Goal: Transaction & Acquisition: Purchase product/service

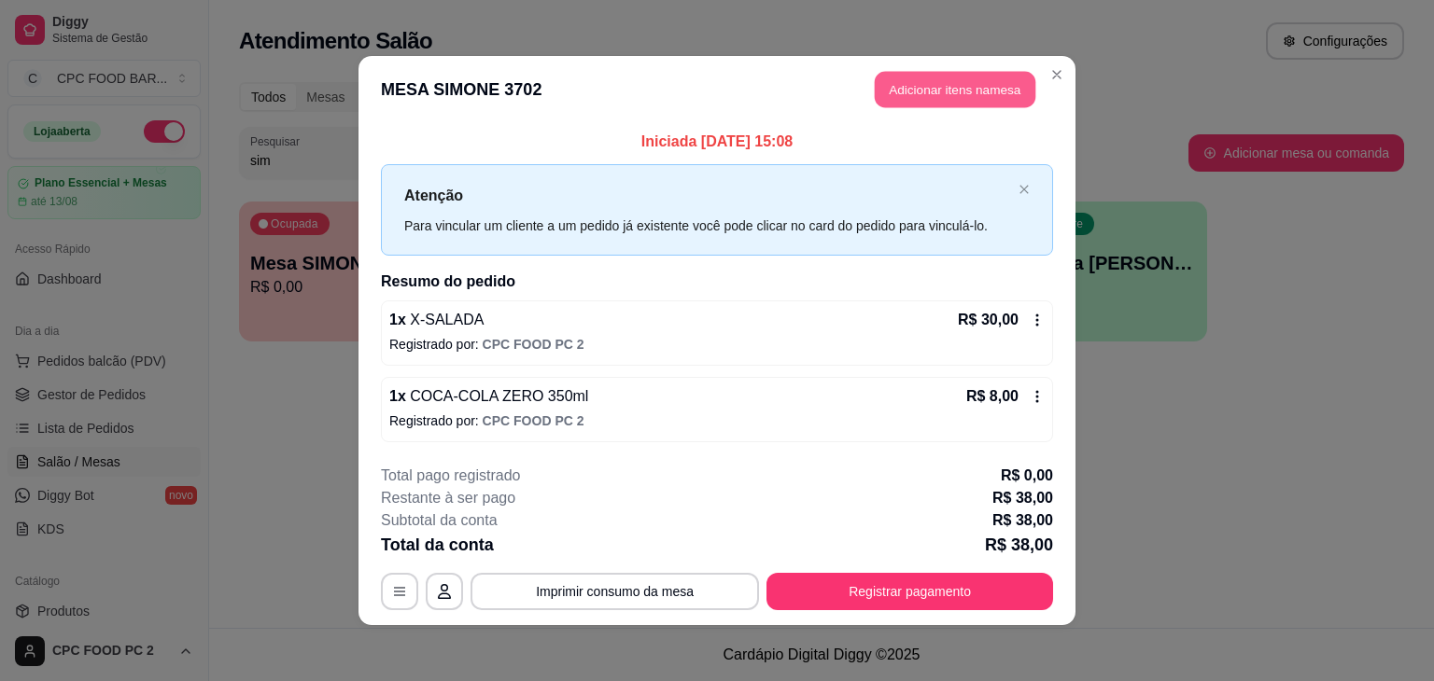
click at [945, 92] on button "Adicionar itens na mesa" at bounding box center [955, 90] width 161 height 36
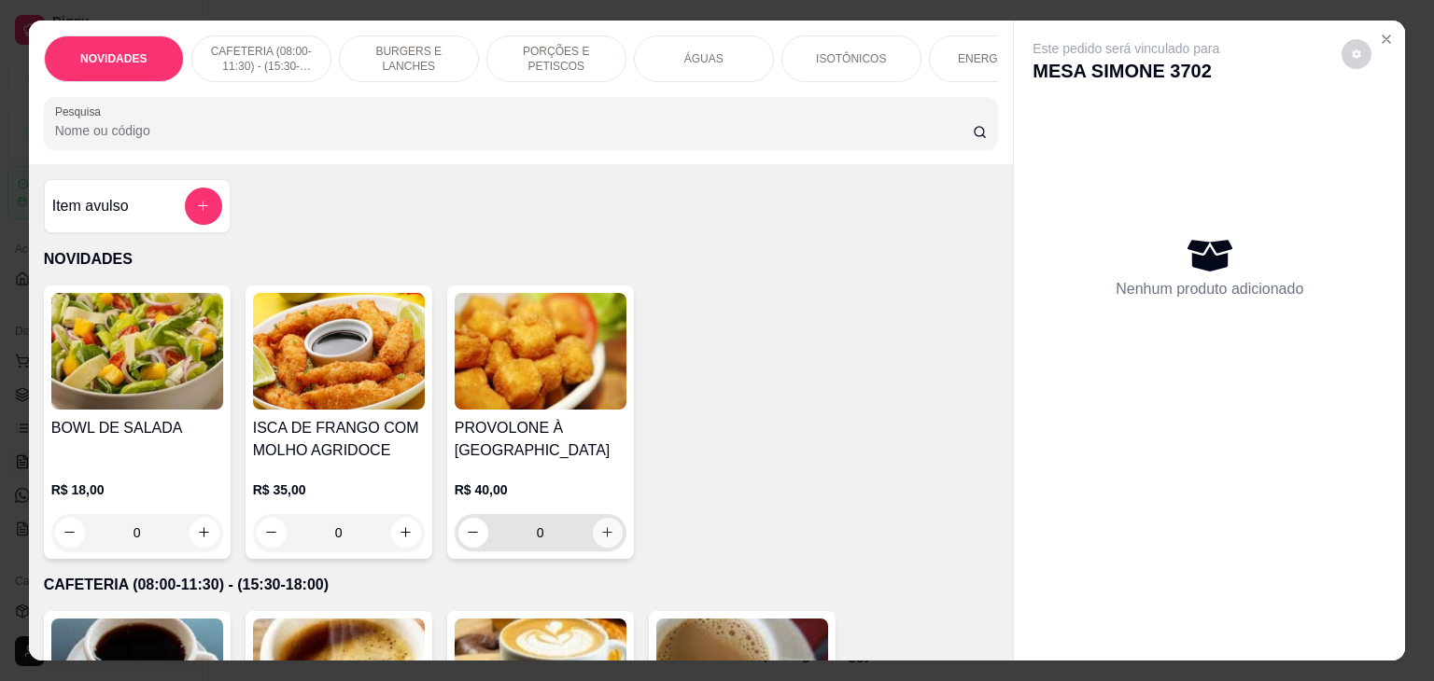
click at [605, 539] on icon "increase-product-quantity" at bounding box center [607, 532] width 14 height 14
type input "1"
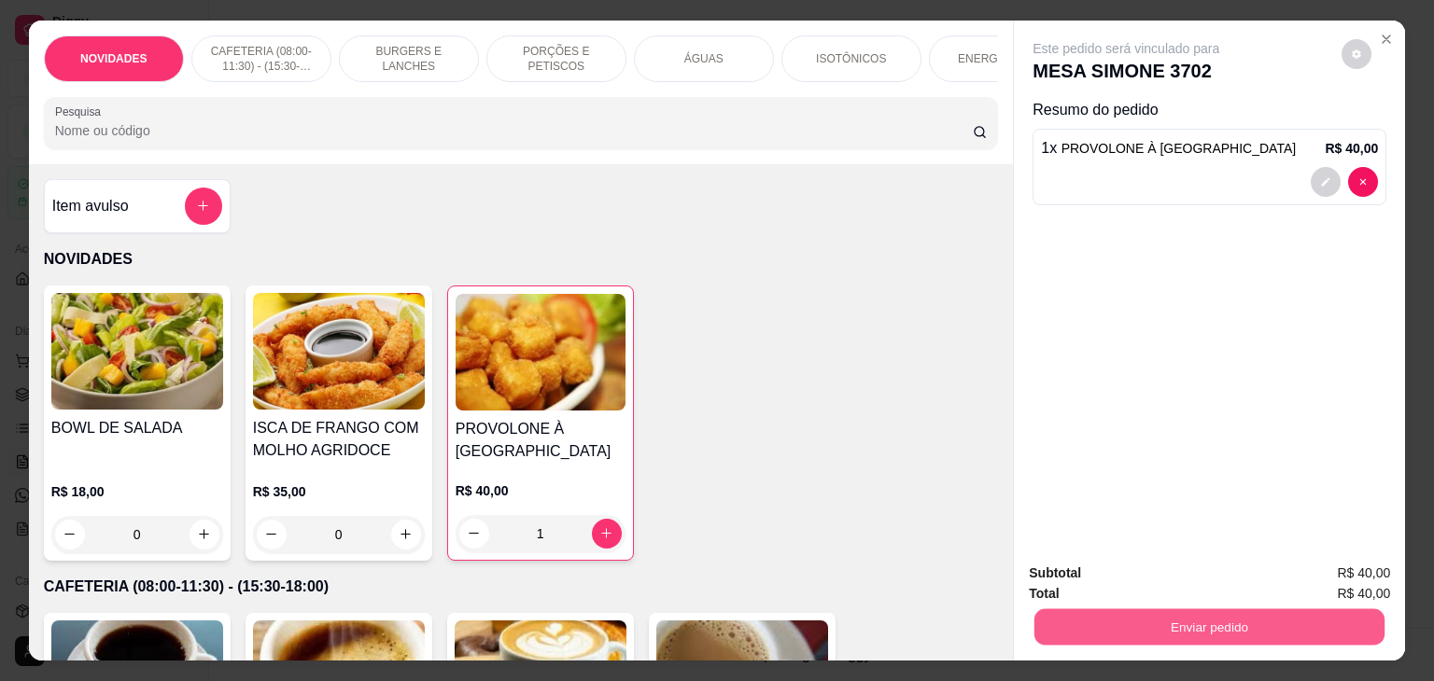
click at [1168, 609] on button "Enviar pedido" at bounding box center [1209, 627] width 350 height 36
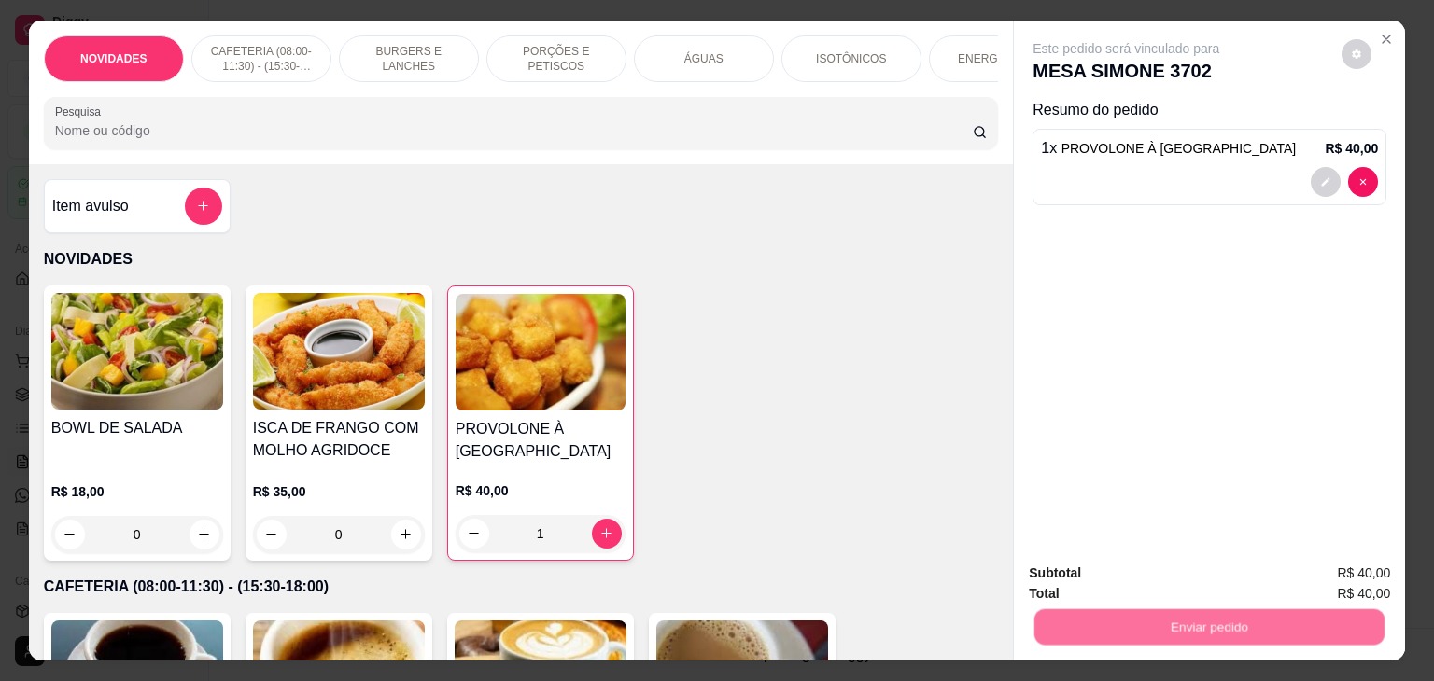
click at [1168, 580] on button "Não registrar e enviar pedido" at bounding box center [1147, 573] width 194 height 35
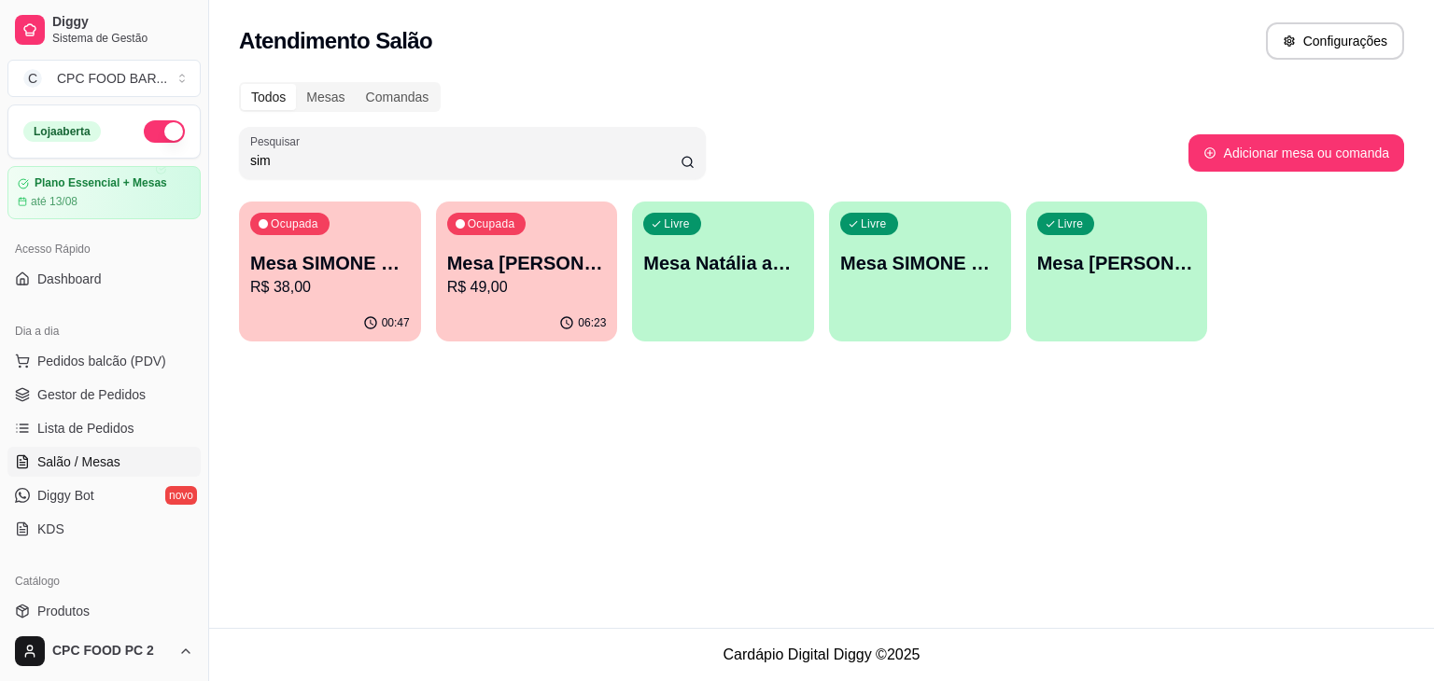
click at [392, 166] on input "sim" at bounding box center [465, 160] width 430 height 19
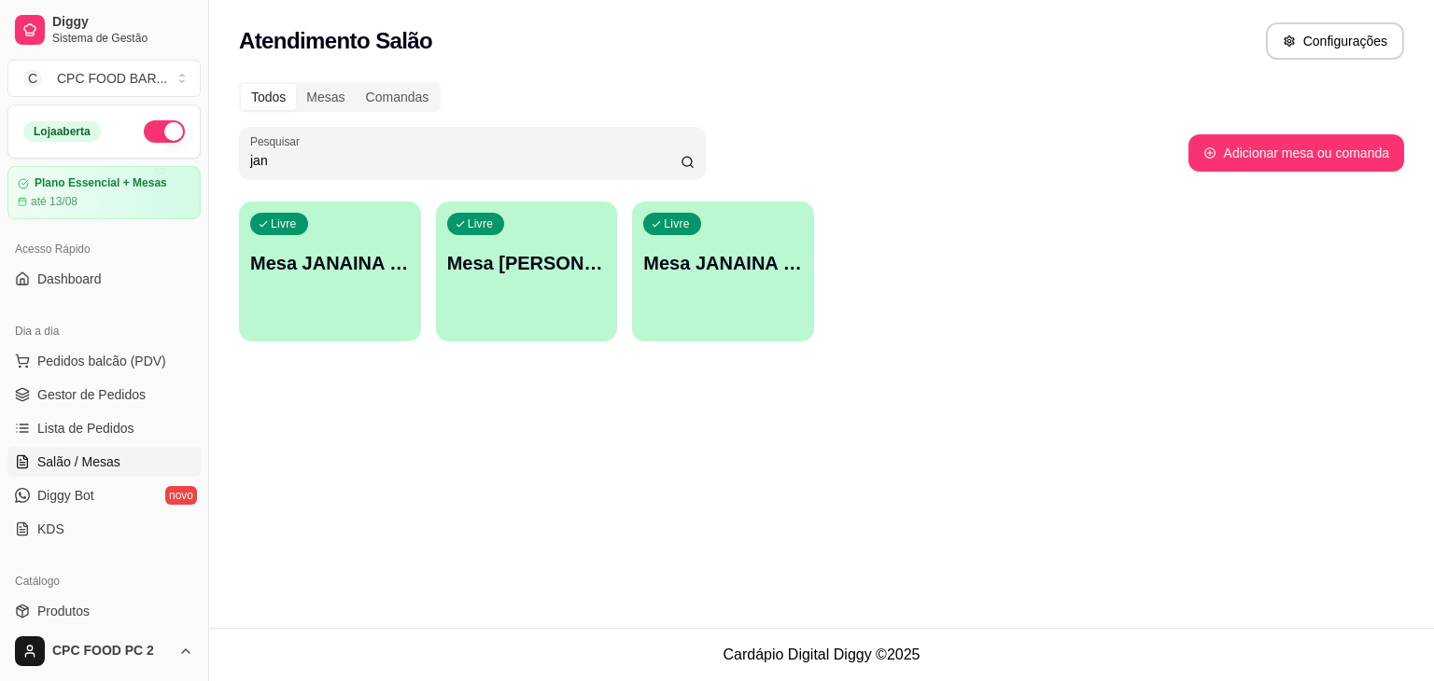
click at [329, 167] on input "jan" at bounding box center [465, 160] width 430 height 19
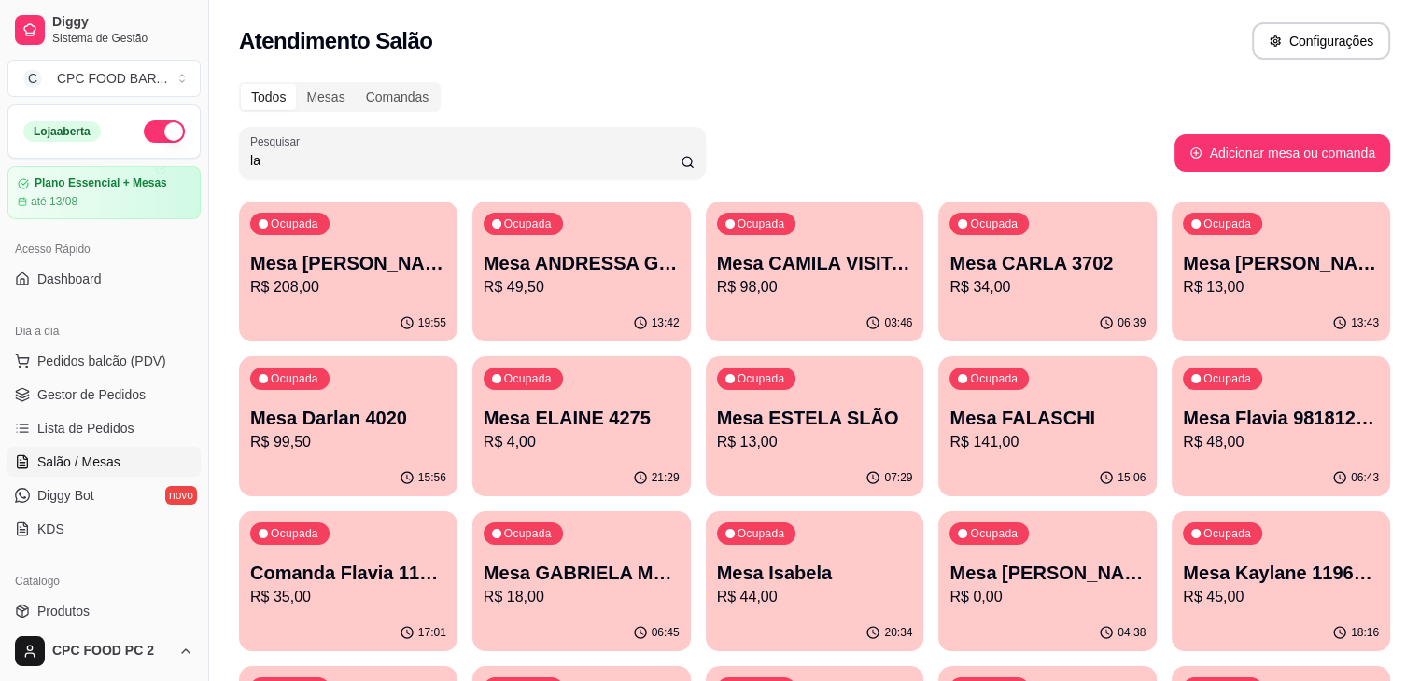
type input "l"
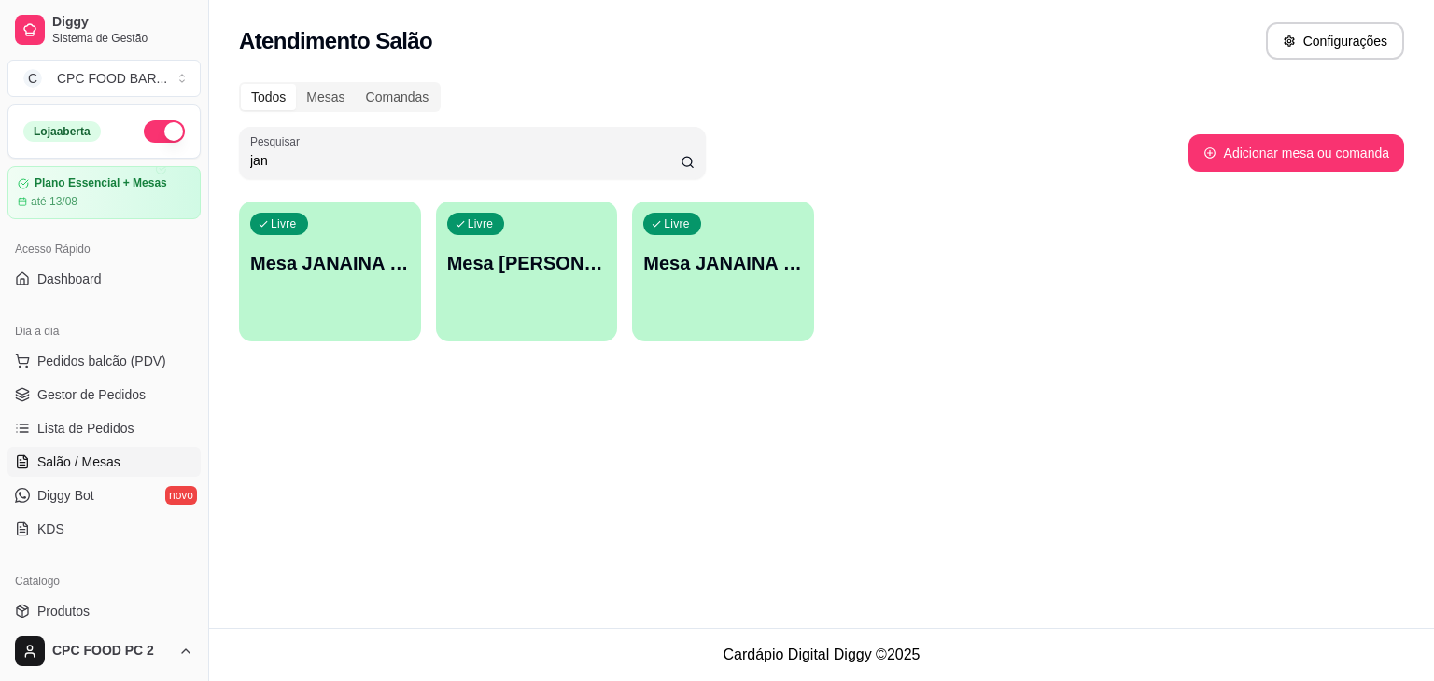
type input "jan"
click at [297, 290] on div "Livre Mesa JANAINA 3821" at bounding box center [330, 261] width 182 height 118
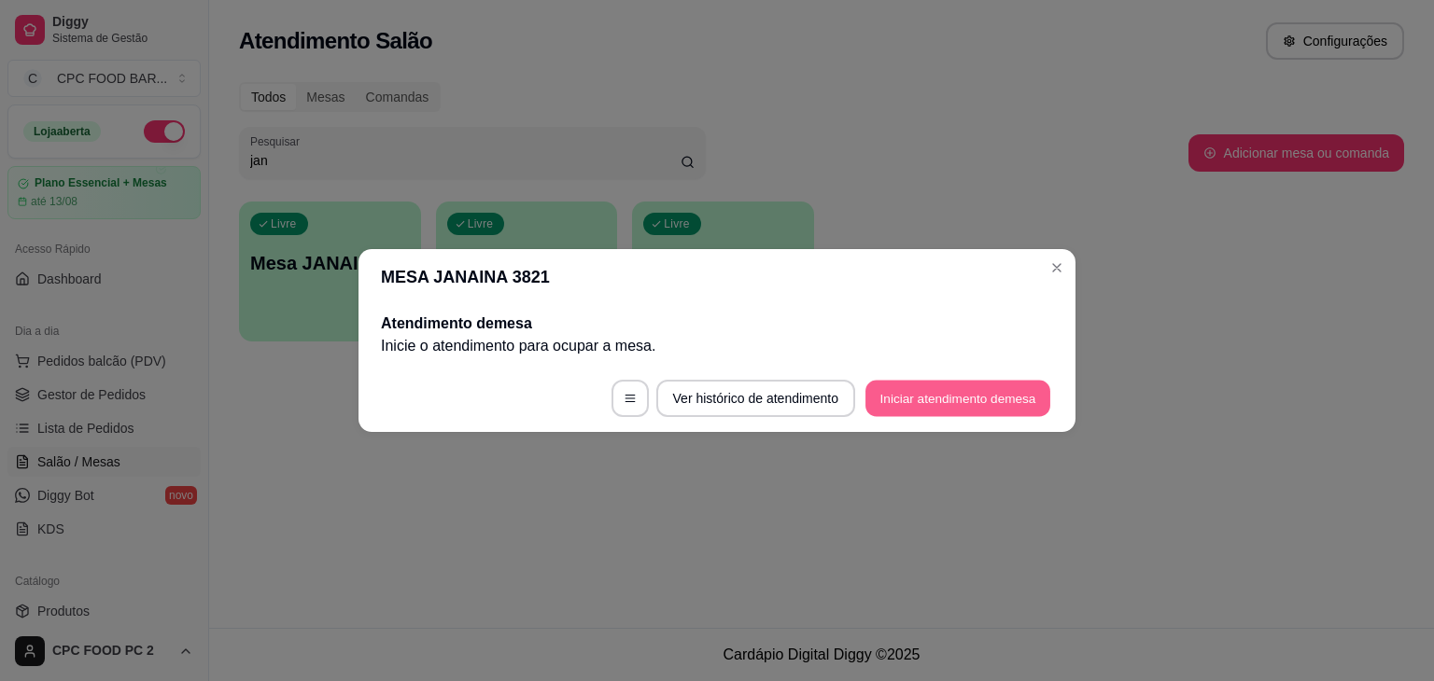
click at [885, 408] on button "Iniciar atendimento de mesa" at bounding box center [957, 399] width 185 height 36
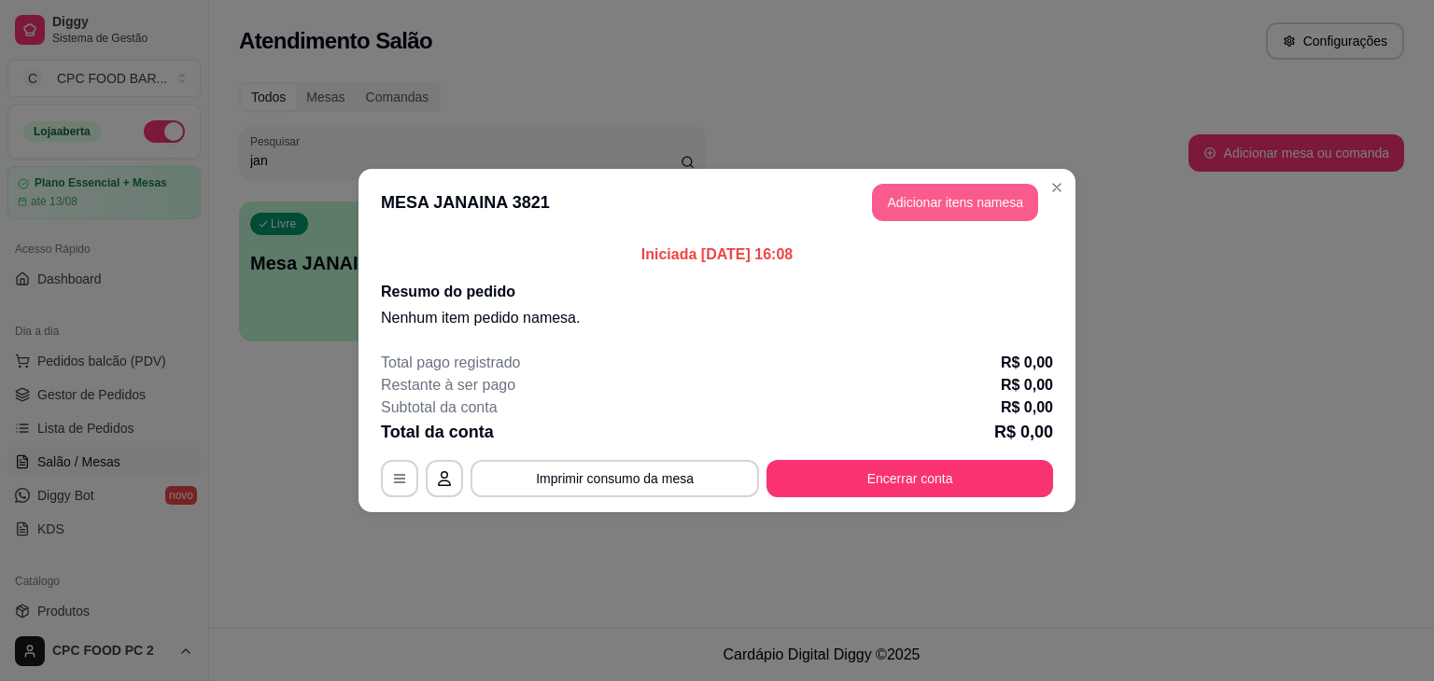
click at [905, 198] on button "Adicionar itens na mesa" at bounding box center [955, 202] width 166 height 37
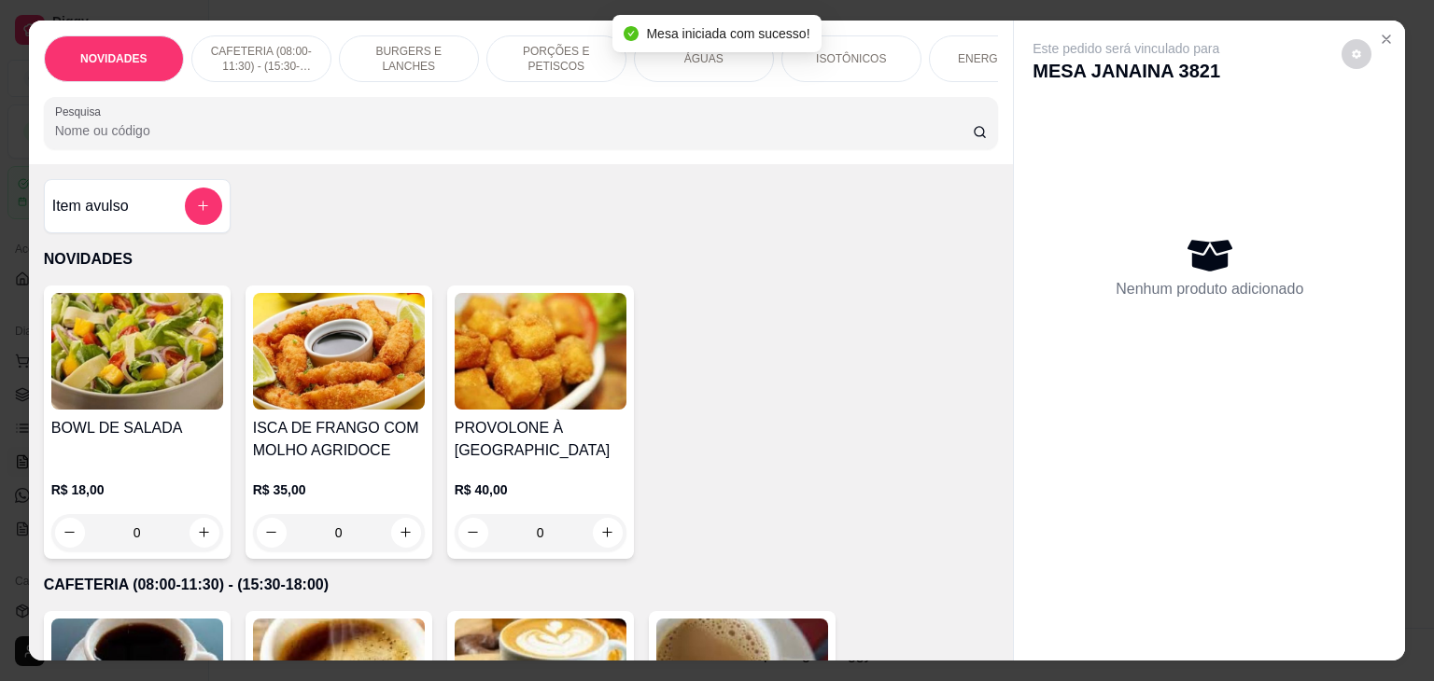
click at [601, 140] on input "Pesquisa" at bounding box center [513, 130] width 917 height 19
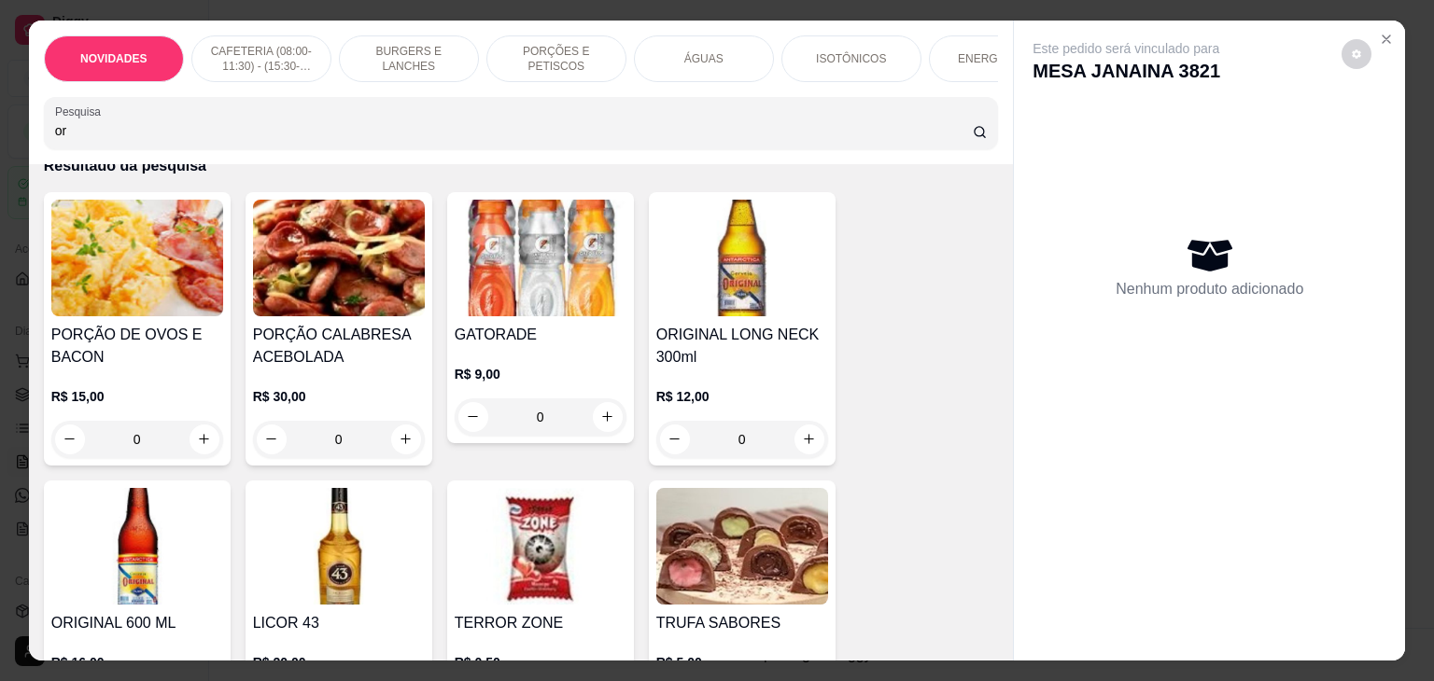
scroll to position [280, 0]
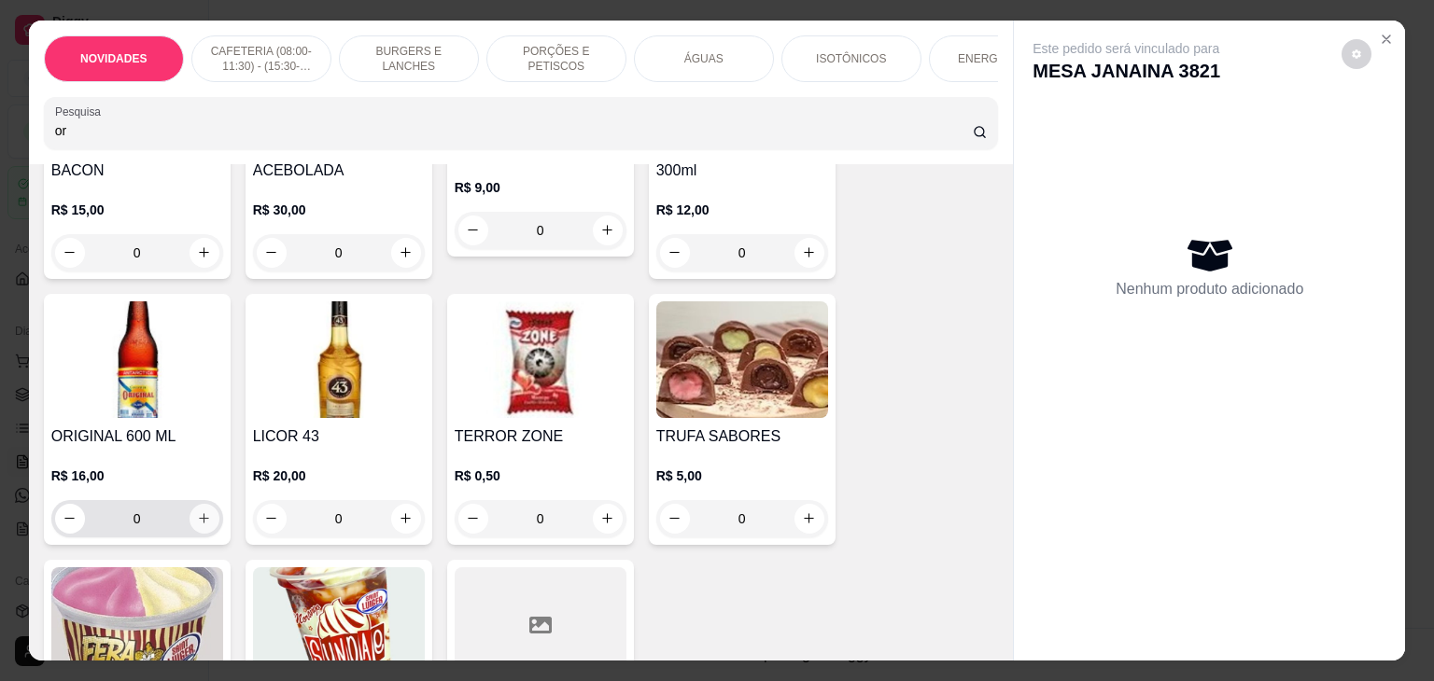
type input "or"
click at [203, 525] on icon "increase-product-quantity" at bounding box center [204, 518] width 14 height 14
type input "1"
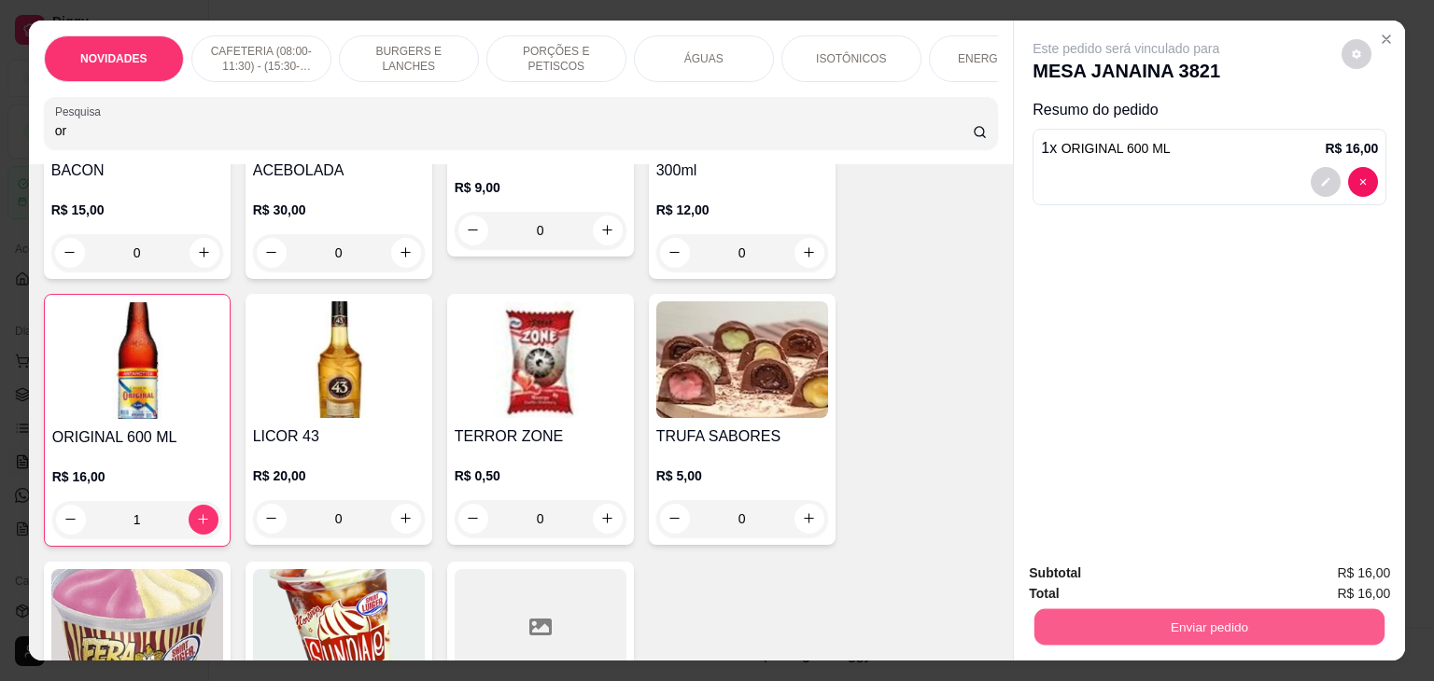
click at [1089, 617] on button "Enviar pedido" at bounding box center [1209, 627] width 350 height 36
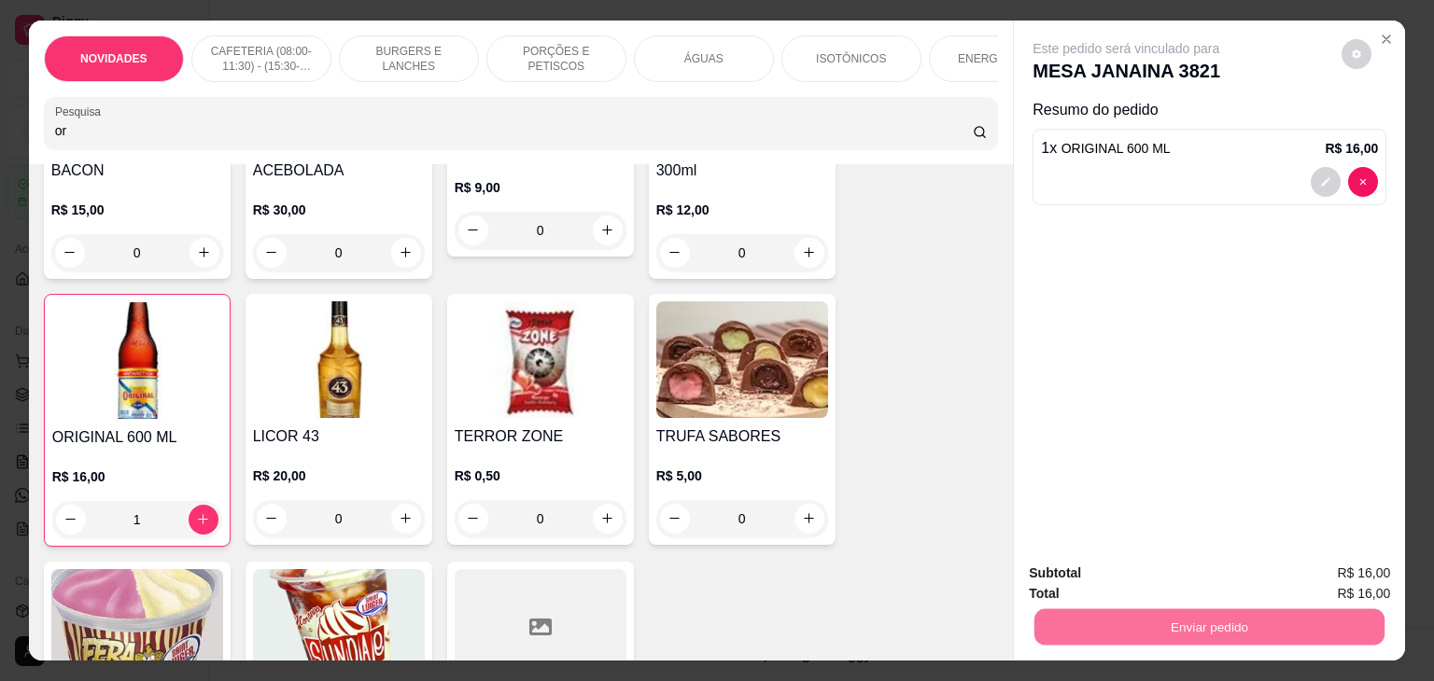
click at [1135, 568] on button "Não registrar e enviar pedido" at bounding box center [1147, 573] width 194 height 35
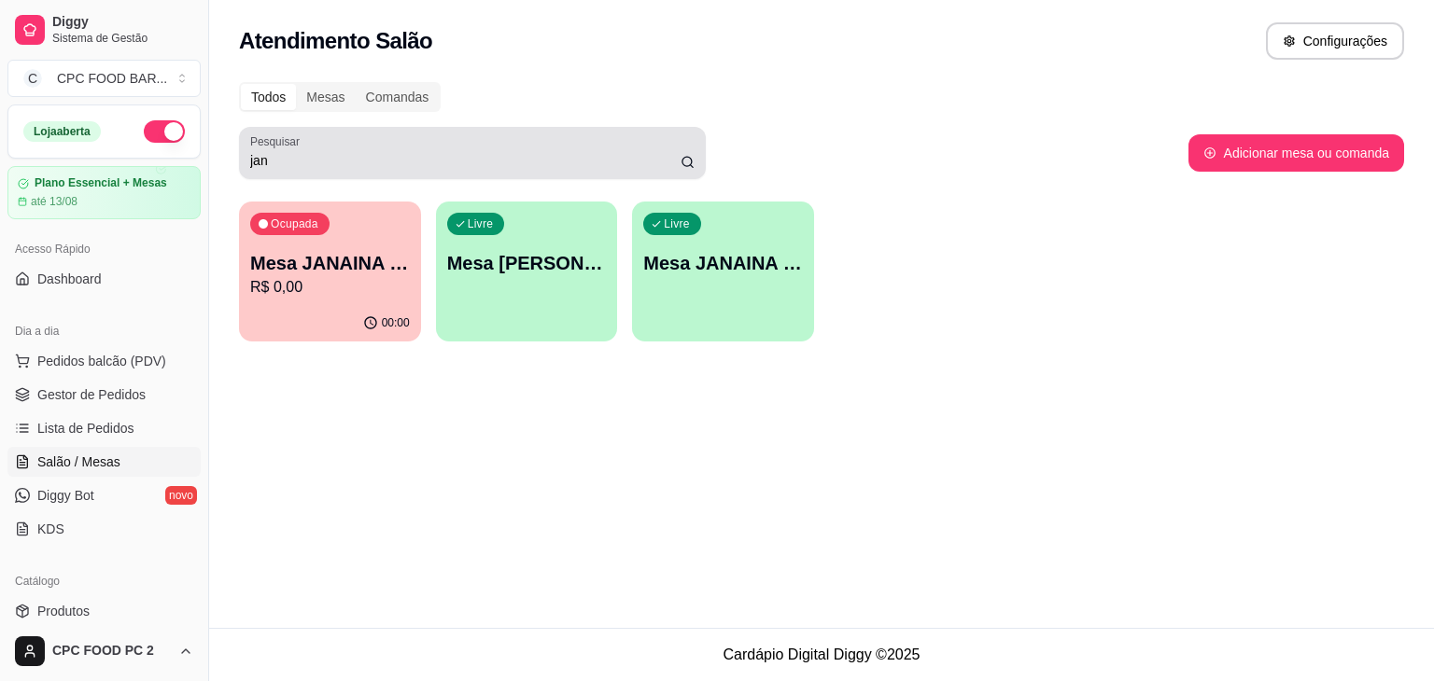
click at [403, 165] on input "jan" at bounding box center [465, 160] width 430 height 19
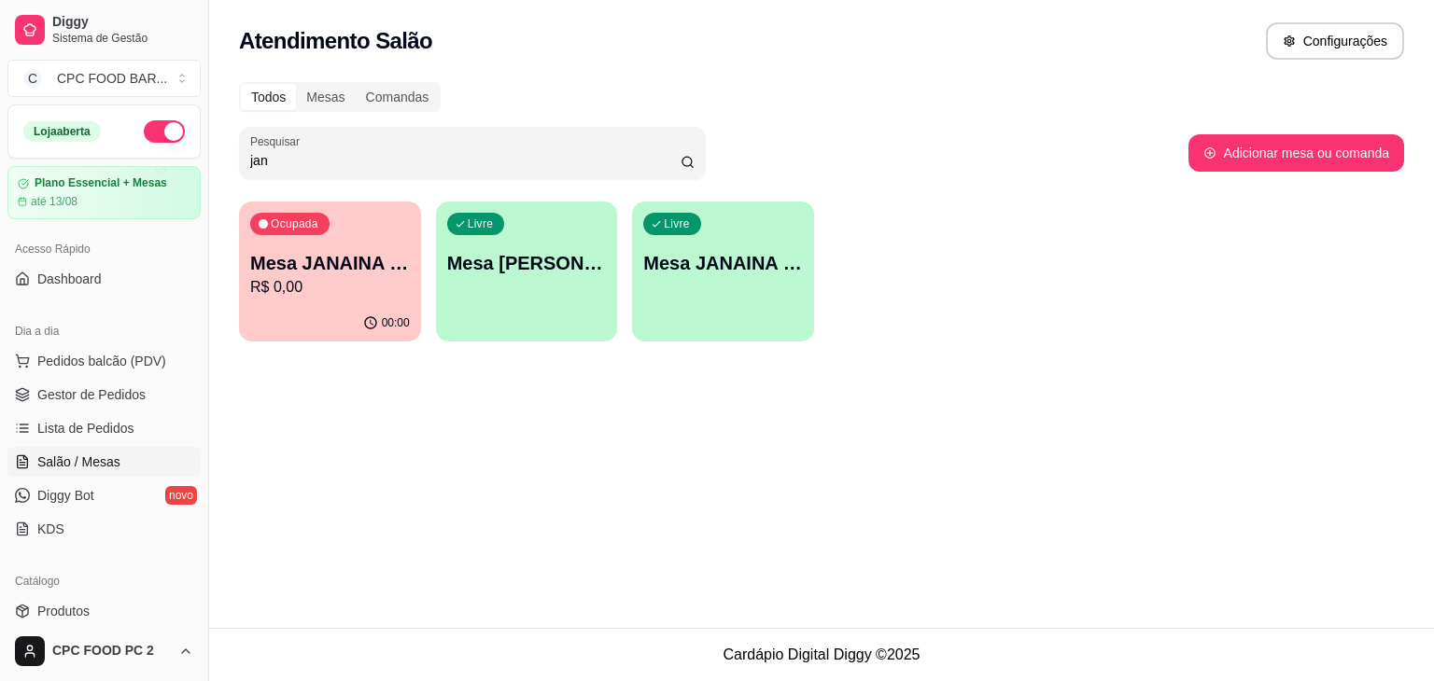
click at [403, 165] on input "jan" at bounding box center [465, 160] width 430 height 19
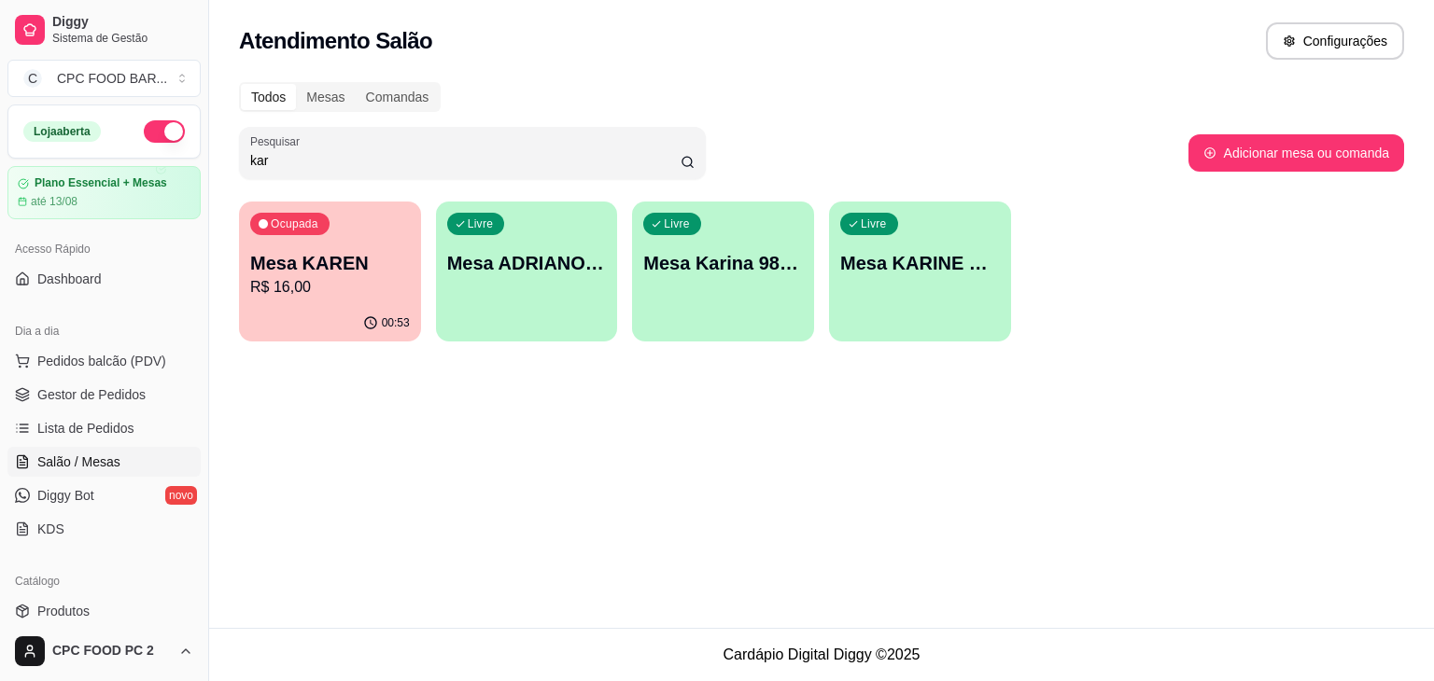
type input "kar"
click at [332, 275] on p "Mesa KAREN" at bounding box center [330, 263] width 155 height 25
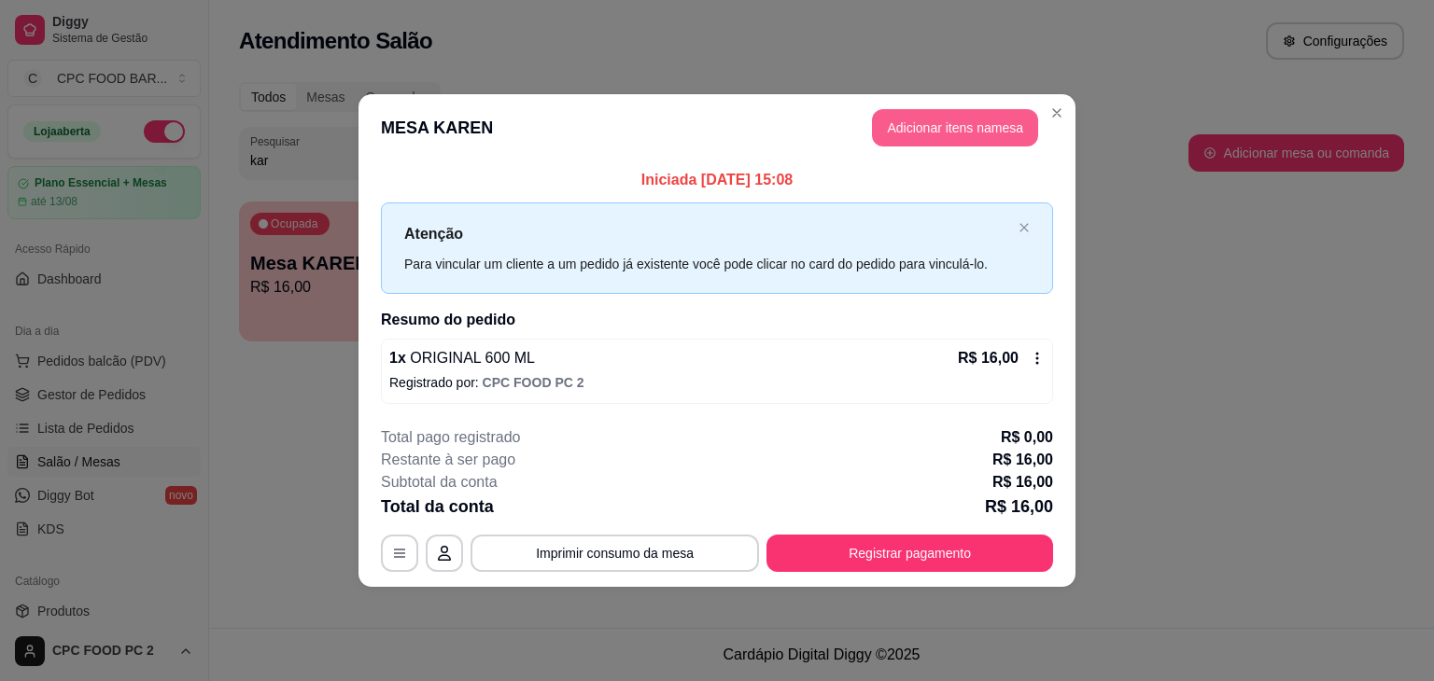
click at [933, 137] on button "Adicionar itens na mesa" at bounding box center [955, 127] width 166 height 37
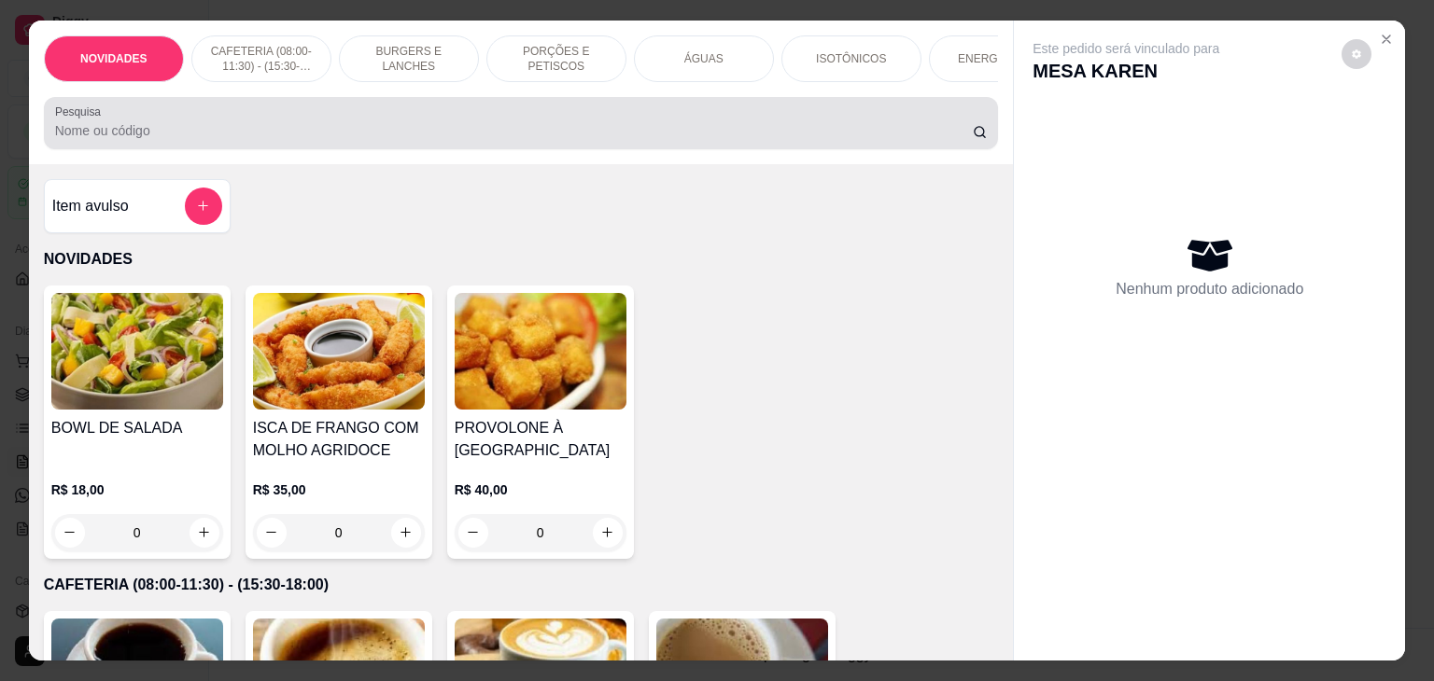
click at [402, 121] on div at bounding box center [521, 123] width 932 height 37
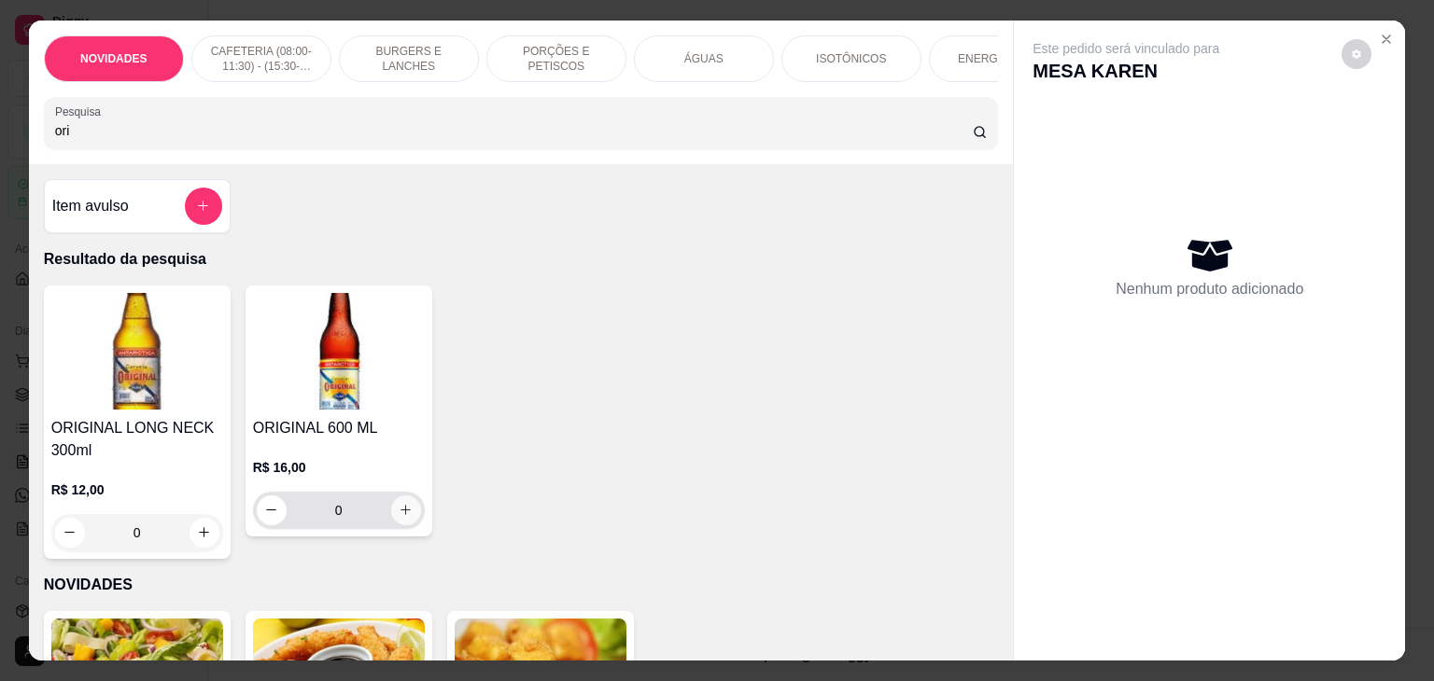
type input "ori"
click at [399, 516] on icon "increase-product-quantity" at bounding box center [406, 510] width 14 height 14
type input "1"
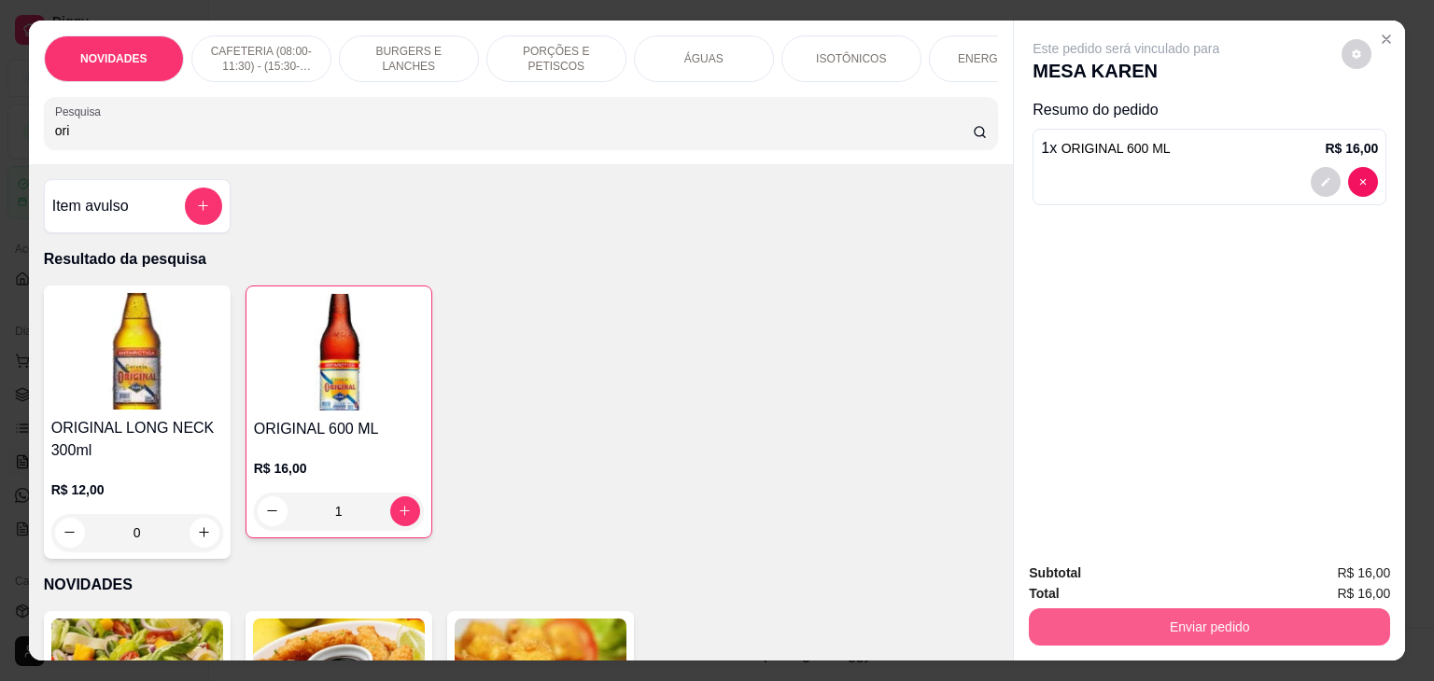
click at [1064, 610] on button "Enviar pedido" at bounding box center [1209, 627] width 361 height 37
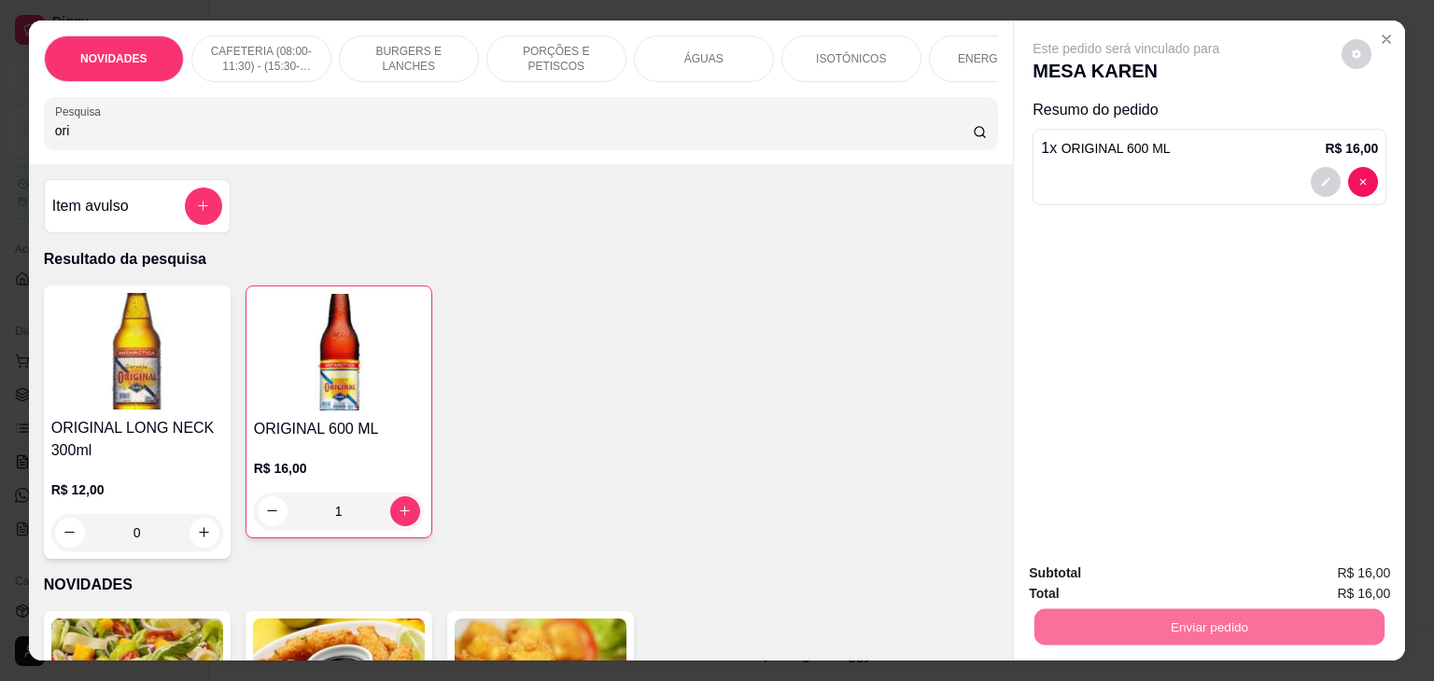
click at [1070, 573] on button "Não registrar e enviar pedido" at bounding box center [1147, 573] width 194 height 35
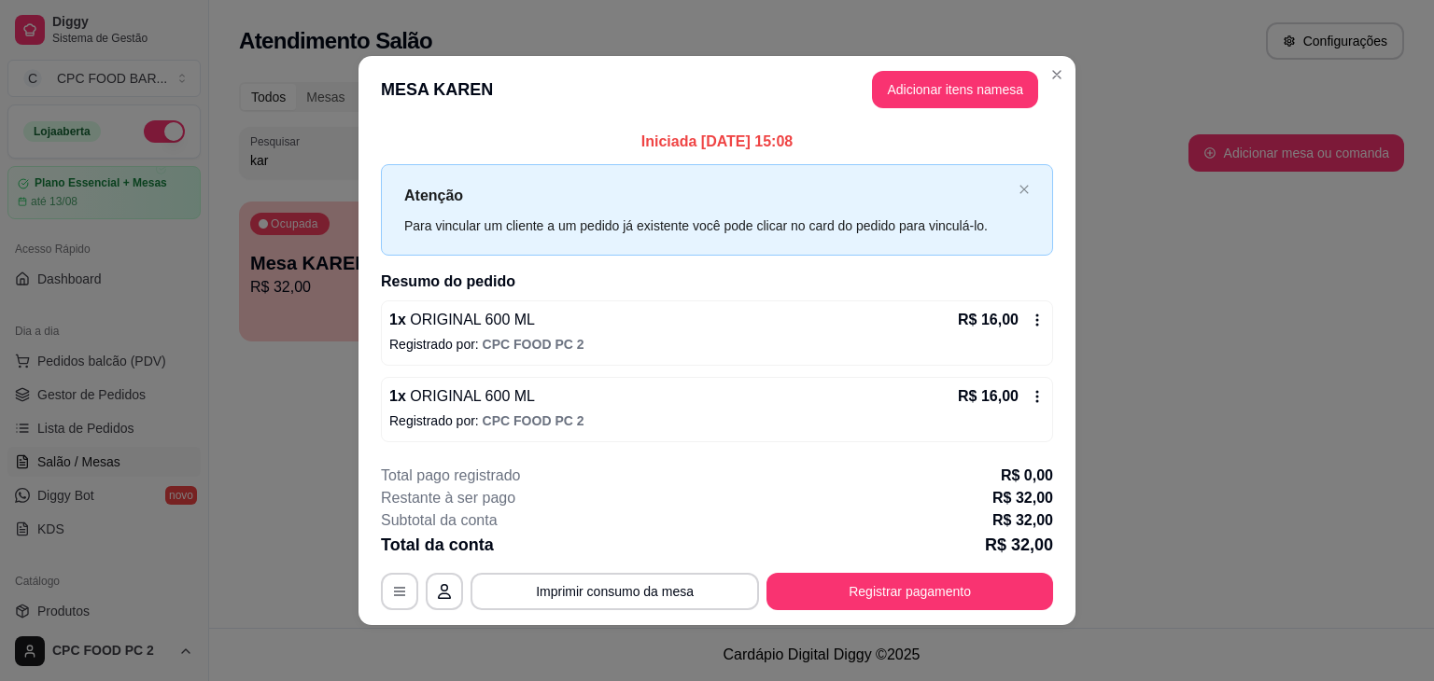
scroll to position [0, 0]
click at [967, 89] on button "Adicionar itens na mesa" at bounding box center [955, 89] width 166 height 37
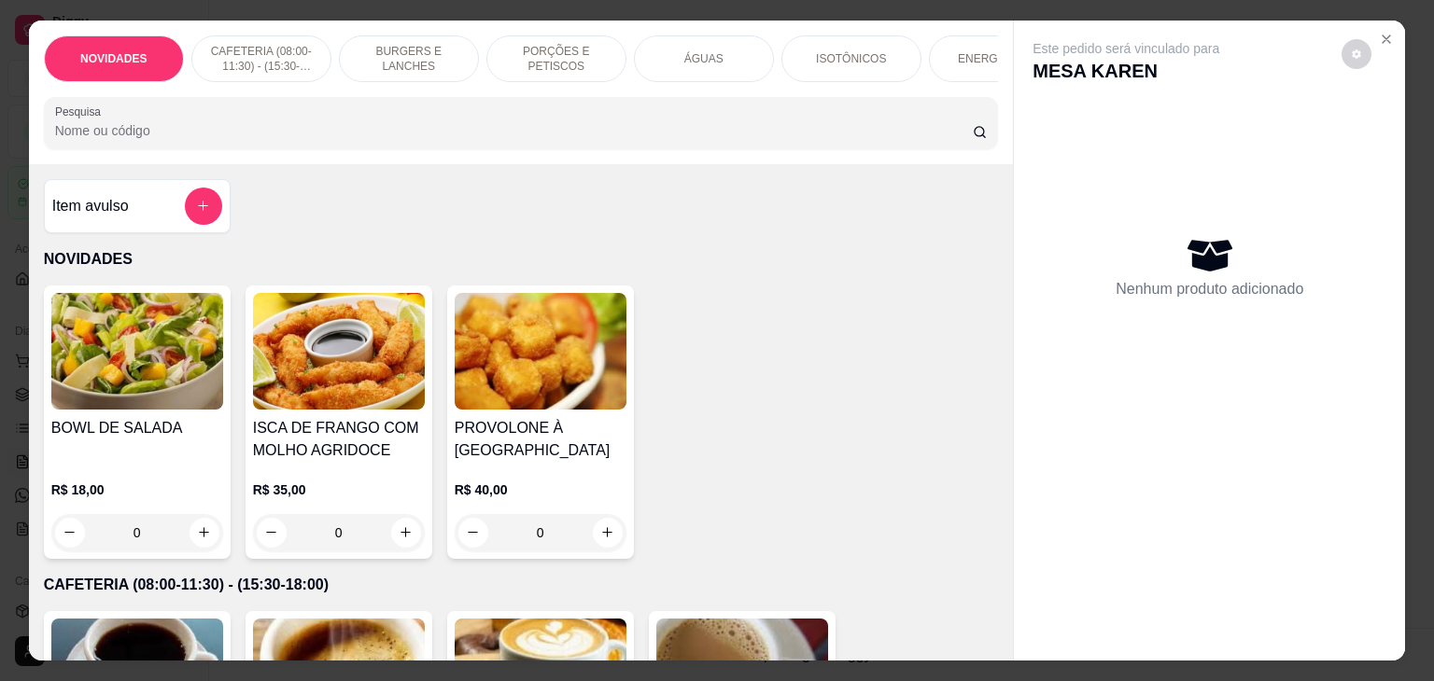
click at [717, 156] on div "NOVIDADES CAFETERIA (08:00-11:30) - (15:30-18:00) BURGERS E LANCHES PORÇÕES E P…" at bounding box center [521, 93] width 985 height 144
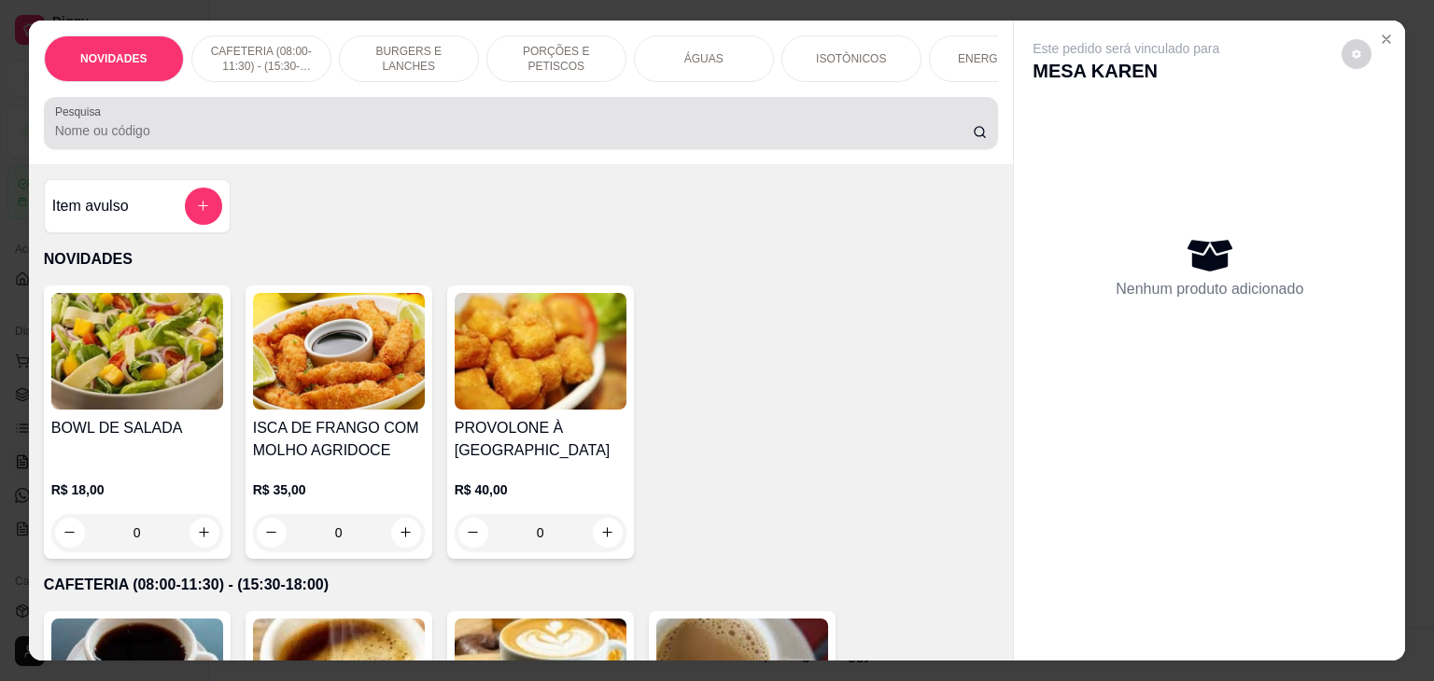
click at [709, 142] on div at bounding box center [521, 123] width 932 height 37
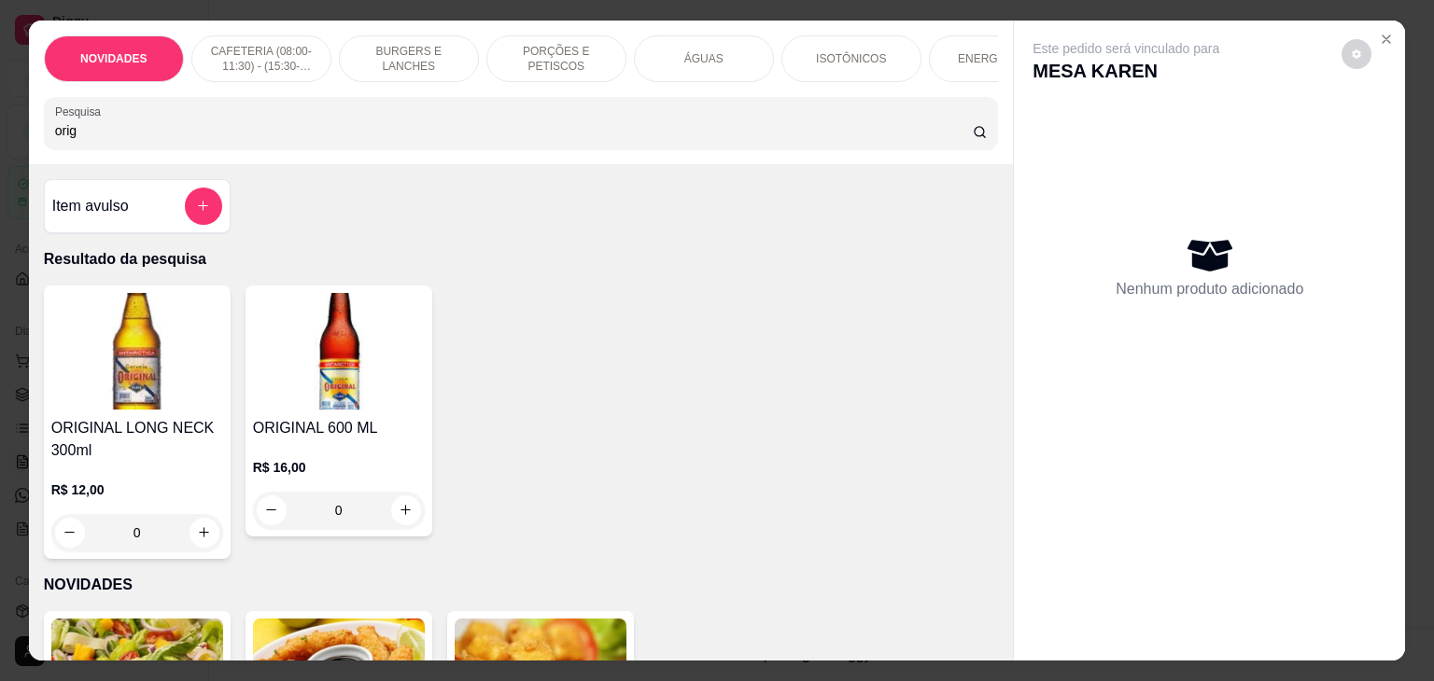
type input "orig"
click at [407, 525] on button "increase-product-quantity" at bounding box center [405, 510] width 29 height 29
type input "1"
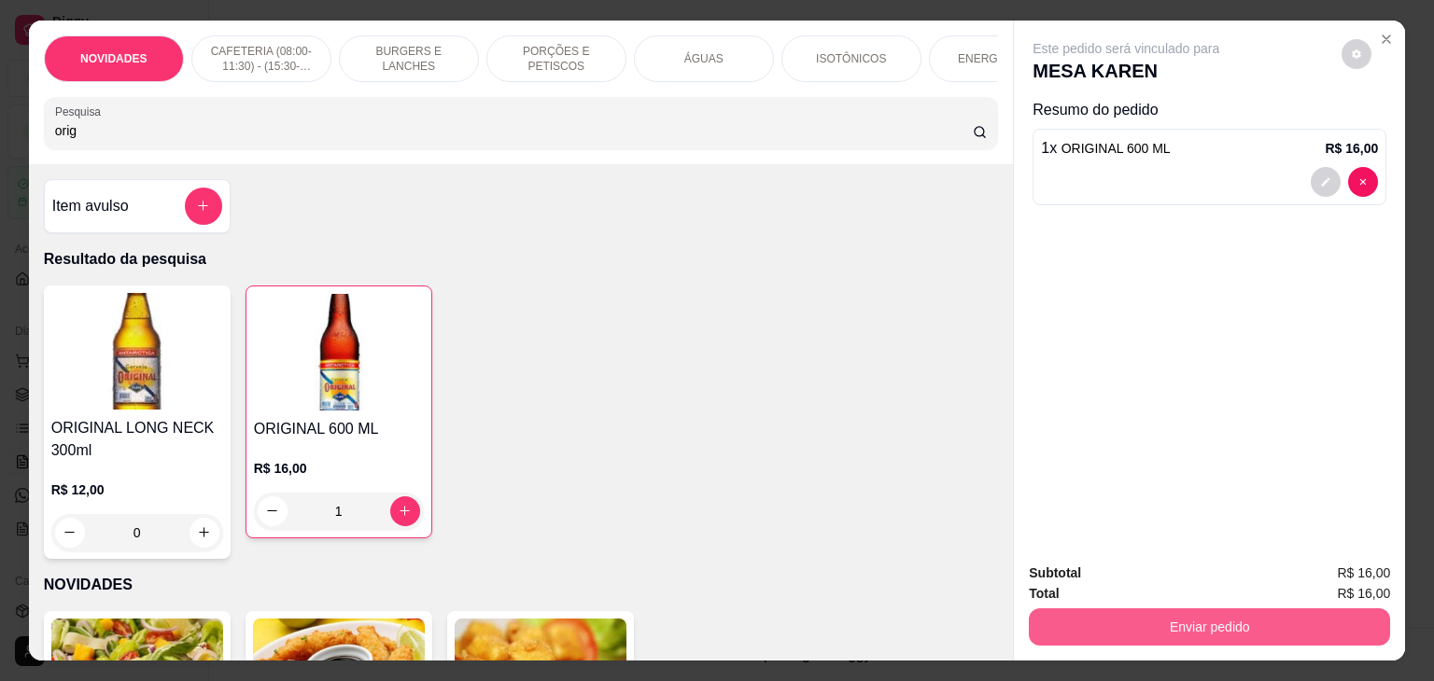
click at [1258, 621] on button "Enviar pedido" at bounding box center [1209, 627] width 361 height 37
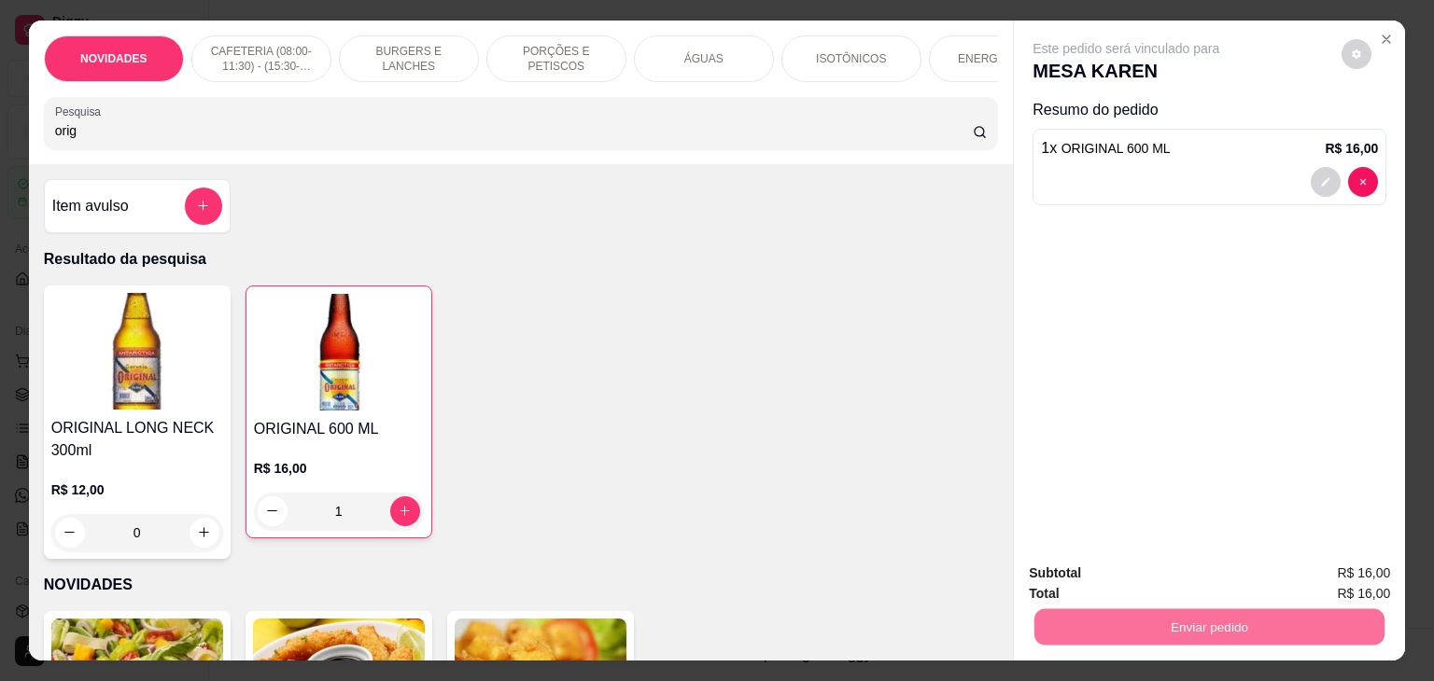
click at [1222, 577] on button "Não registrar e enviar pedido" at bounding box center [1147, 573] width 194 height 35
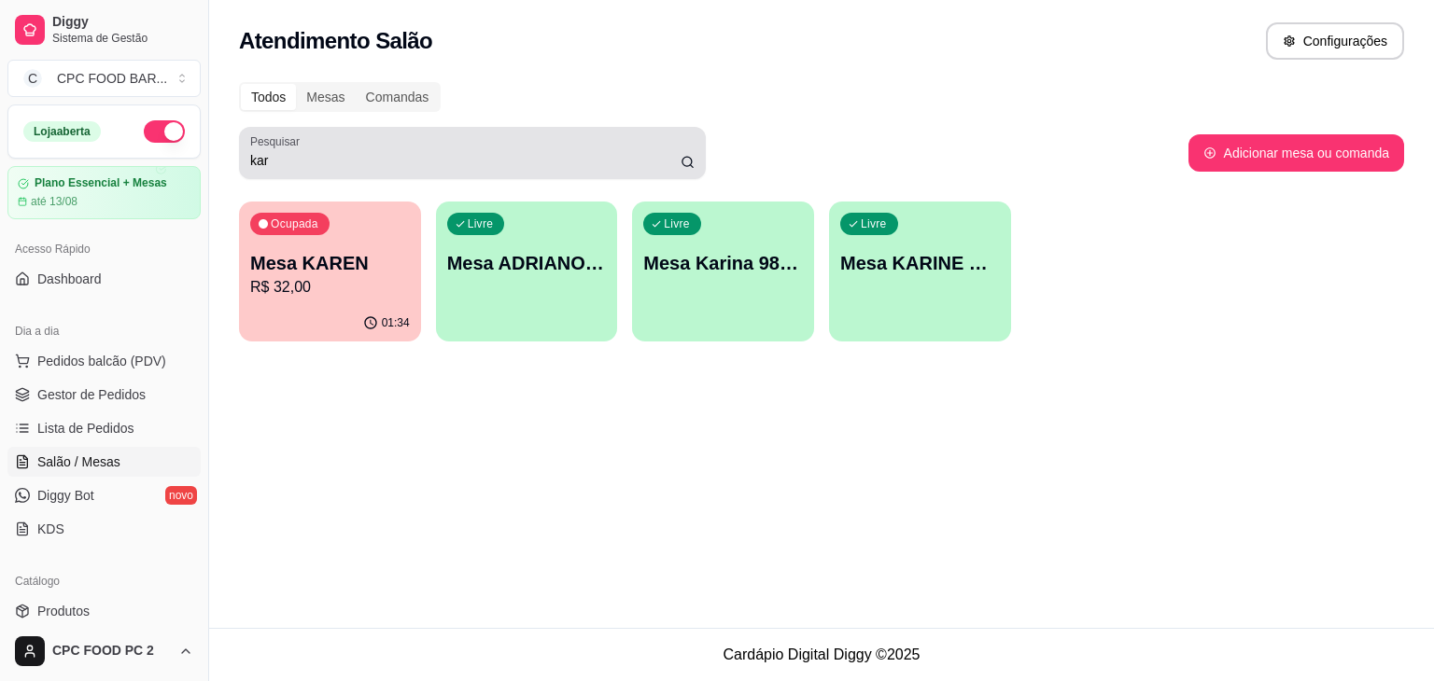
click at [382, 152] on input "kar" at bounding box center [465, 160] width 430 height 19
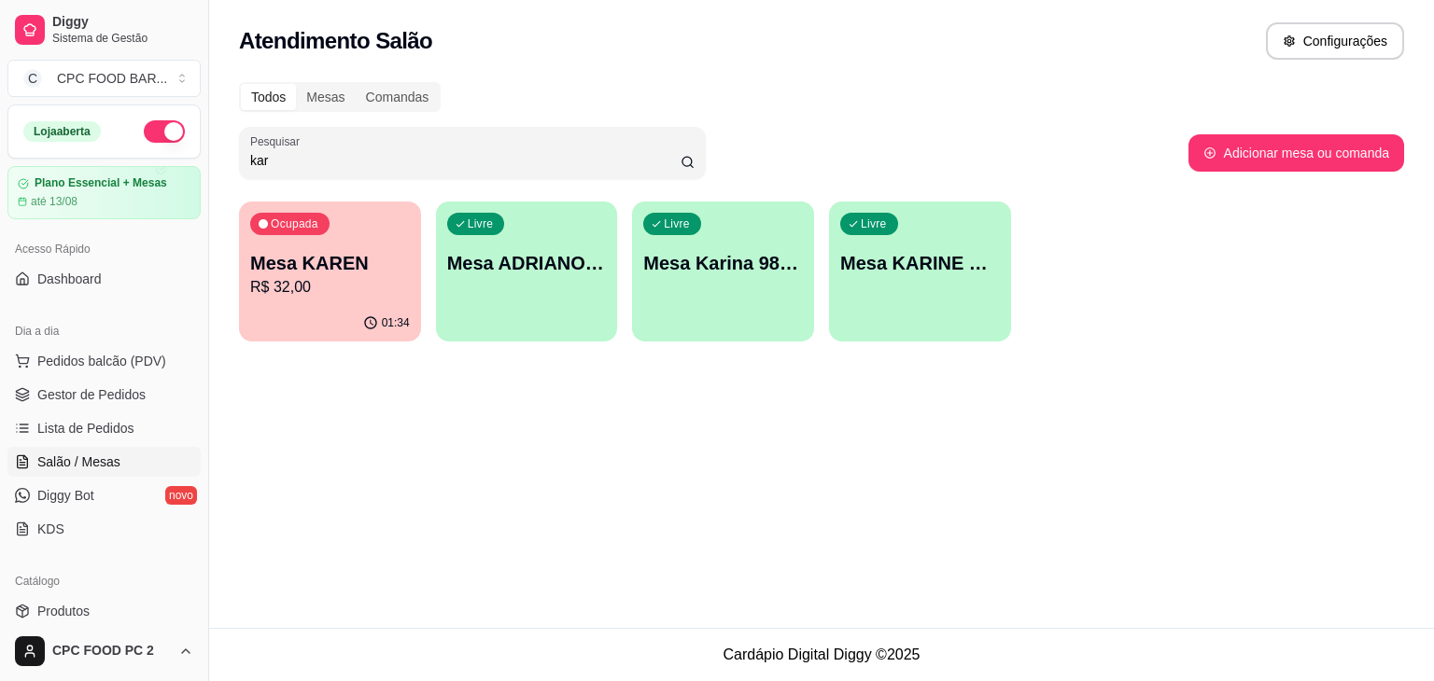
click at [382, 152] on input "kar" at bounding box center [465, 160] width 430 height 19
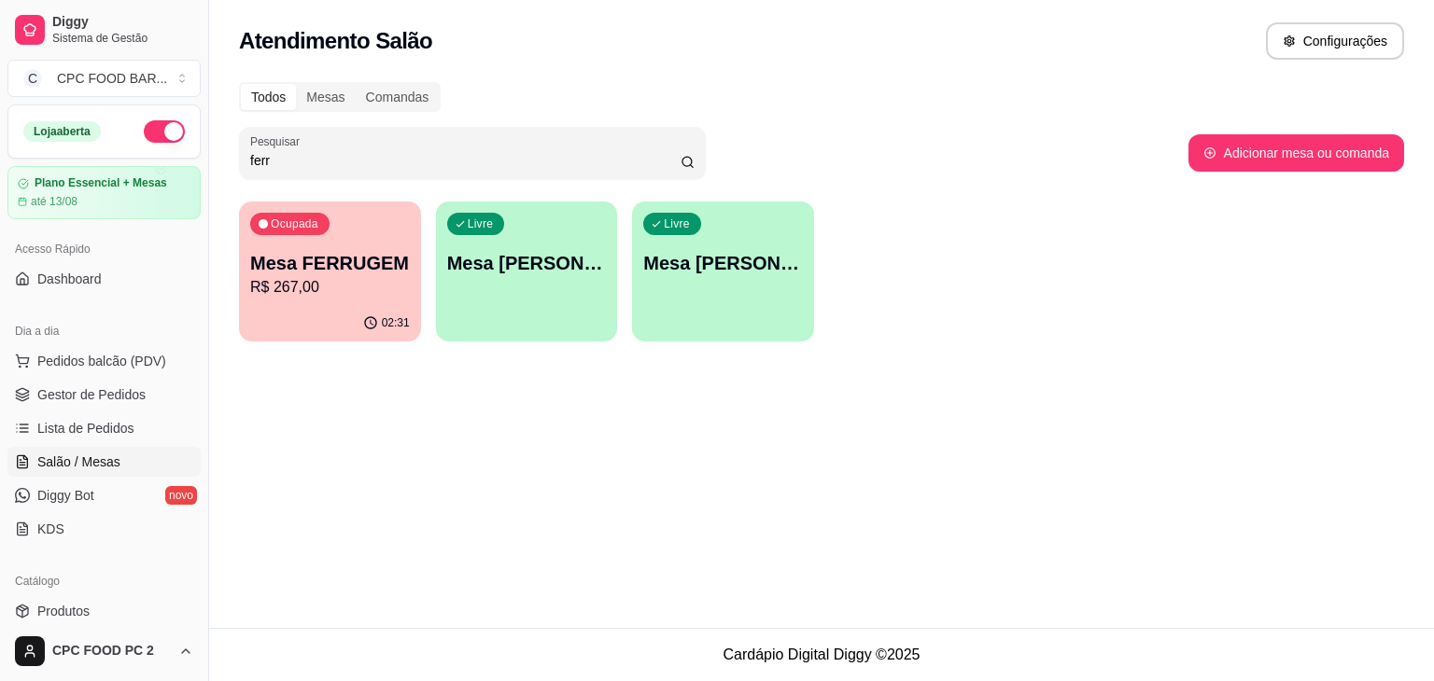
type input "ferr"
click at [325, 263] on p "Mesa FERRUGEM" at bounding box center [330, 263] width 155 height 25
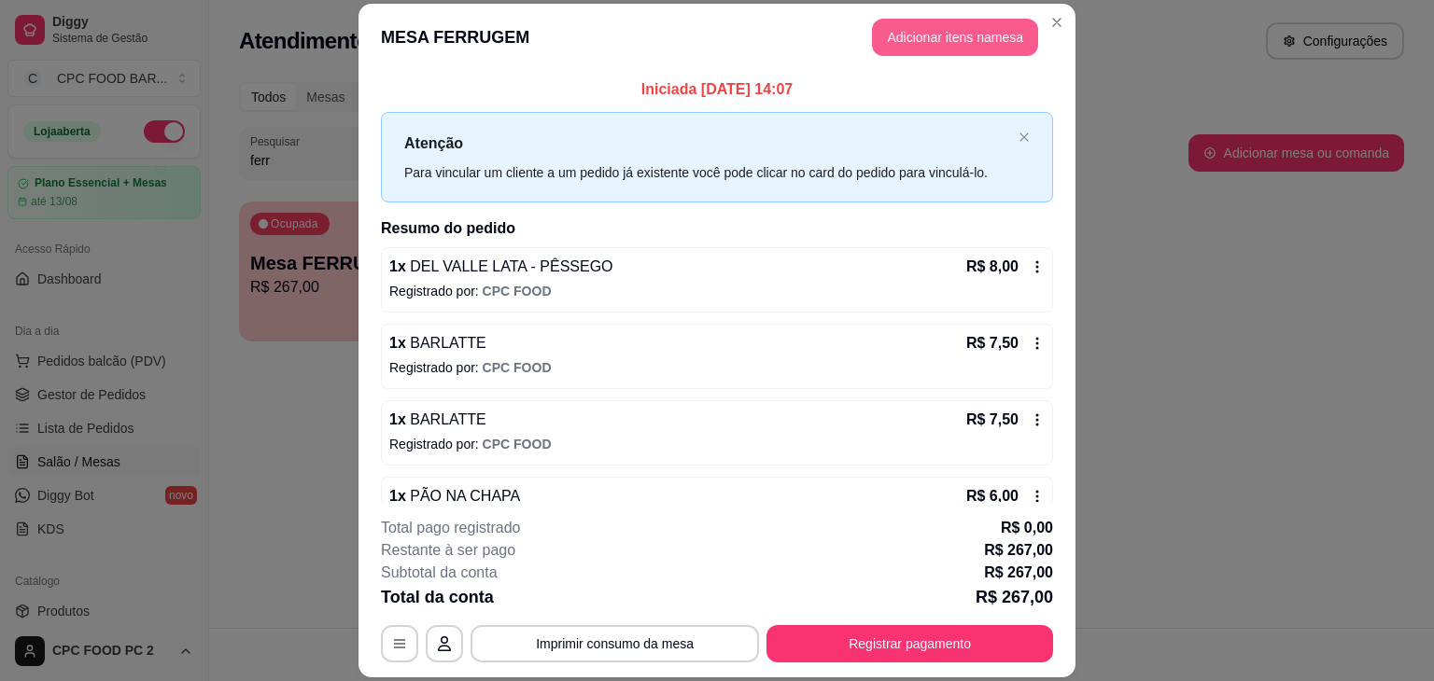
click at [959, 49] on button "Adicionar itens na mesa" at bounding box center [955, 37] width 166 height 37
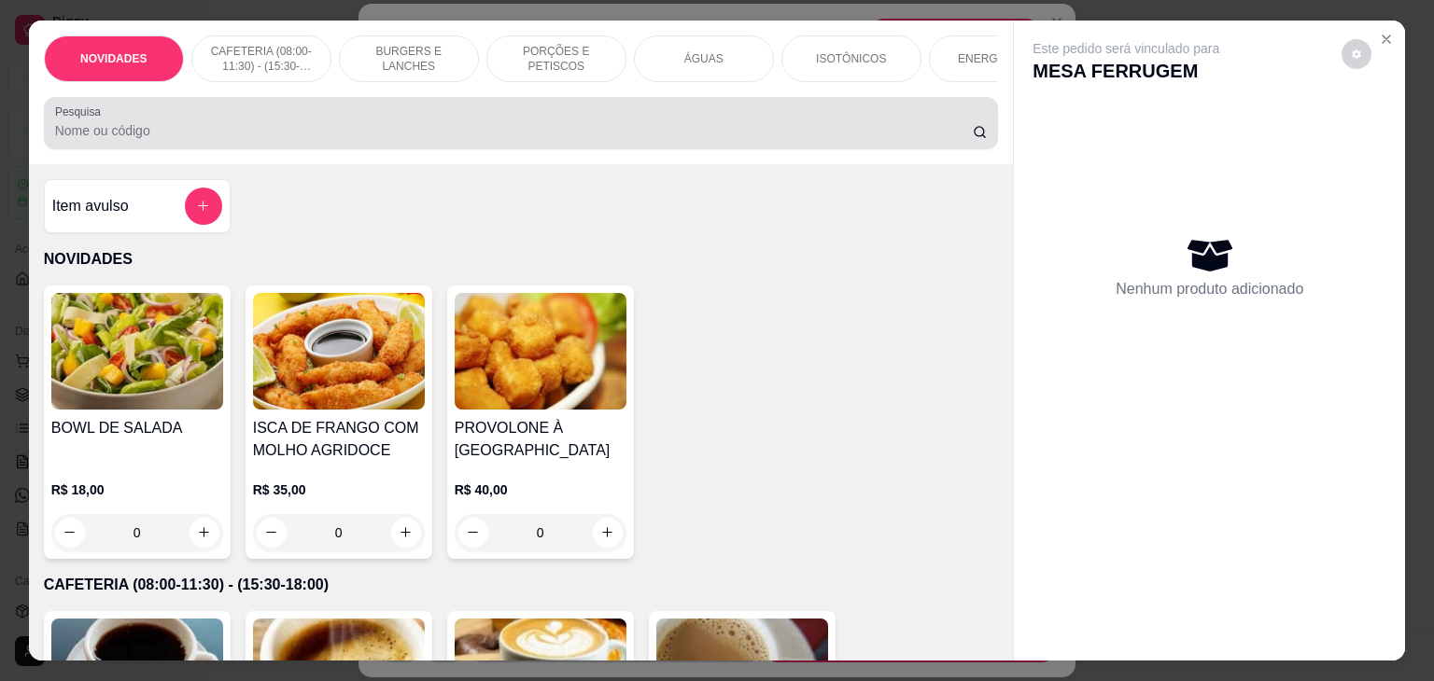
click at [837, 139] on input "Pesquisa" at bounding box center [513, 130] width 917 height 19
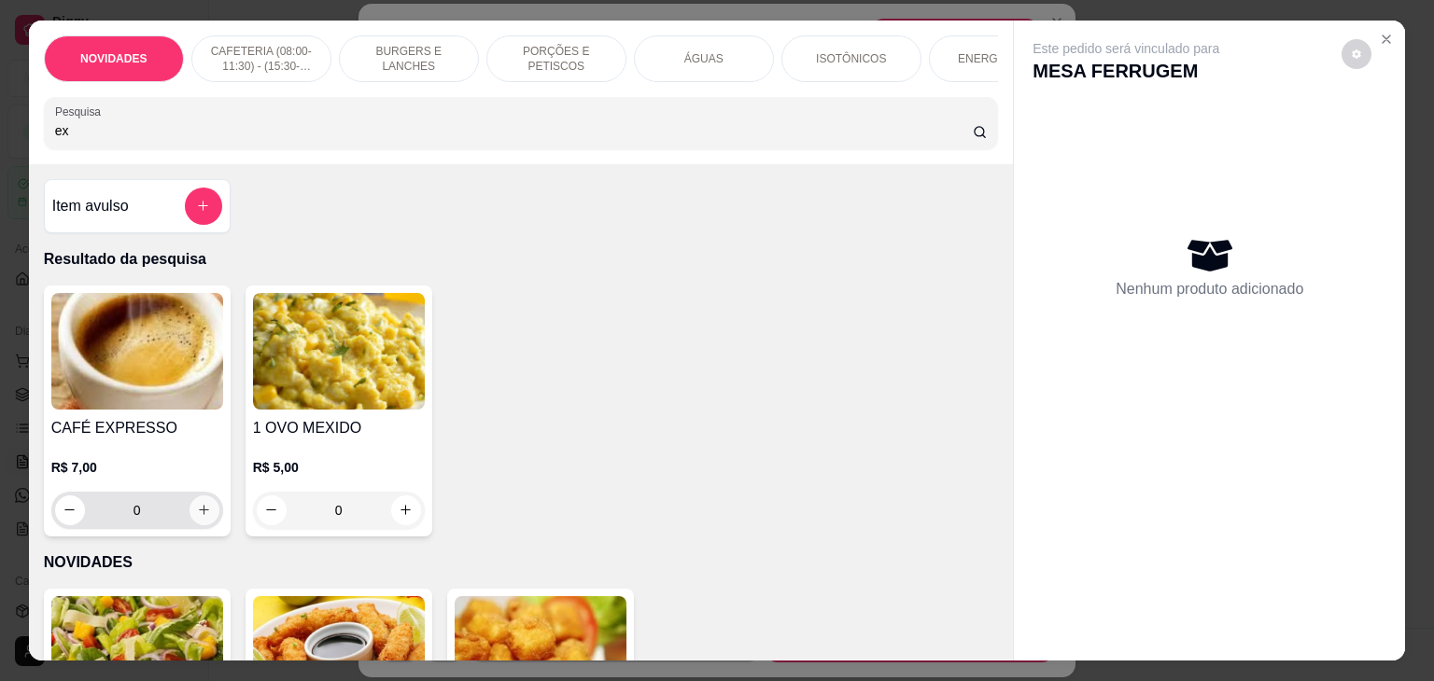
type input "ex"
click at [197, 511] on icon "increase-product-quantity" at bounding box center [204, 511] width 14 height 14
type input "1"
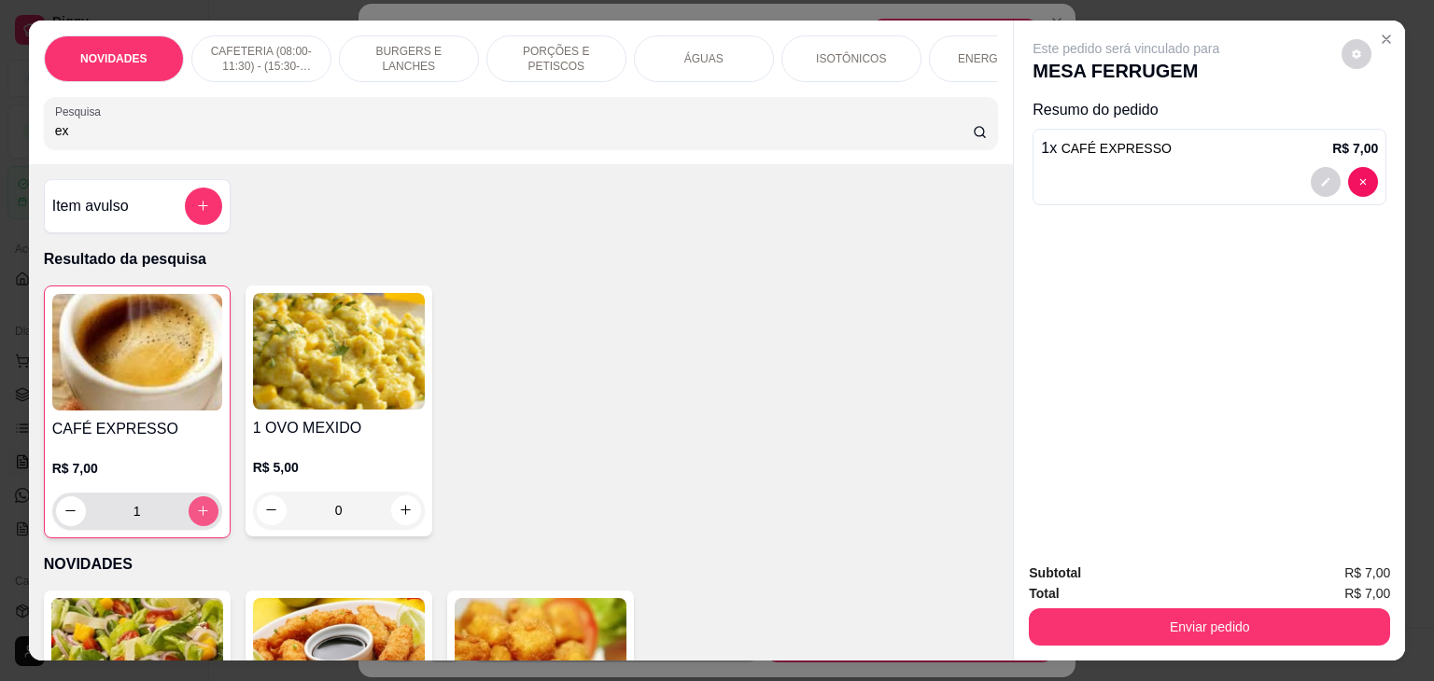
click at [196, 511] on icon "increase-product-quantity" at bounding box center [203, 511] width 14 height 14
type input "2"
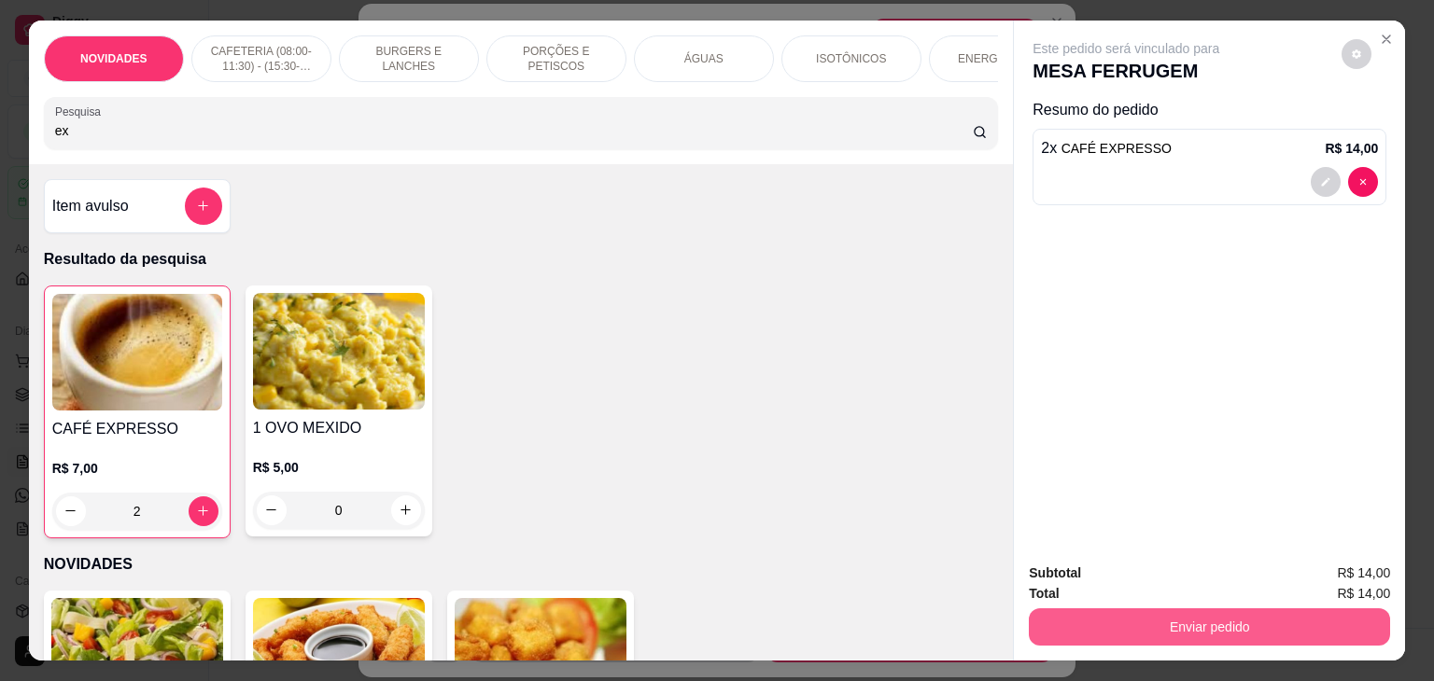
click at [1082, 622] on button "Enviar pedido" at bounding box center [1209, 627] width 361 height 37
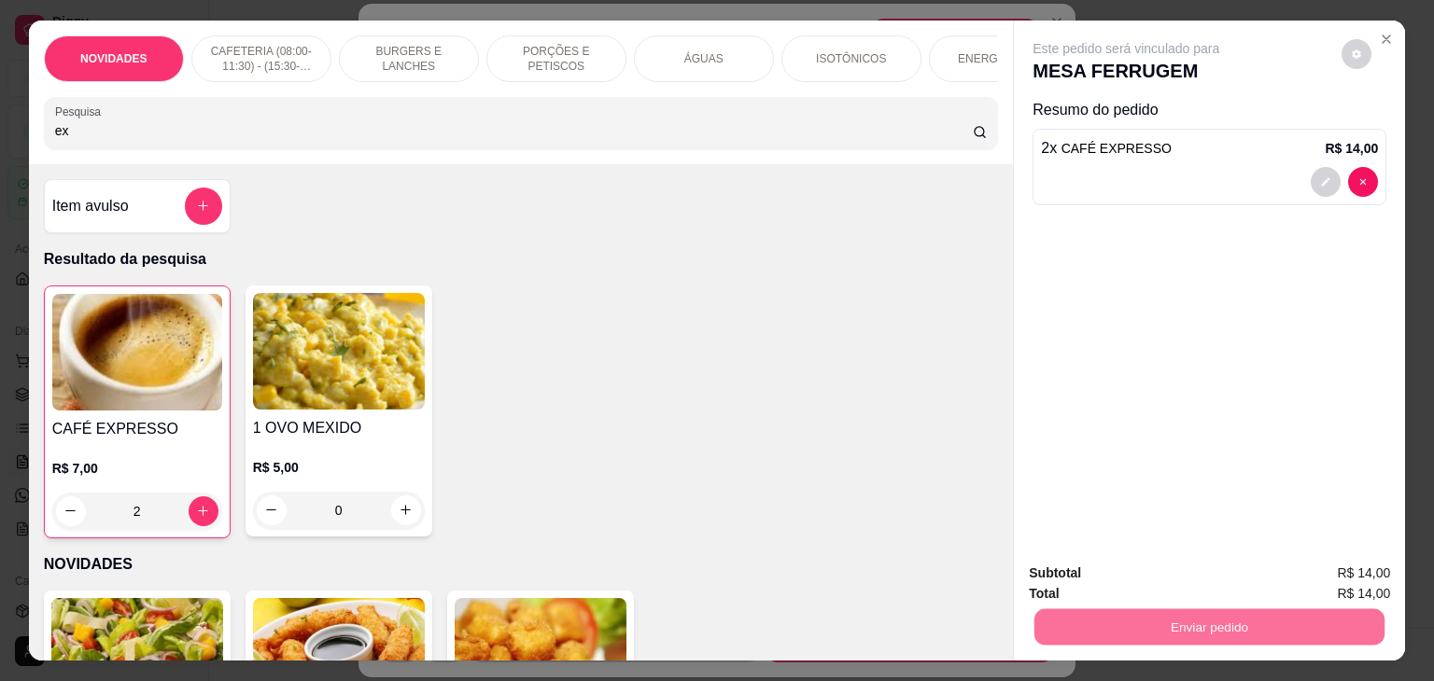
click at [1083, 559] on button "Não registrar e enviar pedido" at bounding box center [1147, 573] width 194 height 35
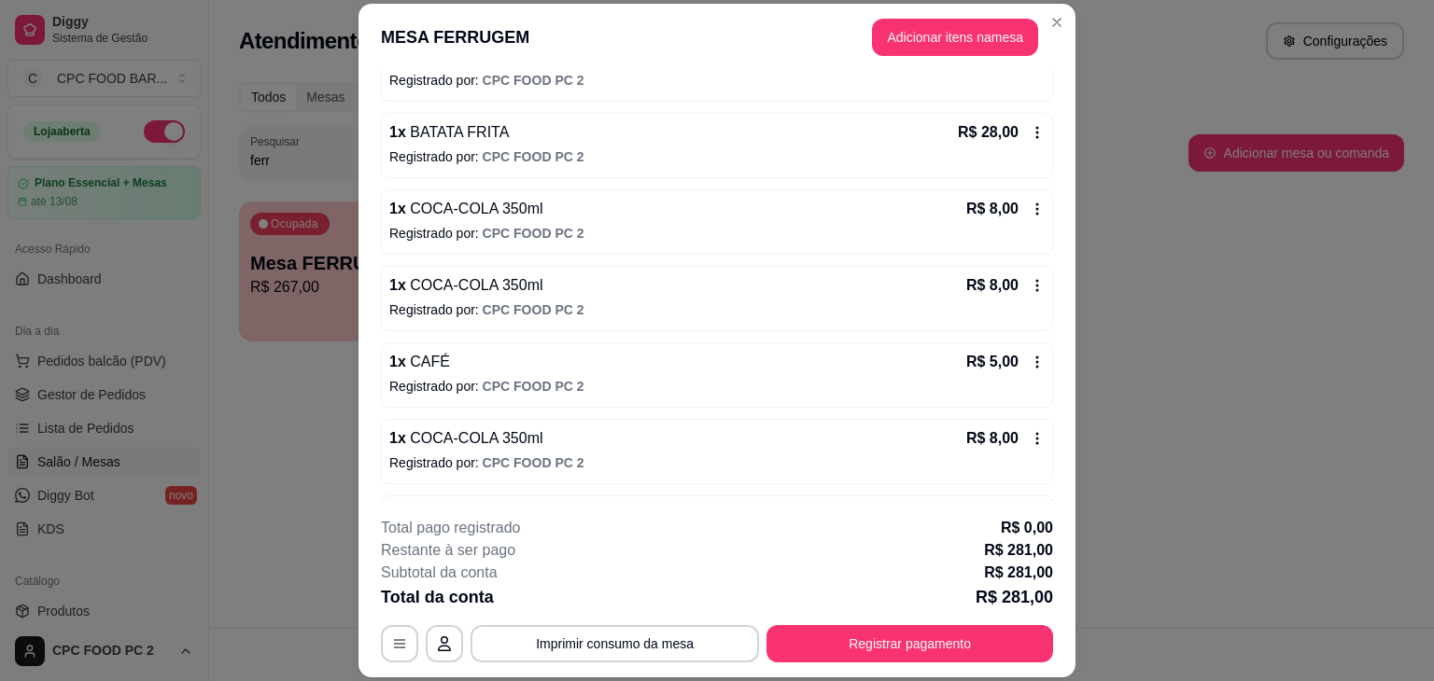
scroll to position [1949, 0]
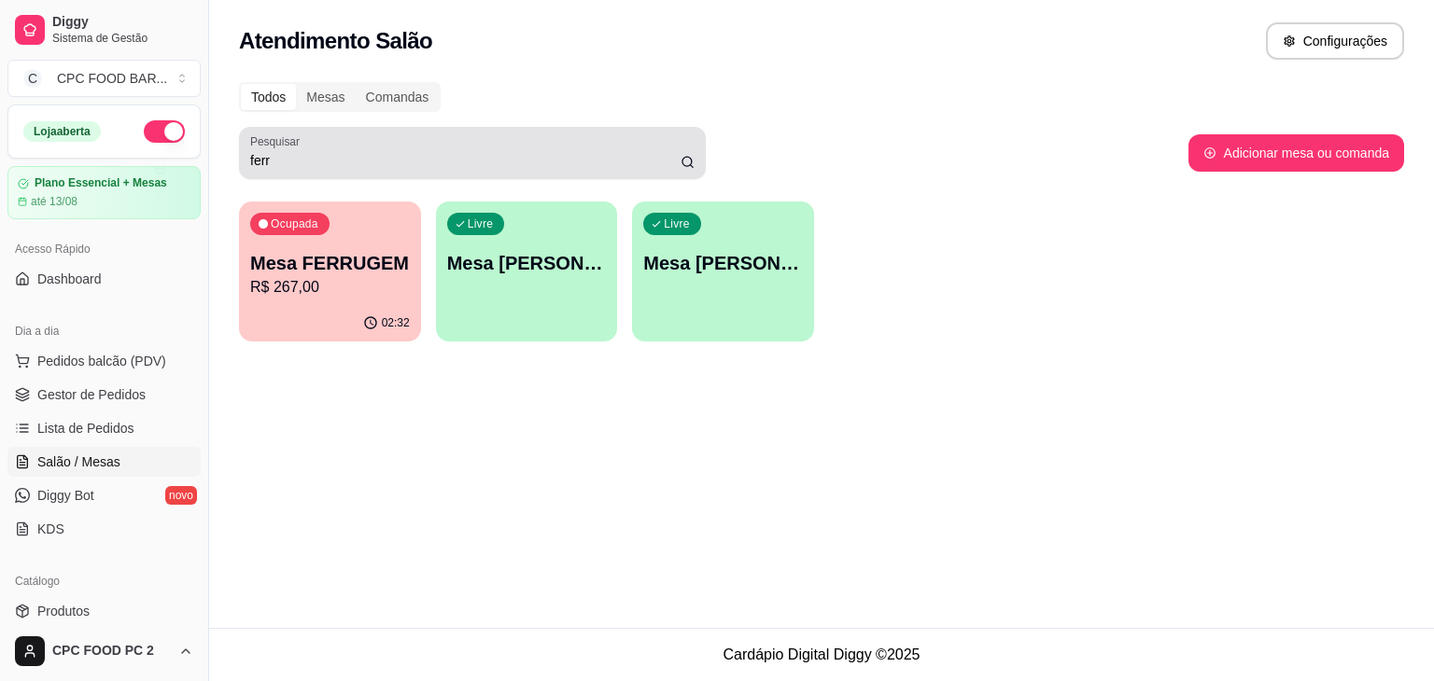
click at [333, 165] on input "ferr" at bounding box center [465, 160] width 430 height 19
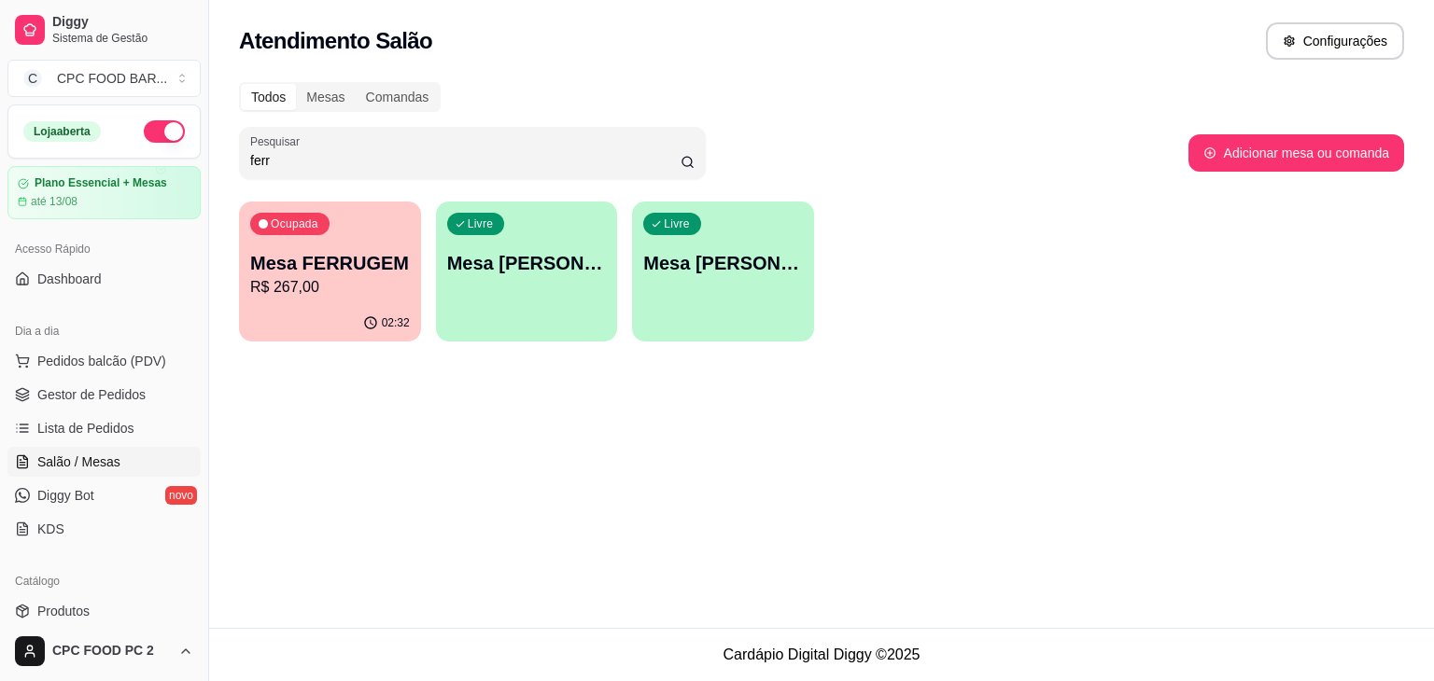
click at [333, 165] on input "ferr" at bounding box center [465, 160] width 430 height 19
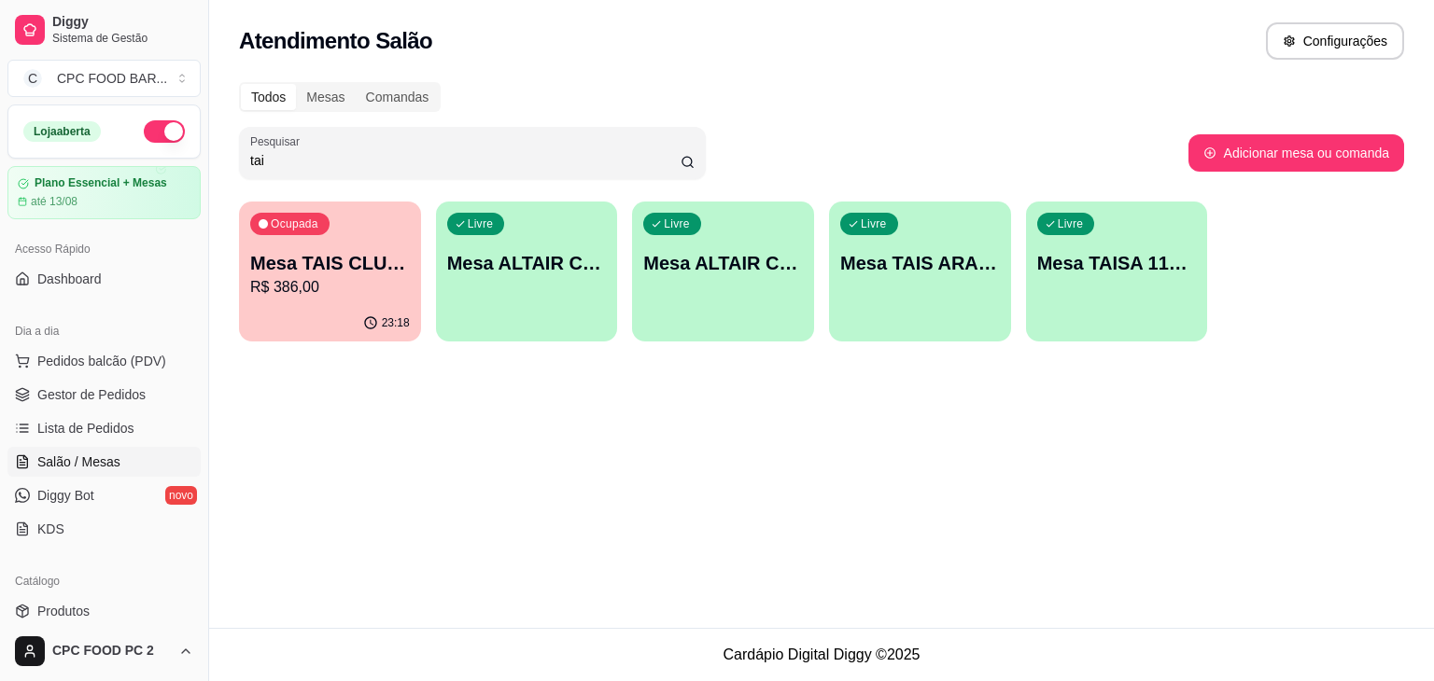
type input "tai"
click at [291, 301] on div "Ocupada Mesa TAIS CLUBE R$ 386,00" at bounding box center [330, 254] width 182 height 104
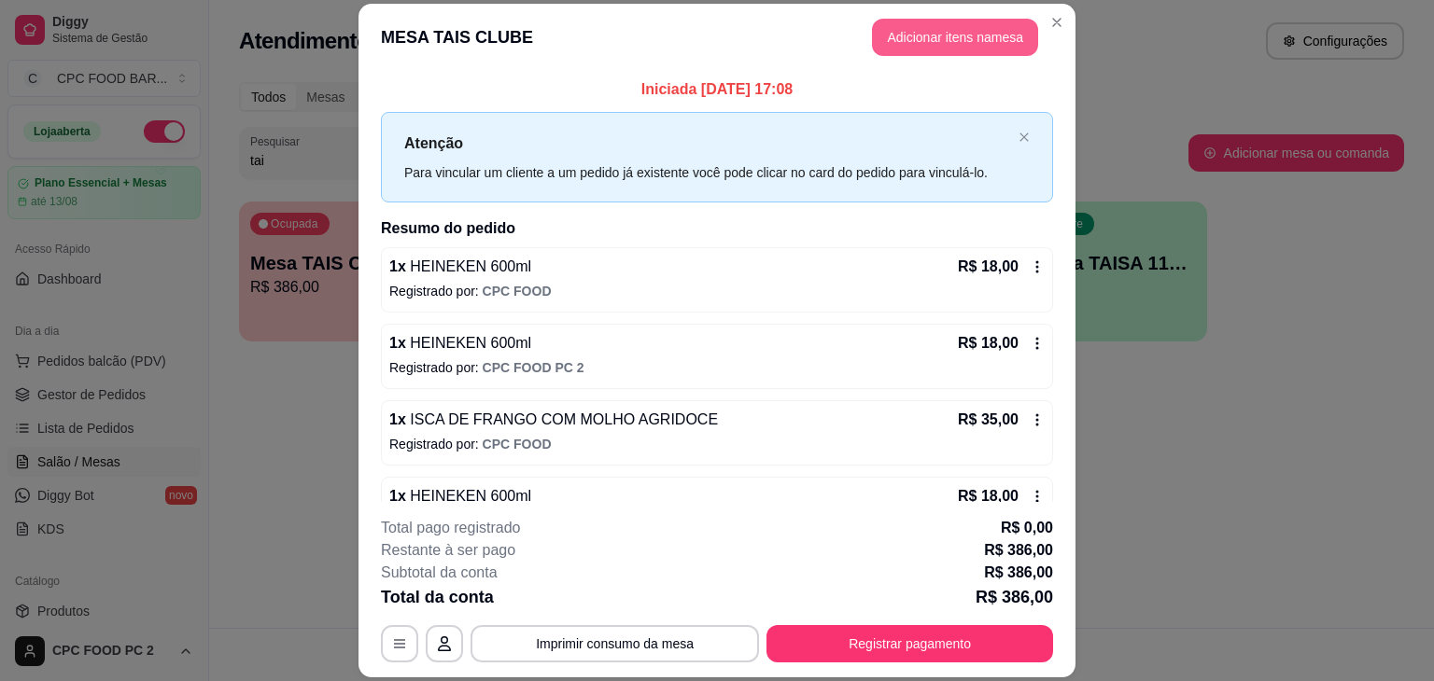
click at [919, 41] on button "Adicionar itens na mesa" at bounding box center [955, 37] width 166 height 37
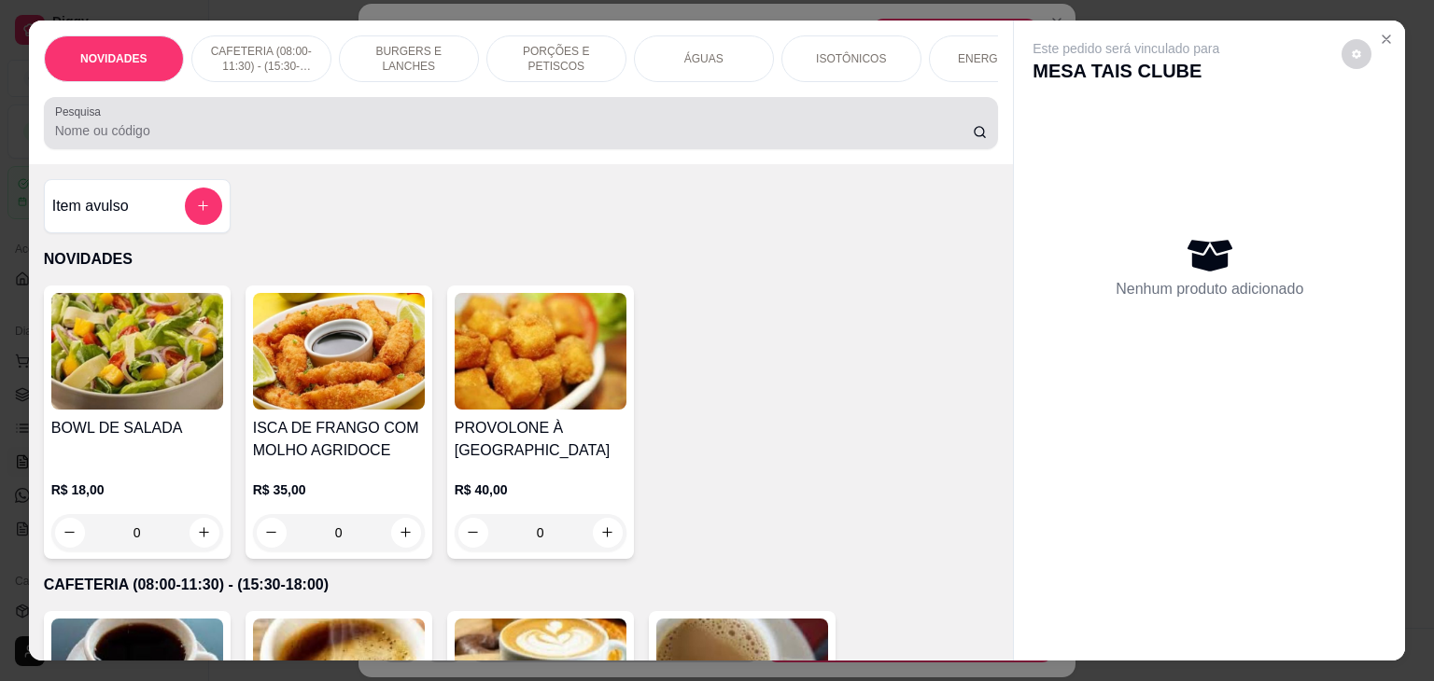
click at [669, 140] on input "Pesquisa" at bounding box center [513, 130] width 917 height 19
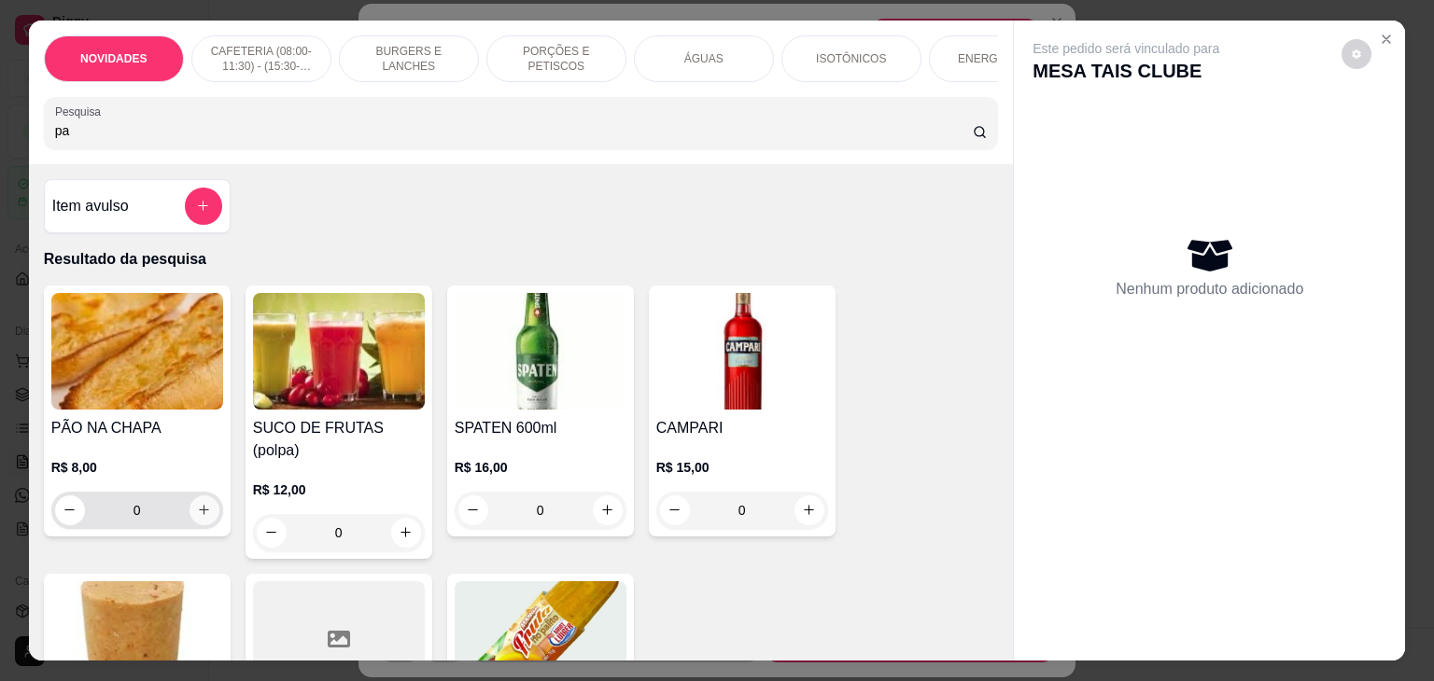
type input "pa"
click at [199, 518] on icon "increase-product-quantity" at bounding box center [204, 511] width 14 height 14
type input "1"
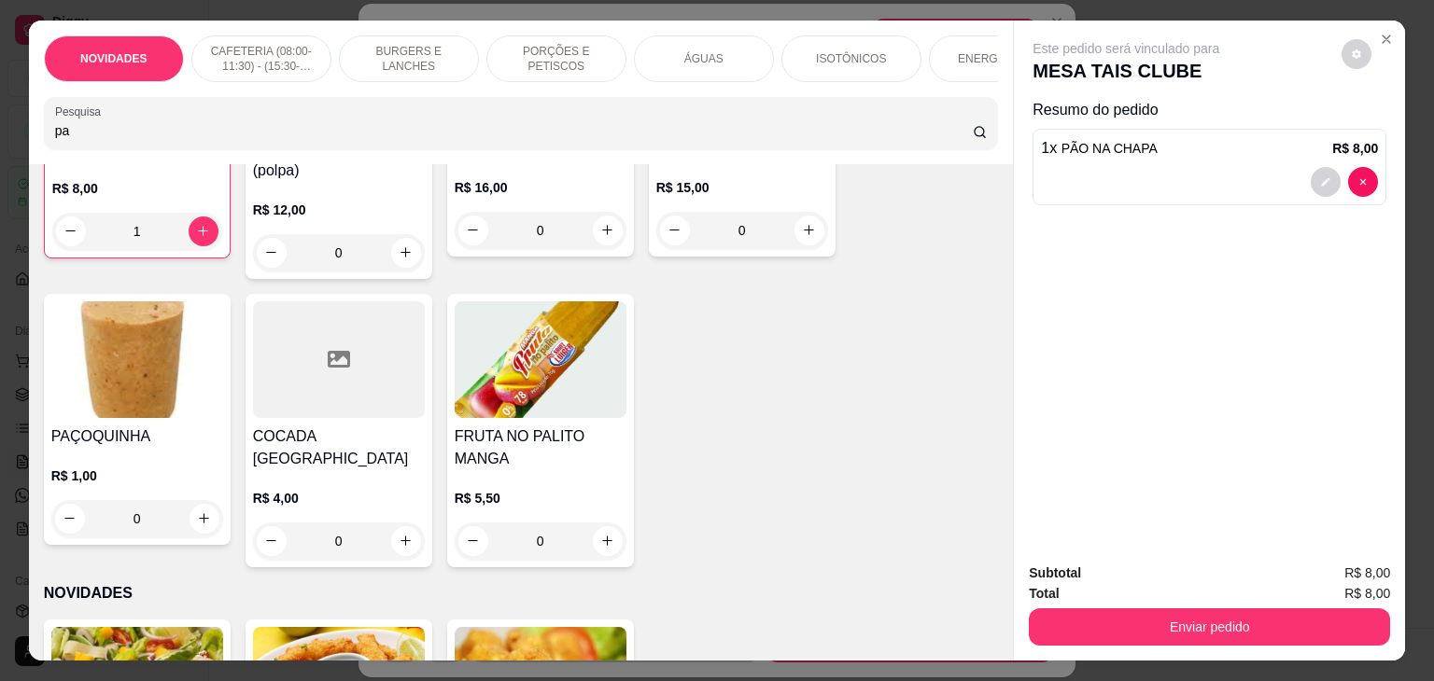
scroll to position [840, 0]
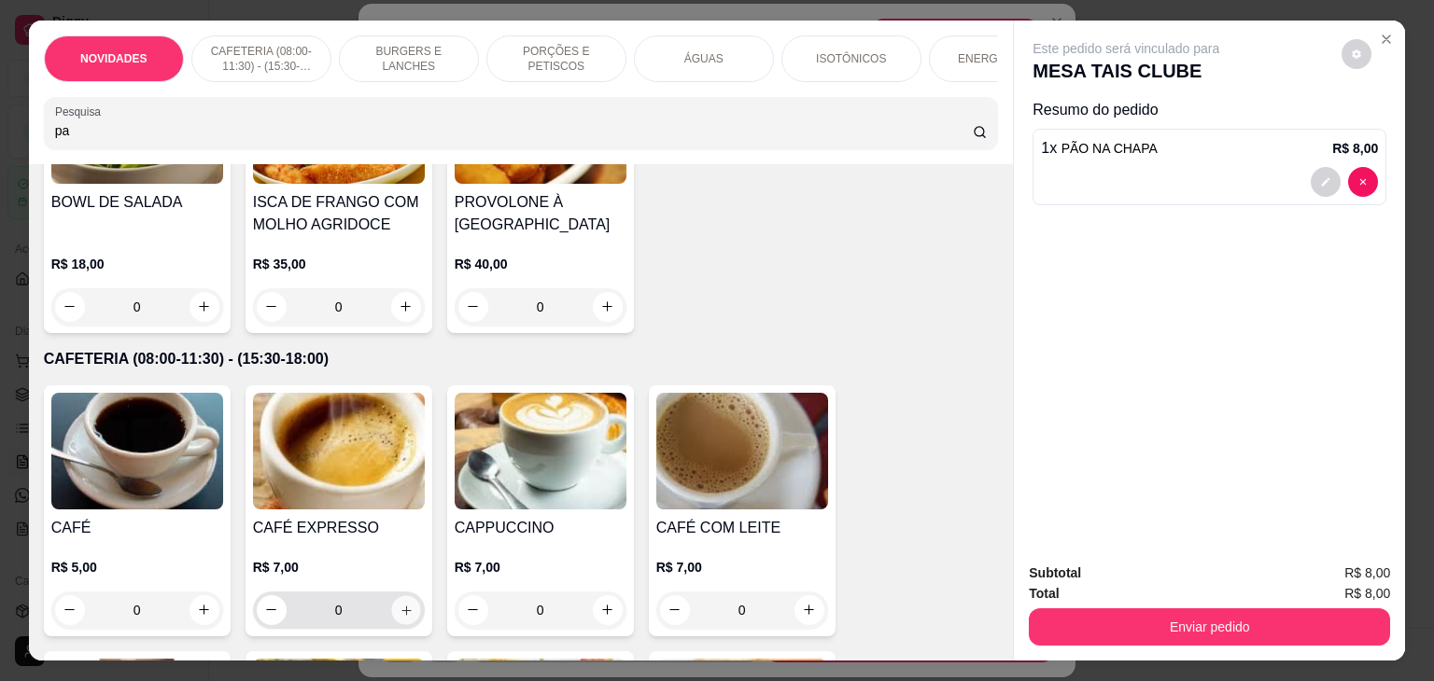
click at [399, 604] on icon "increase-product-quantity" at bounding box center [406, 611] width 14 height 14
type input "1"
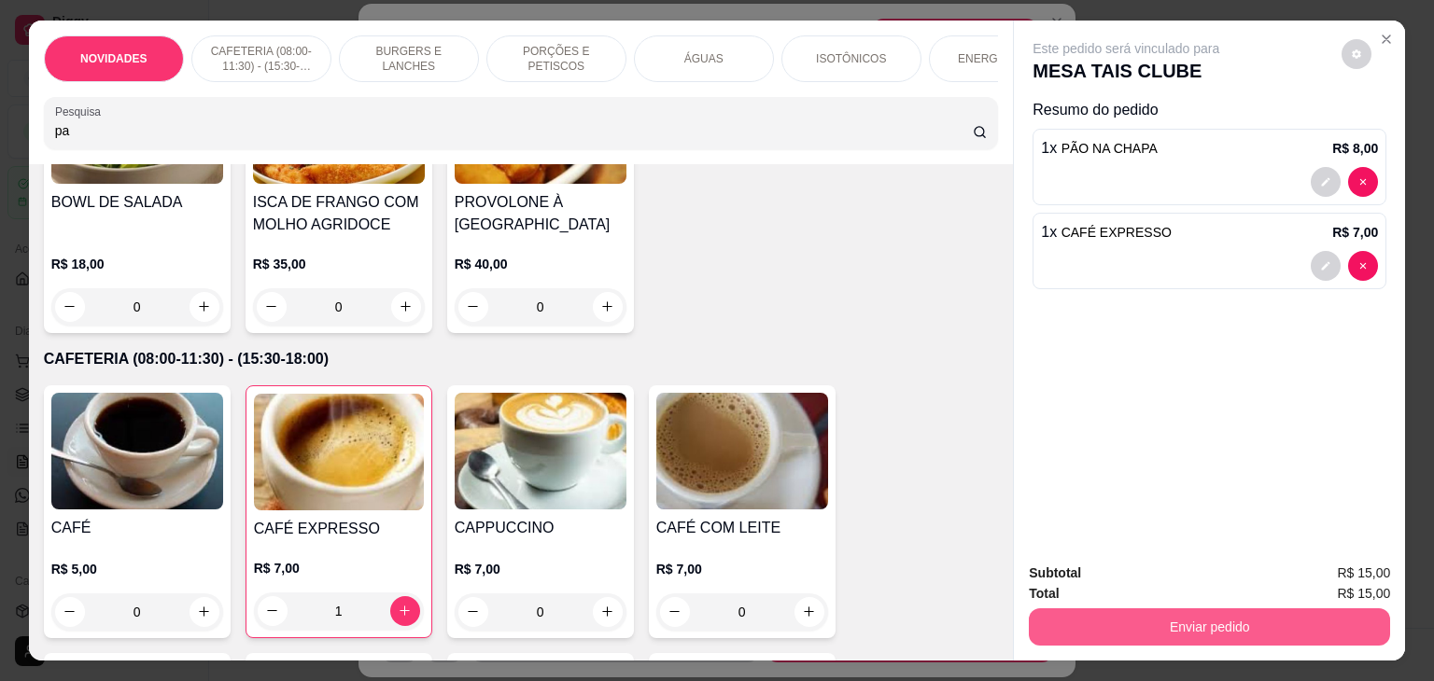
click at [1086, 622] on button "Enviar pedido" at bounding box center [1209, 627] width 361 height 37
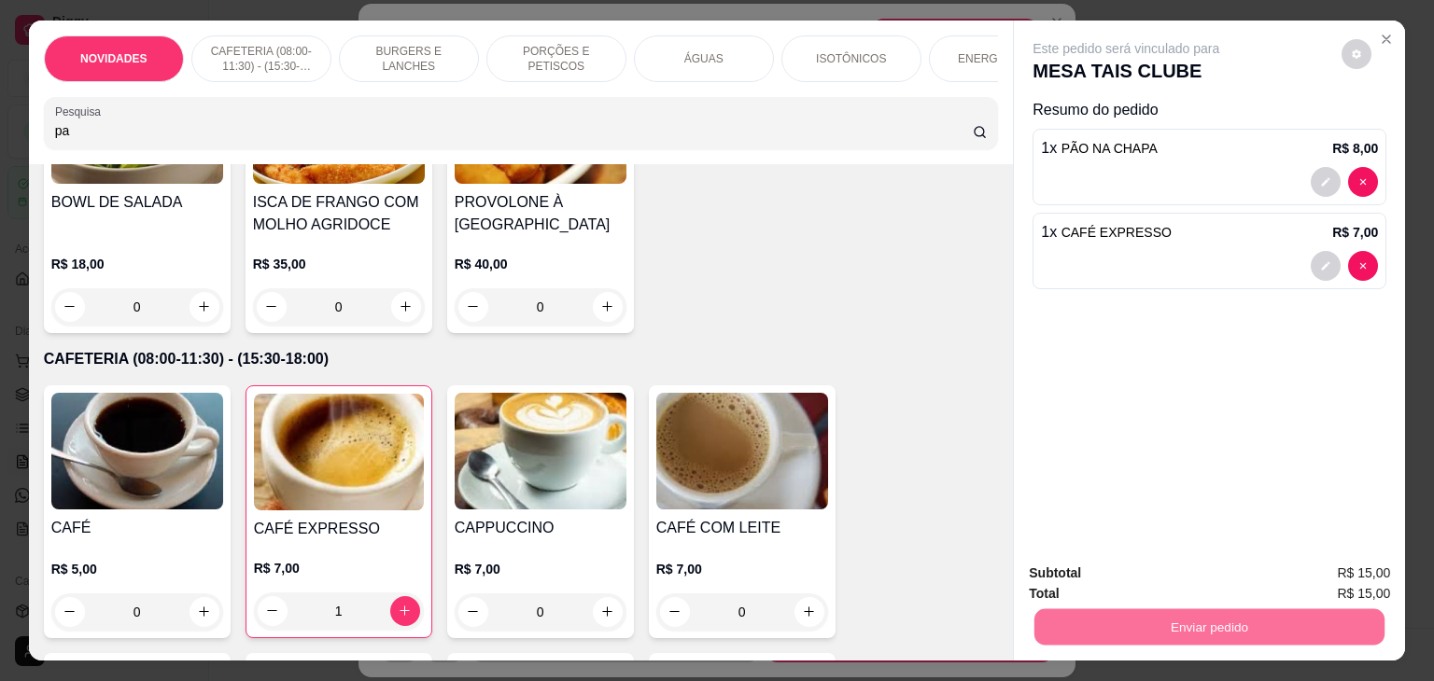
click at [1092, 572] on button "Não registrar e enviar pedido" at bounding box center [1147, 573] width 194 height 35
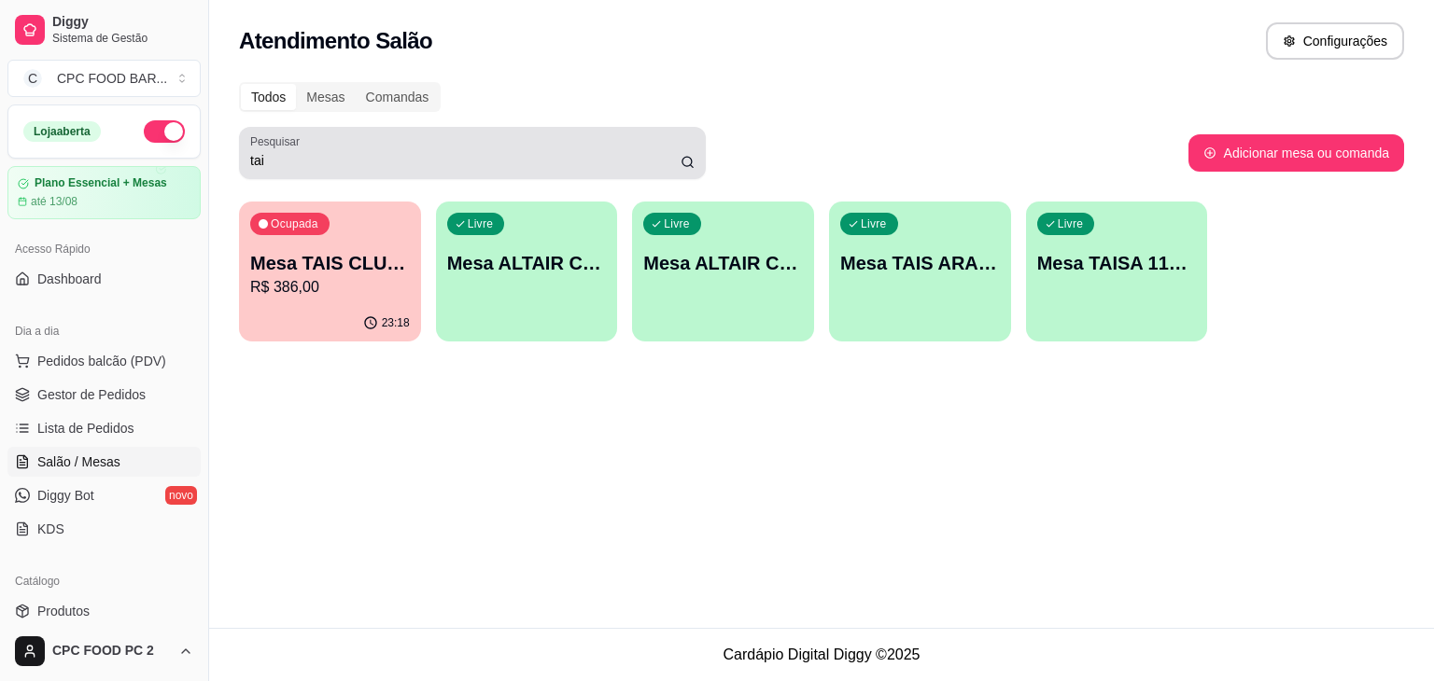
click at [385, 160] on input "tai" at bounding box center [465, 160] width 430 height 19
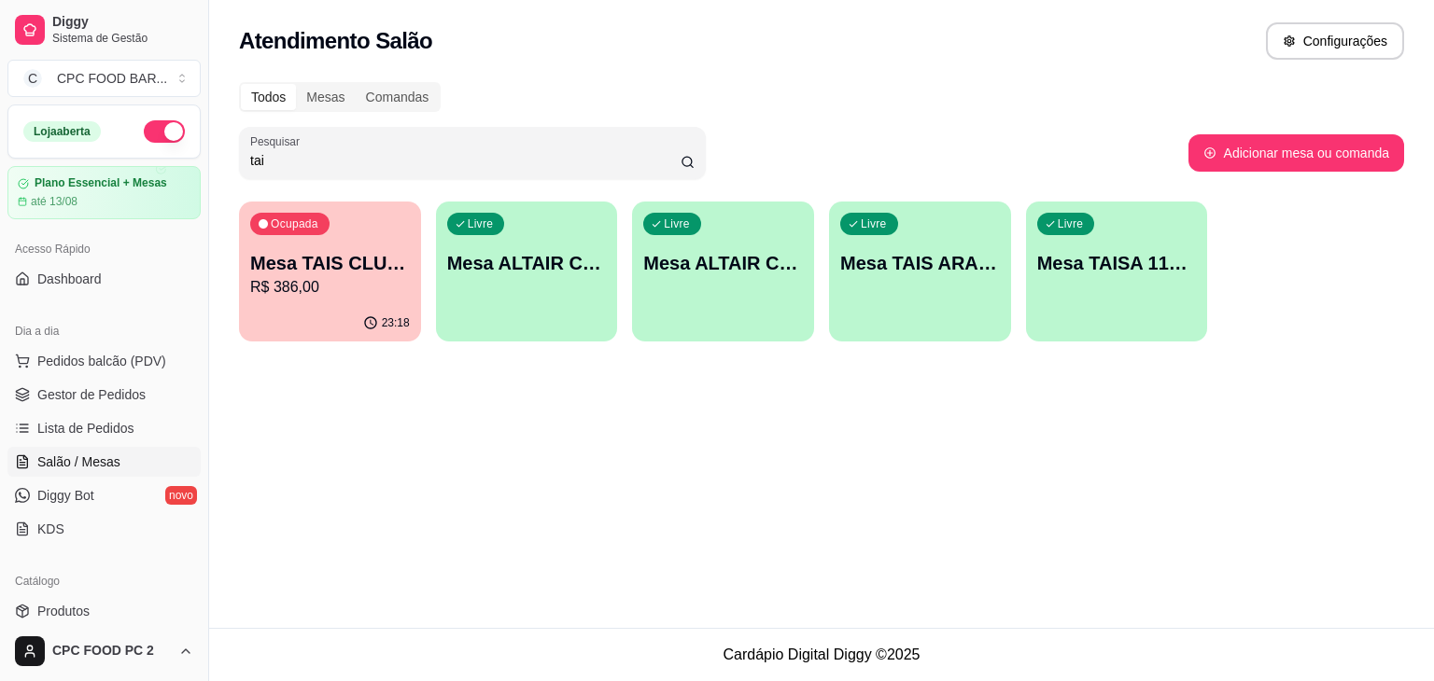
click at [385, 160] on input "tai" at bounding box center [465, 160] width 430 height 19
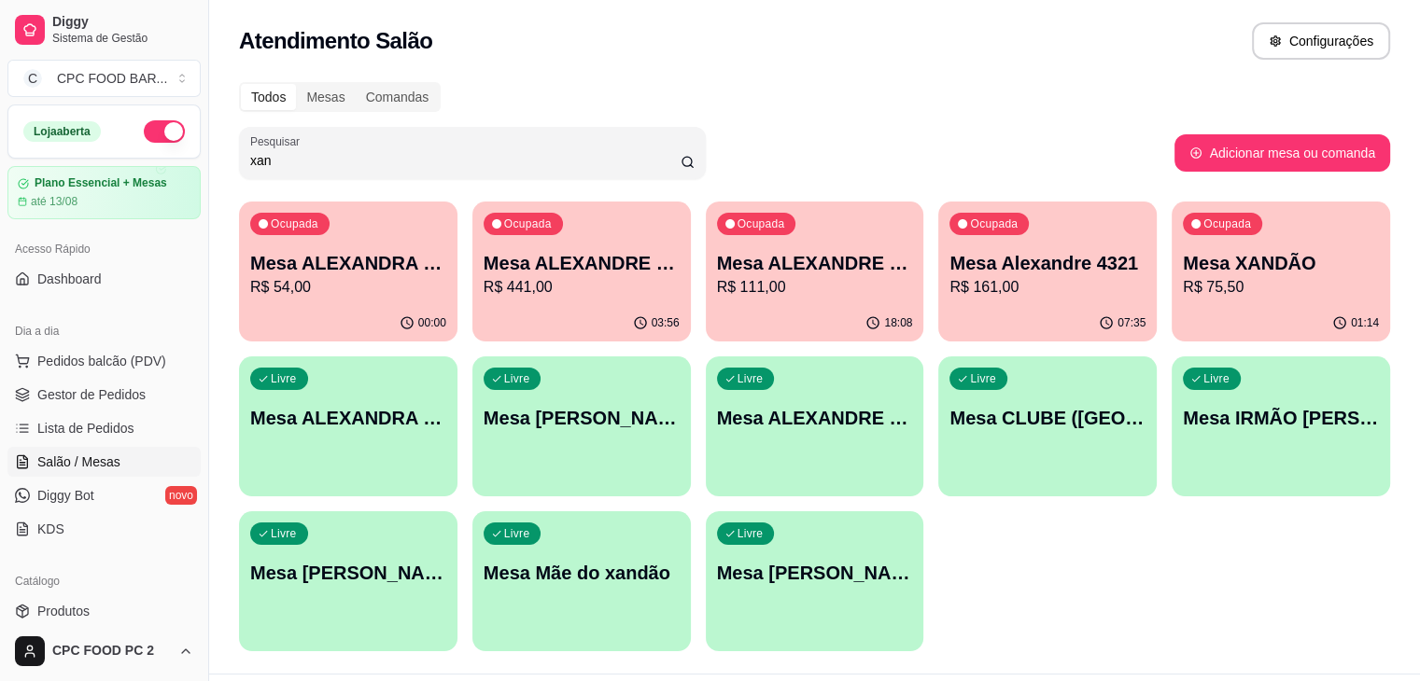
type input "xan"
click at [1185, 295] on p "R$ 75,50" at bounding box center [1280, 286] width 190 height 21
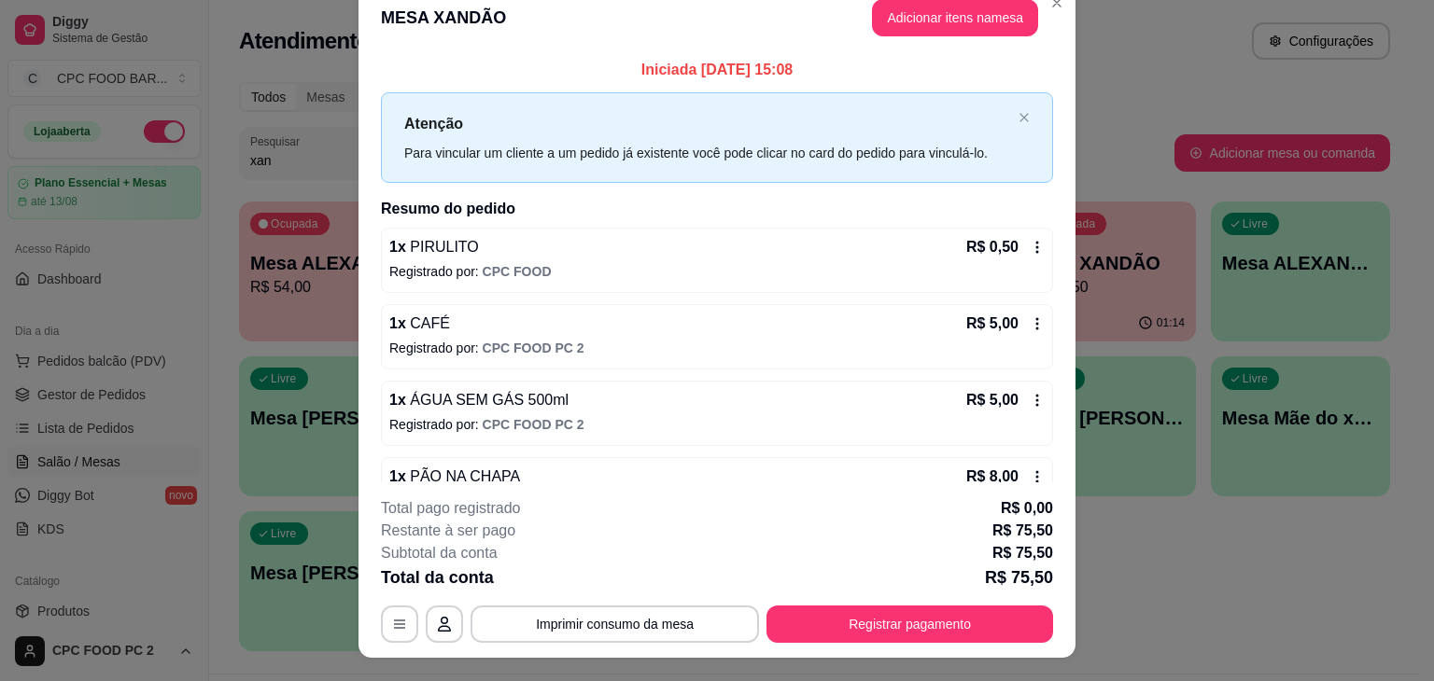
scroll to position [0, 0]
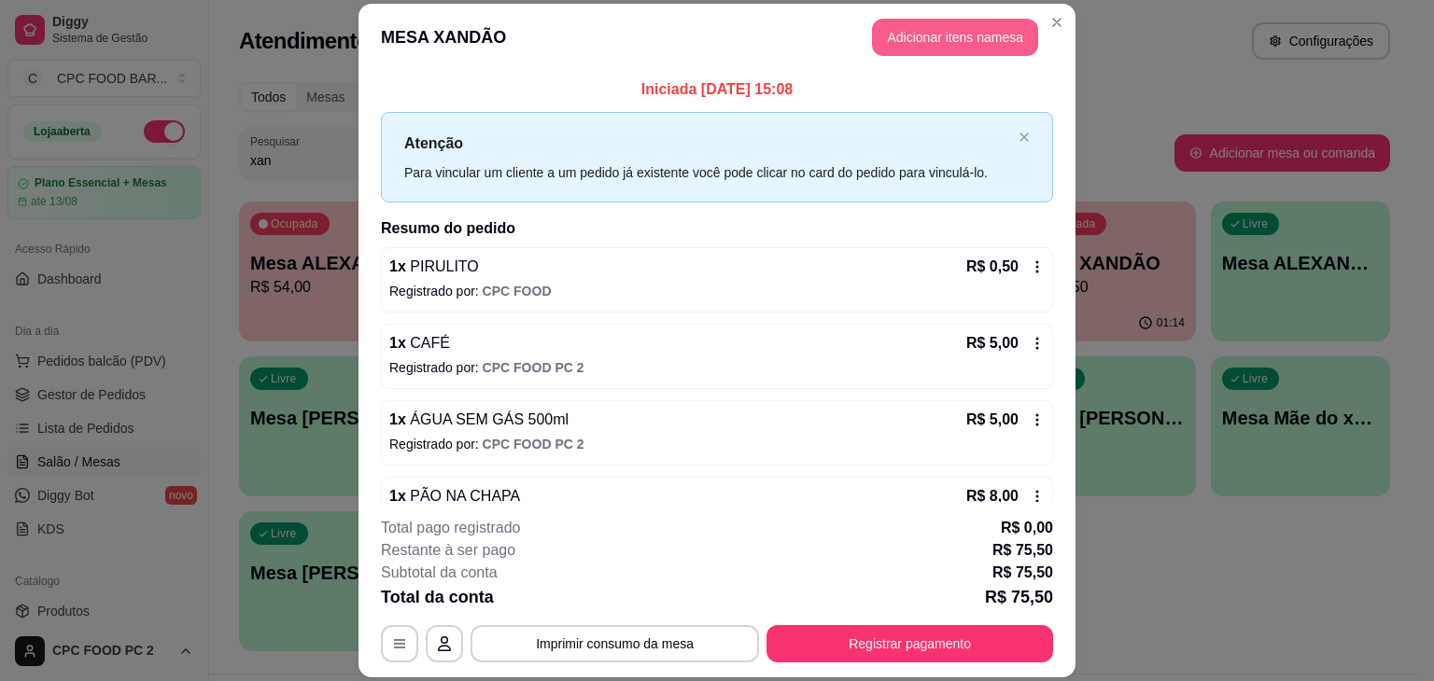
click at [914, 28] on button "Adicionar itens na mesa" at bounding box center [955, 37] width 166 height 37
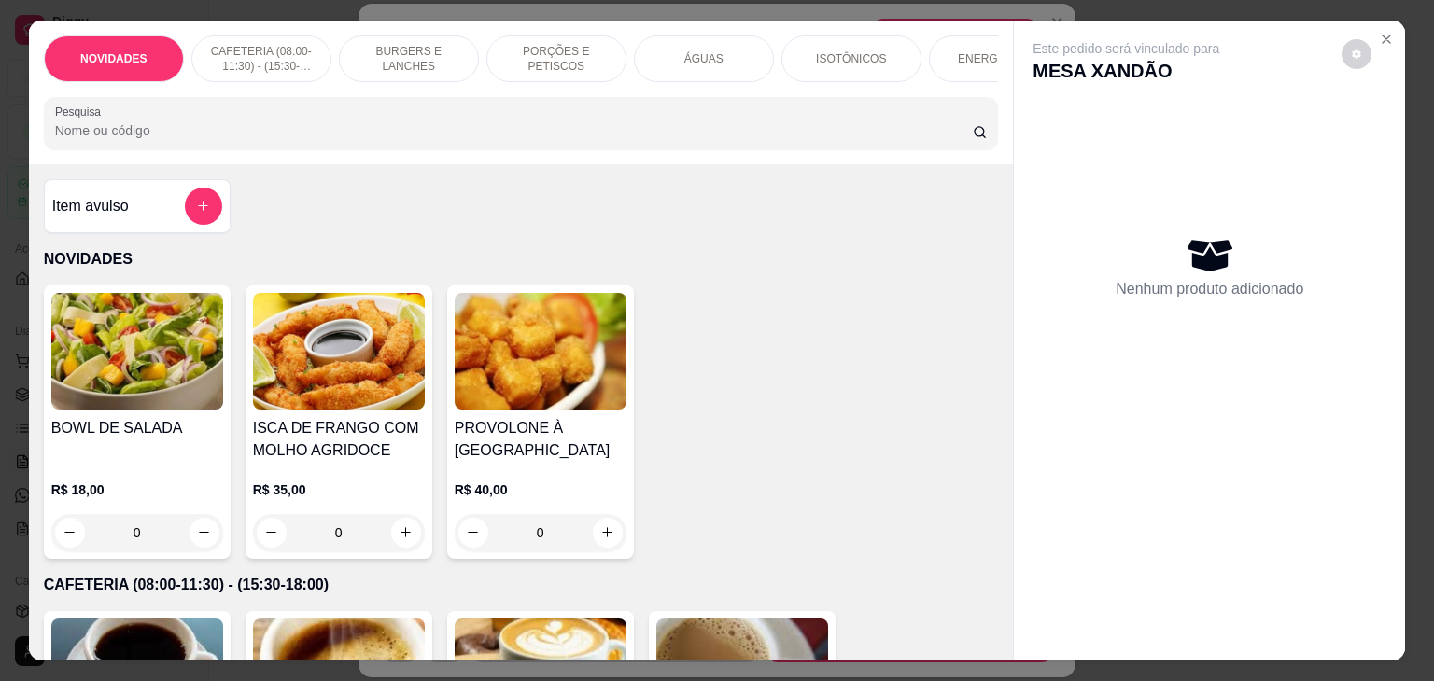
scroll to position [373, 0]
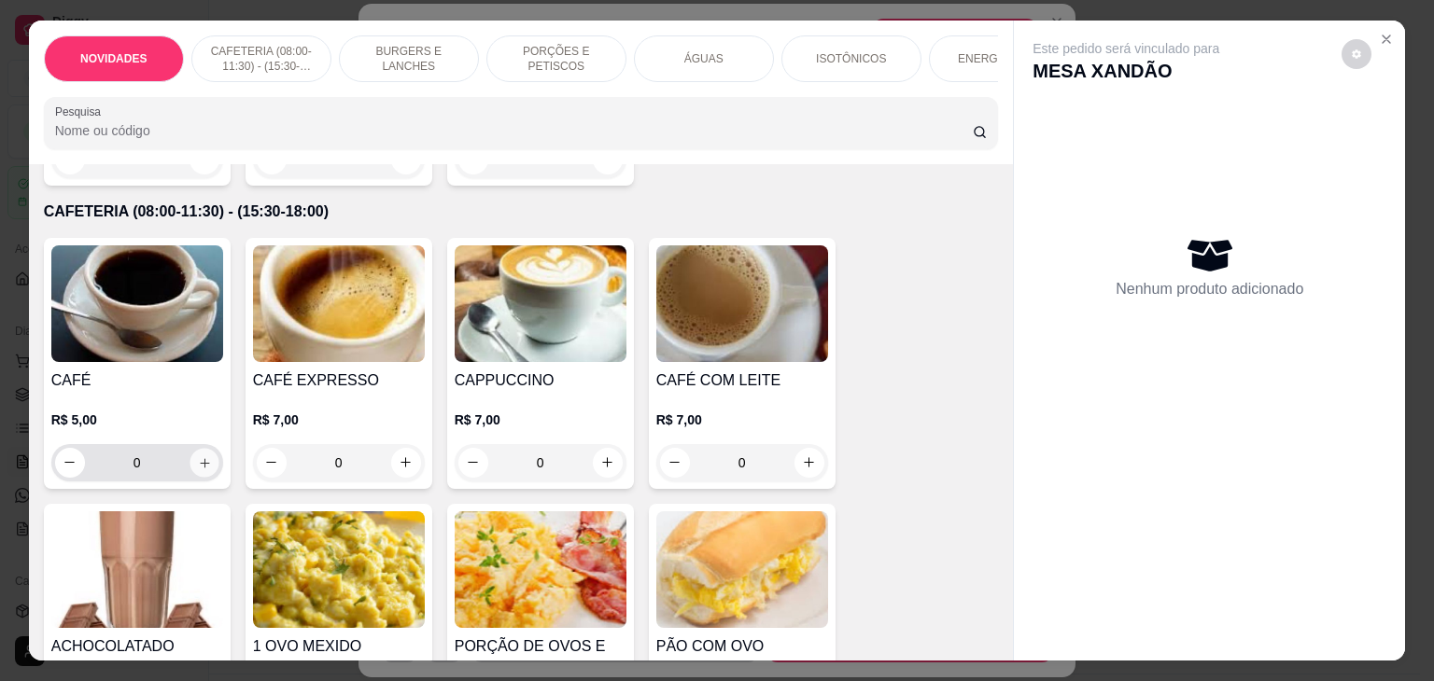
click at [202, 461] on icon "increase-product-quantity" at bounding box center [204, 463] width 14 height 14
type input "1"
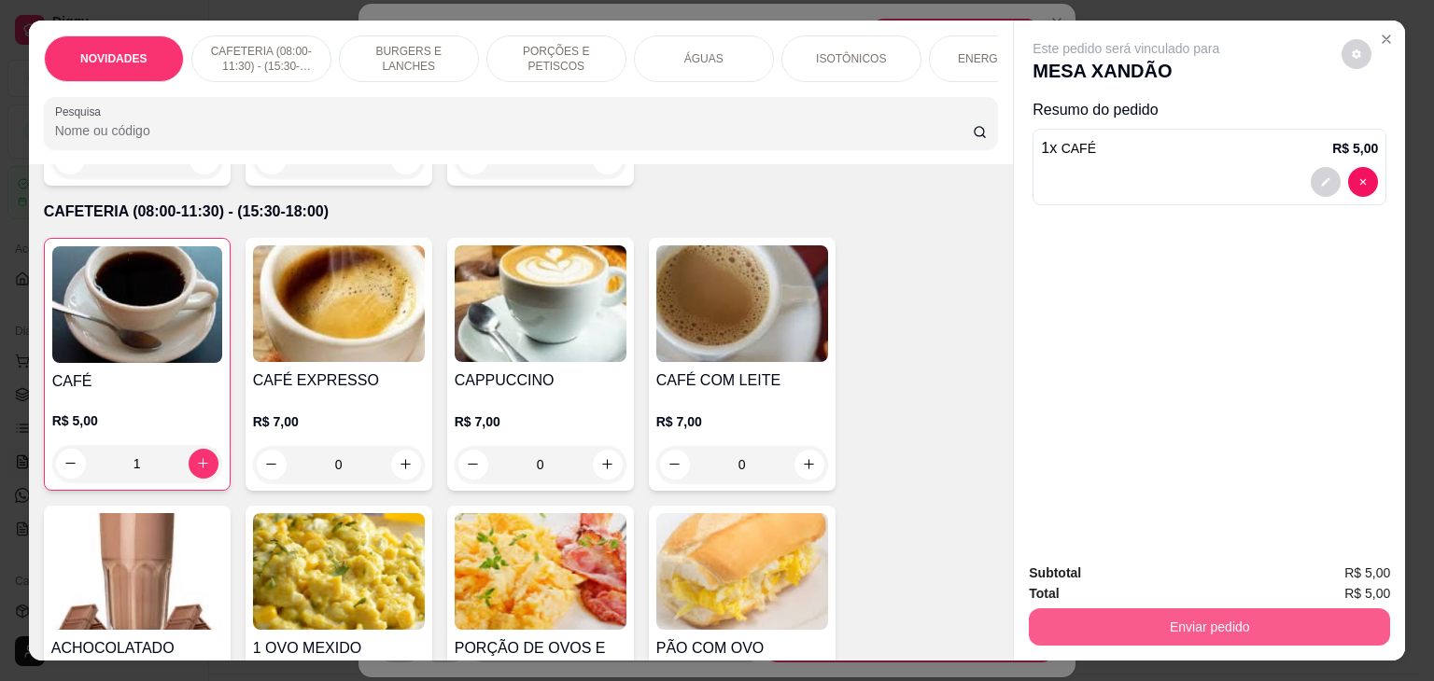
click at [1093, 621] on button "Enviar pedido" at bounding box center [1209, 627] width 361 height 37
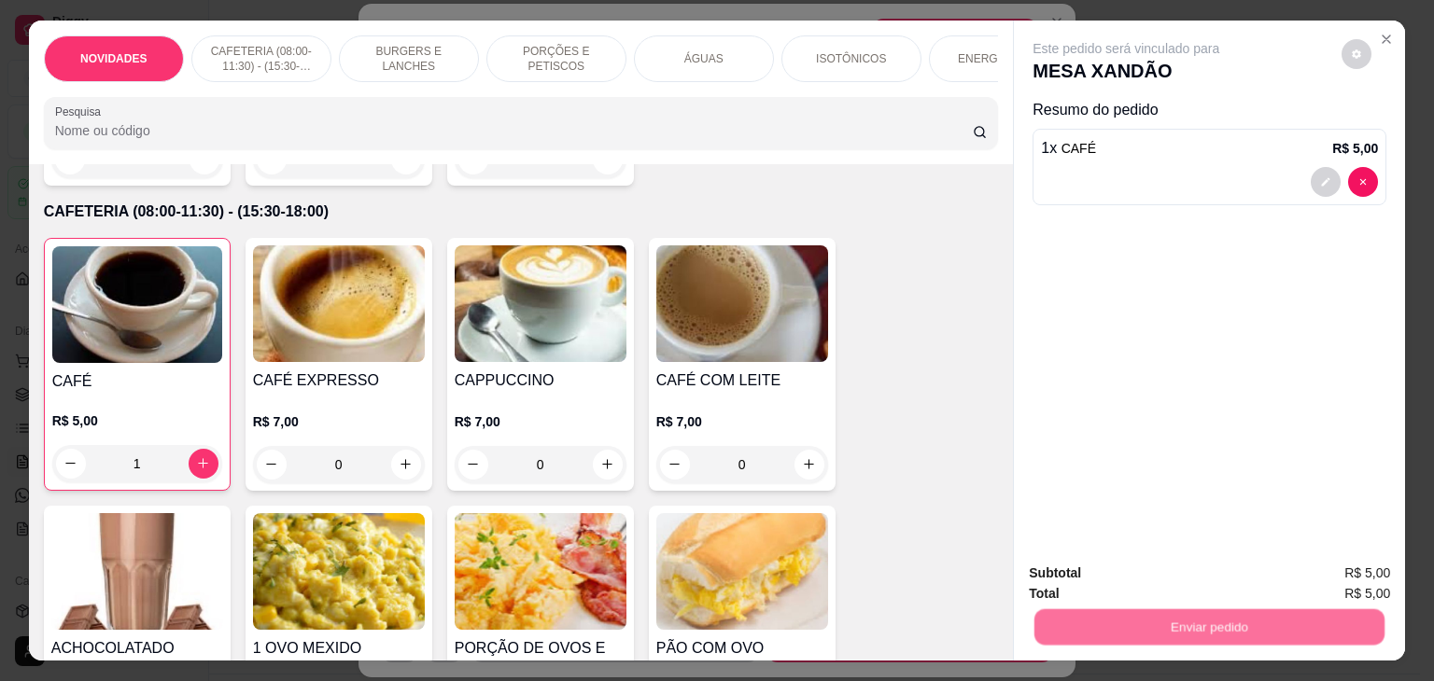
click at [1078, 565] on button "Não registrar e enviar pedido" at bounding box center [1147, 573] width 189 height 35
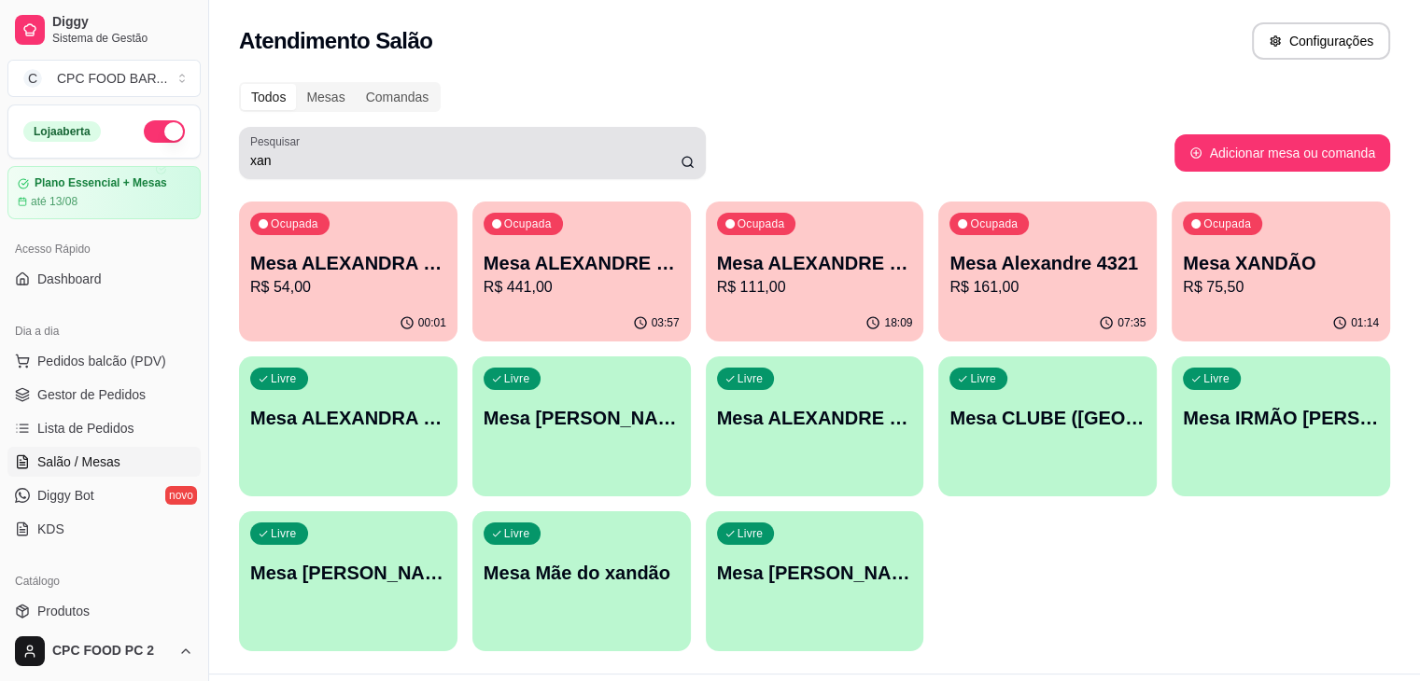
click at [440, 150] on div "xan" at bounding box center [472, 152] width 444 height 37
click at [436, 150] on div "xan" at bounding box center [472, 152] width 444 height 37
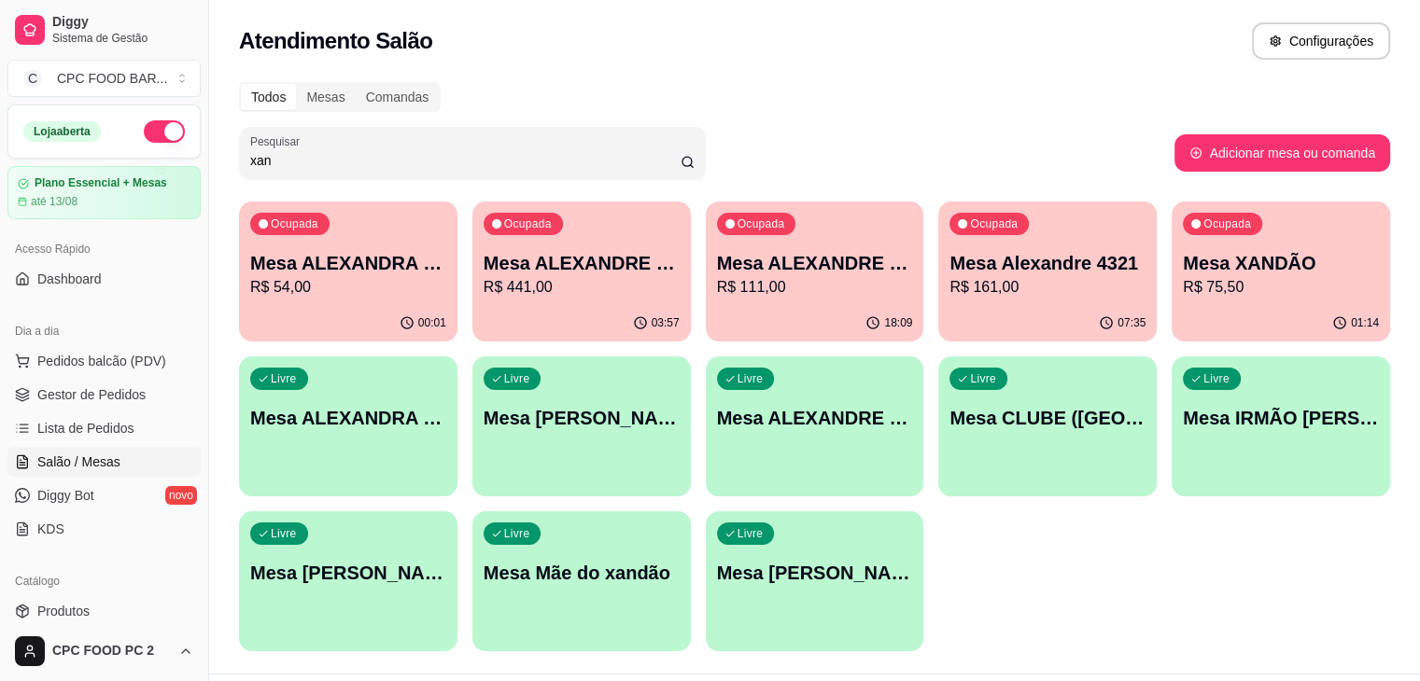
click at [414, 154] on input "xan" at bounding box center [465, 160] width 430 height 19
click at [329, 169] on input "xan" at bounding box center [465, 160] width 430 height 19
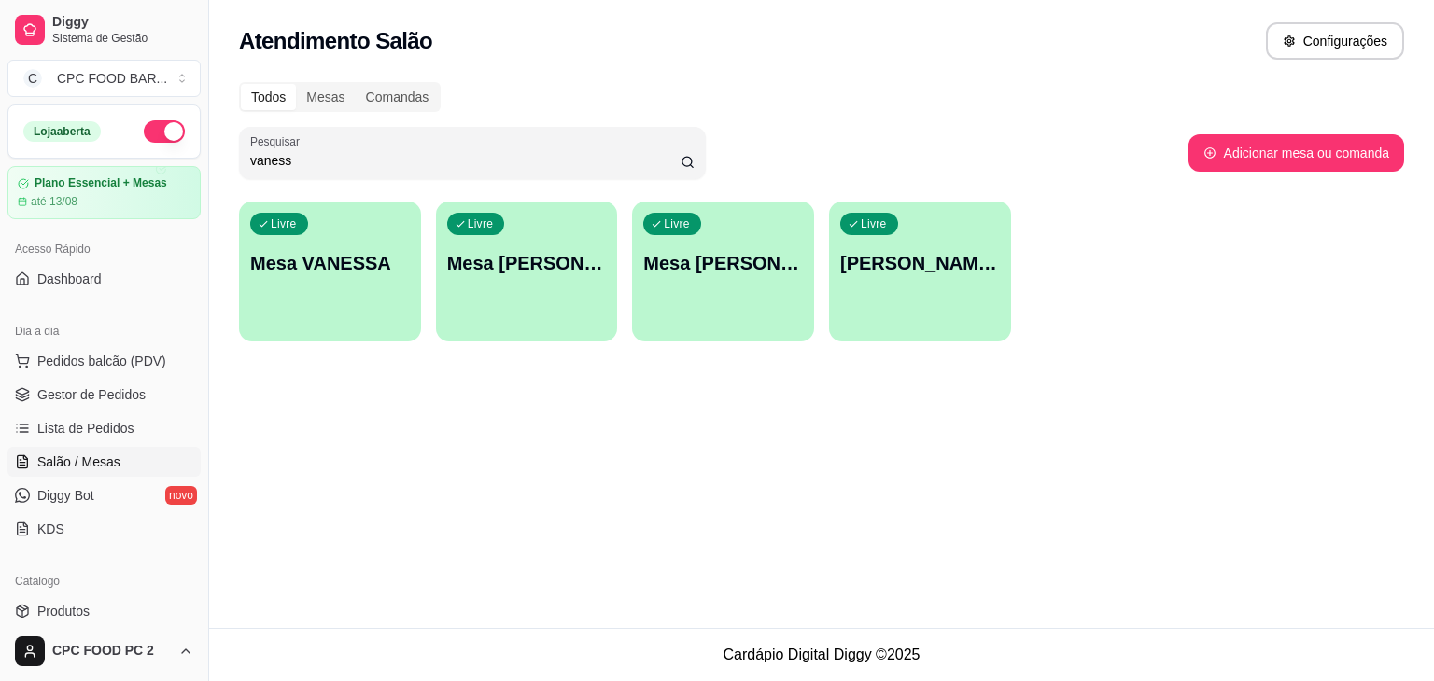
type input "vaness"
click at [767, 293] on div "Livre Mesa [PERSON_NAME]" at bounding box center [723, 261] width 182 height 118
click at [315, 256] on p "Mesa VANESSA" at bounding box center [330, 263] width 155 height 25
click at [467, 309] on div "Livre Mesa VANESSA ARBITRAGEM" at bounding box center [527, 261] width 182 height 118
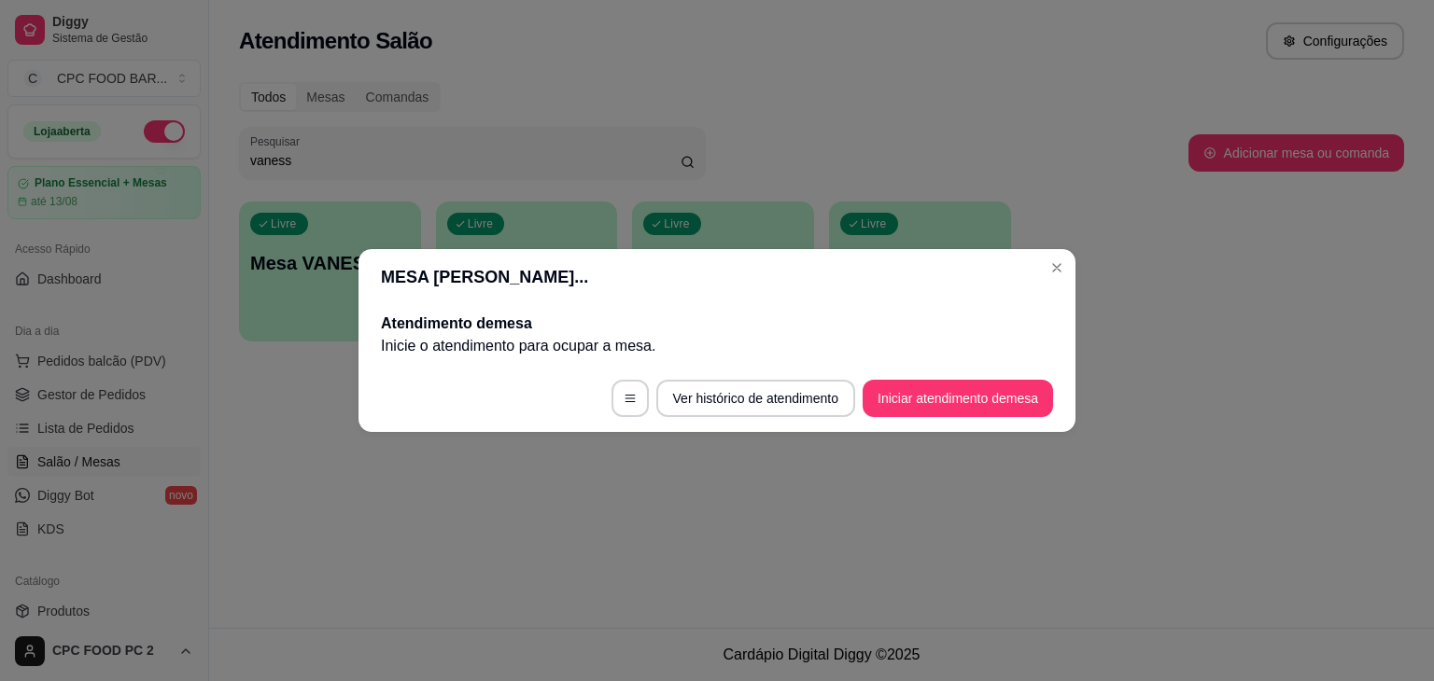
click at [1041, 277] on header "MESA [PERSON_NAME]..." at bounding box center [716, 277] width 717 height 56
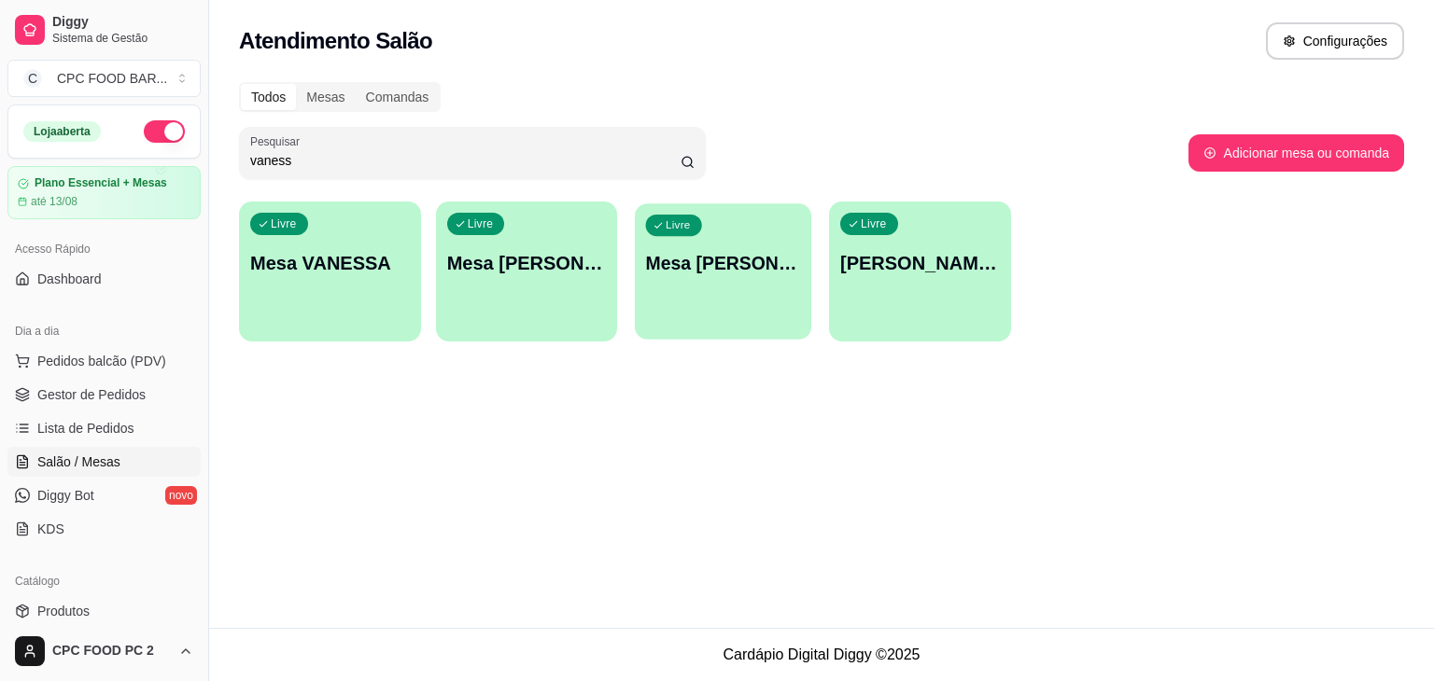
click at [774, 298] on div "Livre Mesa [PERSON_NAME]" at bounding box center [723, 260] width 176 height 114
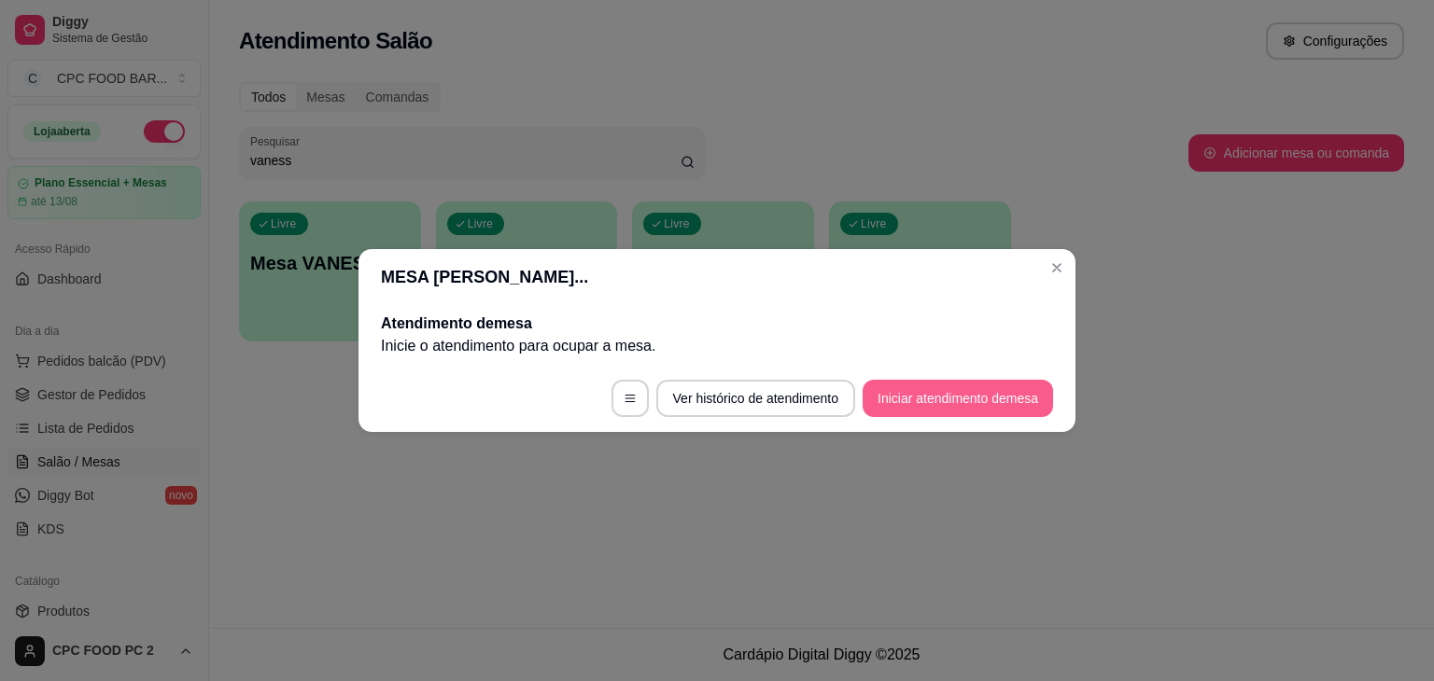
click at [935, 400] on button "Iniciar atendimento de mesa" at bounding box center [957, 398] width 190 height 37
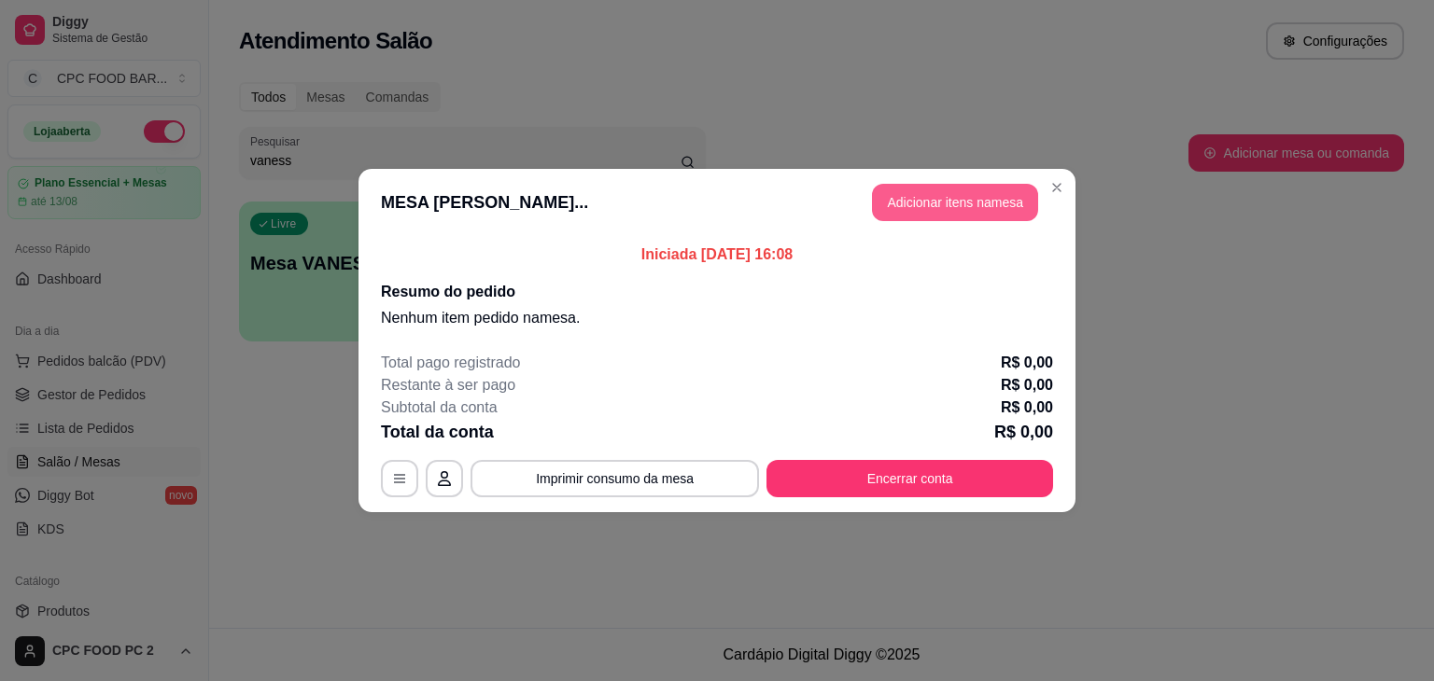
click at [924, 200] on button "Adicionar itens na mesa" at bounding box center [955, 202] width 166 height 37
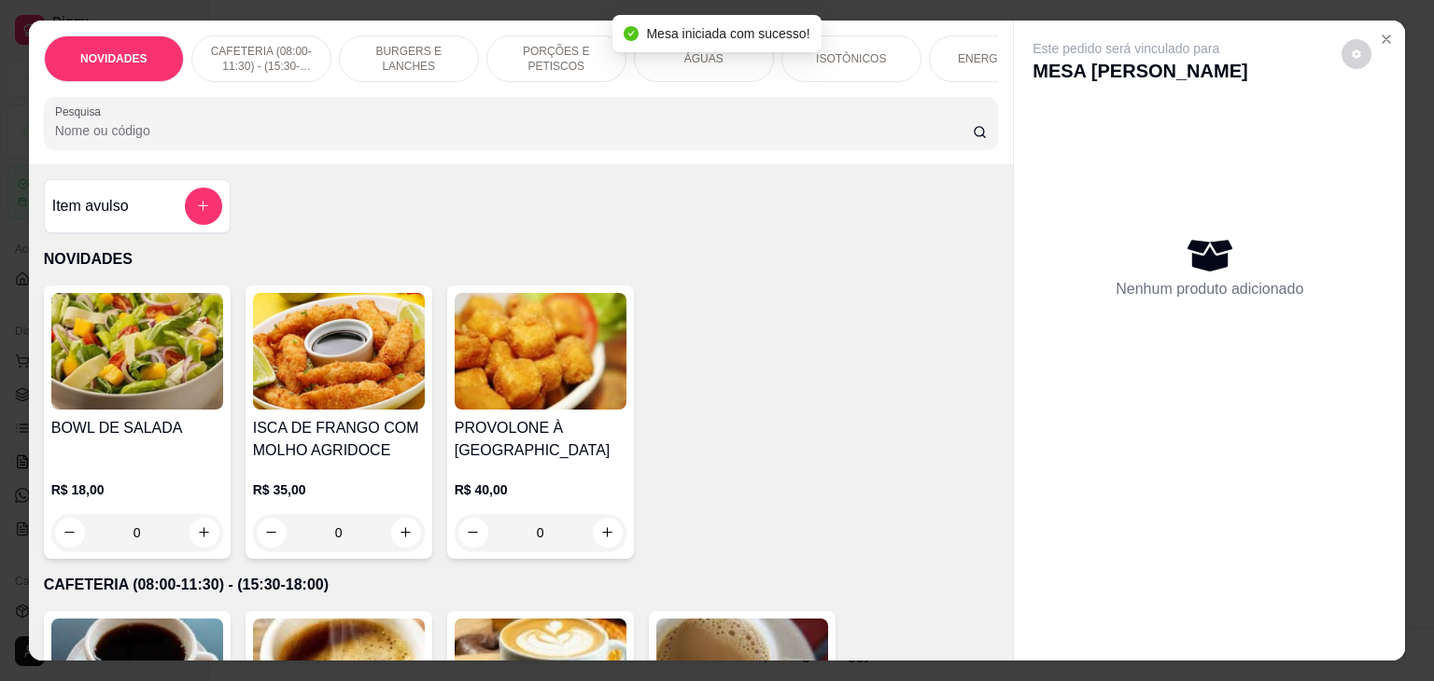
click at [551, 140] on input "Pesquisa" at bounding box center [513, 130] width 917 height 19
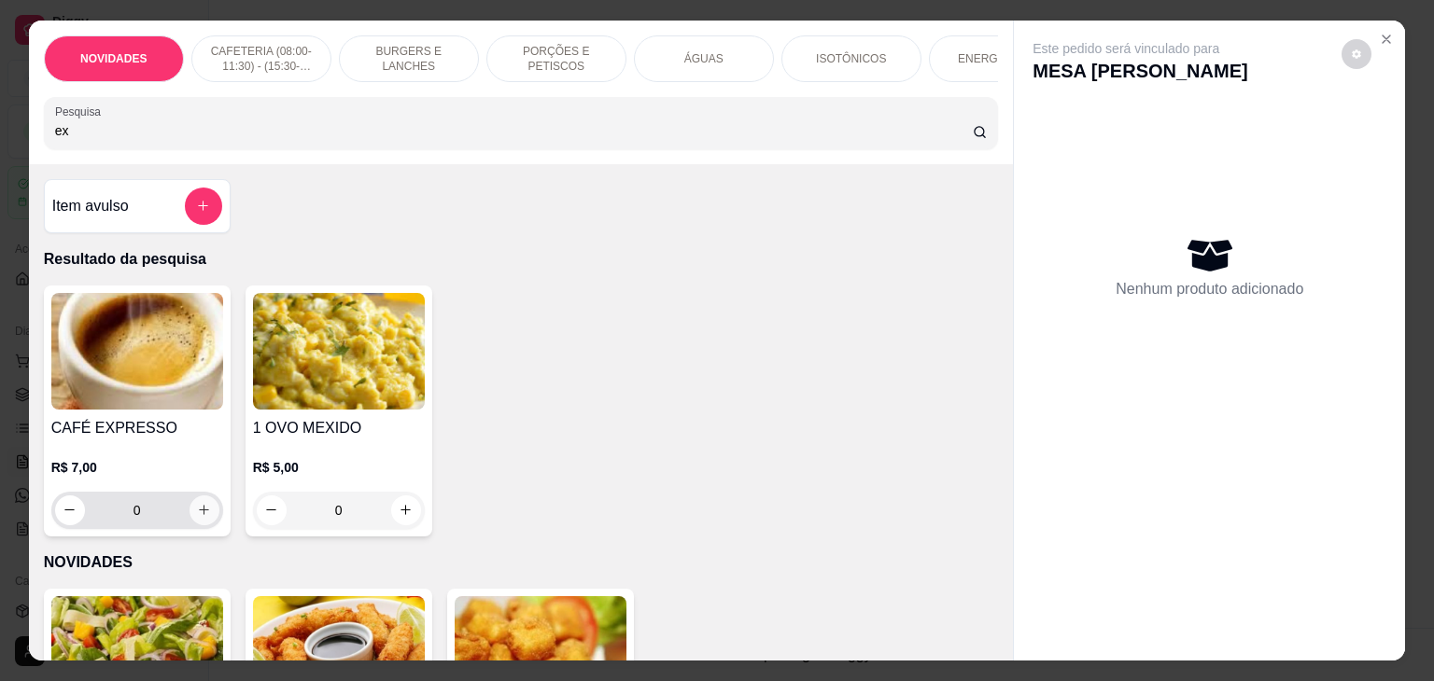
type input "ex"
click at [189, 516] on button "increase-product-quantity" at bounding box center [203, 510] width 29 height 29
type input "1"
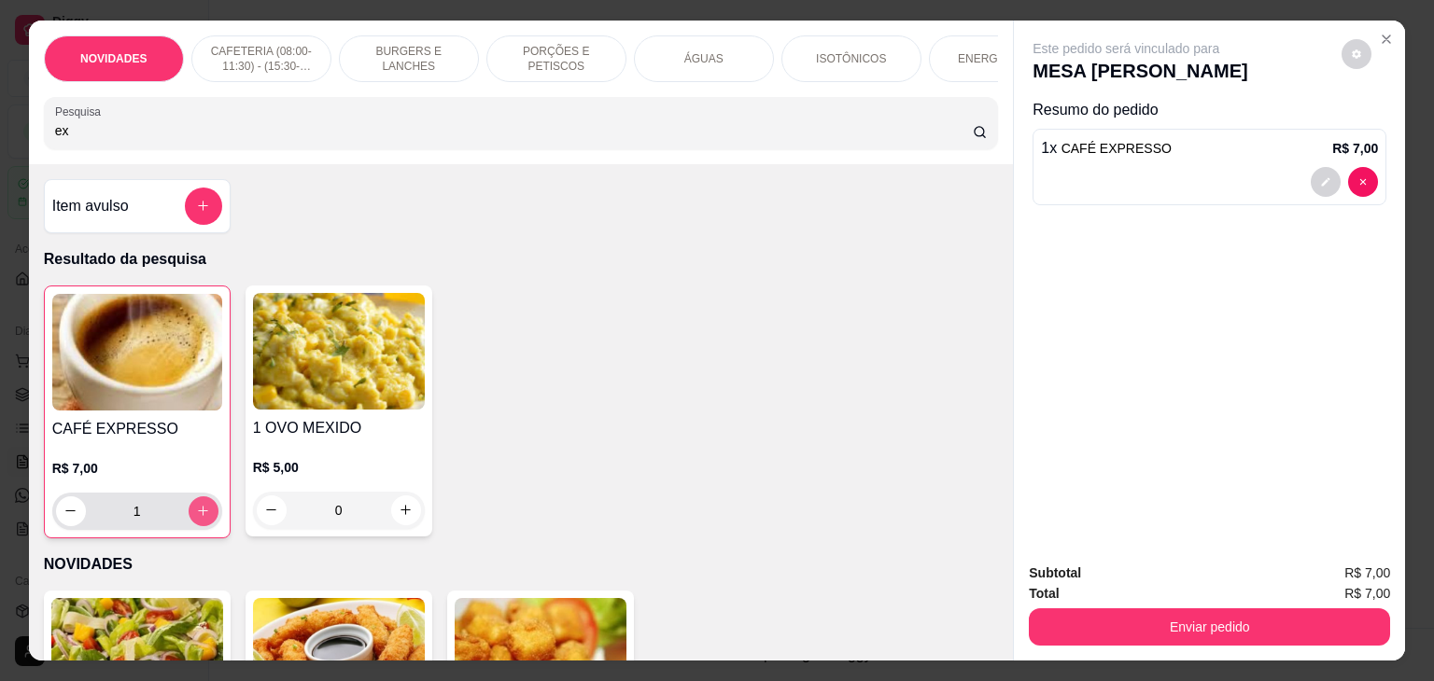
click at [189, 516] on button "increase-product-quantity" at bounding box center [204, 512] width 30 height 30
type input "2"
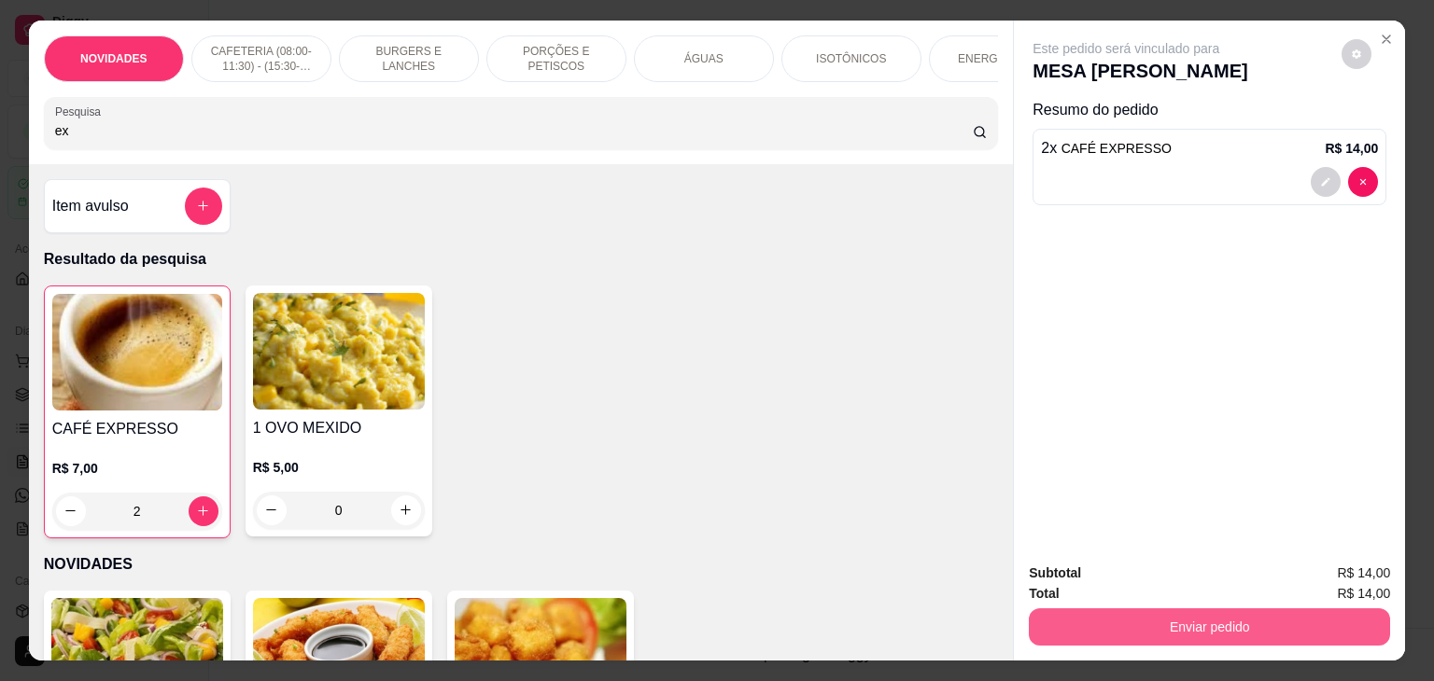
click at [1196, 614] on button "Enviar pedido" at bounding box center [1209, 627] width 361 height 37
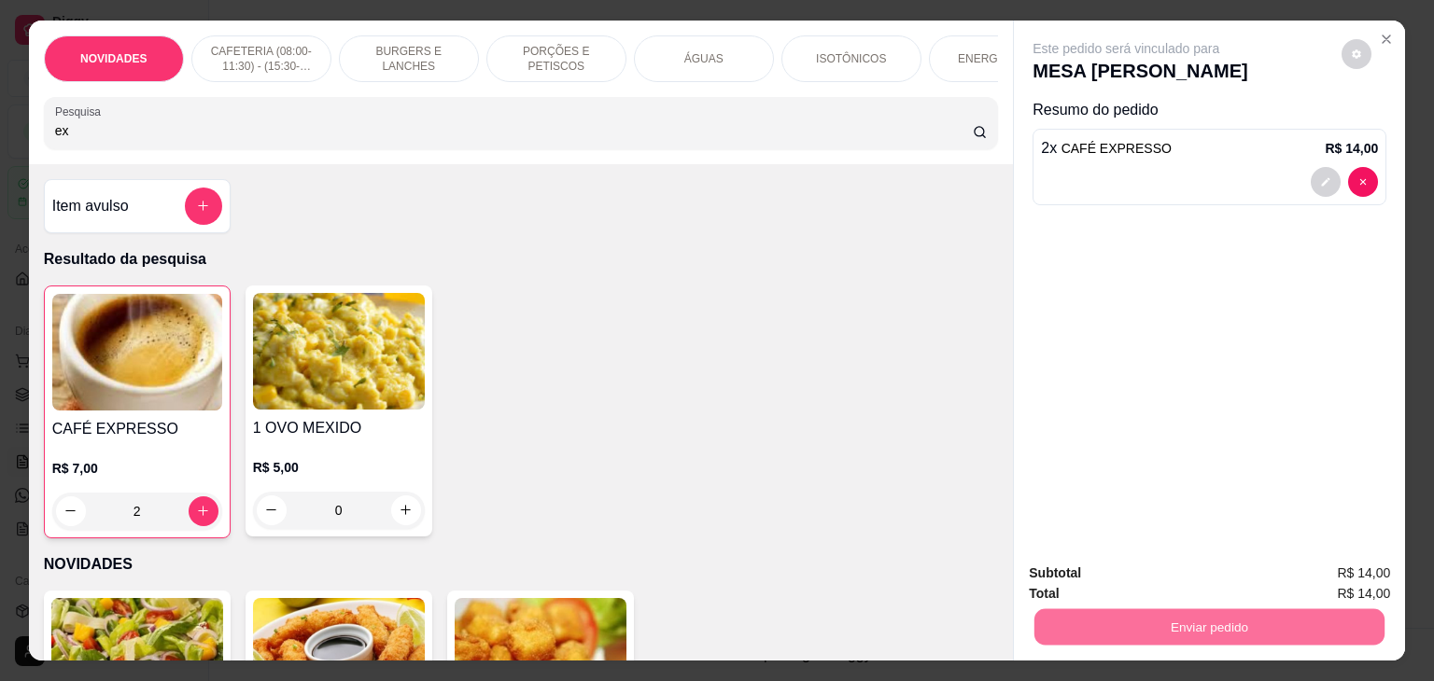
click at [1164, 572] on button "Não registrar e enviar pedido" at bounding box center [1147, 573] width 189 height 35
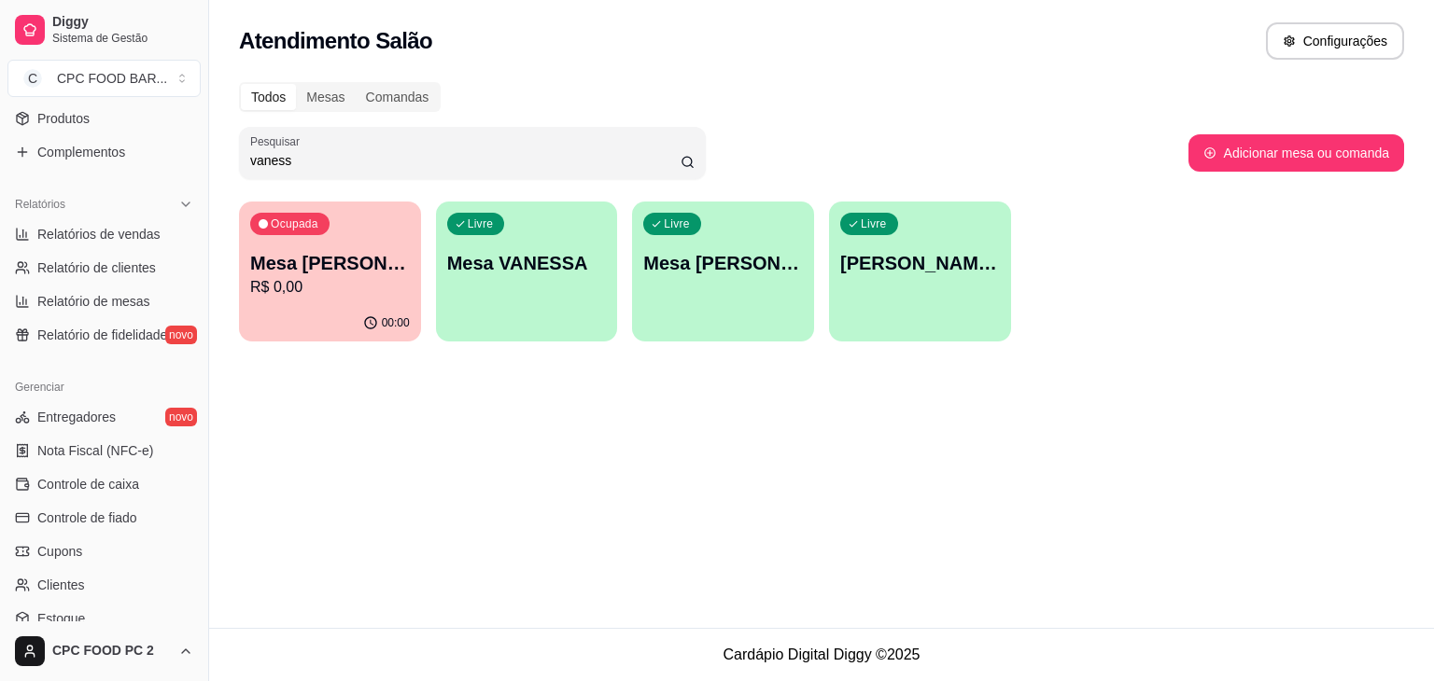
scroll to position [661, 0]
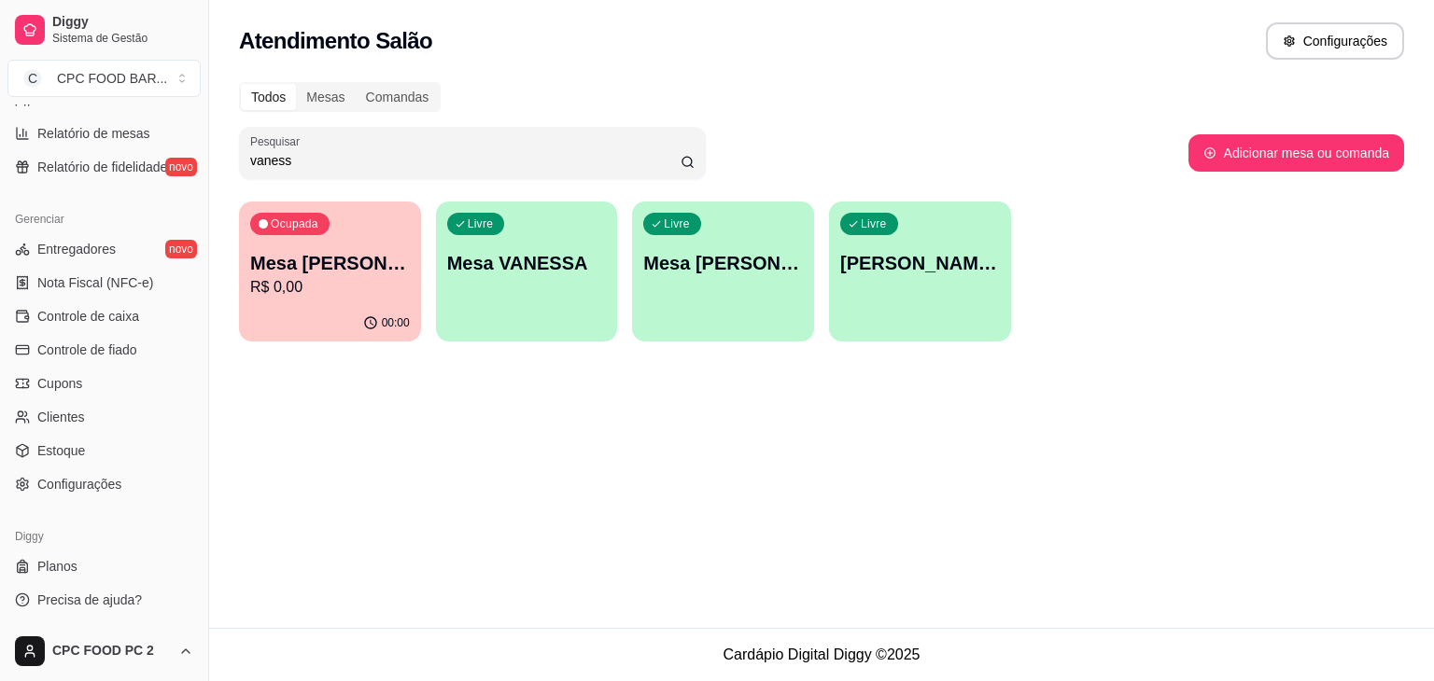
click at [667, 501] on div "Atendimento Salão Configurações Todos Mesas Comandas Pesquisar vaness Adicionar…" at bounding box center [821, 314] width 1225 height 628
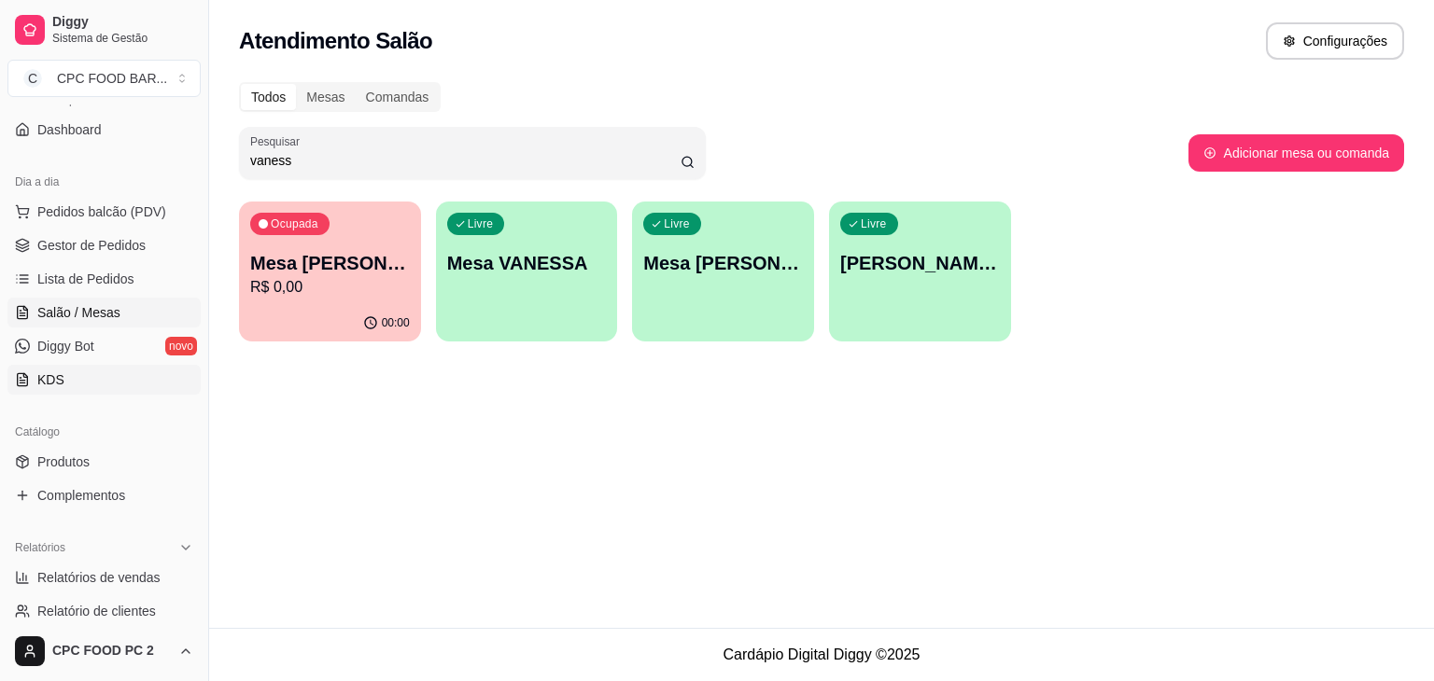
scroll to position [0, 0]
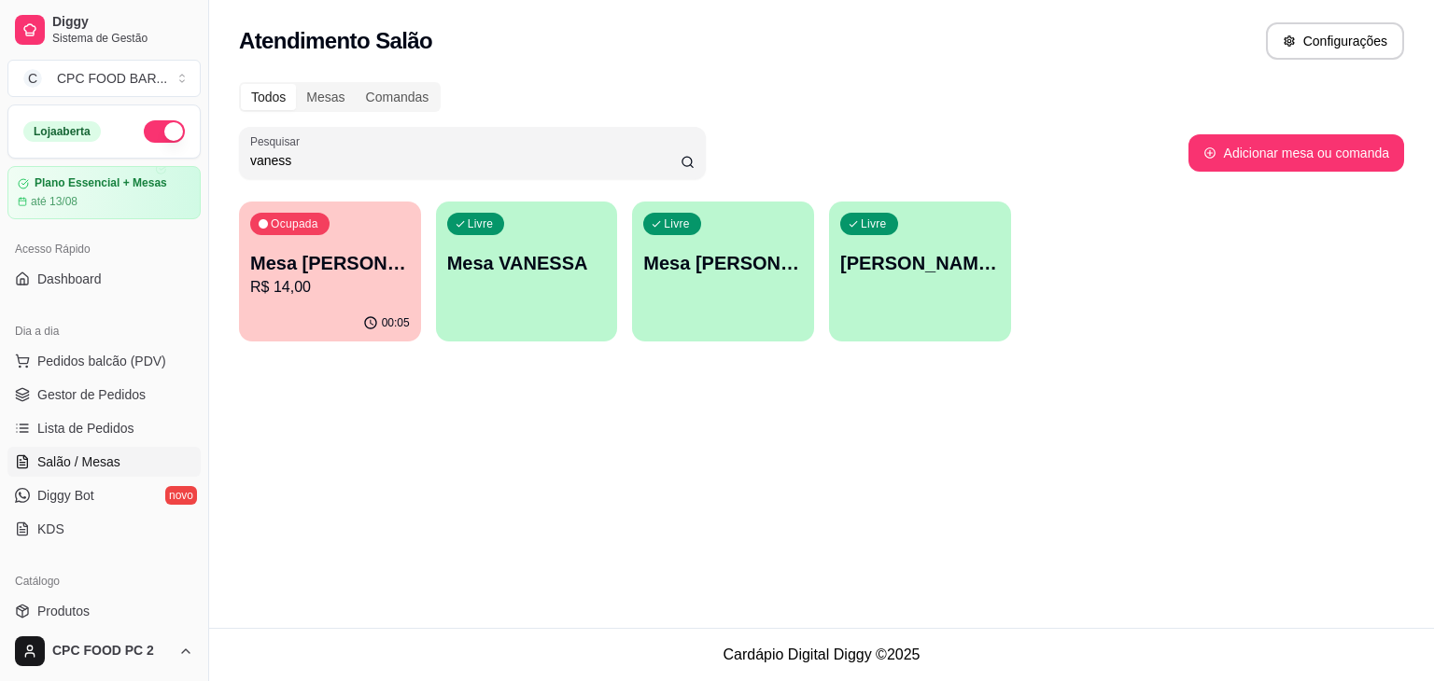
click at [310, 156] on input "vaness" at bounding box center [465, 160] width 430 height 19
click at [309, 156] on input "vaness" at bounding box center [465, 160] width 430 height 19
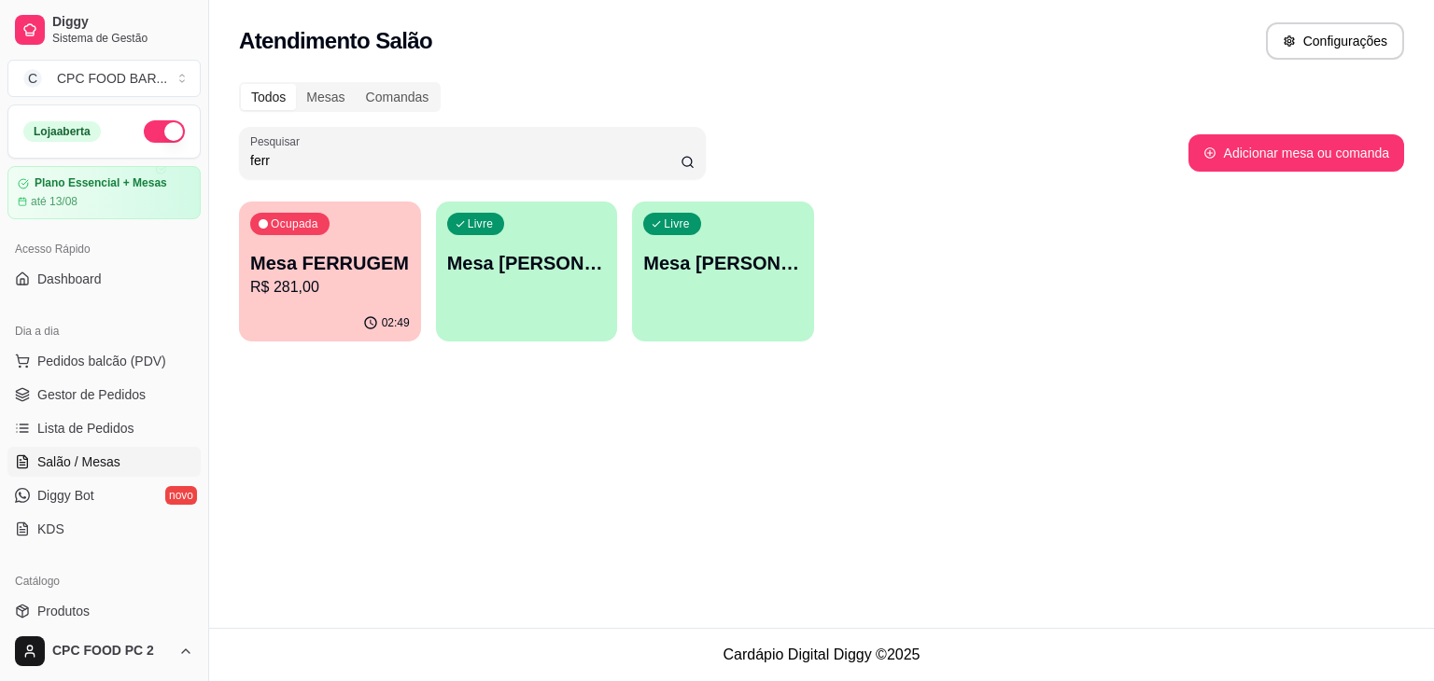
click at [315, 312] on div "02:49" at bounding box center [330, 323] width 182 height 36
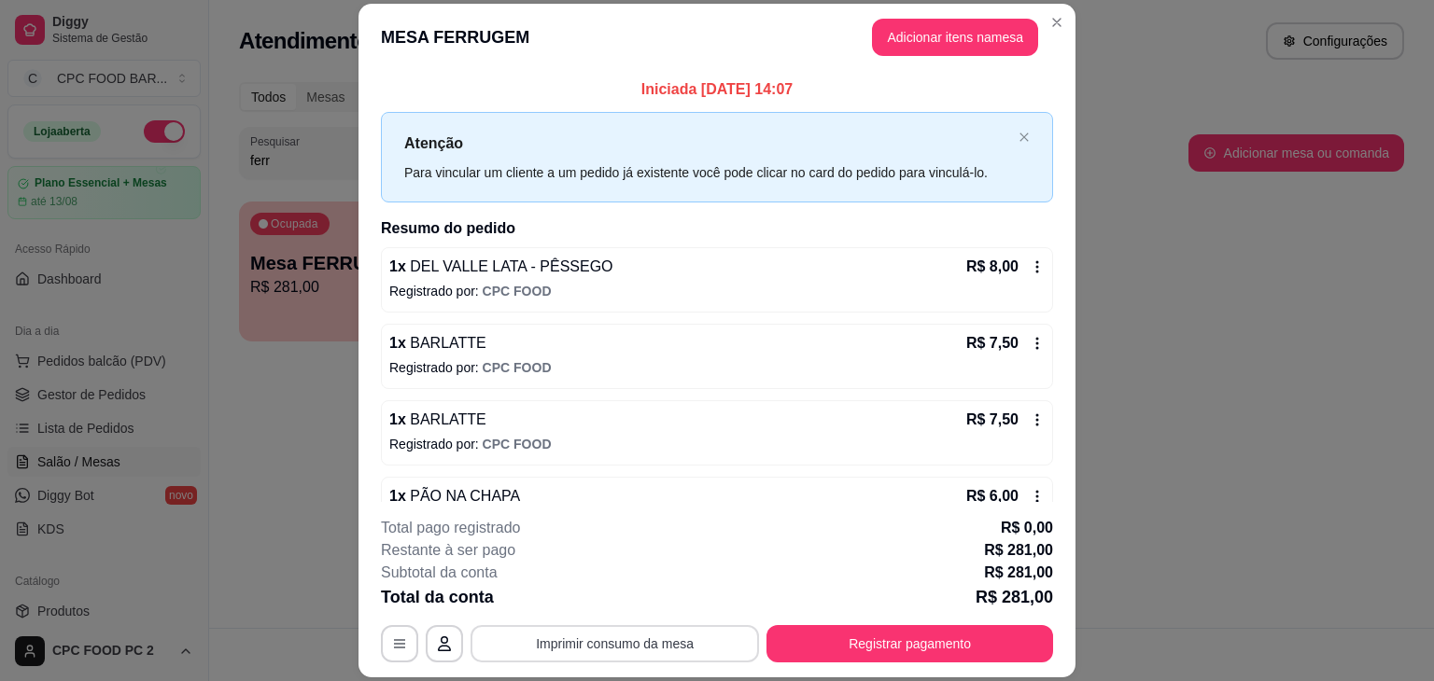
click at [582, 651] on button "Imprimir consumo da mesa" at bounding box center [614, 643] width 288 height 37
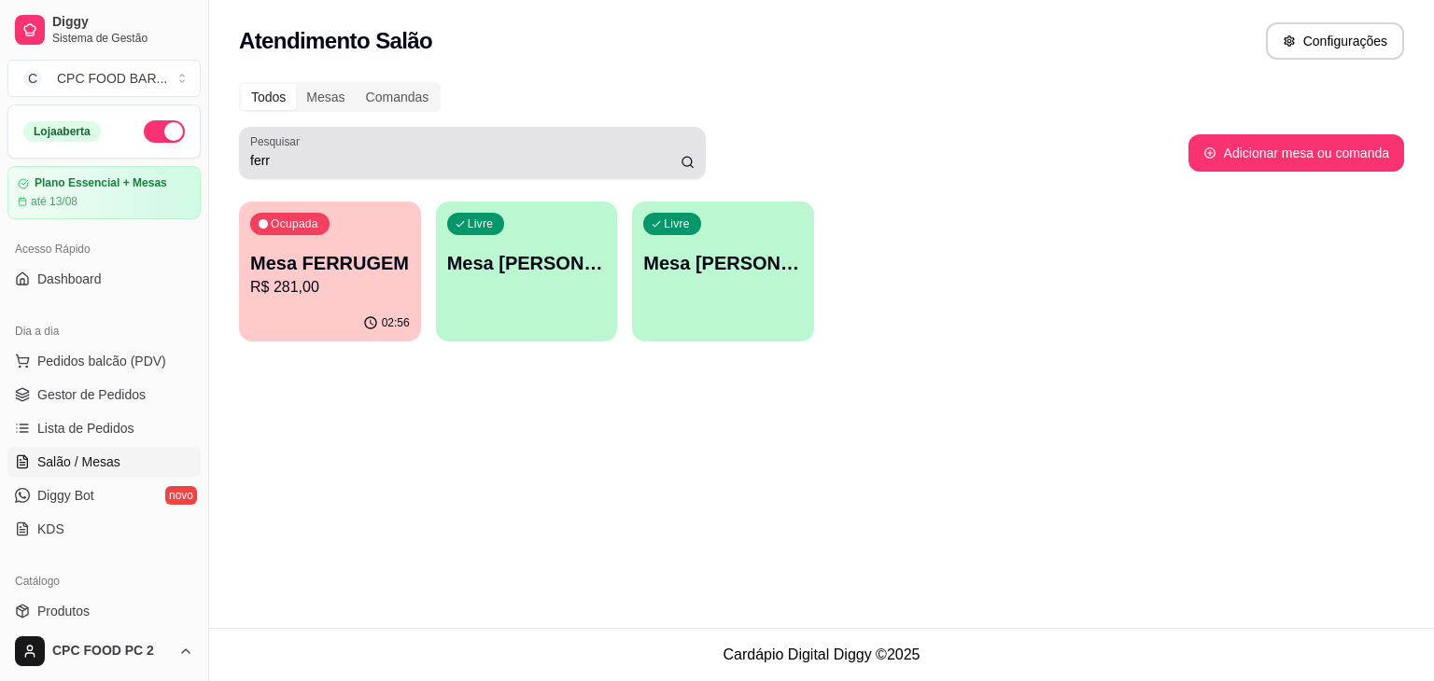
click at [331, 166] on input "ferr" at bounding box center [465, 160] width 430 height 19
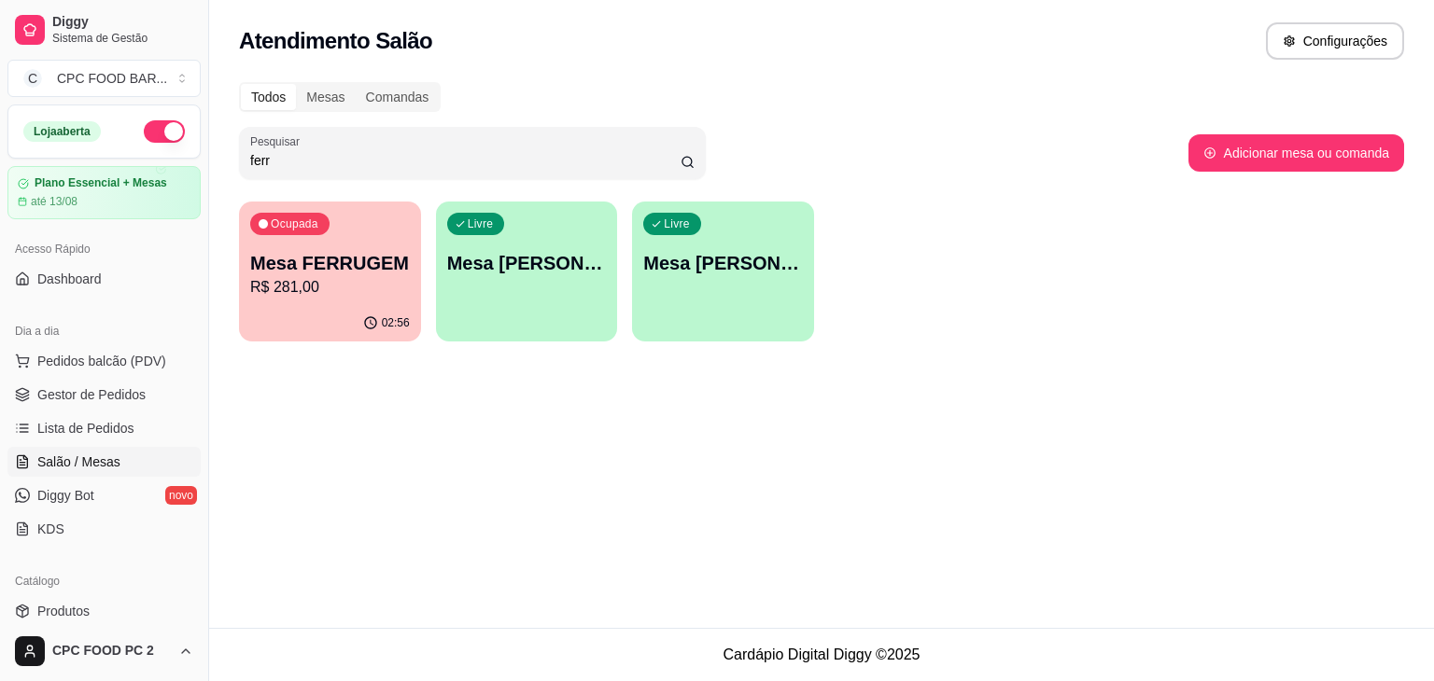
click at [330, 166] on input "ferr" at bounding box center [465, 160] width 430 height 19
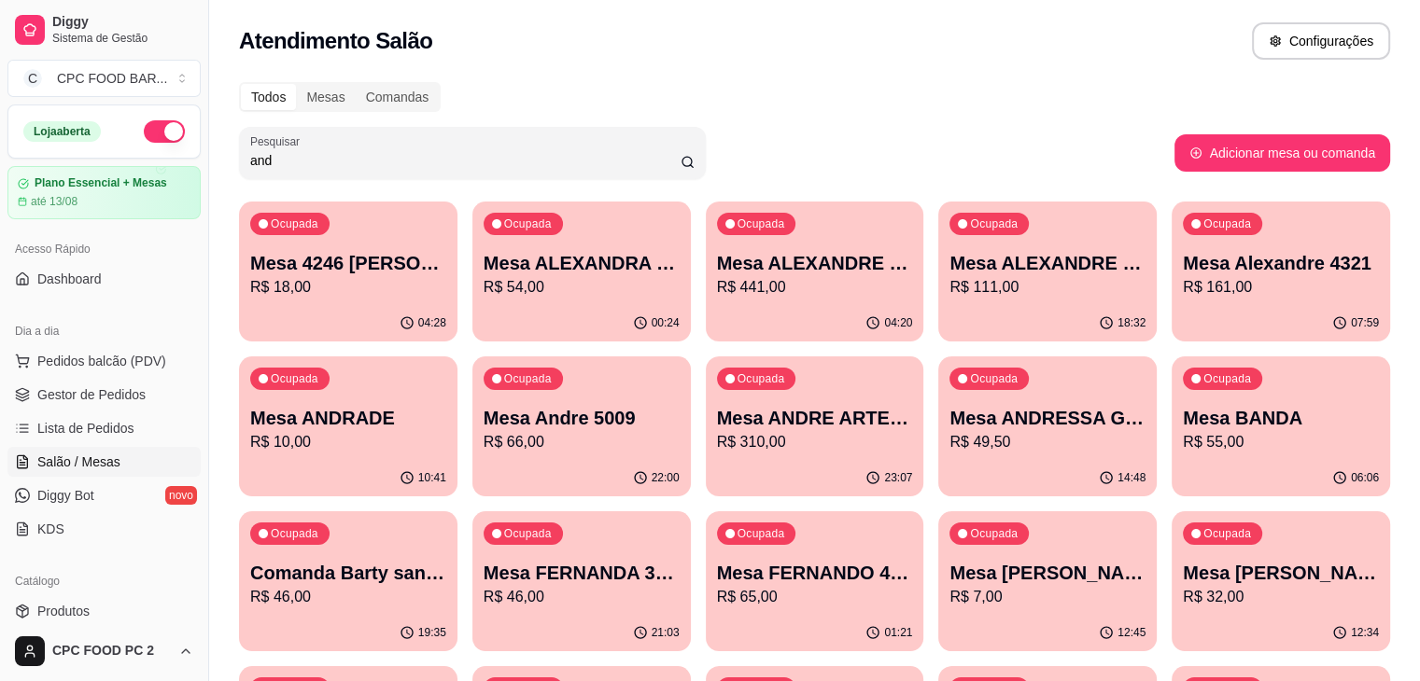
type input "and"
click at [341, 287] on p "R$ 18,00" at bounding box center [348, 287] width 196 height 22
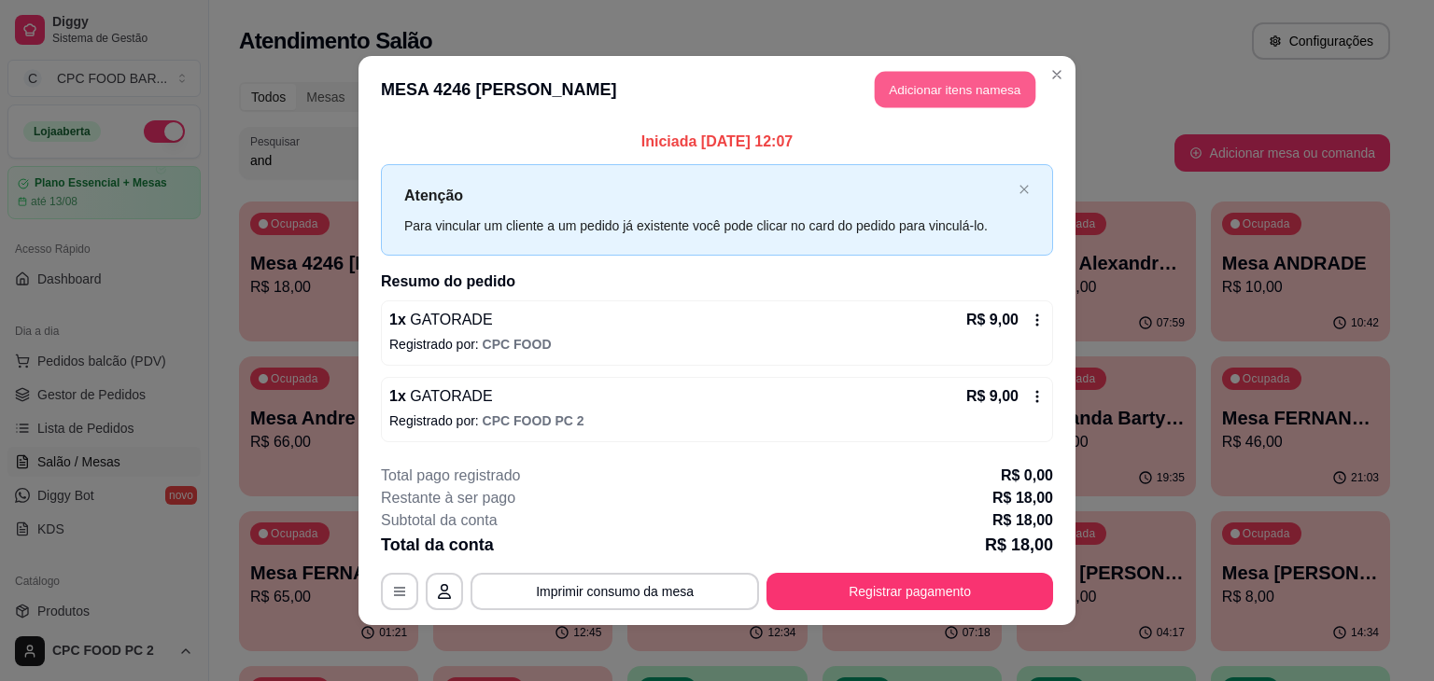
click at [966, 84] on button "Adicionar itens na mesa" at bounding box center [955, 90] width 161 height 36
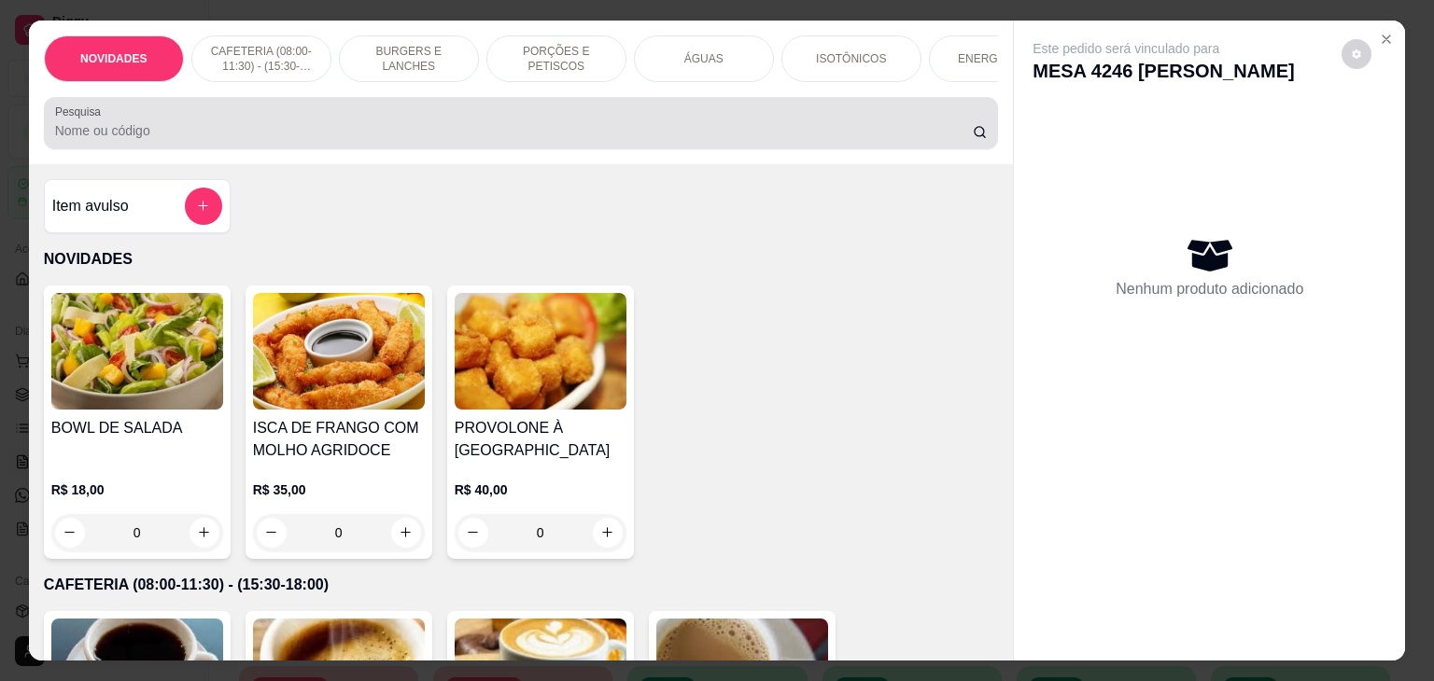
click at [390, 137] on input "Pesquisa" at bounding box center [513, 130] width 917 height 19
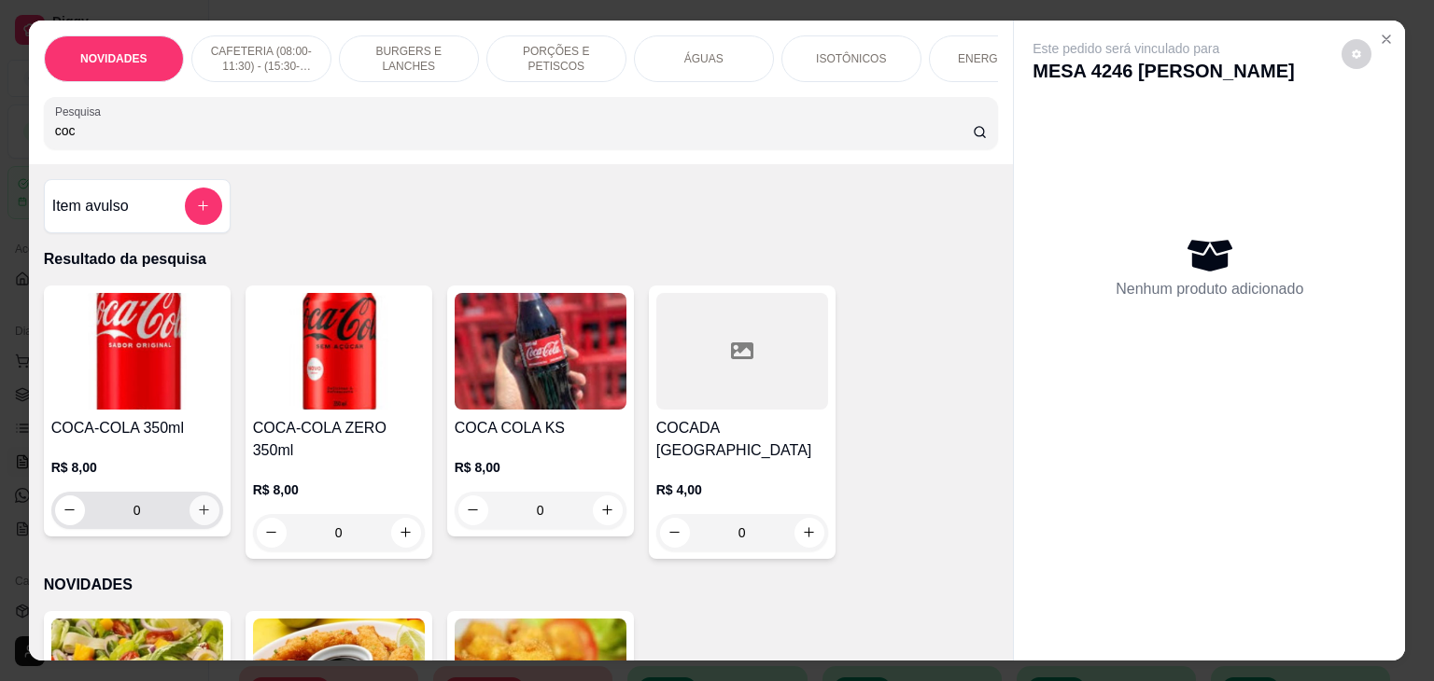
type input "coc"
click at [197, 517] on icon "increase-product-quantity" at bounding box center [204, 510] width 14 height 14
type input "1"
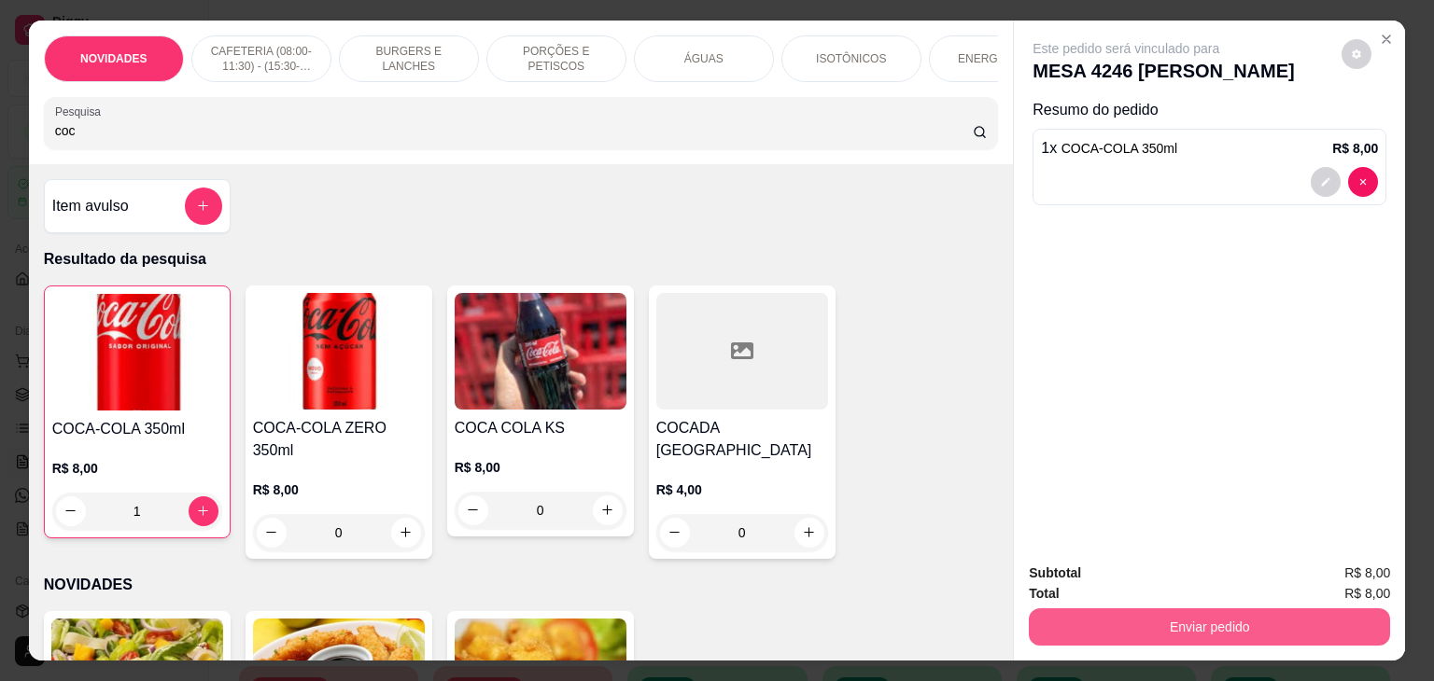
click at [1182, 616] on button "Enviar pedido" at bounding box center [1209, 627] width 361 height 37
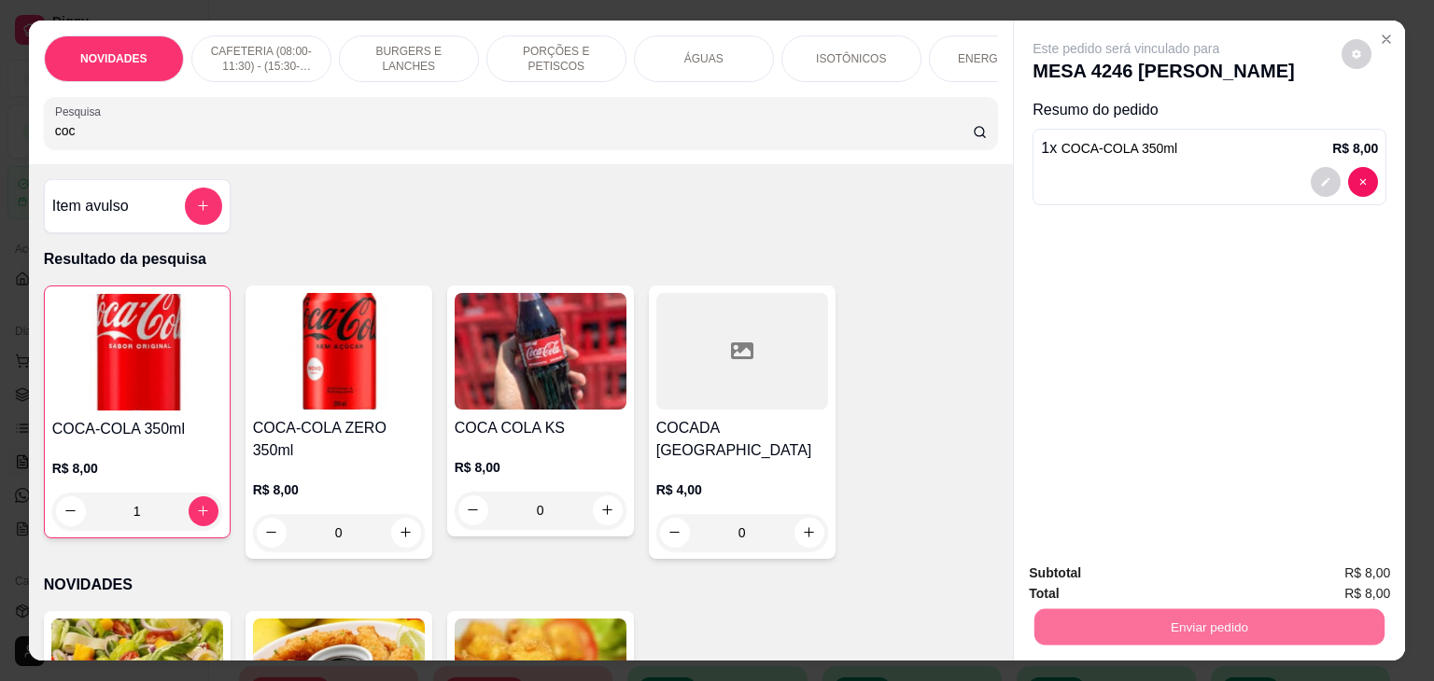
click at [1172, 582] on button "Não registrar e enviar pedido" at bounding box center [1147, 573] width 194 height 35
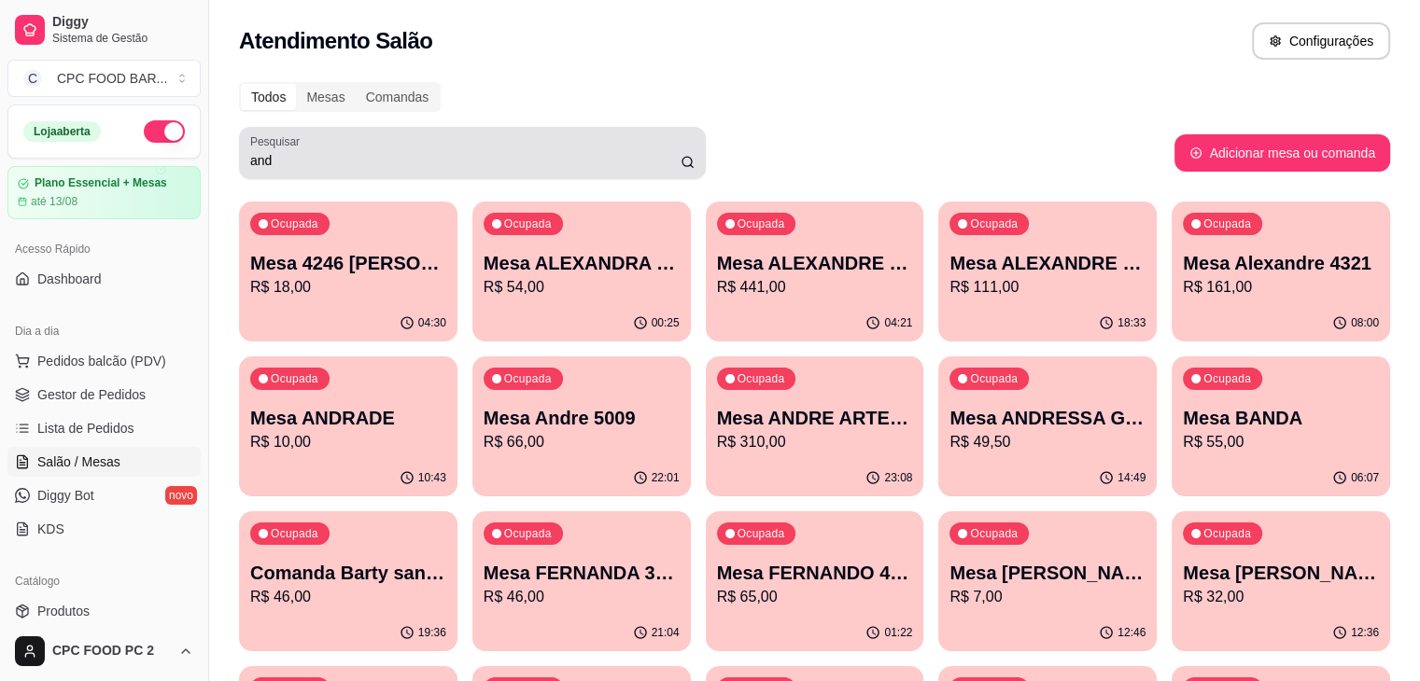
click at [317, 162] on input "and" at bounding box center [465, 160] width 430 height 19
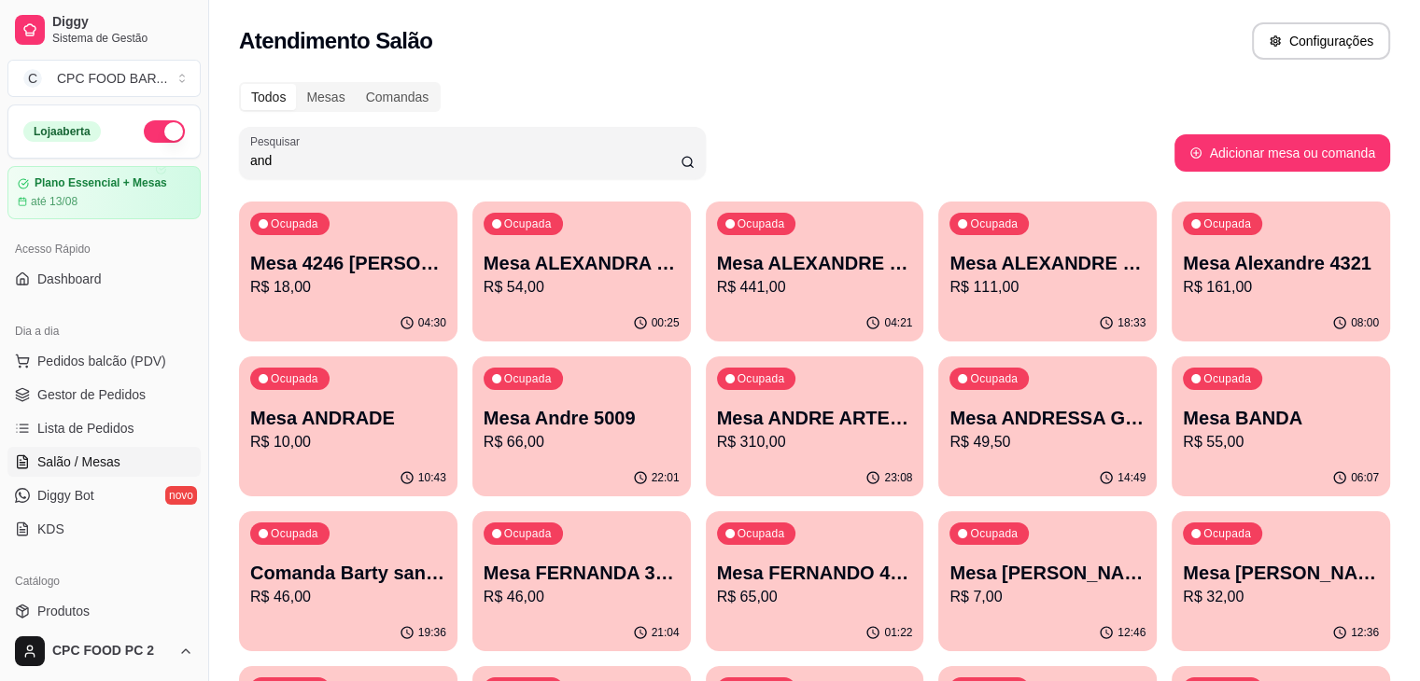
click at [315, 161] on input "and" at bounding box center [465, 160] width 430 height 19
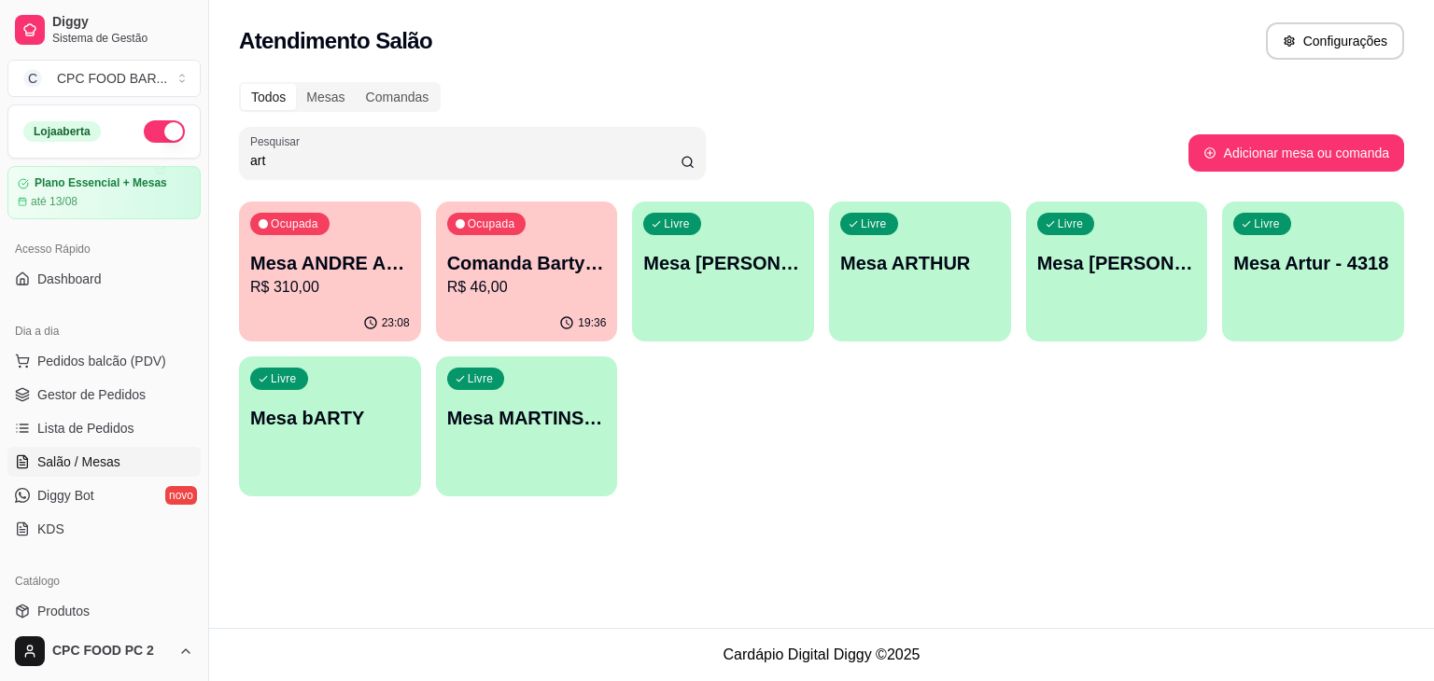
type input "art"
click at [916, 285] on div "Livre Mesa ARTHUR" at bounding box center [920, 260] width 176 height 114
click at [1065, 280] on div "Livre Mesa [PERSON_NAME]" at bounding box center [1117, 260] width 176 height 114
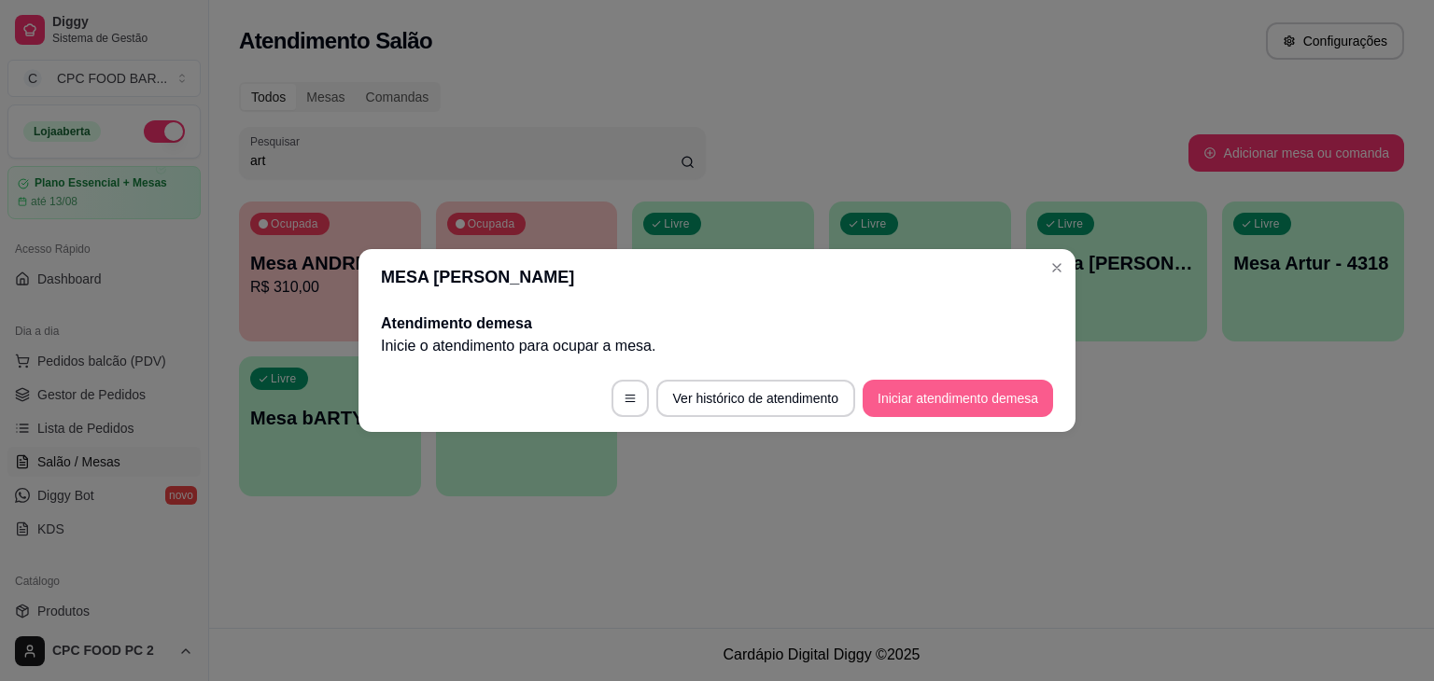
click at [980, 402] on button "Iniciar atendimento de mesa" at bounding box center [957, 398] width 190 height 37
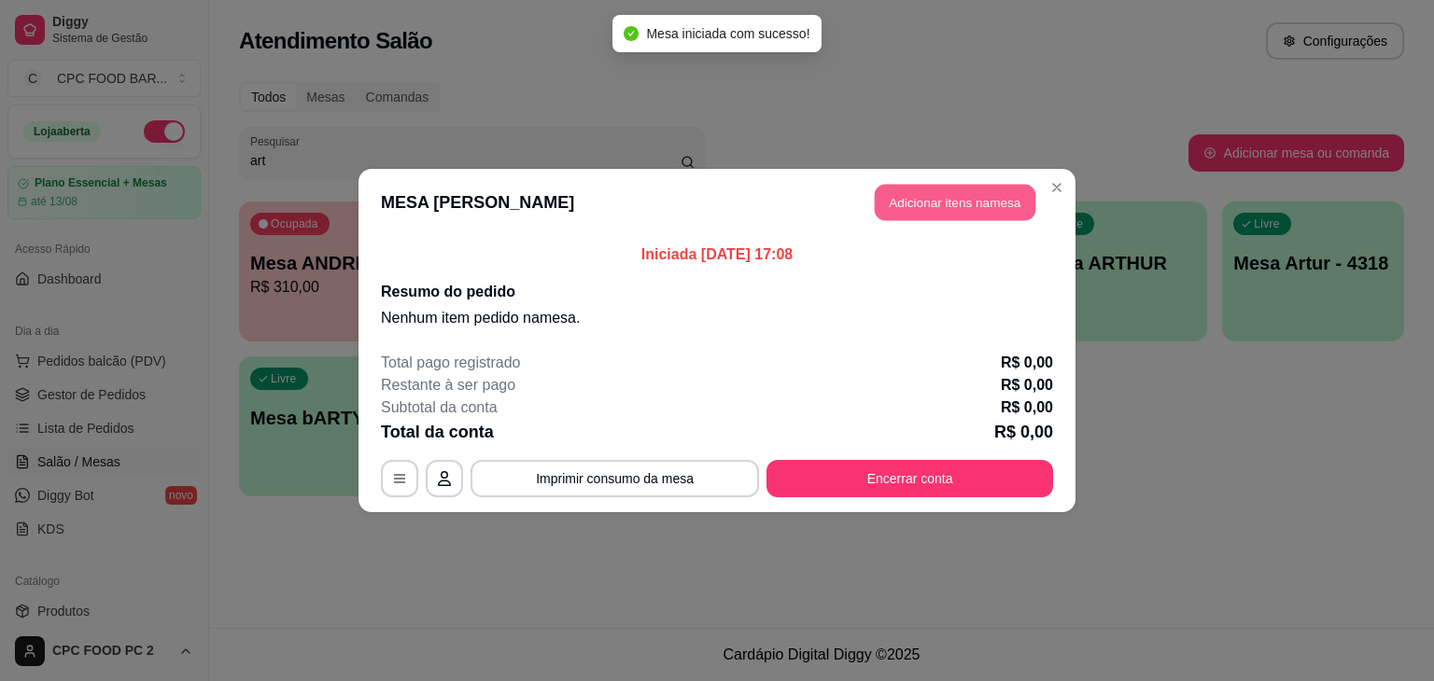
click at [919, 209] on button "Adicionar itens na mesa" at bounding box center [955, 203] width 161 height 36
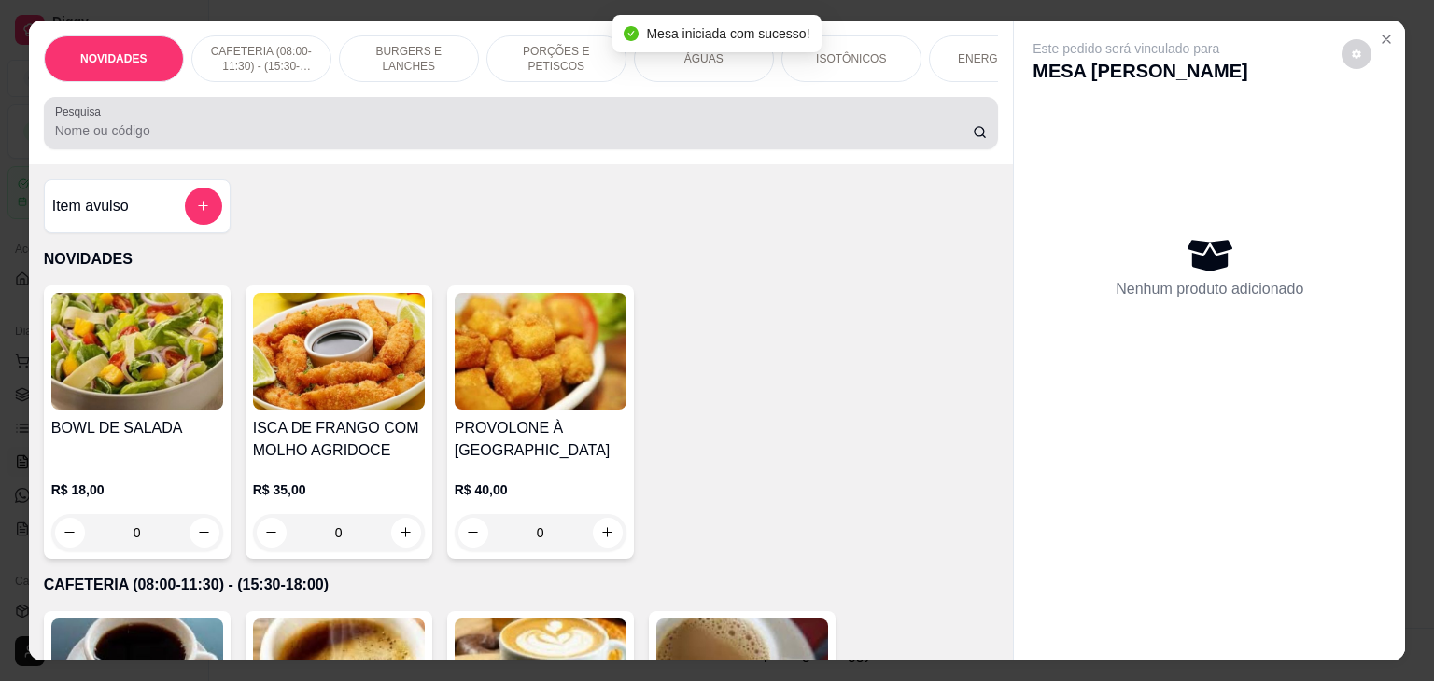
click at [501, 136] on input "Pesquisa" at bounding box center [513, 130] width 917 height 19
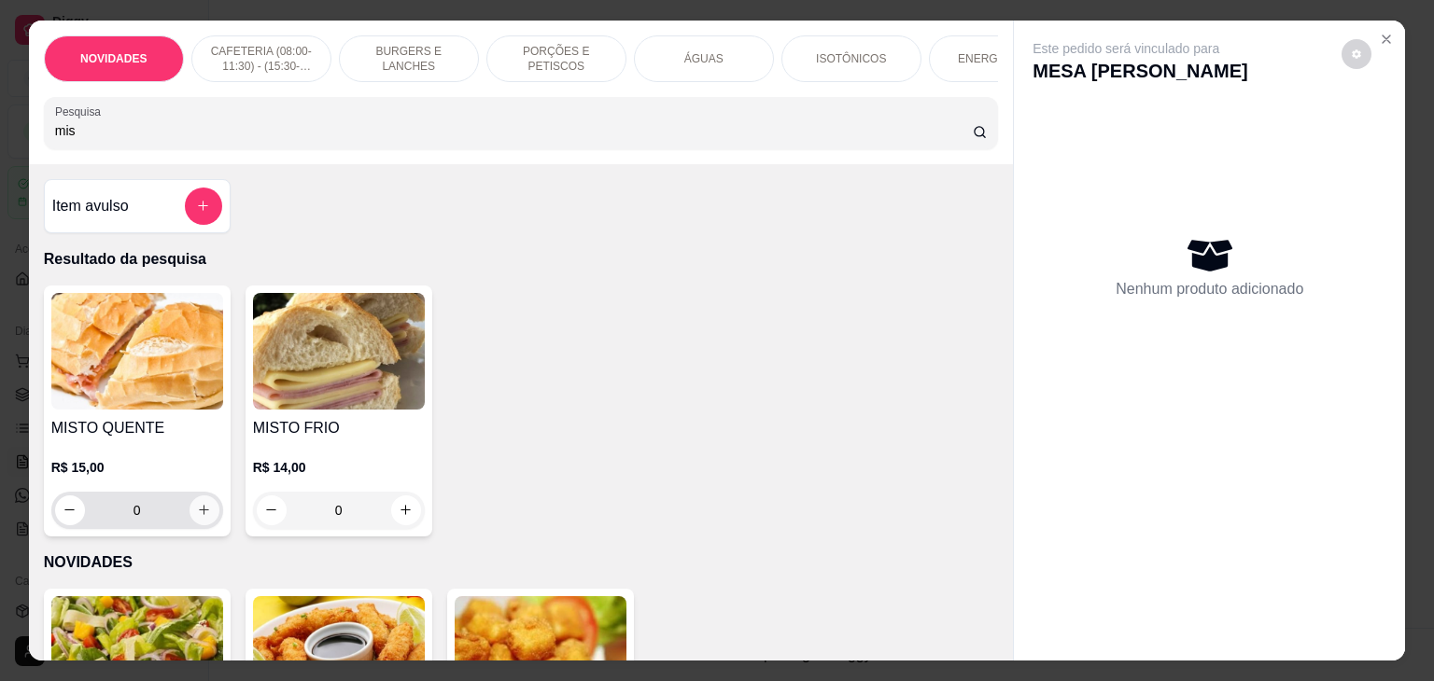
type input "mis"
click at [203, 514] on icon "increase-product-quantity" at bounding box center [204, 511] width 14 height 14
type input "1"
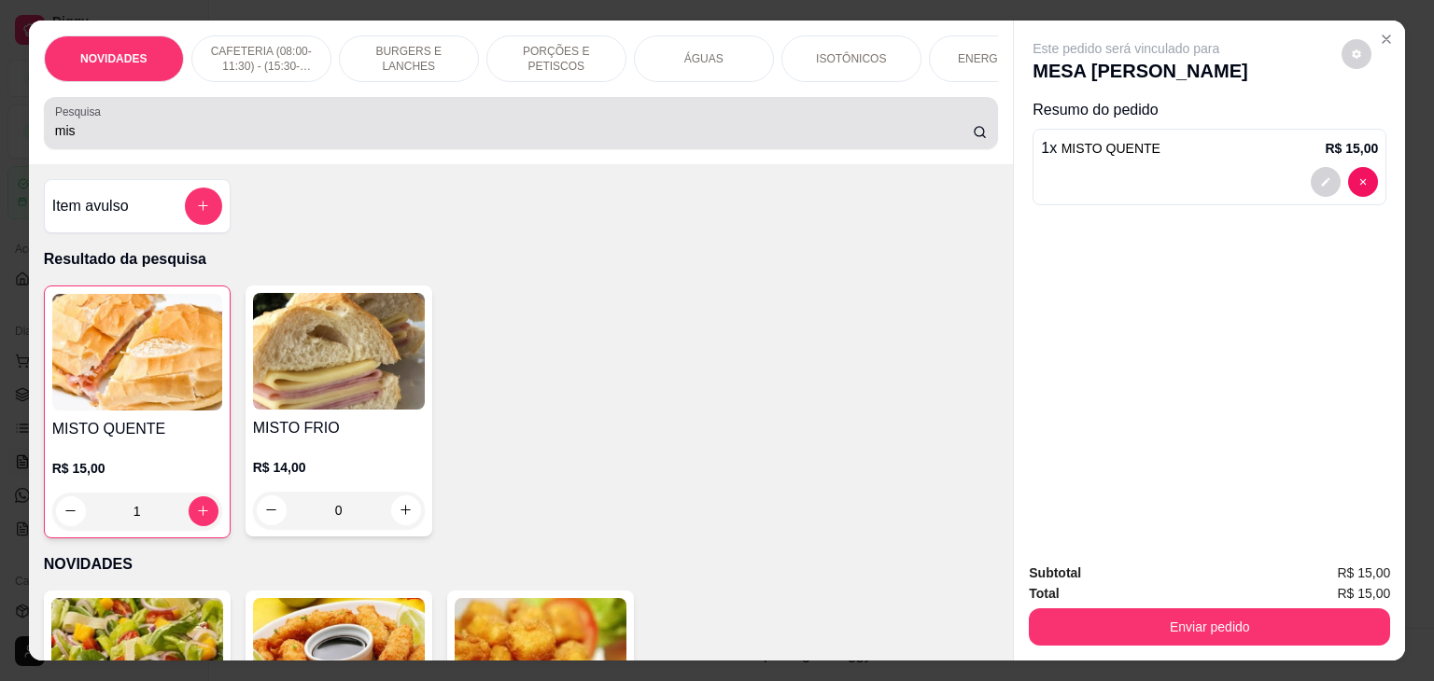
click at [87, 140] on input "mis" at bounding box center [513, 130] width 917 height 19
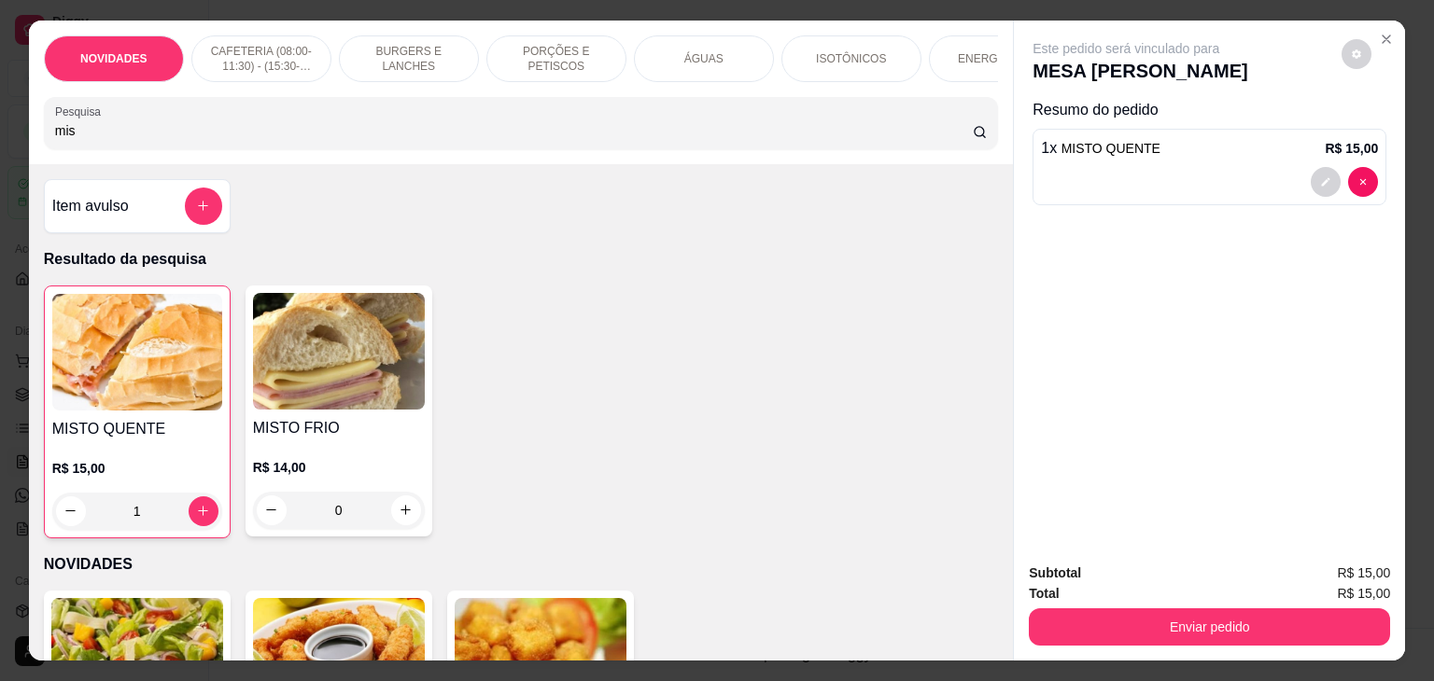
click at [90, 140] on input "mis" at bounding box center [513, 130] width 917 height 19
click at [78, 135] on input "mis" at bounding box center [513, 130] width 917 height 19
click at [77, 134] on input "mis" at bounding box center [513, 130] width 917 height 19
drag, startPoint x: 77, startPoint y: 134, endPoint x: 33, endPoint y: 143, distance: 44.7
click at [35, 143] on div "NOVIDADES CAFETERIA (08:00-11:30) - (15:30-18:00) BURGERS E LANCHES PORÇÕES E P…" at bounding box center [521, 93] width 985 height 144
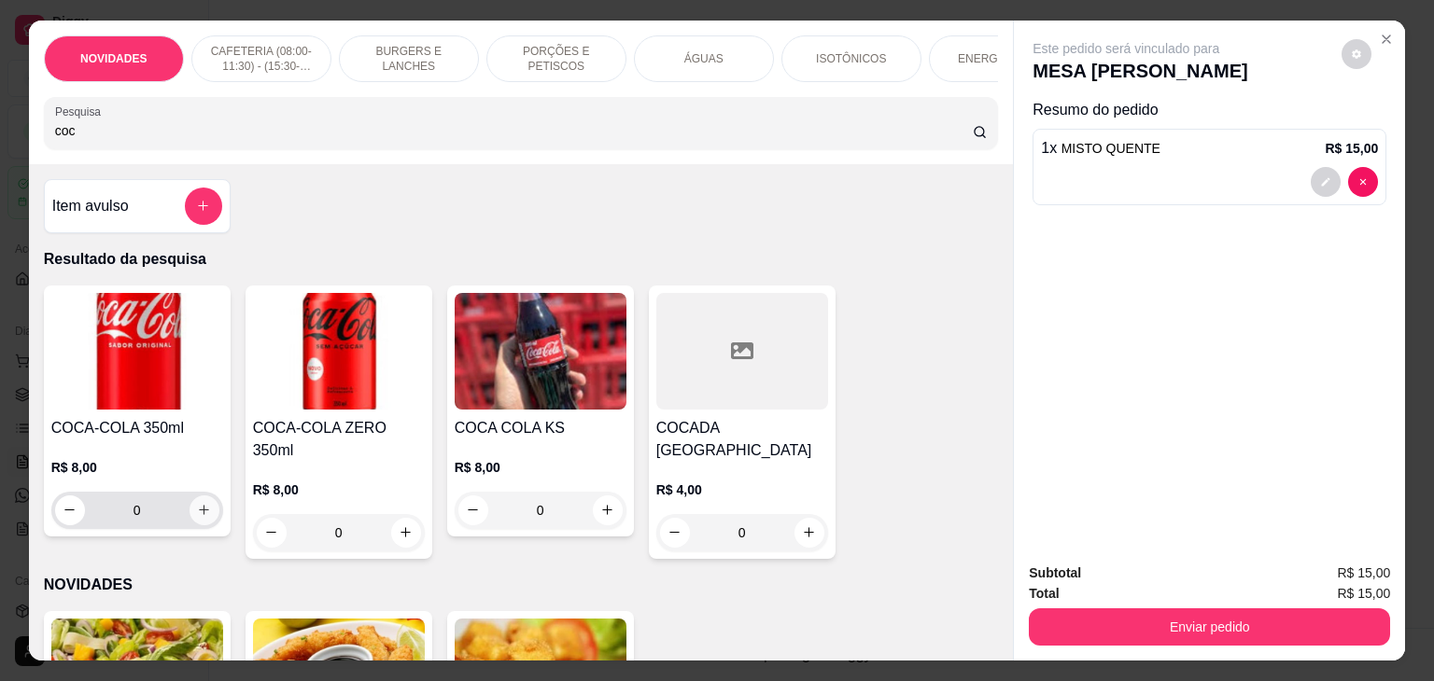
type input "coc"
click at [189, 520] on button "increase-product-quantity" at bounding box center [204, 511] width 30 height 30
type input "1"
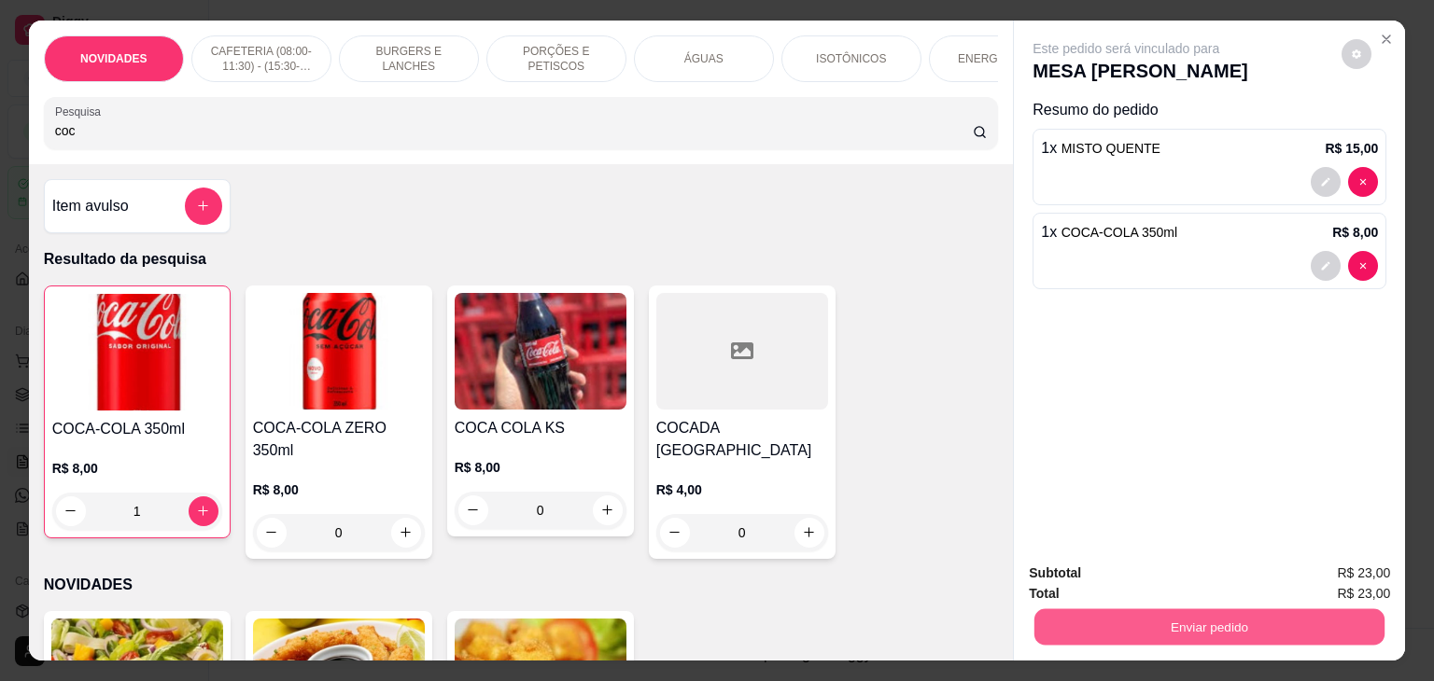
click at [1155, 624] on button "Enviar pedido" at bounding box center [1209, 627] width 350 height 36
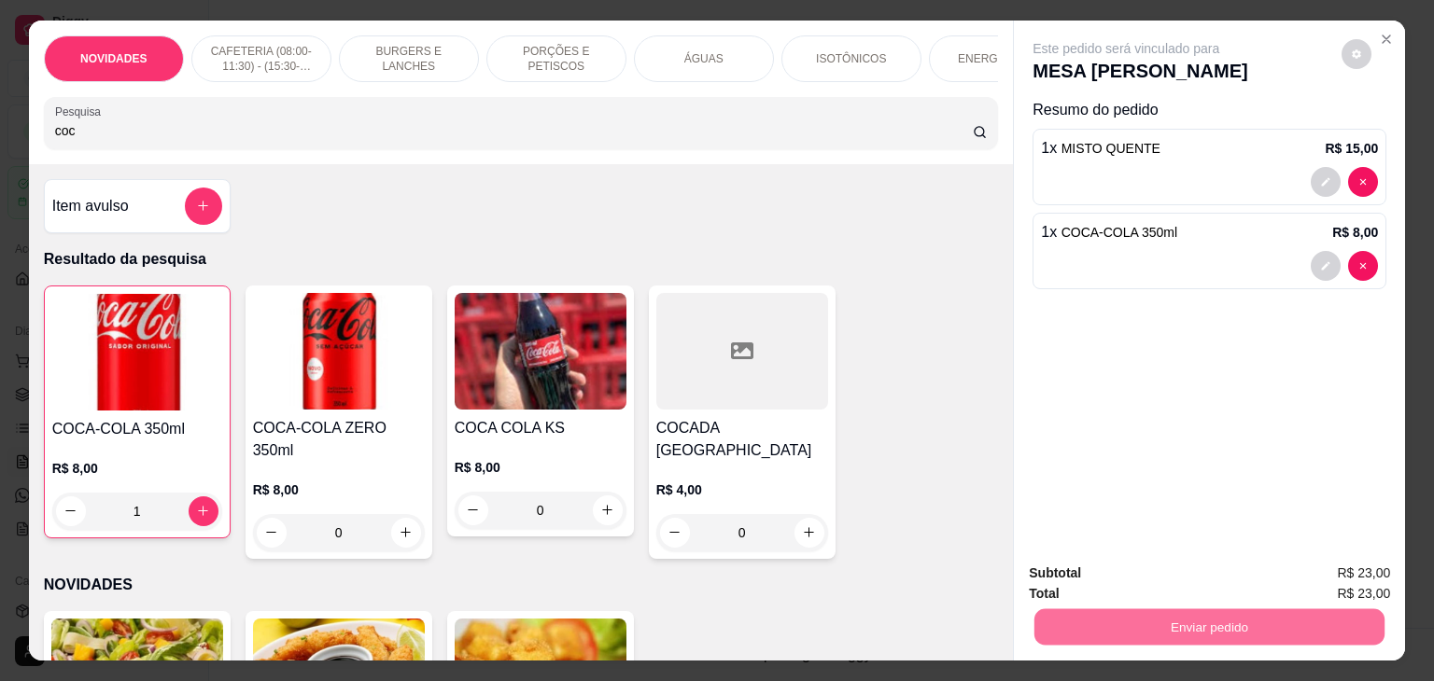
click at [1131, 567] on button "Não registrar e enviar pedido" at bounding box center [1147, 573] width 194 height 35
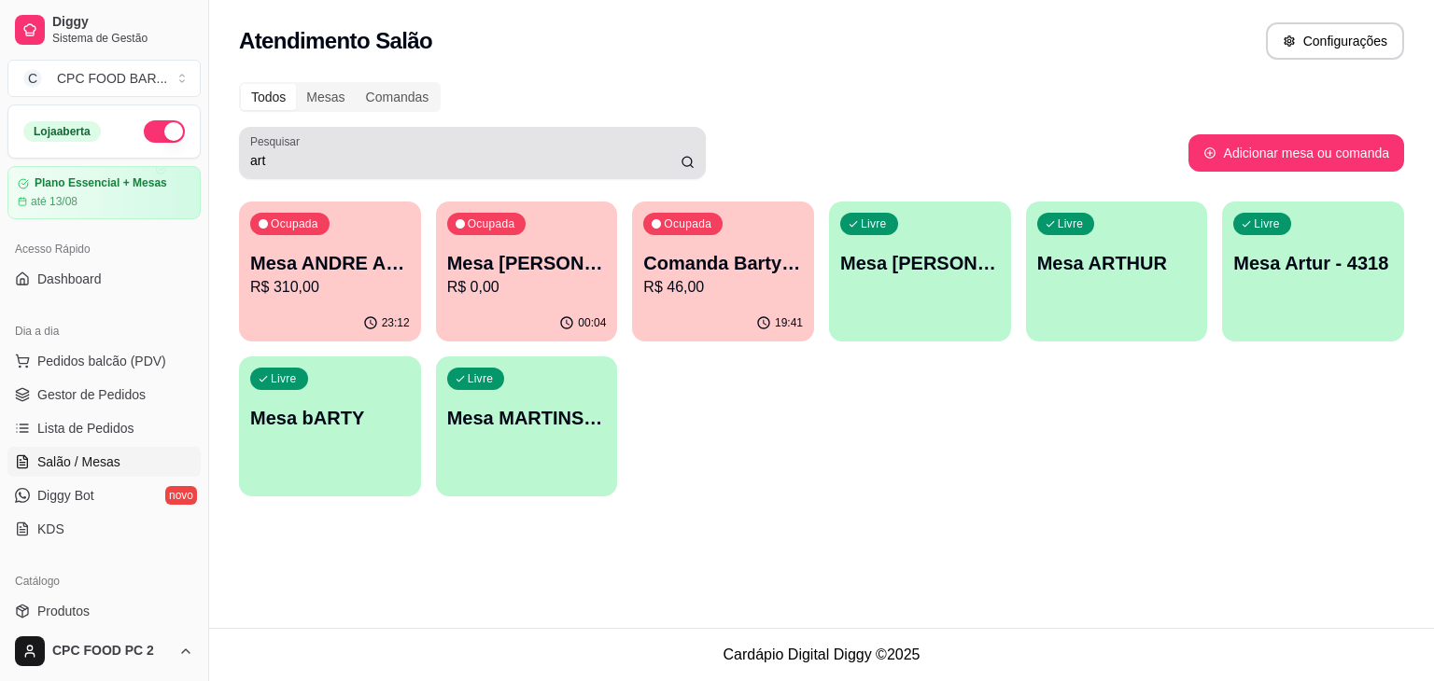
click at [448, 157] on input "art" at bounding box center [465, 160] width 430 height 19
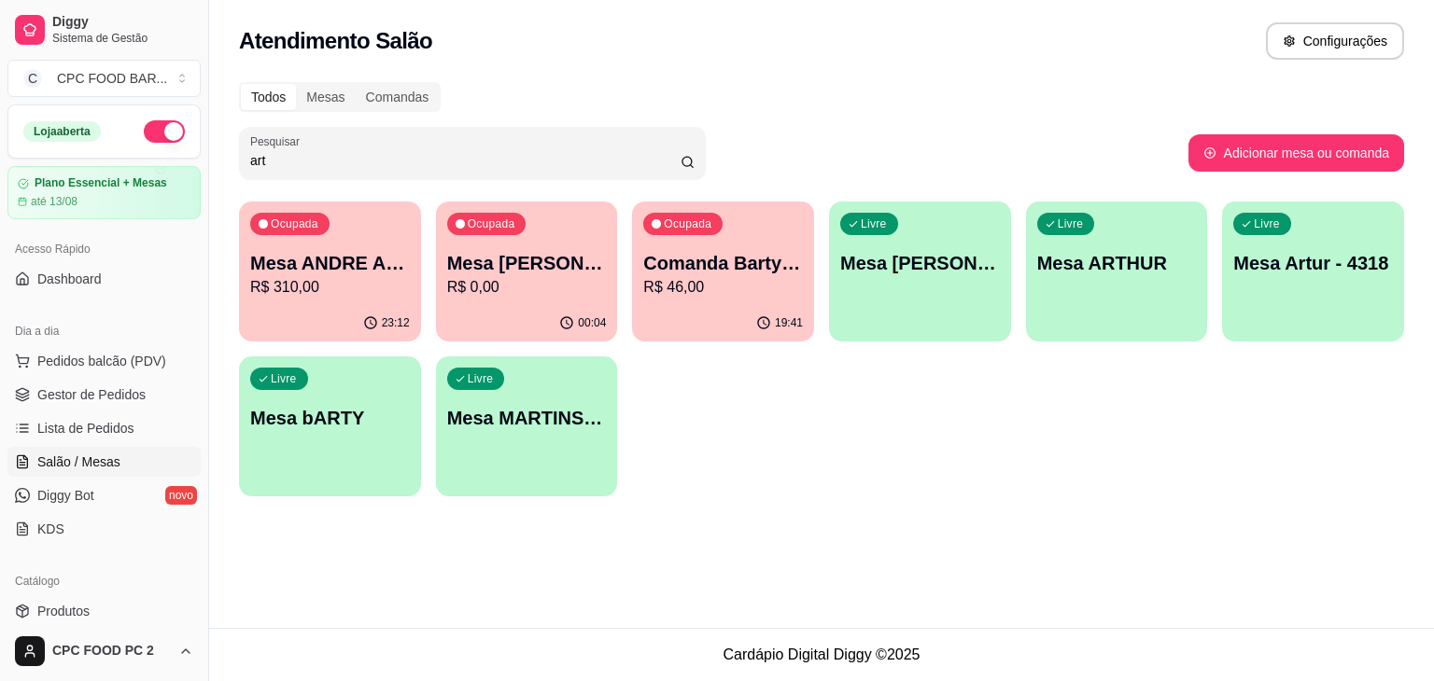
click at [449, 158] on input "art" at bounding box center [465, 160] width 430 height 19
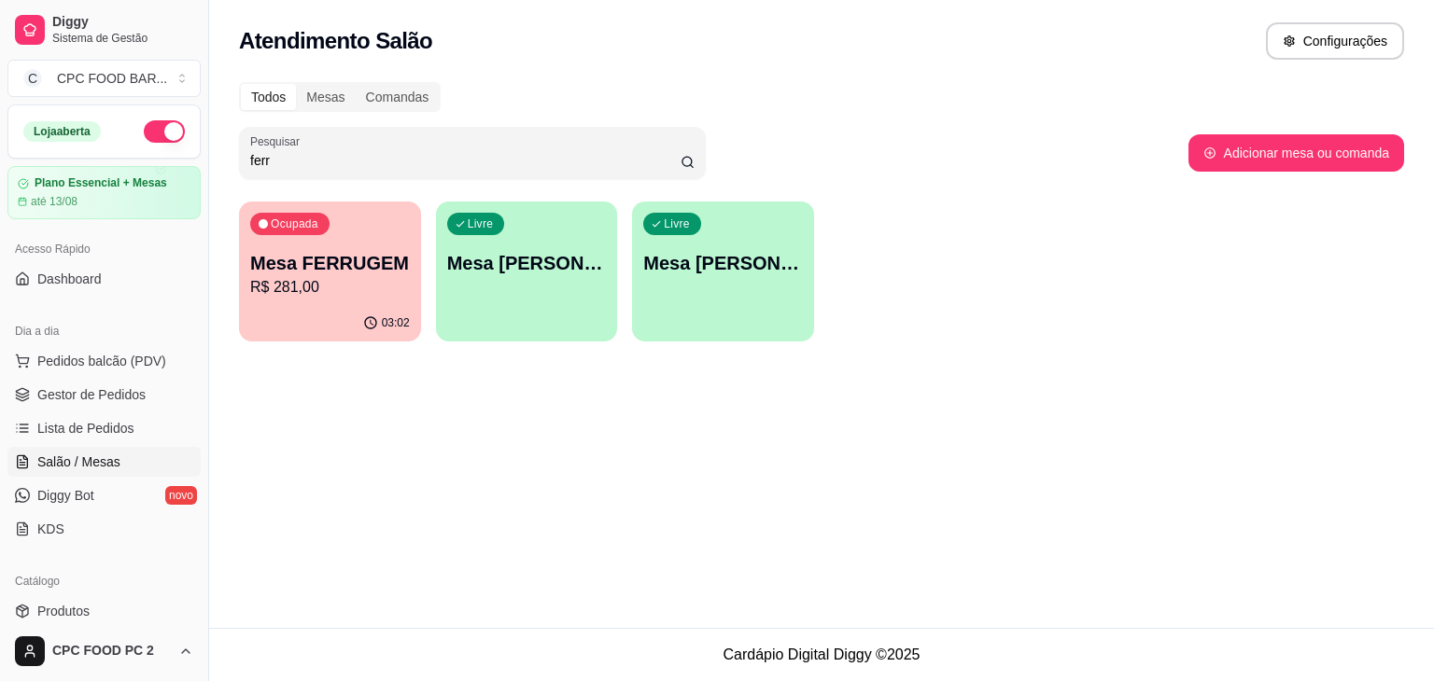
type input "ferr"
click at [315, 287] on p "R$ 281,00" at bounding box center [330, 286] width 155 height 21
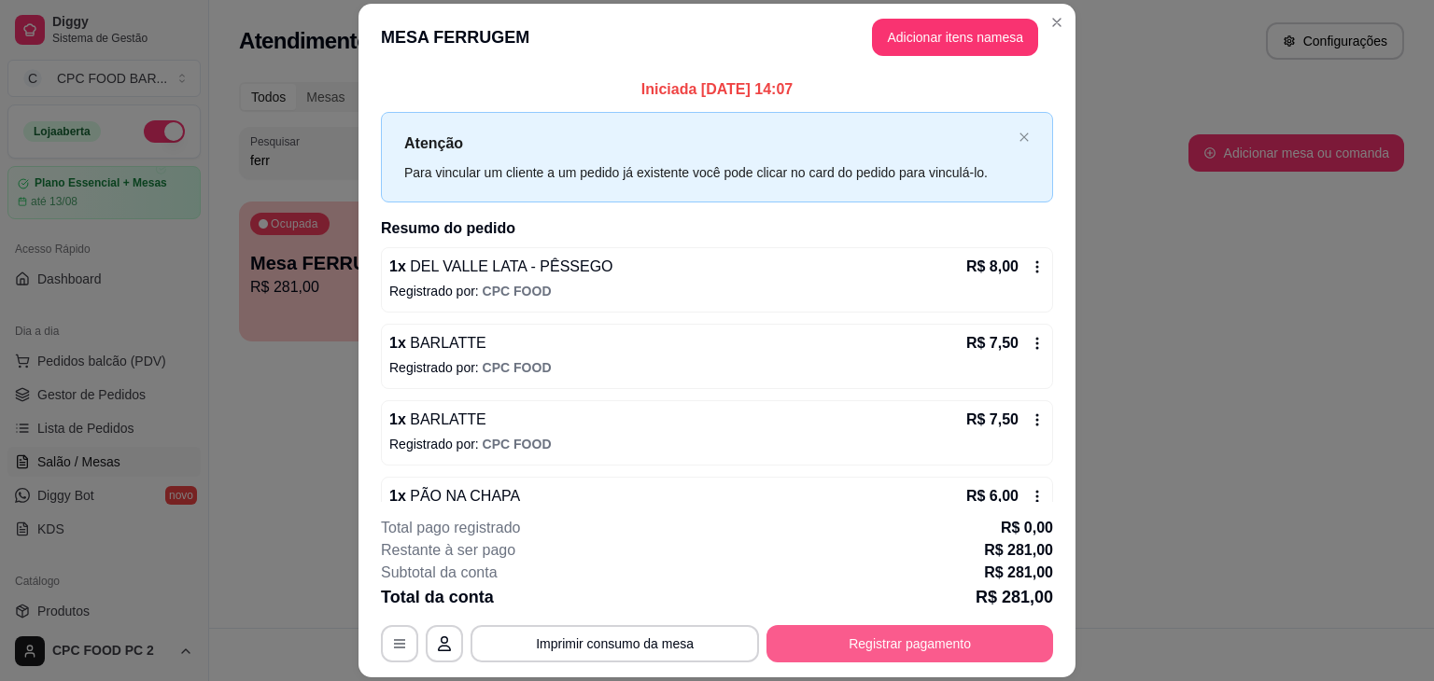
click at [848, 641] on button "Registrar pagamento" at bounding box center [909, 643] width 287 height 37
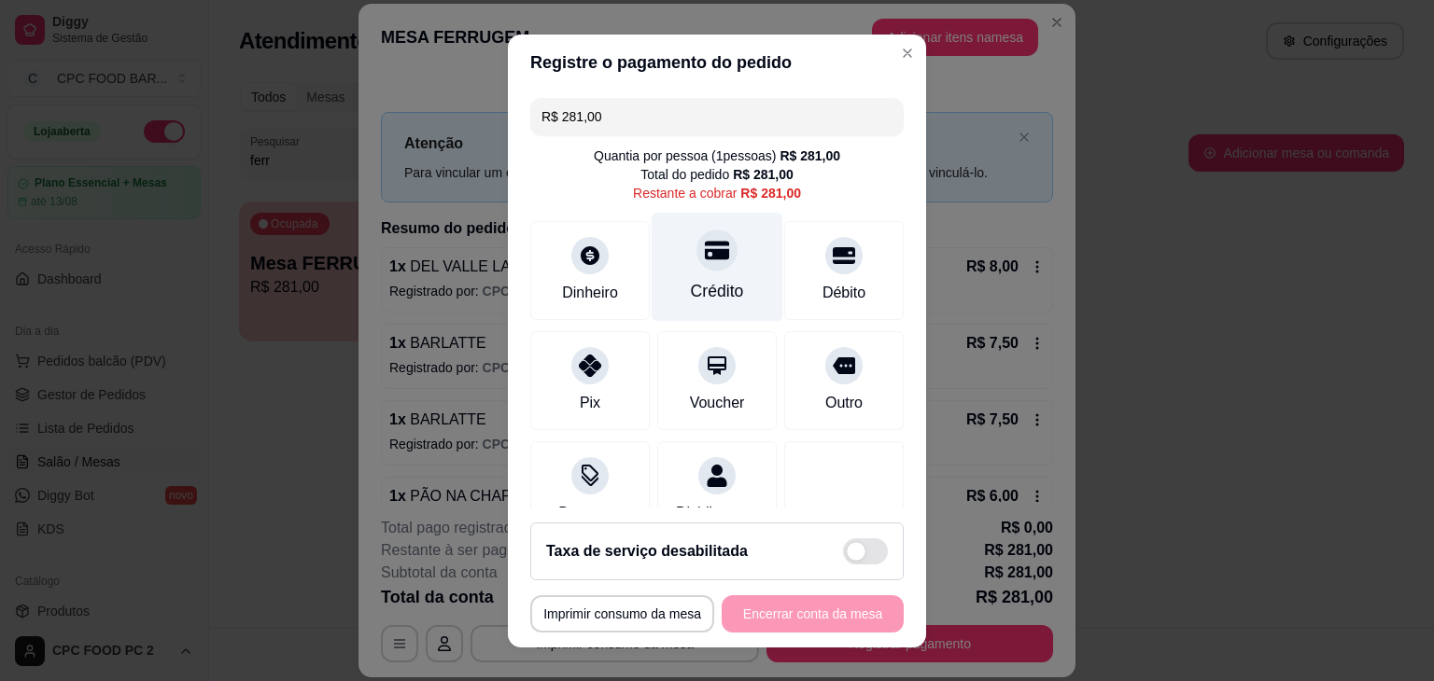
click at [698, 279] on div "Crédito" at bounding box center [717, 291] width 53 height 24
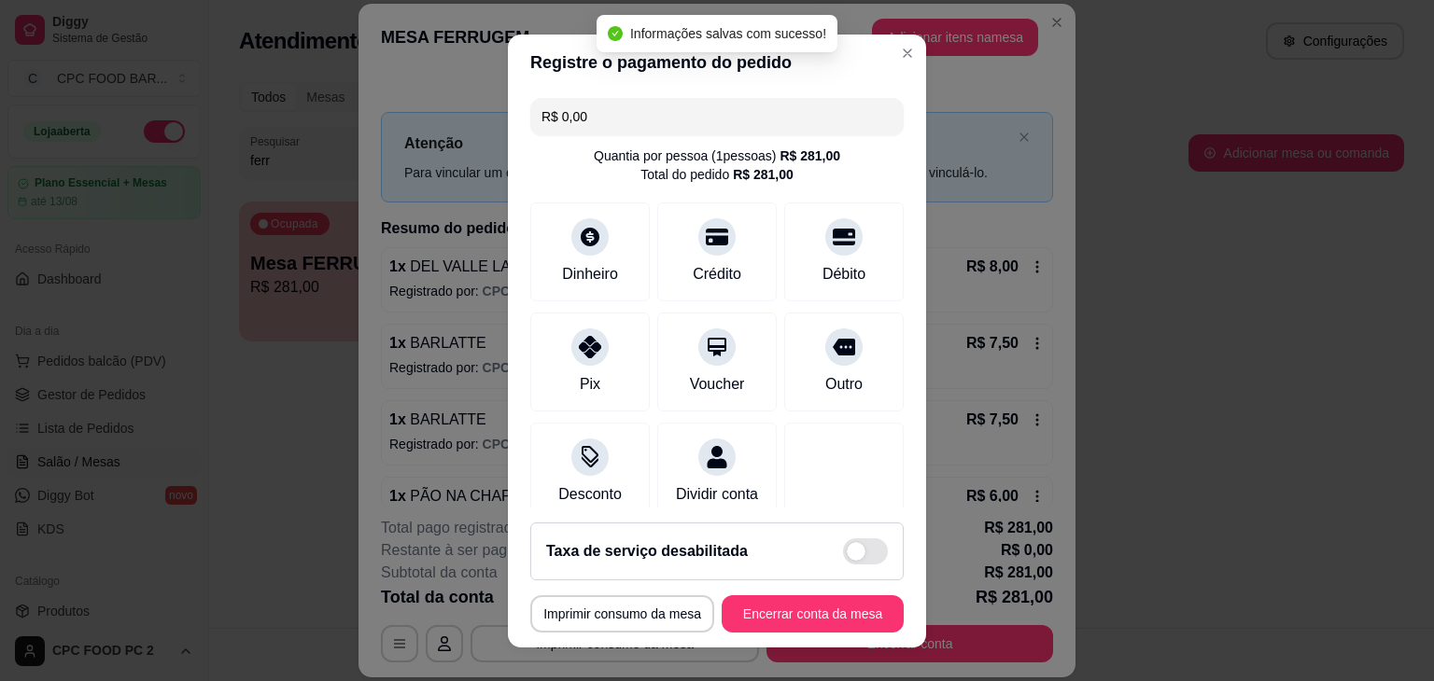
type input "R$ 0,00"
click at [804, 614] on button "Encerrar conta da mesa" at bounding box center [812, 613] width 176 height 36
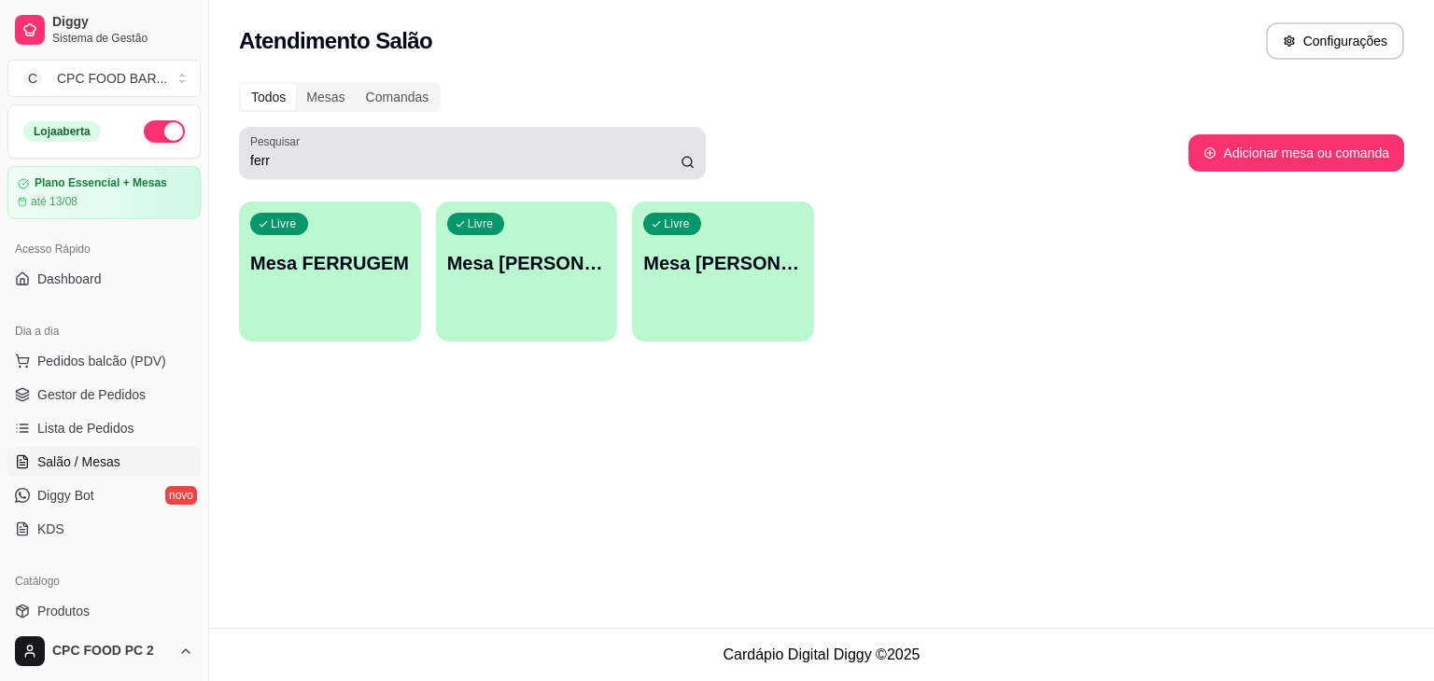
click at [335, 158] on input "ferr" at bounding box center [465, 160] width 430 height 19
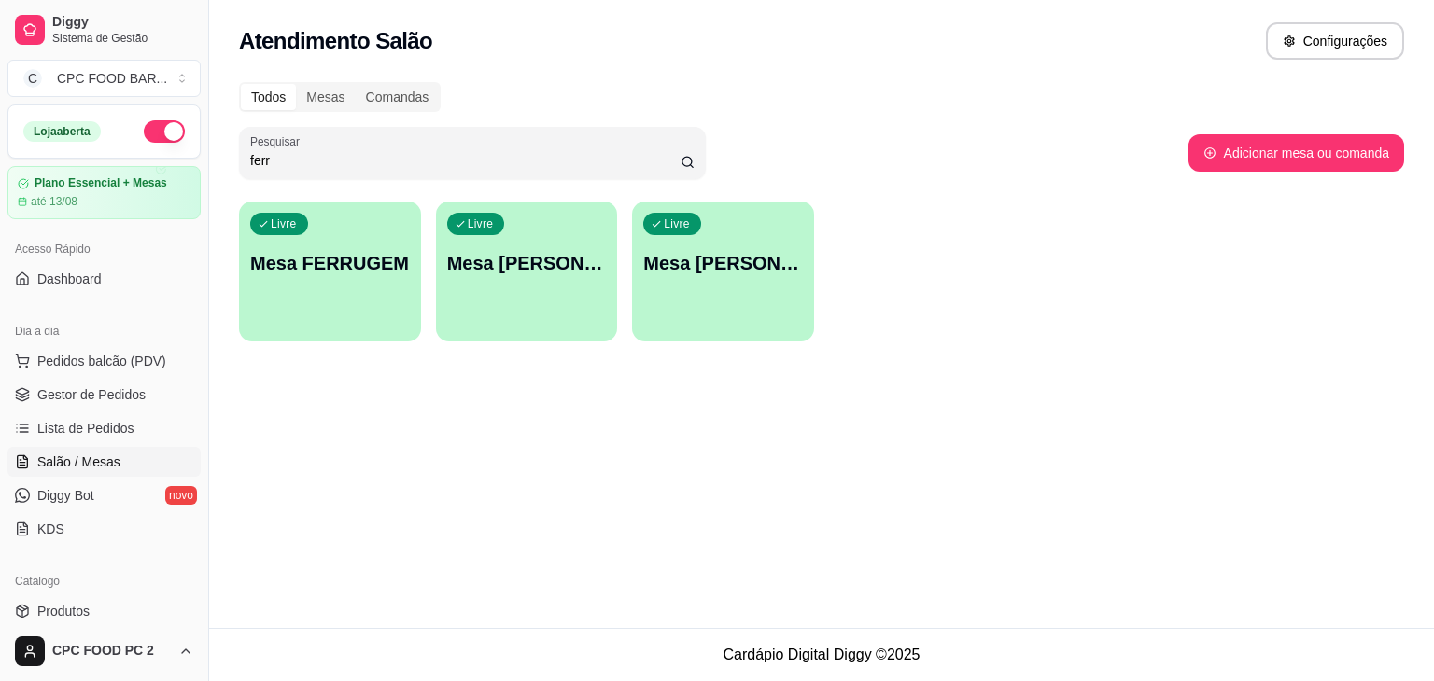
click at [327, 159] on input "ferr" at bounding box center [465, 160] width 430 height 19
click at [322, 161] on input "ferr" at bounding box center [465, 160] width 430 height 19
click at [316, 162] on input "ferr" at bounding box center [465, 160] width 430 height 19
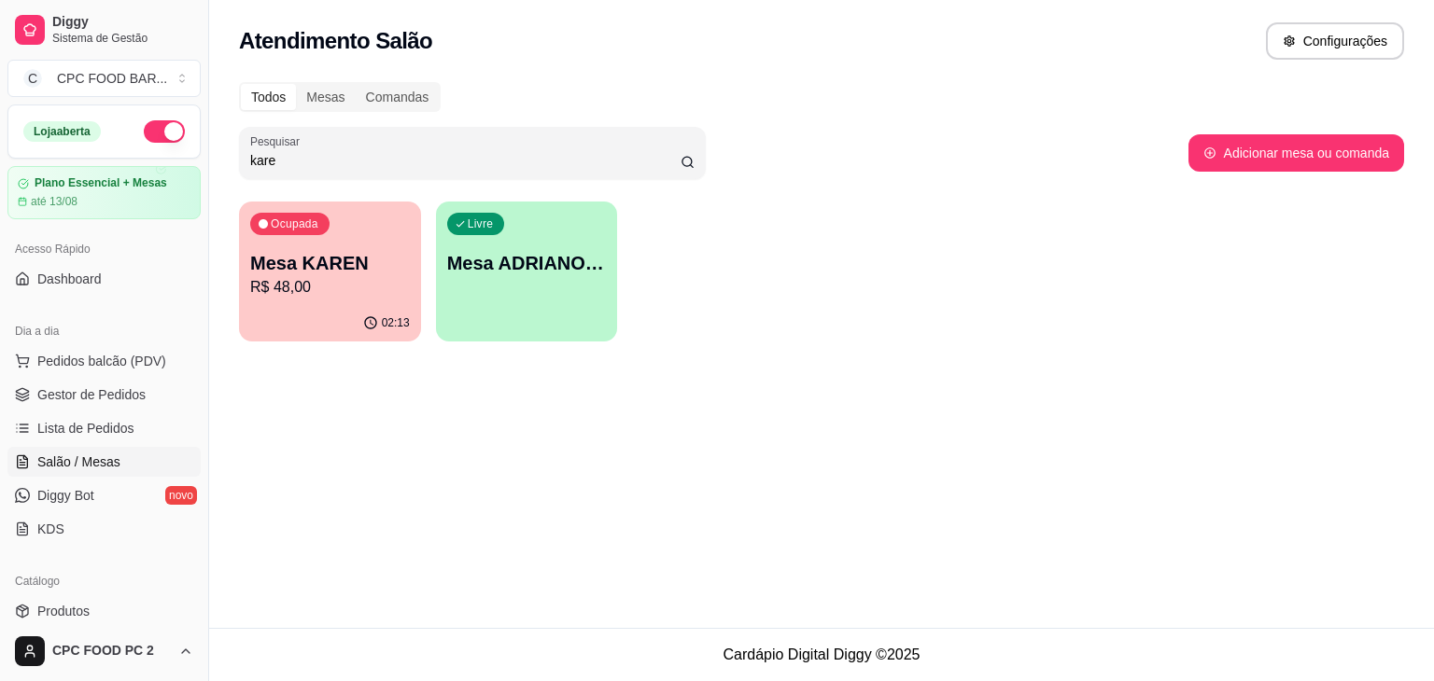
type input "kare"
click at [287, 285] on p "R$ 48,00" at bounding box center [330, 286] width 155 height 21
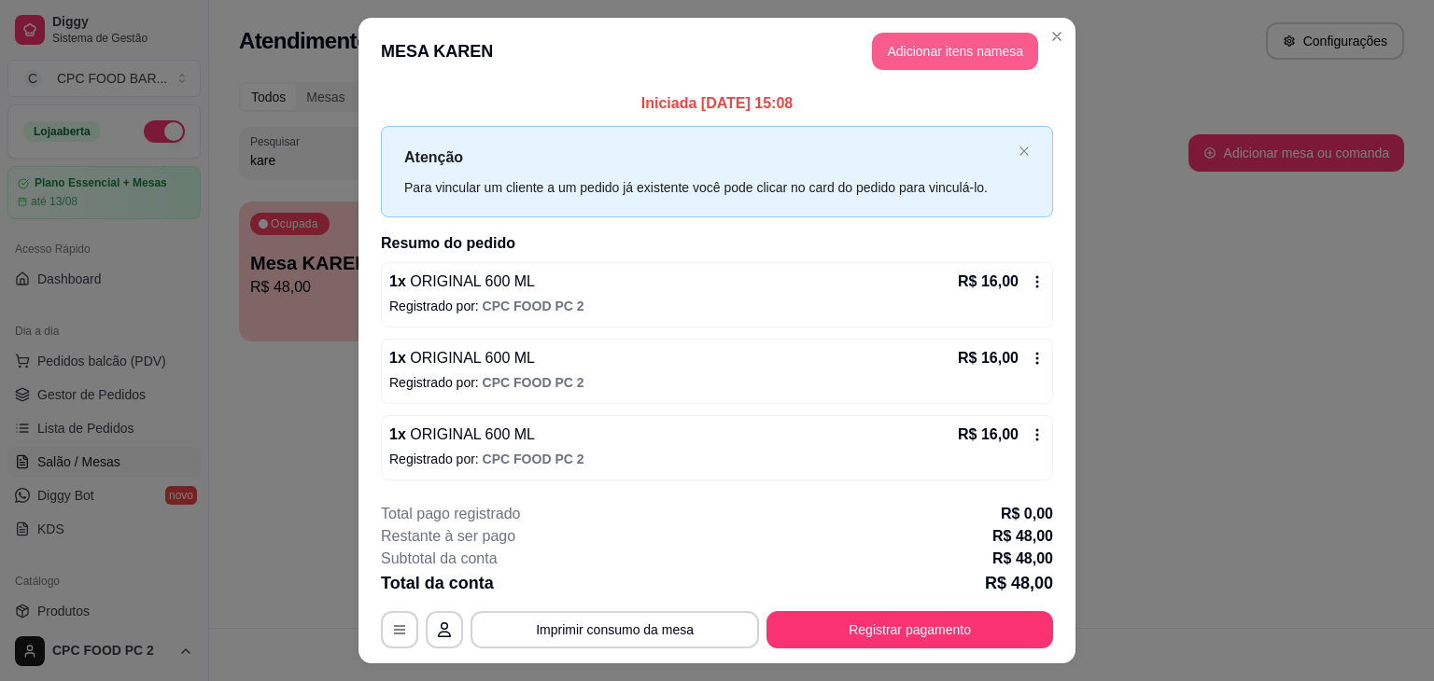
click at [917, 53] on button "Adicionar itens na mesa" at bounding box center [955, 51] width 166 height 37
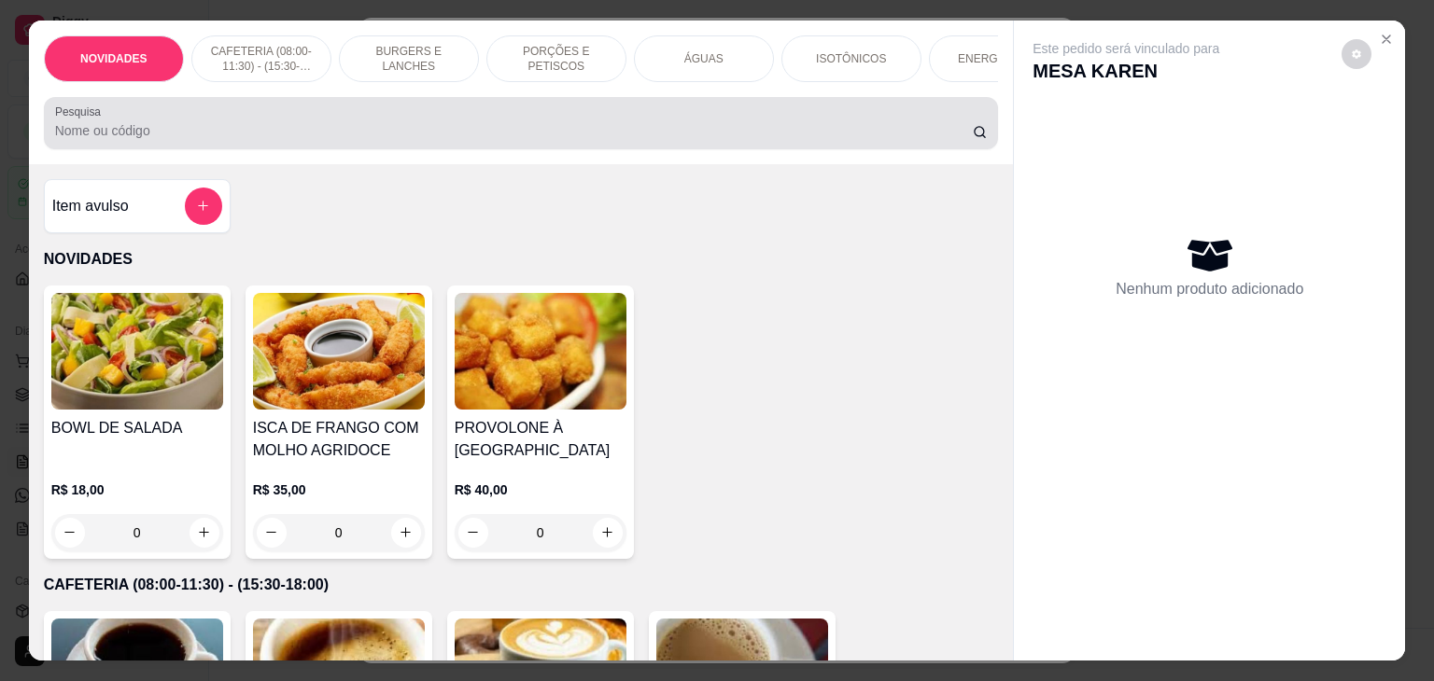
click at [534, 149] on div "Pesquisa" at bounding box center [521, 123] width 955 height 52
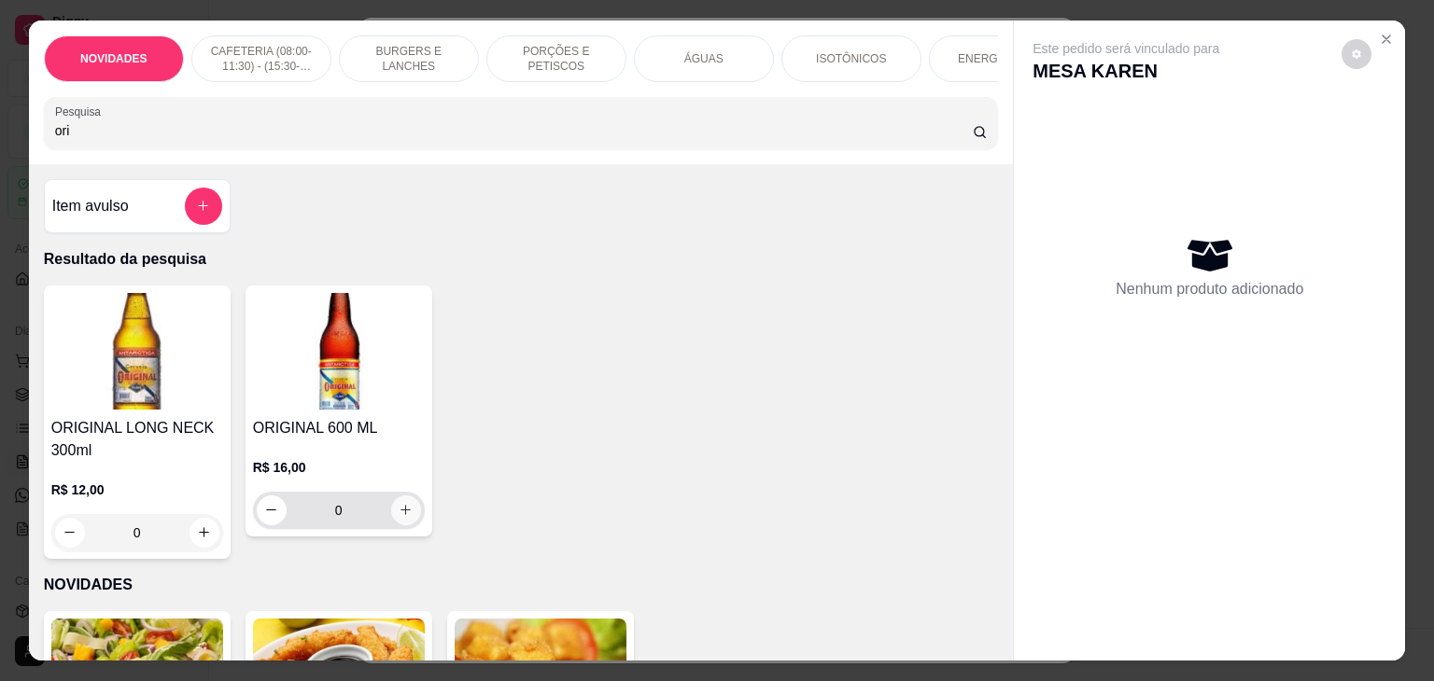
type input "ori"
click at [399, 516] on icon "increase-product-quantity" at bounding box center [406, 510] width 14 height 14
type input "1"
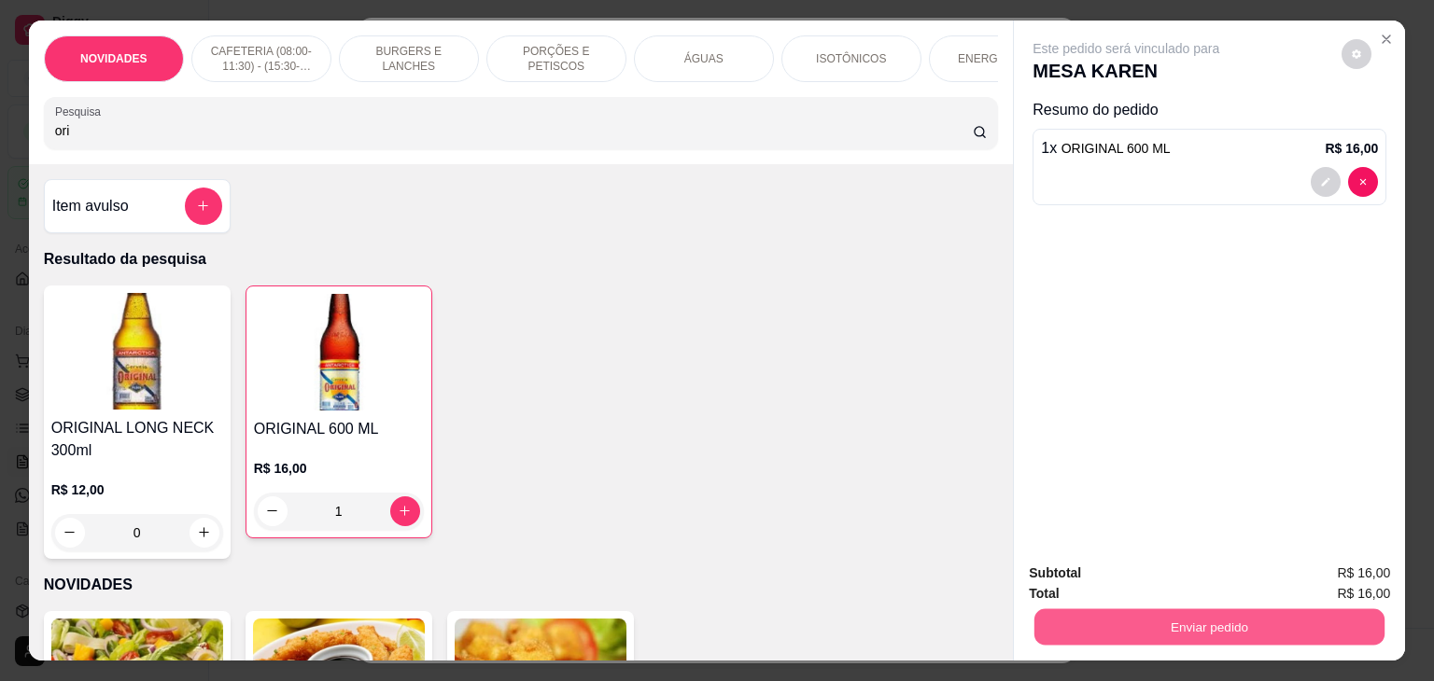
click at [1156, 637] on button "Enviar pedido" at bounding box center [1209, 627] width 350 height 36
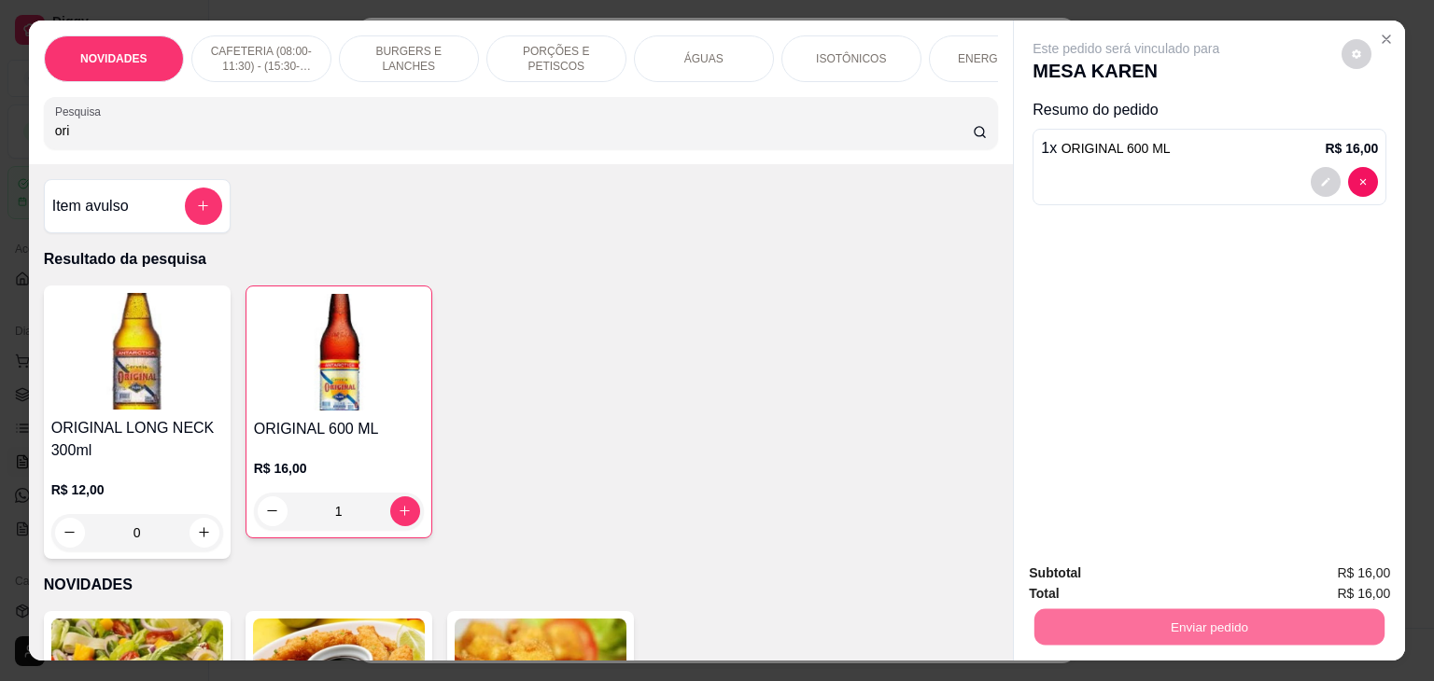
click at [1142, 575] on button "Não registrar e enviar pedido" at bounding box center [1147, 573] width 194 height 35
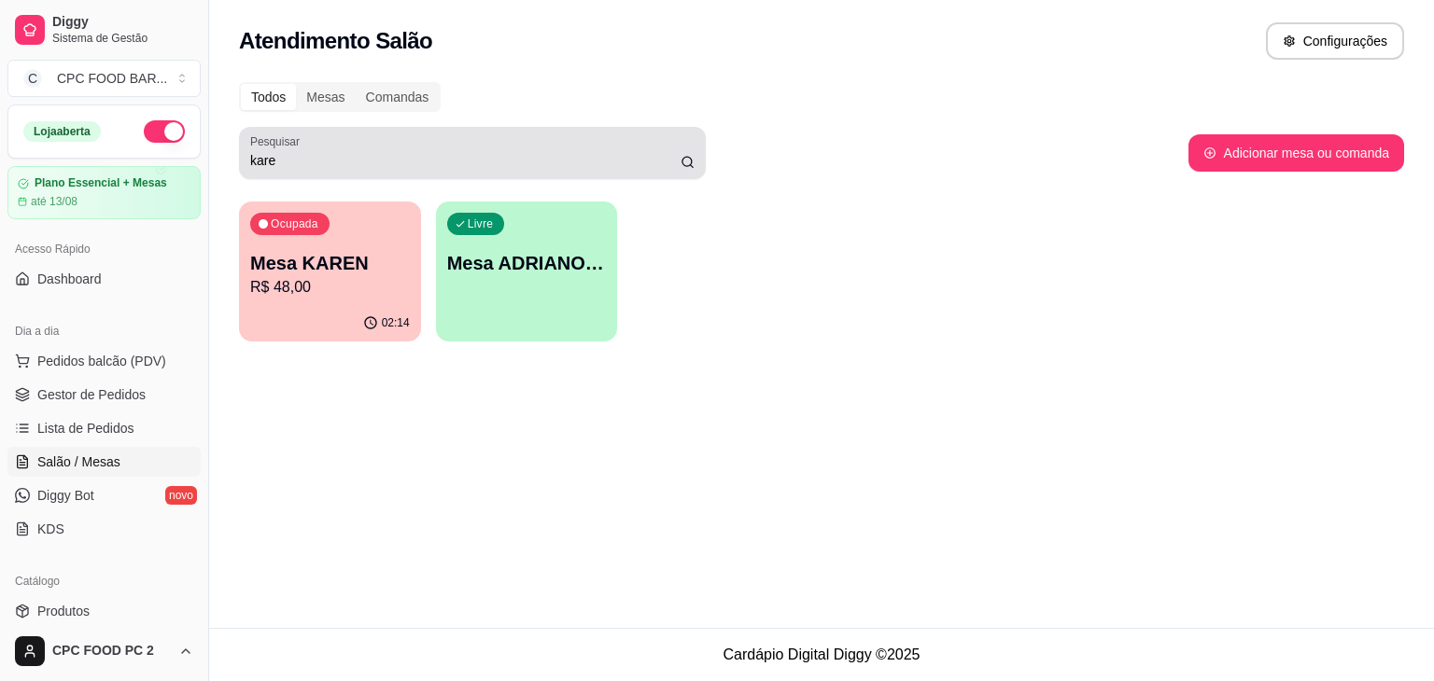
click at [305, 159] on input "kare" at bounding box center [465, 160] width 430 height 19
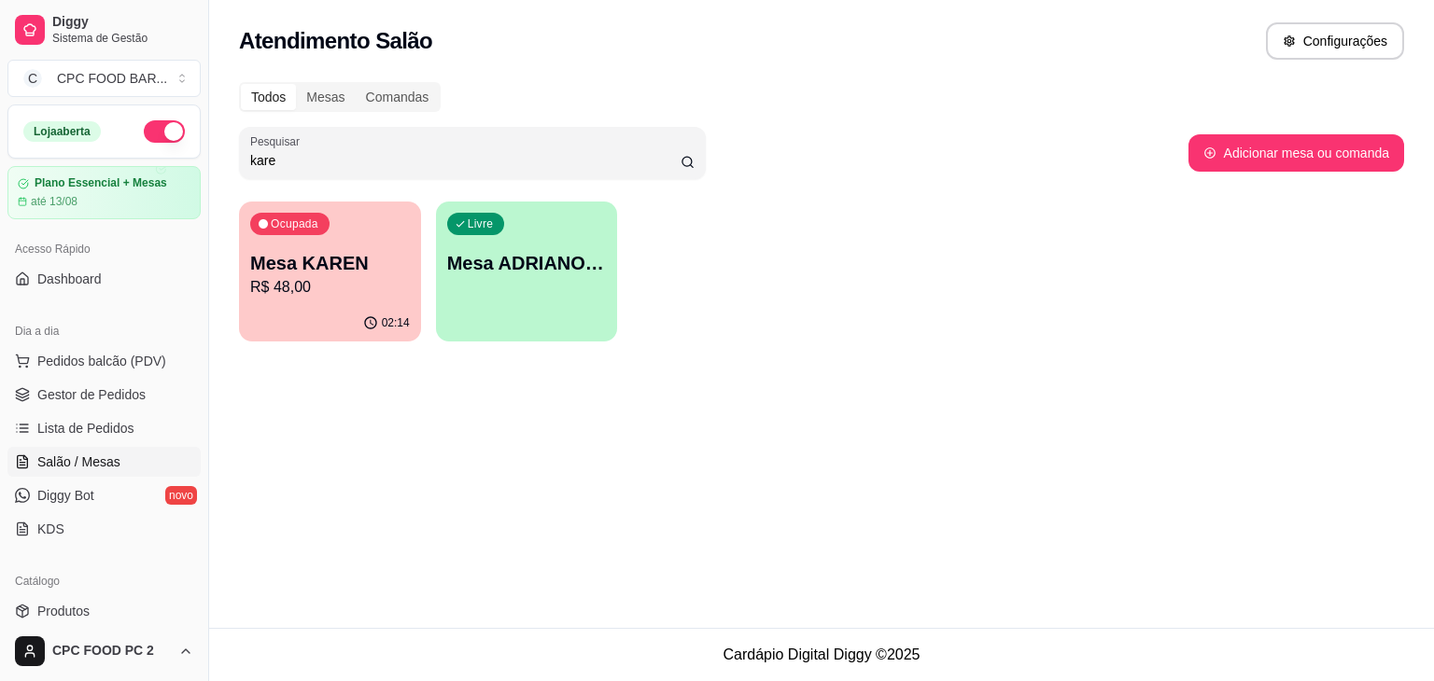
click at [305, 159] on input "kare" at bounding box center [465, 160] width 430 height 19
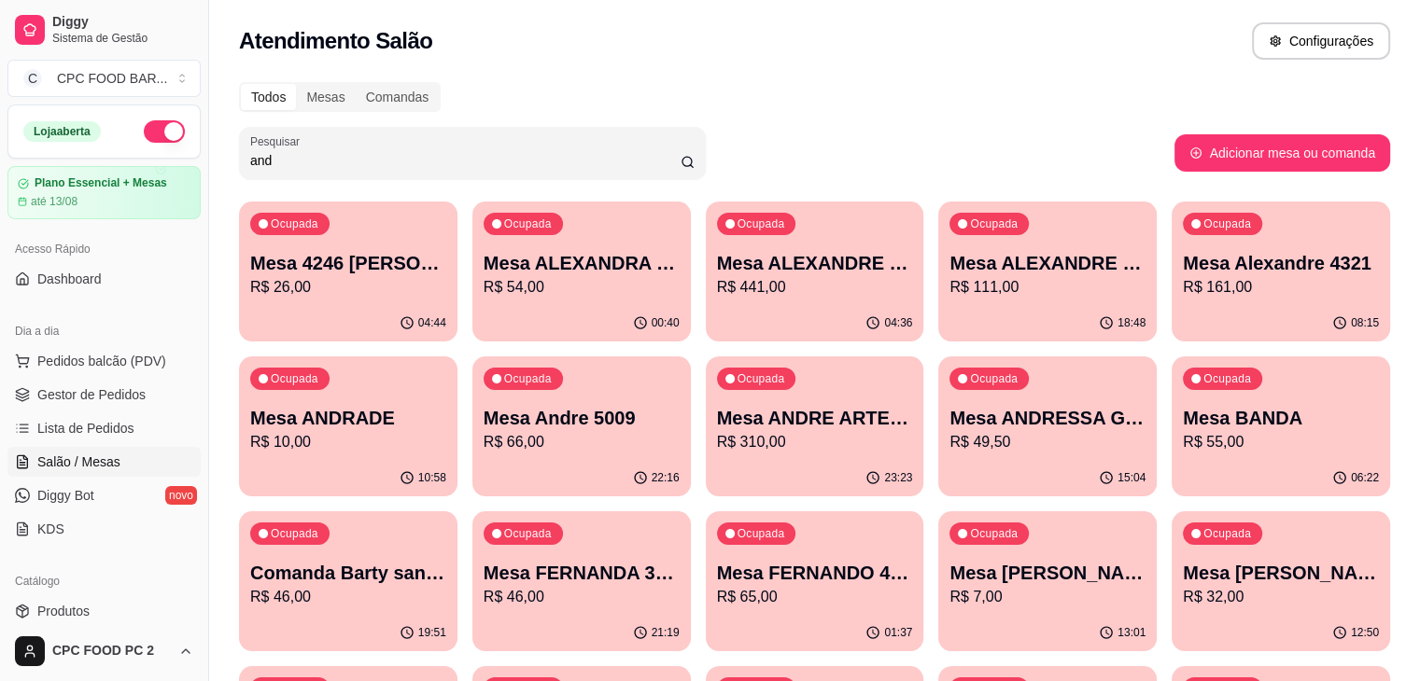
type input "and"
click at [706, 465] on div "23:23" at bounding box center [815, 478] width 218 height 36
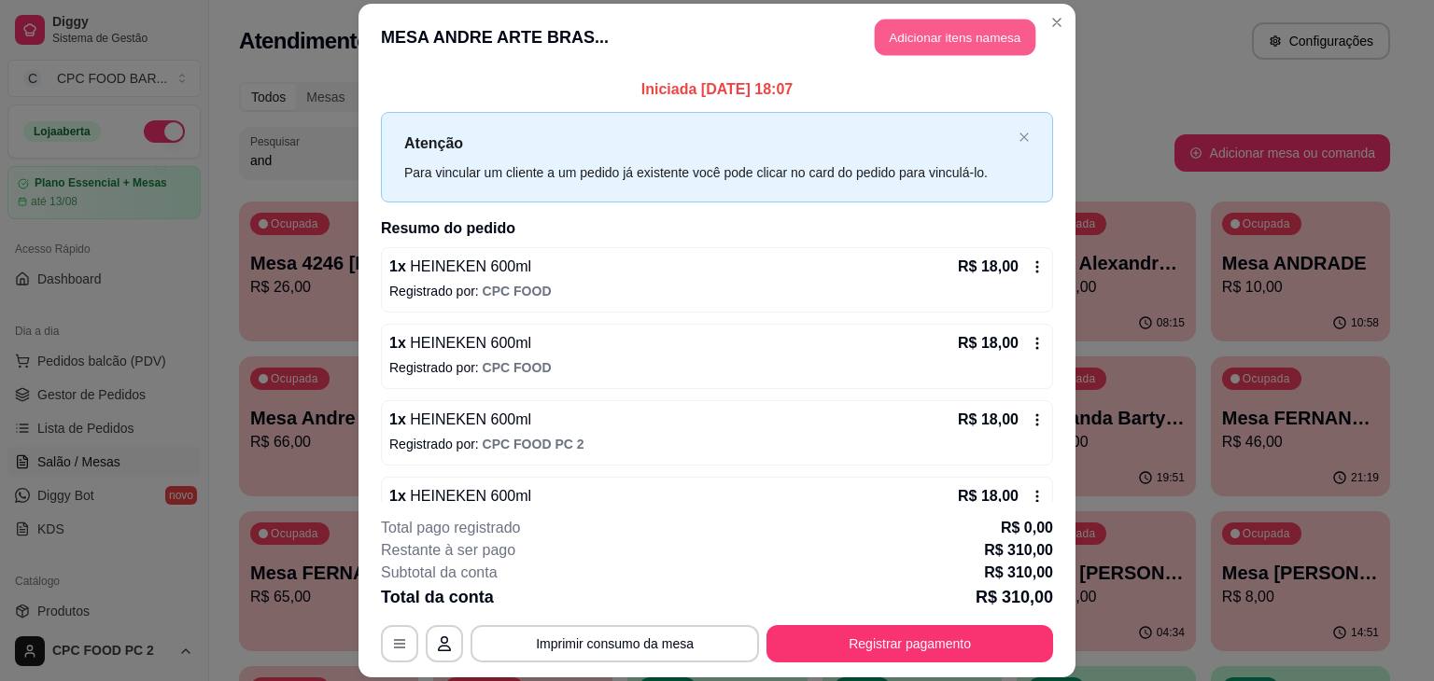
click at [973, 21] on button "Adicionar itens na mesa" at bounding box center [955, 37] width 161 height 36
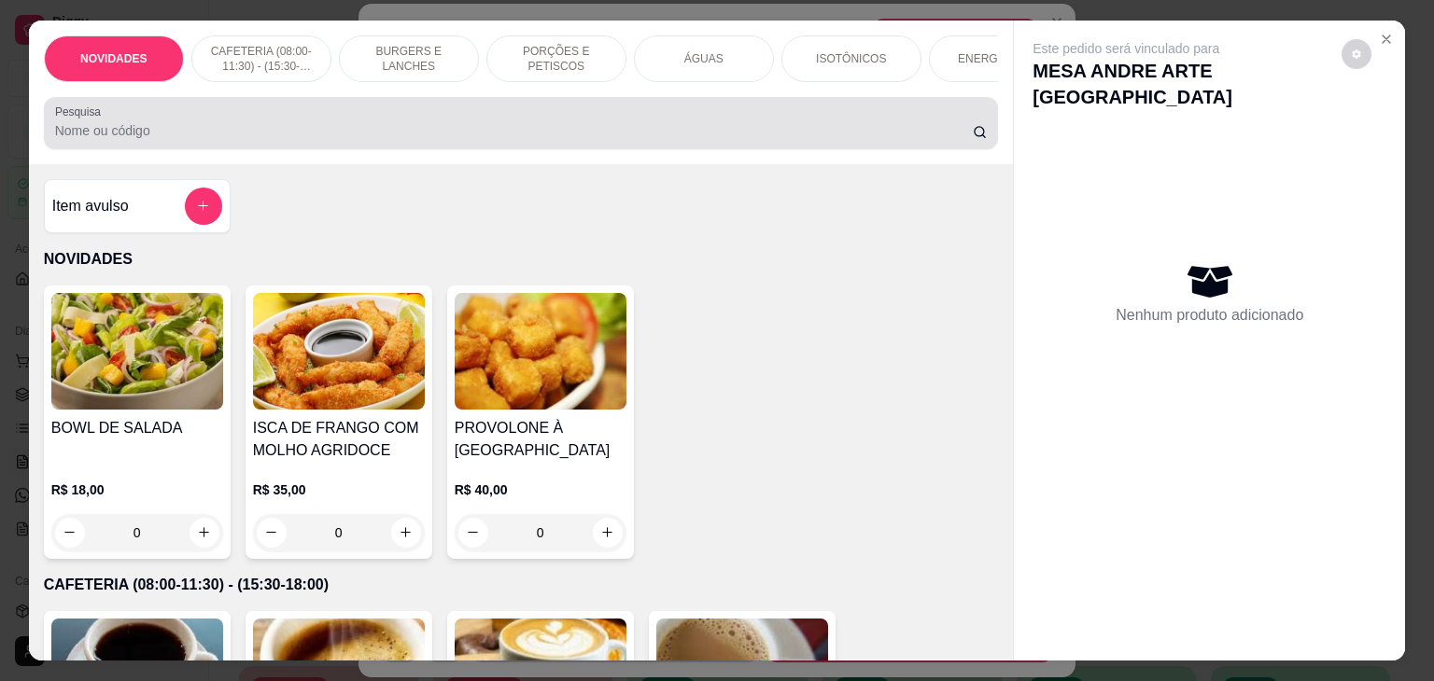
click at [515, 131] on input "Pesquisa" at bounding box center [513, 130] width 917 height 19
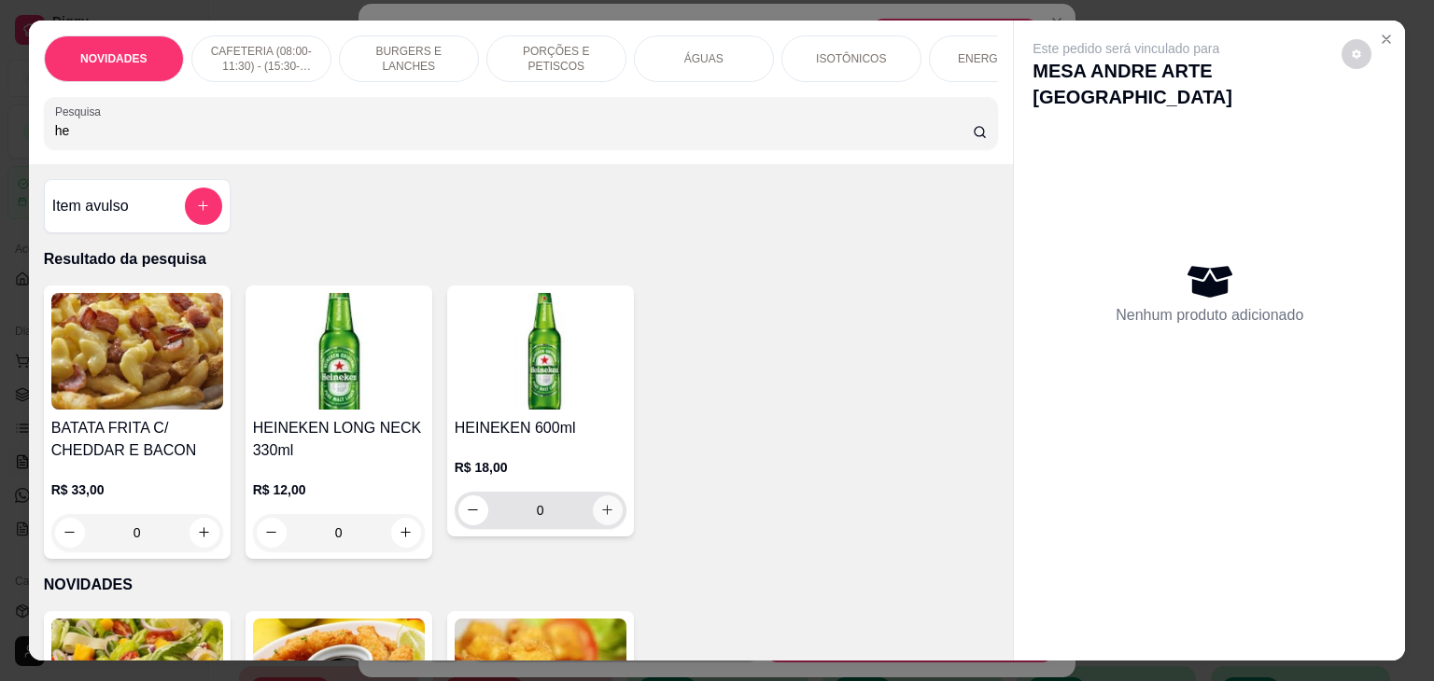
type input "he"
click at [593, 525] on button "increase-product-quantity" at bounding box center [608, 511] width 30 height 30
type input "1"
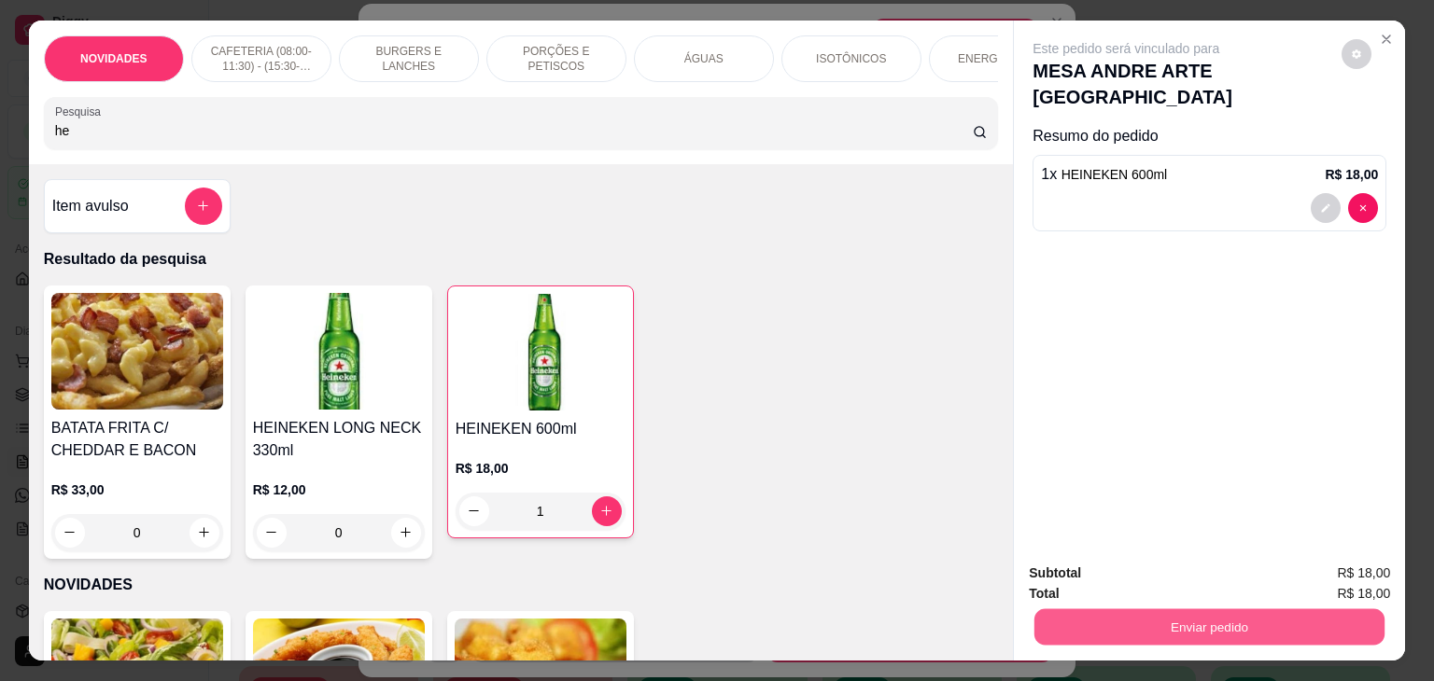
click at [1126, 626] on button "Enviar pedido" at bounding box center [1209, 627] width 350 height 36
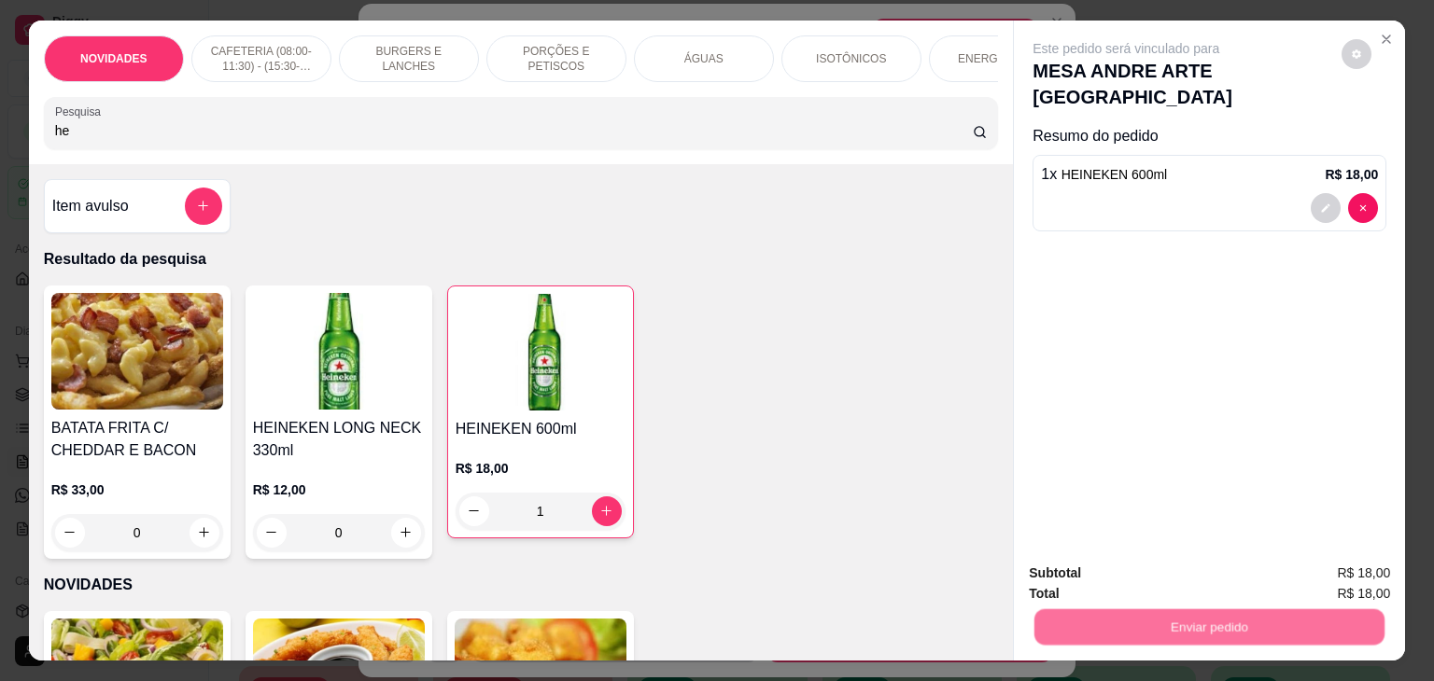
click at [1125, 579] on button "Não registrar e enviar pedido" at bounding box center [1147, 573] width 194 height 35
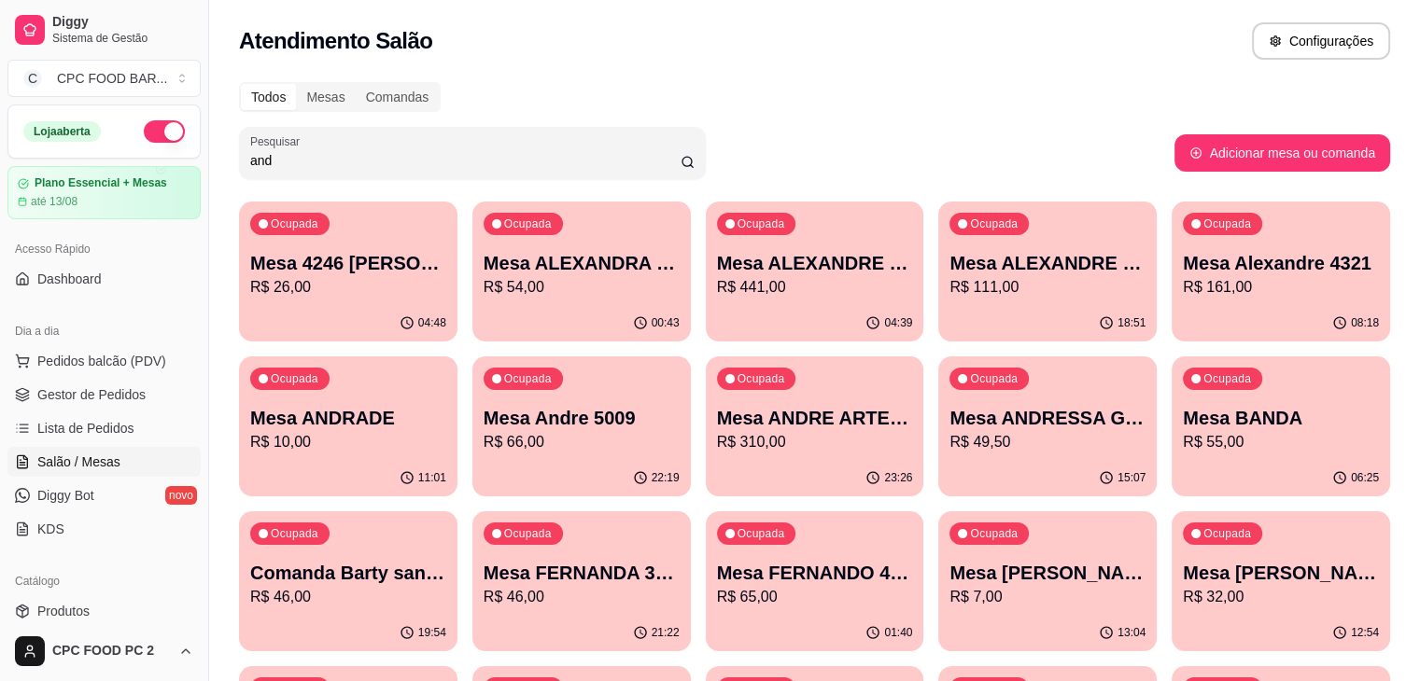
click at [392, 162] on input "and" at bounding box center [465, 160] width 430 height 19
click at [391, 162] on input "and" at bounding box center [465, 160] width 430 height 19
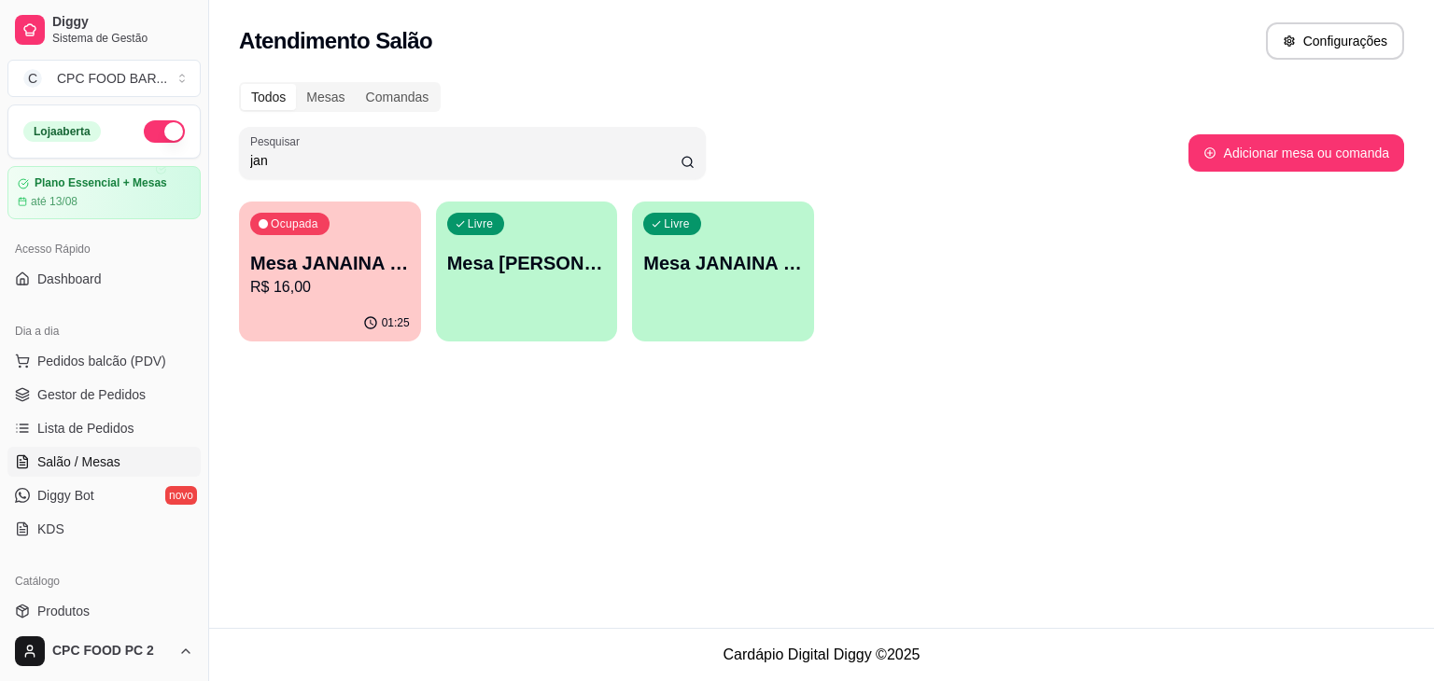
type input "jan"
click at [295, 298] on div "Ocupada Mesa JANAINA 3821 R$ 16,00" at bounding box center [330, 254] width 182 height 104
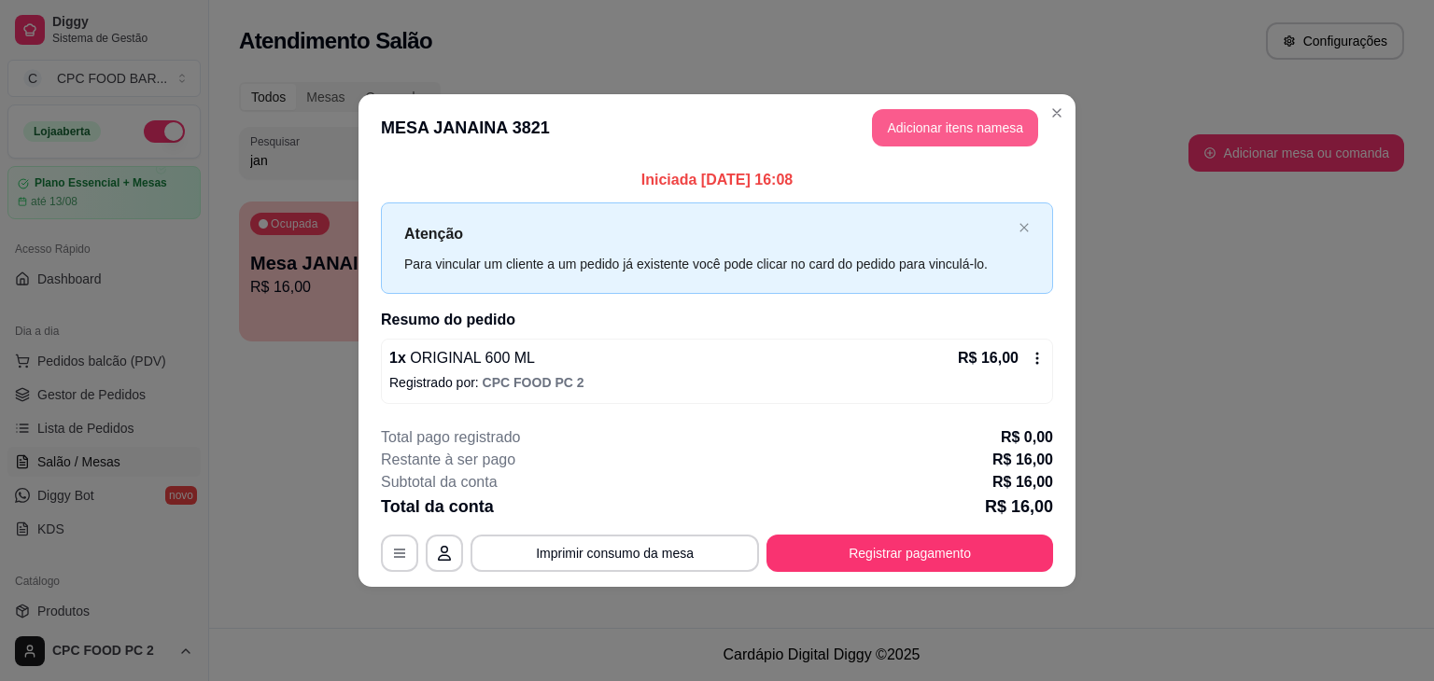
click at [906, 133] on button "Adicionar itens na mesa" at bounding box center [955, 127] width 166 height 37
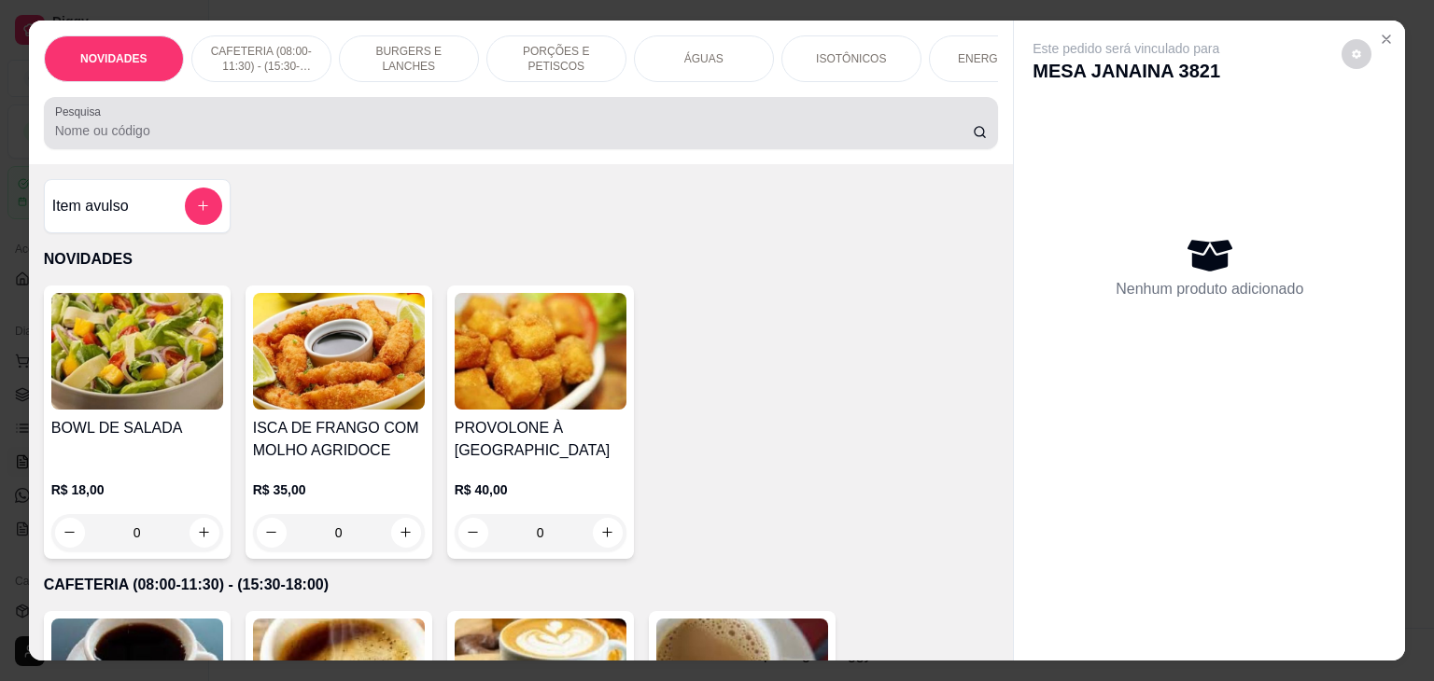
click at [172, 129] on input "Pesquisa" at bounding box center [513, 130] width 917 height 19
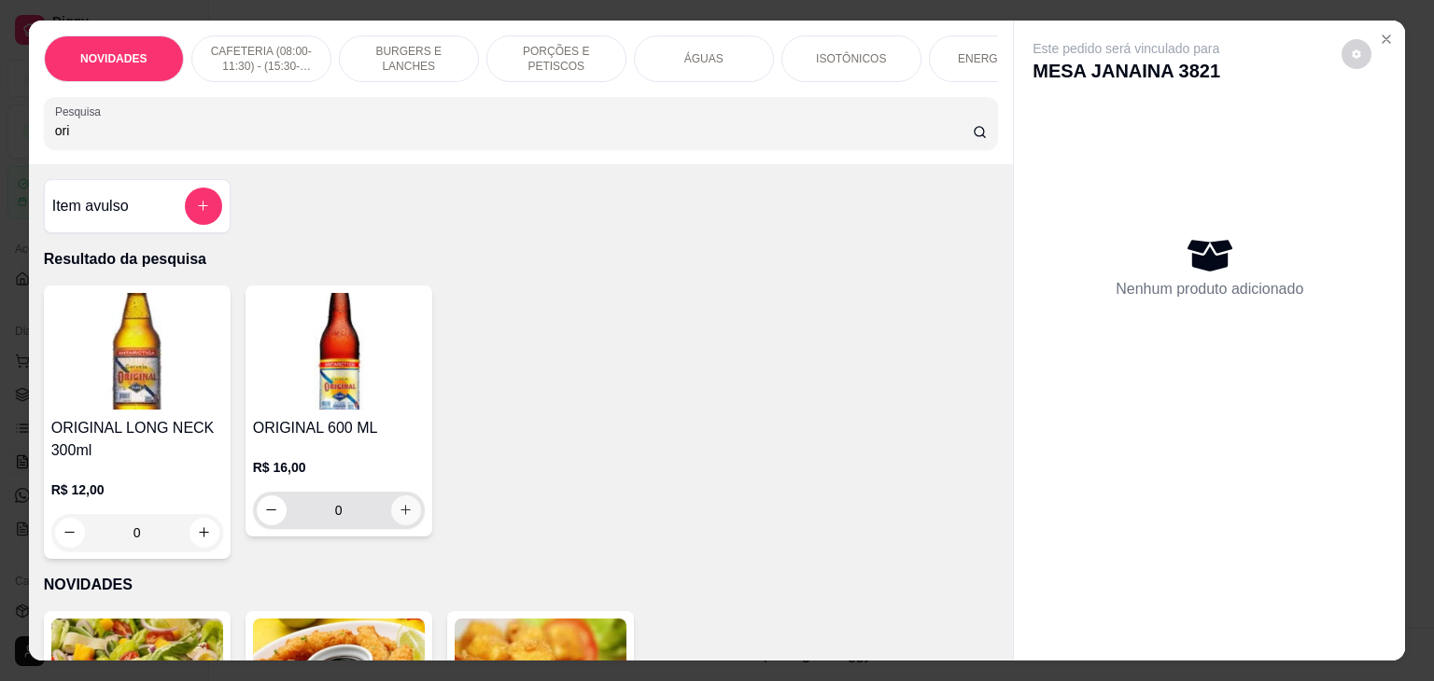
type input "ori"
click at [392, 505] on button "increase-product-quantity" at bounding box center [406, 511] width 30 height 30
type input "1"
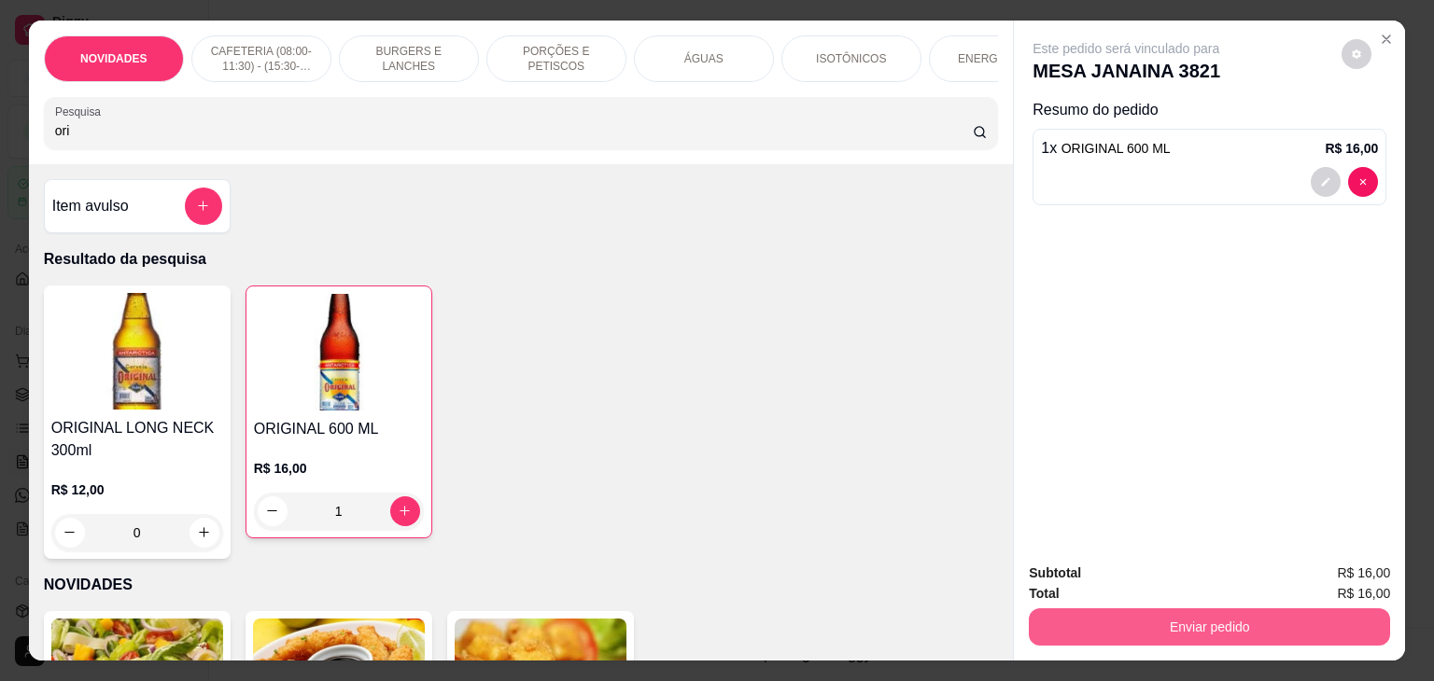
click at [1158, 609] on button "Enviar pedido" at bounding box center [1209, 627] width 361 height 37
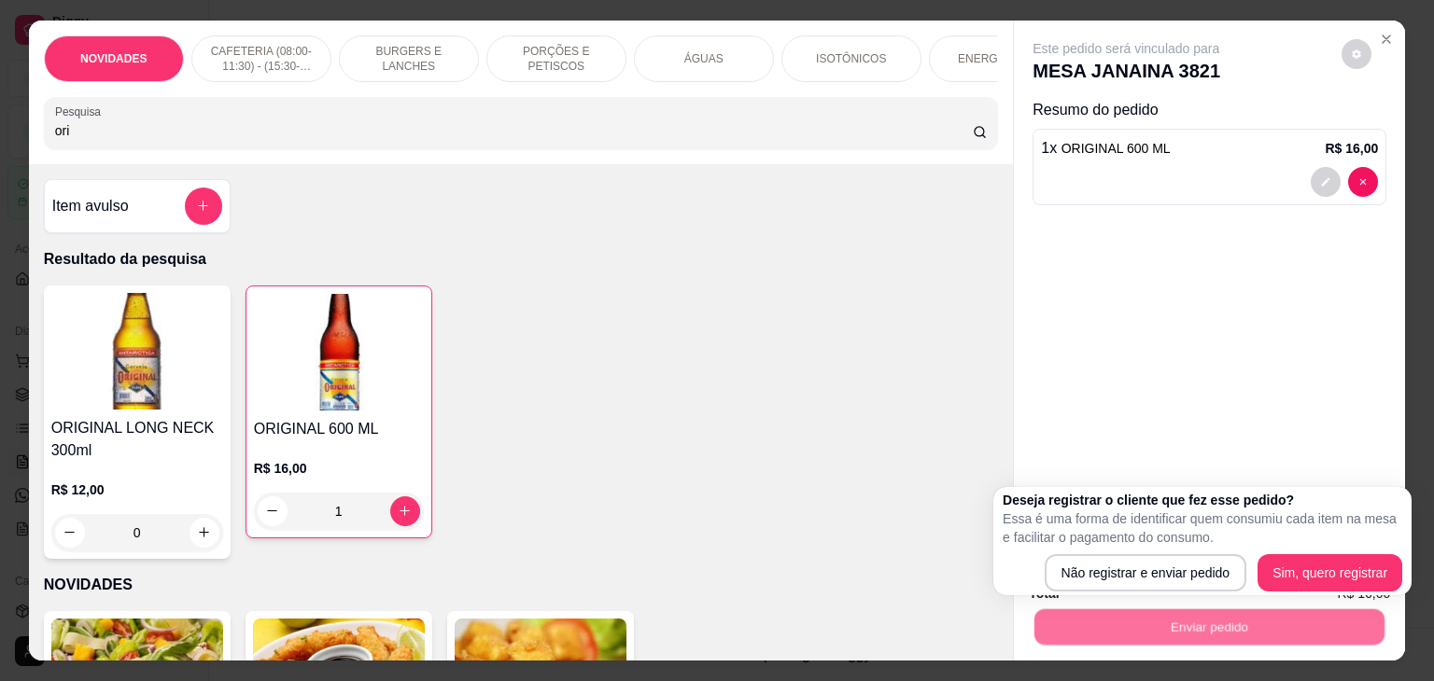
click at [1132, 549] on div "Deseja registrar o cliente que fez esse pedido? Essa é uma forma de identificar…" at bounding box center [1201, 541] width 399 height 101
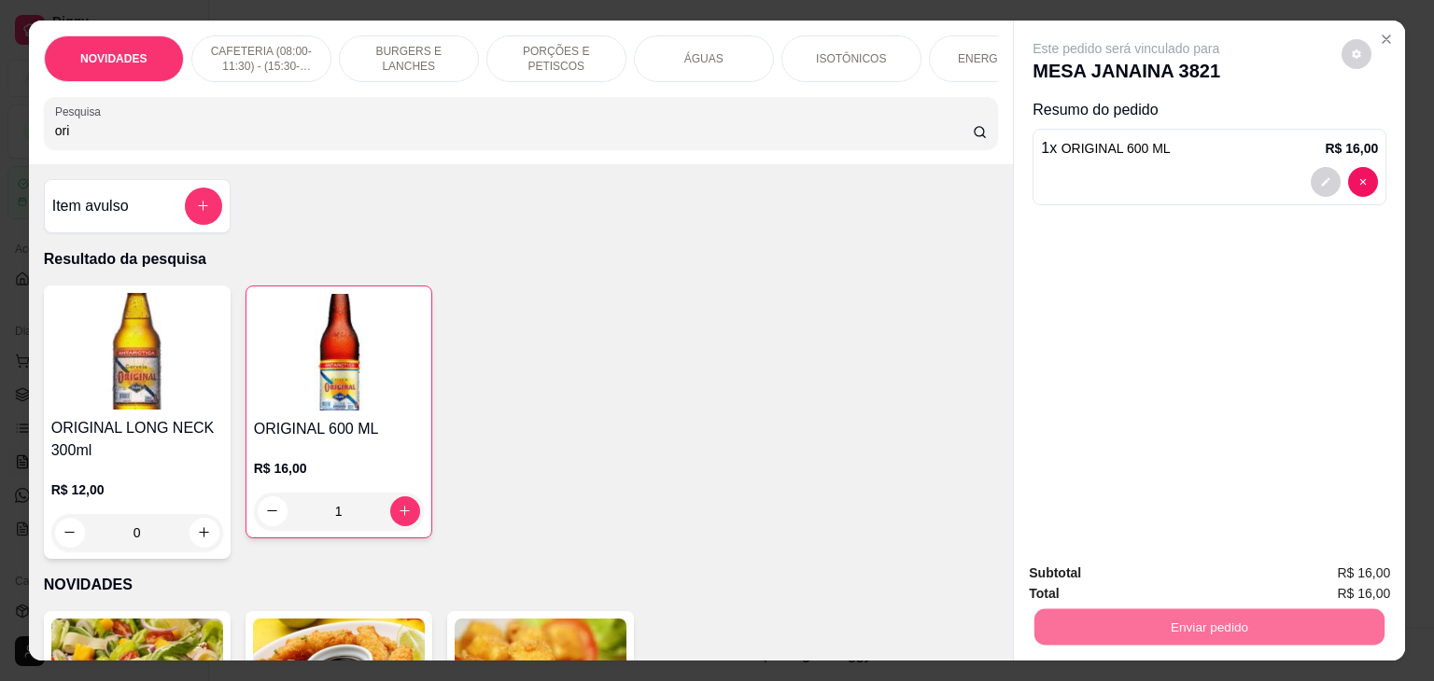
click at [1124, 565] on button "Não registrar e enviar pedido" at bounding box center [1147, 573] width 194 height 35
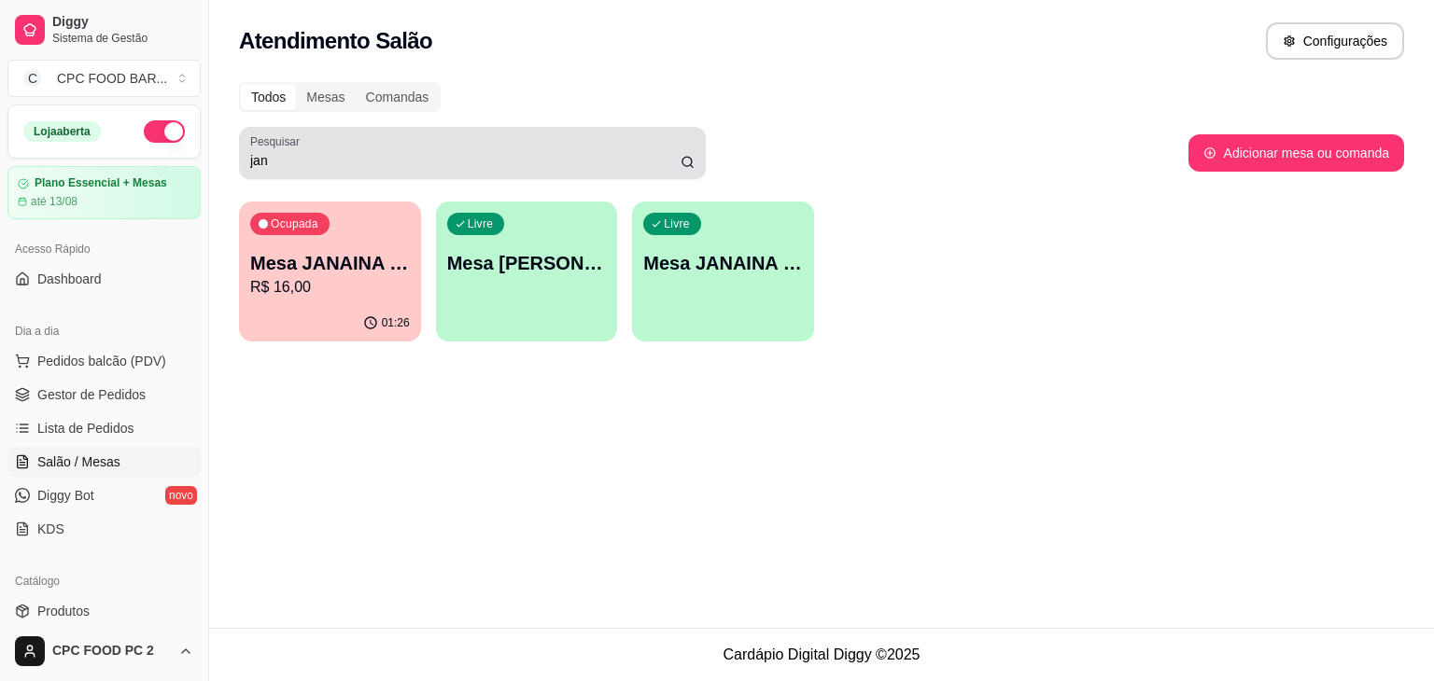
click at [301, 156] on input "jan" at bounding box center [465, 160] width 430 height 19
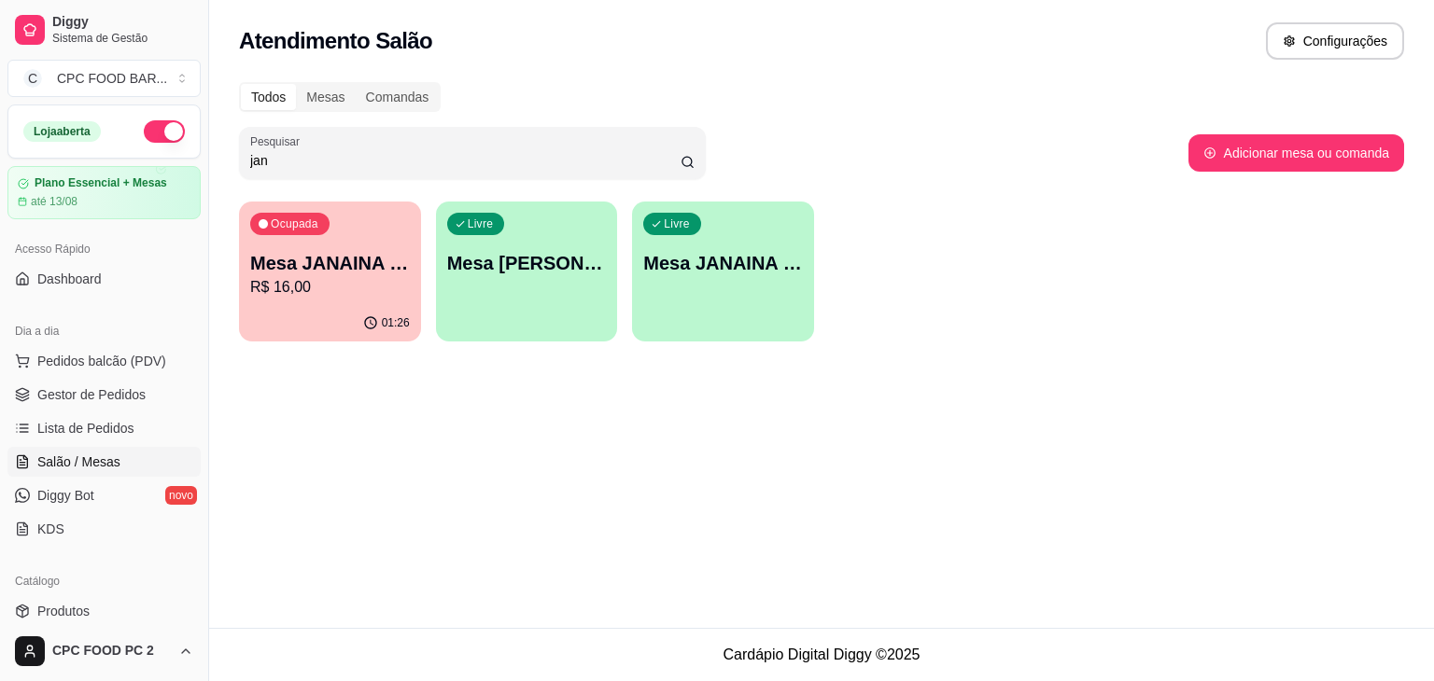
click at [301, 156] on input "jan" at bounding box center [465, 160] width 430 height 19
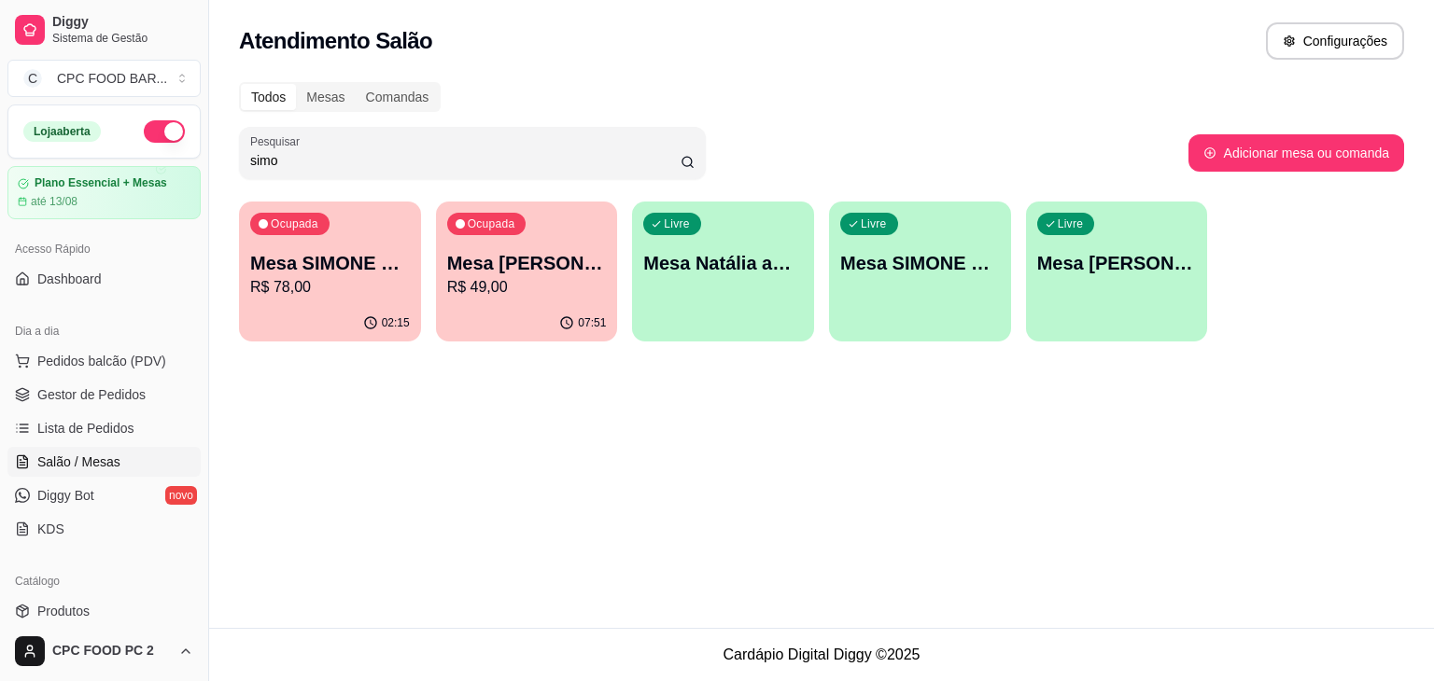
type input "simo"
click at [295, 276] on p "R$ 78,00" at bounding box center [330, 286] width 155 height 21
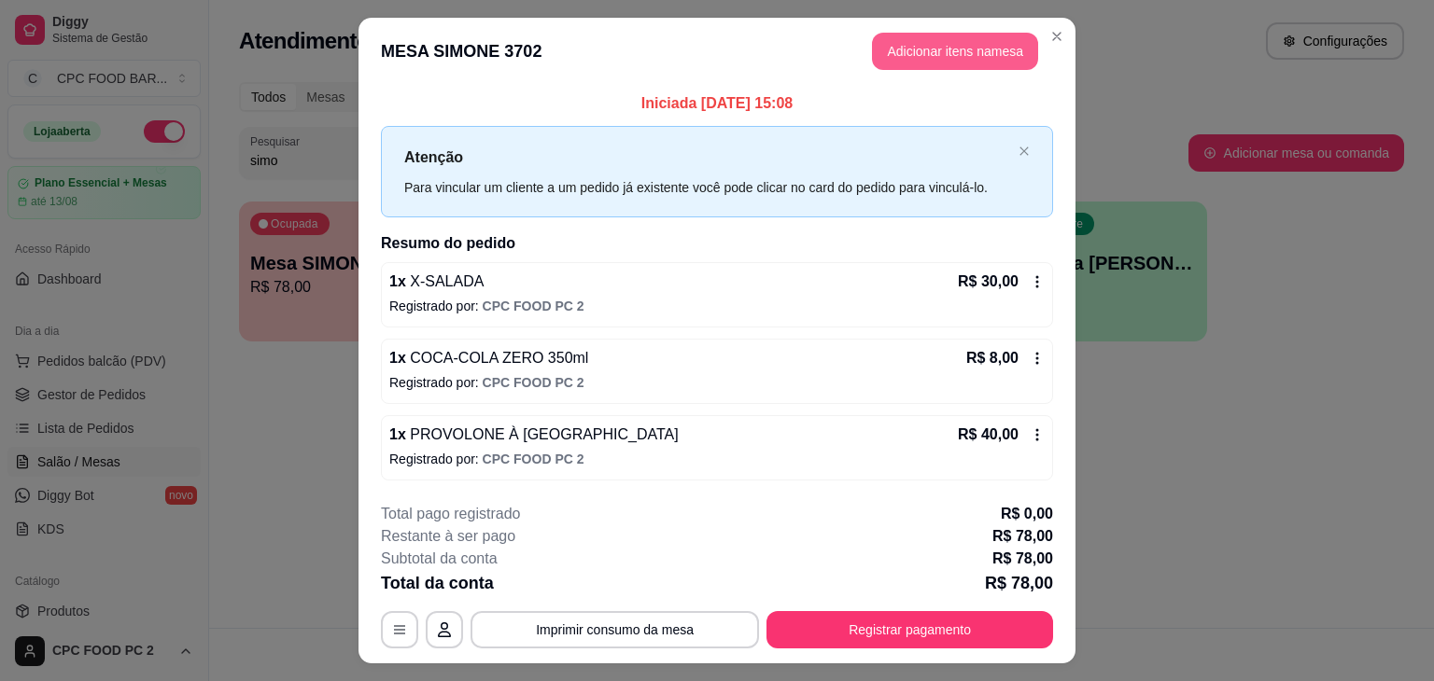
click at [912, 60] on button "Adicionar itens na mesa" at bounding box center [955, 51] width 166 height 37
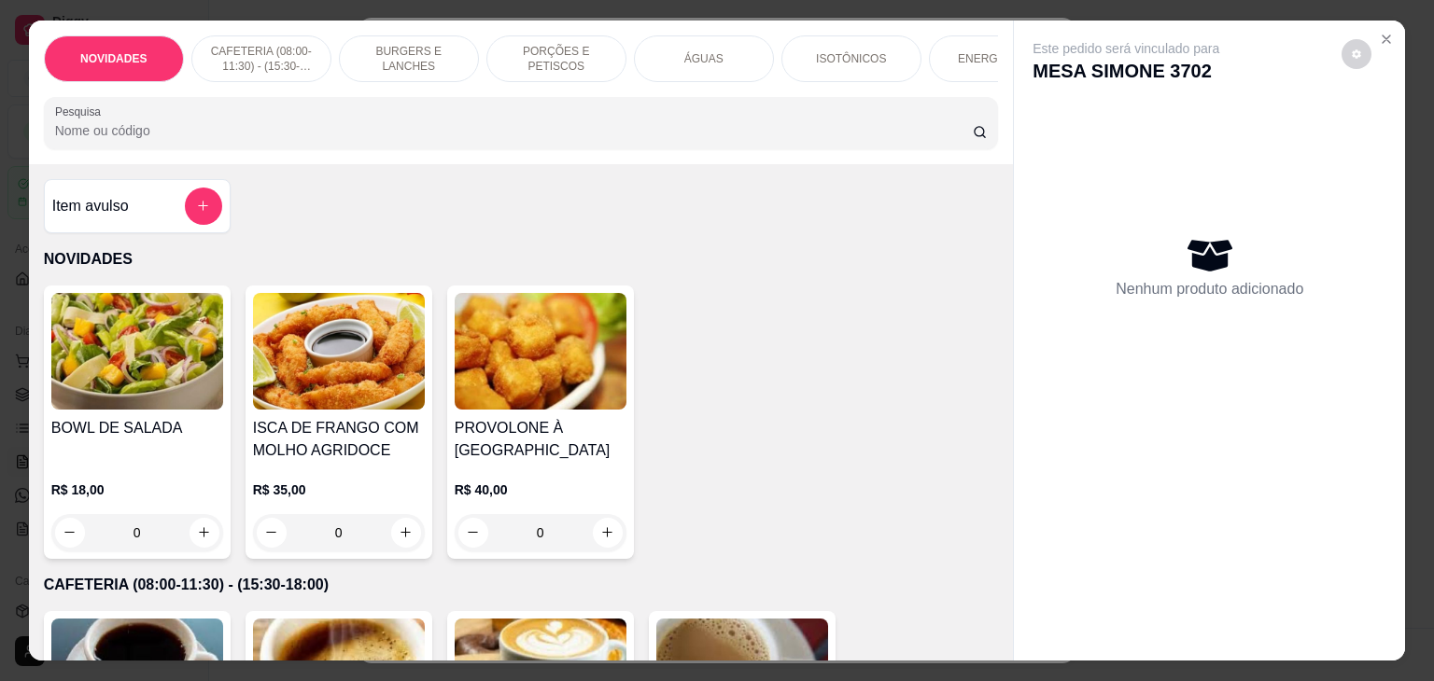
click at [211, 140] on input "Pesquisa" at bounding box center [513, 130] width 917 height 19
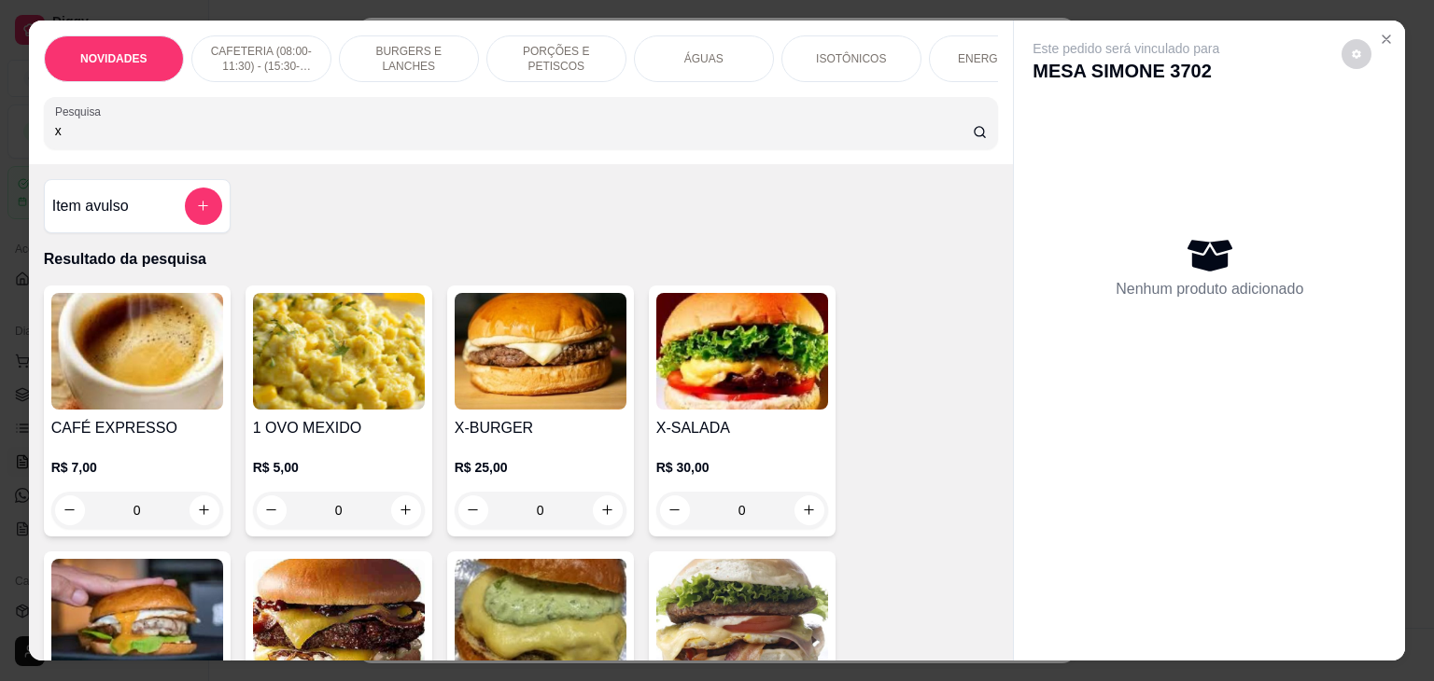
type input "x"
click at [808, 525] on div "0" at bounding box center [742, 510] width 172 height 37
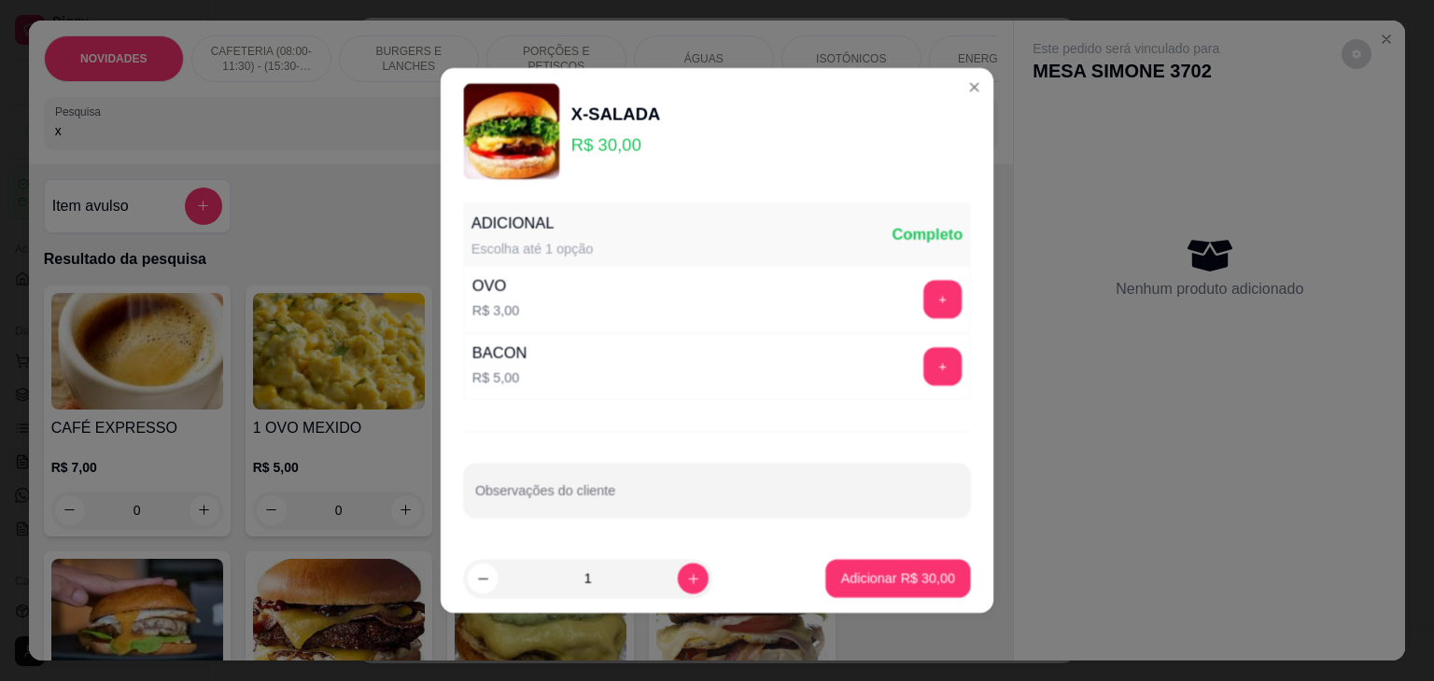
click at [808, 525] on div "ADICIONAL Escolha até 1 opção Completo OVO R$ 3,00 + BACON R$ 5,00 + Observaçõe…" at bounding box center [717, 369] width 553 height 349
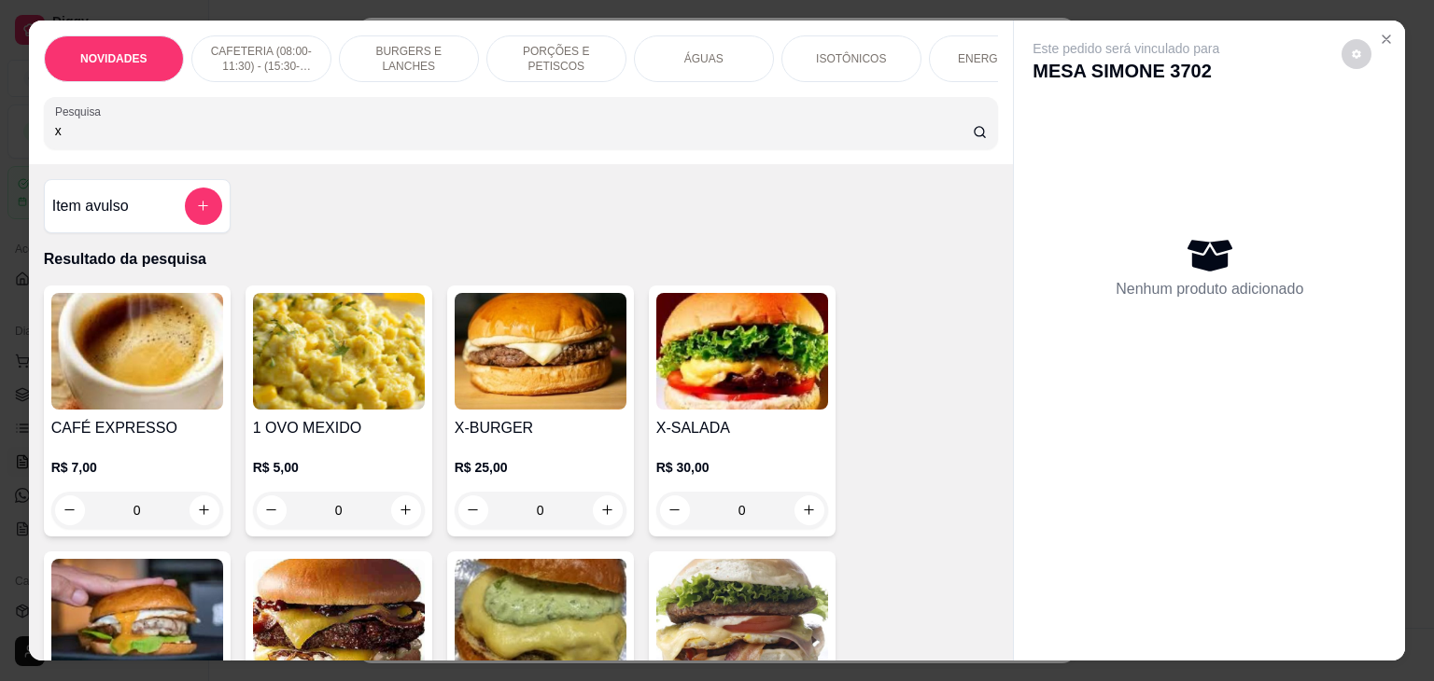
click at [810, 521] on div "0" at bounding box center [742, 510] width 172 height 37
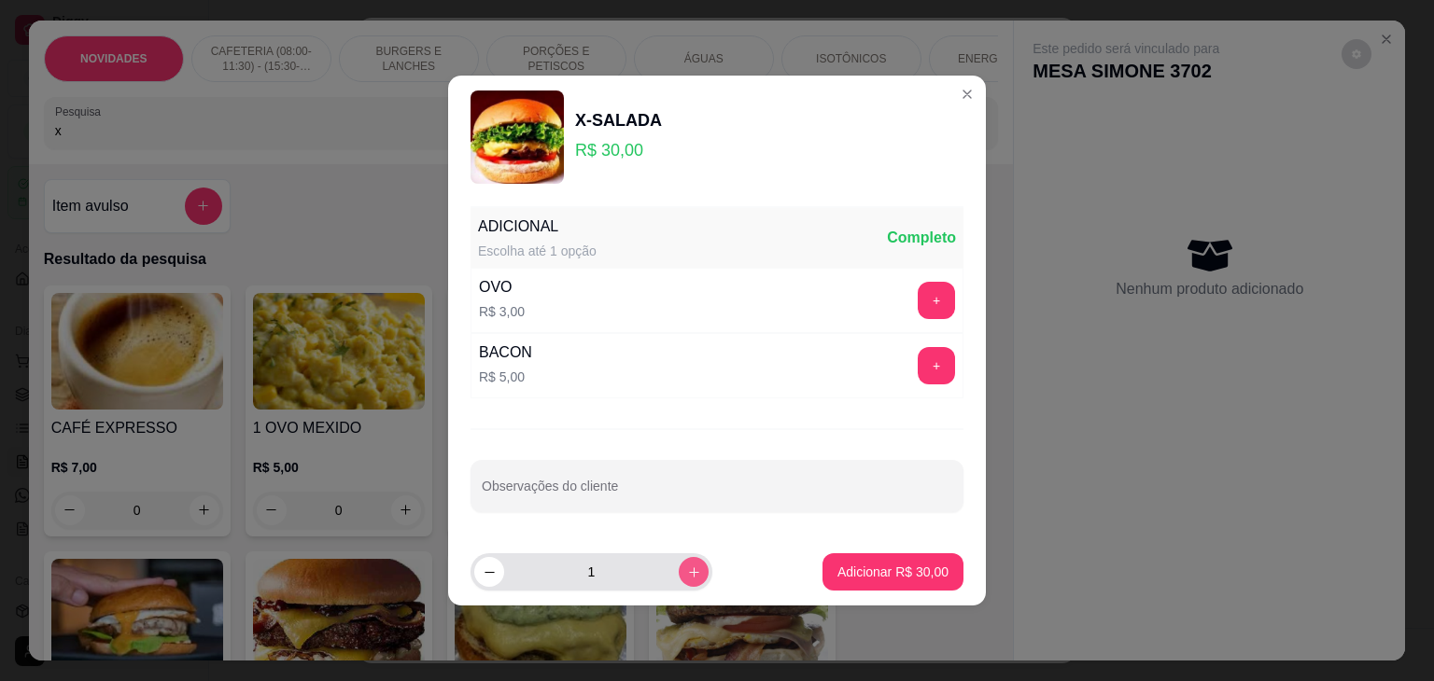
click at [679, 571] on button "increase-product-quantity" at bounding box center [694, 572] width 30 height 30
type input "2"
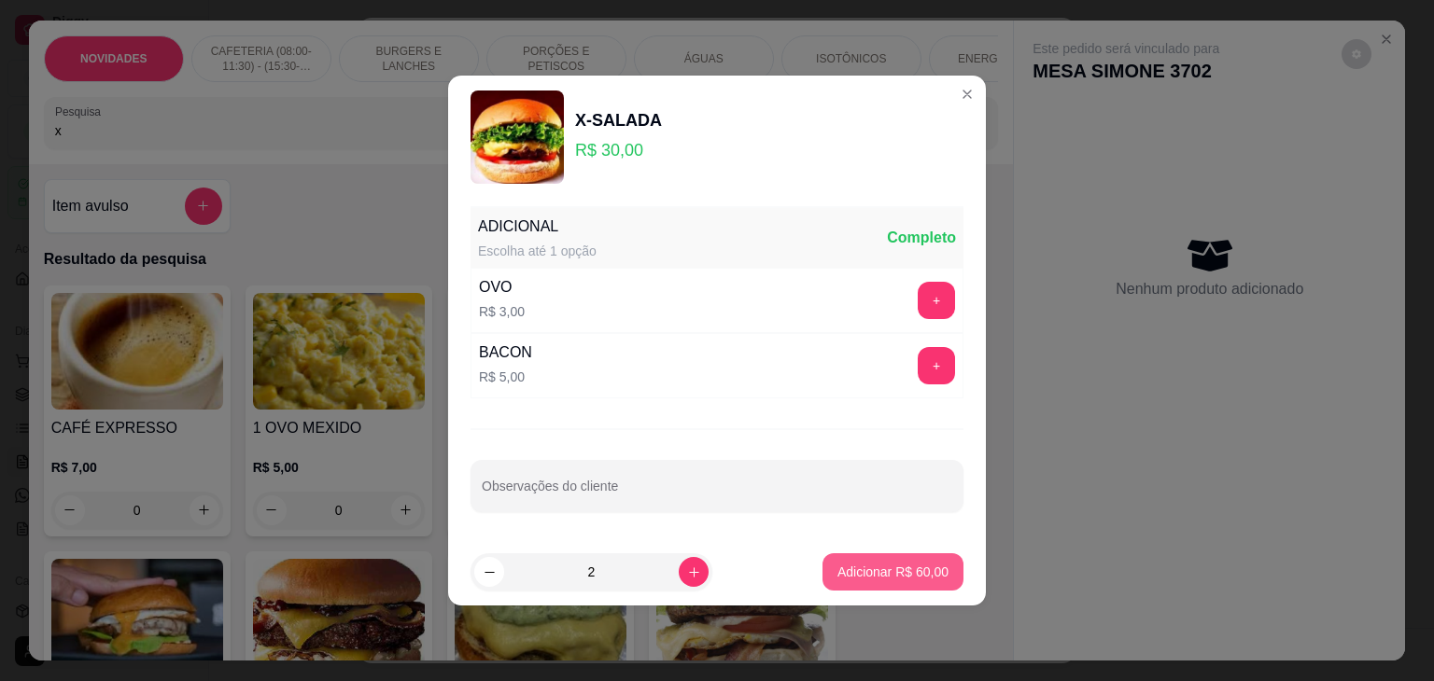
click at [864, 580] on p "Adicionar R$ 60,00" at bounding box center [892, 572] width 111 height 19
type input "2"
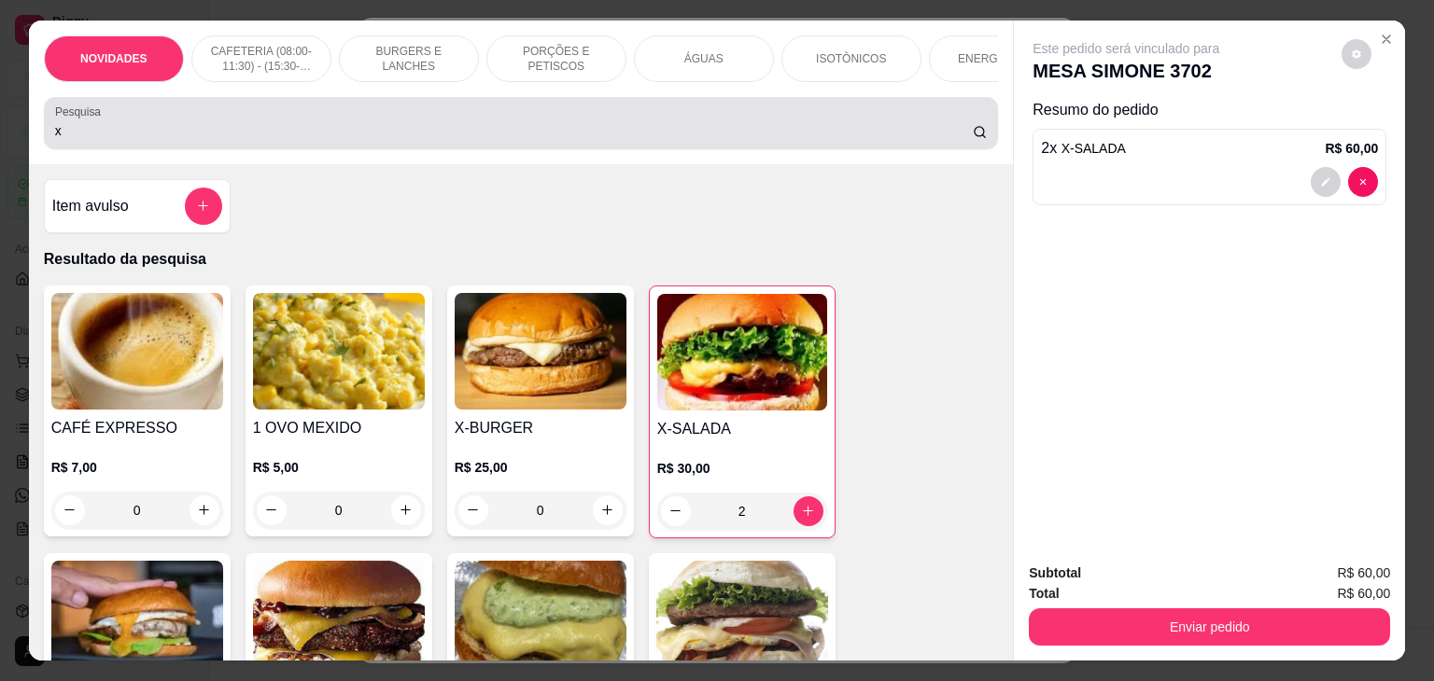
click at [162, 142] on div "x" at bounding box center [521, 123] width 932 height 37
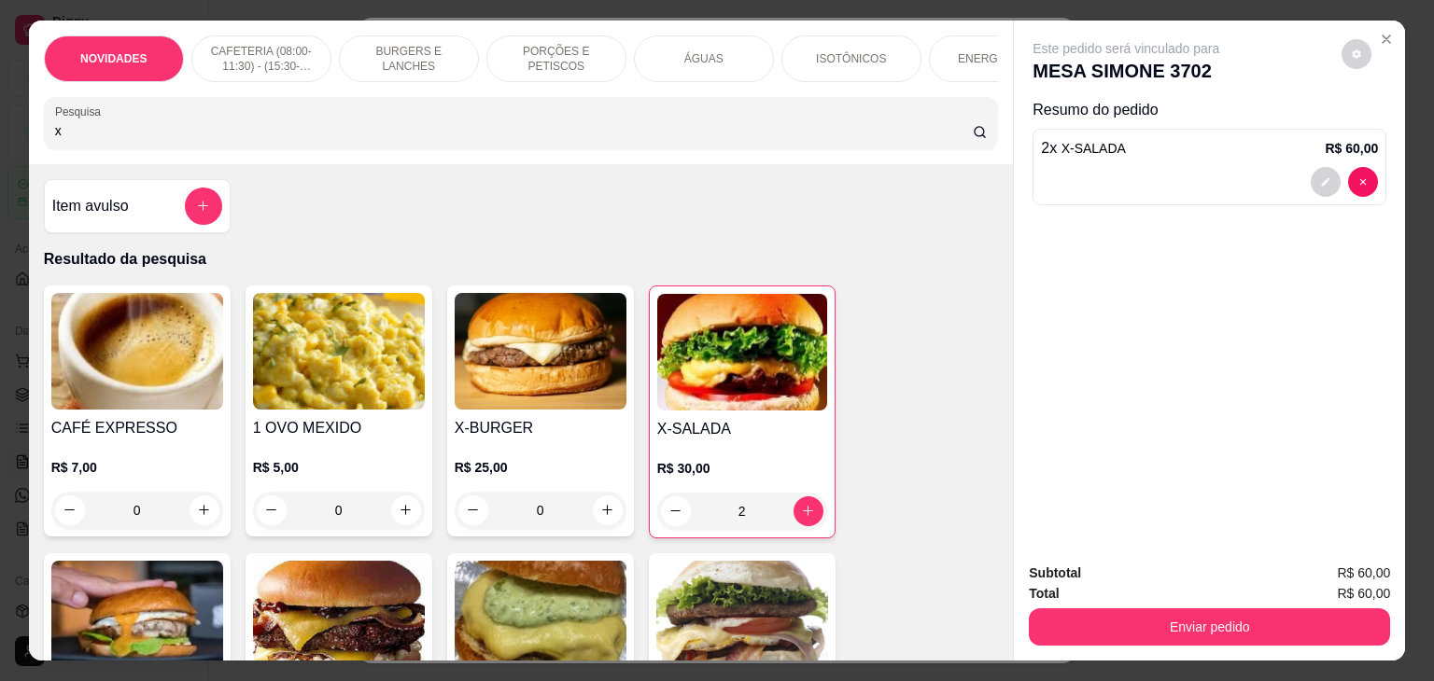
click at [78, 139] on input "x" at bounding box center [513, 130] width 917 height 19
click at [78, 138] on input "x" at bounding box center [513, 130] width 917 height 19
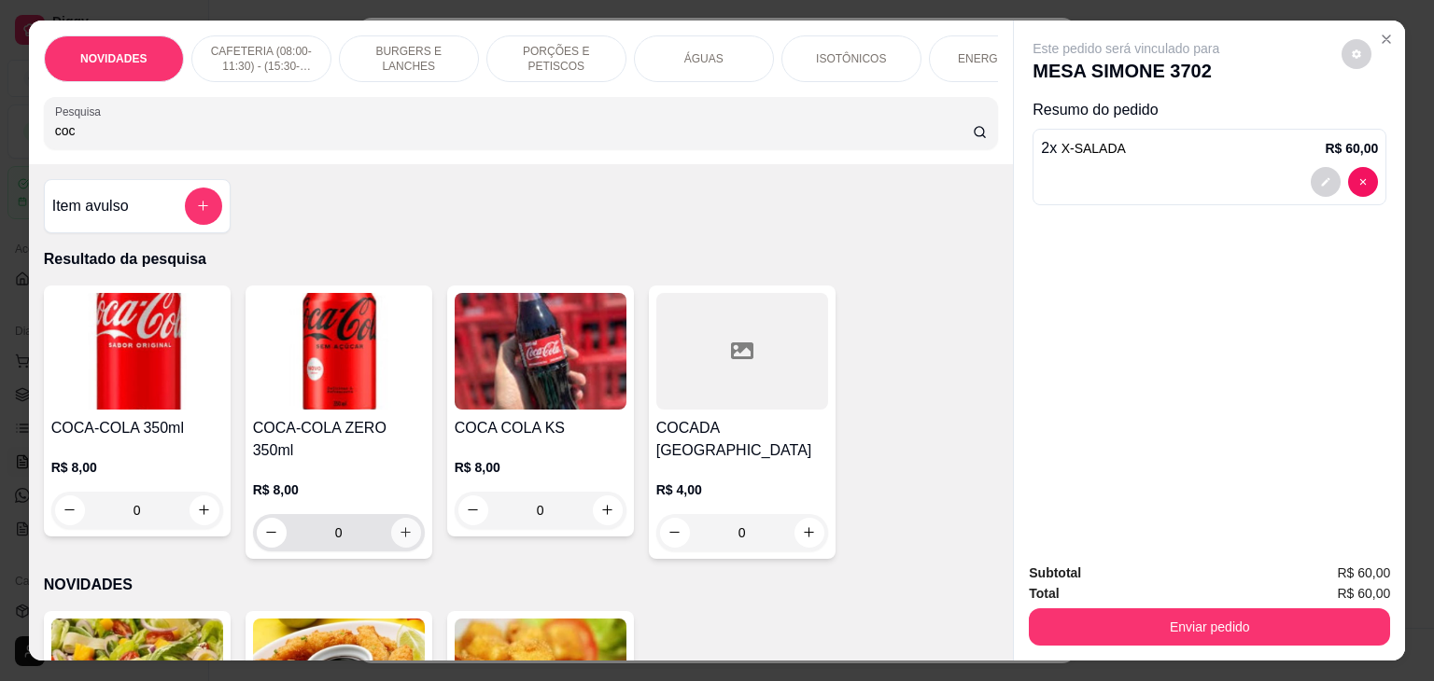
type input "coc"
click at [399, 526] on icon "increase-product-quantity" at bounding box center [406, 533] width 14 height 14
type input "1"
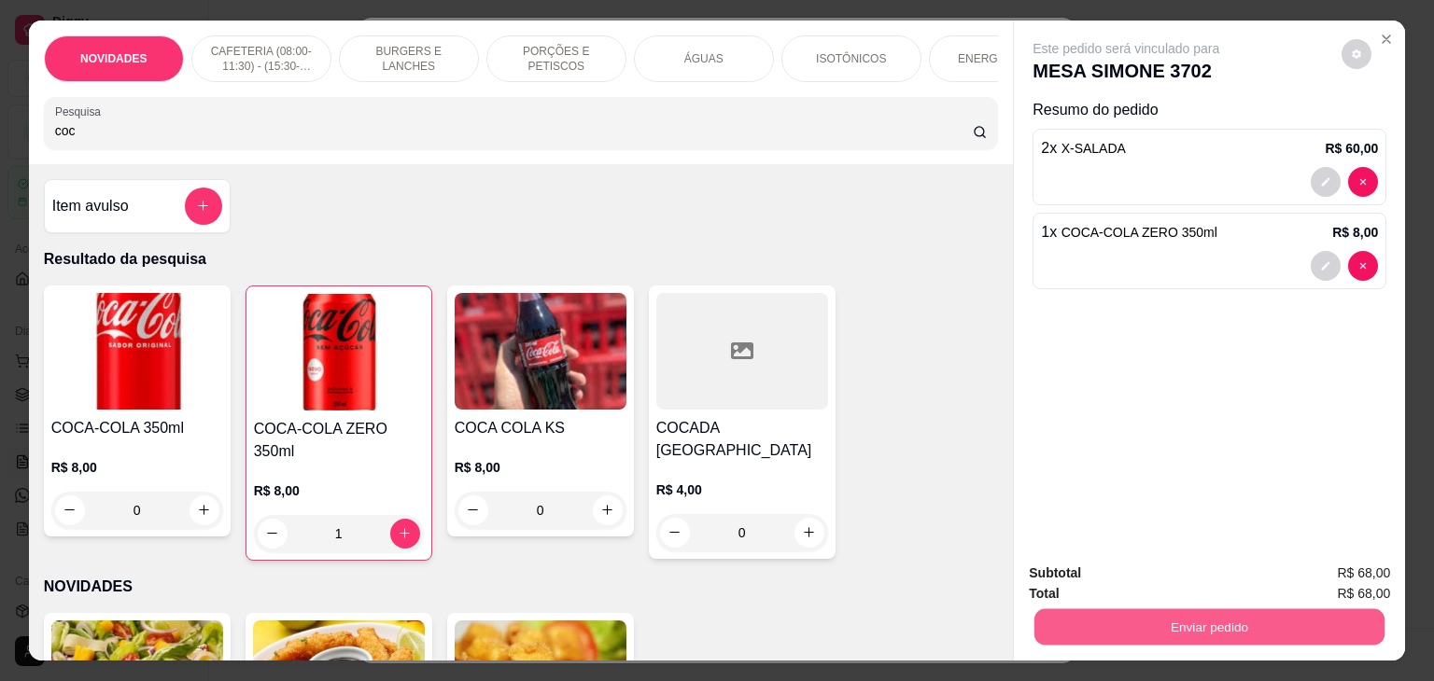
click at [1116, 624] on button "Enviar pedido" at bounding box center [1209, 627] width 350 height 36
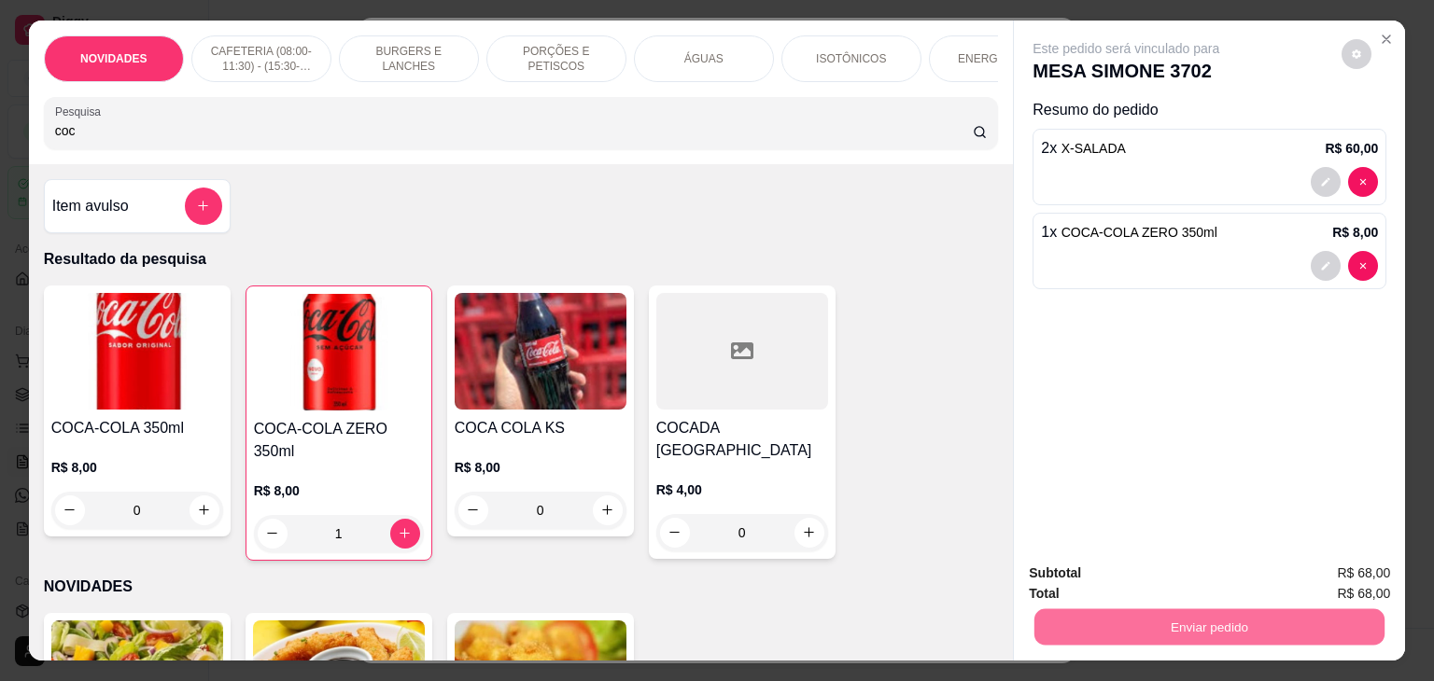
click at [1101, 577] on button "Não registrar e enviar pedido" at bounding box center [1147, 573] width 189 height 35
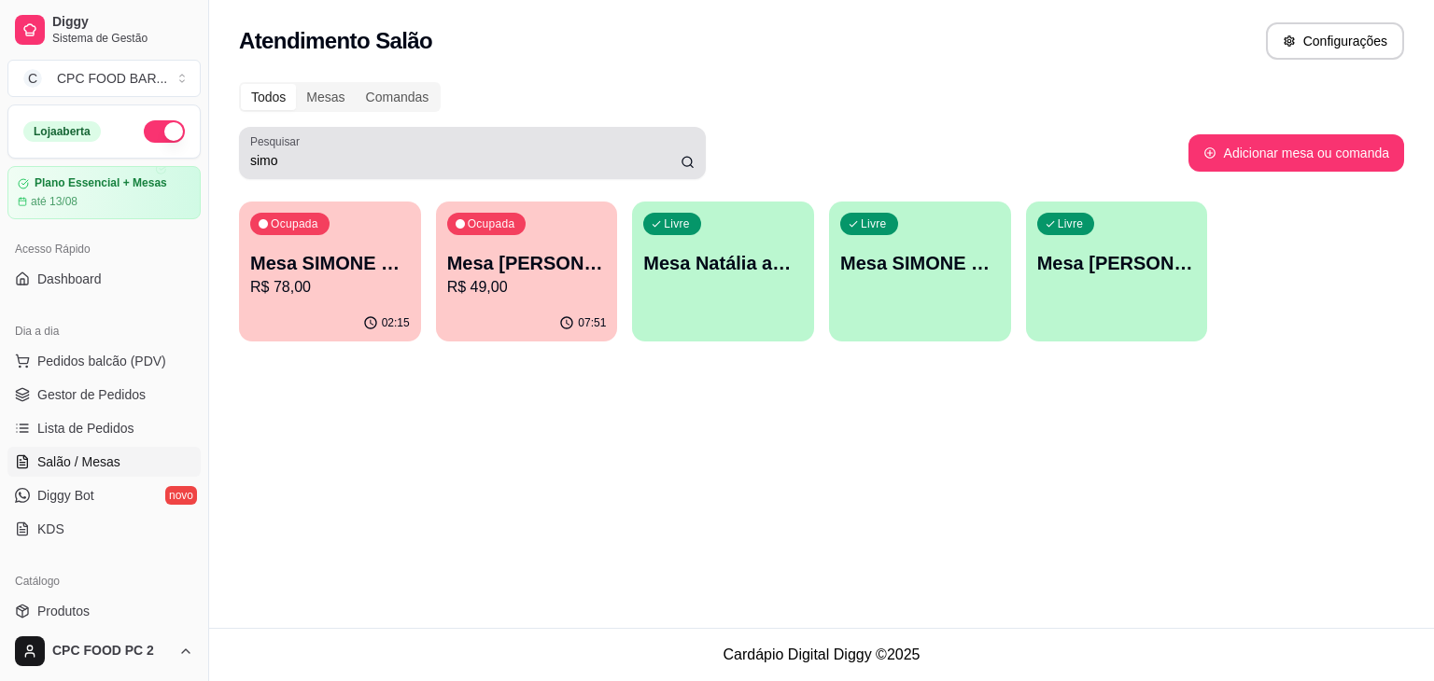
click at [302, 158] on input "simo" at bounding box center [465, 160] width 430 height 19
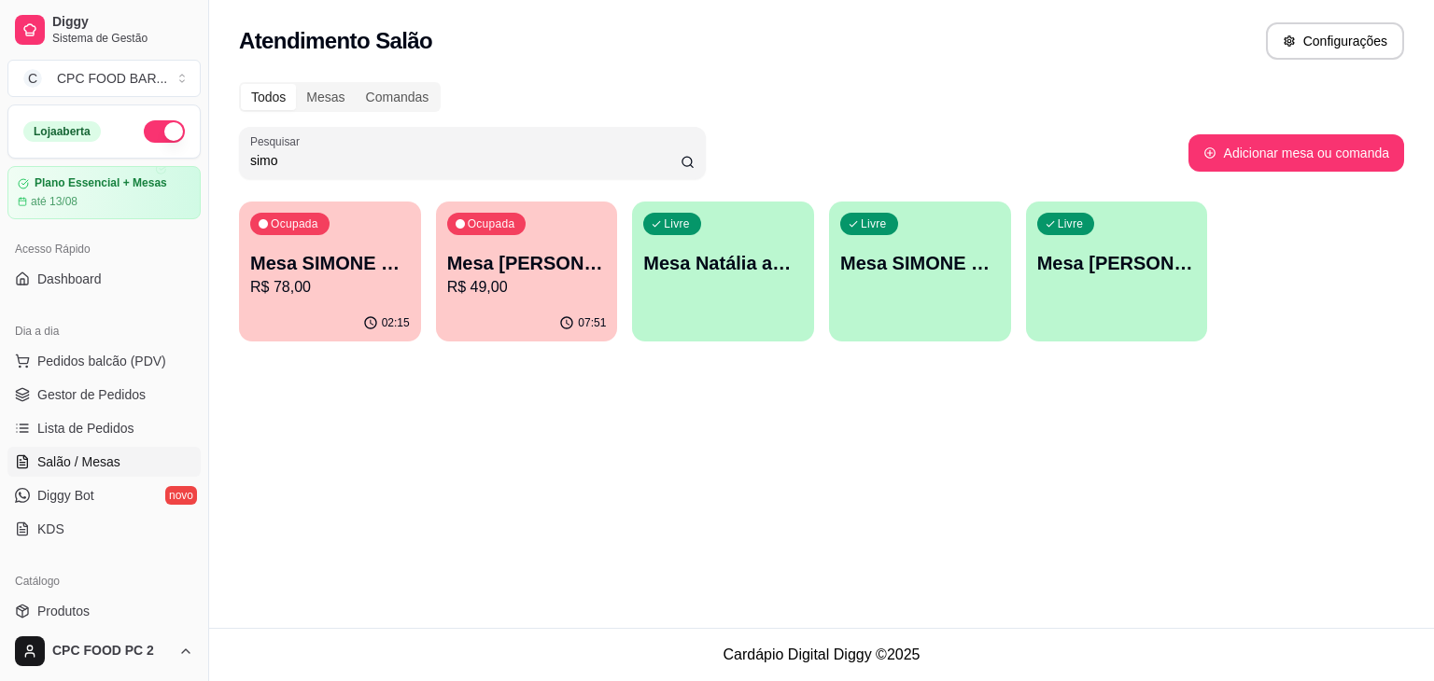
click at [302, 158] on input "simo" at bounding box center [465, 160] width 430 height 19
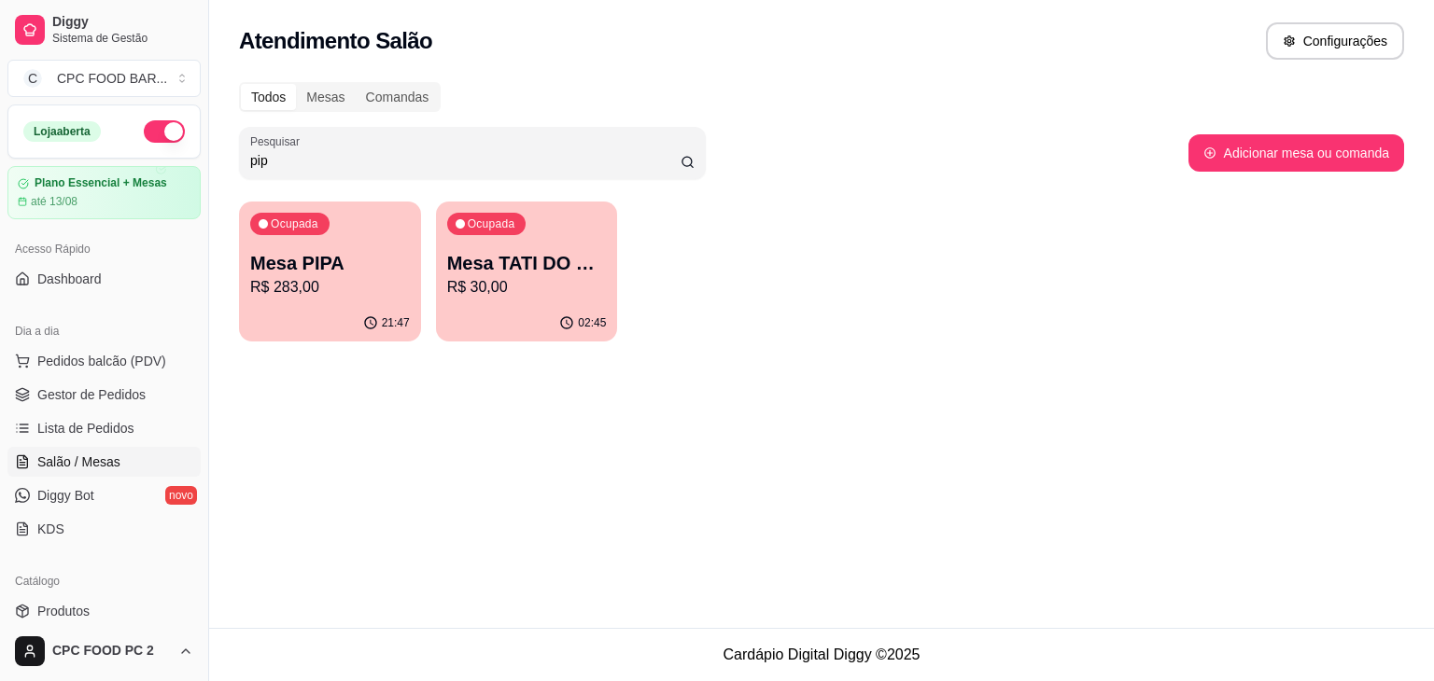
type input "pip"
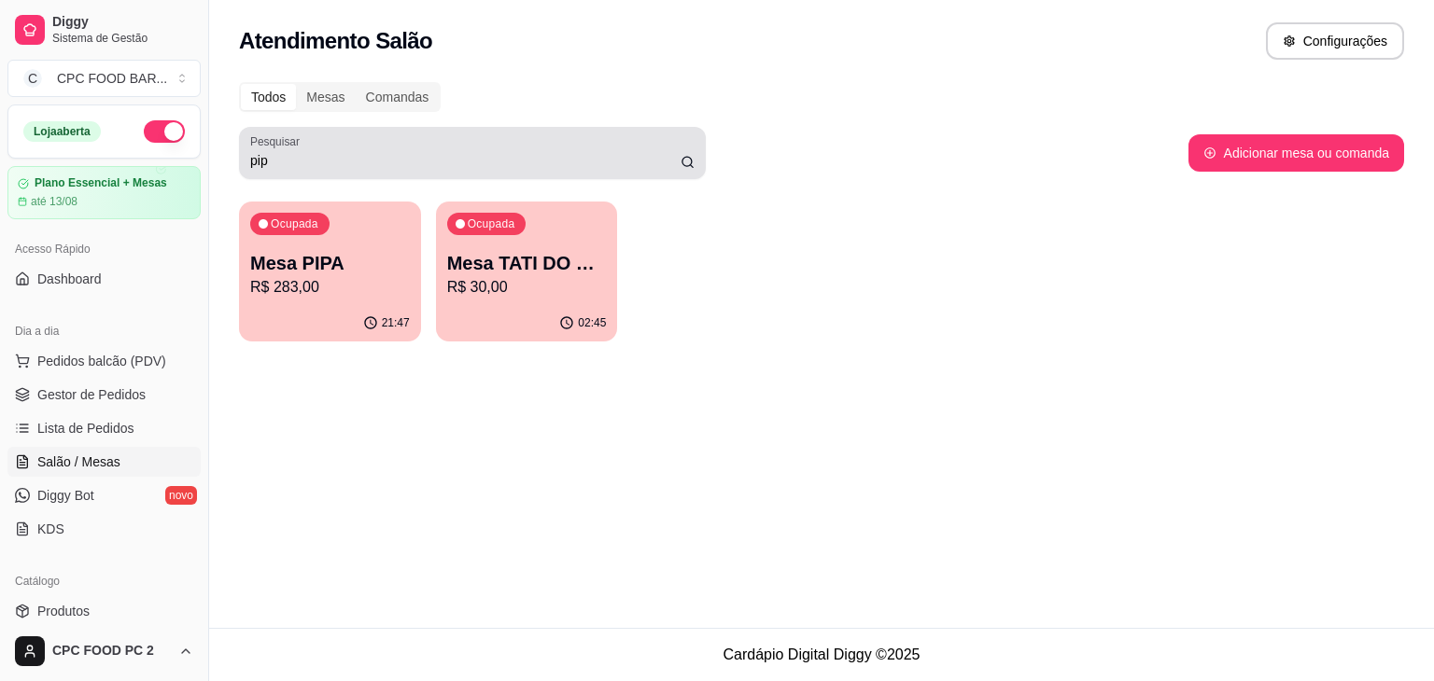
click at [294, 170] on div "pip" at bounding box center [472, 152] width 444 height 37
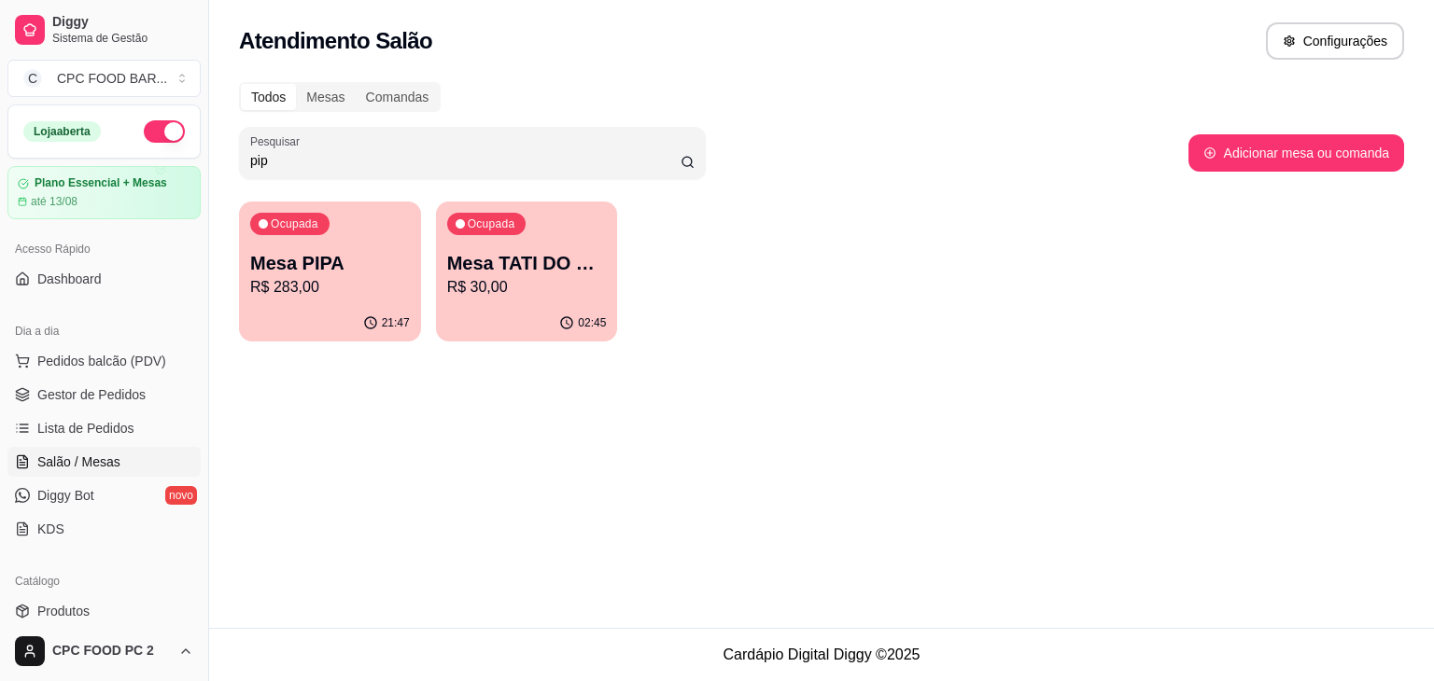
click at [294, 170] on div "pip" at bounding box center [472, 152] width 444 height 37
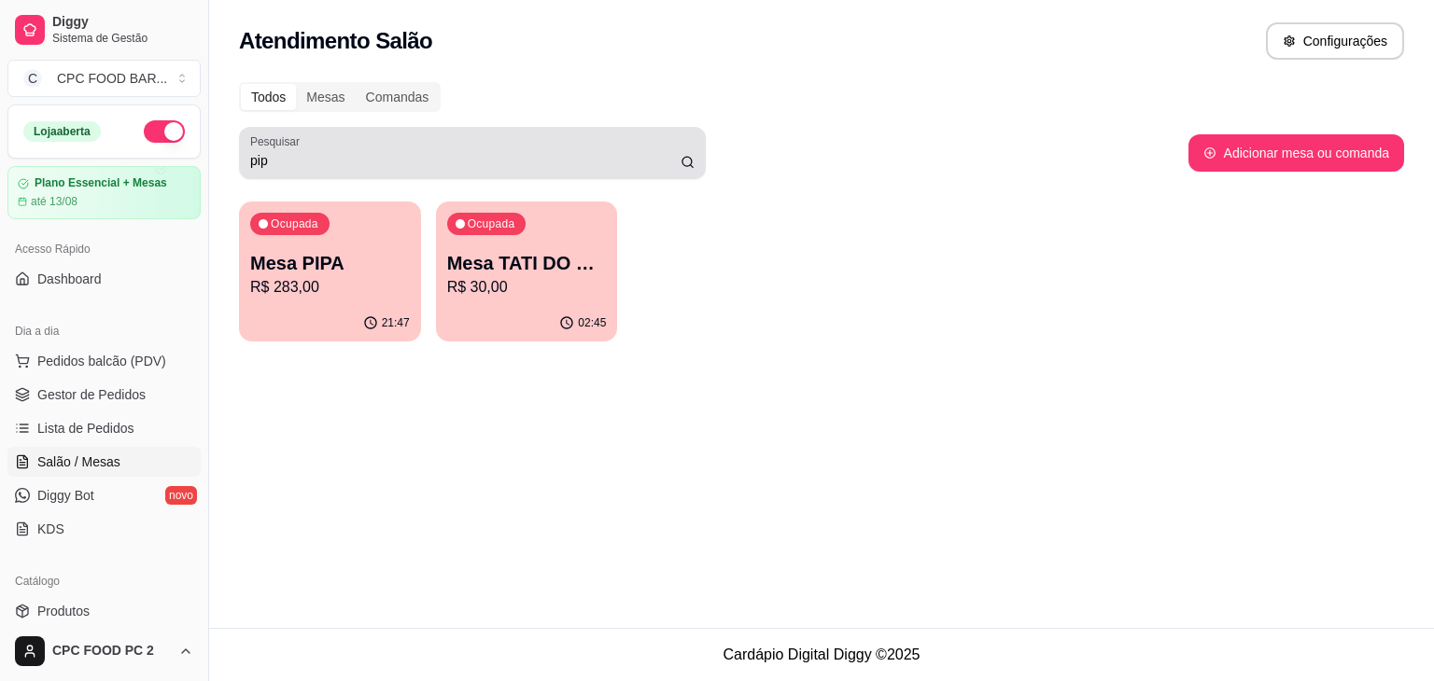
click at [294, 170] on div "pip" at bounding box center [472, 152] width 444 height 37
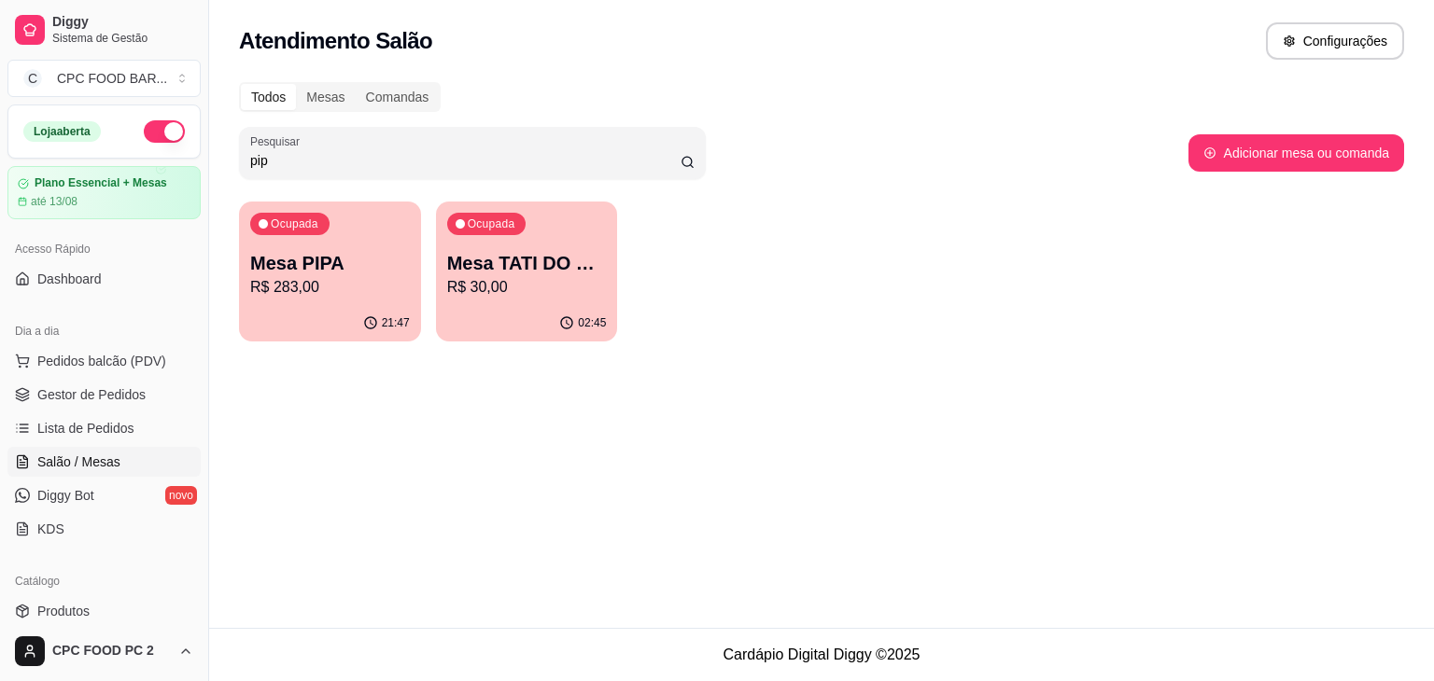
click at [295, 161] on input "pip" at bounding box center [465, 160] width 430 height 19
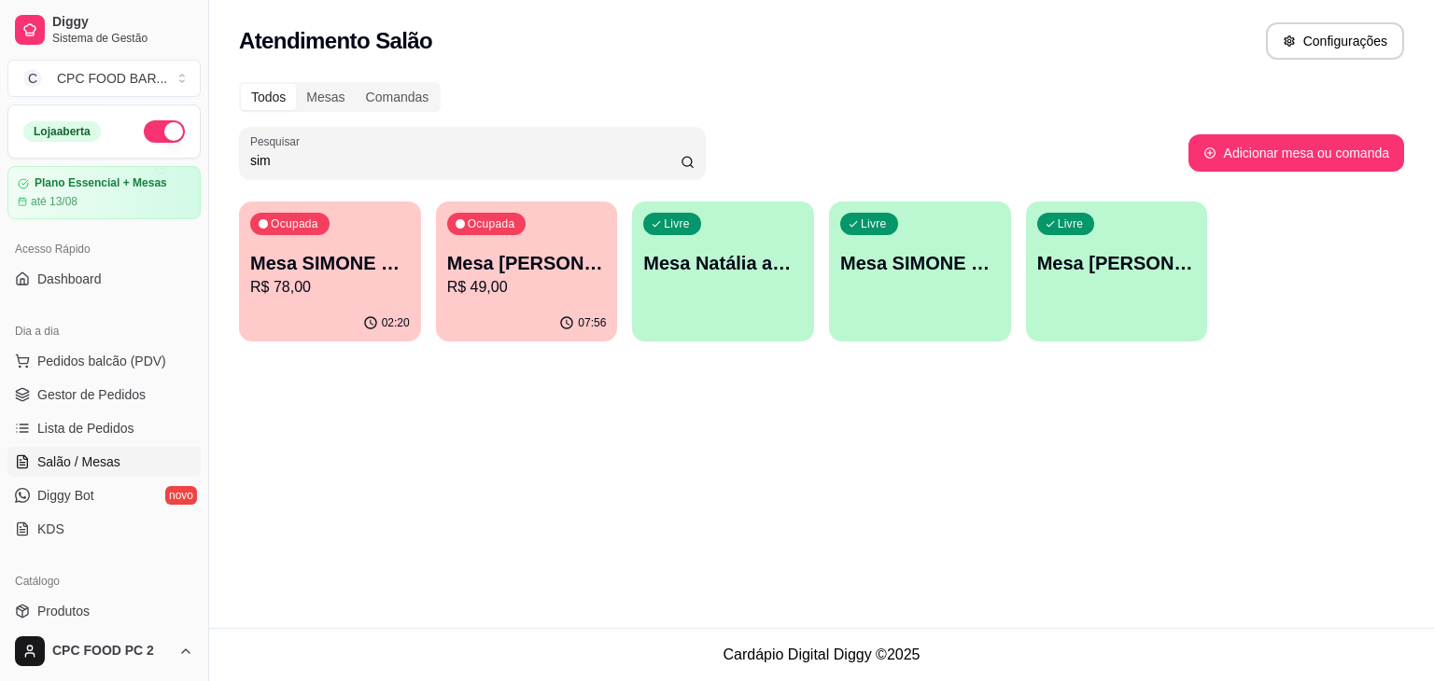
type input "sim"
click at [299, 251] on p "Mesa SIMONE 3702" at bounding box center [330, 263] width 160 height 26
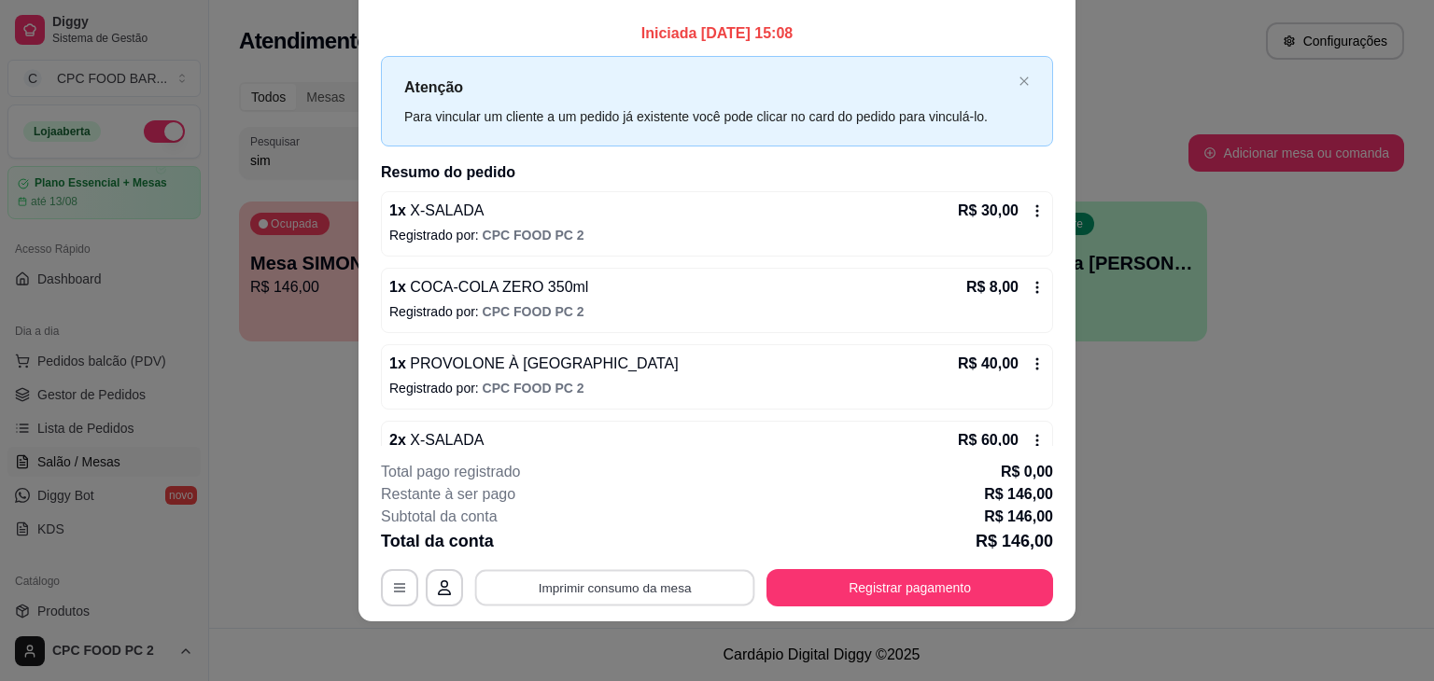
click at [659, 590] on button "Imprimir consumo da mesa" at bounding box center [615, 588] width 280 height 36
click at [866, 593] on button "Registrar pagamento" at bounding box center [910, 588] width 278 height 36
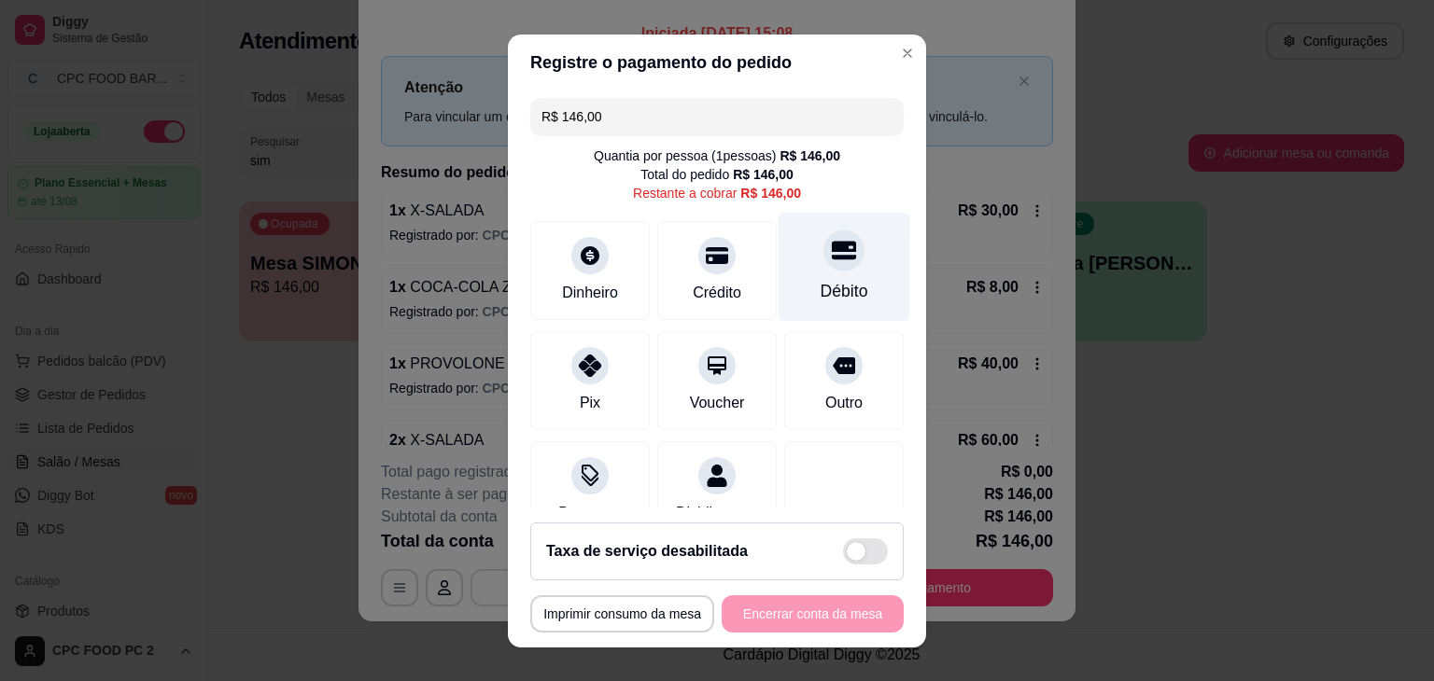
click at [823, 267] on div at bounding box center [843, 250] width 41 height 41
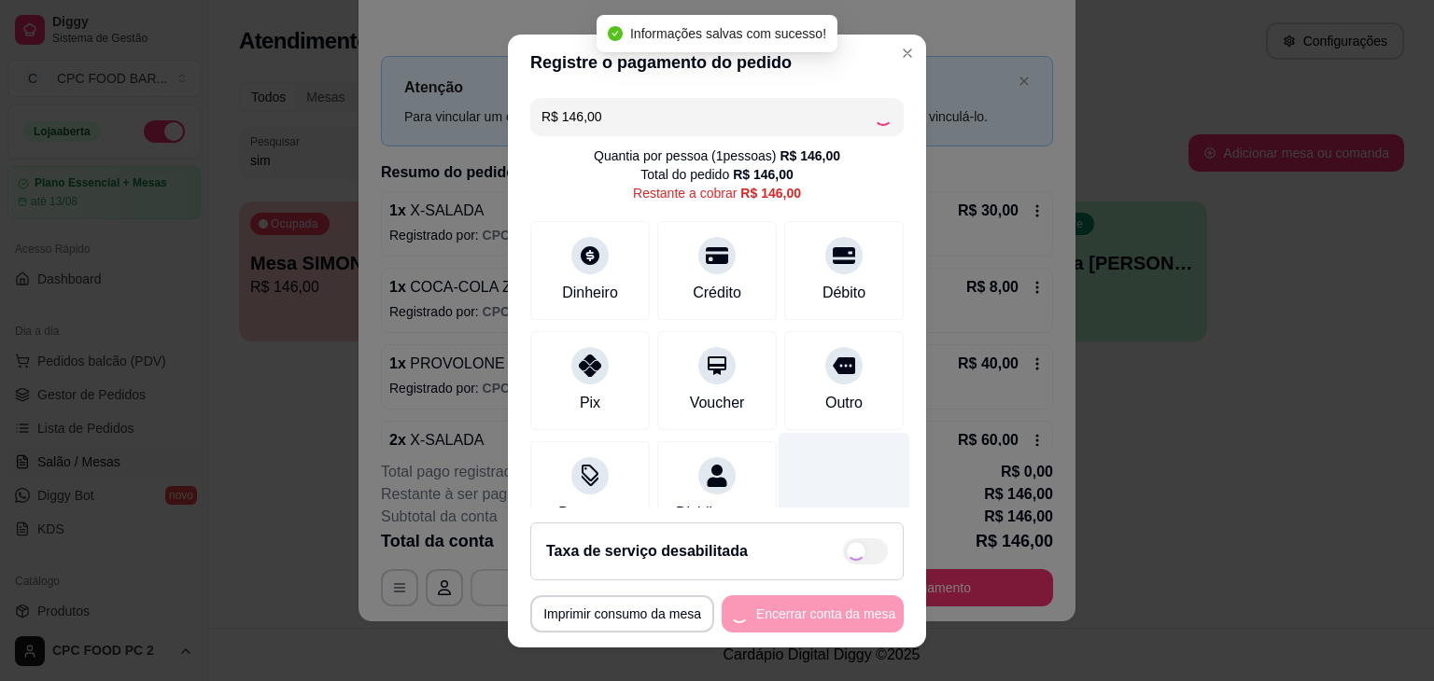
type input "R$ 0,00"
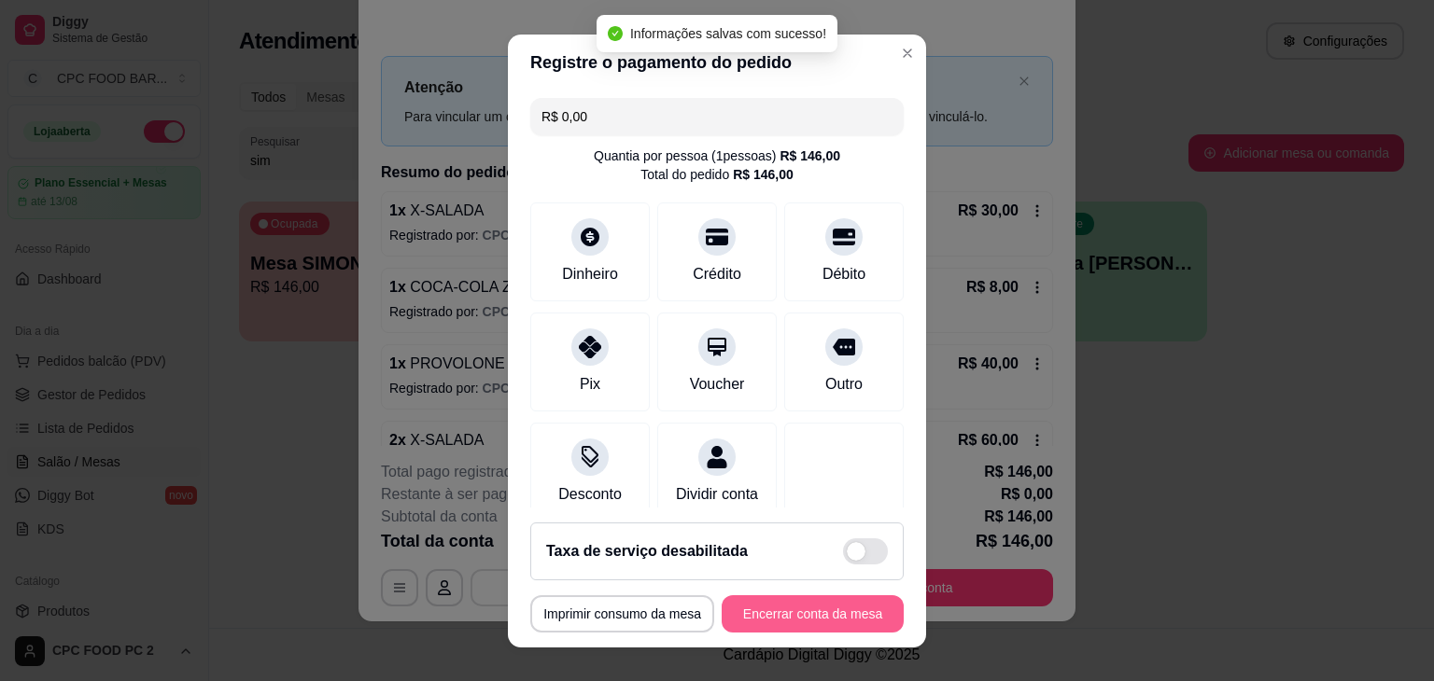
click at [779, 609] on button "Encerrar conta da mesa" at bounding box center [812, 613] width 182 height 37
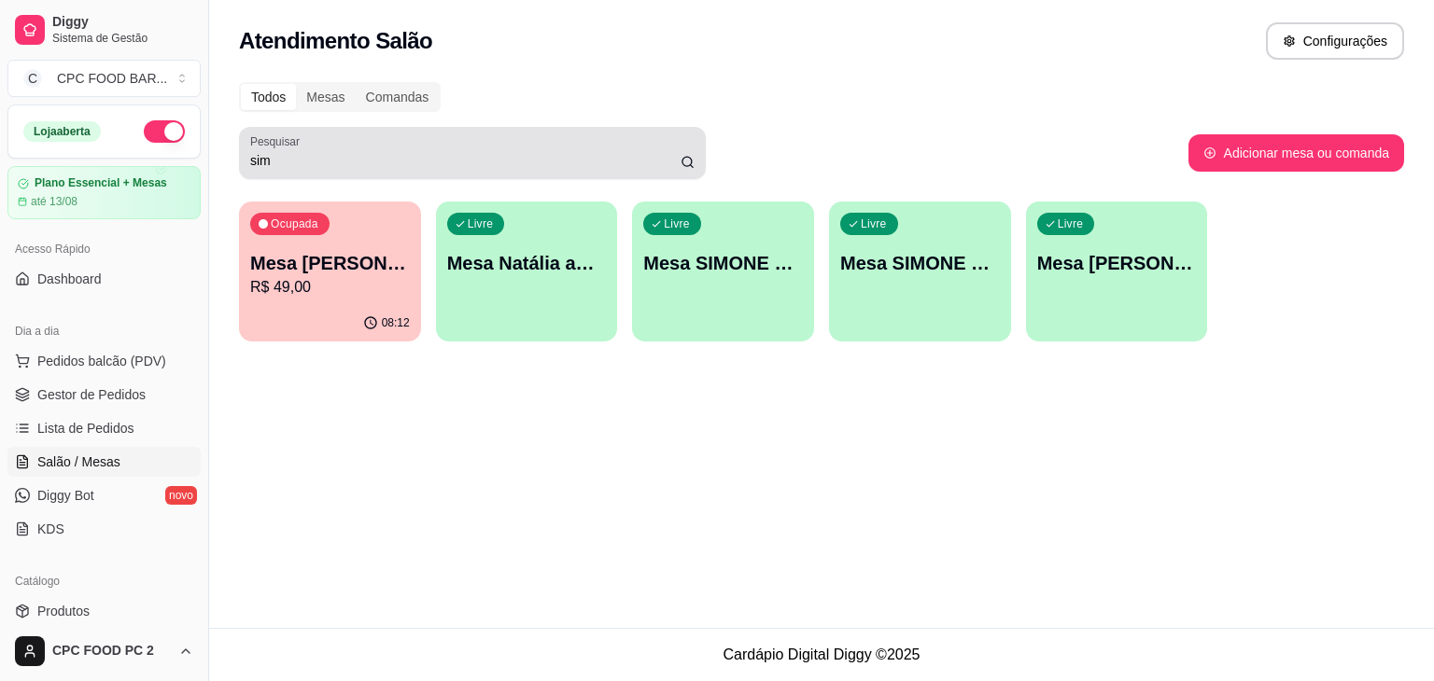
click at [364, 154] on input "sim" at bounding box center [465, 160] width 430 height 19
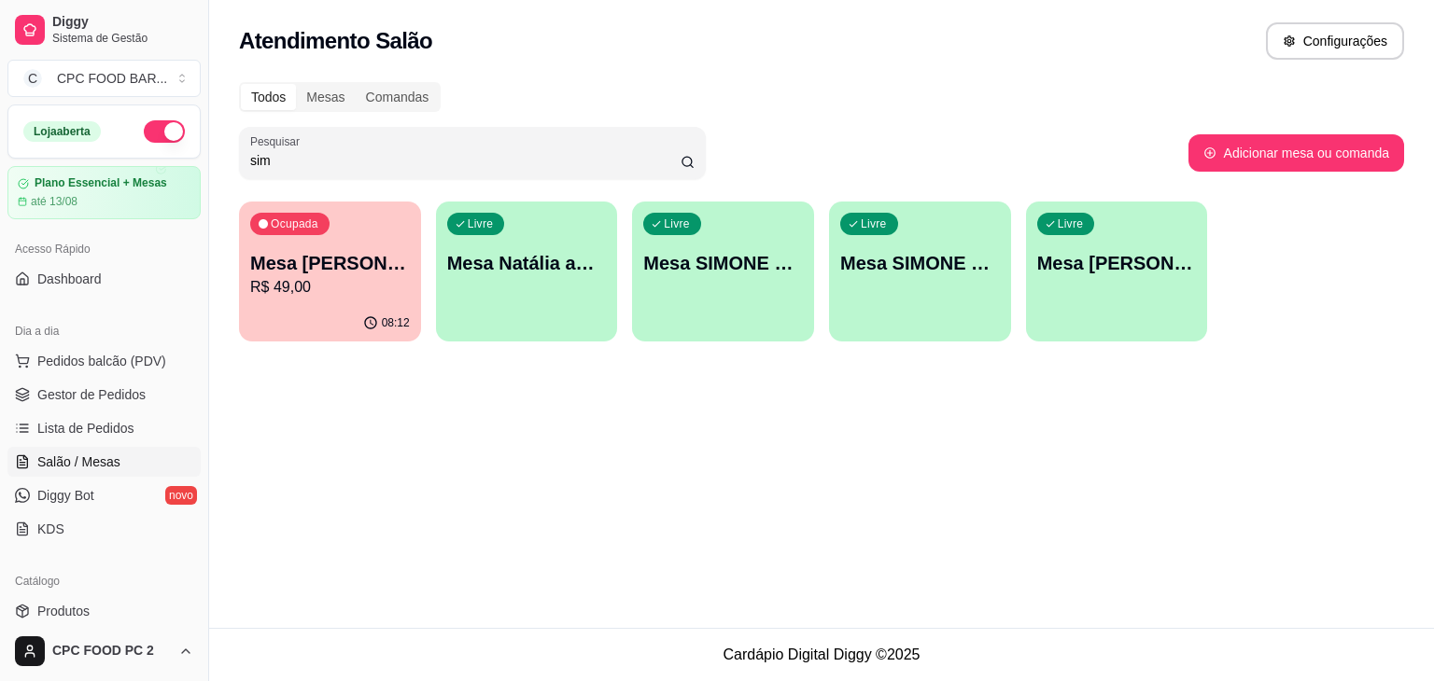
click at [363, 154] on input "sim" at bounding box center [465, 160] width 430 height 19
click at [93, 363] on span "Pedidos balcão (PDV)" at bounding box center [101, 361] width 129 height 19
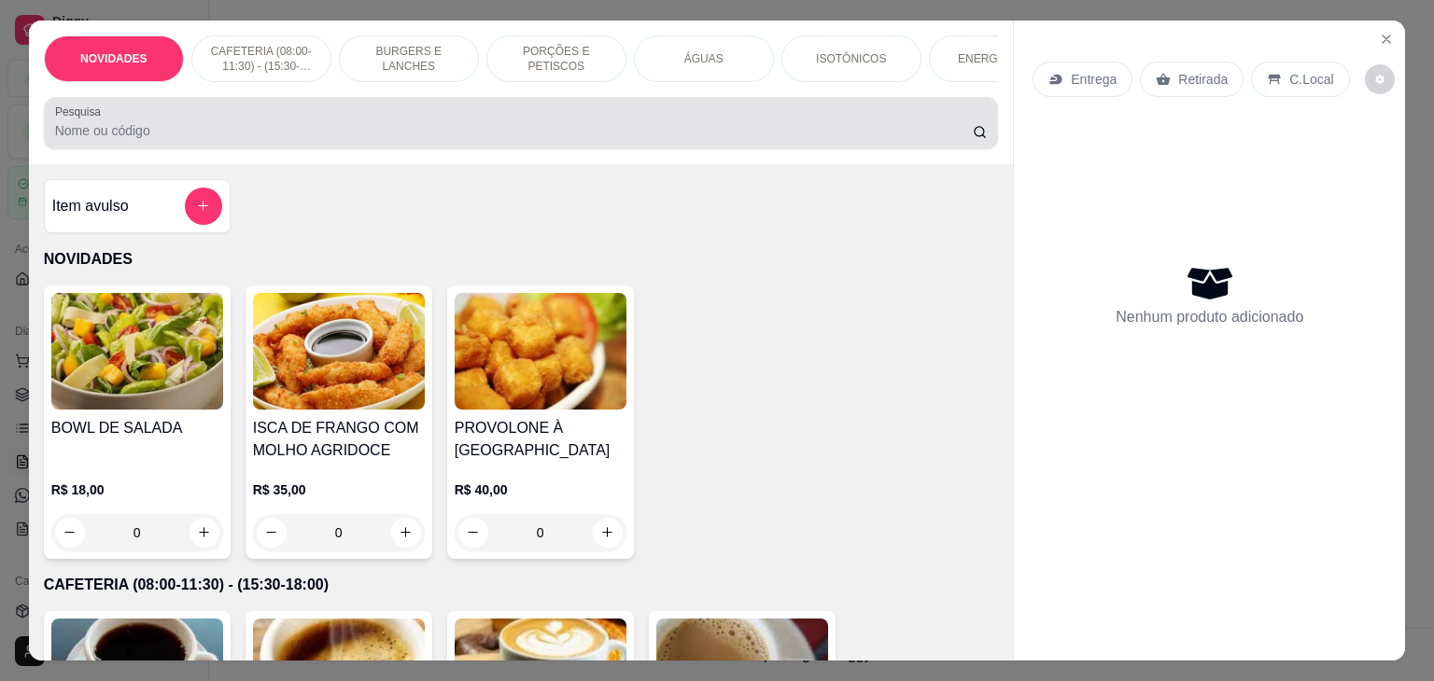
click at [276, 119] on div at bounding box center [521, 123] width 932 height 37
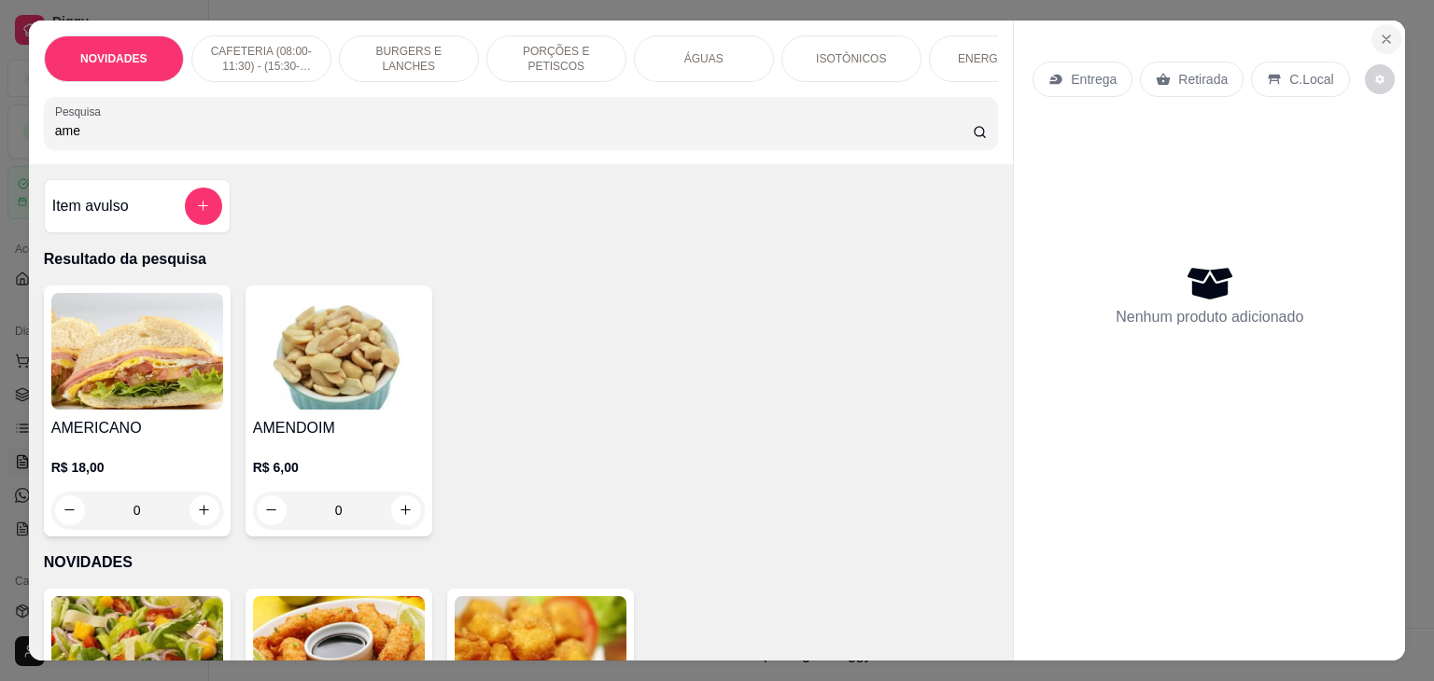
type input "ame"
click at [1379, 35] on icon "Close" at bounding box center [1386, 39] width 15 height 15
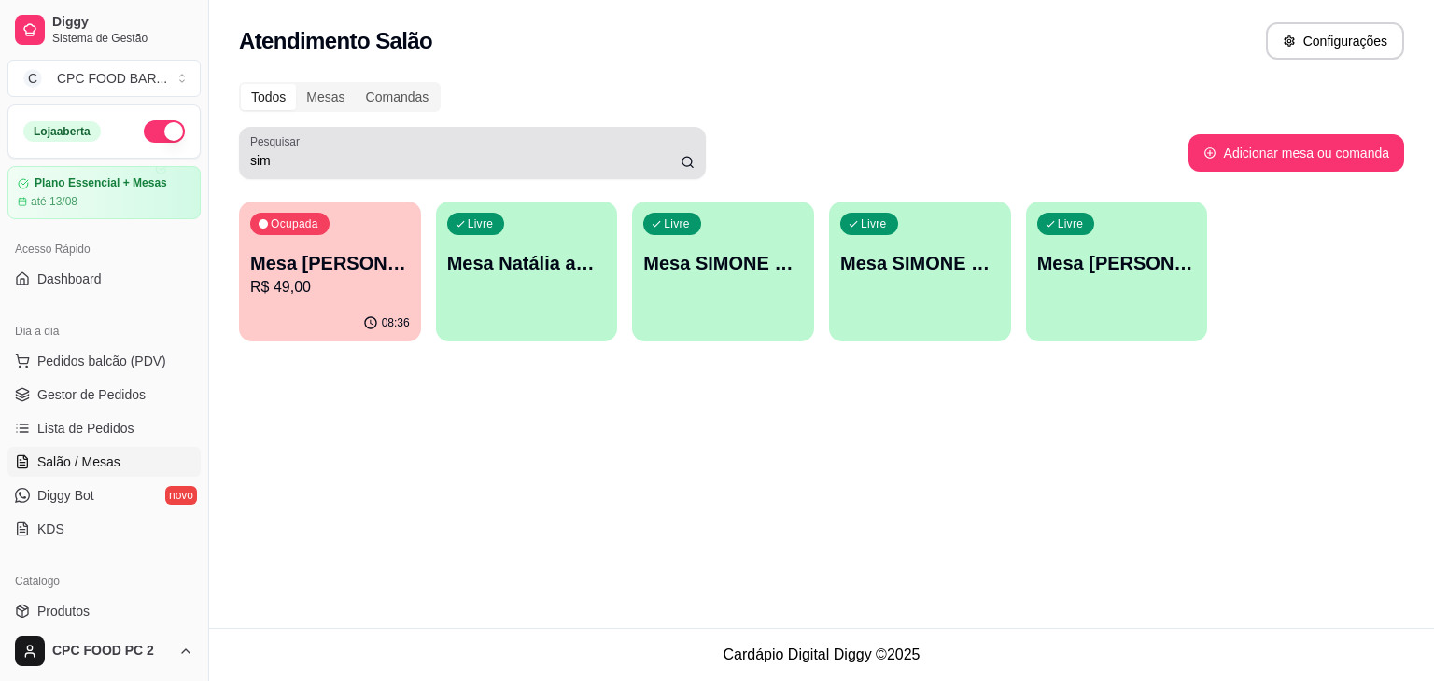
click at [268, 161] on input "sim" at bounding box center [465, 160] width 430 height 19
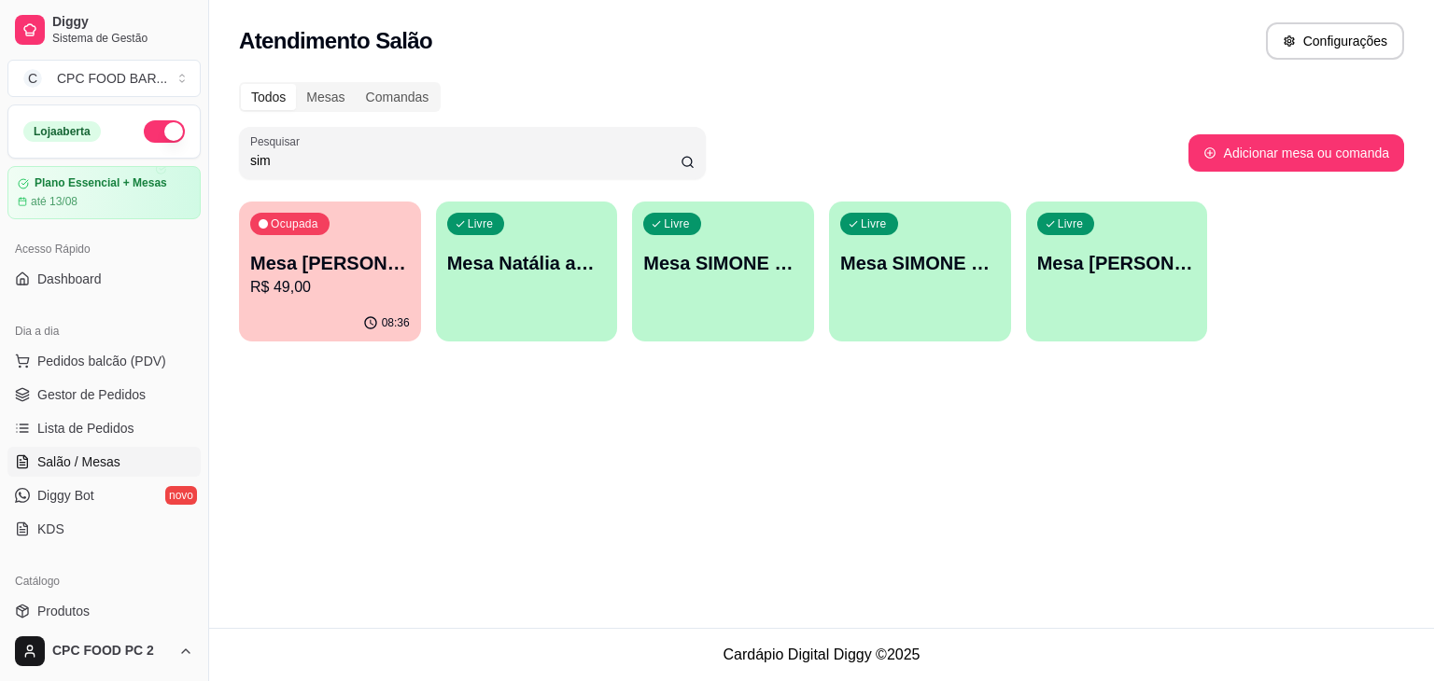
click at [268, 161] on input "sim" at bounding box center [465, 160] width 430 height 19
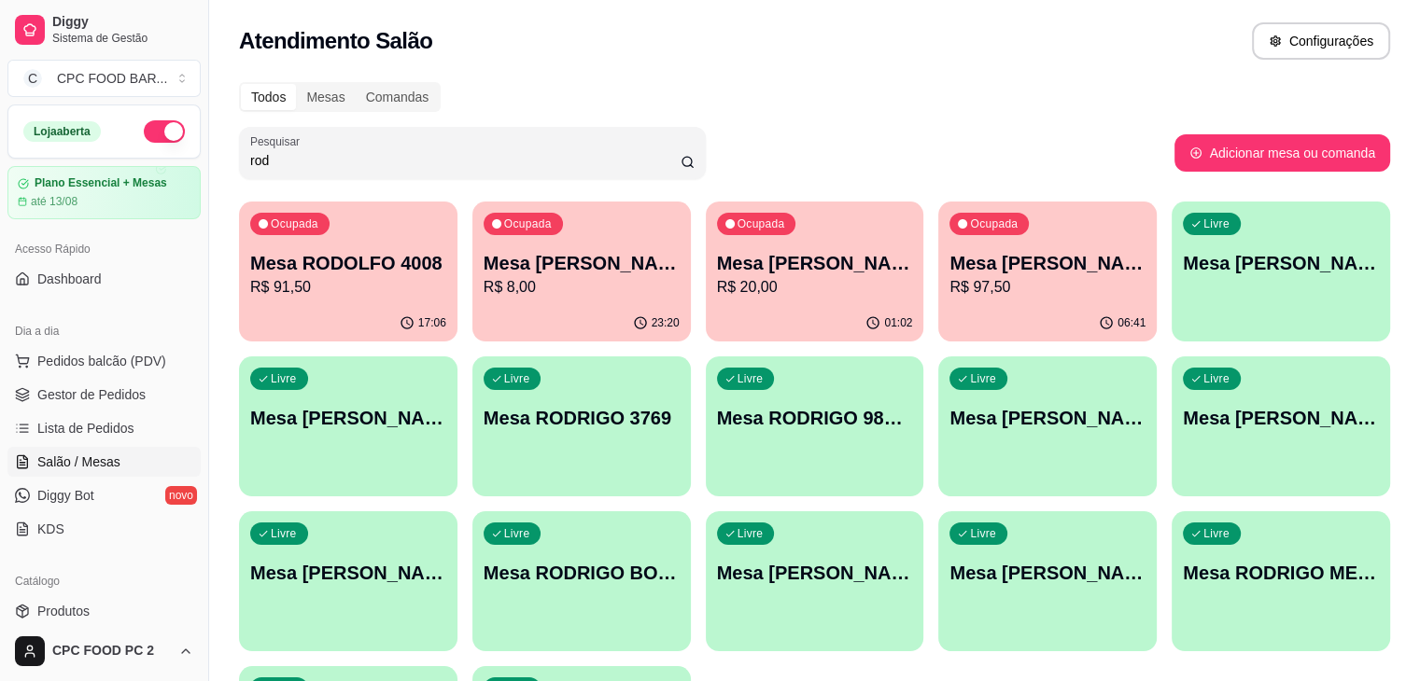
type input "rod"
click at [508, 295] on p "R$ 8,00" at bounding box center [581, 286] width 190 height 21
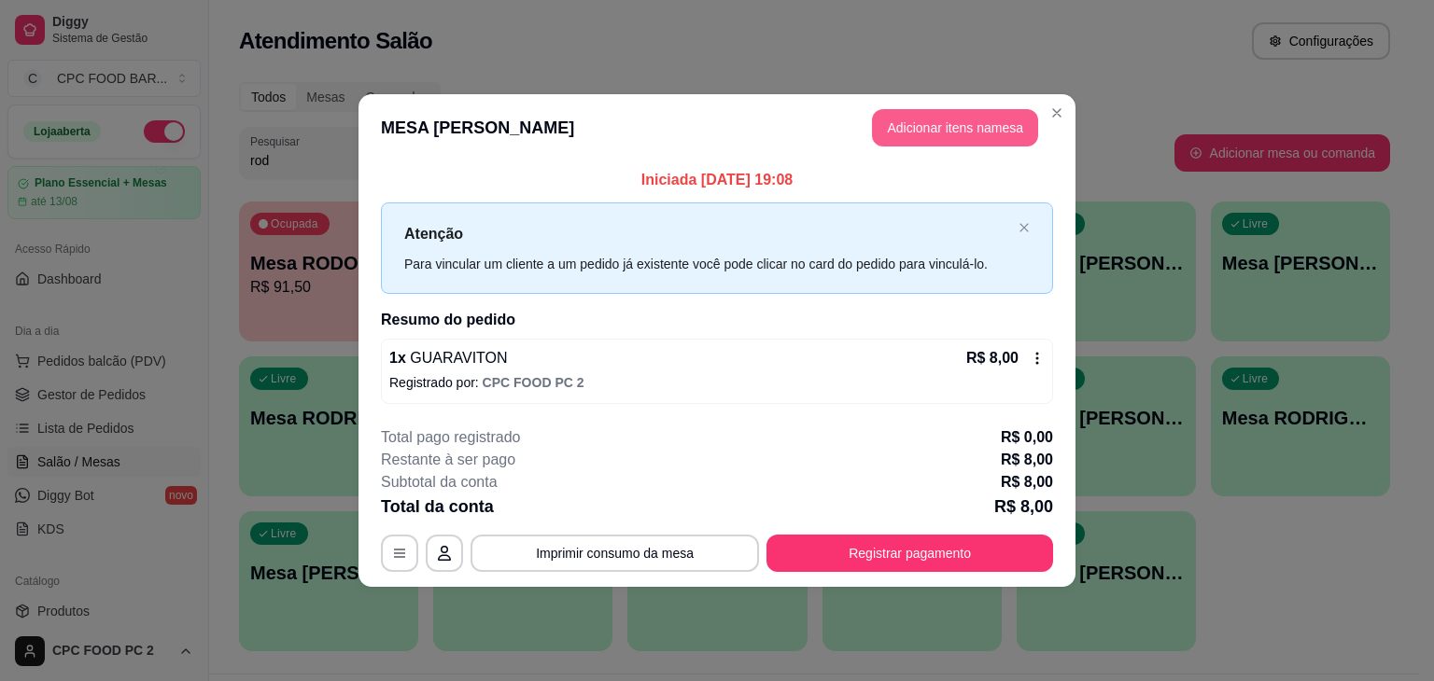
click at [914, 120] on button "Adicionar itens na mesa" at bounding box center [955, 127] width 166 height 37
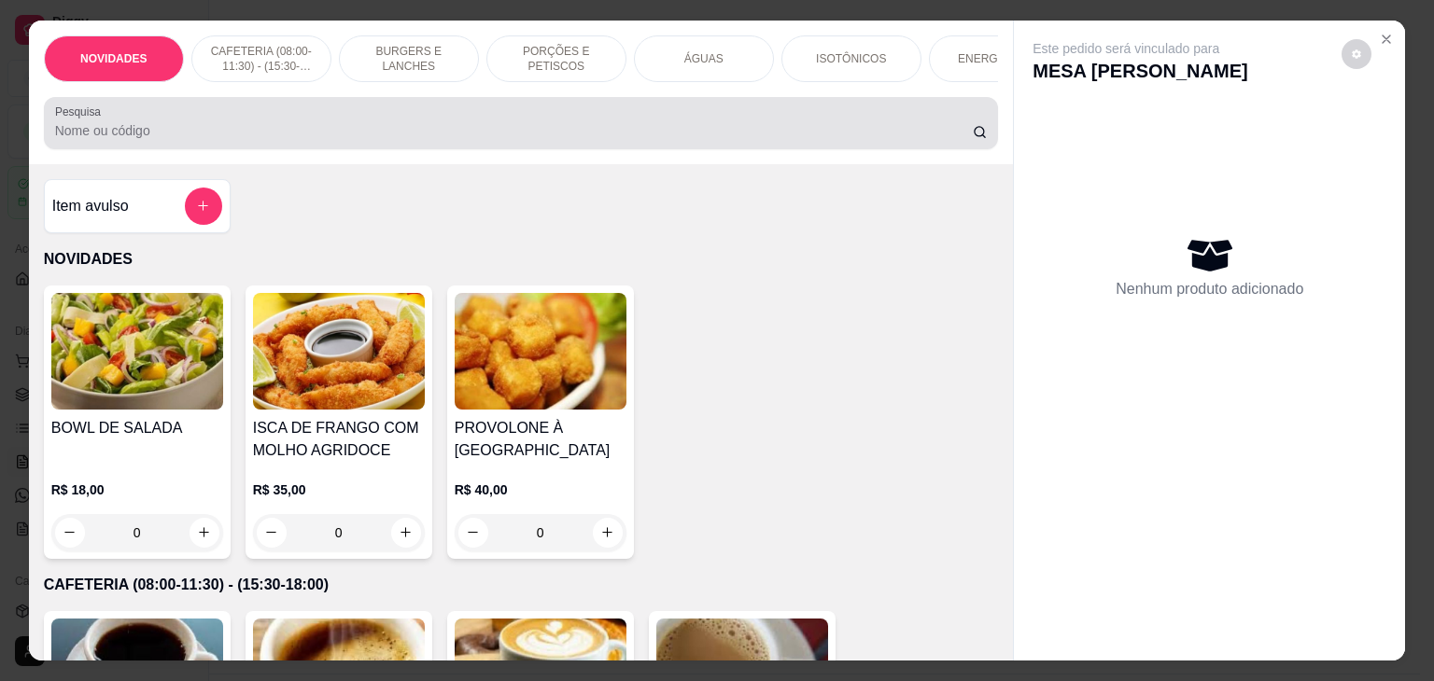
click at [544, 140] on input "Pesquisa" at bounding box center [513, 130] width 917 height 19
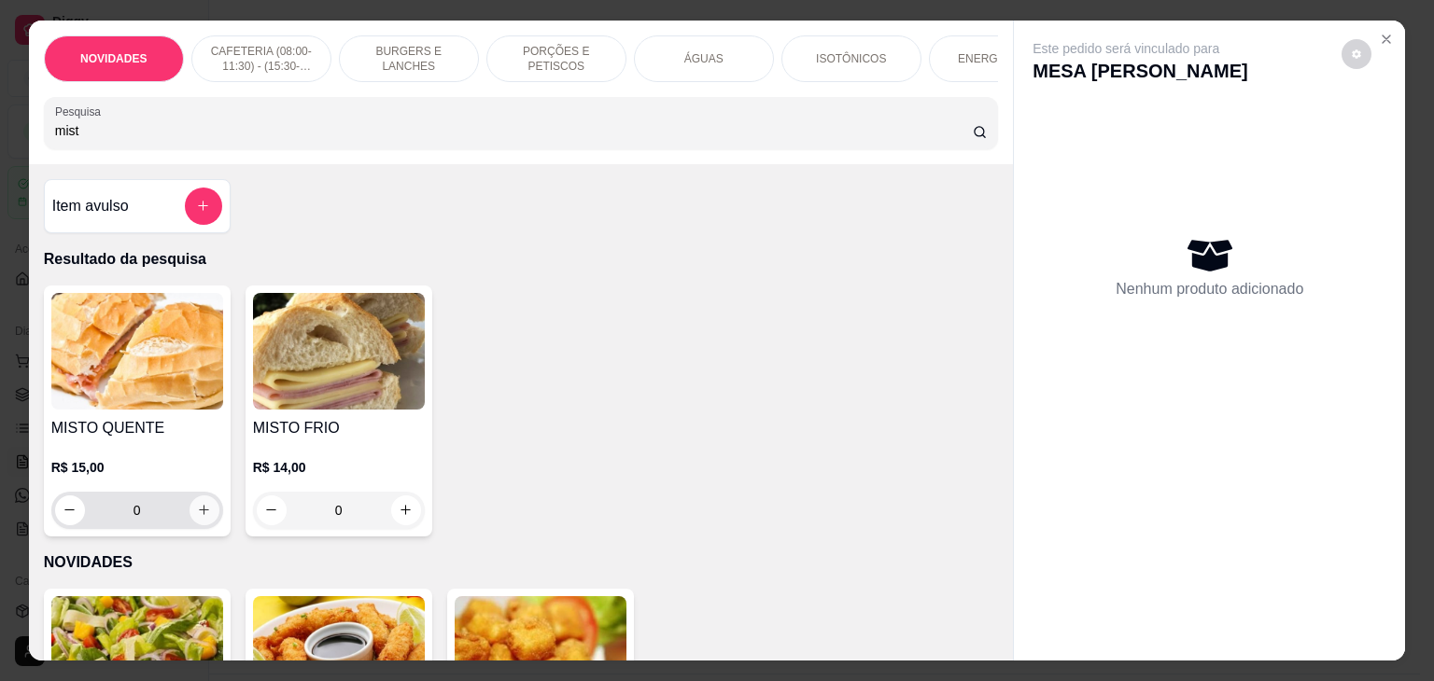
type input "mist"
click at [203, 517] on icon "increase-product-quantity" at bounding box center [204, 510] width 14 height 14
type input "1"
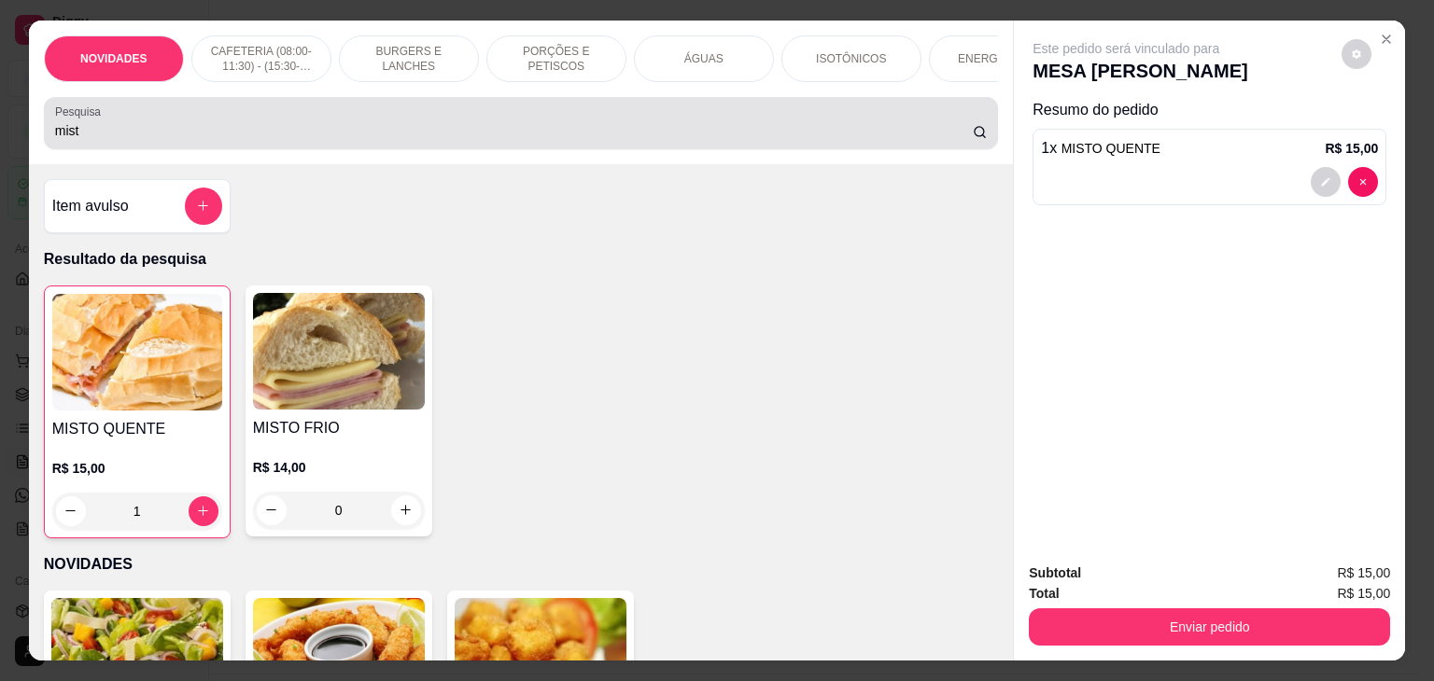
click at [98, 149] on div "Pesquisa mist" at bounding box center [521, 123] width 955 height 52
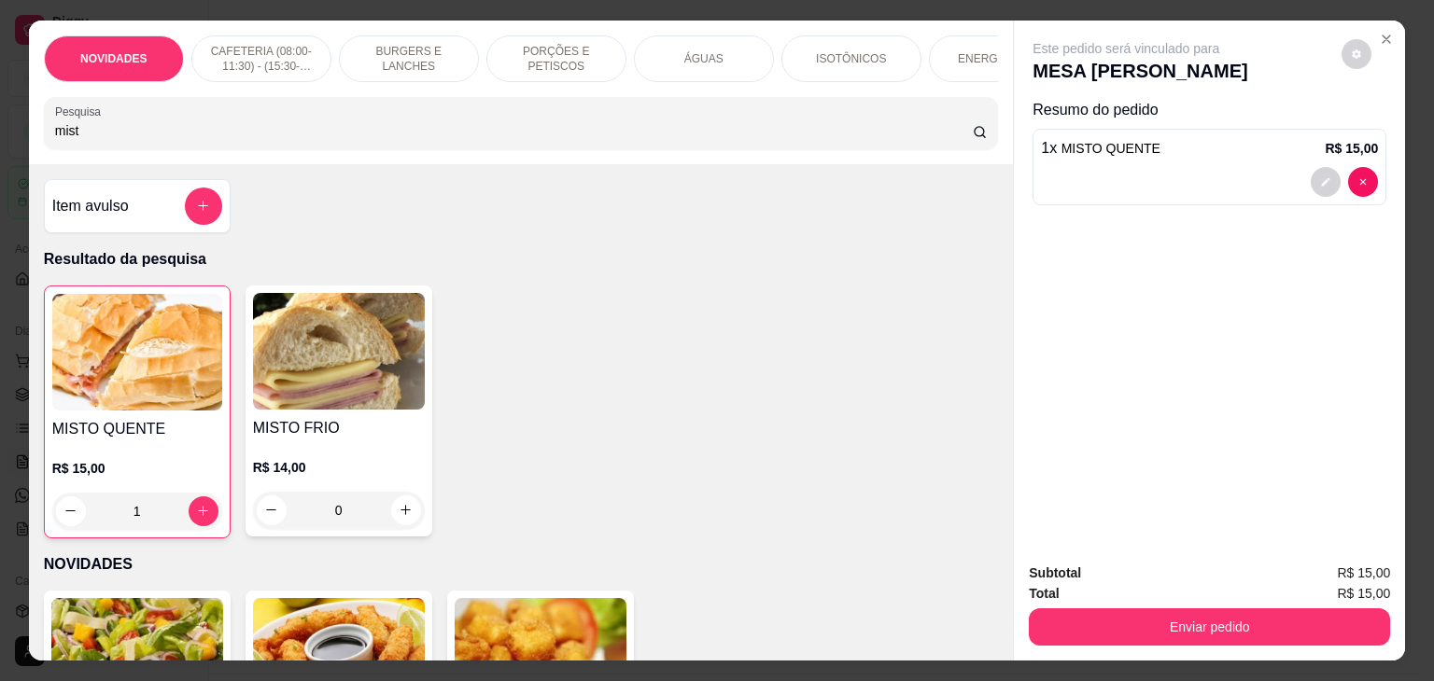
click at [98, 140] on input "mist" at bounding box center [513, 130] width 917 height 19
click at [703, 51] on p "ÁGUAS" at bounding box center [703, 58] width 39 height 15
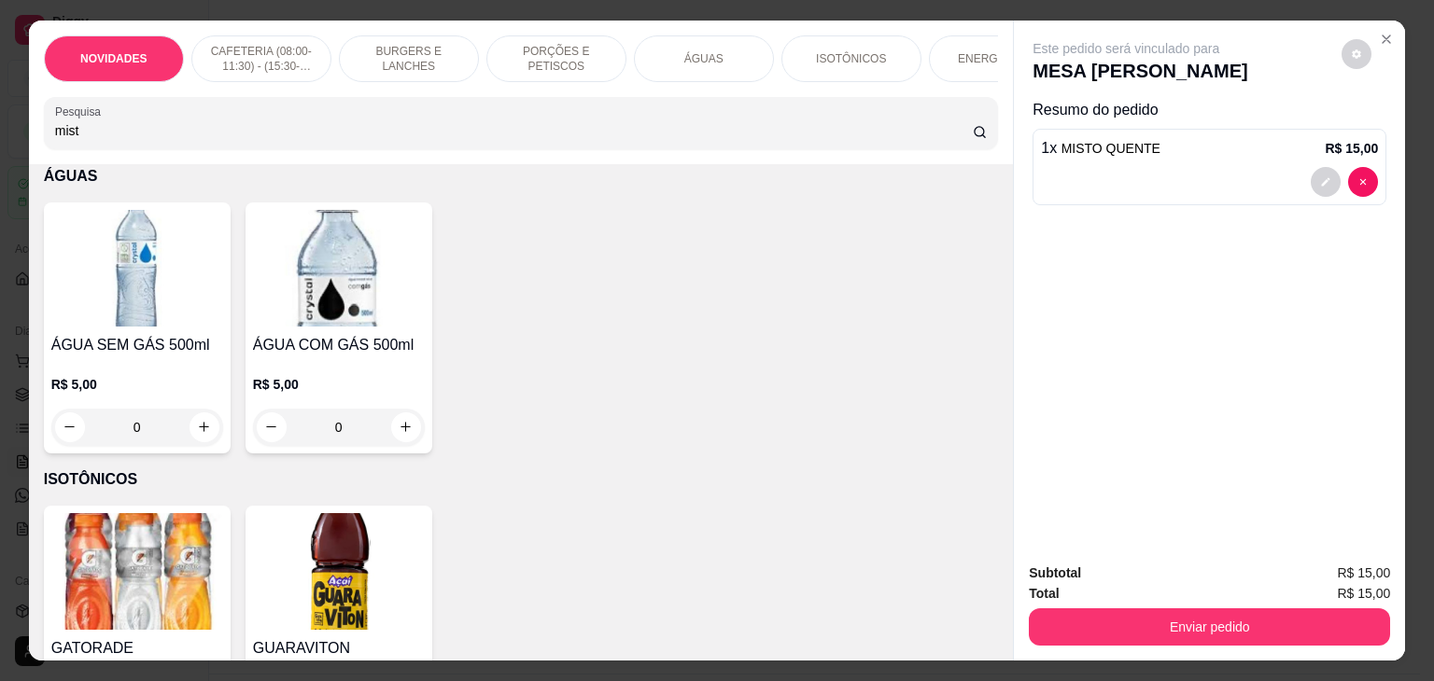
scroll to position [46, 0]
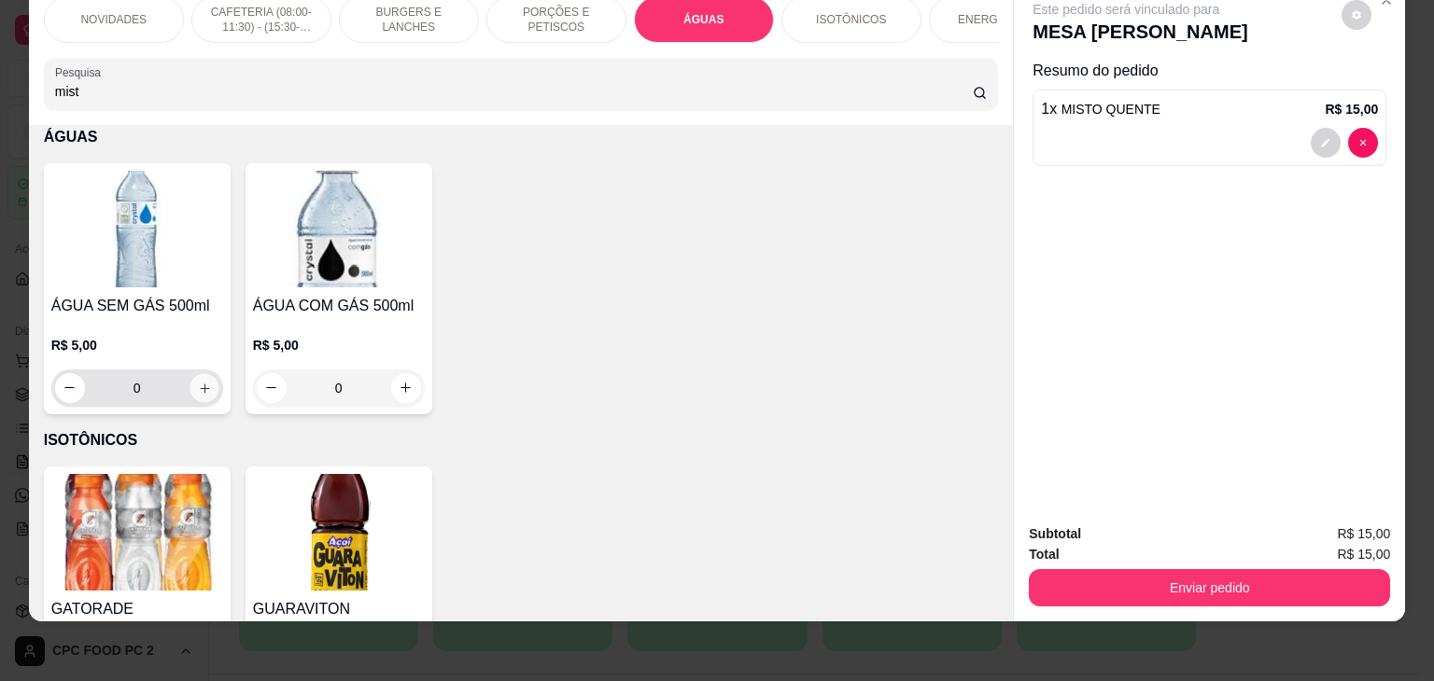
click at [197, 382] on icon "increase-product-quantity" at bounding box center [204, 389] width 14 height 14
type input "1"
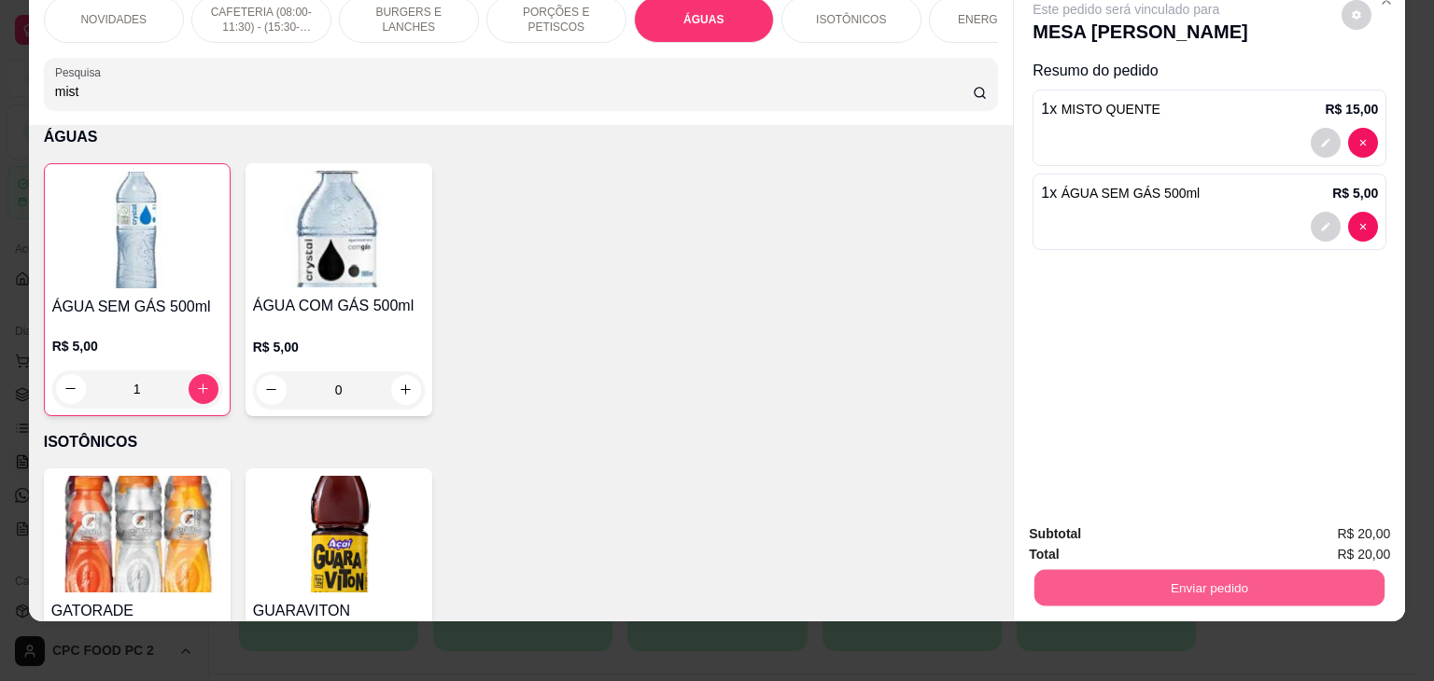
click at [1243, 570] on button "Enviar pedido" at bounding box center [1209, 588] width 350 height 36
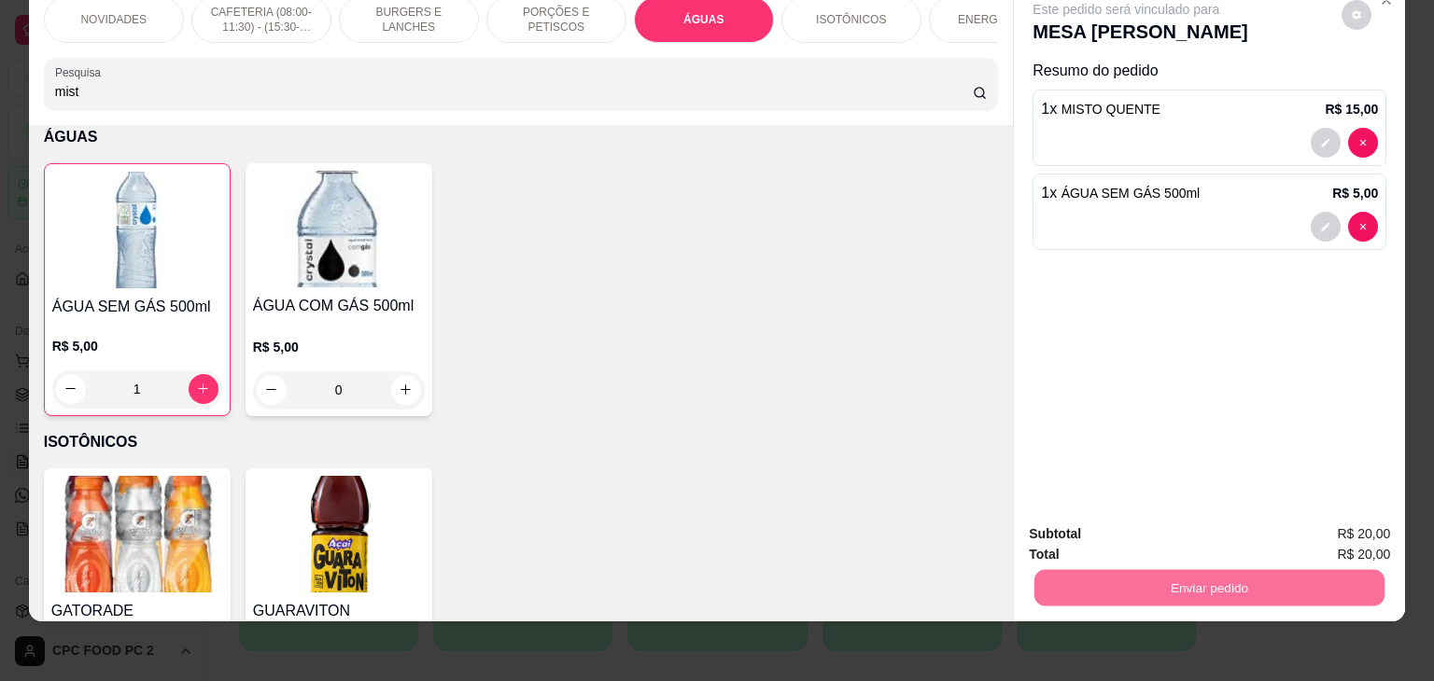
click at [1146, 539] on button "Não registrar e enviar pedido" at bounding box center [1147, 528] width 189 height 35
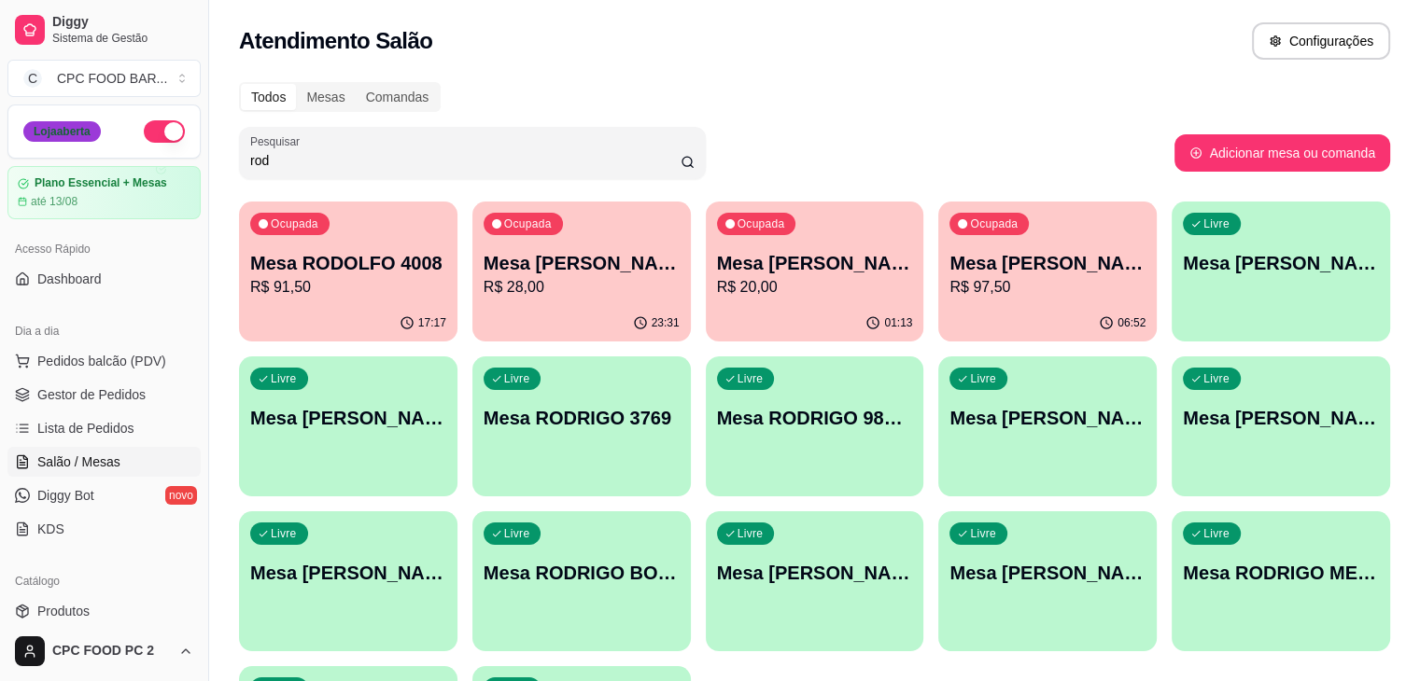
drag, startPoint x: 279, startPoint y: 168, endPoint x: 75, endPoint y: 139, distance: 206.4
click at [75, 139] on div "Diggy Sistema de Gestão C CPC FOOD BAR ... Loja aberta Plano Essencial + Mesas …" at bounding box center [710, 441] width 1420 height 882
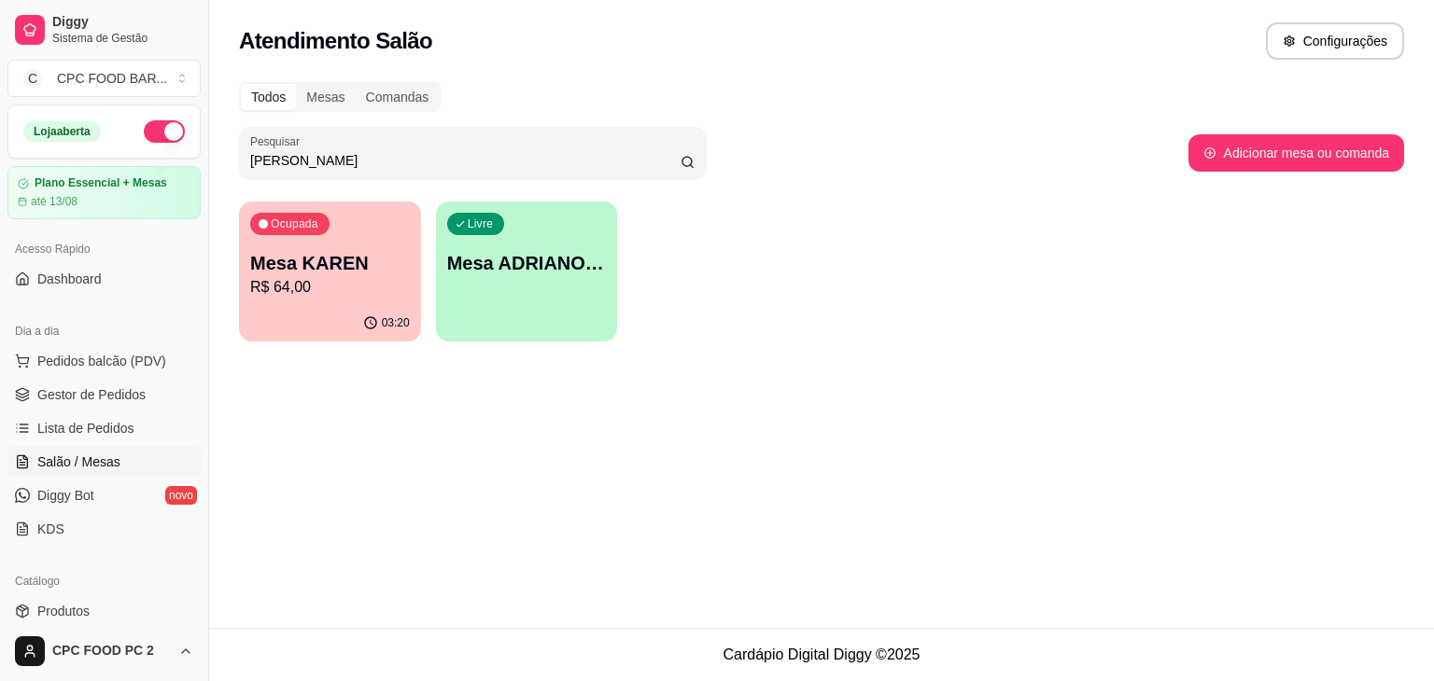
type input "[PERSON_NAME]"
click at [375, 250] on p "Mesa KAREN" at bounding box center [330, 263] width 160 height 26
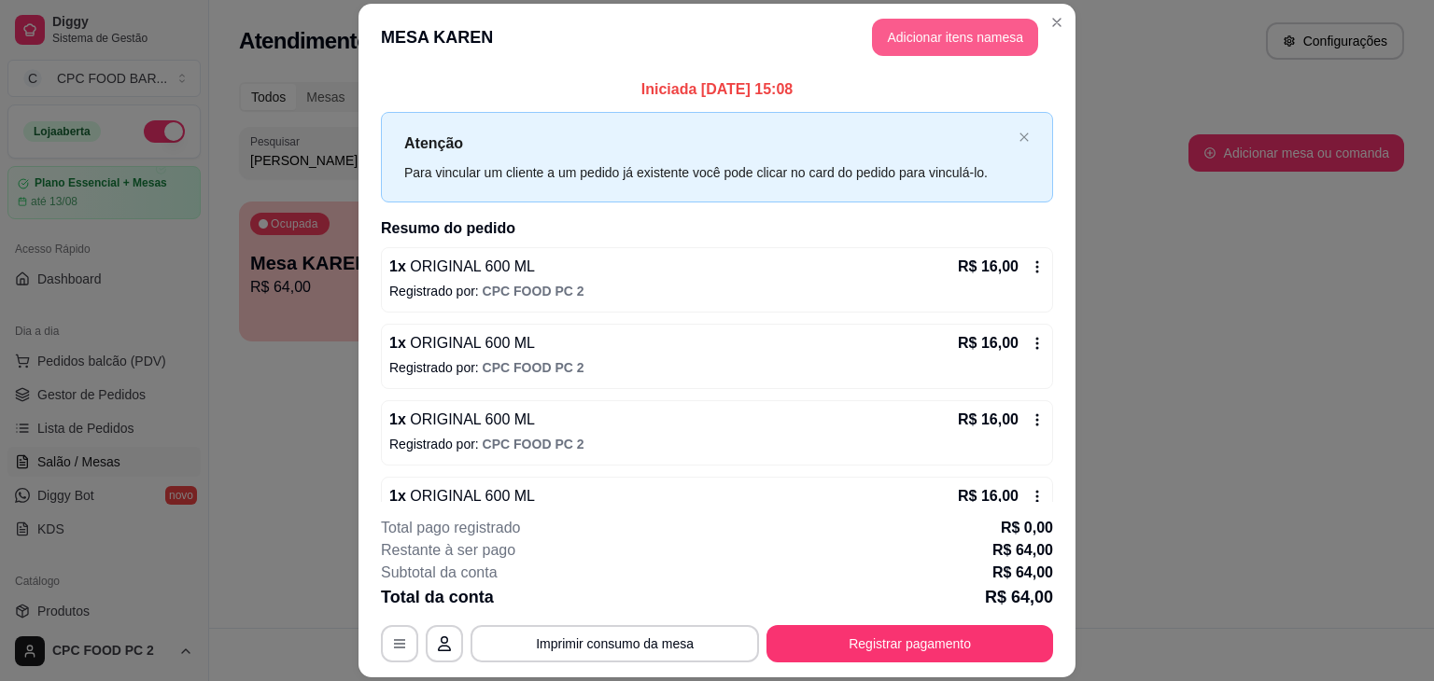
click at [956, 47] on button "Adicionar itens na mesa" at bounding box center [955, 37] width 166 height 37
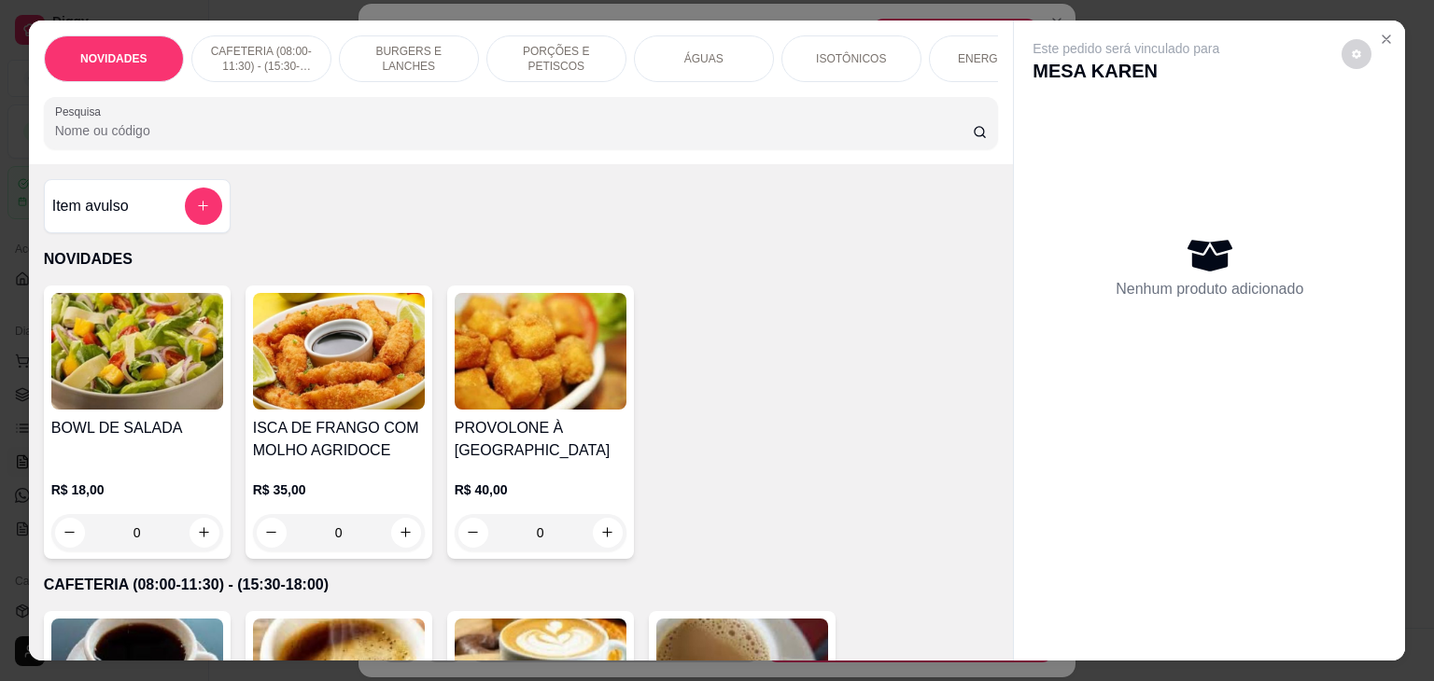
click at [430, 133] on input "Pesquisa" at bounding box center [513, 130] width 917 height 19
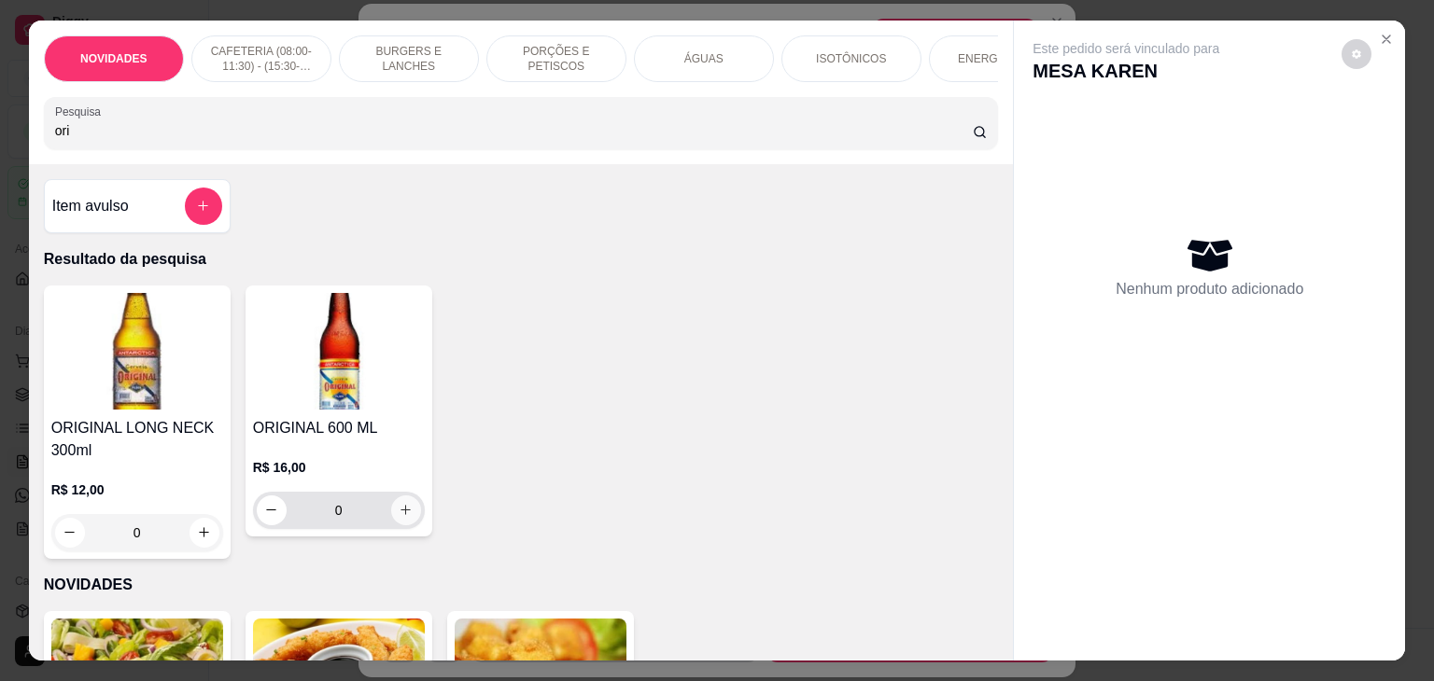
type input "ori"
click at [405, 516] on icon "increase-product-quantity" at bounding box center [406, 511] width 14 height 14
type input "1"
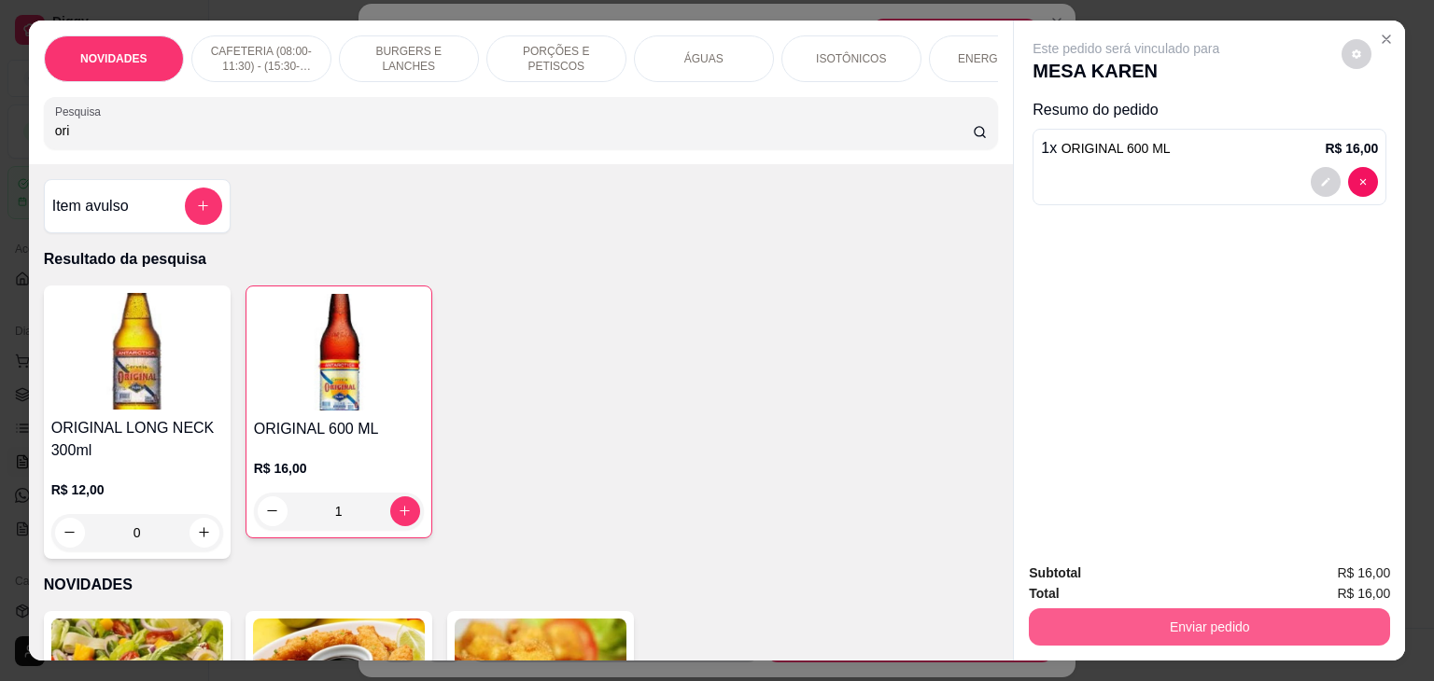
click at [1159, 623] on button "Enviar pedido" at bounding box center [1209, 627] width 361 height 37
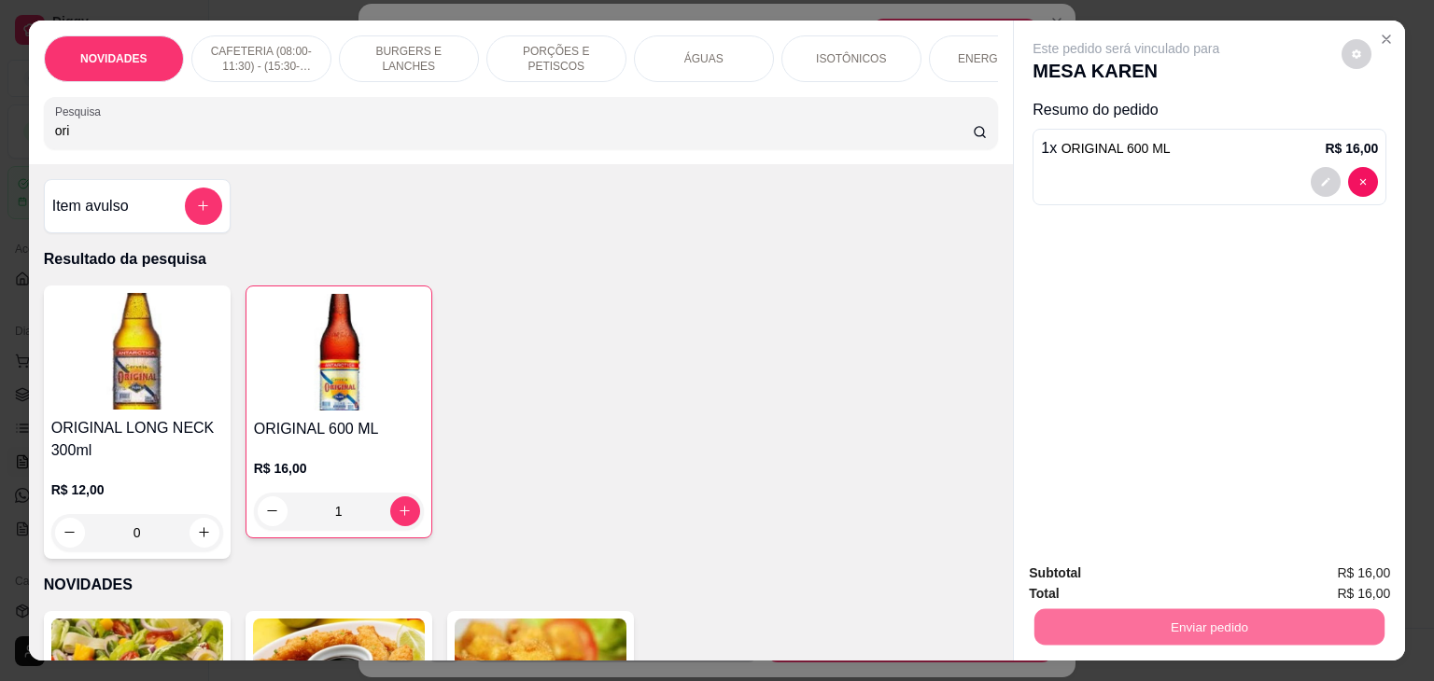
click at [1142, 570] on button "Não registrar e enviar pedido" at bounding box center [1147, 573] width 189 height 35
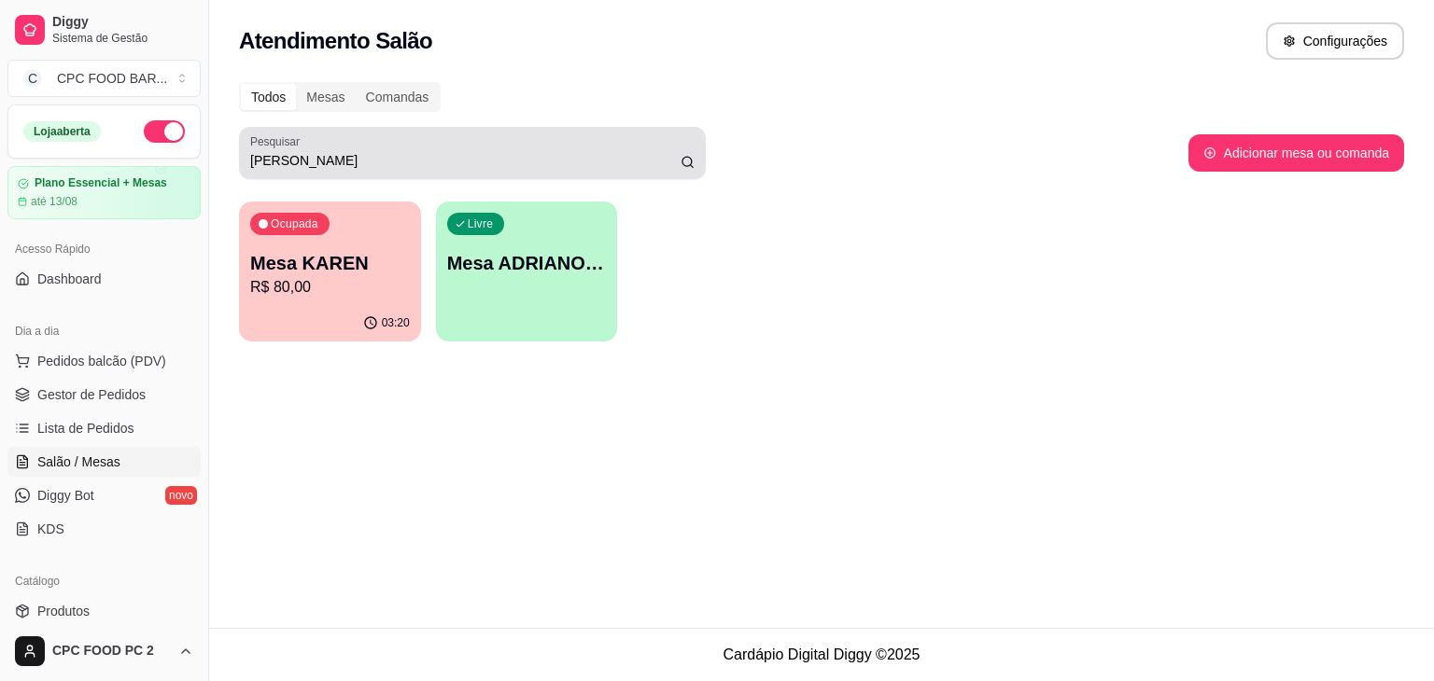
click at [310, 136] on div "[PERSON_NAME]" at bounding box center [472, 152] width 444 height 37
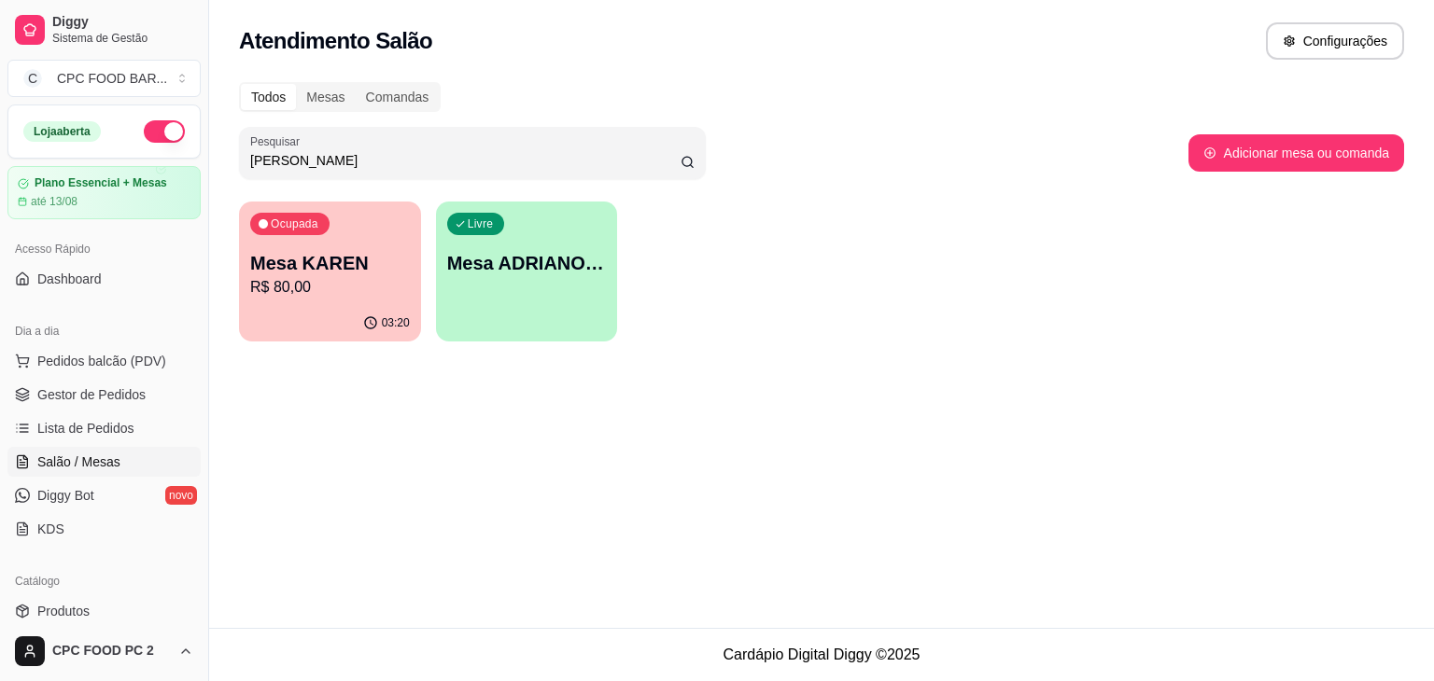
drag, startPoint x: 289, startPoint y: 161, endPoint x: 226, endPoint y: 158, distance: 63.6
click at [226, 158] on div "Todos Mesas Comandas Pesquisar karen Adicionar mesa ou comanda Ocupada Mesa KAR…" at bounding box center [821, 217] width 1225 height 293
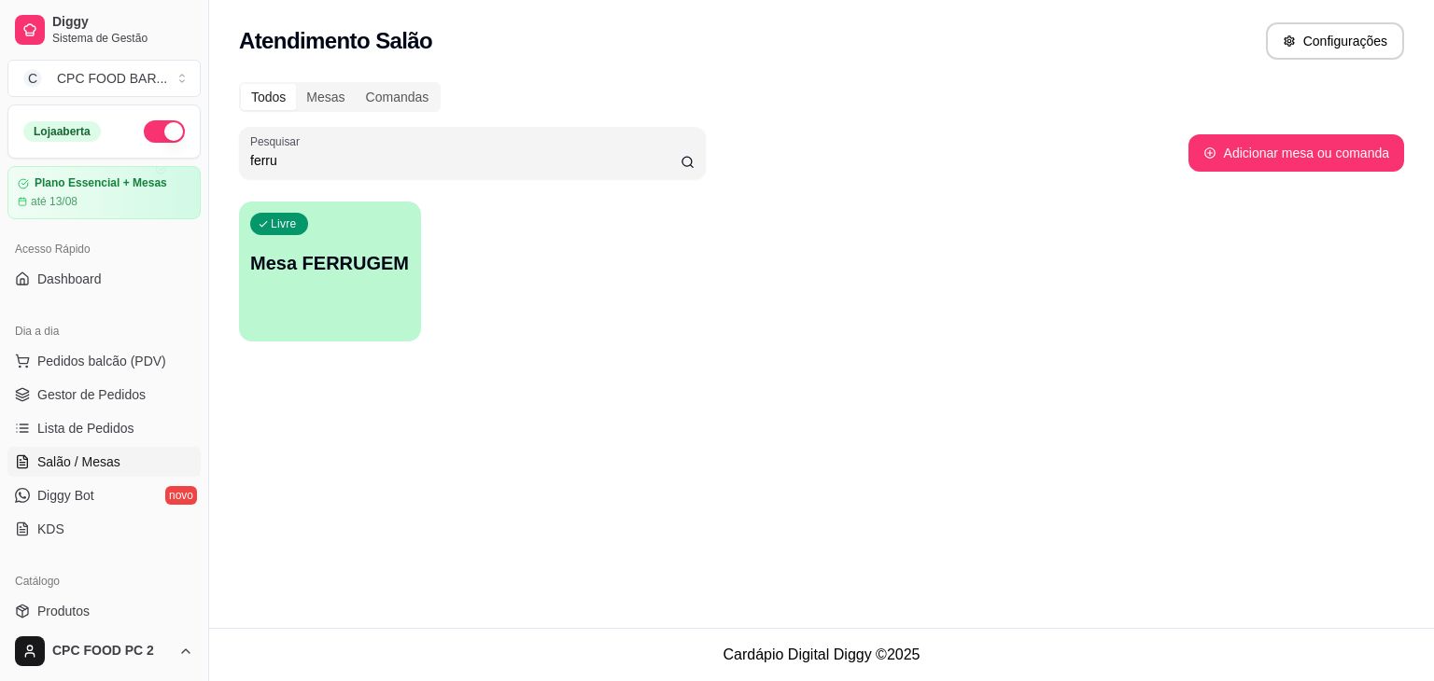
type input "ferru"
click at [327, 236] on div "Livre Mesa FERRUGEM" at bounding box center [330, 260] width 176 height 114
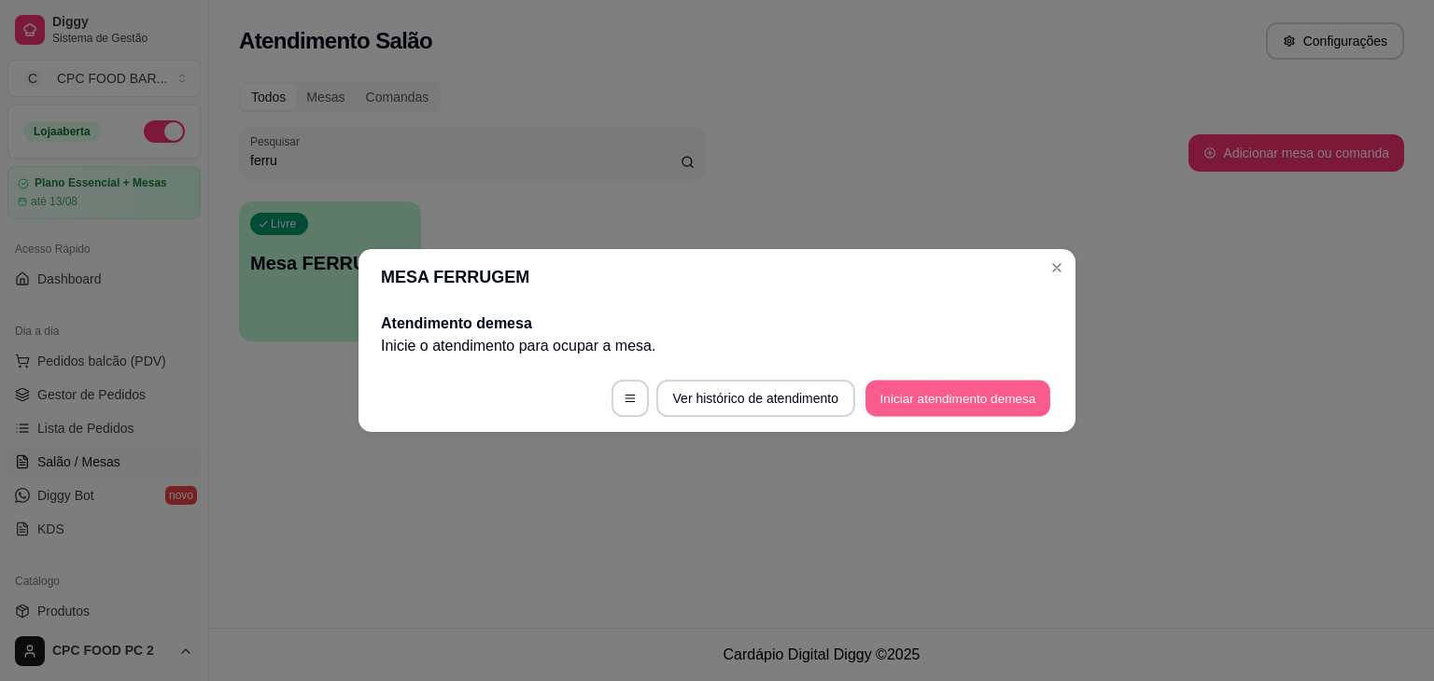
click at [907, 400] on button "Iniciar atendimento de mesa" at bounding box center [957, 399] width 185 height 36
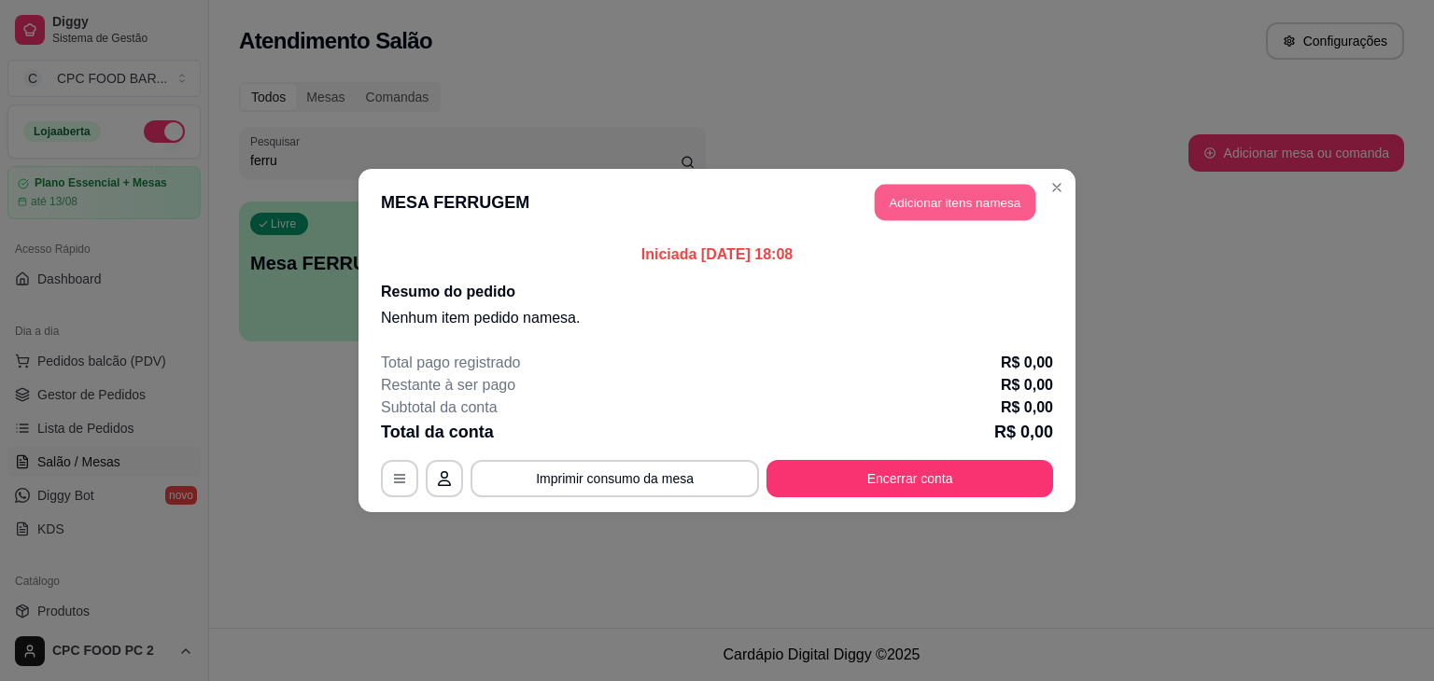
click at [930, 202] on button "Adicionar itens na mesa" at bounding box center [955, 203] width 161 height 36
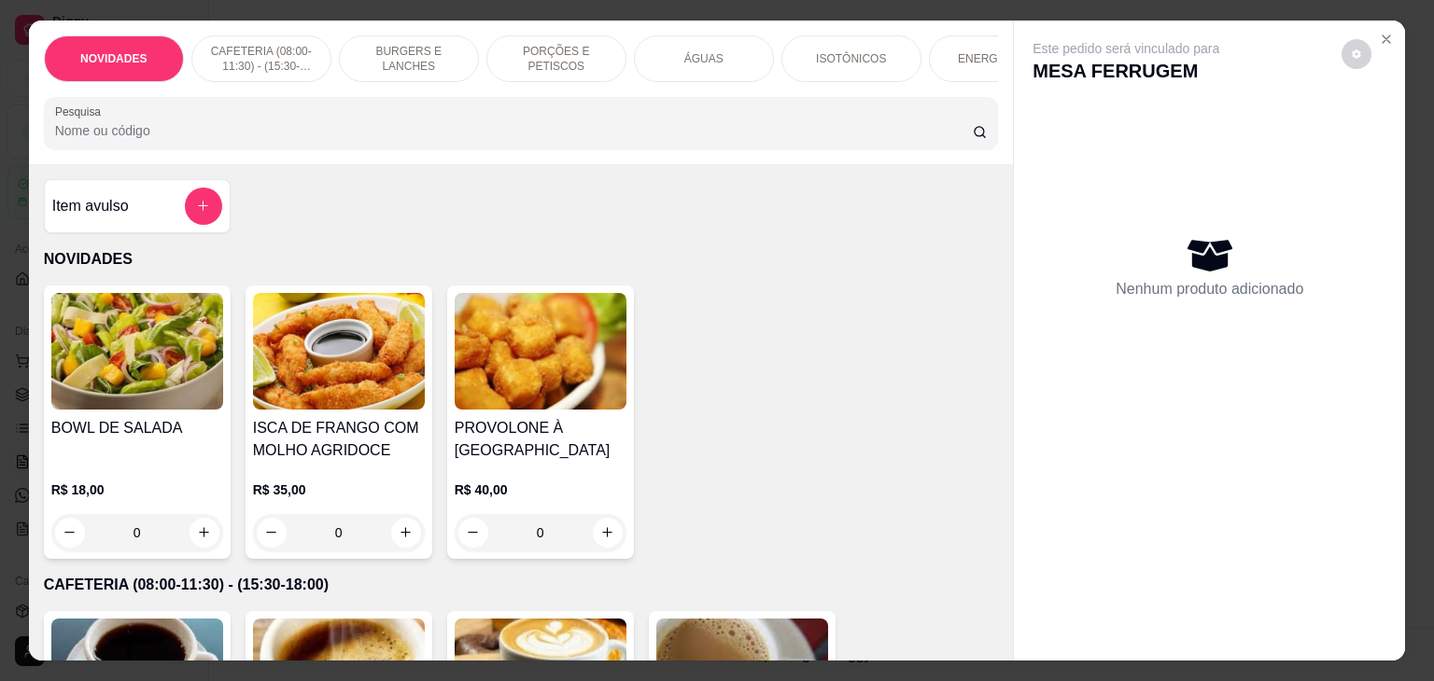
click at [635, 140] on input "Pesquisa" at bounding box center [513, 130] width 917 height 19
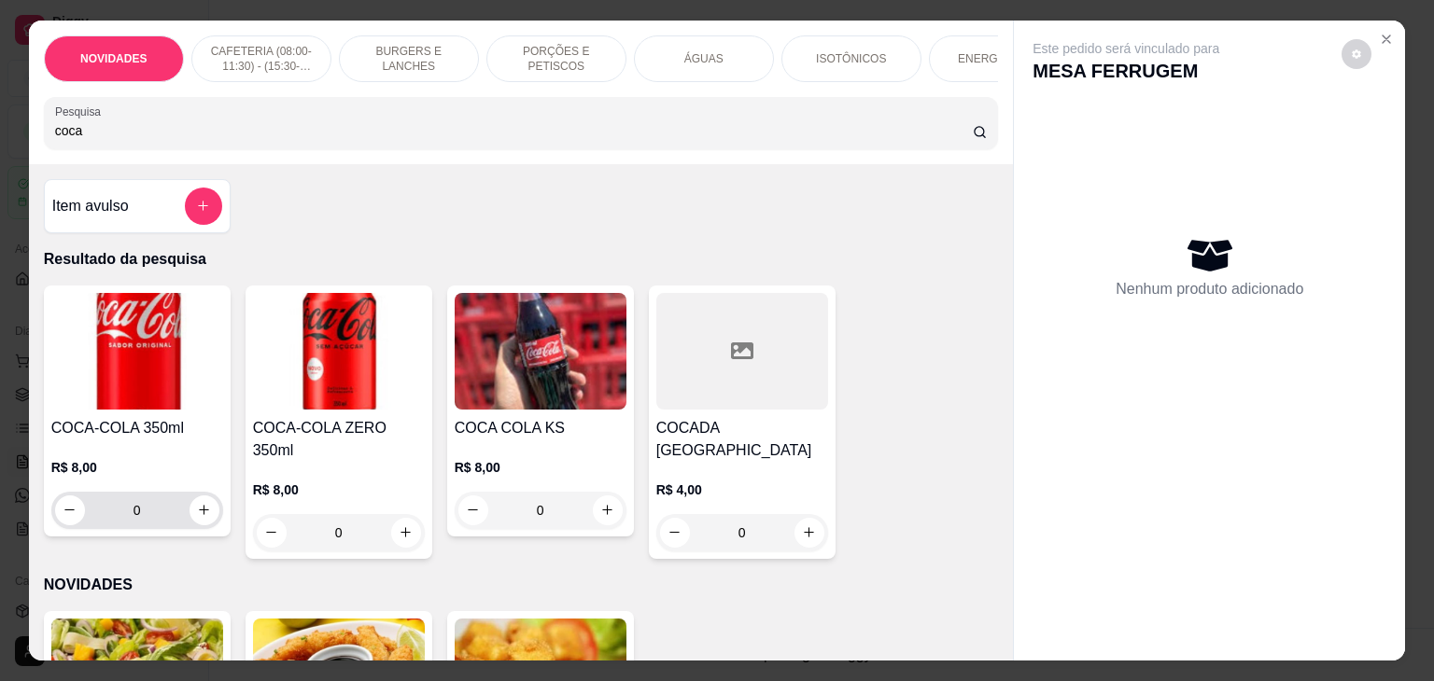
type input "coca"
click at [181, 512] on input "0" at bounding box center [137, 510] width 105 height 37
click at [189, 512] on button "increase-product-quantity" at bounding box center [204, 511] width 30 height 30
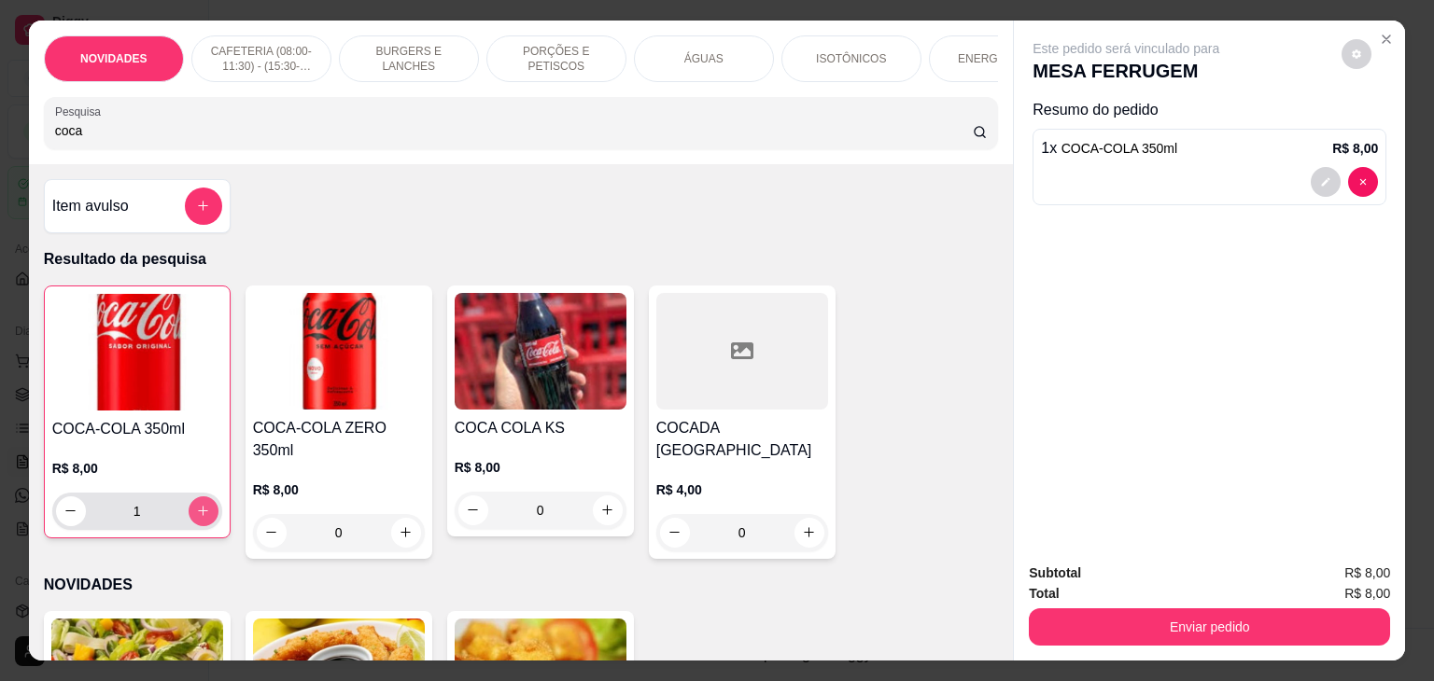
type input "1"
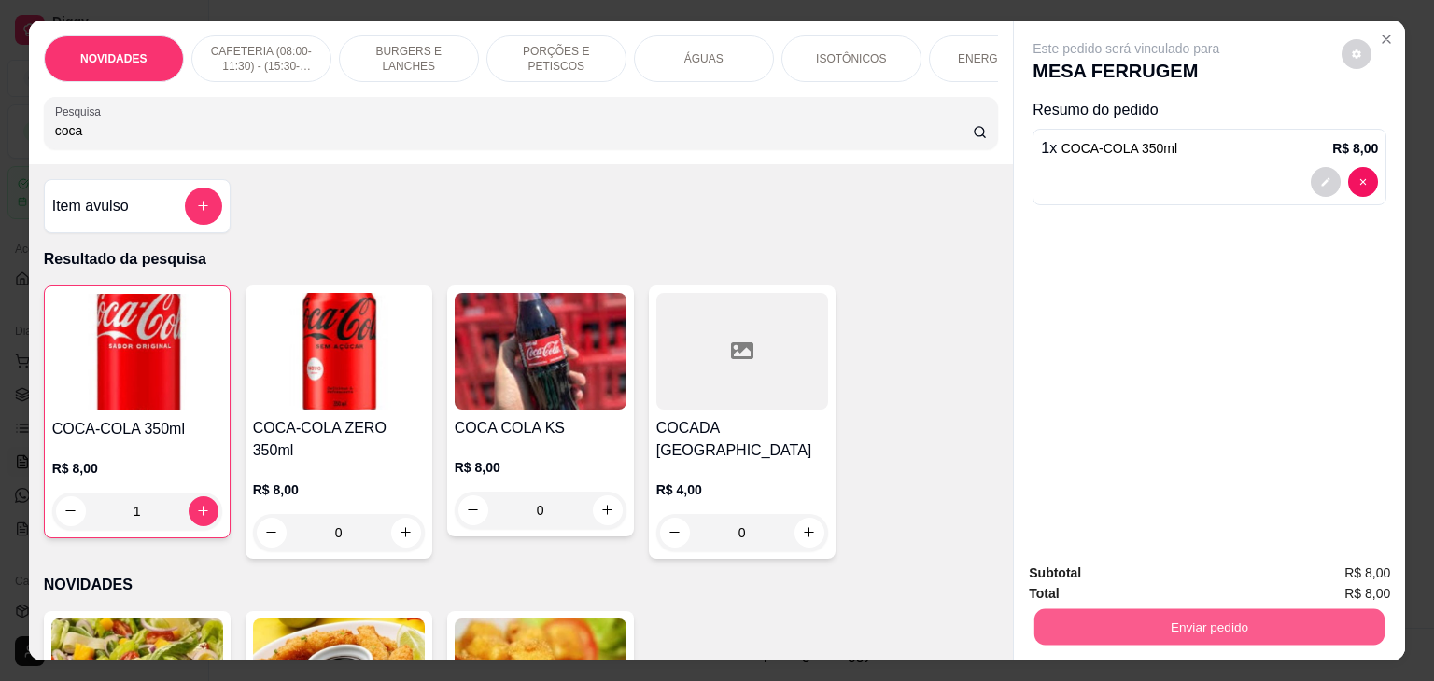
click at [1113, 623] on button "Enviar pedido" at bounding box center [1209, 627] width 350 height 36
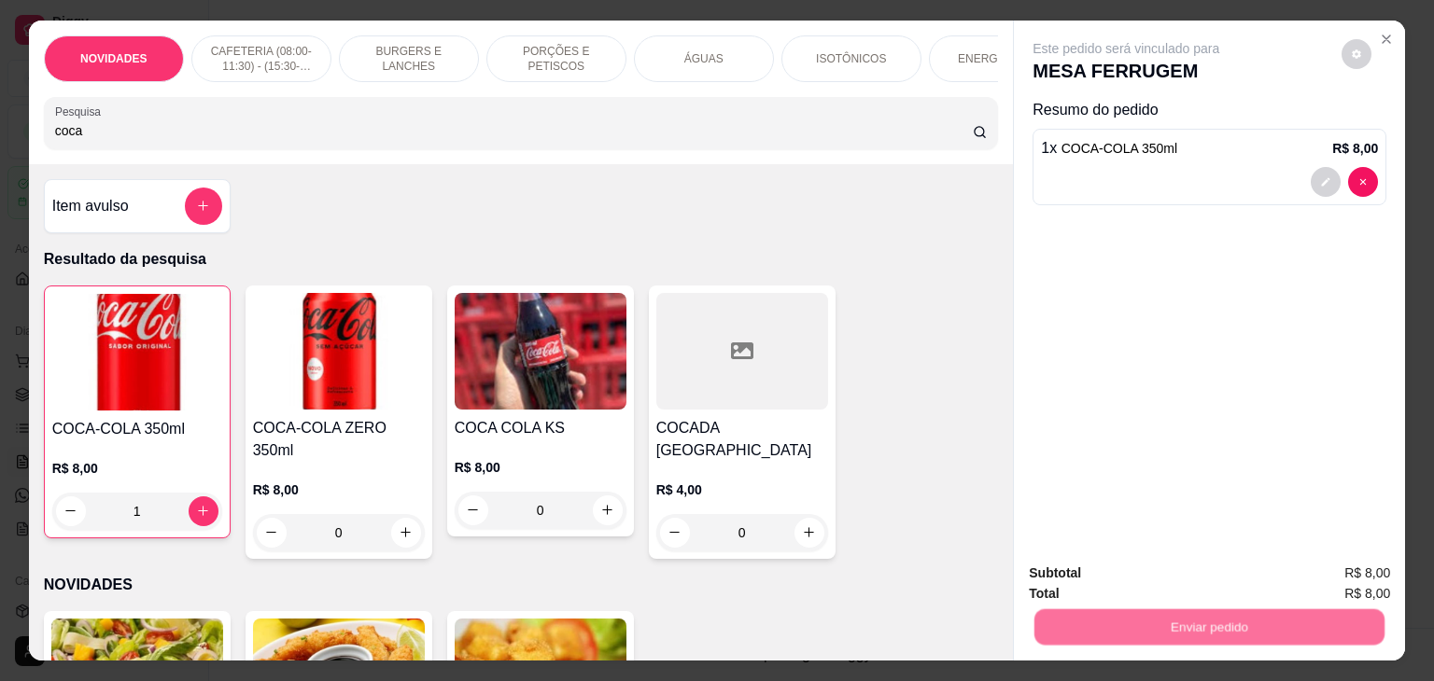
click at [1113, 579] on button "Não registrar e enviar pedido" at bounding box center [1147, 573] width 189 height 35
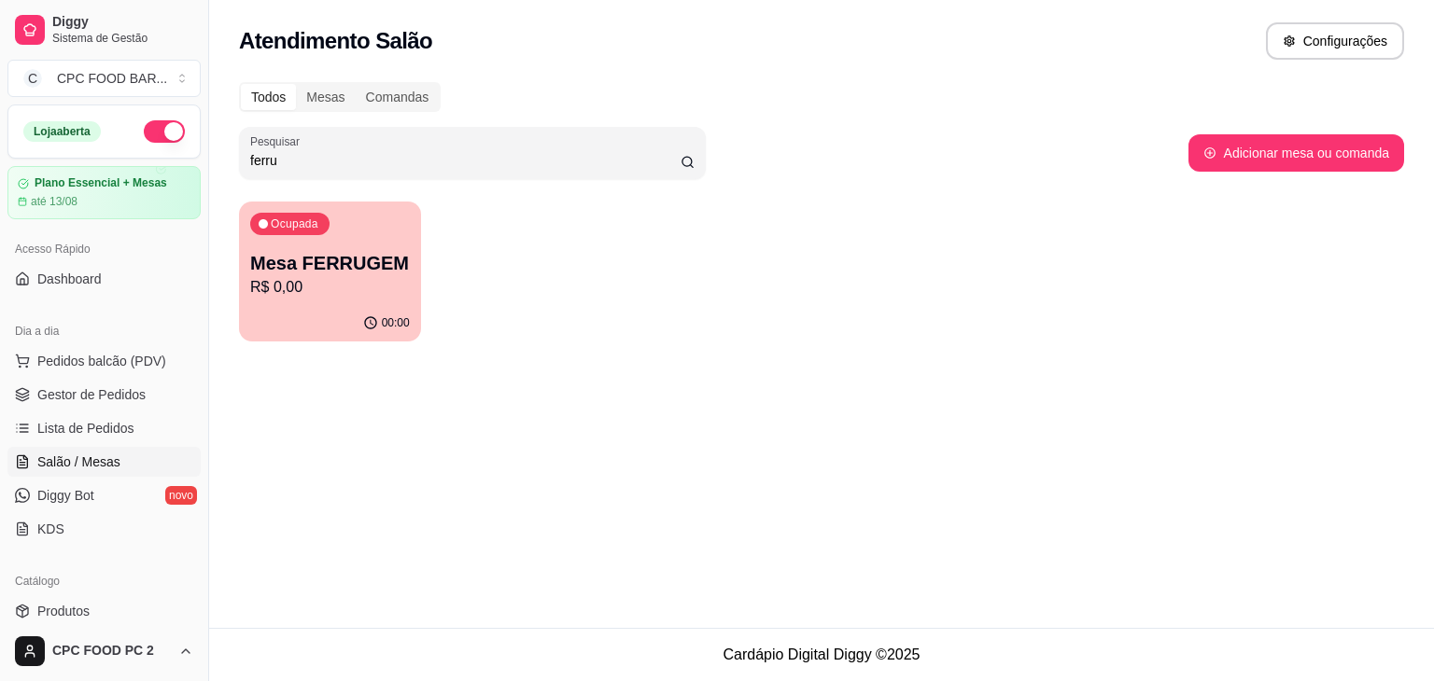
drag, startPoint x: 299, startPoint y: 158, endPoint x: 197, endPoint y: 165, distance: 102.0
click at [197, 165] on div "Diggy Sistema de Gestão C CPC FOOD BAR ... Loja aberta Plano Essencial + Mesas …" at bounding box center [717, 340] width 1434 height 681
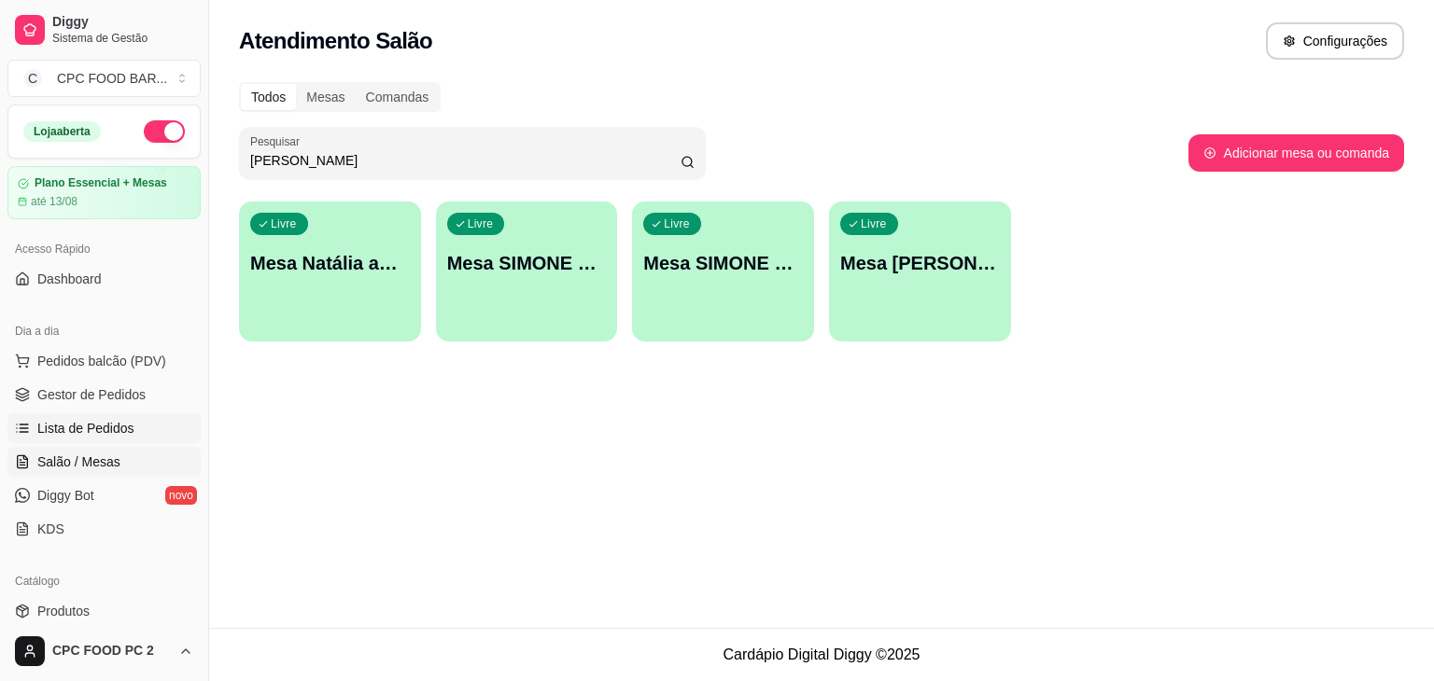
type input "[PERSON_NAME]"
click at [83, 424] on span "Lista de Pedidos" at bounding box center [85, 428] width 97 height 19
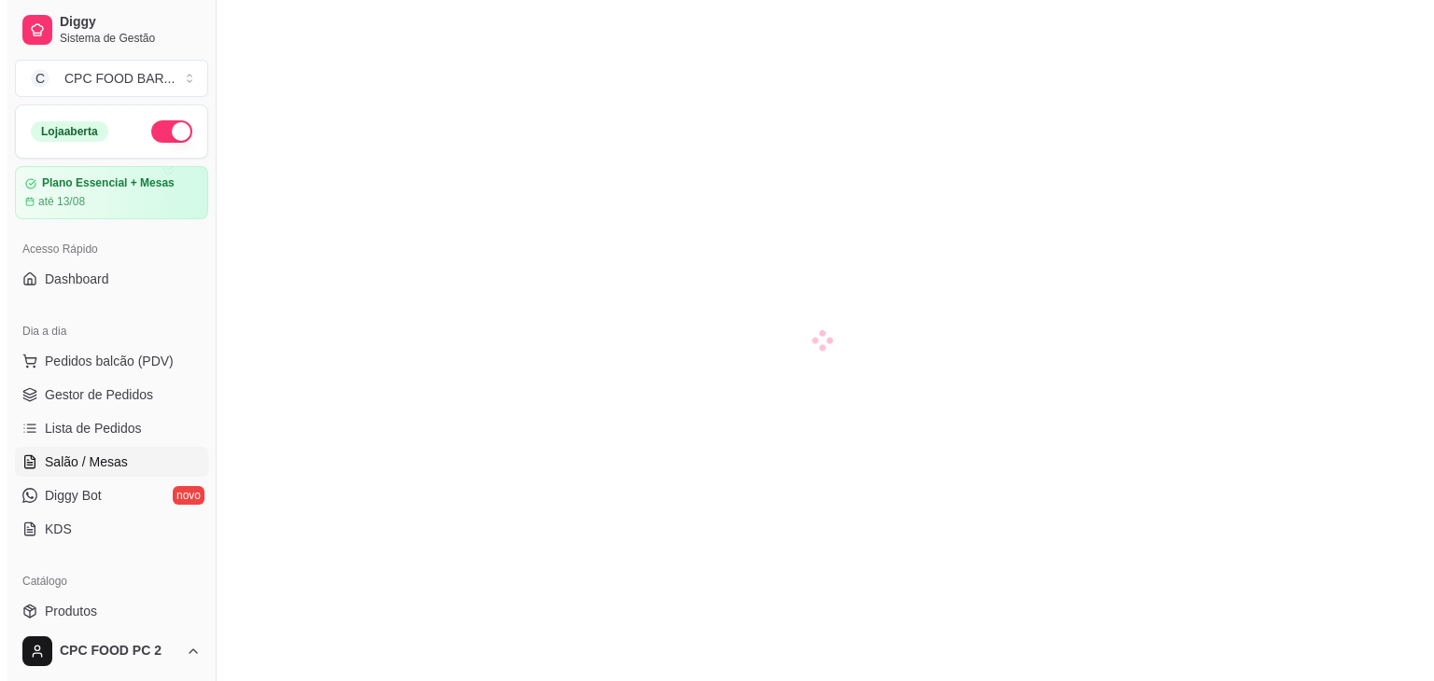
scroll to position [187, 0]
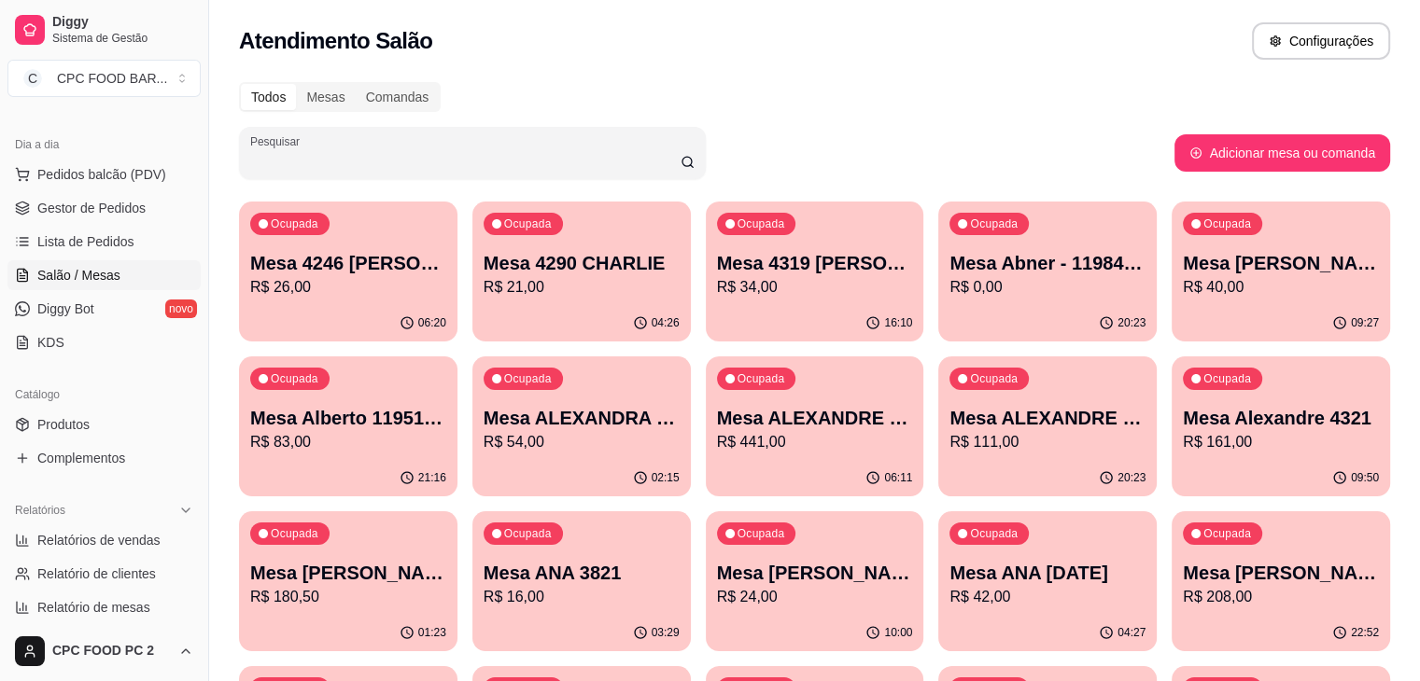
click at [402, 161] on input "Pesquisar" at bounding box center [465, 160] width 430 height 19
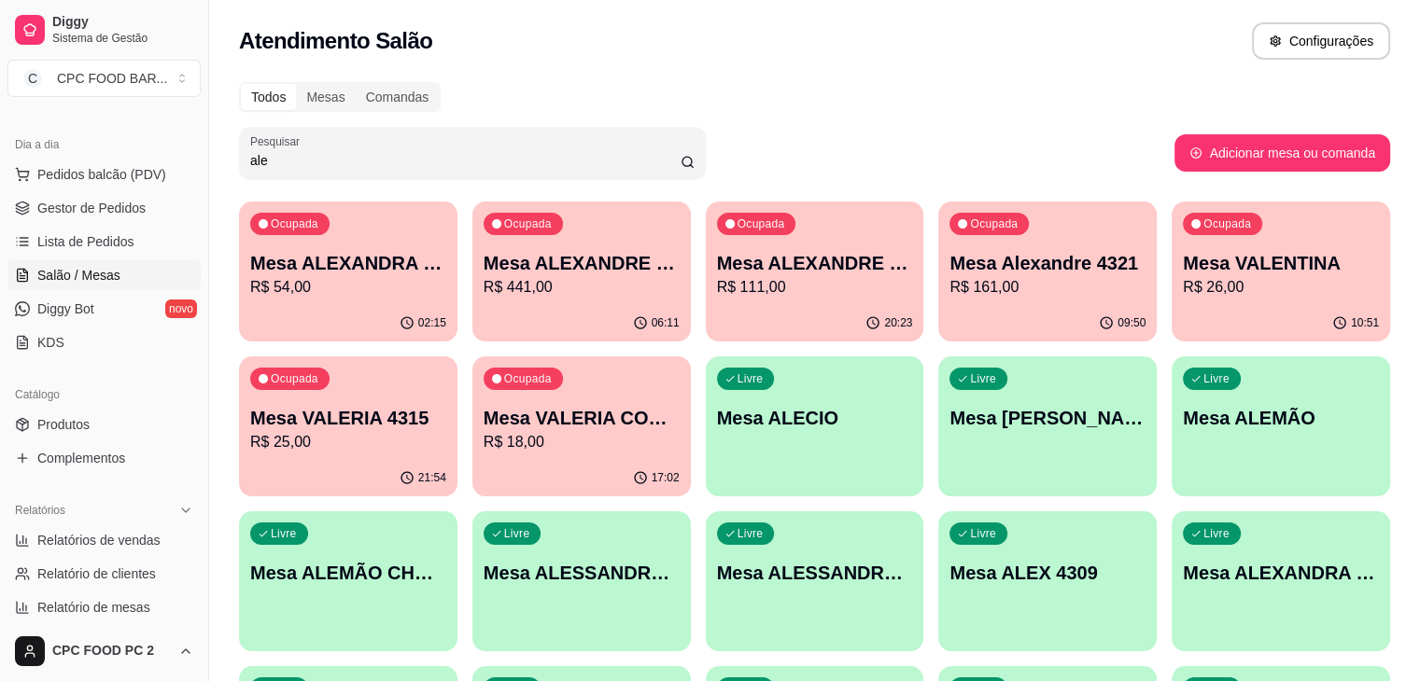
type input "ale"
click at [720, 419] on p "Mesa ALECIO" at bounding box center [815, 418] width 190 height 25
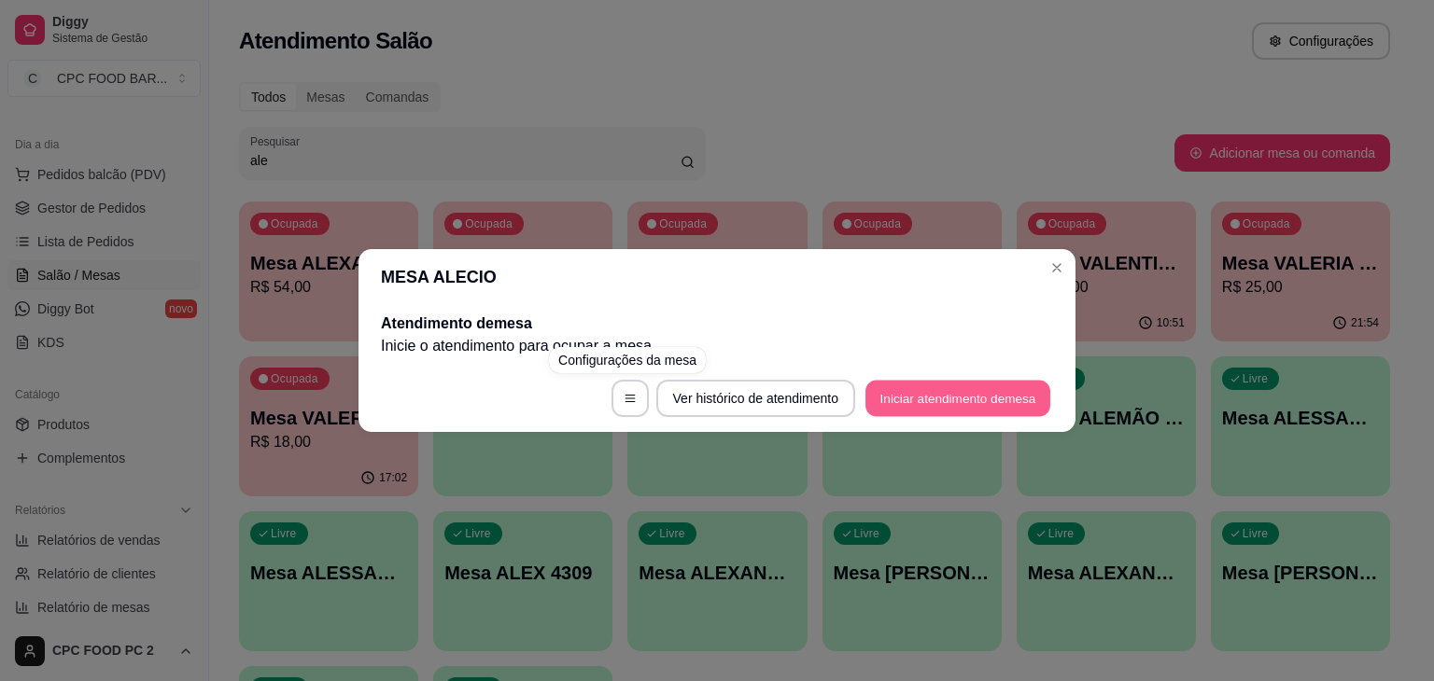
click at [883, 397] on button "Iniciar atendimento de mesa" at bounding box center [957, 399] width 185 height 36
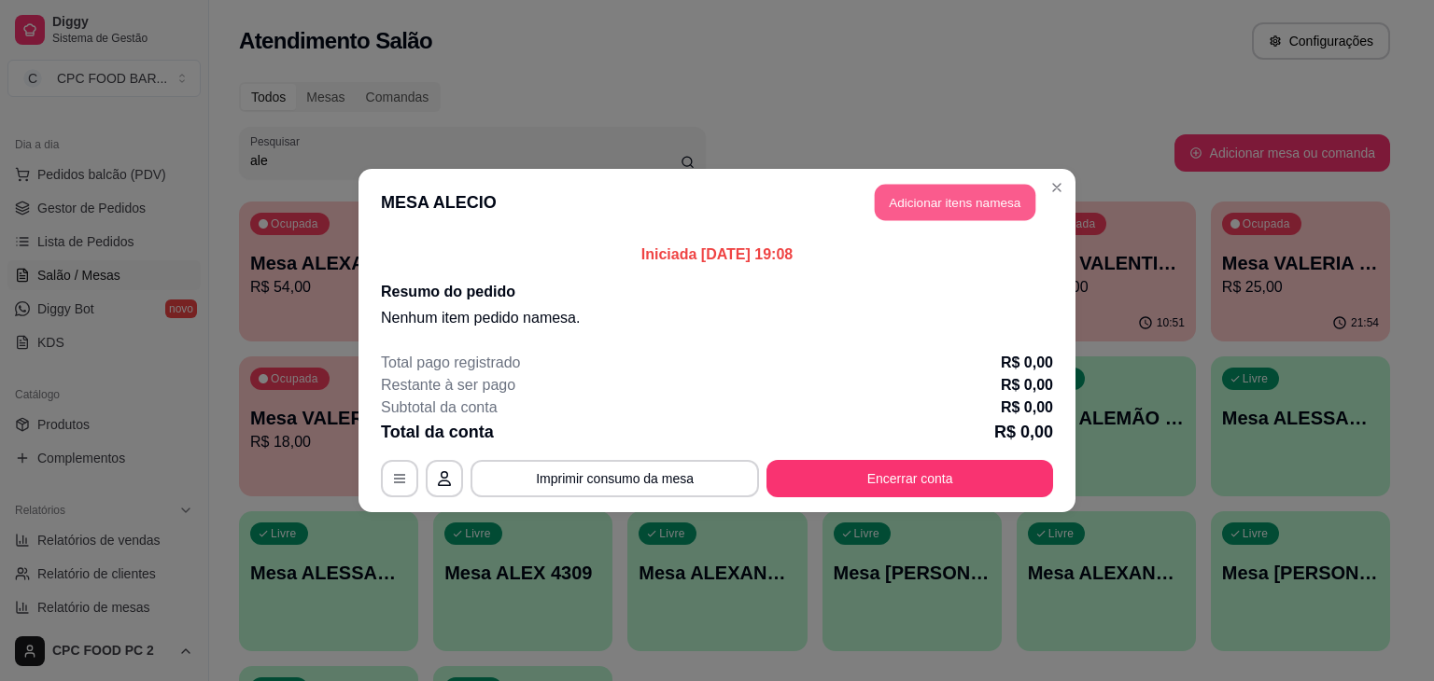
click at [903, 198] on button "Adicionar itens na mesa" at bounding box center [955, 203] width 161 height 36
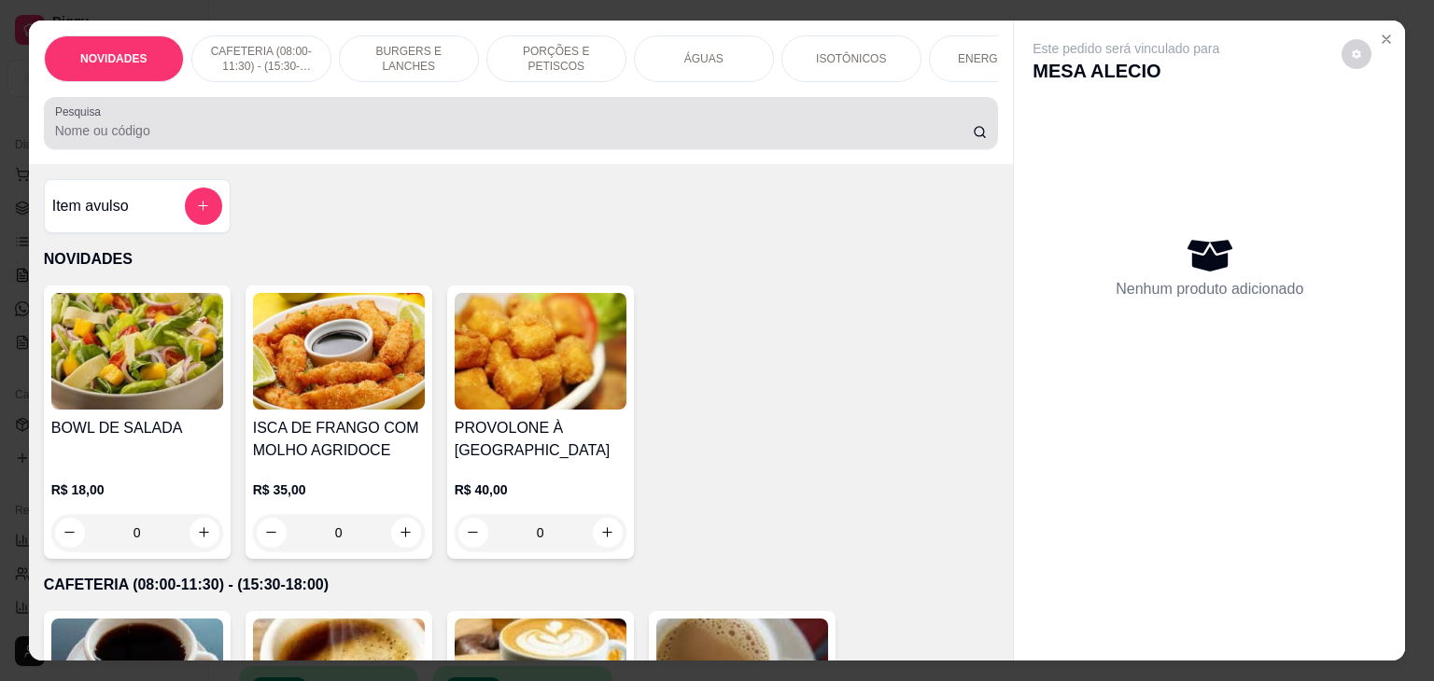
click at [825, 138] on input "Pesquisa" at bounding box center [513, 130] width 917 height 19
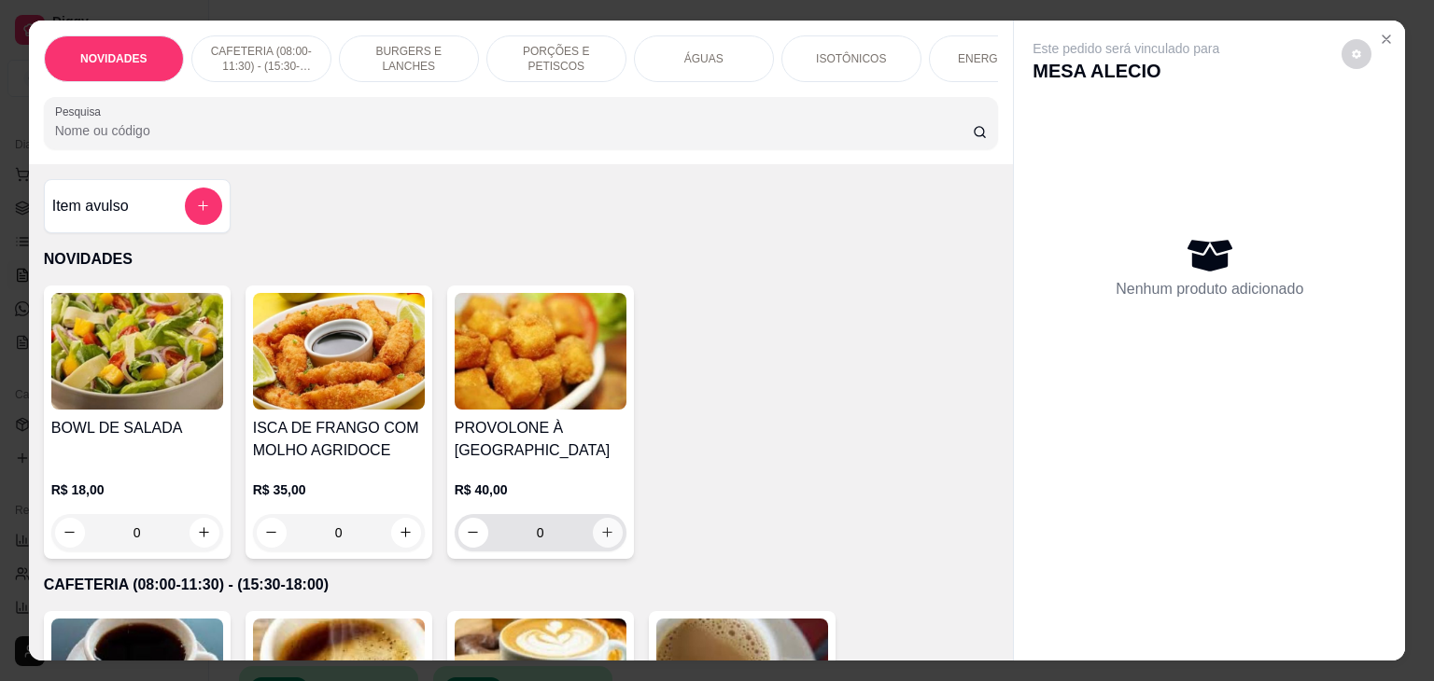
click at [600, 535] on icon "increase-product-quantity" at bounding box center [607, 532] width 14 height 14
type input "1"
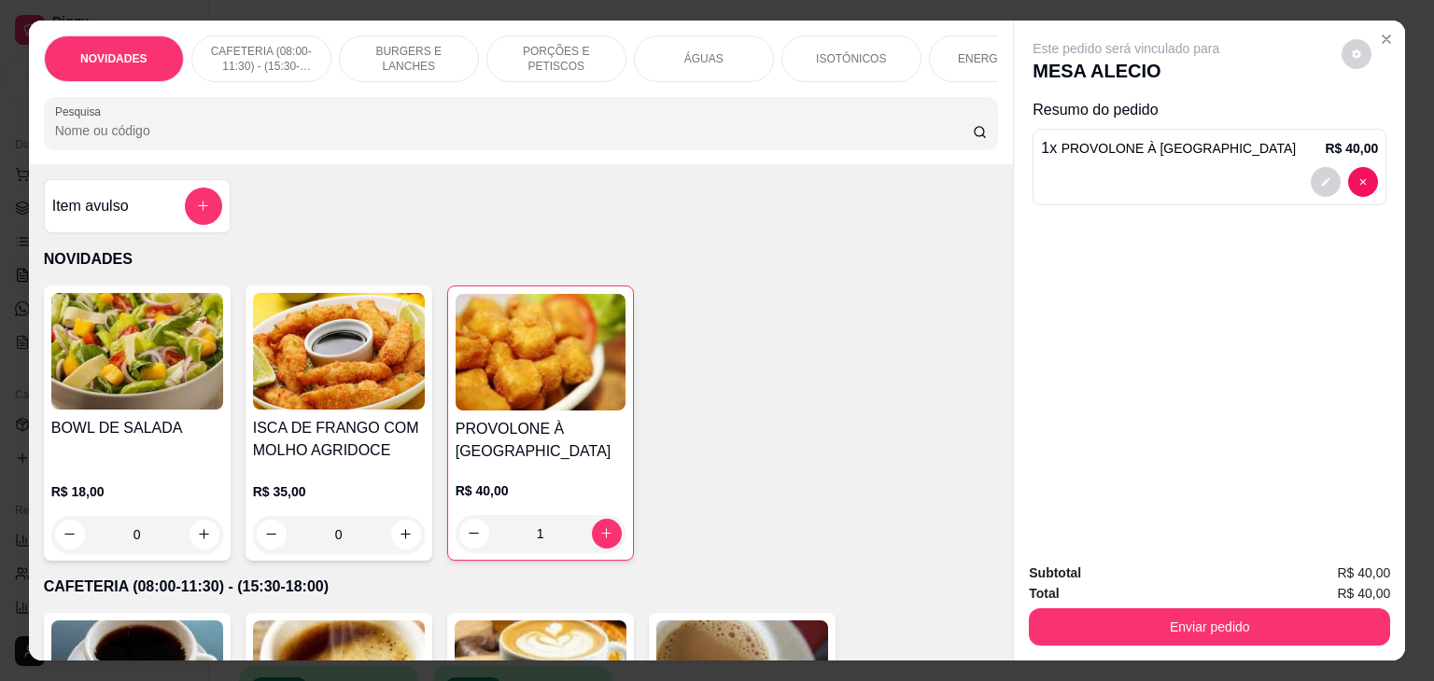
click at [468, 136] on input "Pesquisa" at bounding box center [513, 130] width 917 height 19
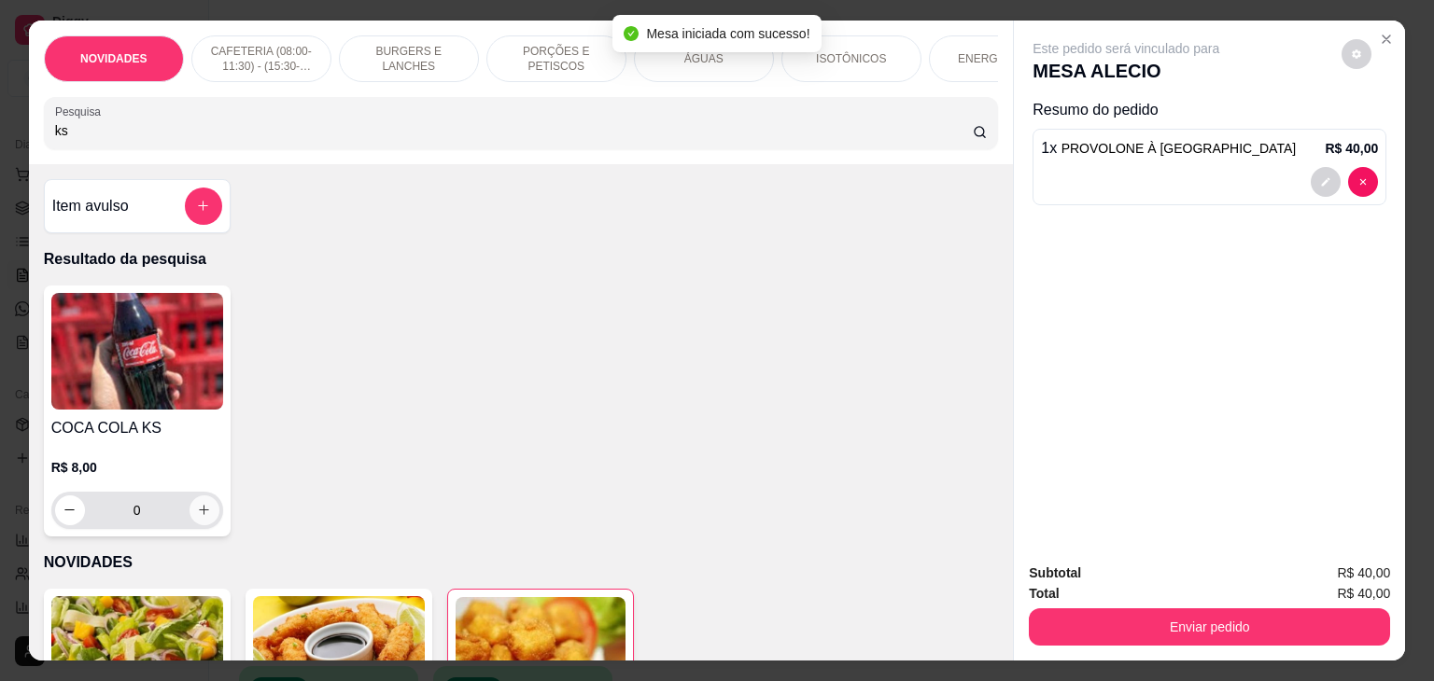
type input "ks"
click at [189, 516] on button "increase-product-quantity" at bounding box center [203, 510] width 29 height 29
type input "1"
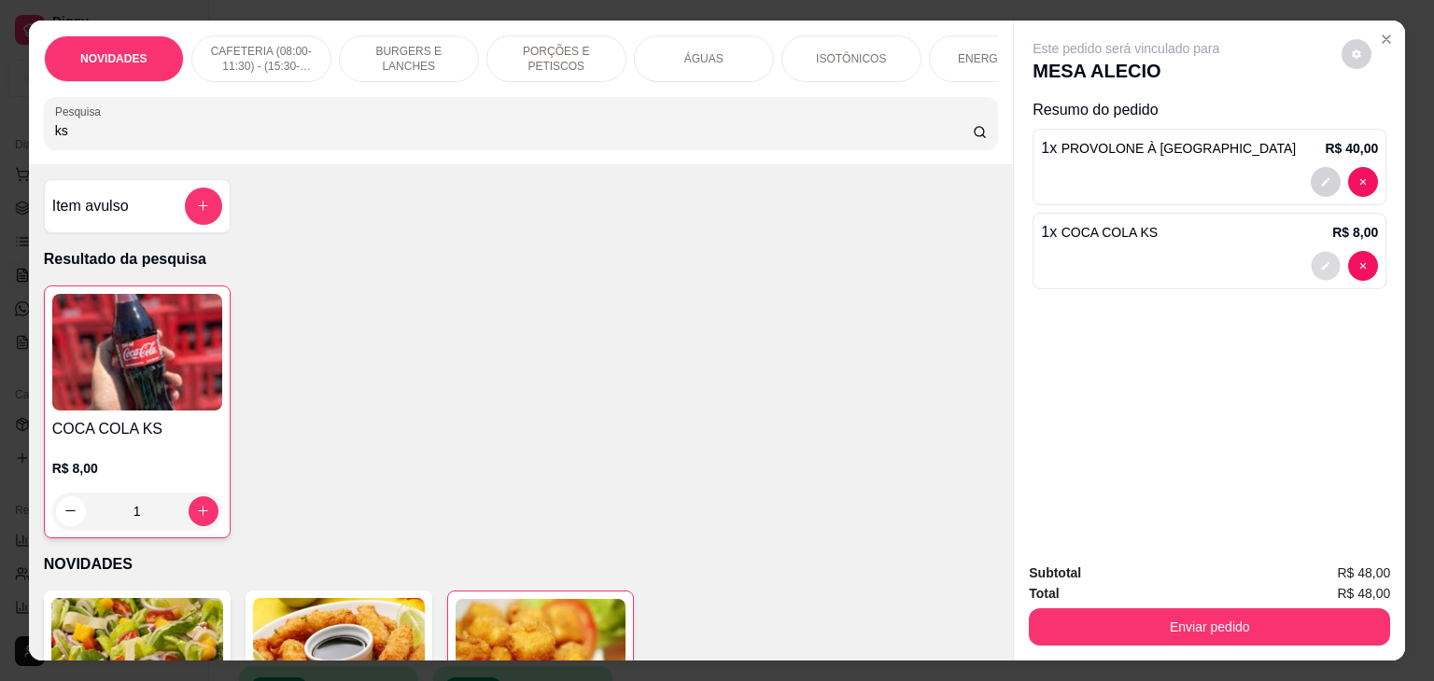
click at [1320, 260] on icon "decrease-product-quantity" at bounding box center [1325, 265] width 11 height 11
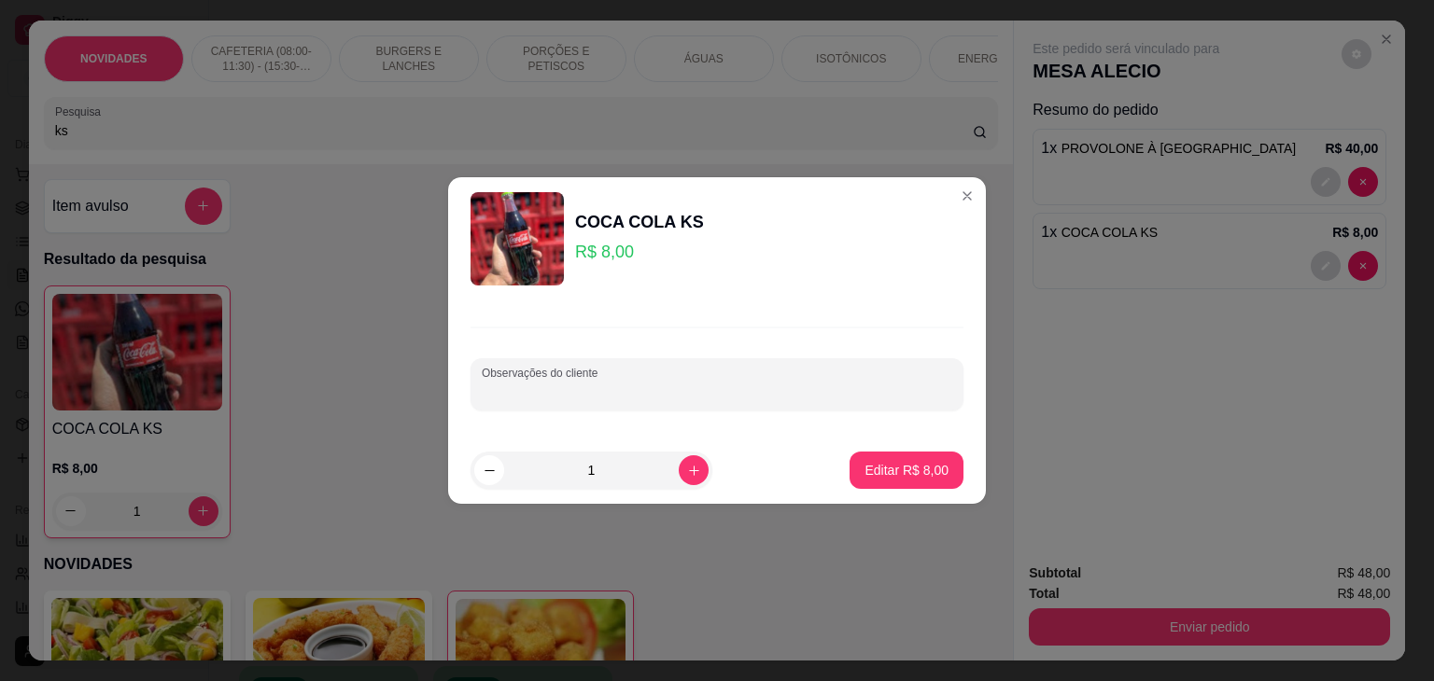
click at [651, 389] on input "Observações do cliente" at bounding box center [717, 392] width 470 height 19
type input "zero"
click at [866, 463] on p "Editar R$ 8,00" at bounding box center [906, 470] width 81 height 18
type input "0"
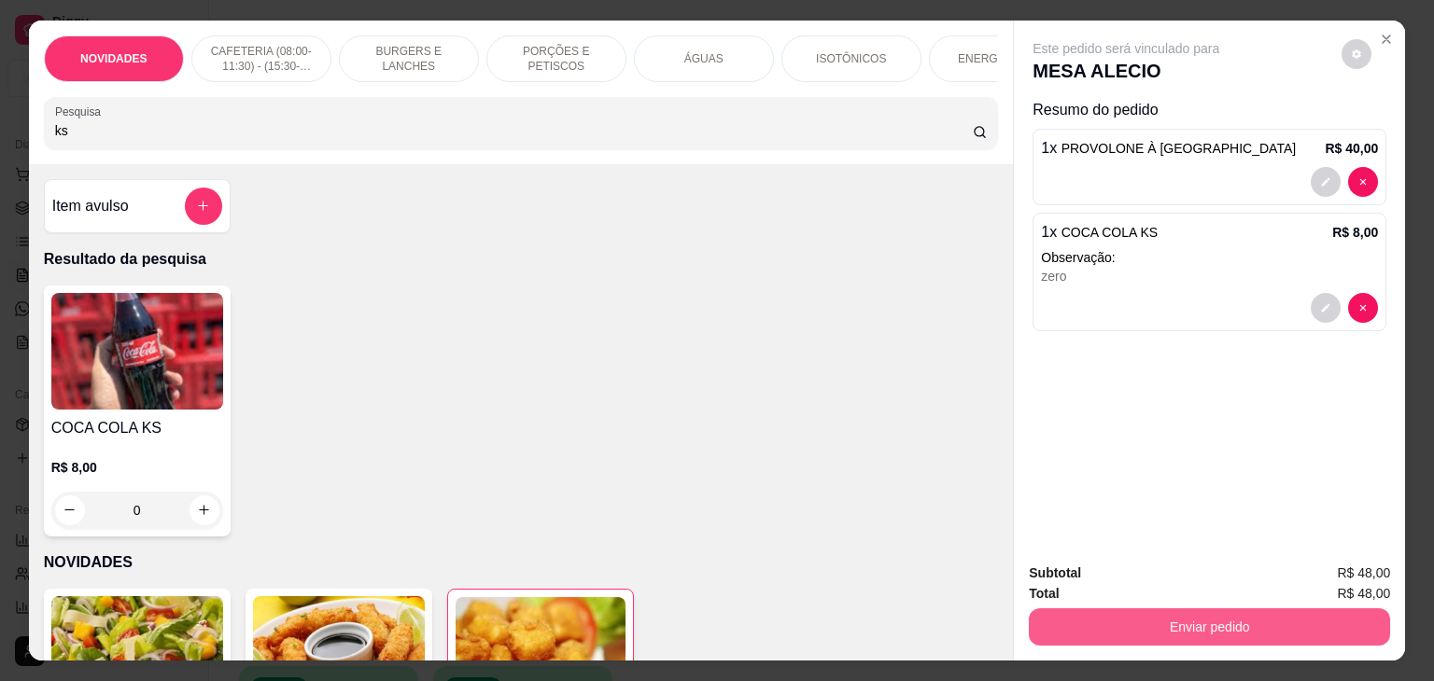
click at [1087, 625] on button "Enviar pedido" at bounding box center [1209, 627] width 361 height 37
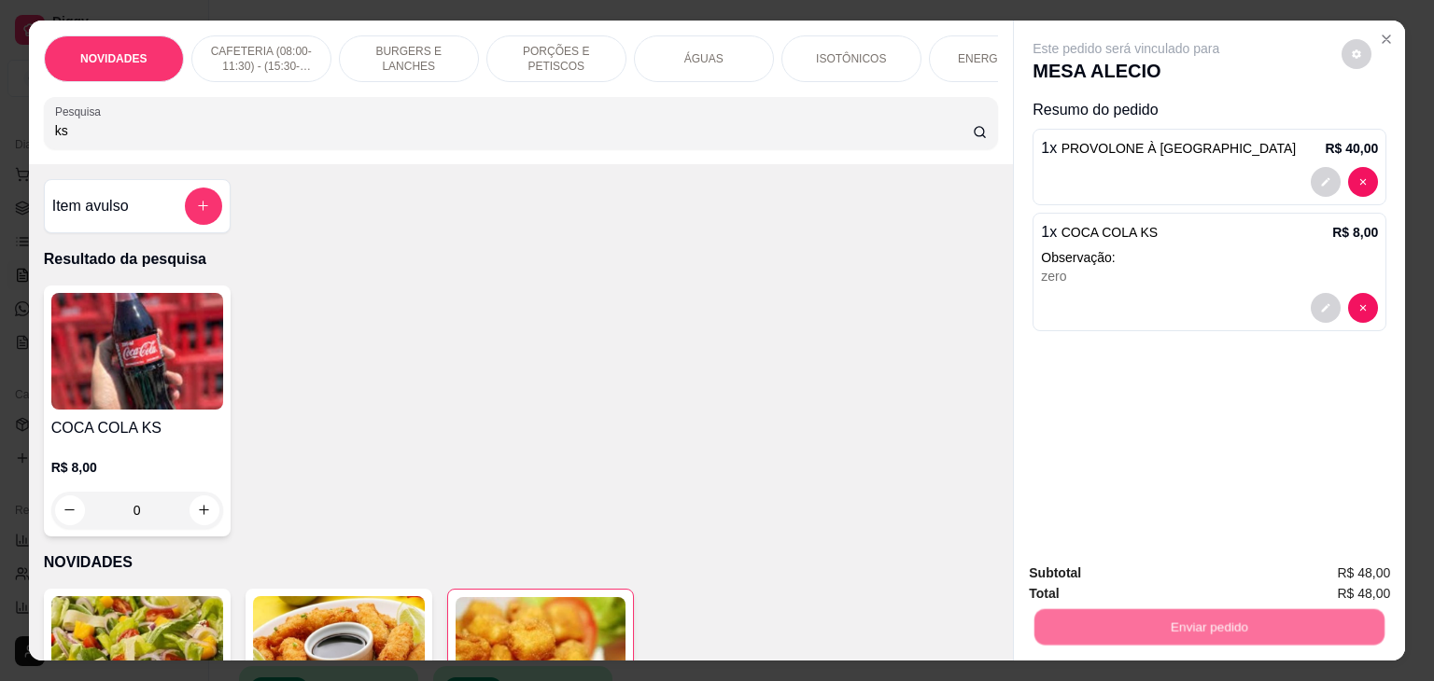
click at [1105, 569] on button "Não registrar e enviar pedido" at bounding box center [1147, 573] width 189 height 35
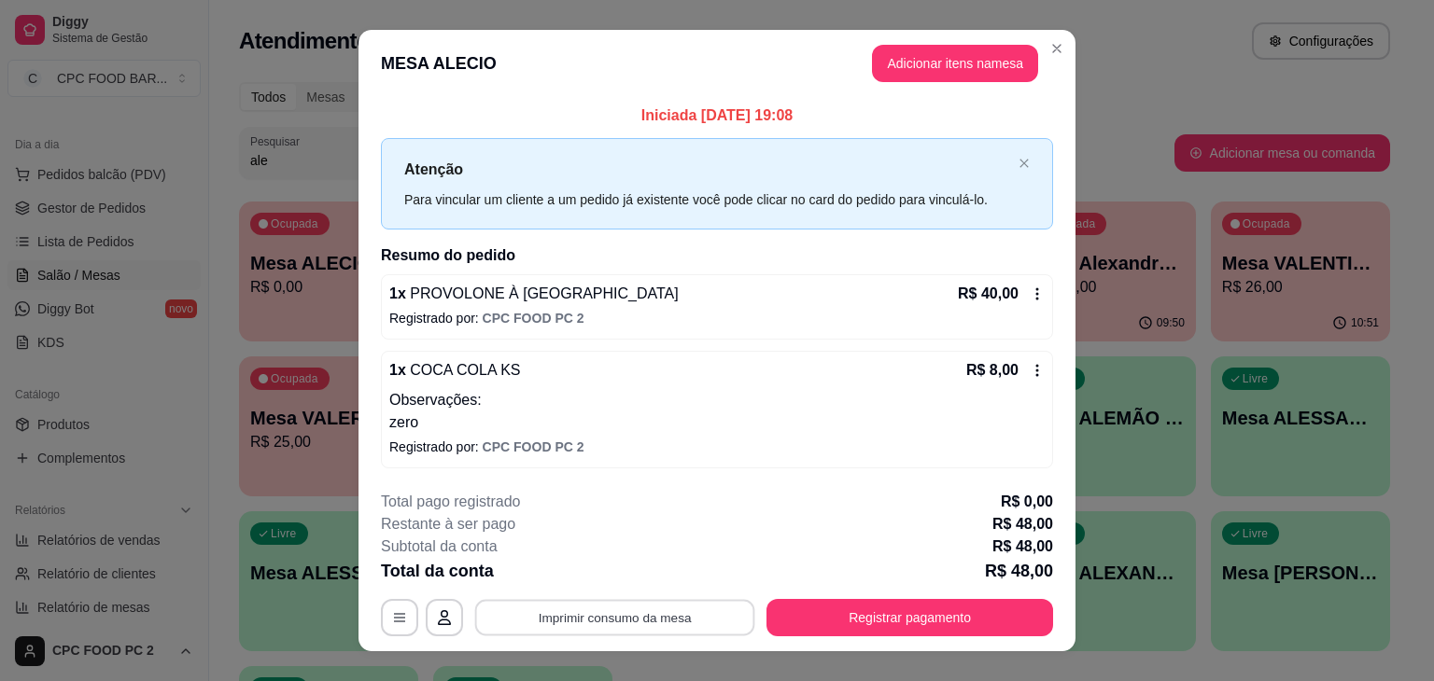
click at [630, 621] on button "Imprimir consumo da mesa" at bounding box center [615, 617] width 280 height 36
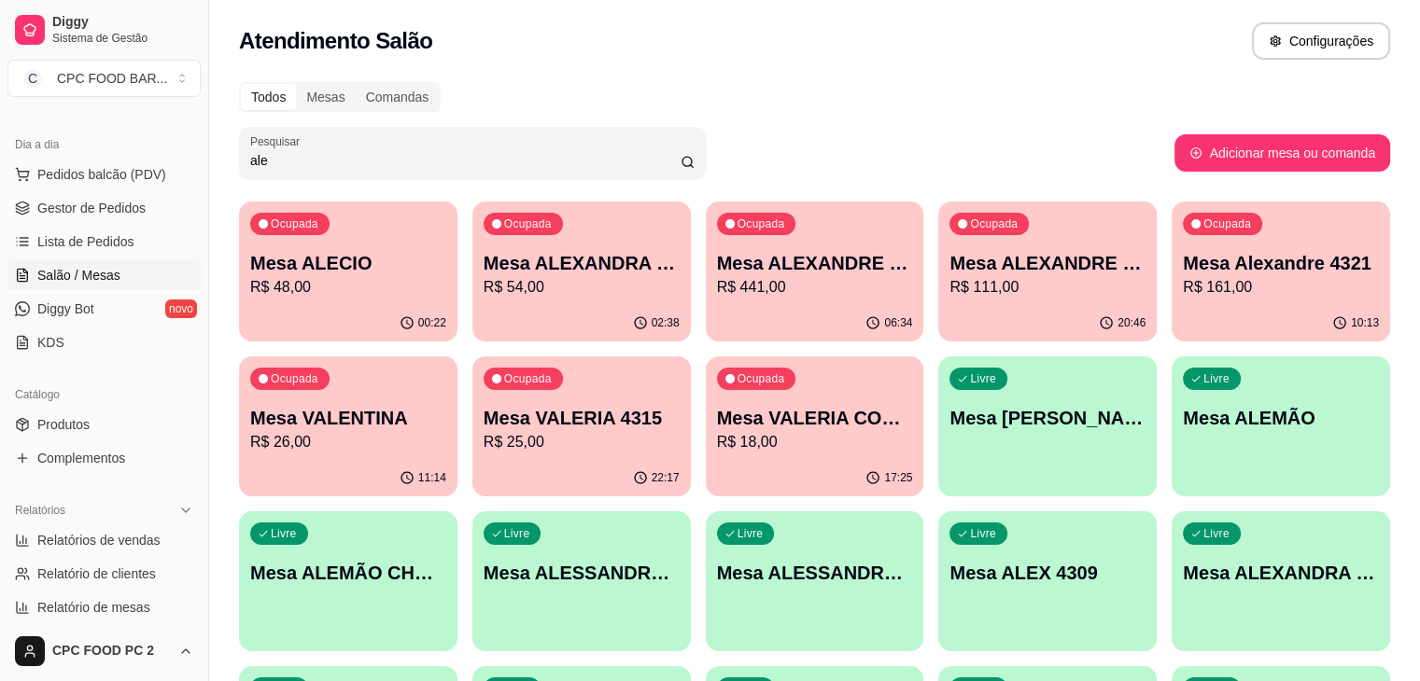
drag, startPoint x: 273, startPoint y: 164, endPoint x: 223, endPoint y: 154, distance: 50.5
click at [223, 154] on div "Todos Mesas Comandas Pesquisar ale Adicionar mesa ou comanda Ocupada Mesa ALECI…" at bounding box center [814, 450] width 1211 height 758
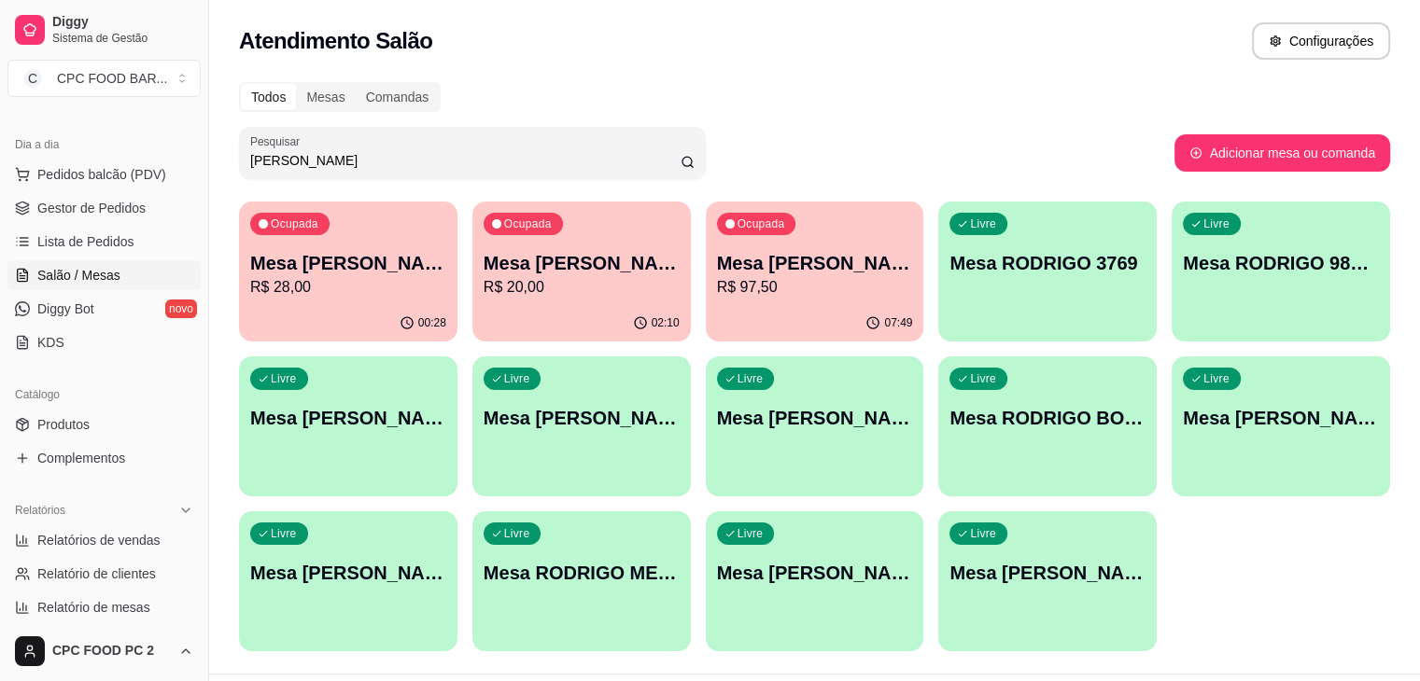
type input "rodrigo"
click at [332, 301] on div "Ocupada Mesa RODRIGO BOCA R$ 28,00" at bounding box center [349, 253] width 212 height 101
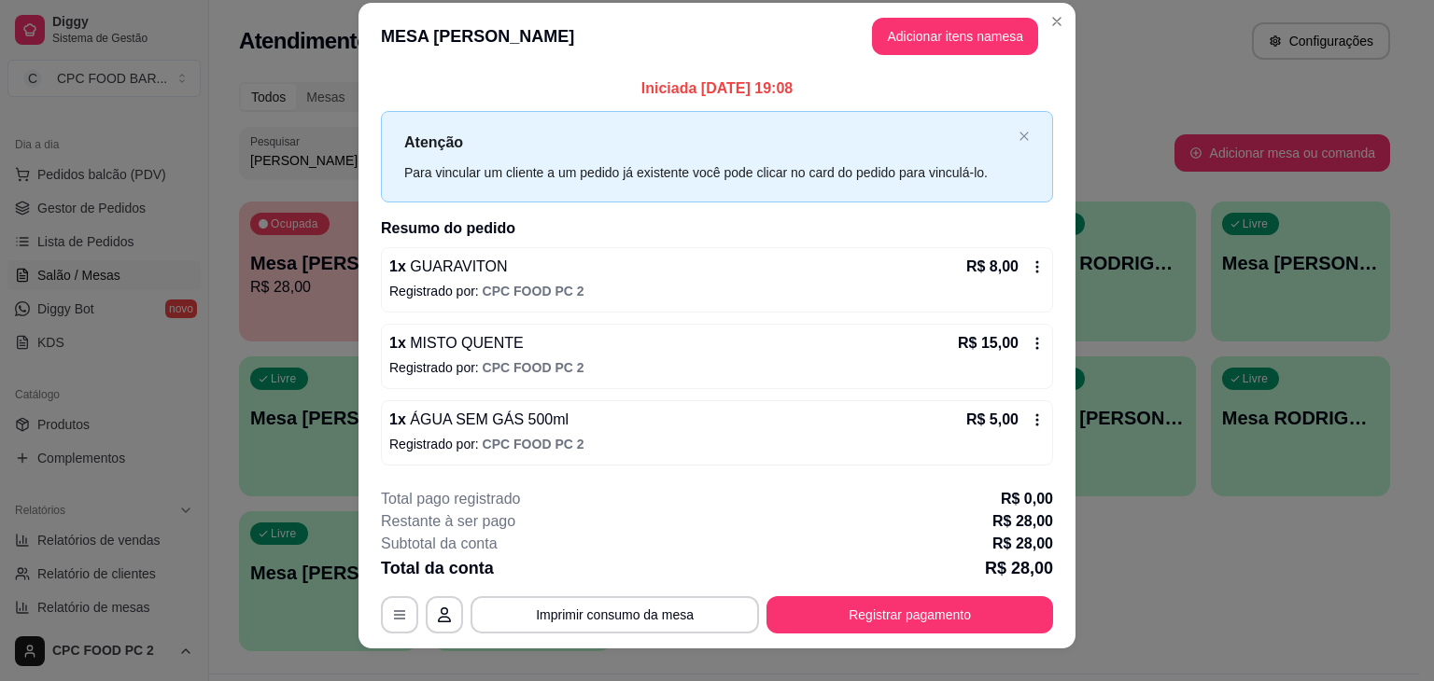
scroll to position [41, 0]
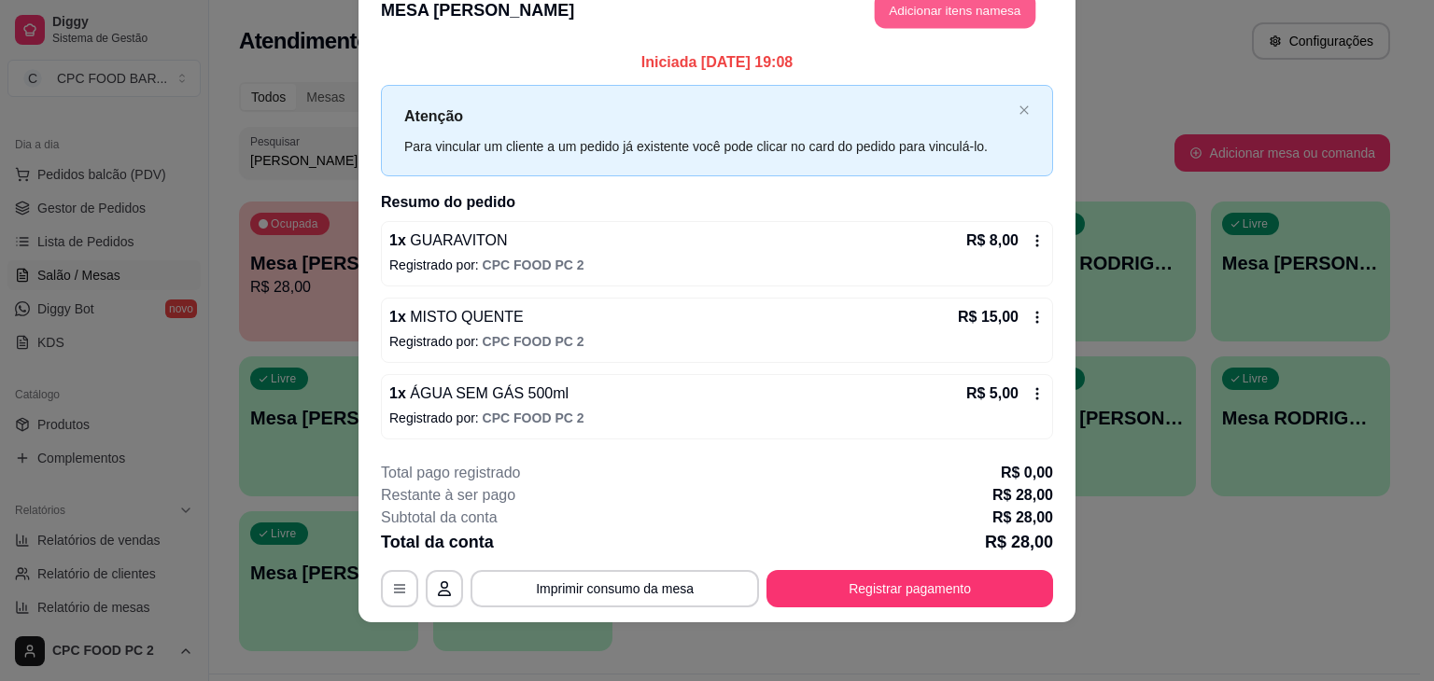
click at [906, 16] on button "Adicionar itens na mesa" at bounding box center [955, 11] width 161 height 36
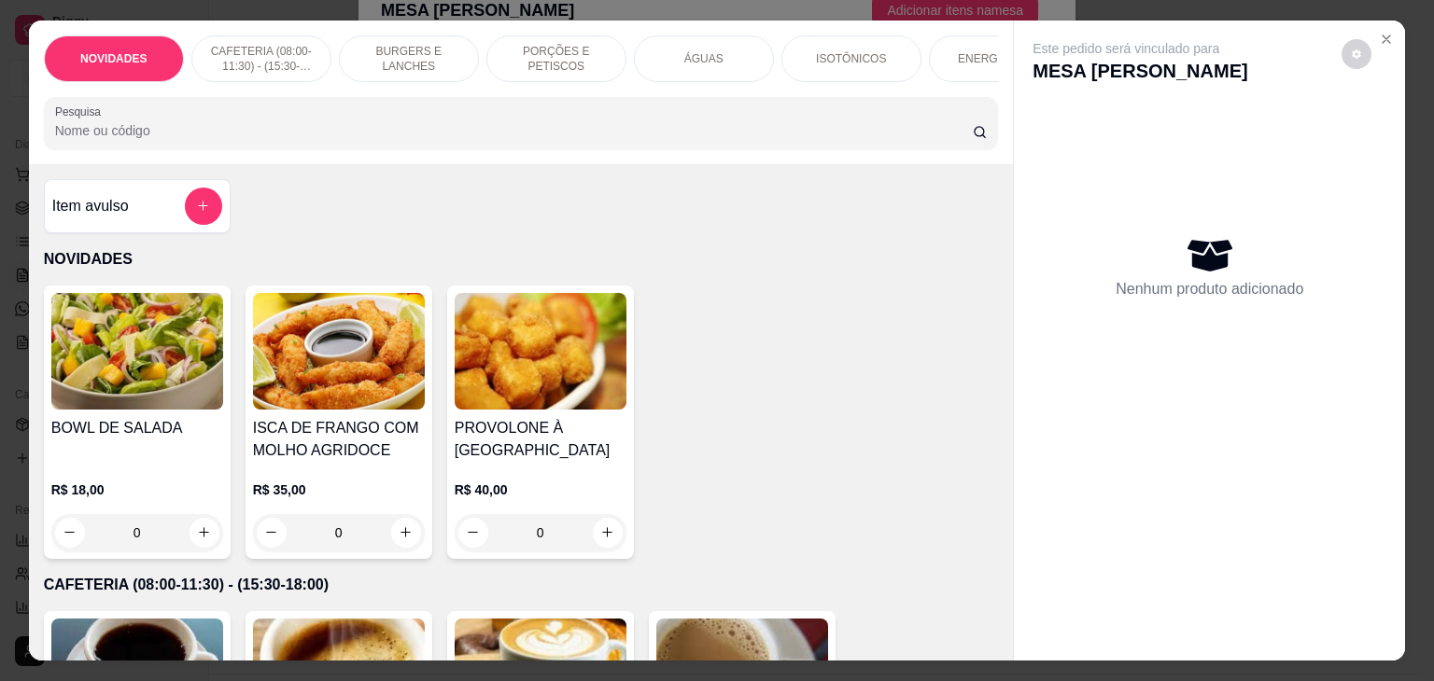
click at [332, 138] on input "Pesquisa" at bounding box center [513, 130] width 917 height 19
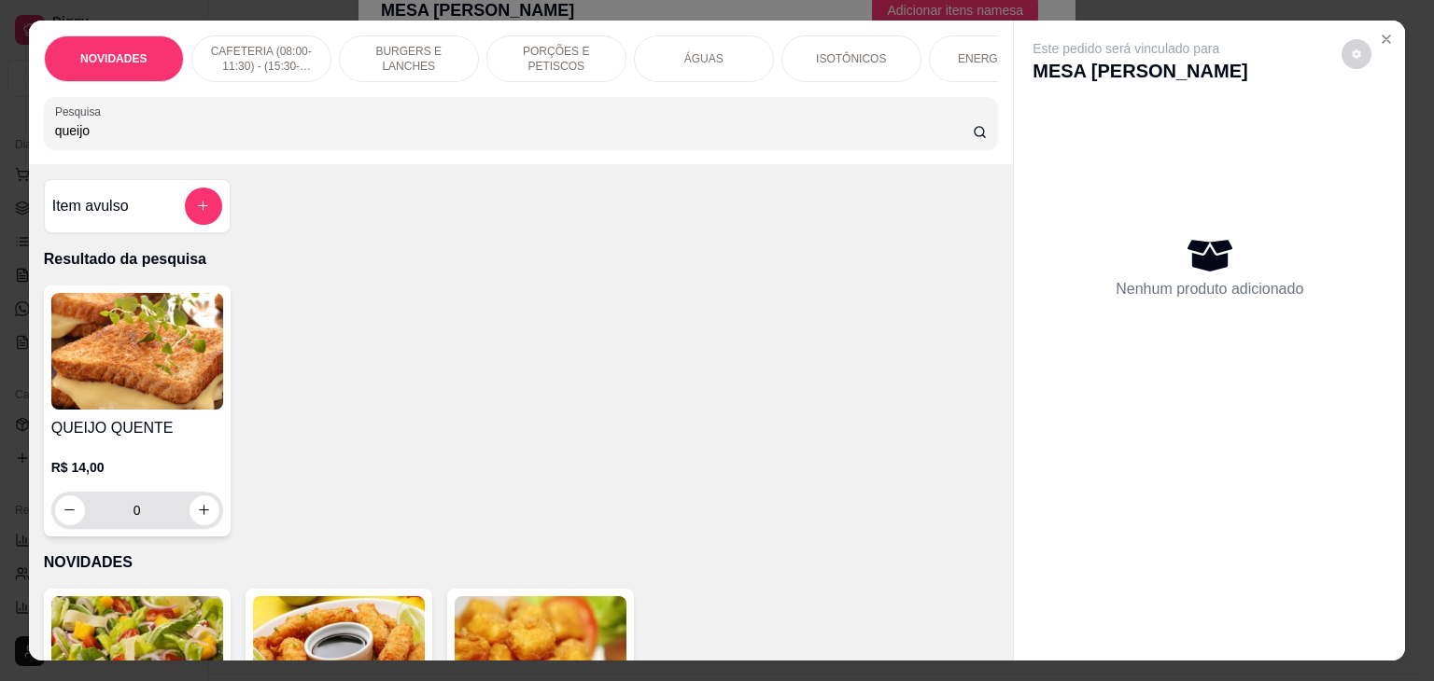
type input "queijo"
click at [189, 523] on button "increase-product-quantity" at bounding box center [203, 510] width 29 height 29
type input "1"
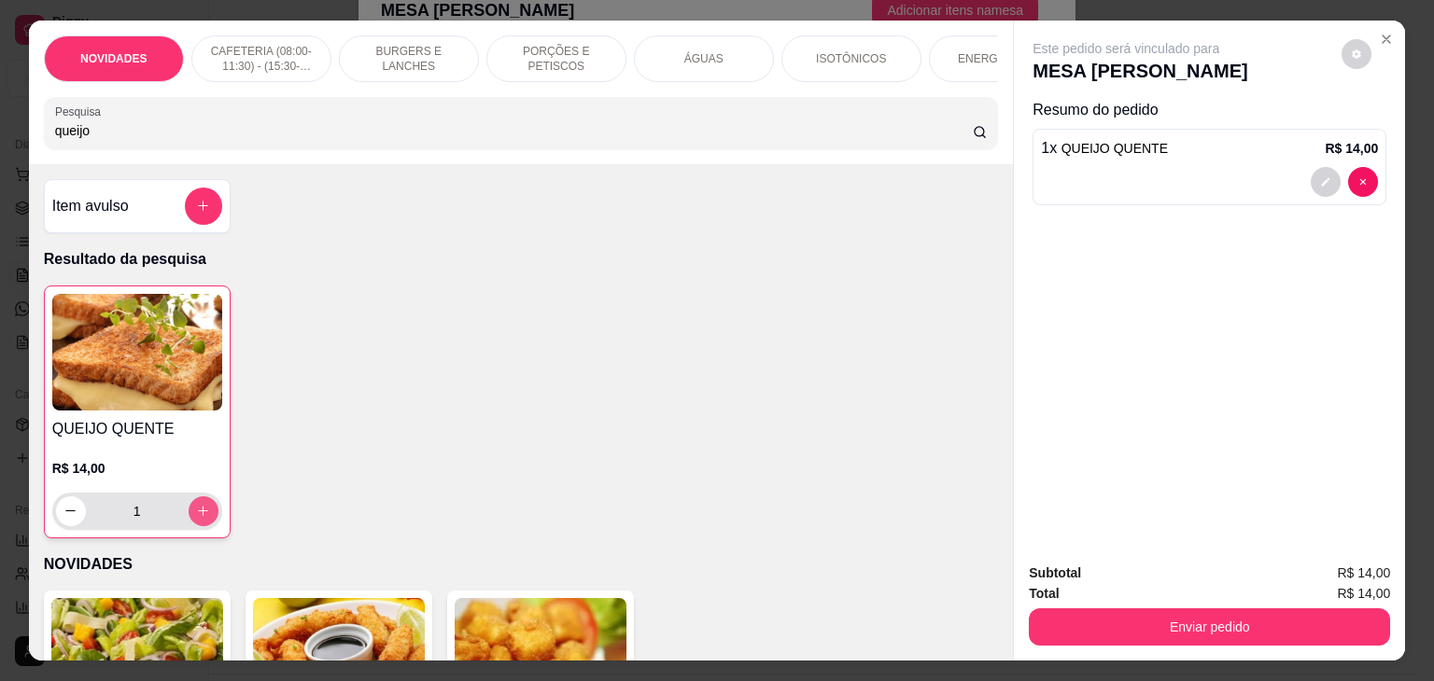
click at [199, 518] on icon "increase-product-quantity" at bounding box center [203, 511] width 14 height 14
type input "2"
click at [1311, 176] on button "decrease-product-quantity" at bounding box center [1325, 181] width 29 height 29
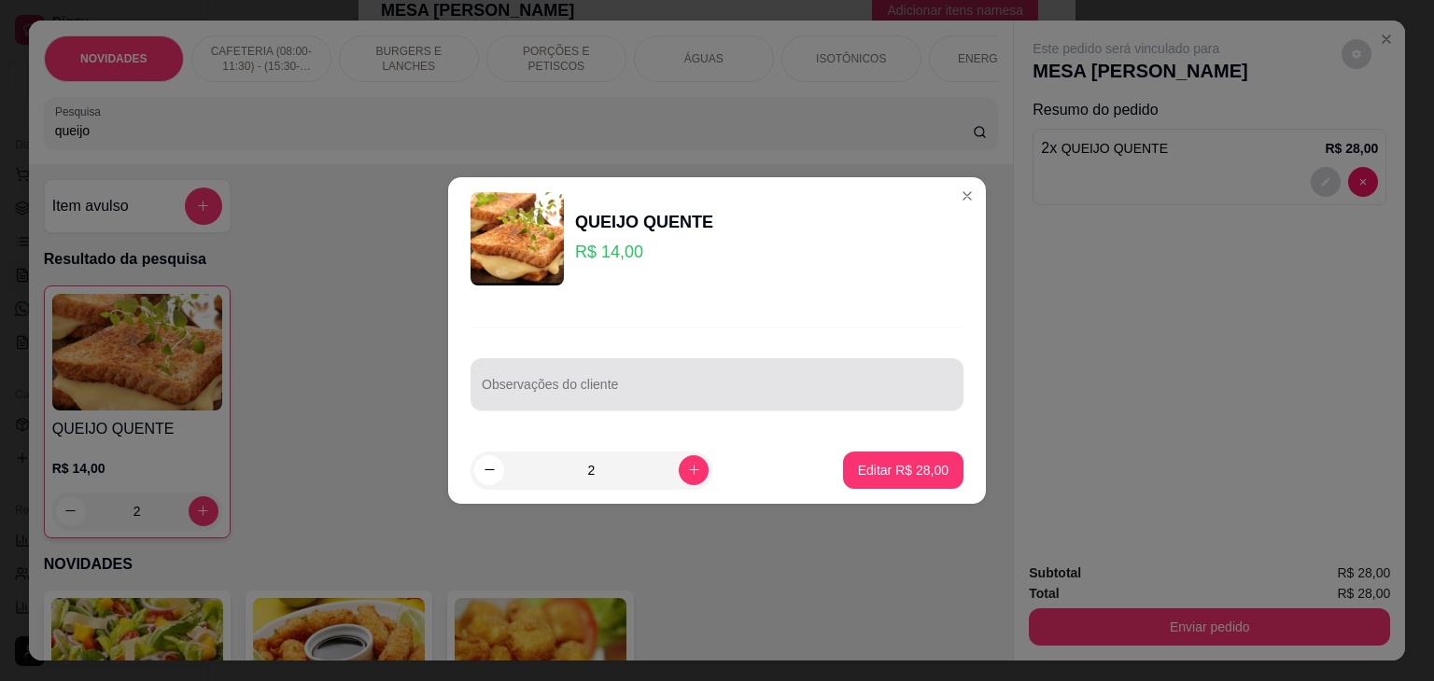
click at [564, 381] on div at bounding box center [717, 384] width 470 height 37
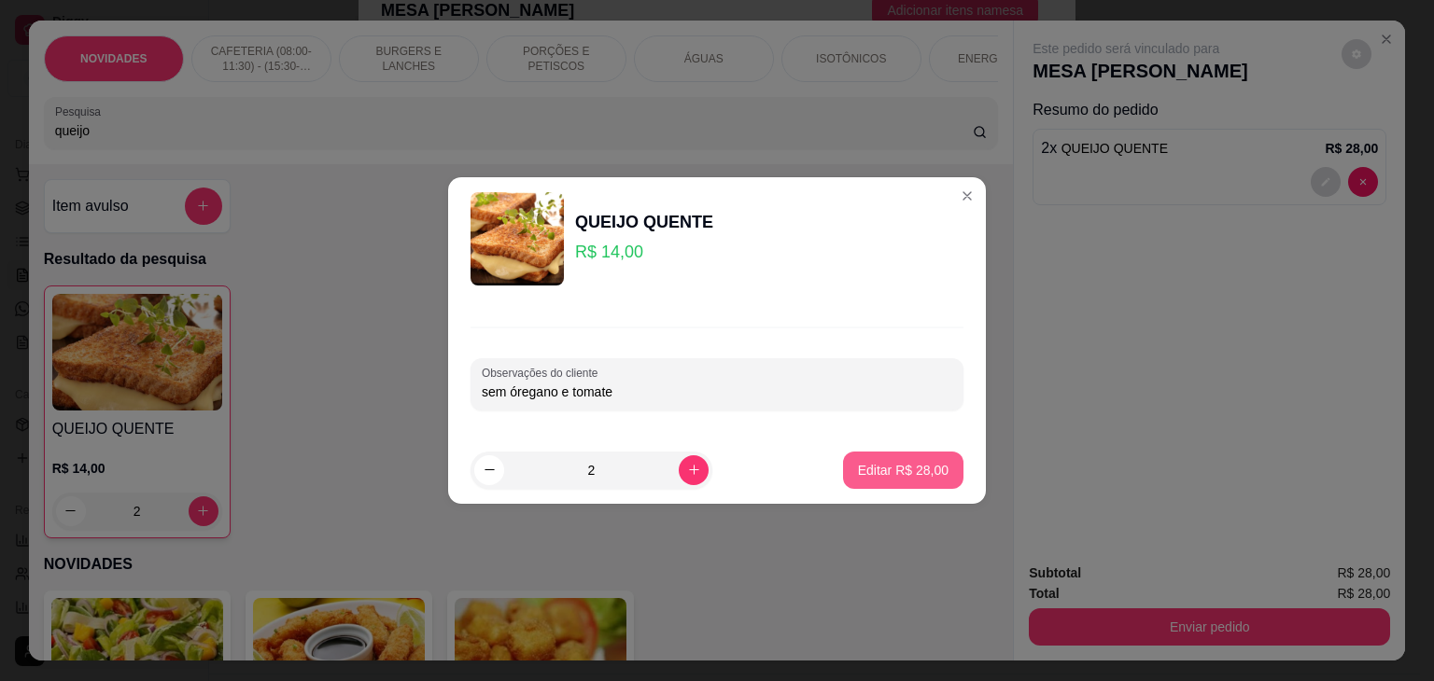
type input "sem óregano e tomate"
click at [909, 459] on button "Editar R$ 28,00" at bounding box center [903, 470] width 120 height 37
type input "0"
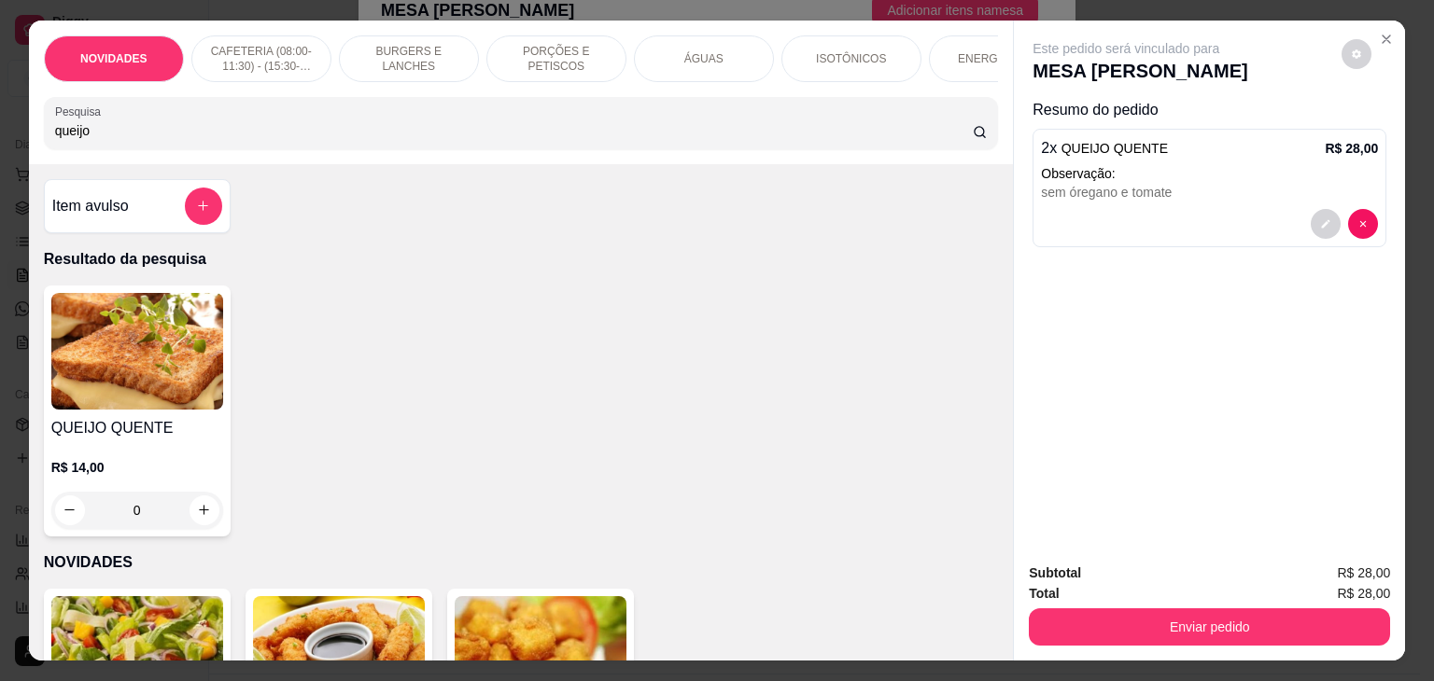
click at [679, 435] on div "NOVIDADES CAFETERIA (08:00-11:30) - (15:30-18:00) BURGERS E LANCHES PORÇÕES E P…" at bounding box center [717, 341] width 1377 height 640
drag, startPoint x: 231, startPoint y: 133, endPoint x: 3, endPoint y: 127, distance: 227.8
click at [3, 127] on div "NOVIDADES CAFETERIA (08:00-11:30) - (15:30-18:00) BURGERS E LANCHES PORÇÕES E P…" at bounding box center [717, 340] width 1434 height 681
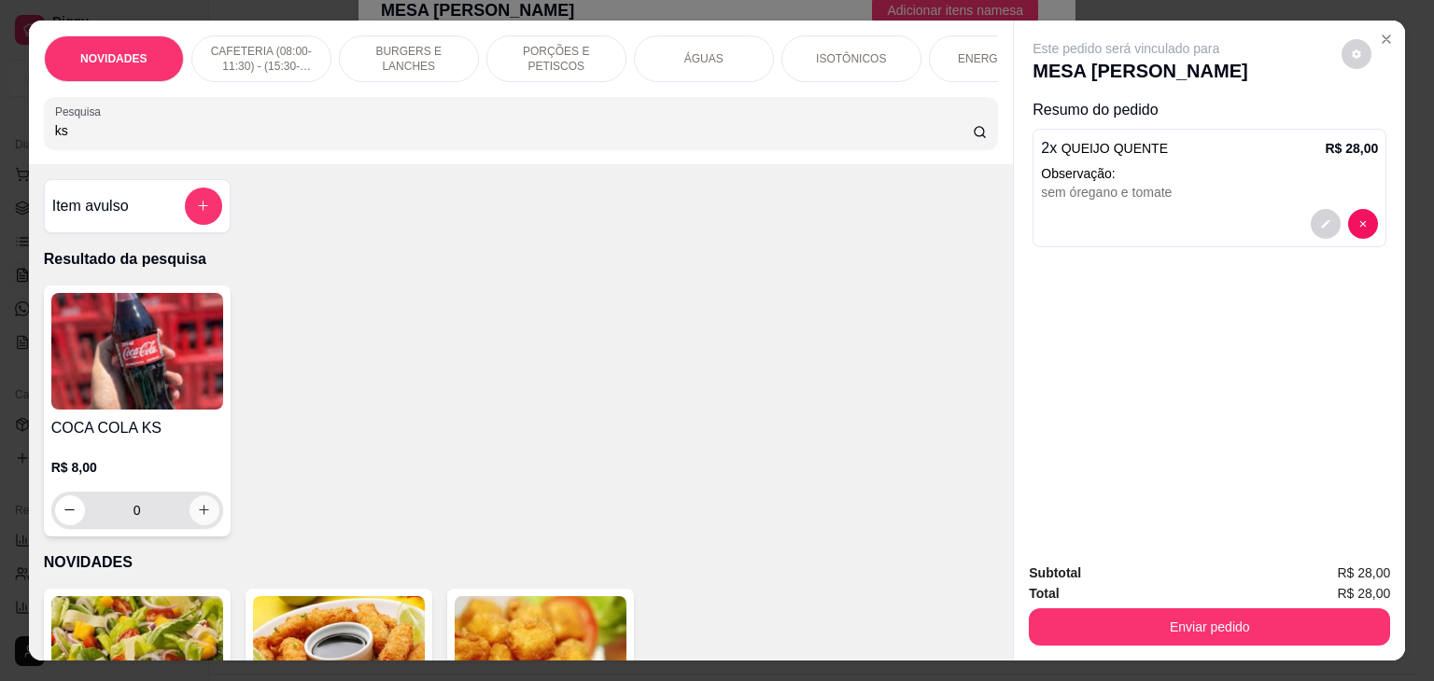
type input "ks"
click at [189, 523] on button "increase-product-quantity" at bounding box center [203, 510] width 29 height 29
type input "1"
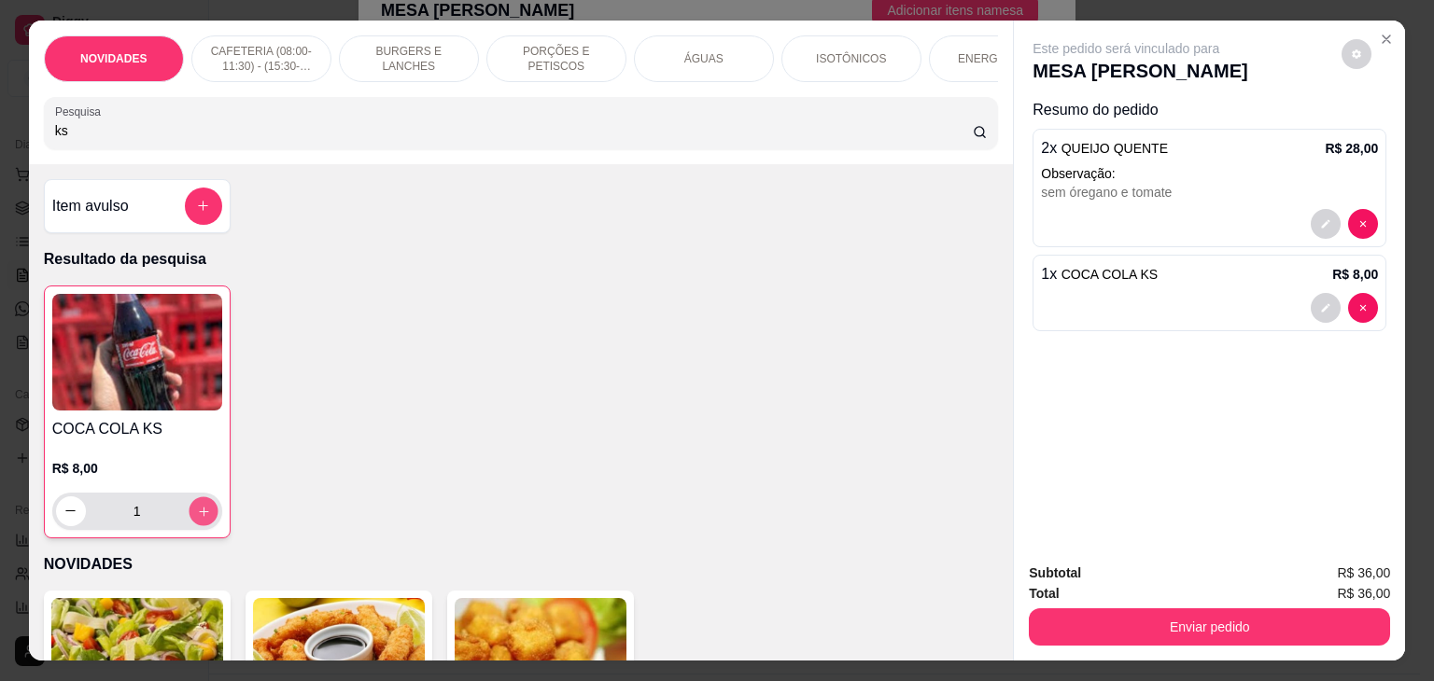
click at [189, 523] on button "increase-product-quantity" at bounding box center [203, 511] width 29 height 29
type input "2"
click at [1320, 304] on icon "decrease-product-quantity" at bounding box center [1325, 307] width 11 height 11
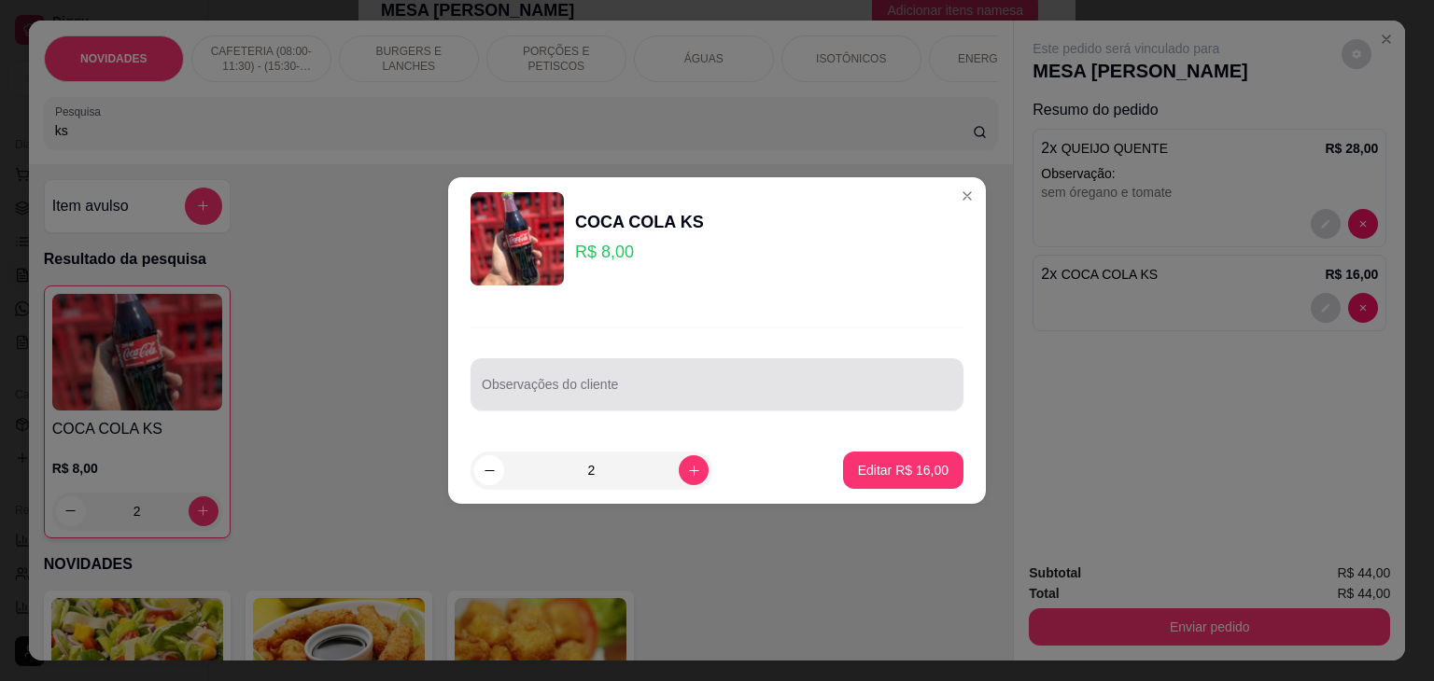
click at [663, 381] on div at bounding box center [717, 384] width 470 height 37
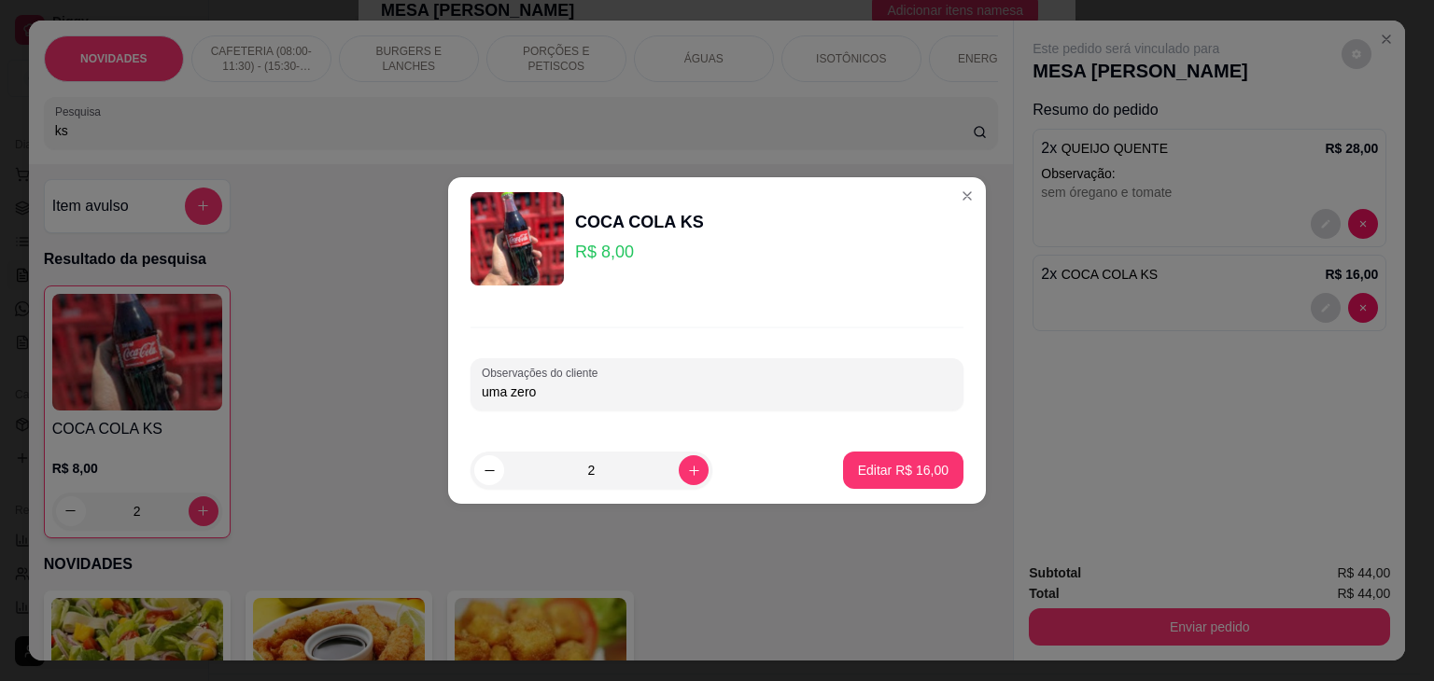
type input "uma zero"
click at [877, 471] on p "Editar R$ 16,00" at bounding box center [903, 470] width 88 height 18
type input "0"
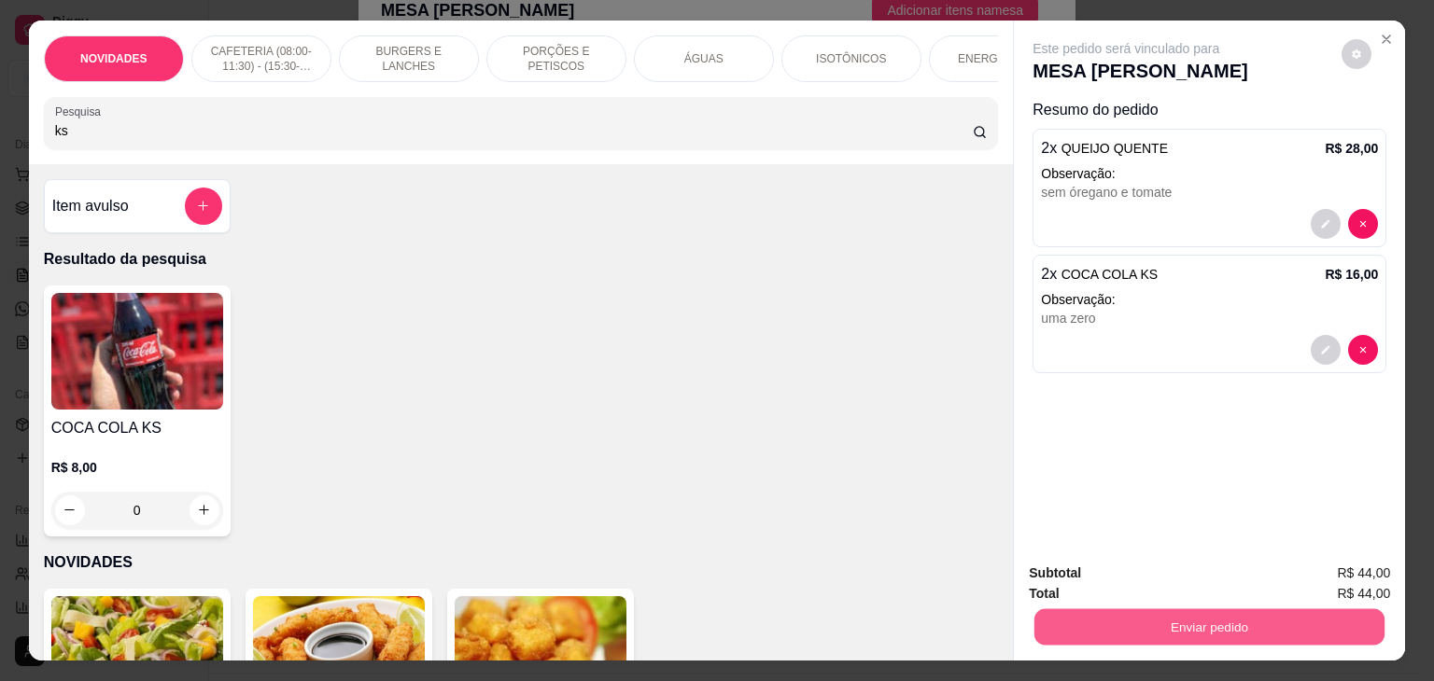
click at [1092, 617] on button "Enviar pedido" at bounding box center [1209, 627] width 350 height 36
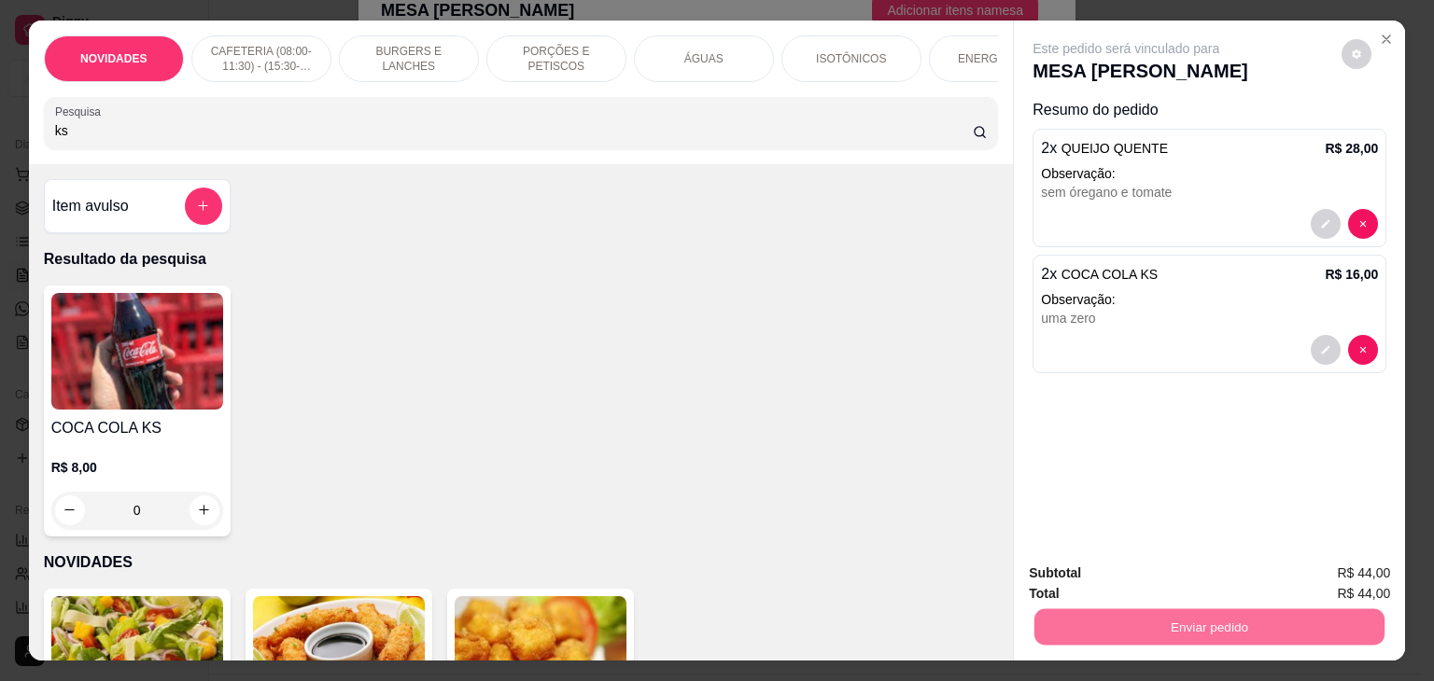
click at [1094, 589] on button "Não registrar e enviar pedido" at bounding box center [1147, 573] width 194 height 35
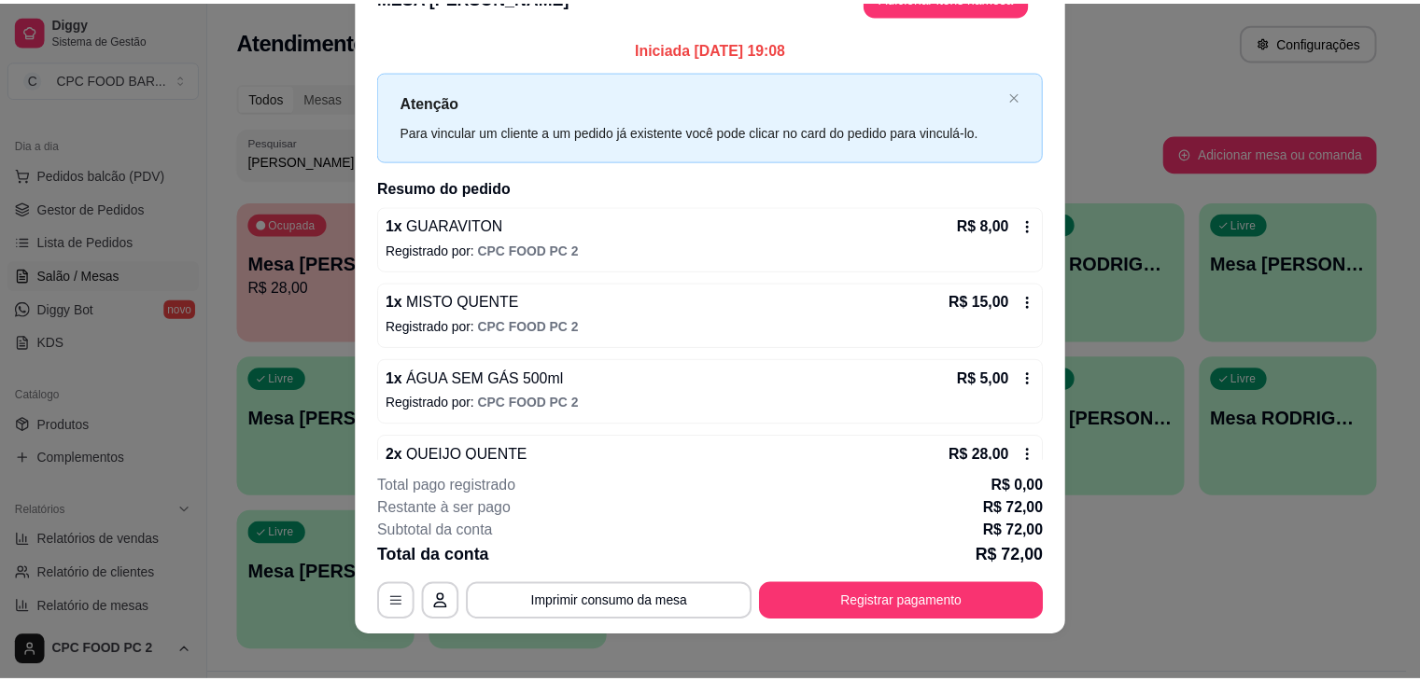
scroll to position [26, 0]
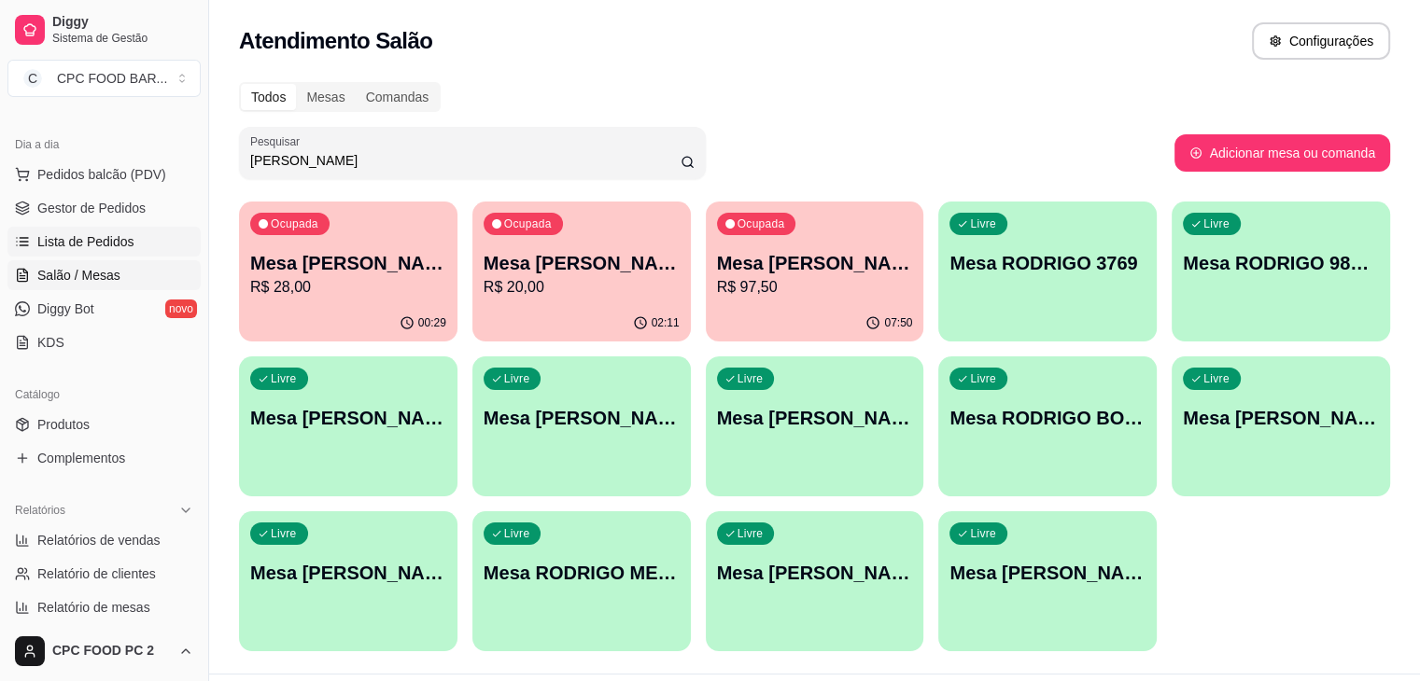
click at [91, 244] on span "Lista de Pedidos" at bounding box center [85, 241] width 97 height 19
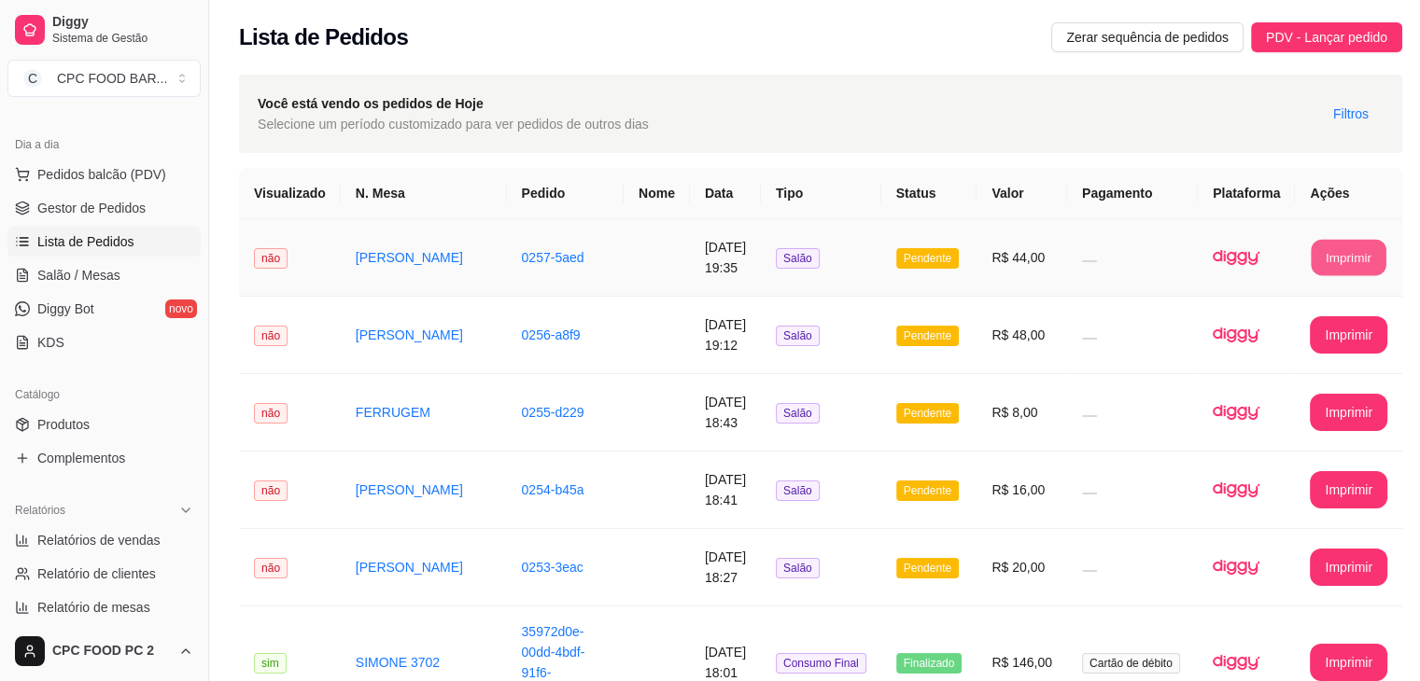
click at [1311, 255] on button "Imprimir" at bounding box center [1348, 258] width 75 height 36
click at [108, 270] on span "Salão / Mesas" at bounding box center [78, 275] width 83 height 19
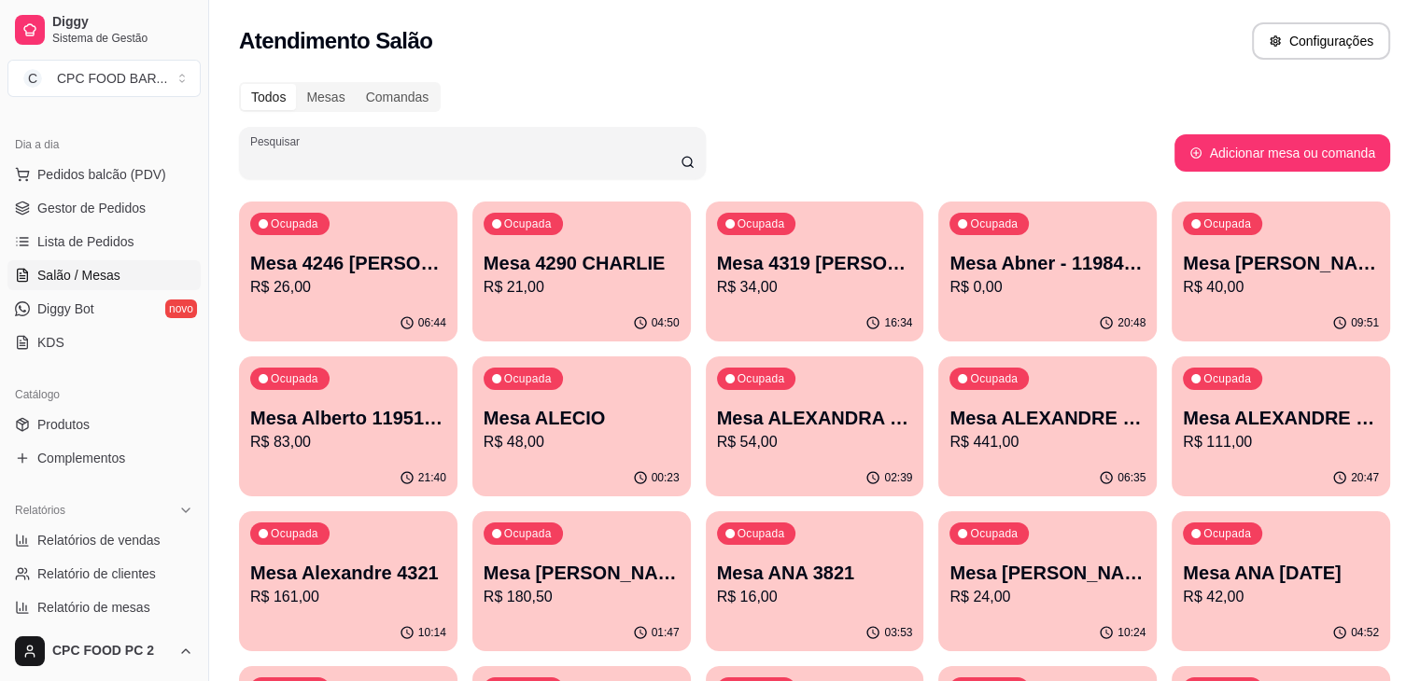
click at [304, 154] on input "Pesquisar" at bounding box center [465, 160] width 430 height 19
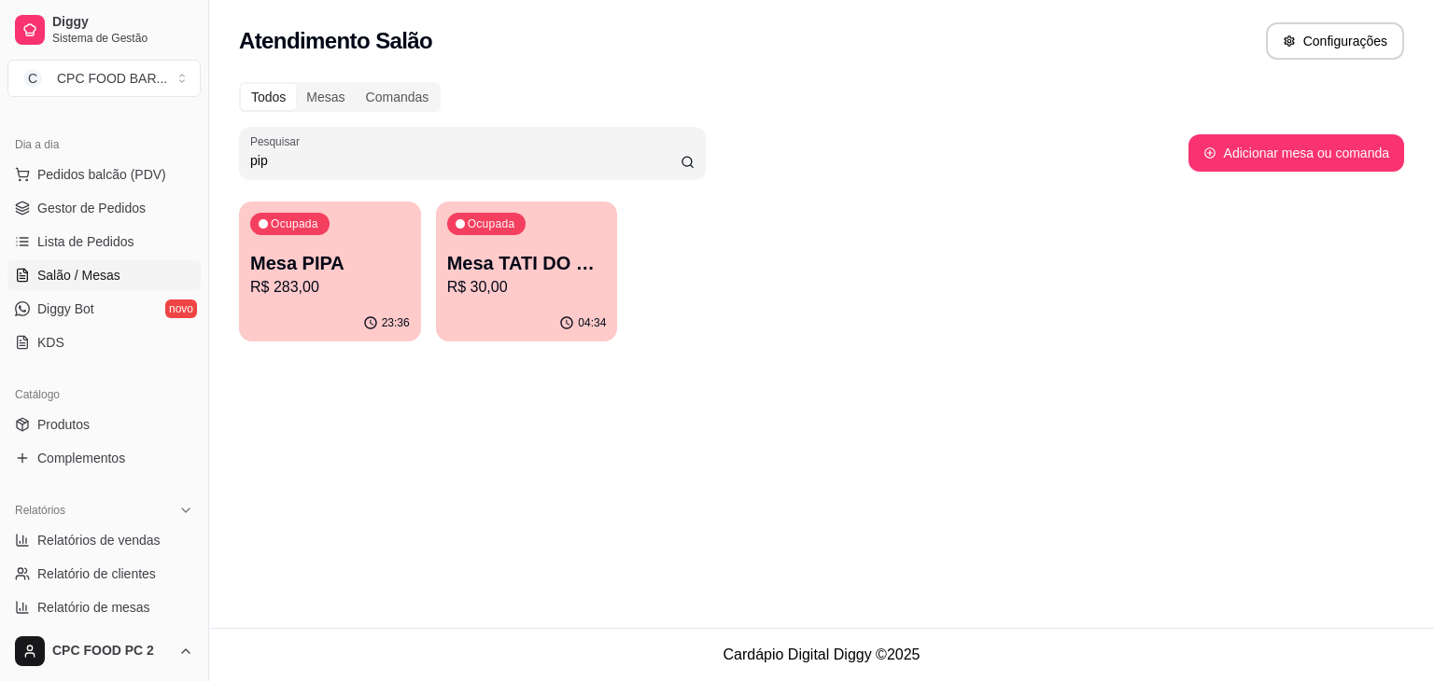
type input "pip"
click at [359, 297] on p "R$ 283,00" at bounding box center [330, 287] width 160 height 22
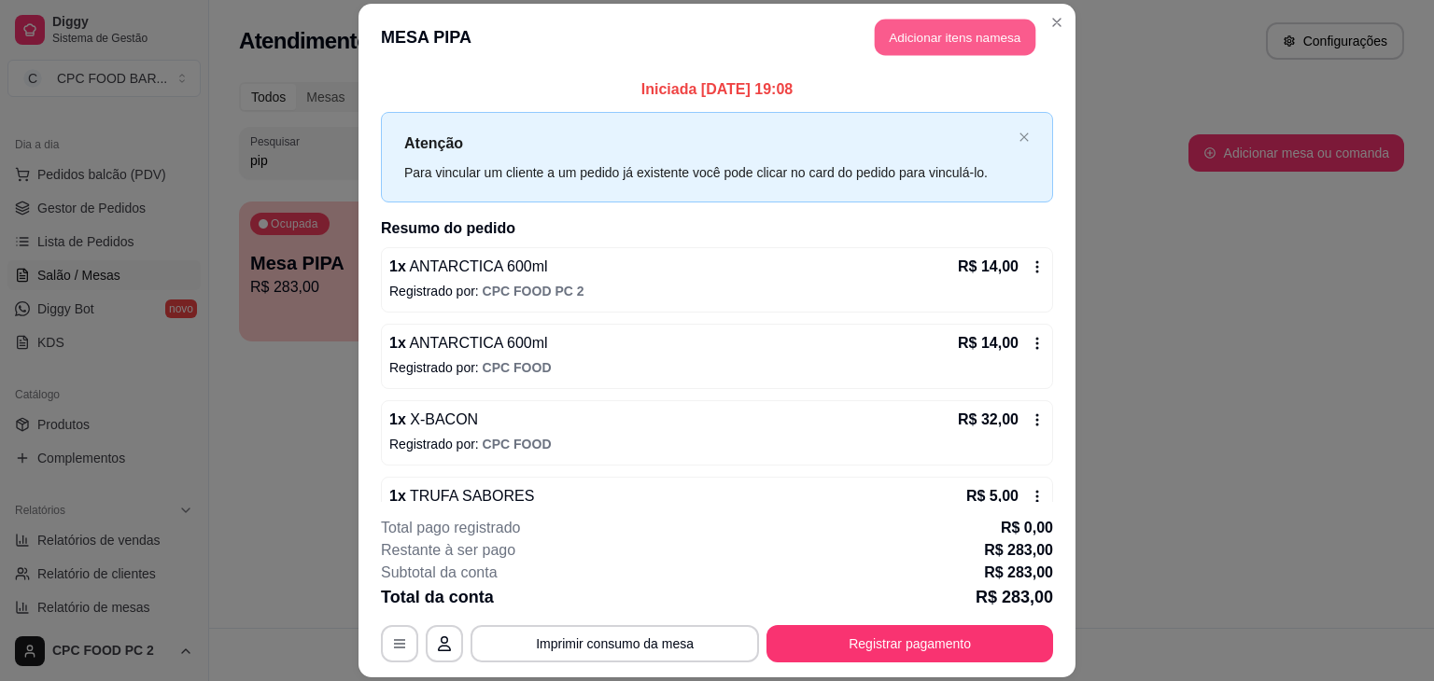
click at [972, 35] on button "Adicionar itens na mesa" at bounding box center [955, 37] width 161 height 36
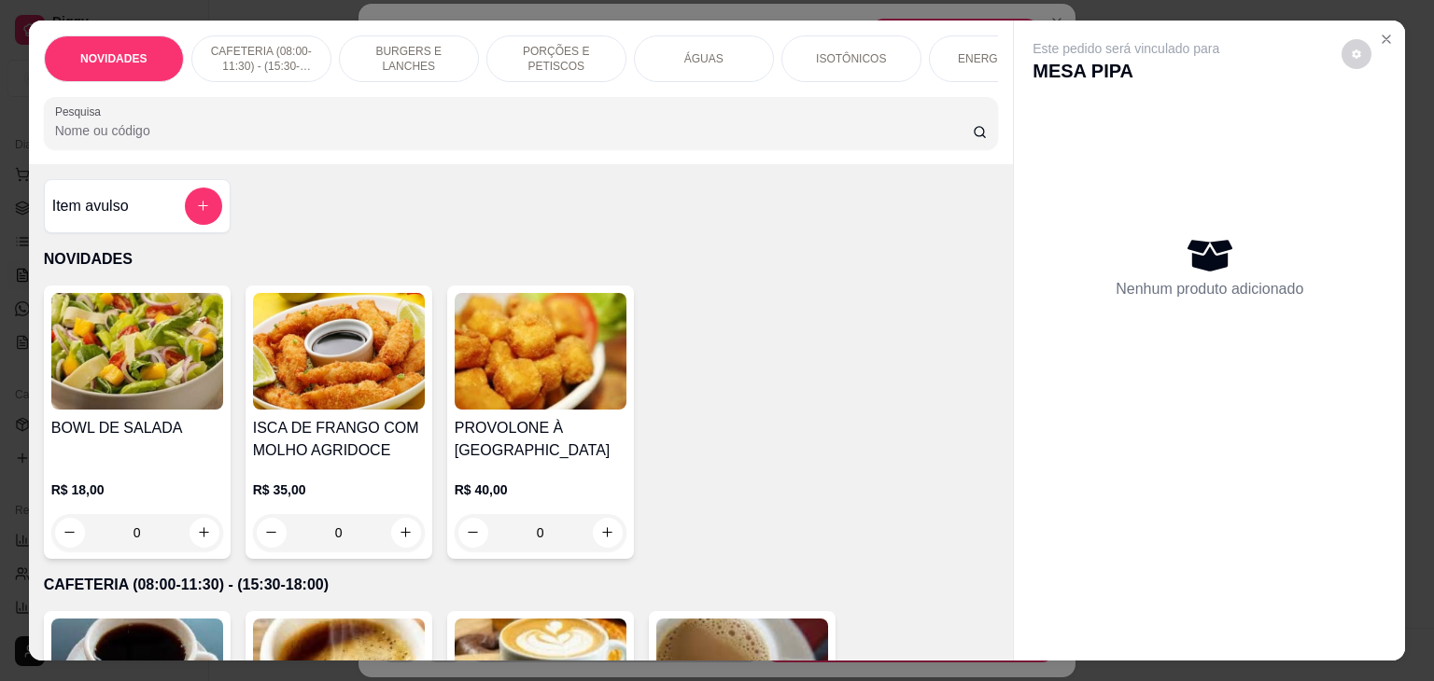
click at [612, 140] on input "Pesquisa" at bounding box center [513, 130] width 917 height 19
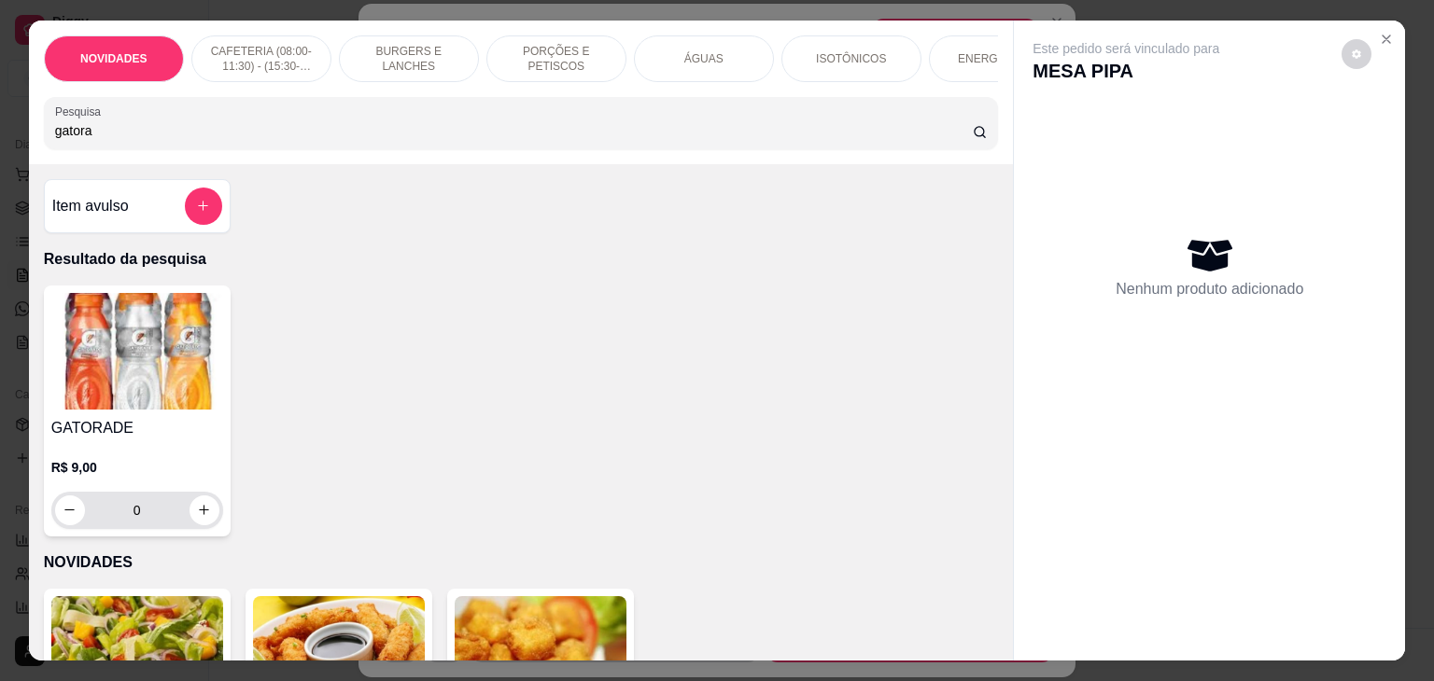
type input "gatora"
click at [197, 518] on icon "increase-product-quantity" at bounding box center [204, 511] width 14 height 14
type input "1"
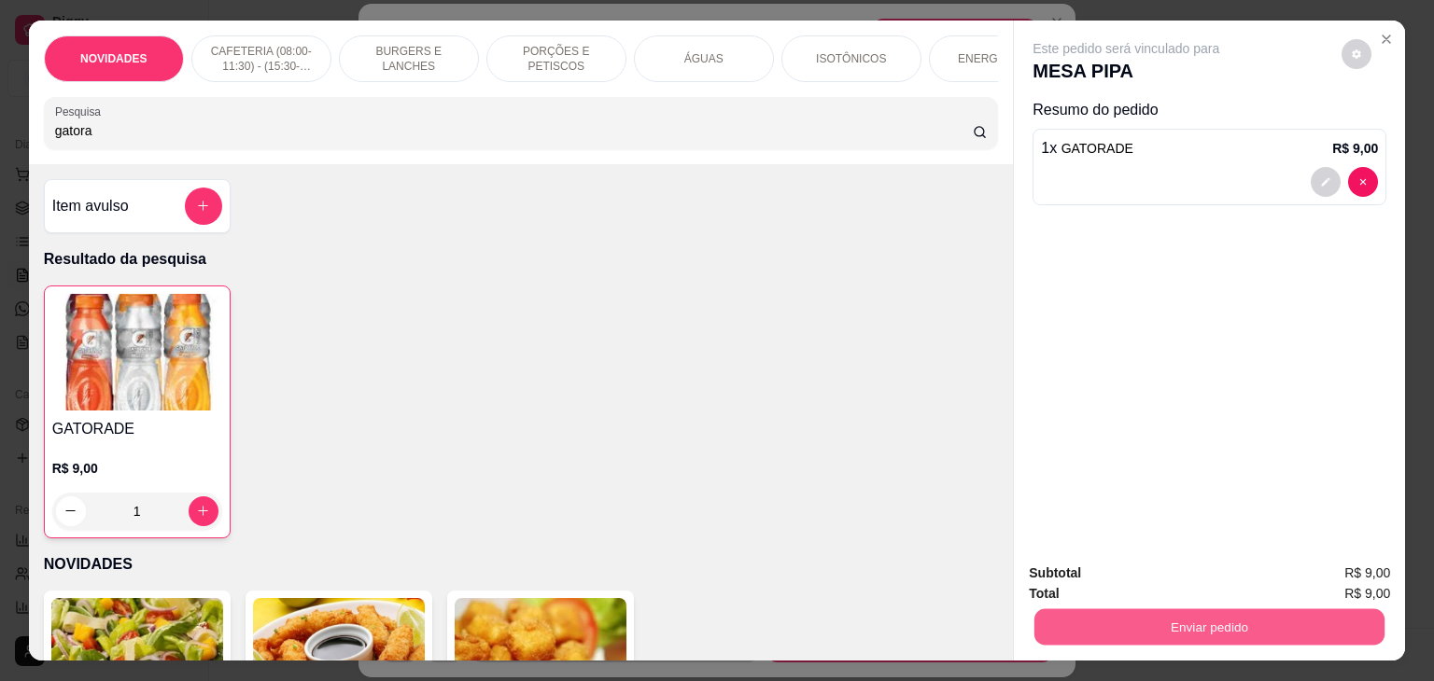
click at [1130, 617] on button "Enviar pedido" at bounding box center [1209, 627] width 350 height 36
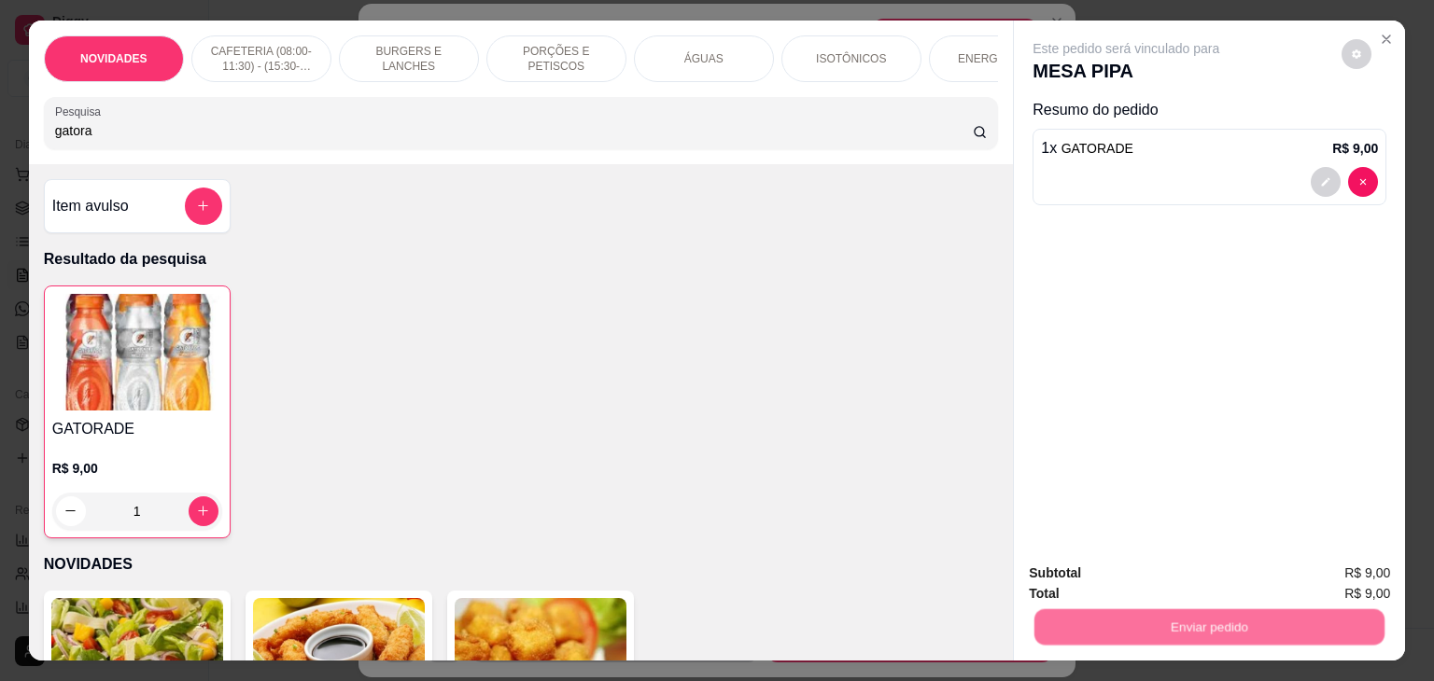
click at [1120, 564] on button "Não registrar e enviar pedido" at bounding box center [1147, 573] width 194 height 35
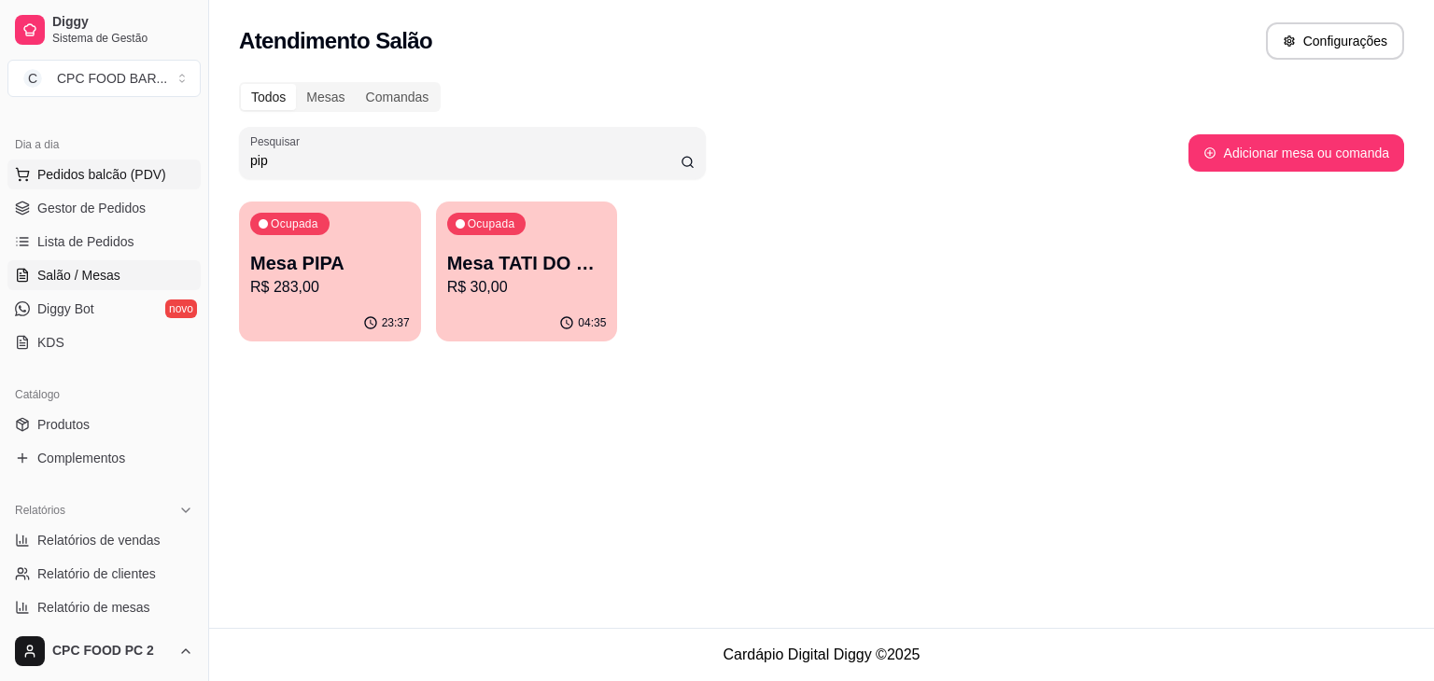
drag, startPoint x: 254, startPoint y: 159, endPoint x: 164, endPoint y: 160, distance: 89.6
click at [164, 160] on div "Diggy Sistema de Gestão C CPC FOOD BAR ... Loja aberta Plano Essencial + Mesas …" at bounding box center [717, 340] width 1434 height 681
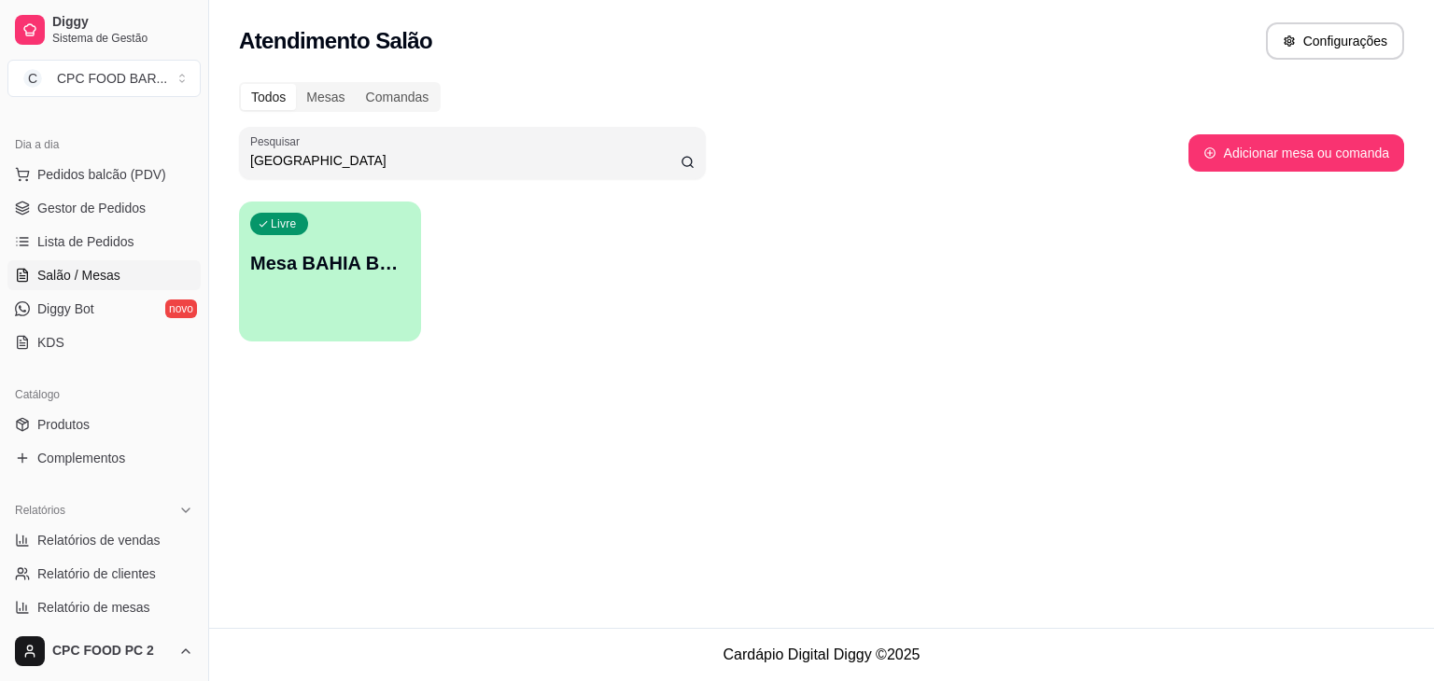
type input "bahia"
click at [290, 285] on div "Livre Mesa BAHIA BOCA" at bounding box center [330, 260] width 176 height 114
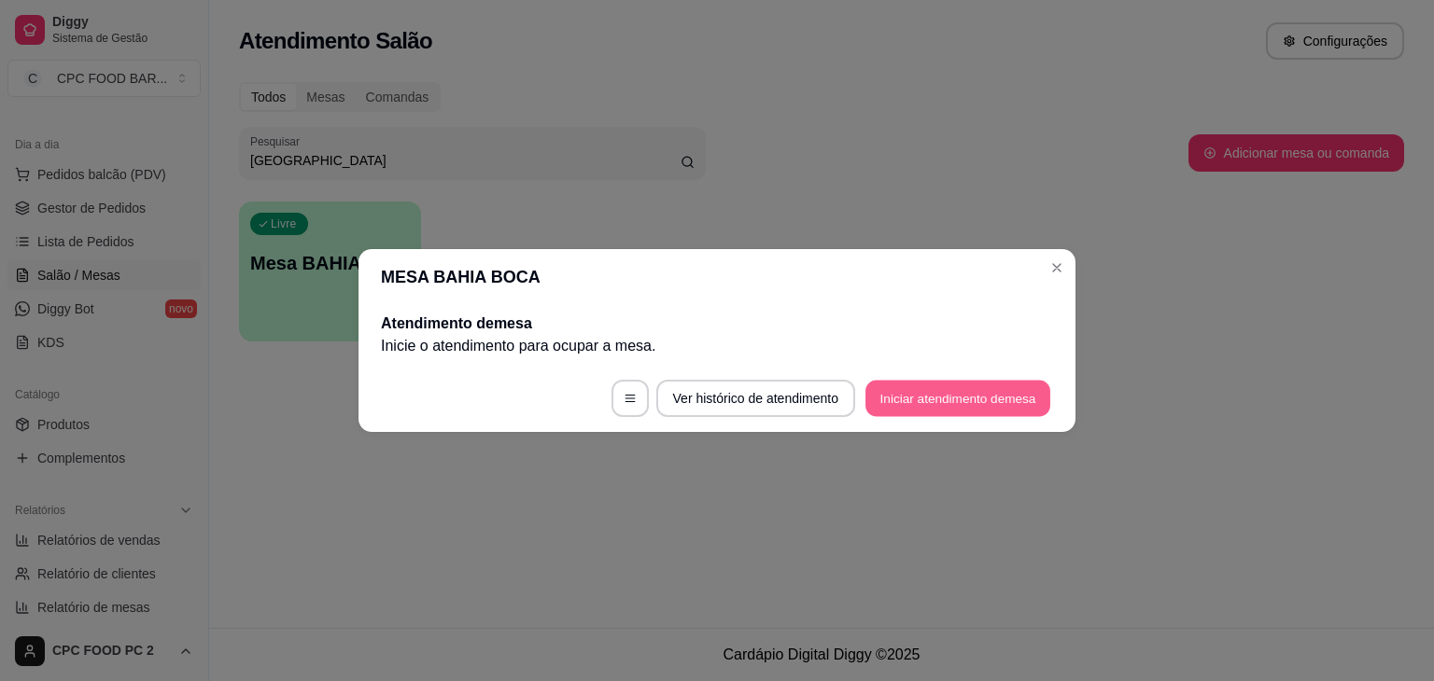
click at [956, 391] on button "Iniciar atendimento de mesa" at bounding box center [957, 399] width 185 height 36
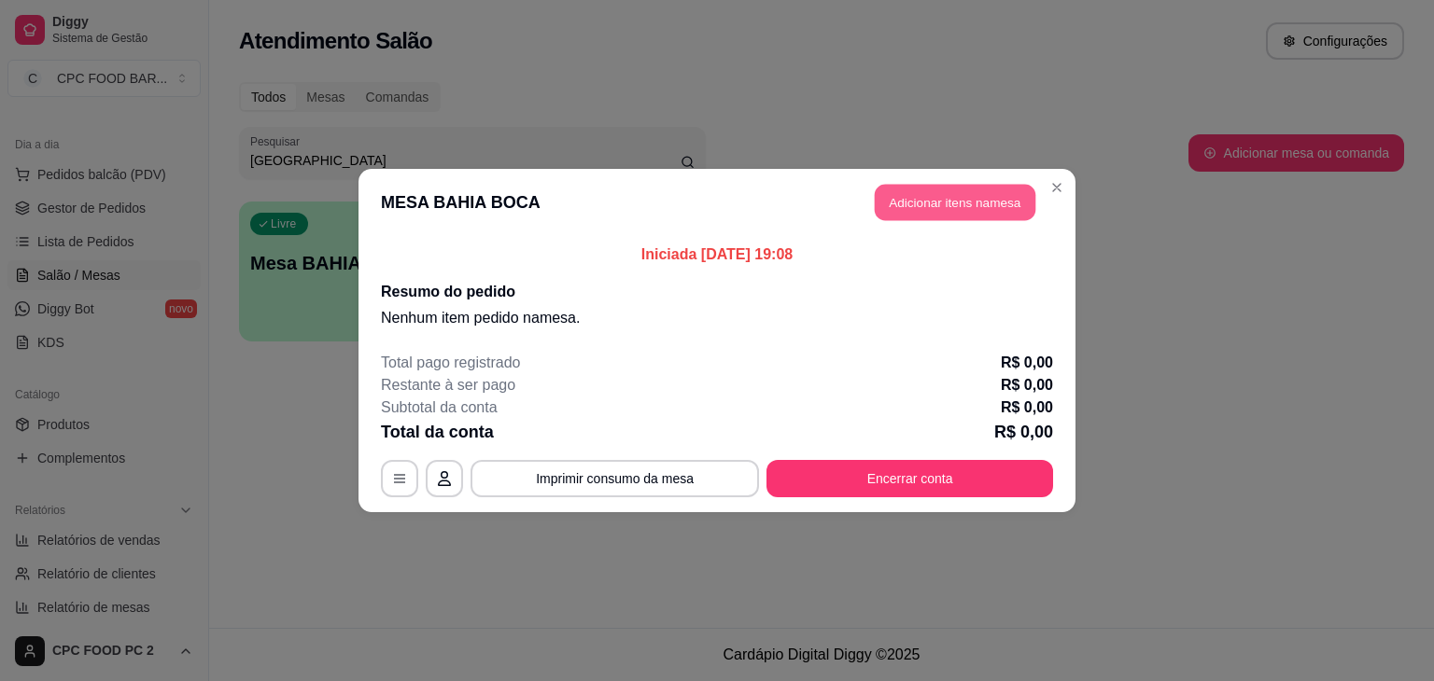
click at [982, 203] on button "Adicionar itens na mesa" at bounding box center [955, 203] width 161 height 36
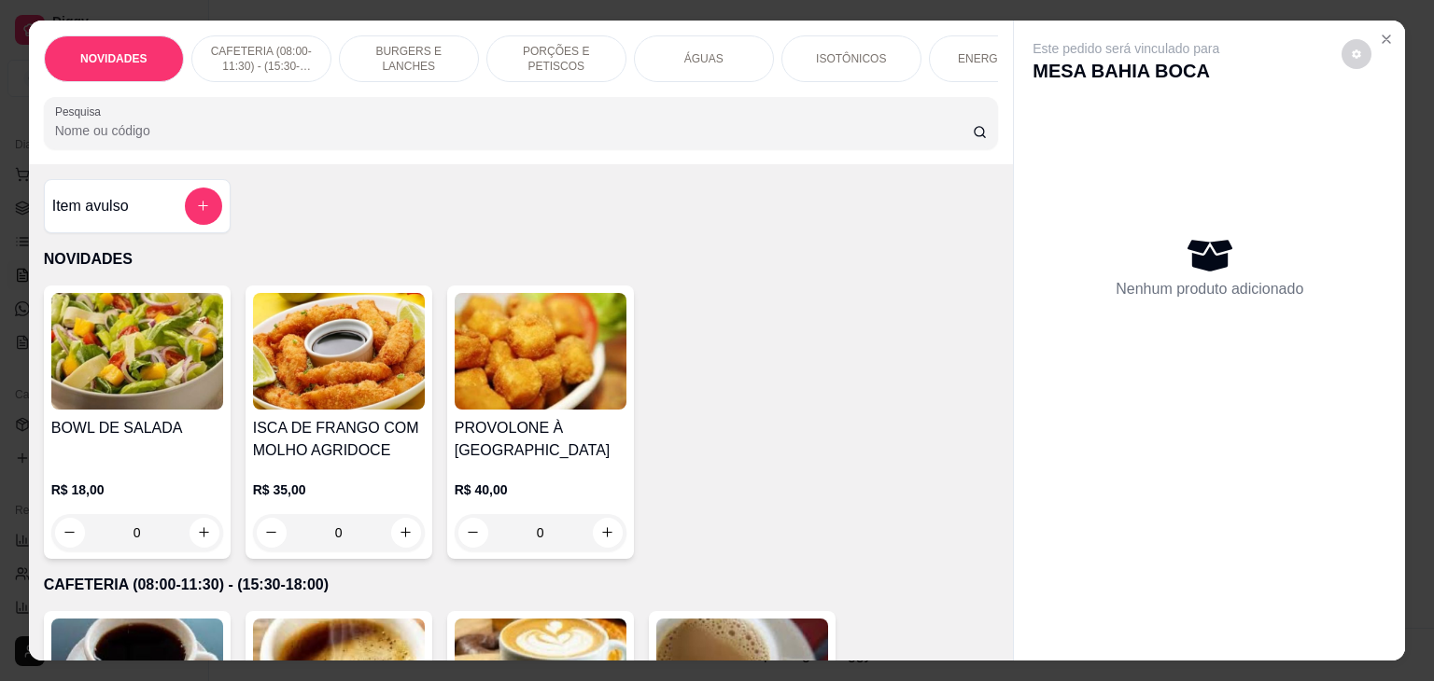
click at [616, 138] on input "Pesquisa" at bounding box center [513, 130] width 917 height 19
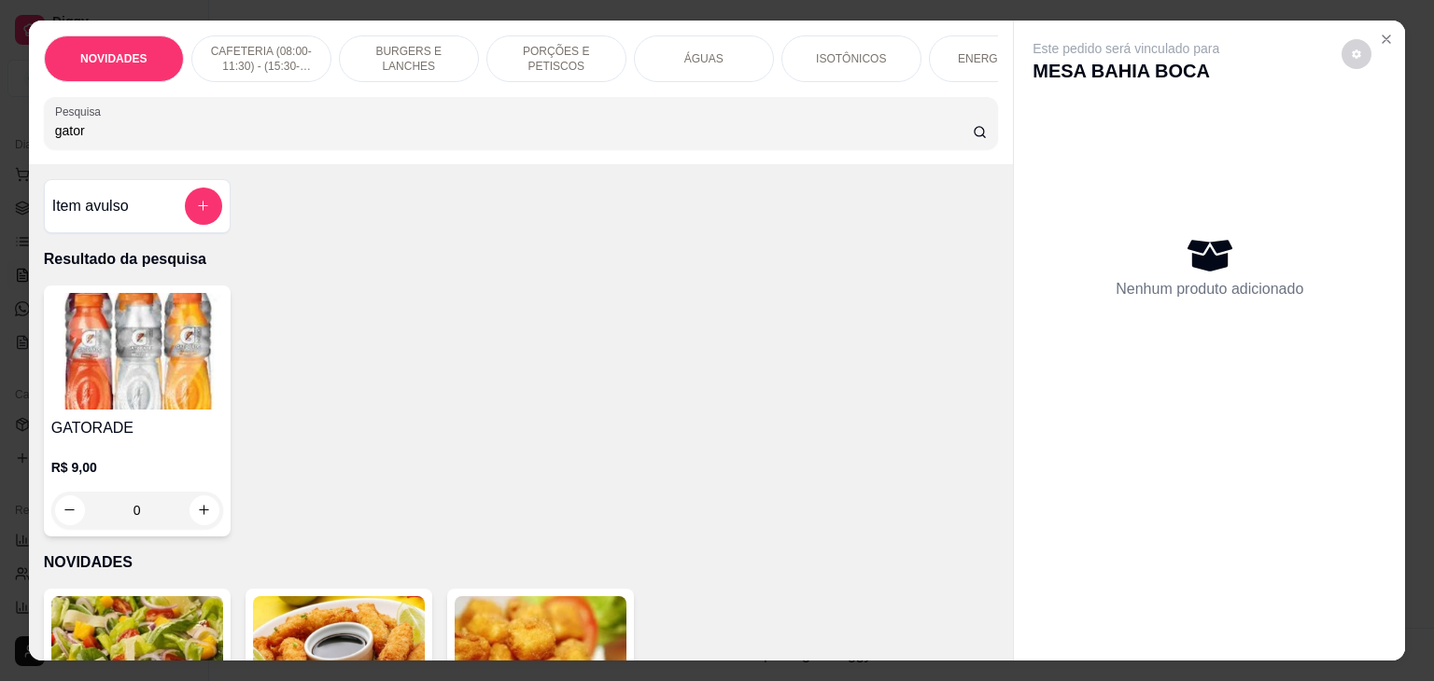
type input "gator"
click at [199, 512] on icon "increase-product-quantity" at bounding box center [204, 511] width 14 height 14
type input "1"
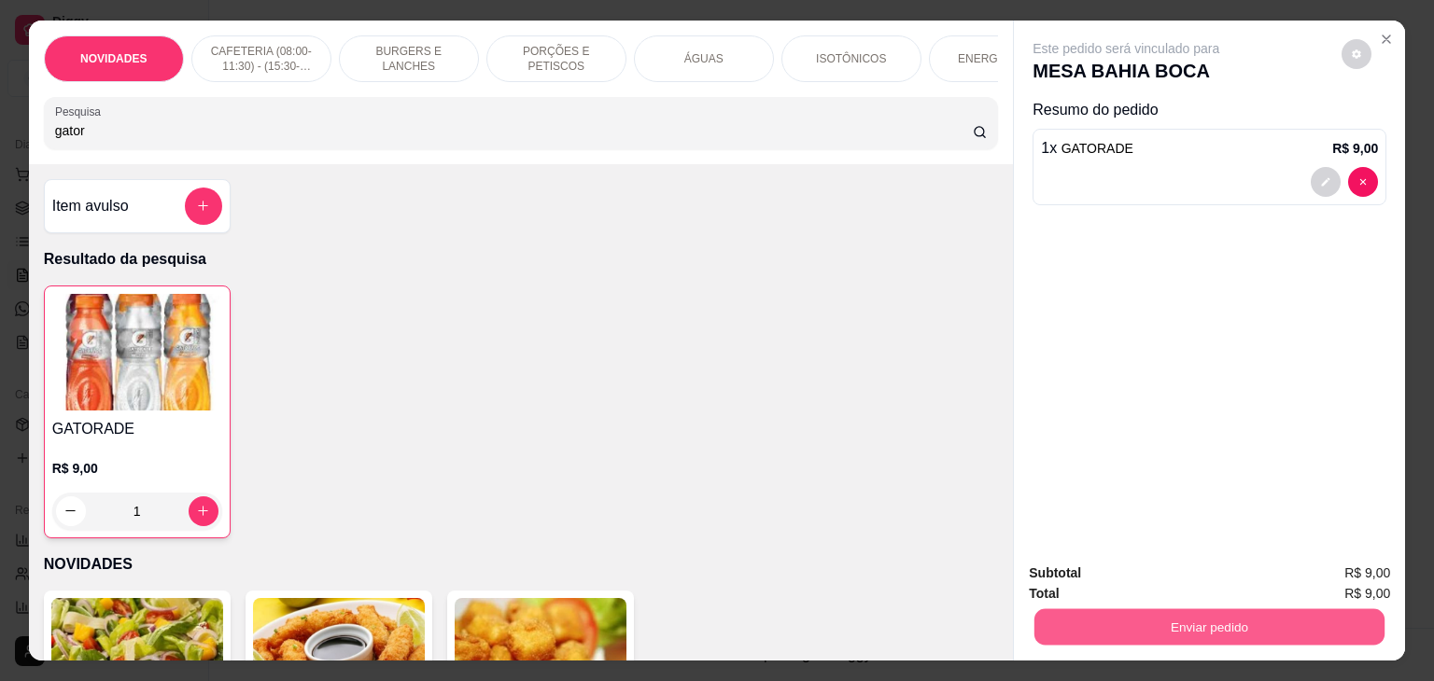
click at [1120, 610] on button "Enviar pedido" at bounding box center [1209, 627] width 350 height 36
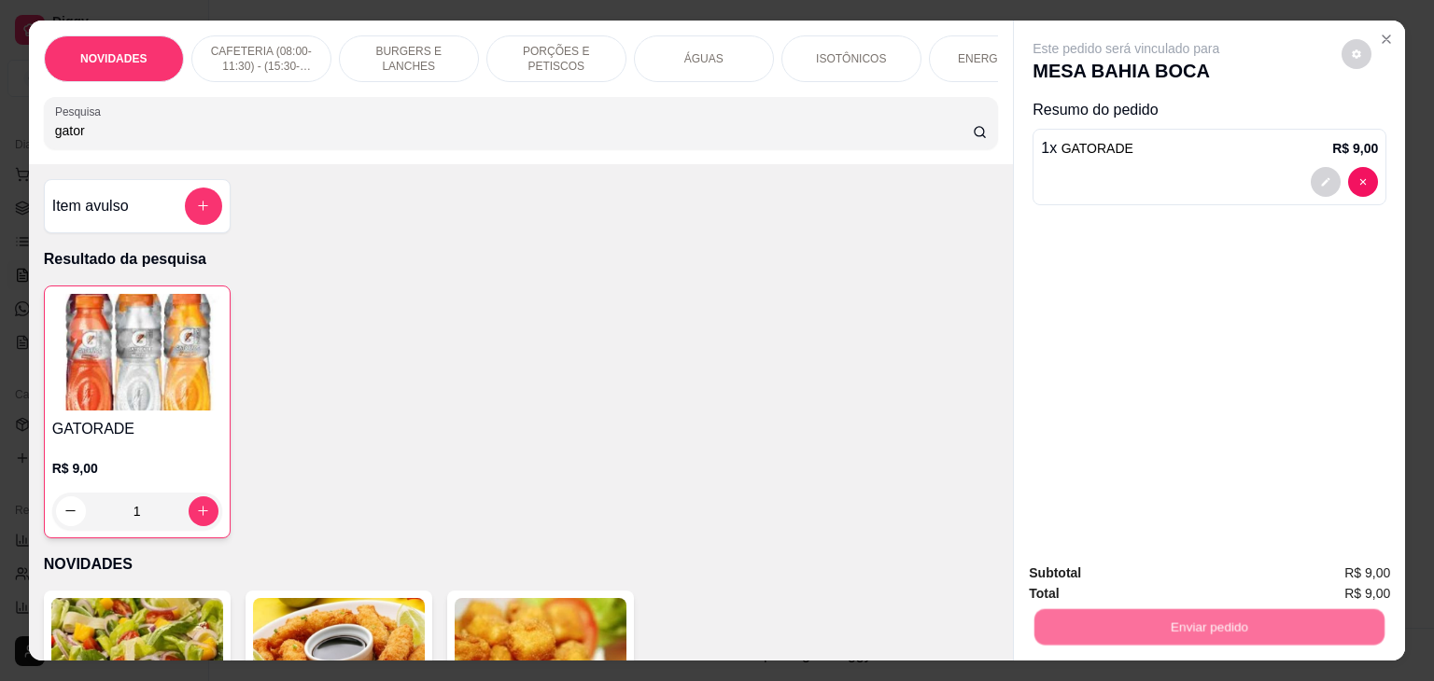
click at [1122, 584] on button "Não registrar e enviar pedido" at bounding box center [1147, 573] width 189 height 35
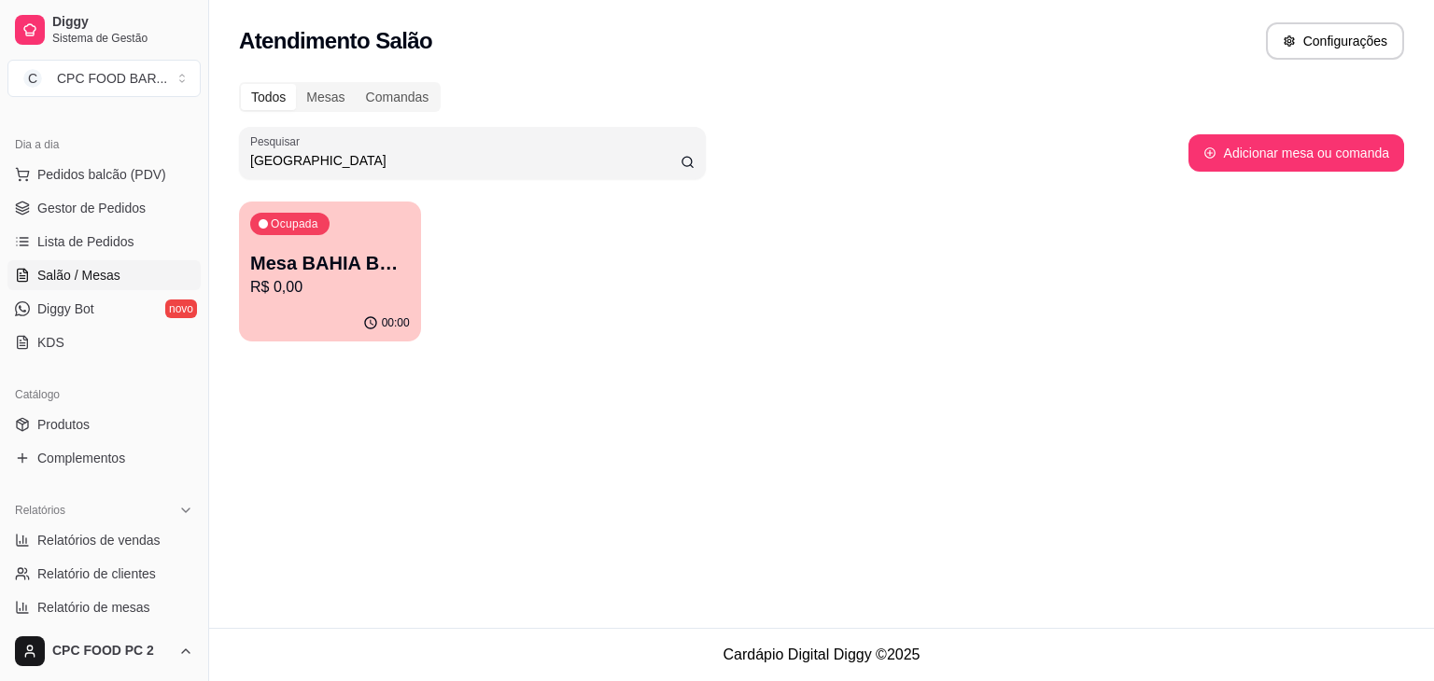
drag, startPoint x: 326, startPoint y: 157, endPoint x: 142, endPoint y: 154, distance: 183.9
click at [162, 153] on div "Diggy Sistema de Gestão C CPC FOOD BAR ... Loja aberta Plano Essencial + Mesas …" at bounding box center [717, 340] width 1434 height 681
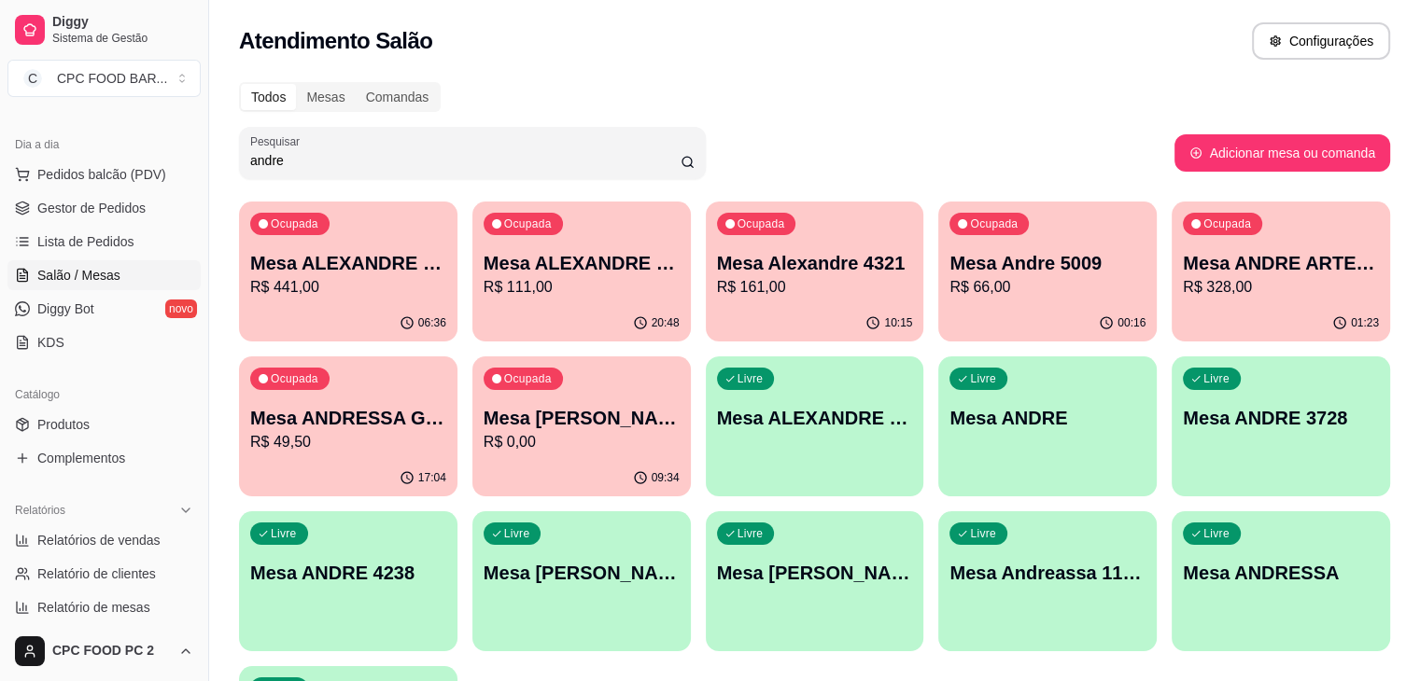
type input "andre"
click at [1185, 257] on p "Mesa ANDRE ARTE [GEOGRAPHIC_DATA]" at bounding box center [1280, 263] width 190 height 25
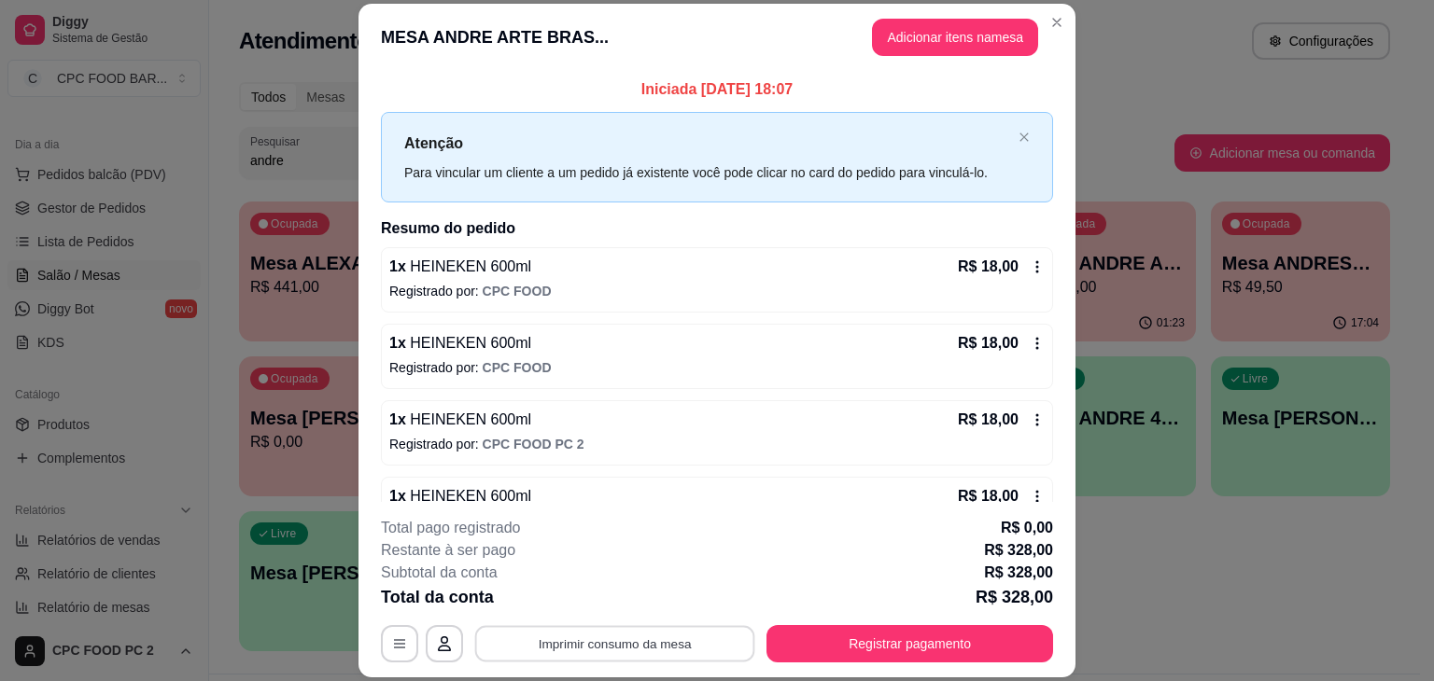
click at [655, 630] on button "Imprimir consumo da mesa" at bounding box center [615, 644] width 280 height 36
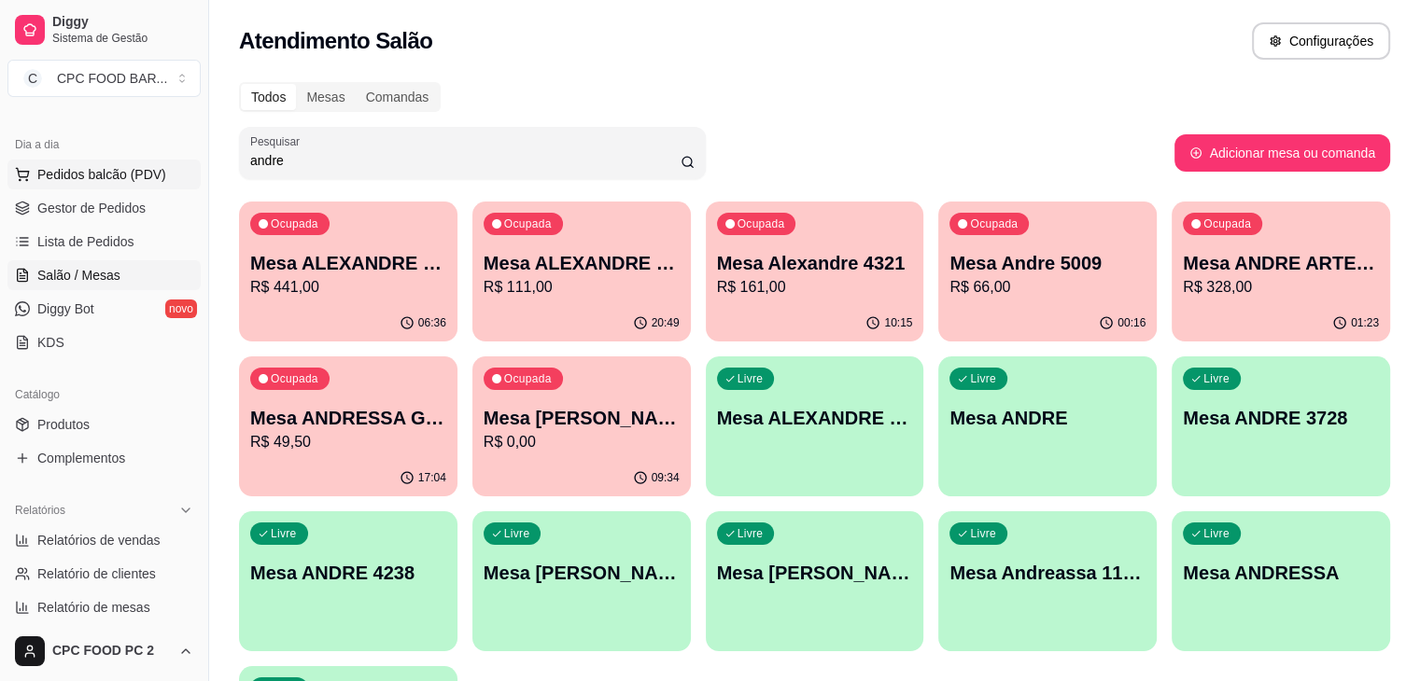
click at [88, 175] on span "Pedidos balcão (PDV)" at bounding box center [101, 174] width 129 height 19
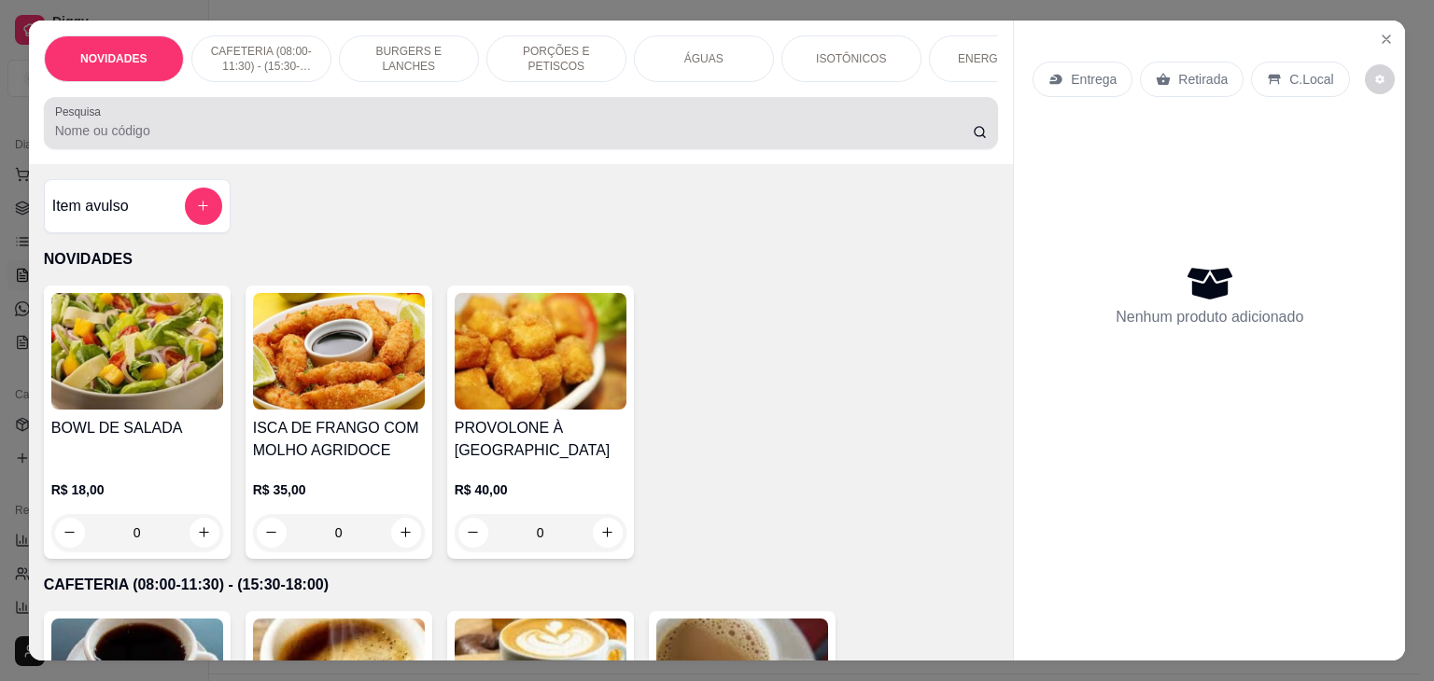
click at [301, 119] on div at bounding box center [521, 123] width 932 height 37
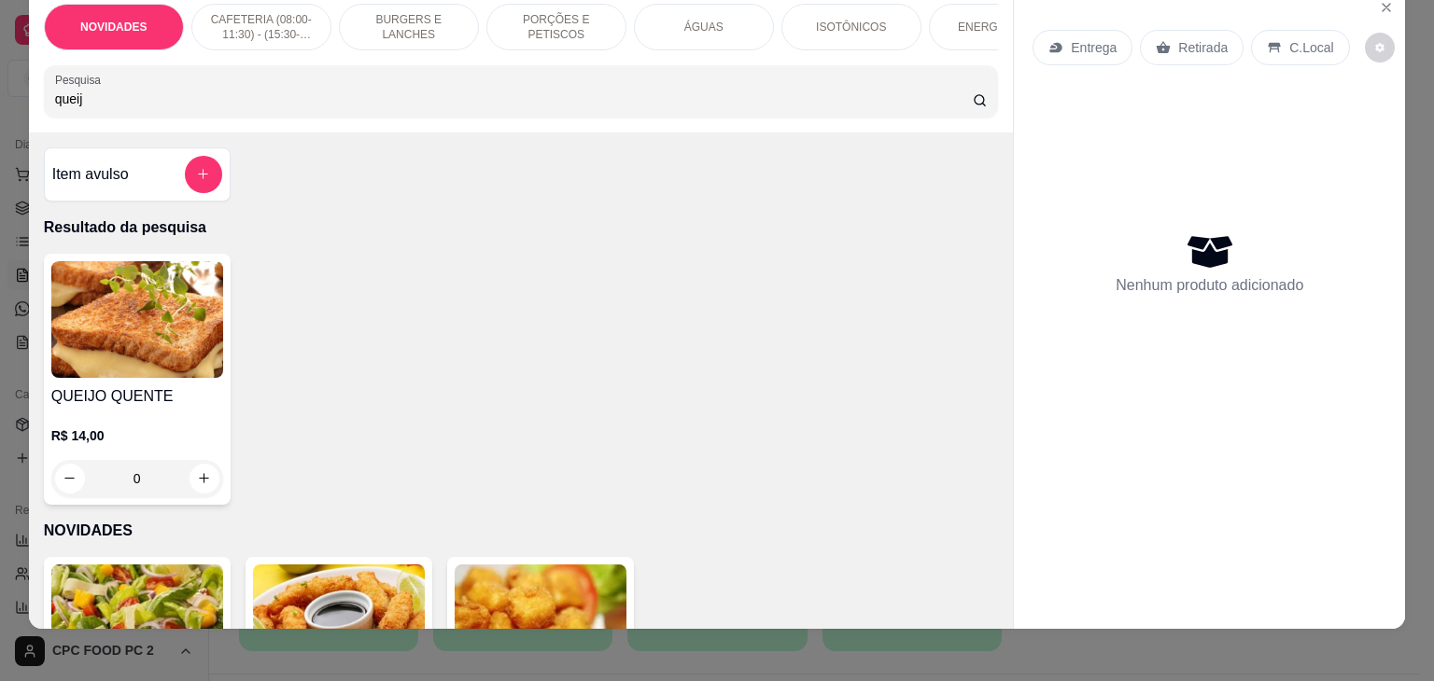
scroll to position [46, 0]
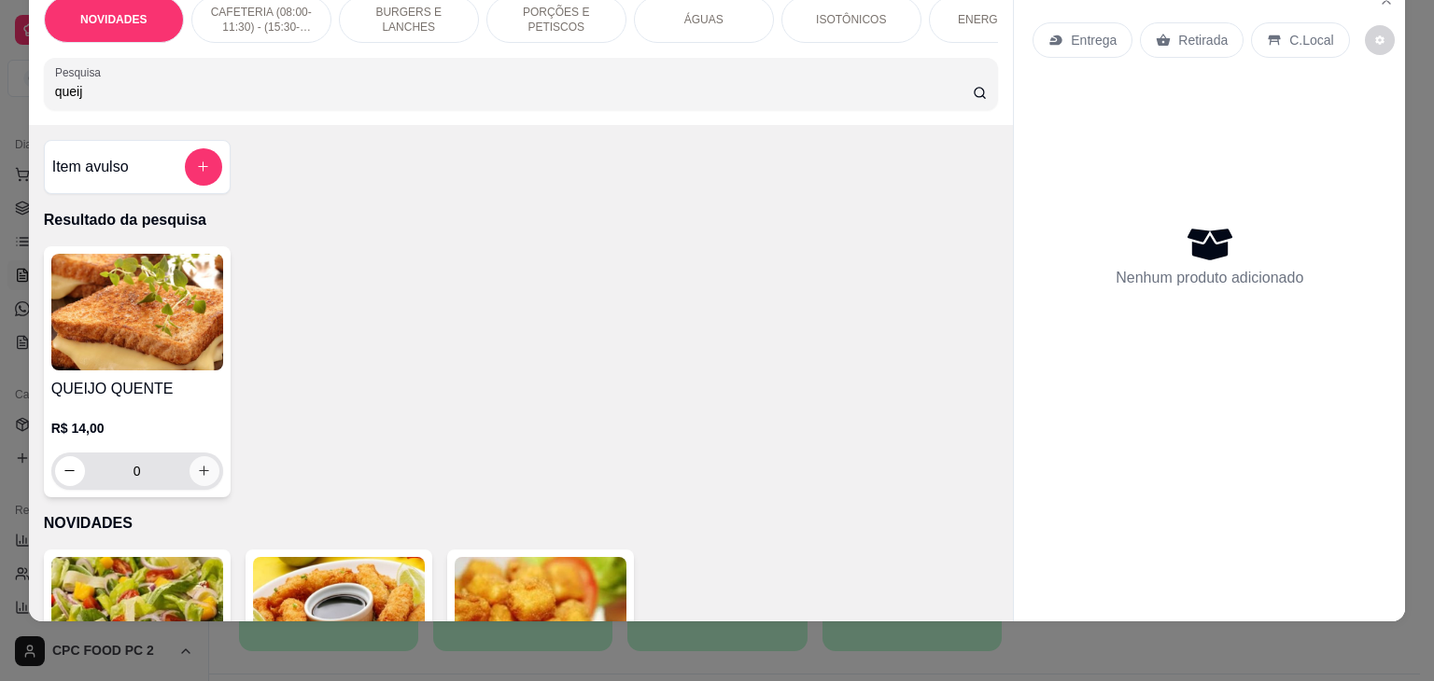
type input "queij"
click at [199, 467] on icon "increase-product-quantity" at bounding box center [204, 471] width 14 height 14
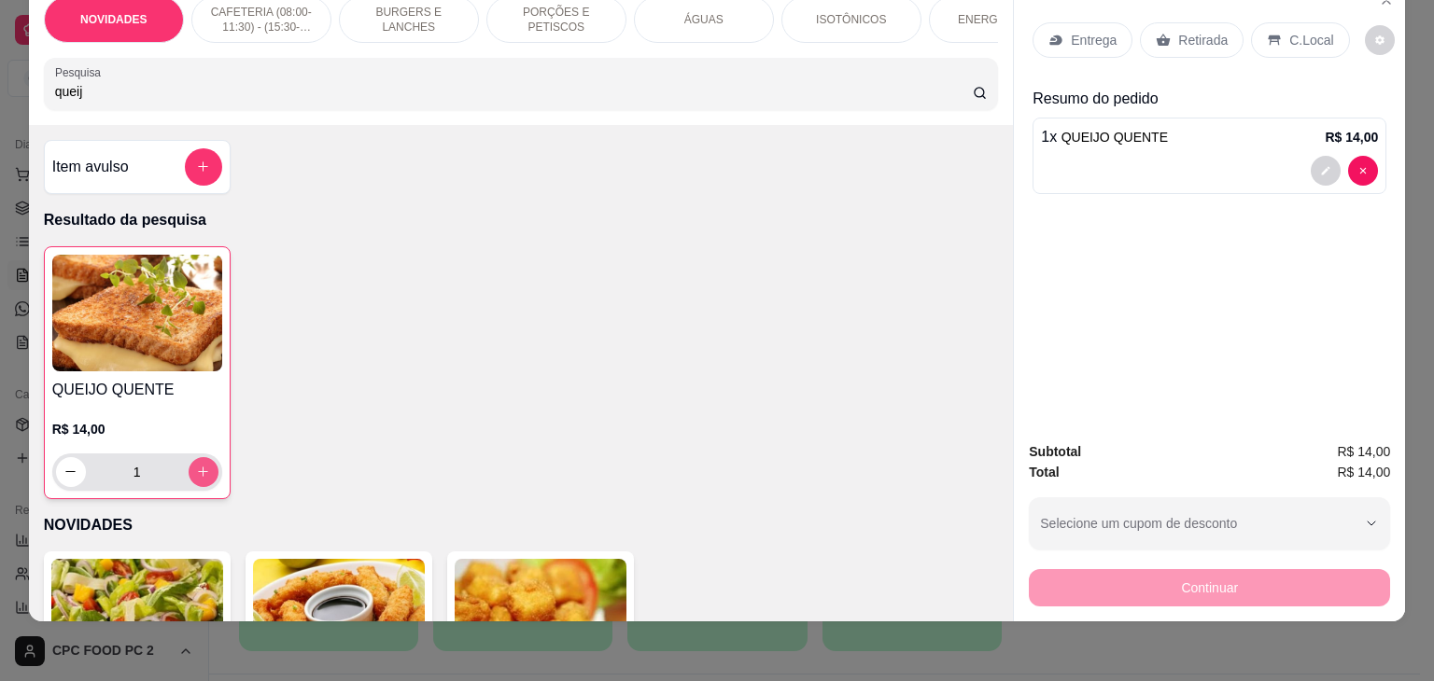
type input "1"
drag, startPoint x: 90, startPoint y: 90, endPoint x: 0, endPoint y: 91, distance: 89.6
click at [0, 91] on div "NOVIDADES CAFETERIA (08:00-11:30) - (15:30-18:00) BURGERS E LANCHES PORÇÕES E P…" at bounding box center [717, 340] width 1434 height 681
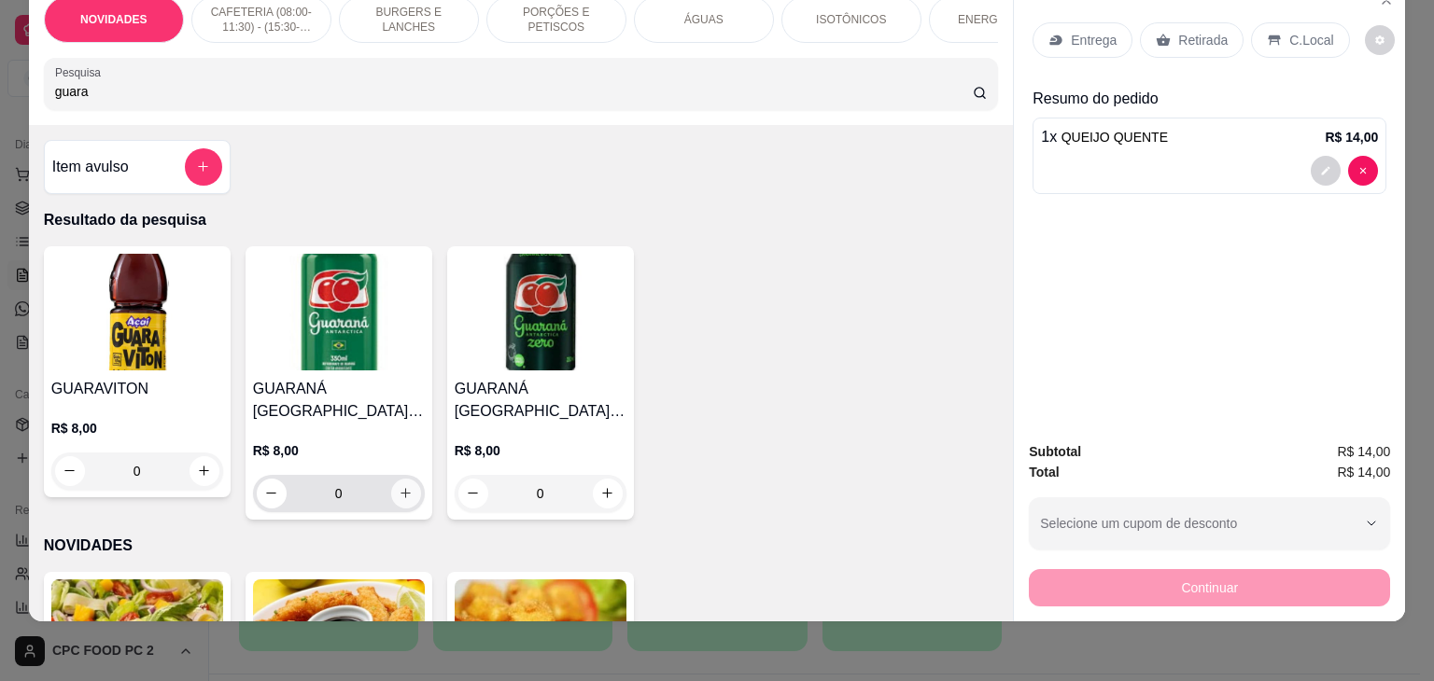
type input "guara"
click at [399, 496] on icon "increase-product-quantity" at bounding box center [406, 494] width 14 height 14
type input "1"
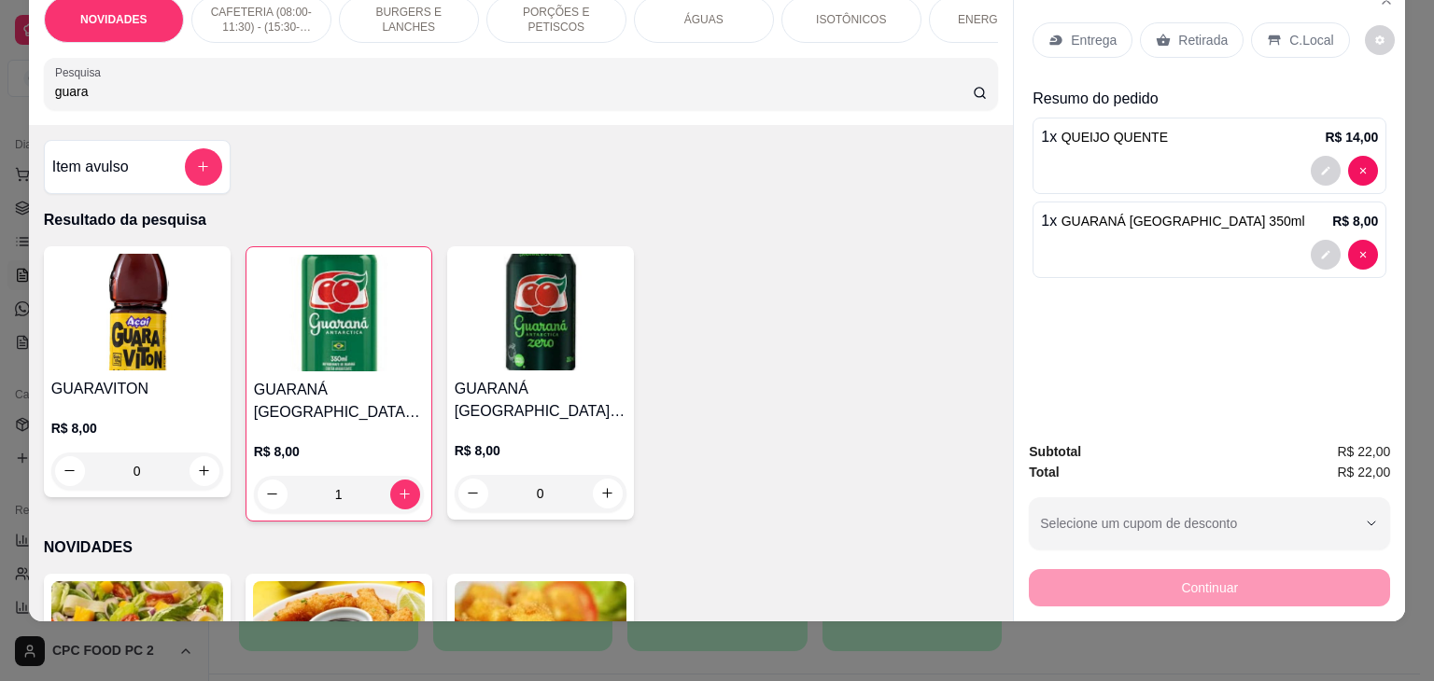
click at [1302, 31] on p "C.Local" at bounding box center [1311, 40] width 44 height 19
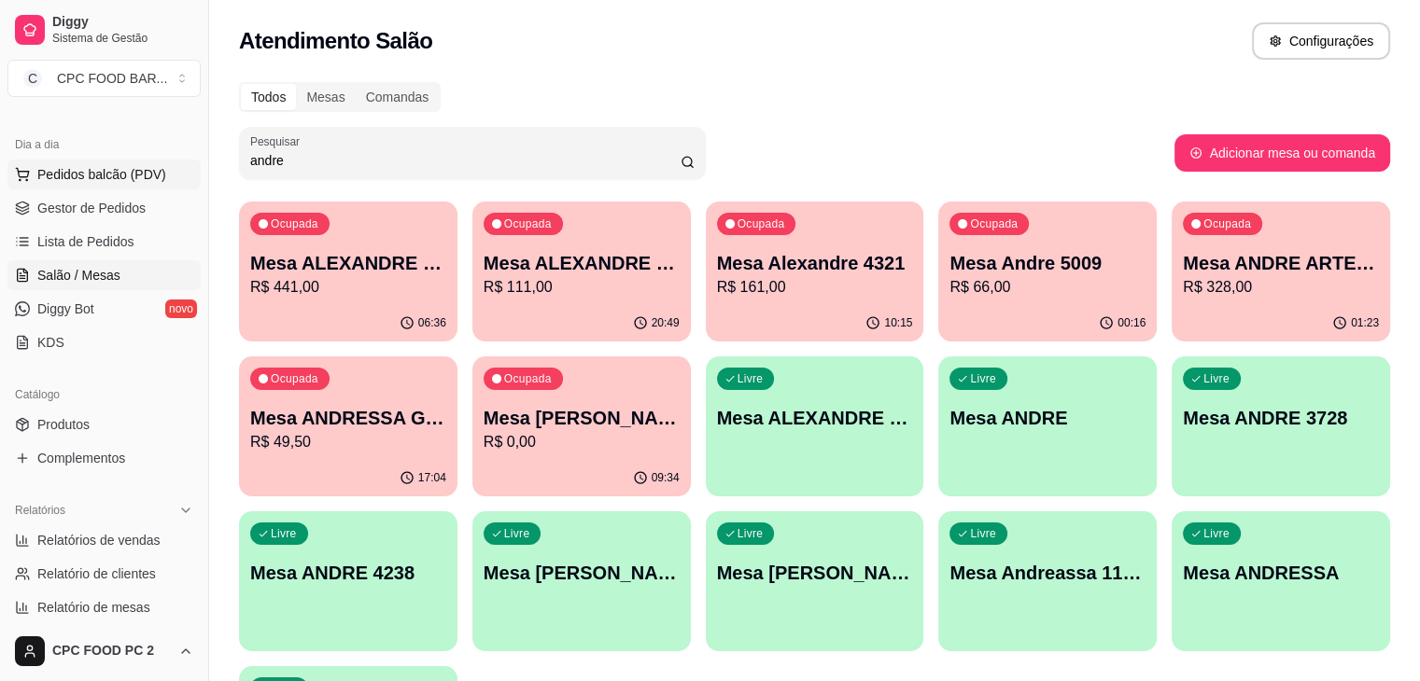
drag, startPoint x: 302, startPoint y: 151, endPoint x: 57, endPoint y: 160, distance: 245.6
click at [57, 160] on div "Diggy Sistema de Gestão C CPC FOOD BAR ... Loja aberta Plano Essencial + Mesas …" at bounding box center [710, 441] width 1420 height 882
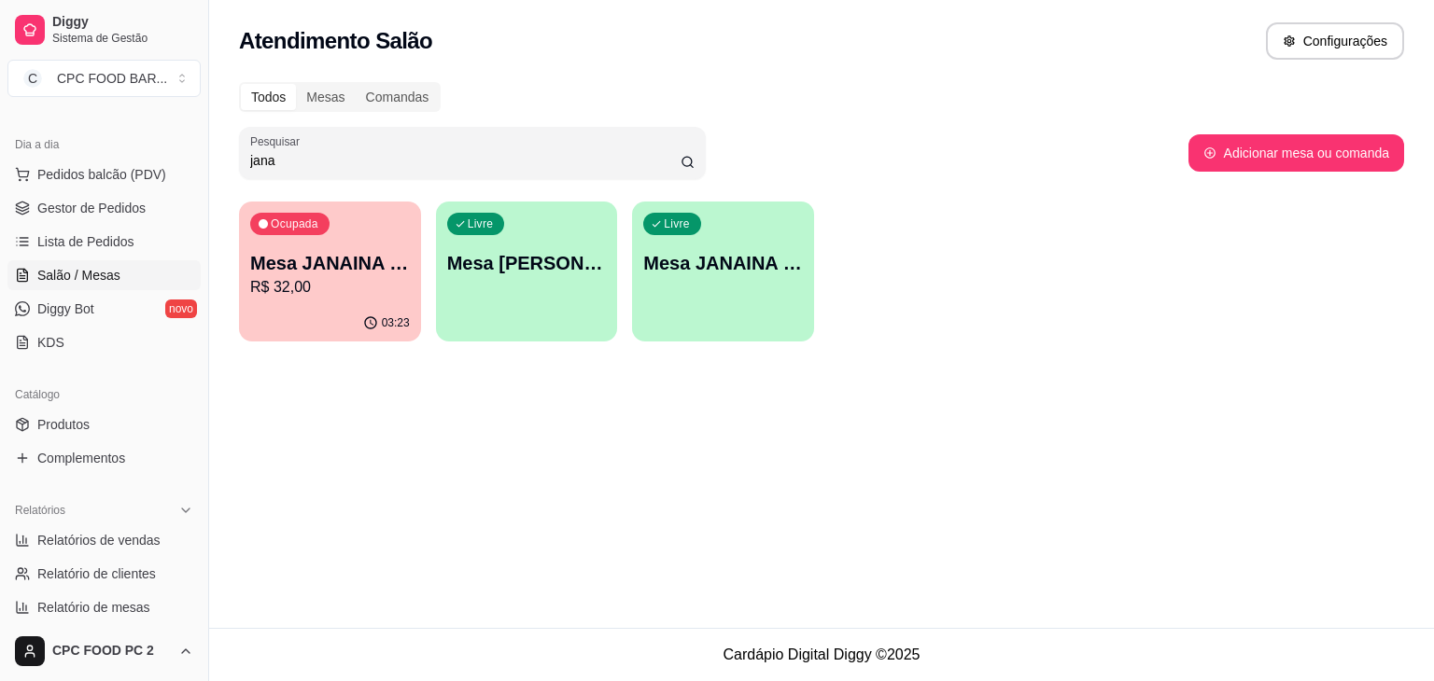
type input "jana"
click at [340, 288] on p "R$ 32,00" at bounding box center [330, 287] width 160 height 22
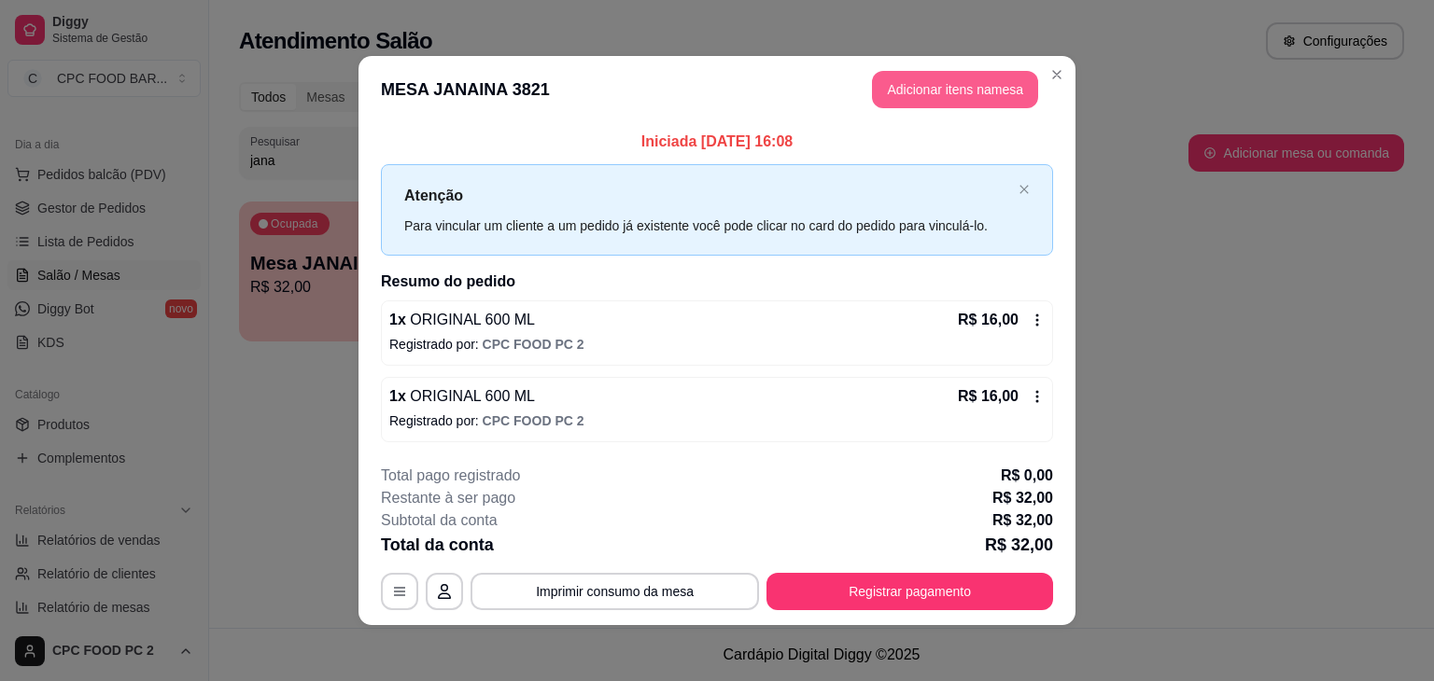
click at [974, 98] on button "Adicionar itens na mesa" at bounding box center [955, 89] width 166 height 37
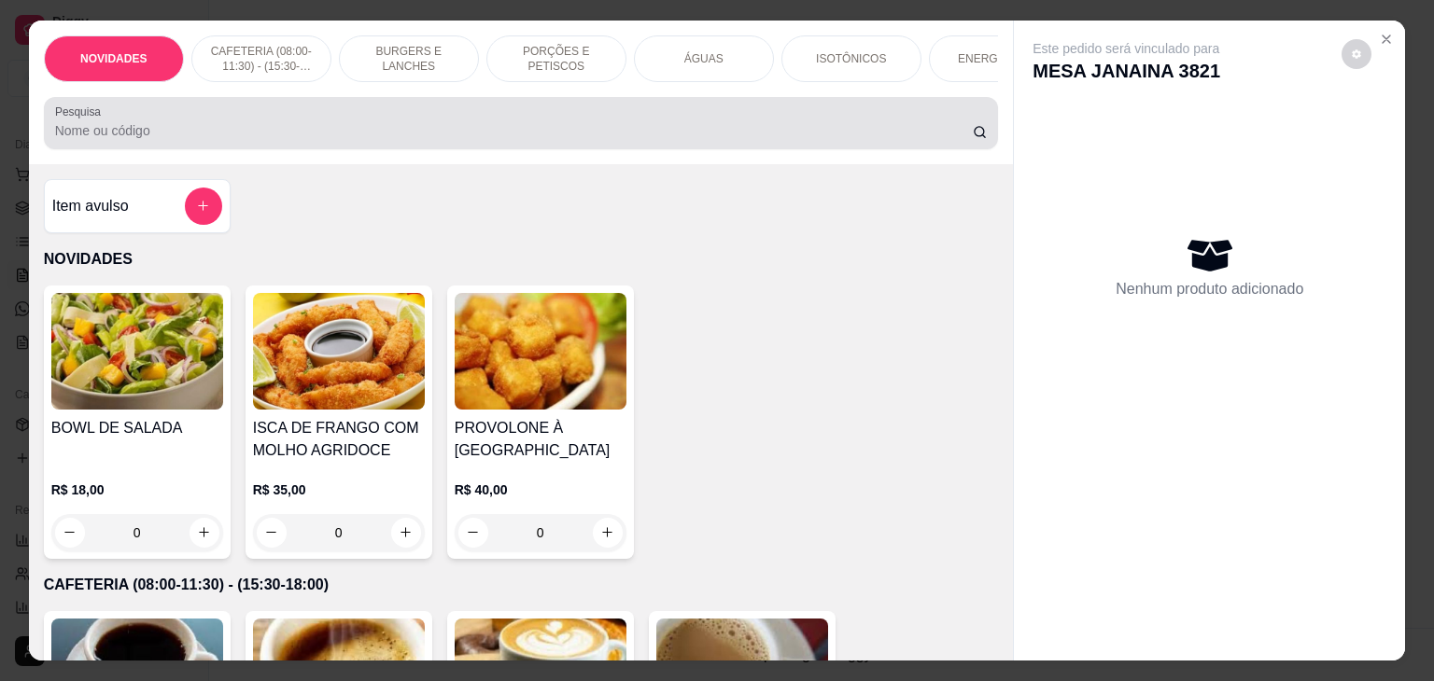
click at [795, 130] on input "Pesquisa" at bounding box center [513, 130] width 917 height 19
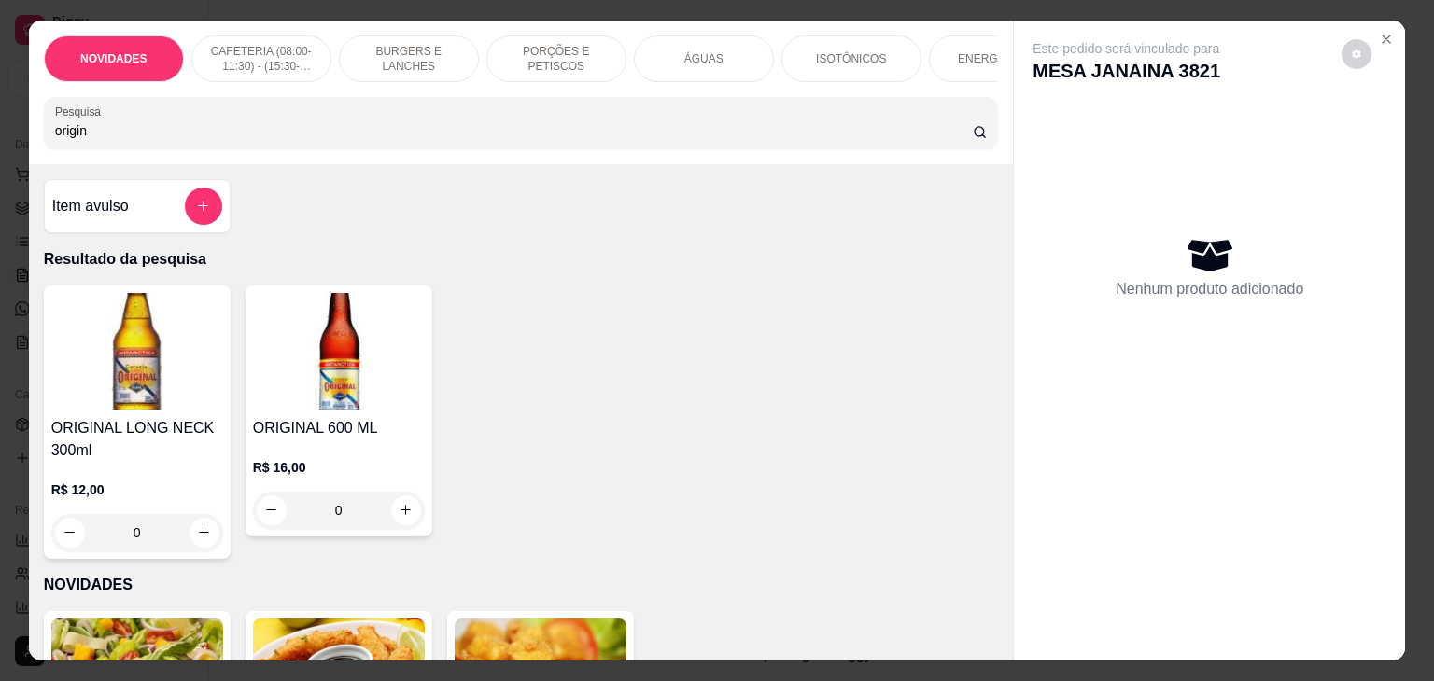
type input "origin"
click at [399, 509] on icon "increase-product-quantity" at bounding box center [406, 511] width 14 height 14
type input "1"
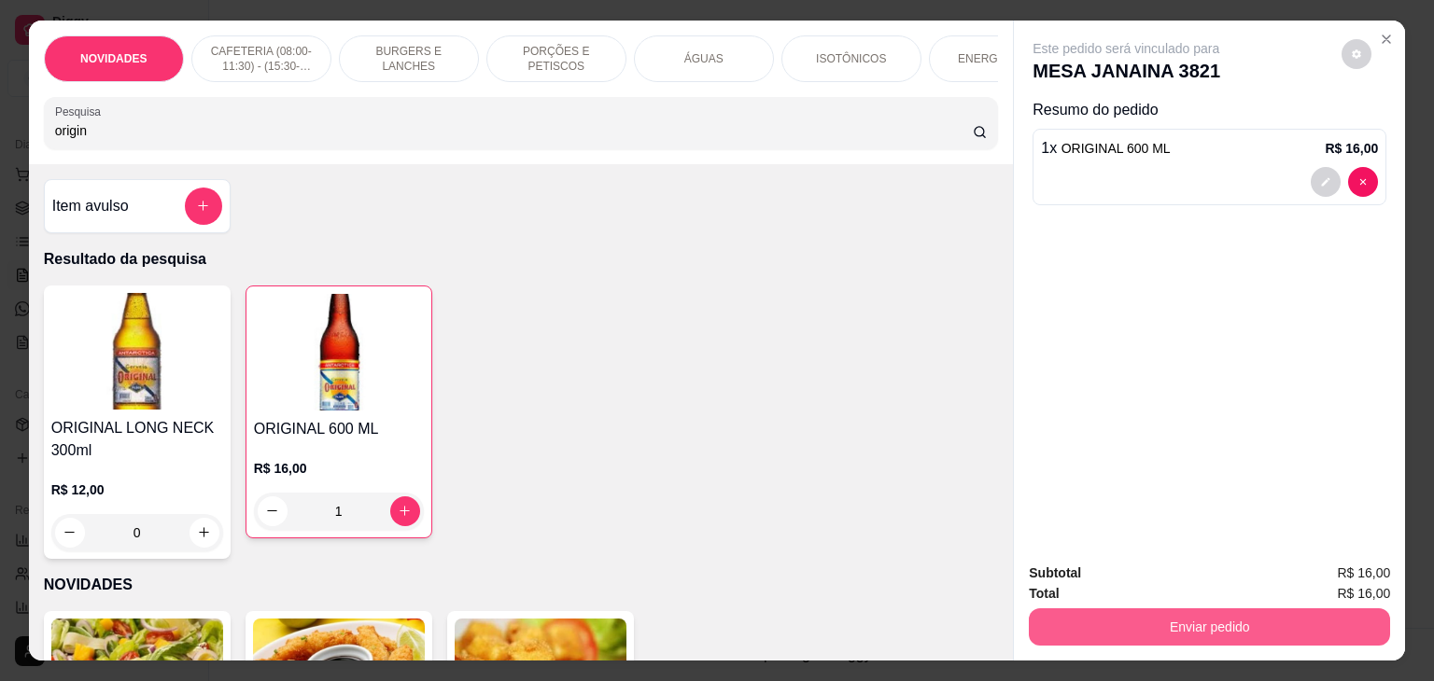
click at [1116, 615] on button "Enviar pedido" at bounding box center [1209, 627] width 361 height 37
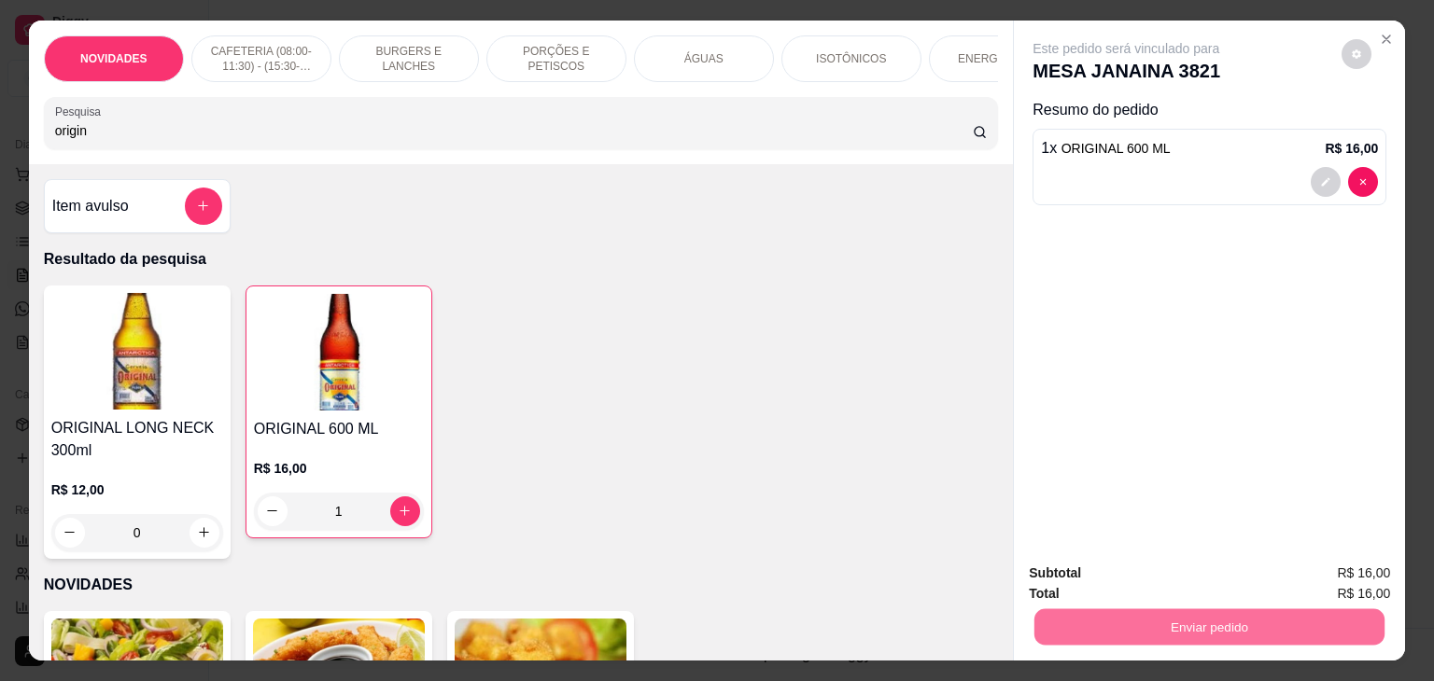
click at [1113, 577] on button "Não registrar e enviar pedido" at bounding box center [1147, 573] width 189 height 35
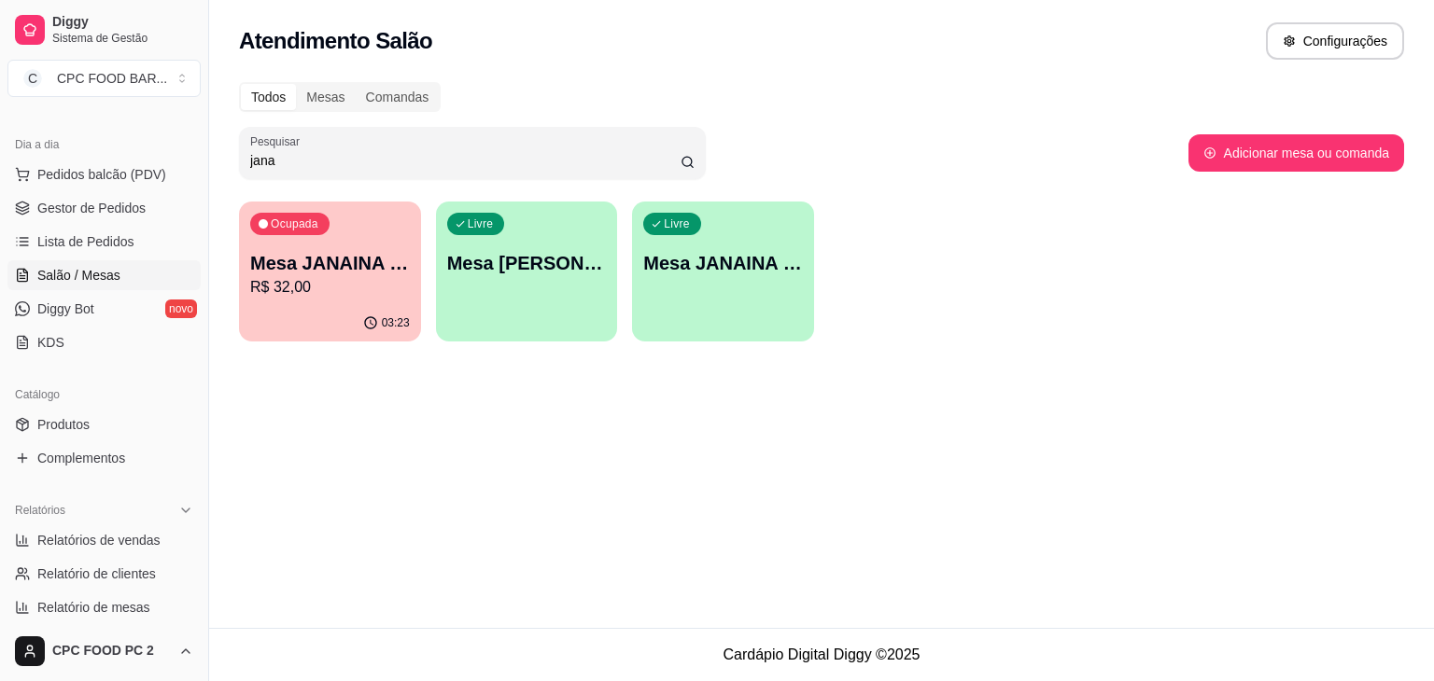
drag, startPoint x: 284, startPoint y: 169, endPoint x: 198, endPoint y: 159, distance: 86.5
click at [198, 159] on div "Diggy Sistema de Gestão C CPC FOOD BAR ... Loja aberta Plano Essencial + Mesas …" at bounding box center [717, 340] width 1434 height 681
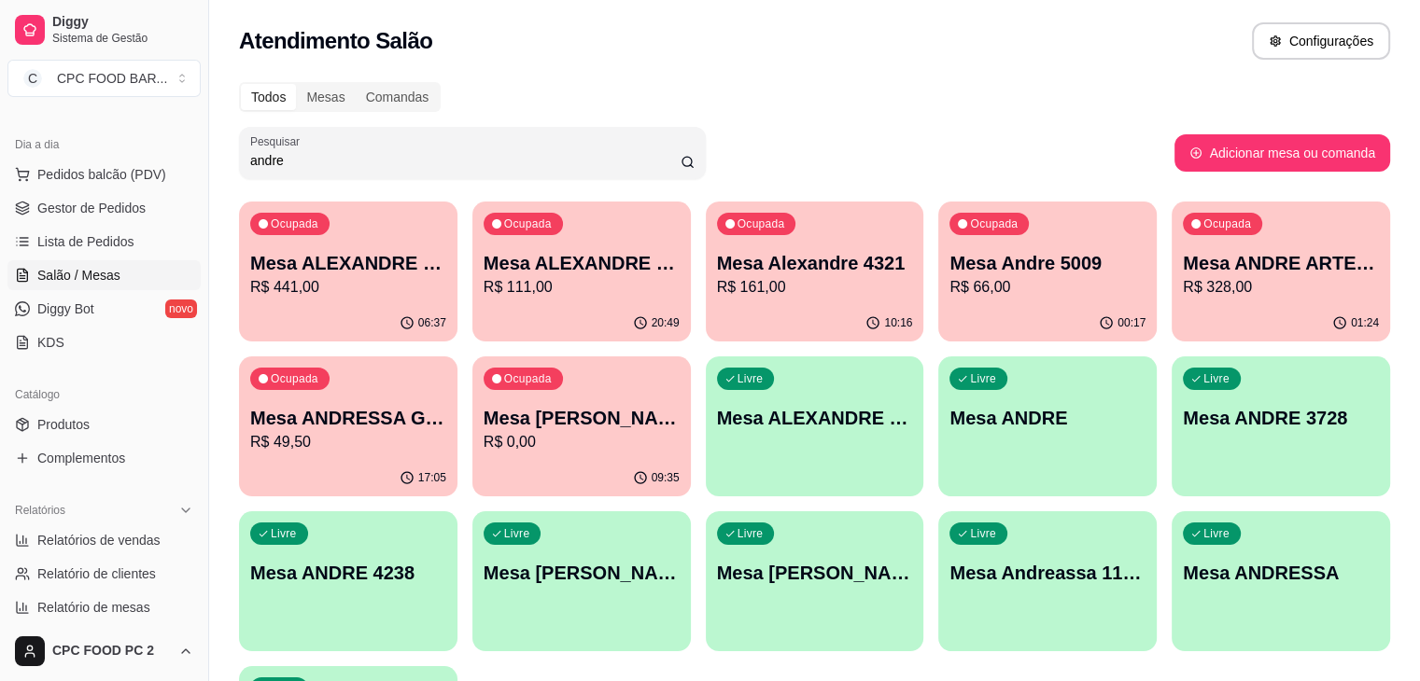
type input "andre"
click at [1183, 295] on p "R$ 328,00" at bounding box center [1281, 287] width 196 height 22
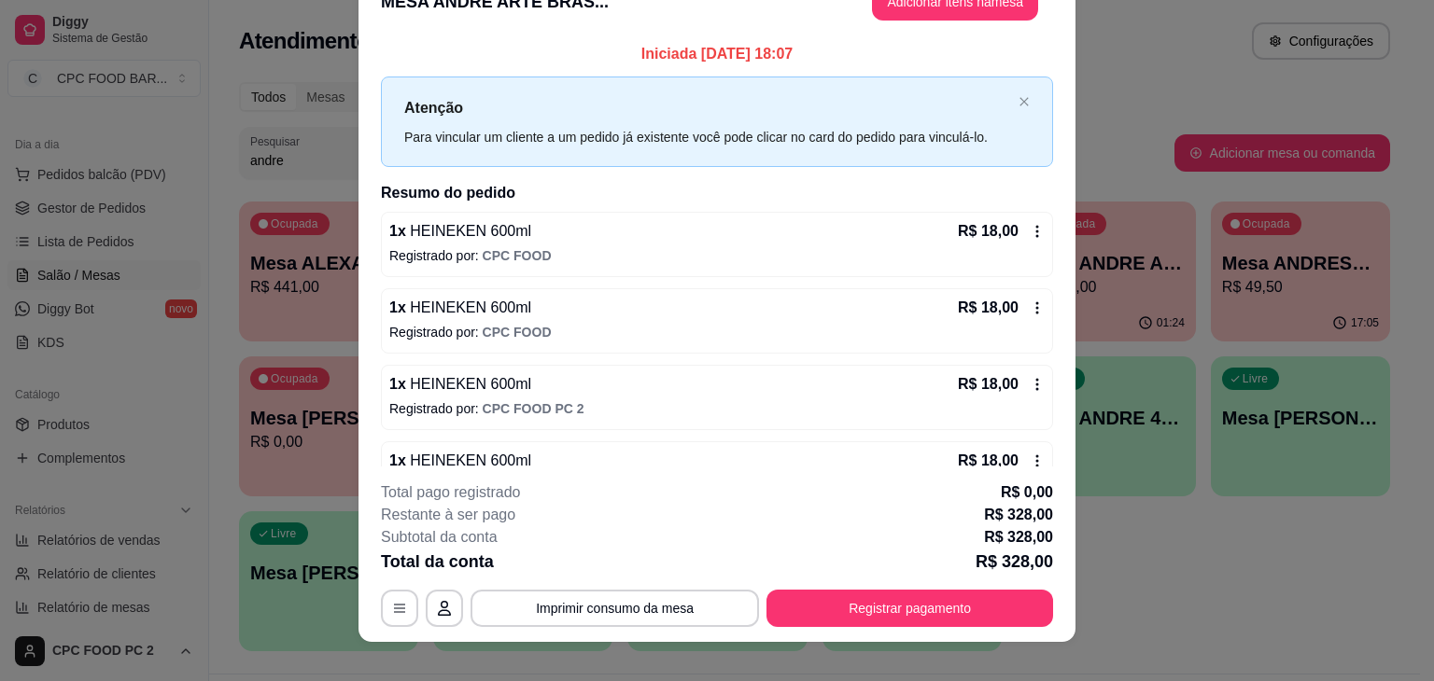
scroll to position [56, 0]
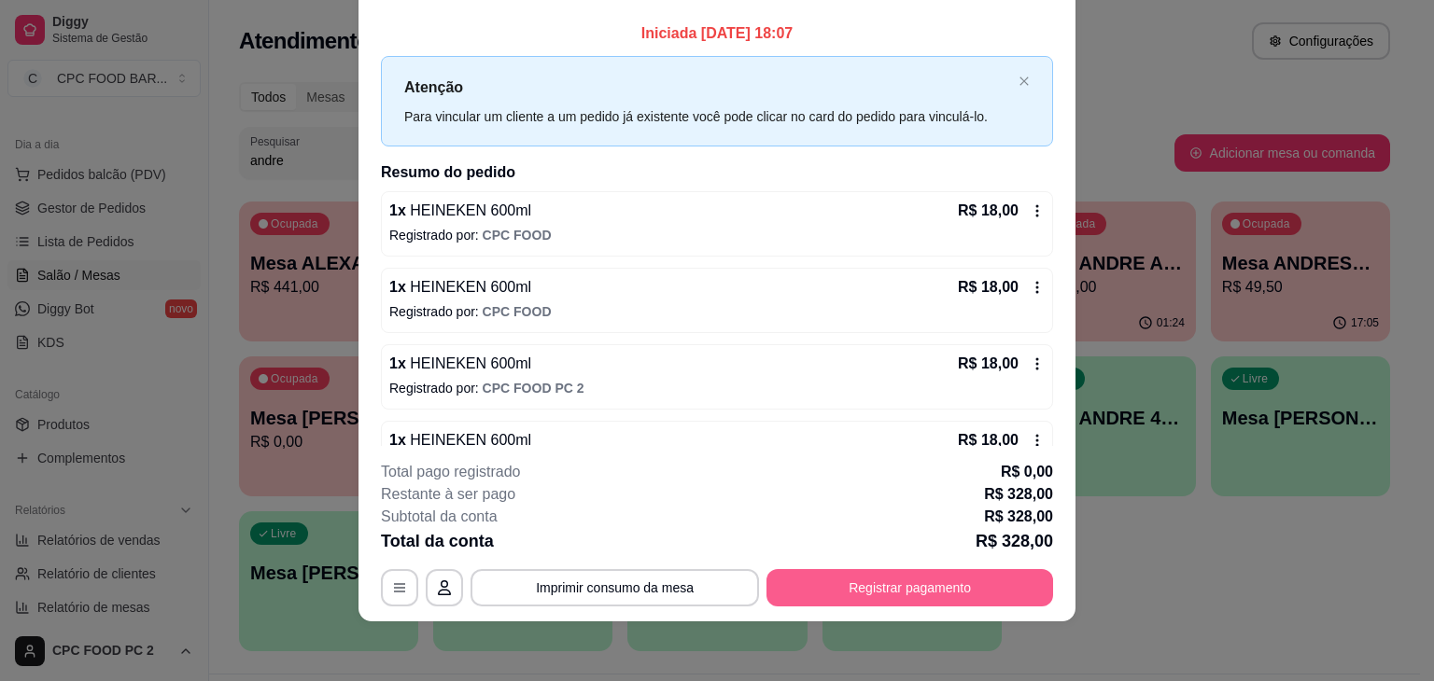
click at [846, 592] on button "Registrar pagamento" at bounding box center [909, 587] width 287 height 37
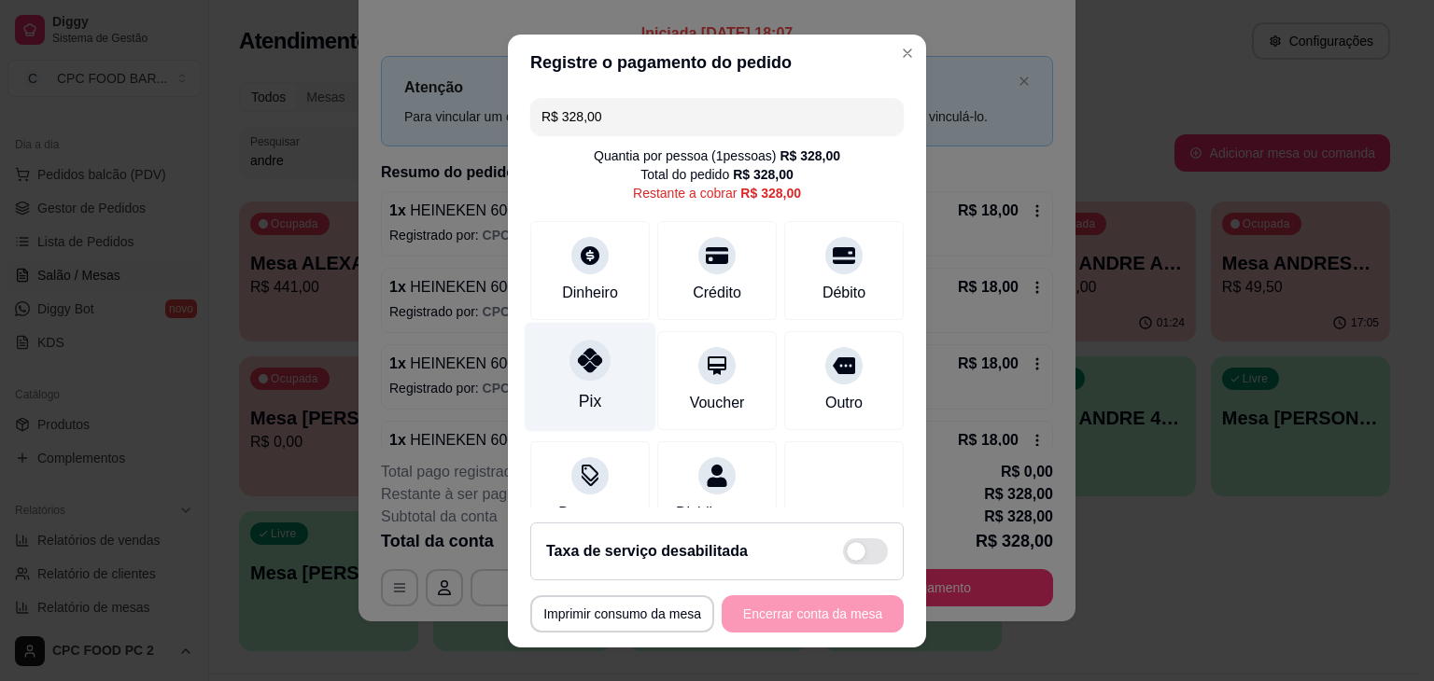
click at [583, 356] on icon at bounding box center [590, 360] width 24 height 24
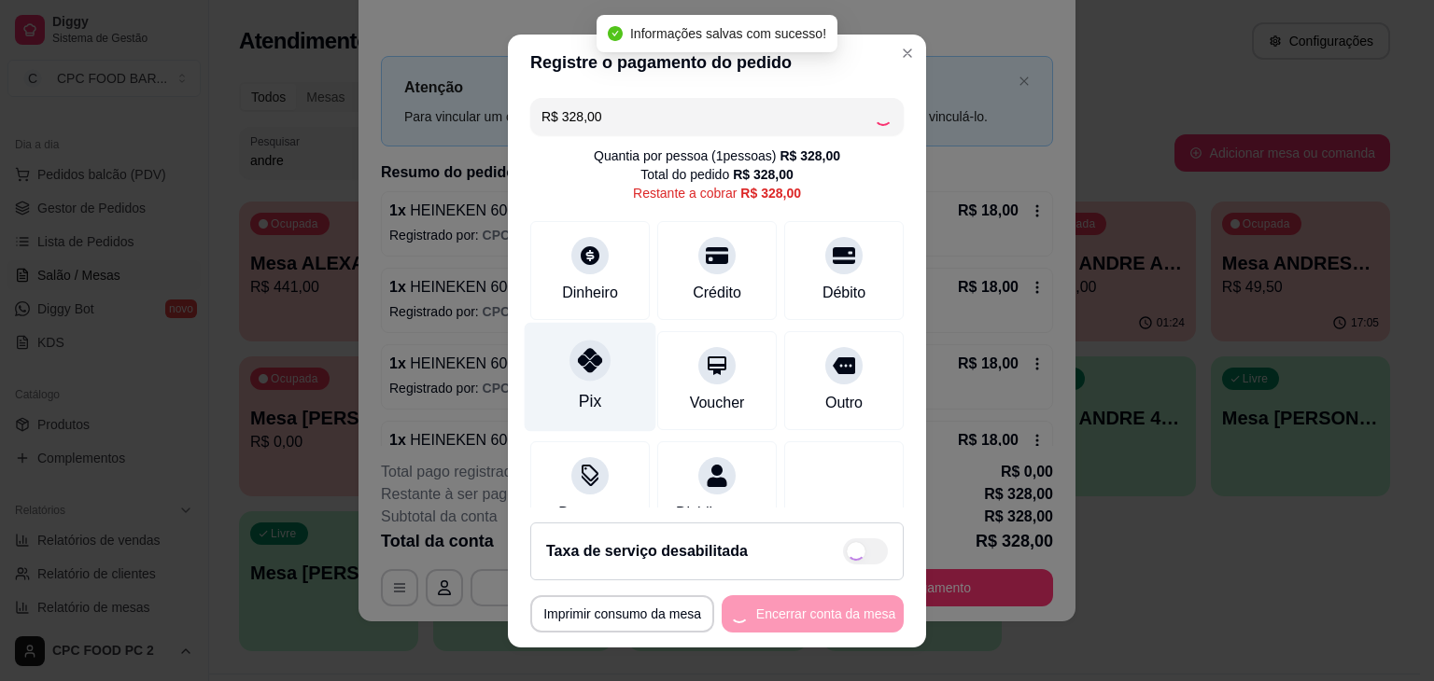
type input "R$ 0,00"
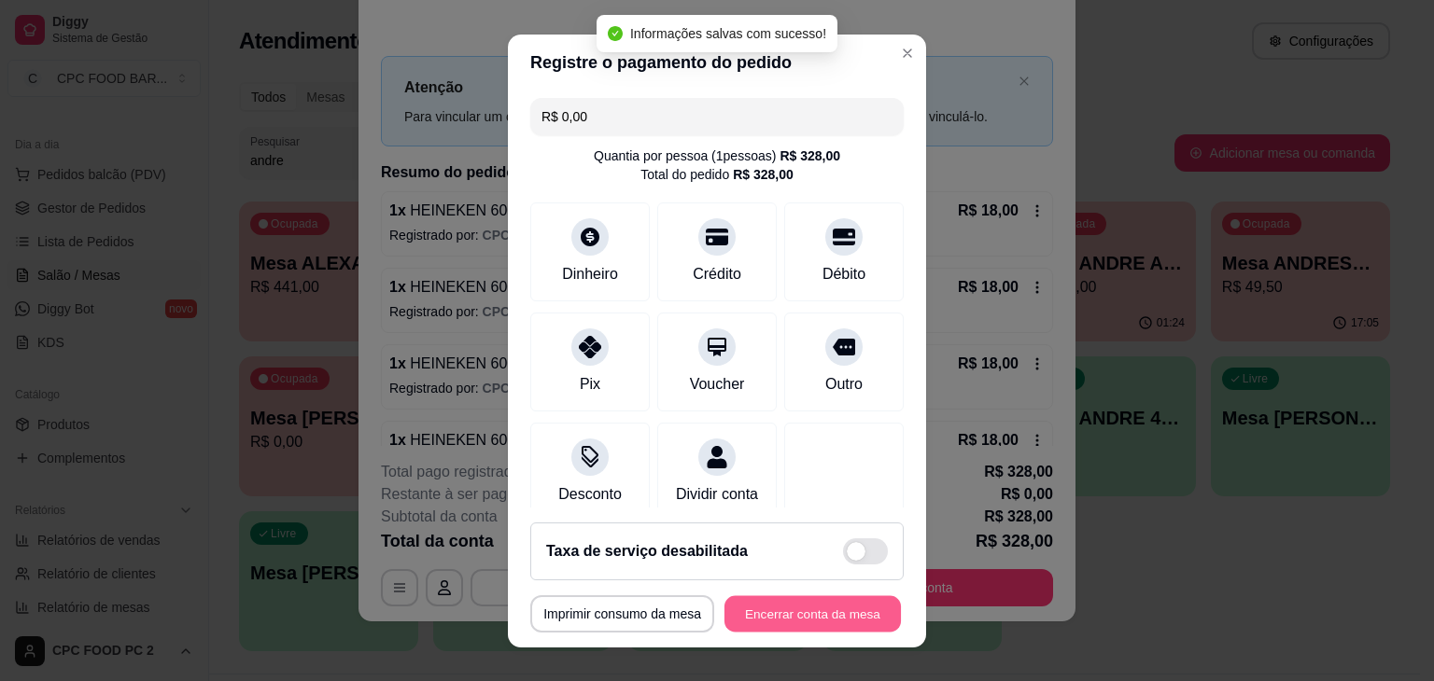
click at [746, 613] on button "Encerrar conta da mesa" at bounding box center [812, 613] width 176 height 36
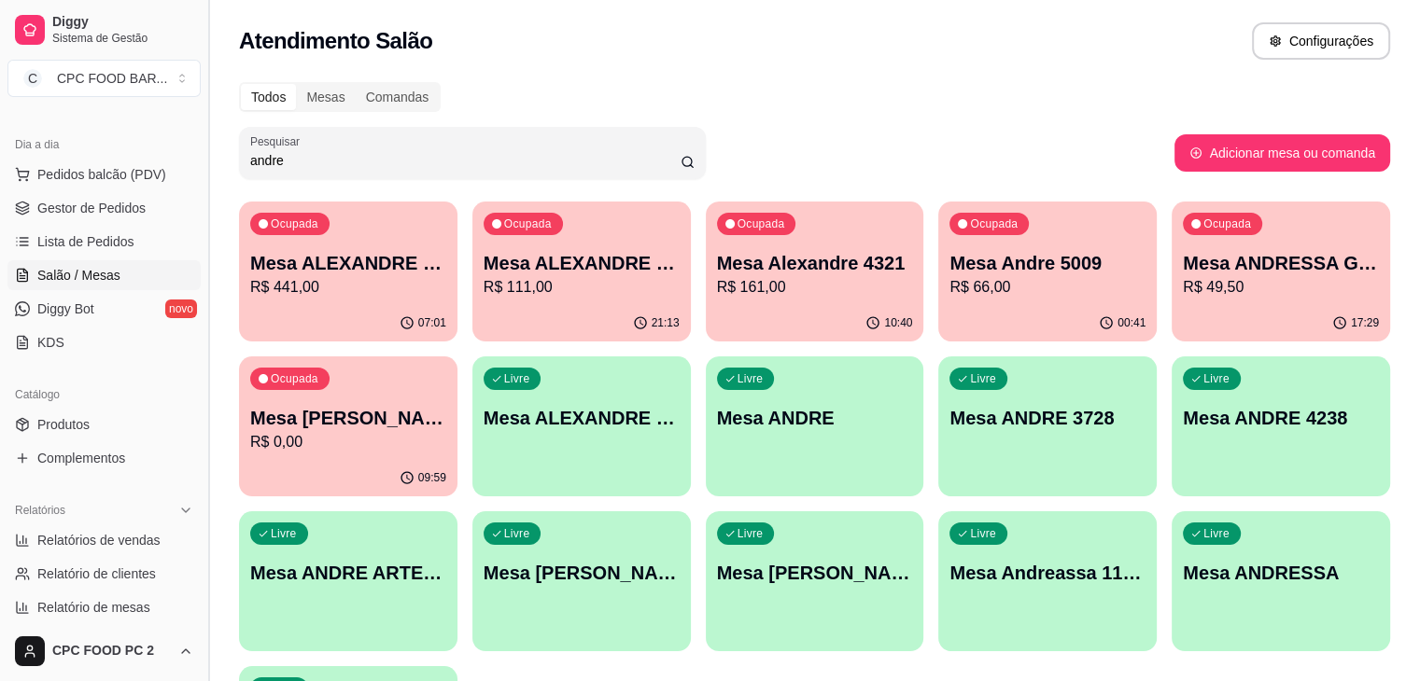
drag, startPoint x: 325, startPoint y: 165, endPoint x: 204, endPoint y: 152, distance: 121.1
click at [204, 152] on div "Diggy Sistema de Gestão C CPC FOOD BAR ... Loja aberta Plano Essencial + Mesas …" at bounding box center [710, 441] width 1420 height 882
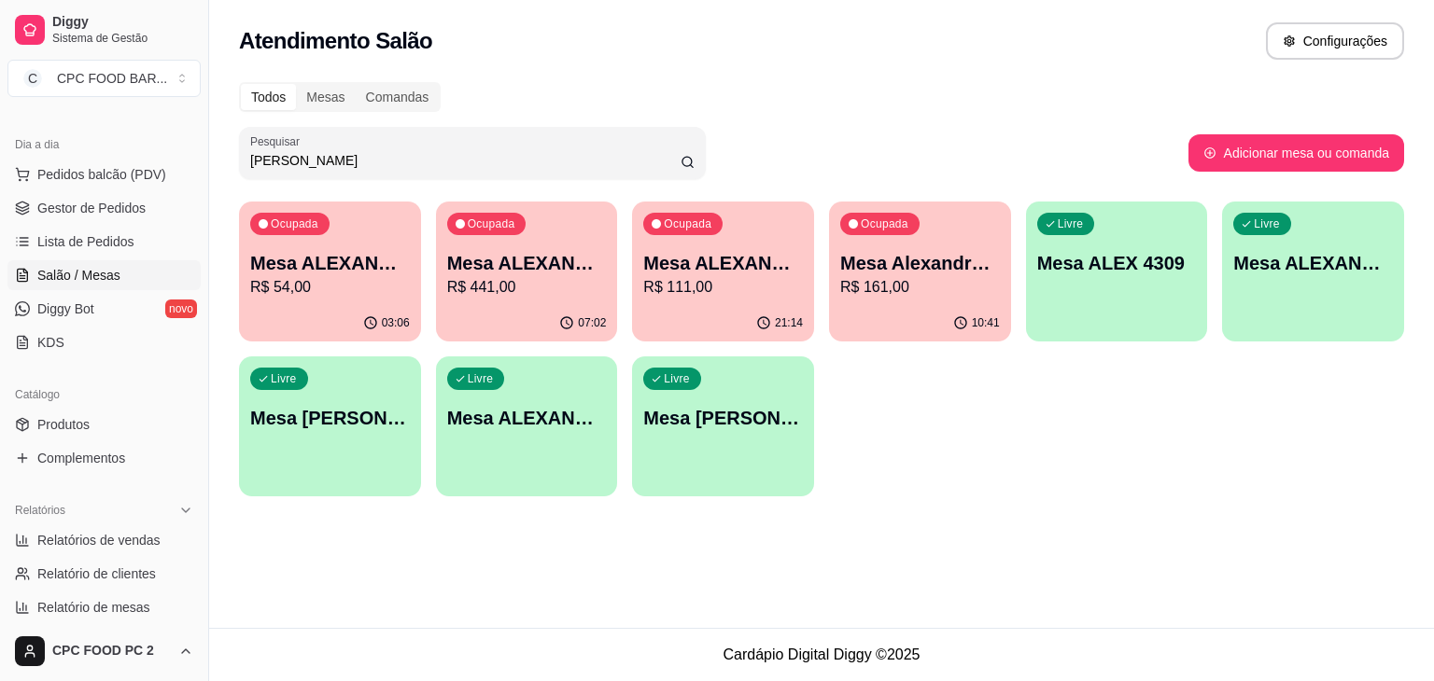
type input "alex"
click at [1146, 277] on div "Livre Mesa ALEX 4309" at bounding box center [1117, 261] width 182 height 118
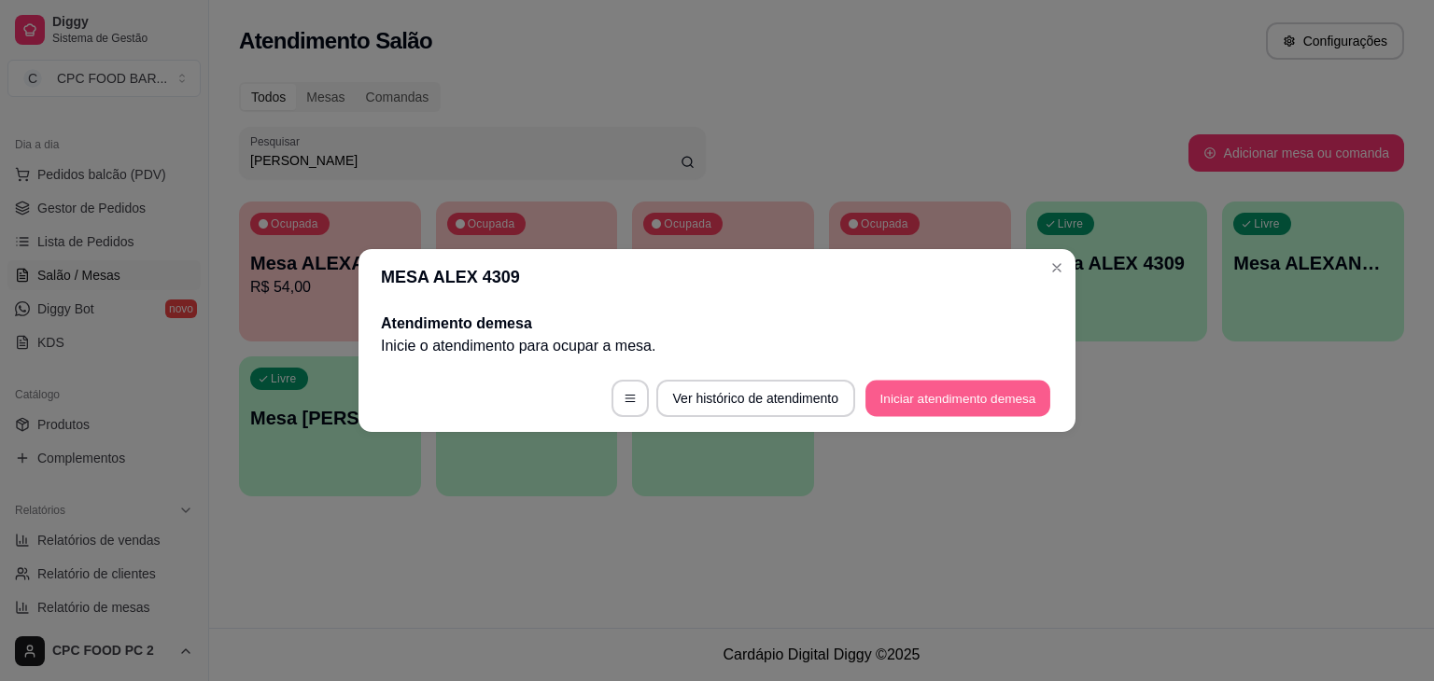
click at [947, 384] on button "Iniciar atendimento de mesa" at bounding box center [957, 399] width 185 height 36
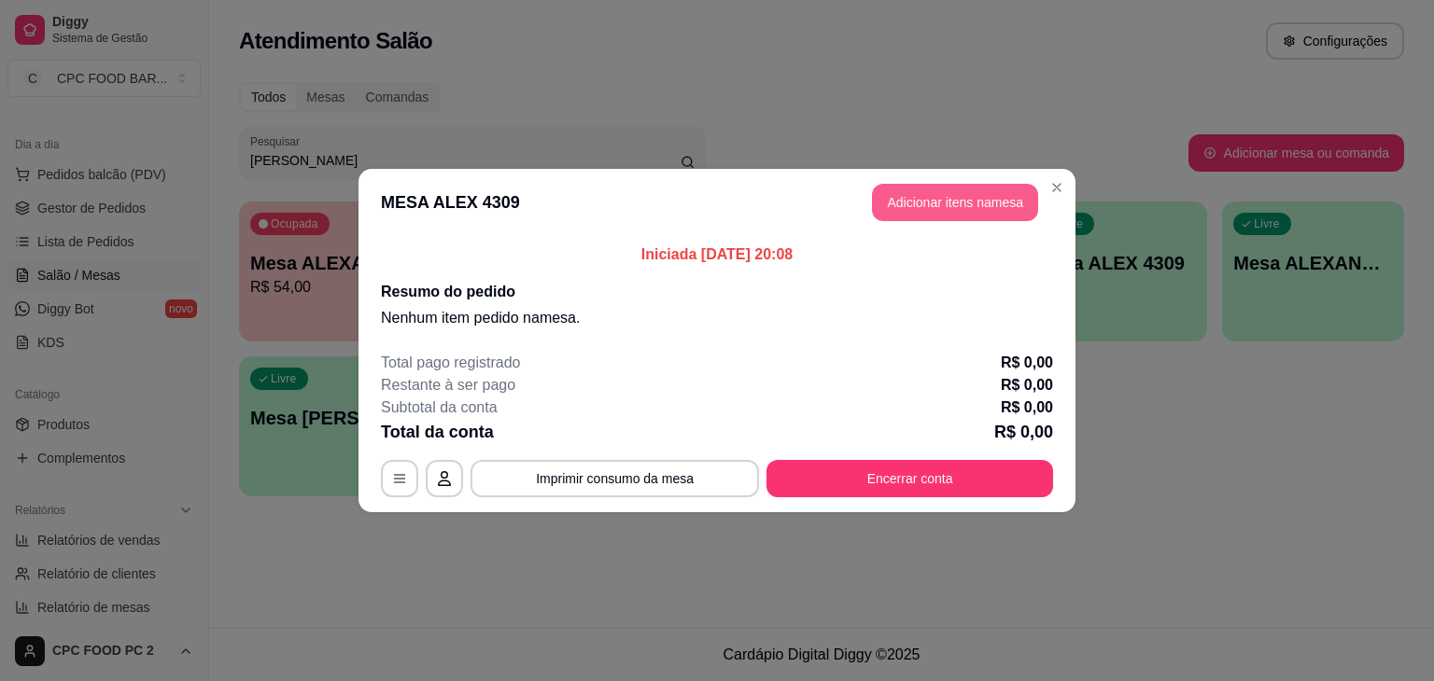
click at [941, 203] on button "Adicionar itens na mesa" at bounding box center [955, 202] width 166 height 37
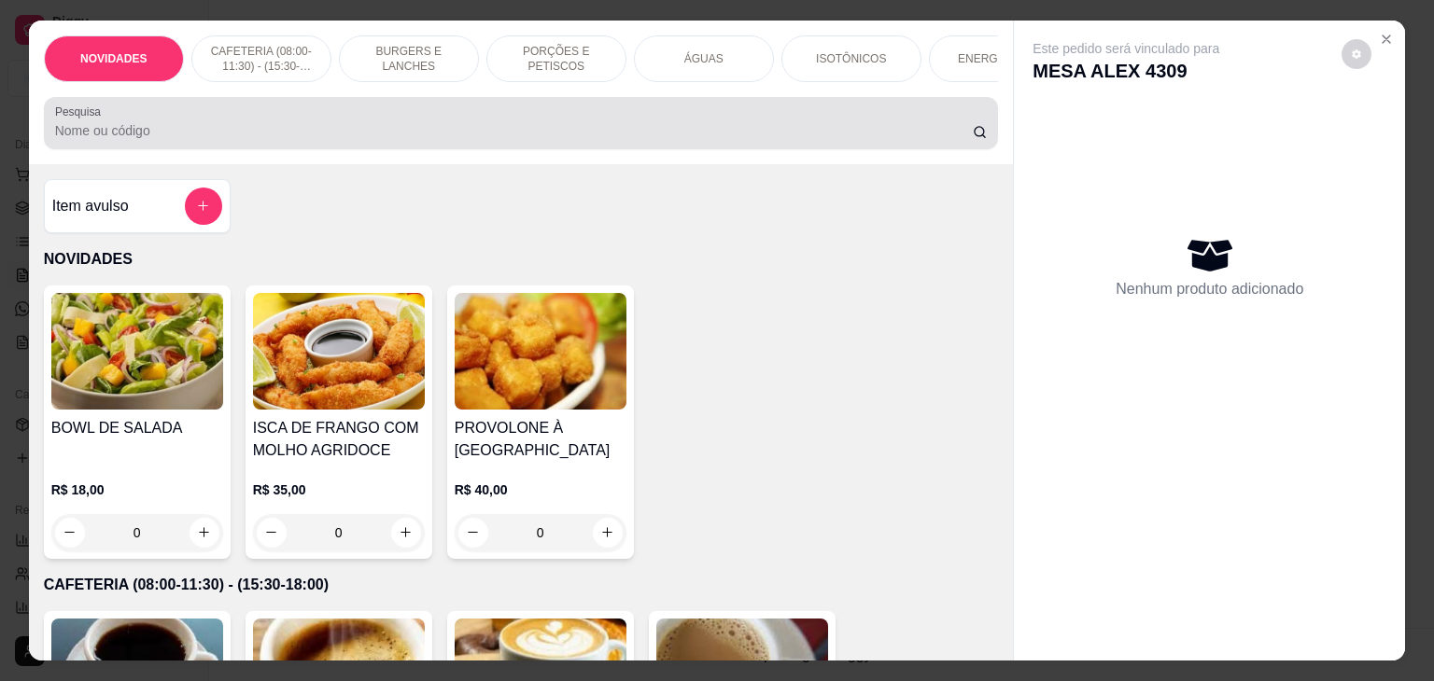
click at [431, 148] on div "Pesquisa" at bounding box center [521, 123] width 955 height 52
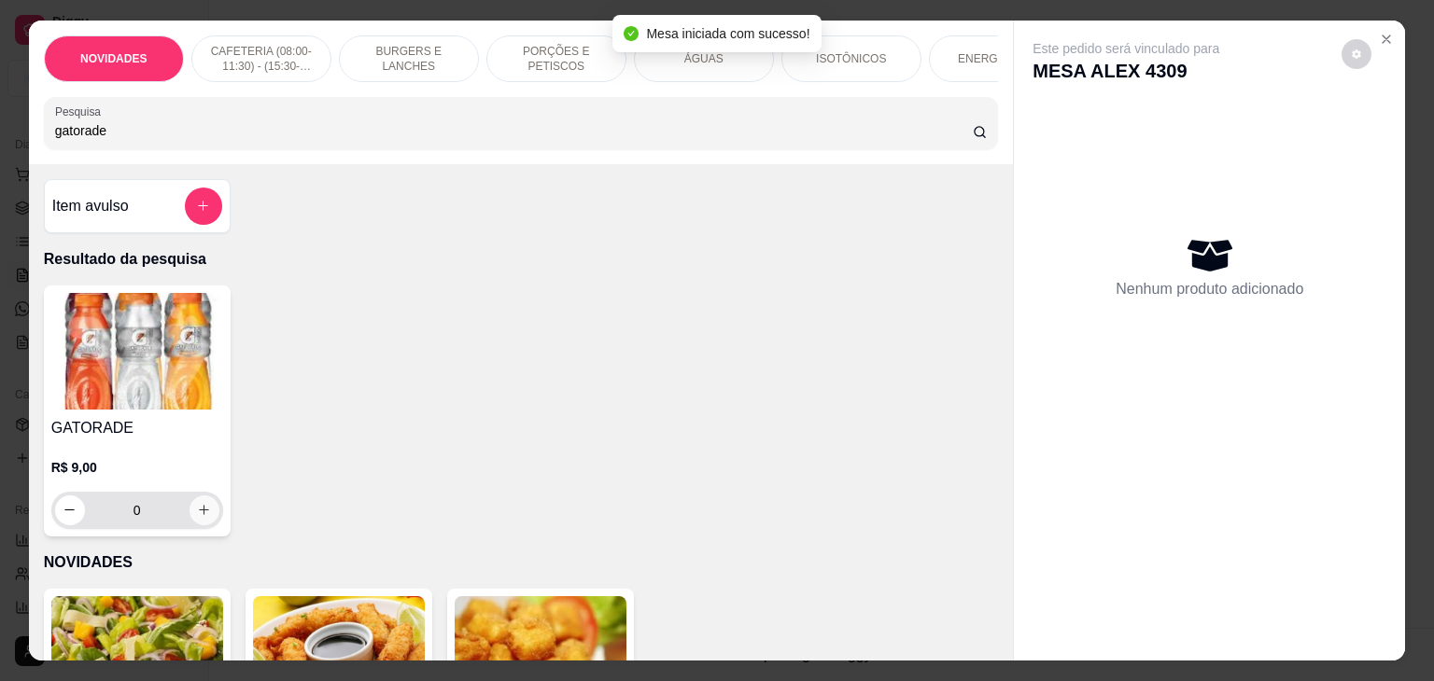
type input "gatorade"
click at [197, 518] on icon "increase-product-quantity" at bounding box center [204, 511] width 14 height 14
type input "1"
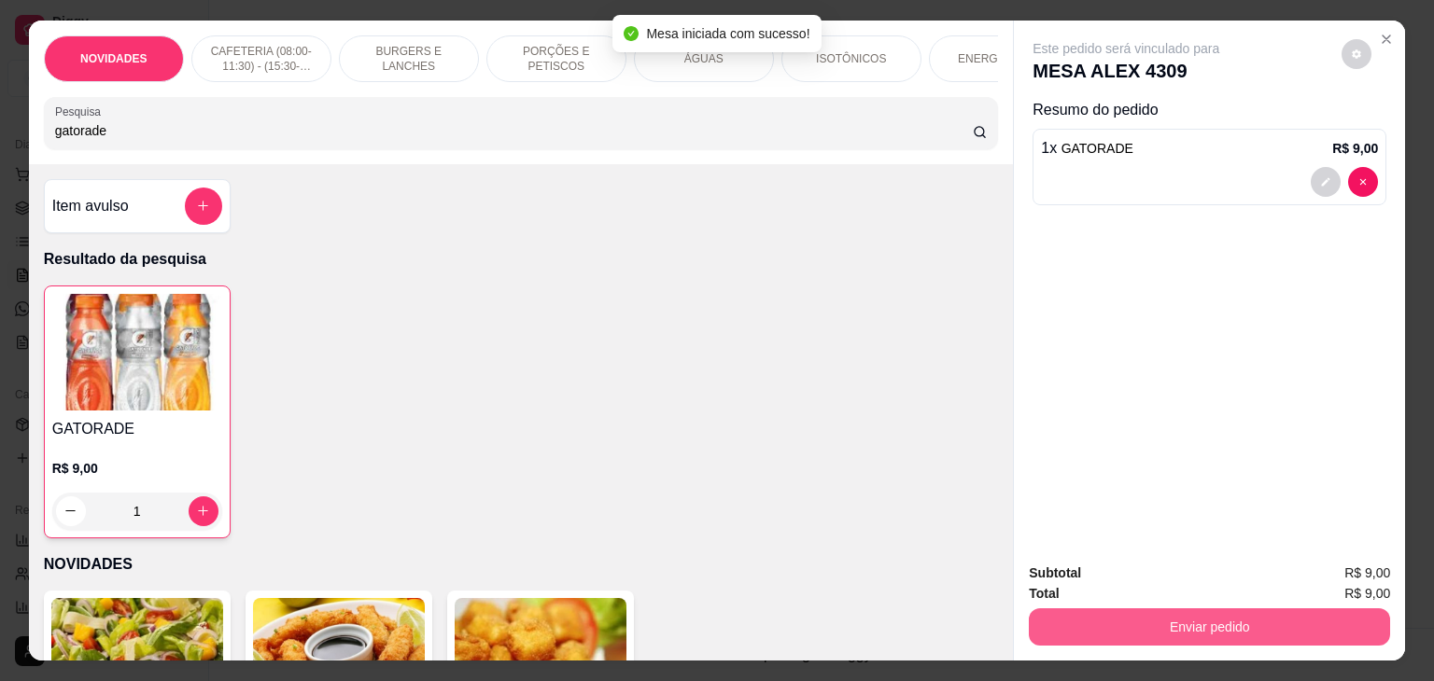
click at [1176, 623] on button "Enviar pedido" at bounding box center [1209, 627] width 361 height 37
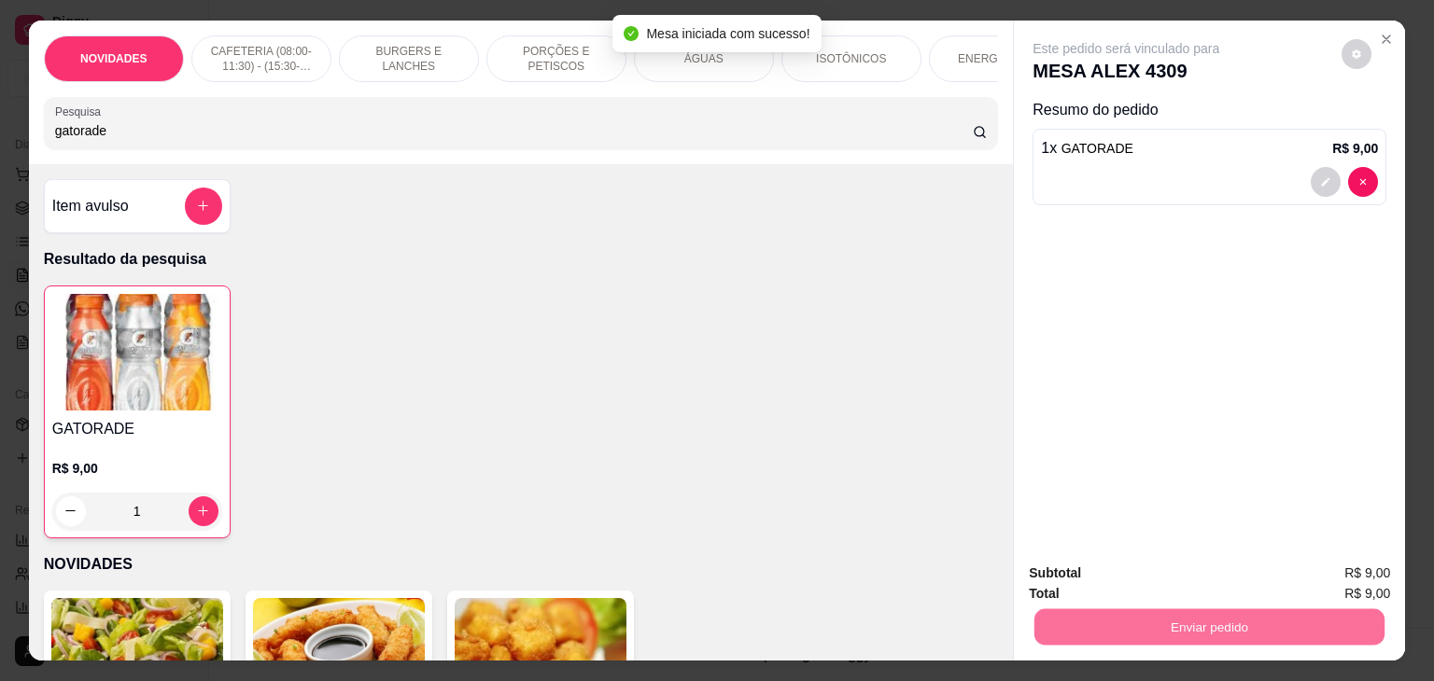
click at [1169, 575] on button "Não registrar e enviar pedido" at bounding box center [1147, 573] width 194 height 35
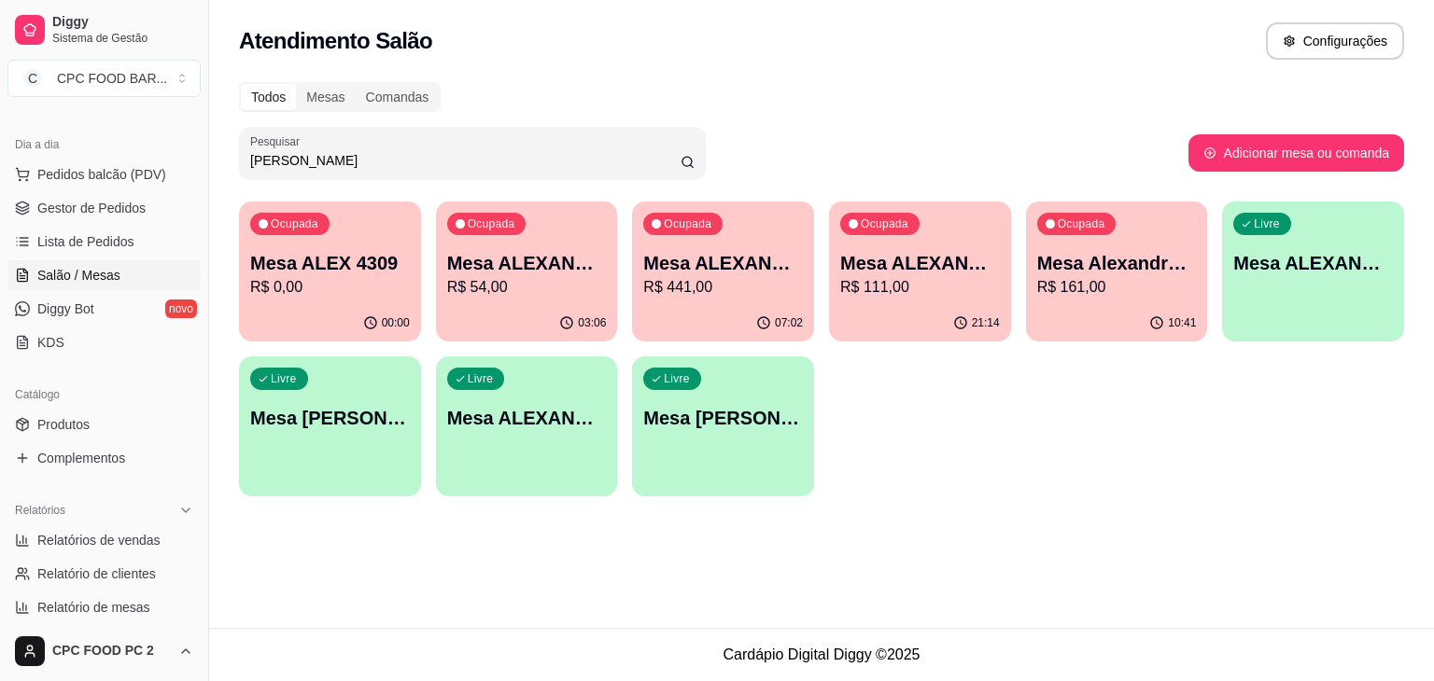
drag, startPoint x: 322, startPoint y: 157, endPoint x: 52, endPoint y: 136, distance: 270.5
click at [52, 136] on div "Diggy Sistema de Gestão C CPC FOOD BAR ... Loja aberta Plano Essencial + Mesas …" at bounding box center [717, 340] width 1434 height 681
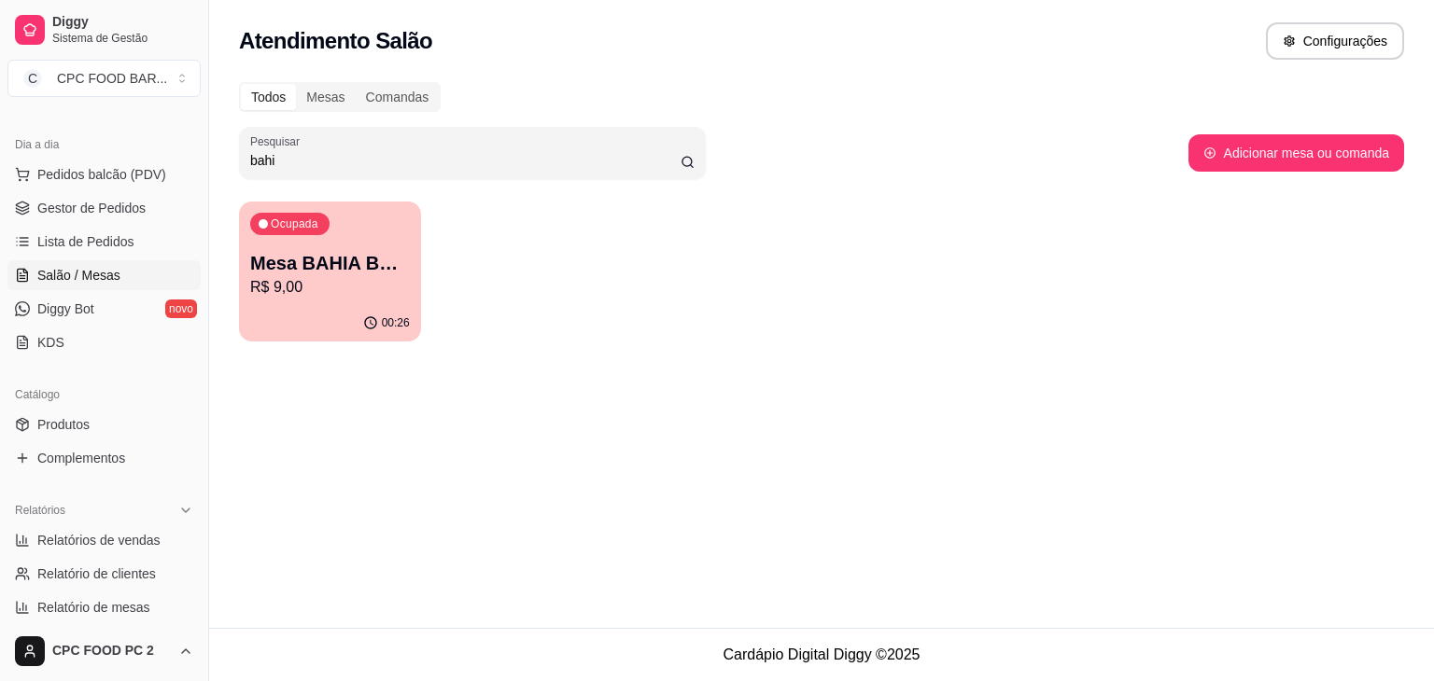
type input "bahi"
click at [313, 261] on p "Mesa BAHIA BOCA" at bounding box center [330, 263] width 160 height 26
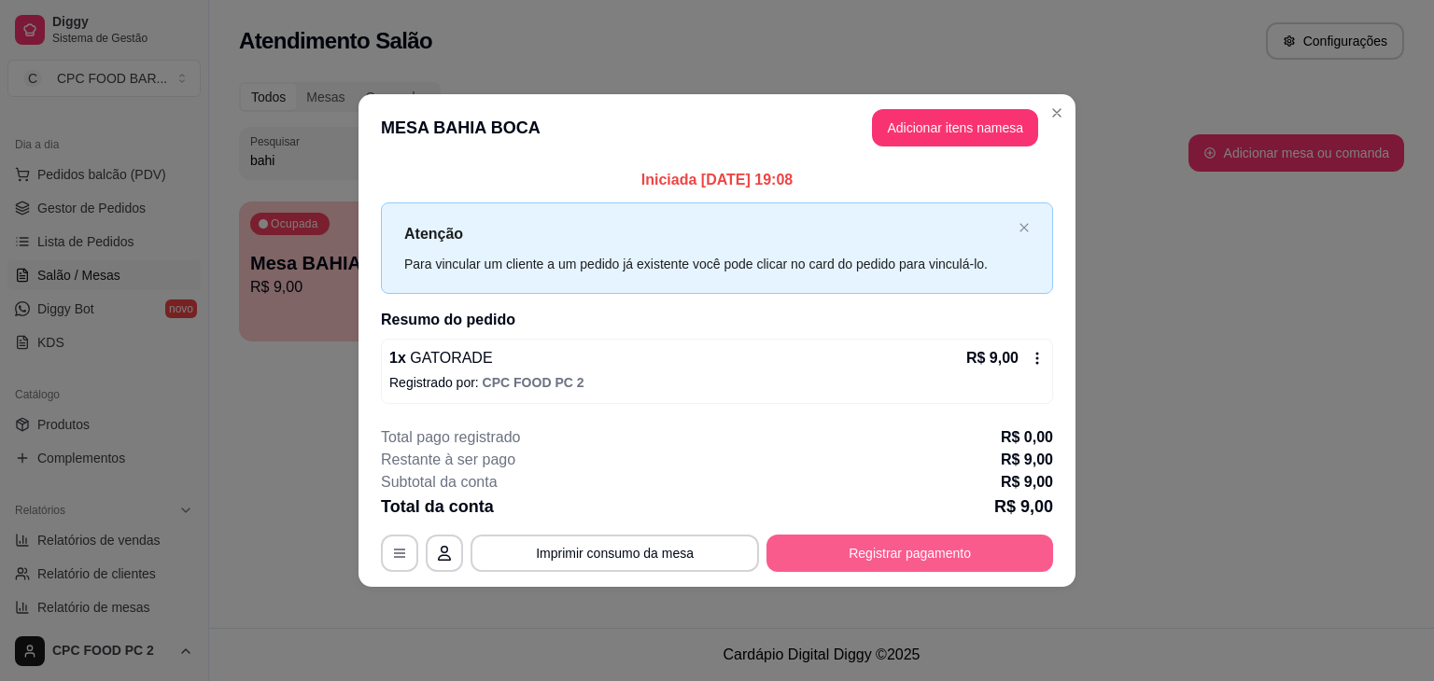
click at [910, 557] on button "Registrar pagamento" at bounding box center [909, 553] width 287 height 37
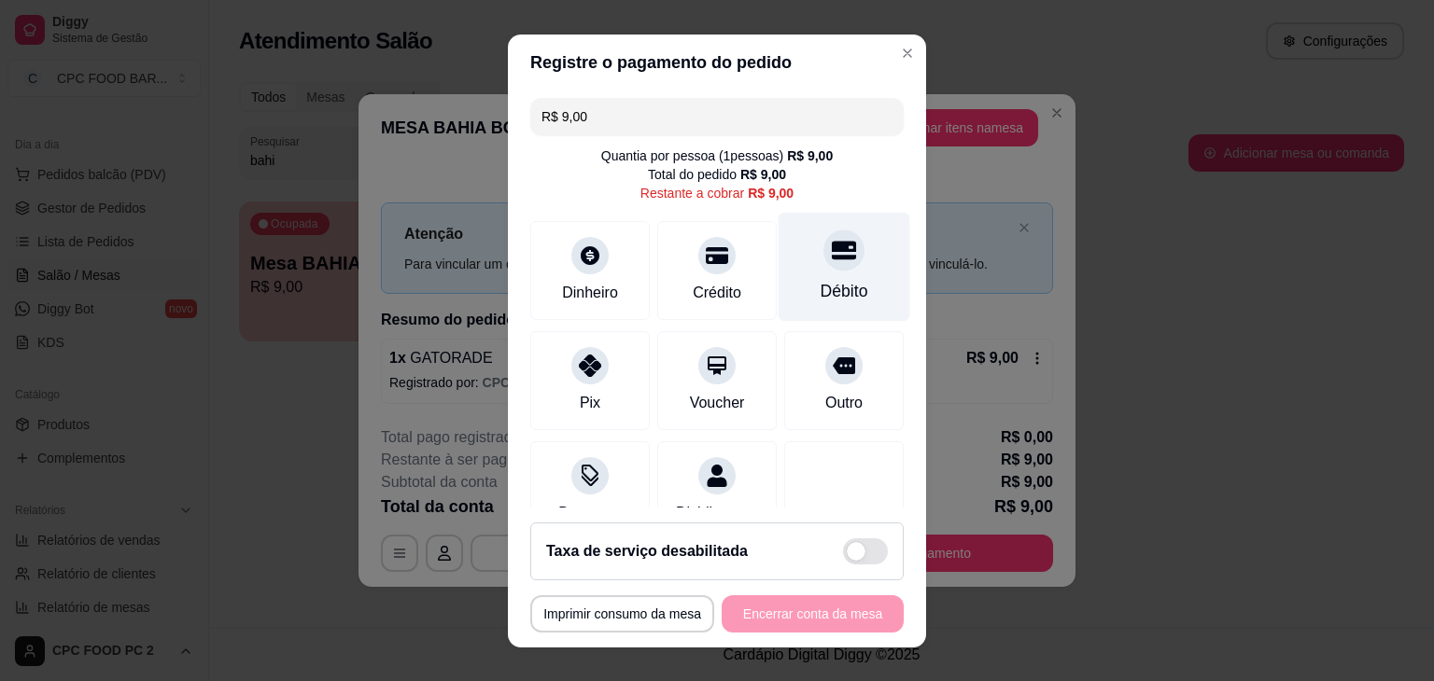
click at [820, 280] on div "Débito" at bounding box center [844, 291] width 48 height 24
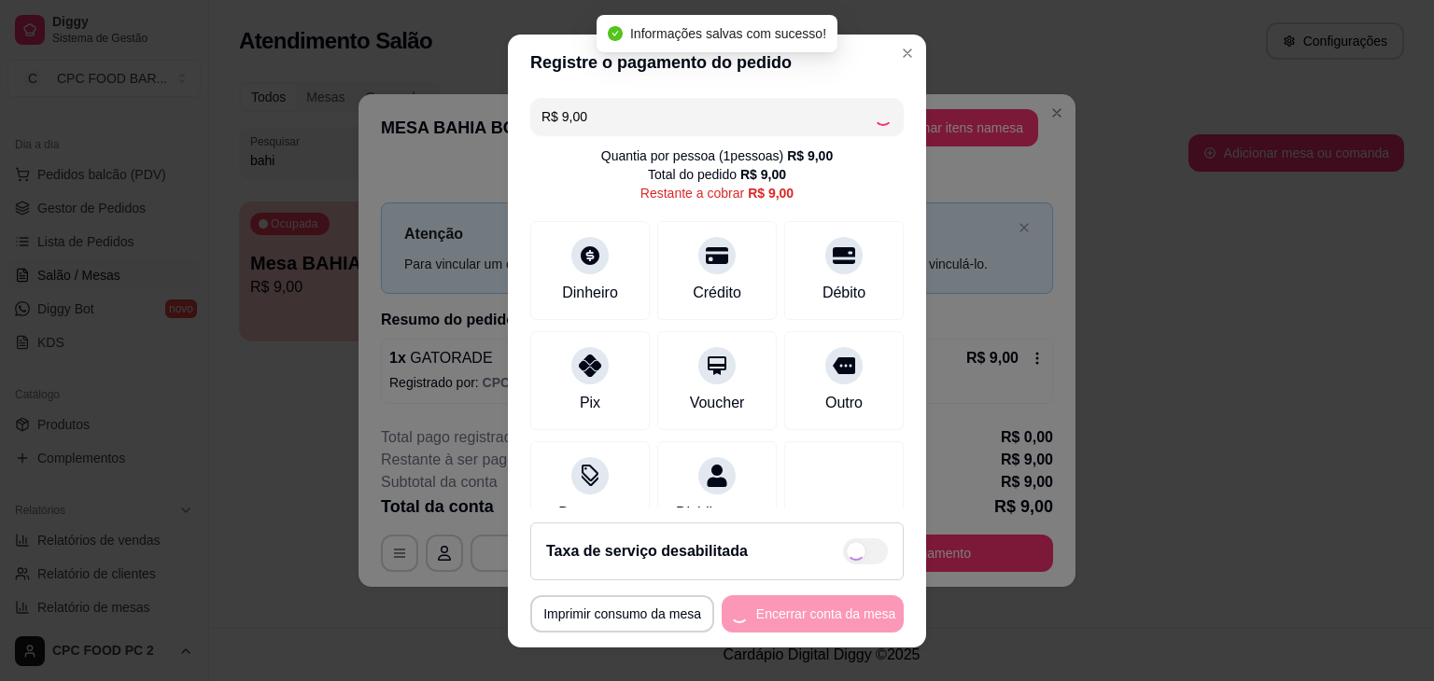
type input "R$ 0,00"
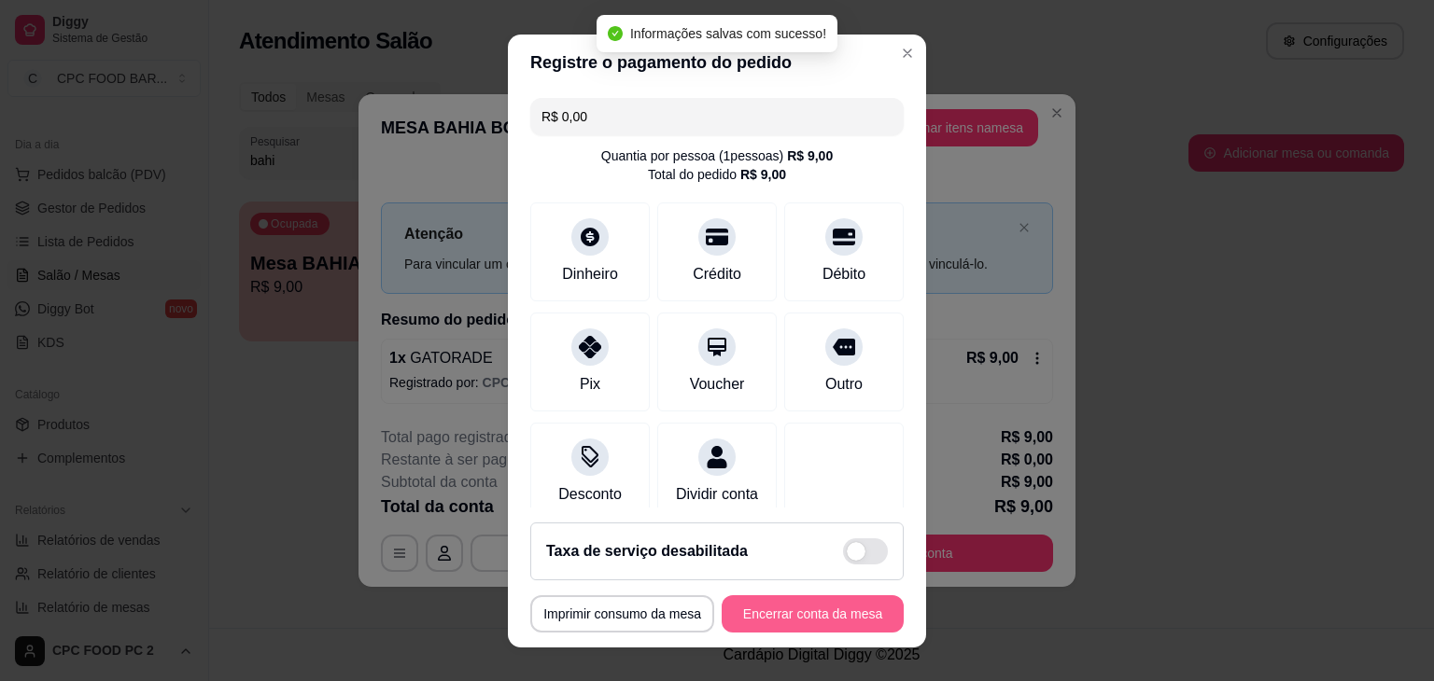
click at [810, 617] on button "Encerrar conta da mesa" at bounding box center [812, 613] width 182 height 37
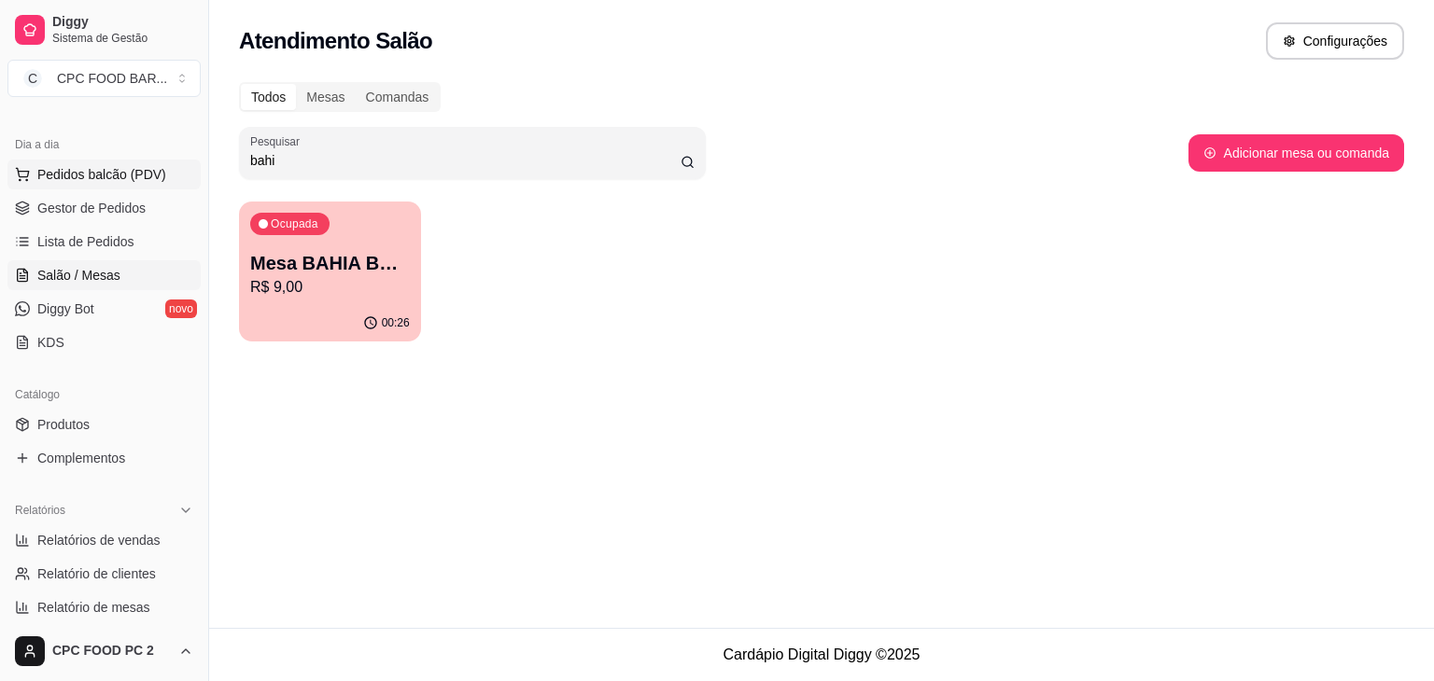
click at [91, 175] on span "Pedidos balcão (PDV)" at bounding box center [101, 174] width 129 height 19
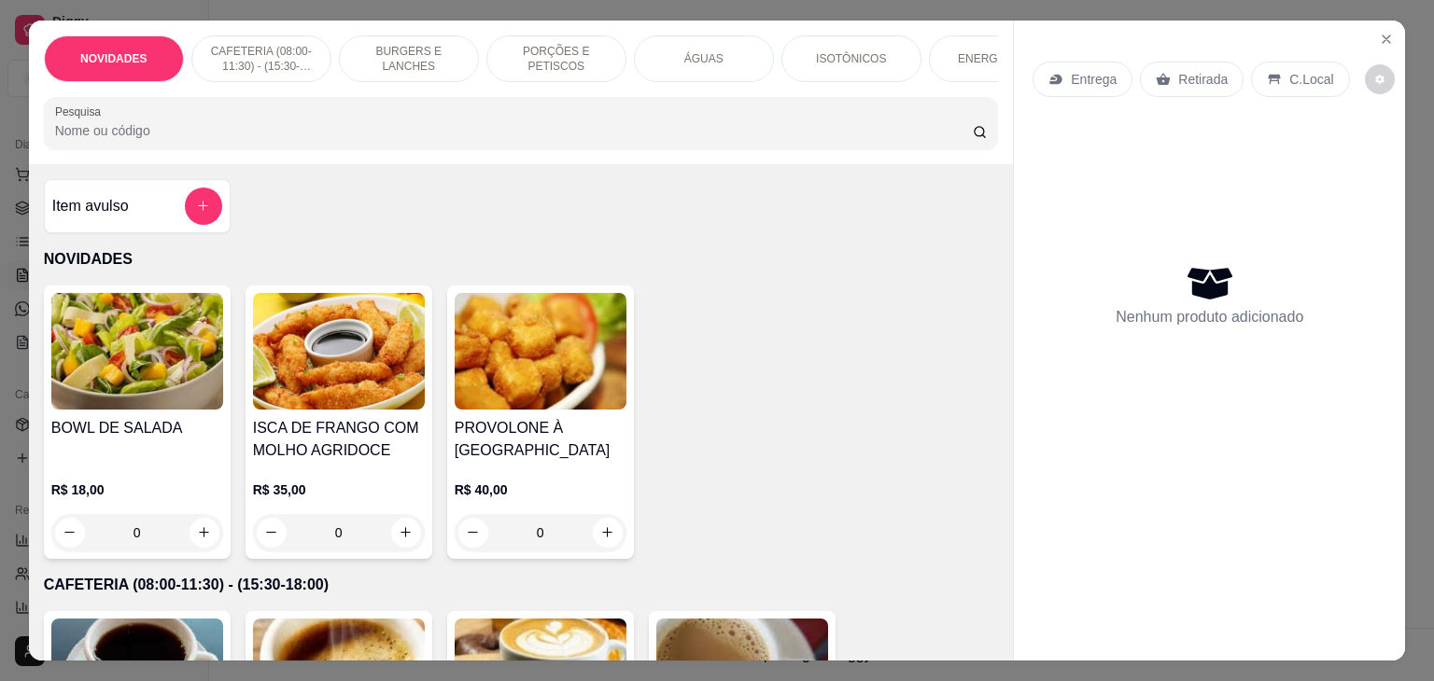
click at [166, 140] on input "Pesquisa" at bounding box center [513, 130] width 917 height 19
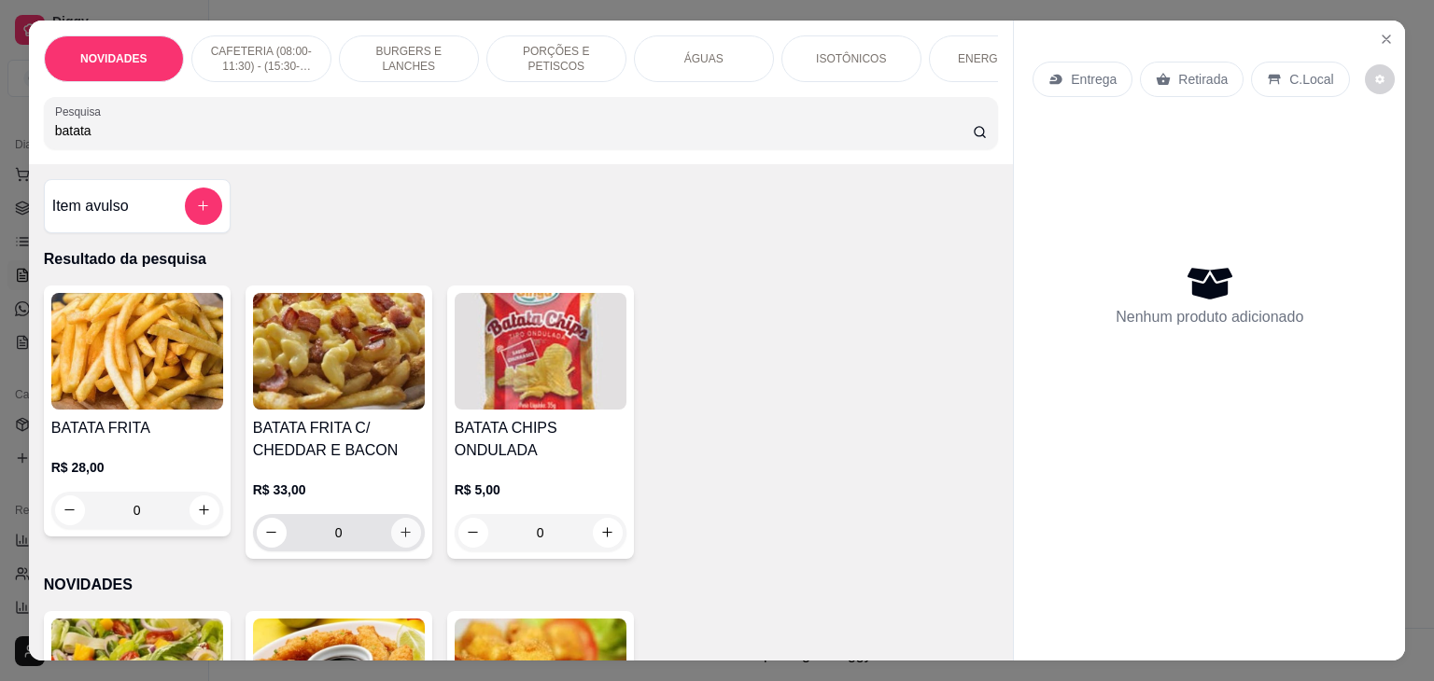
type input "batata"
click at [399, 534] on icon "increase-product-quantity" at bounding box center [406, 532] width 14 height 14
type input "1"
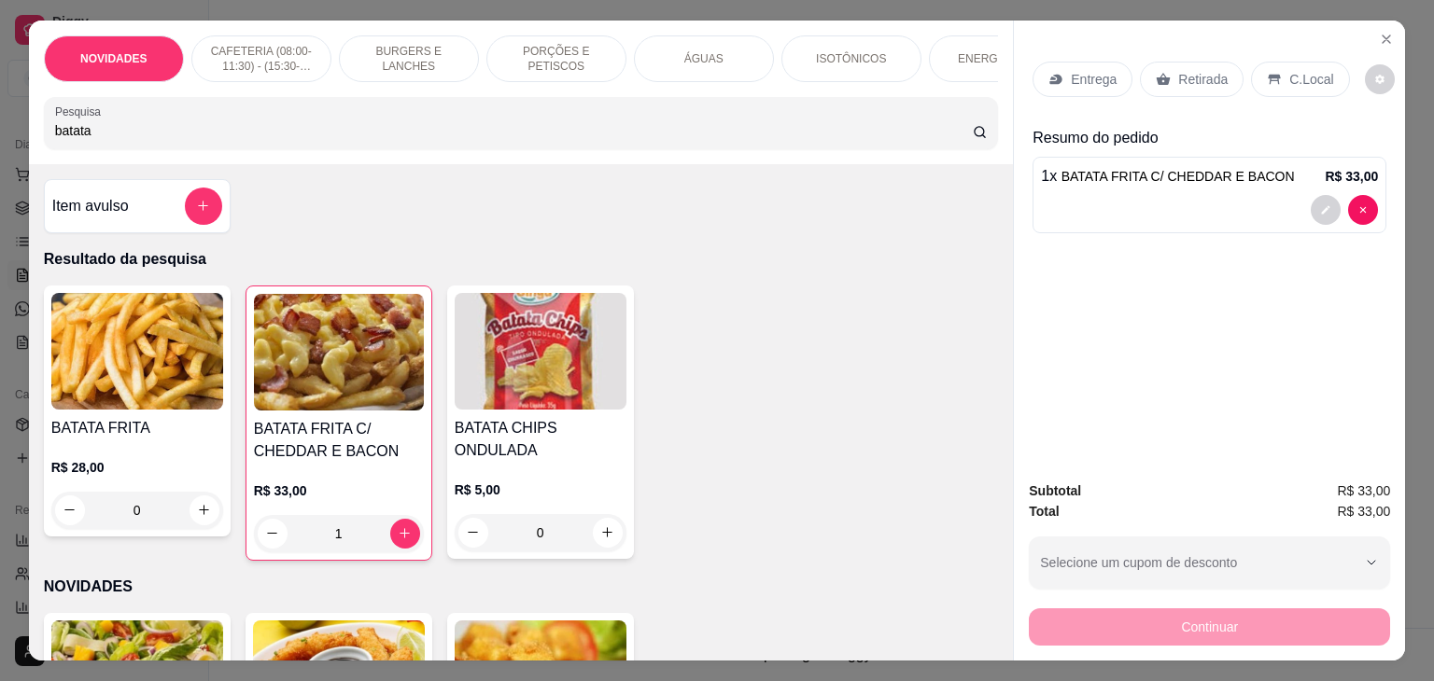
drag, startPoint x: 193, startPoint y: 128, endPoint x: 0, endPoint y: 148, distance: 194.3
click at [0, 148] on div "NOVIDADES CAFETERIA (08:00-11:30) - (15:30-18:00) BURGERS E LANCHES PORÇÕES E P…" at bounding box center [717, 340] width 1434 height 681
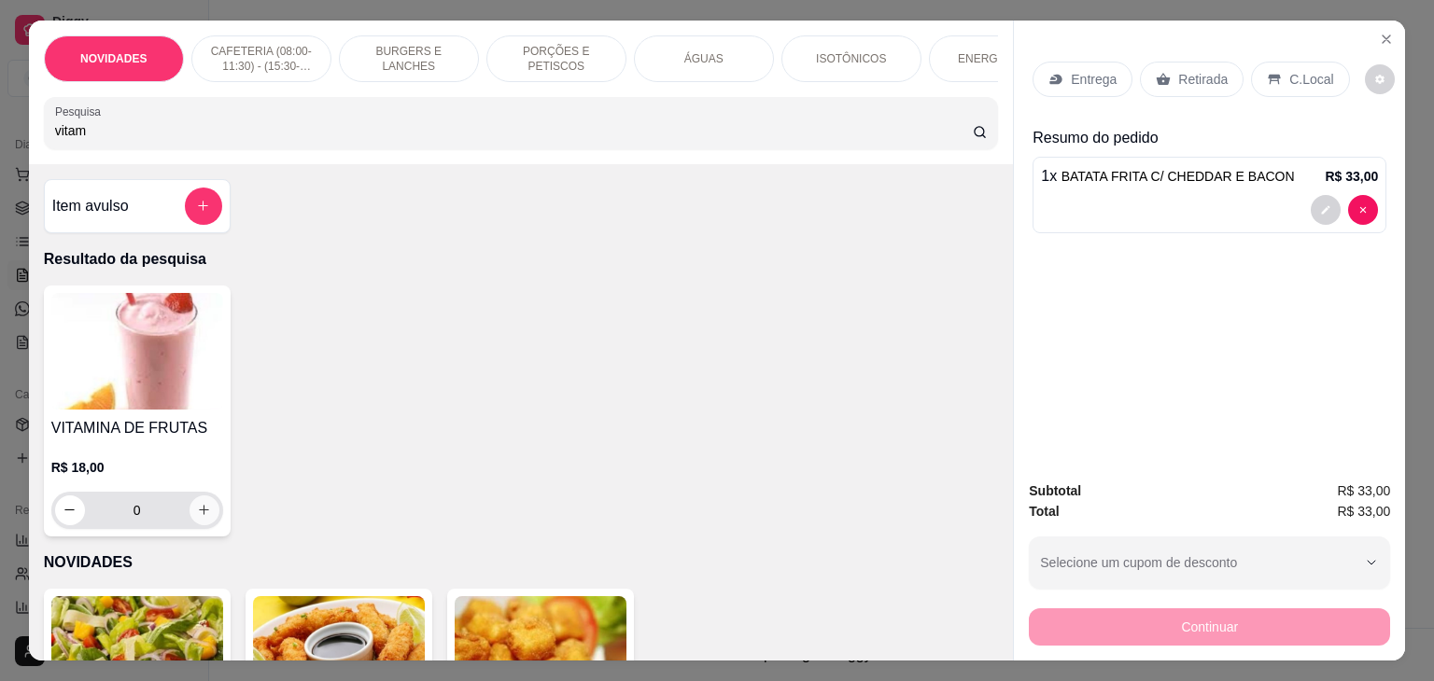
type input "vitam"
click at [197, 512] on icon "increase-product-quantity" at bounding box center [204, 511] width 14 height 14
type input "1"
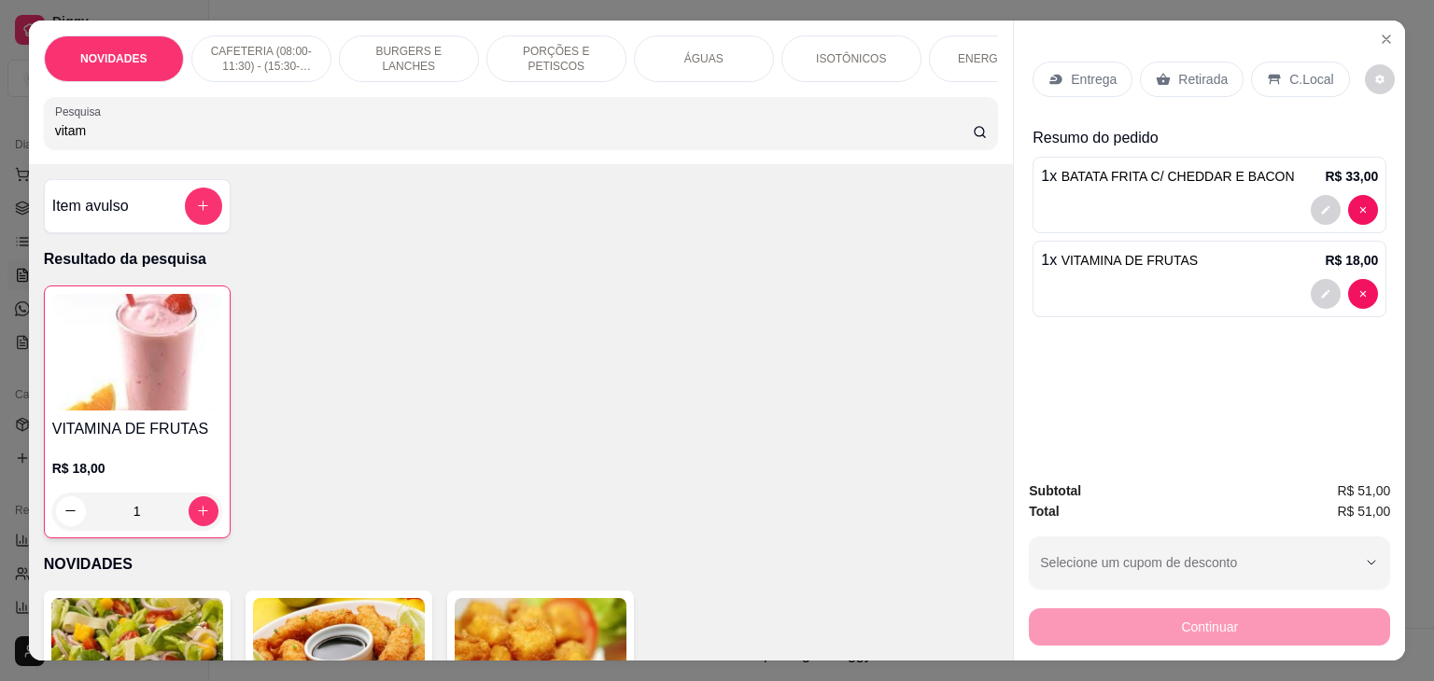
click at [1289, 70] on p "C.Local" at bounding box center [1311, 79] width 44 height 19
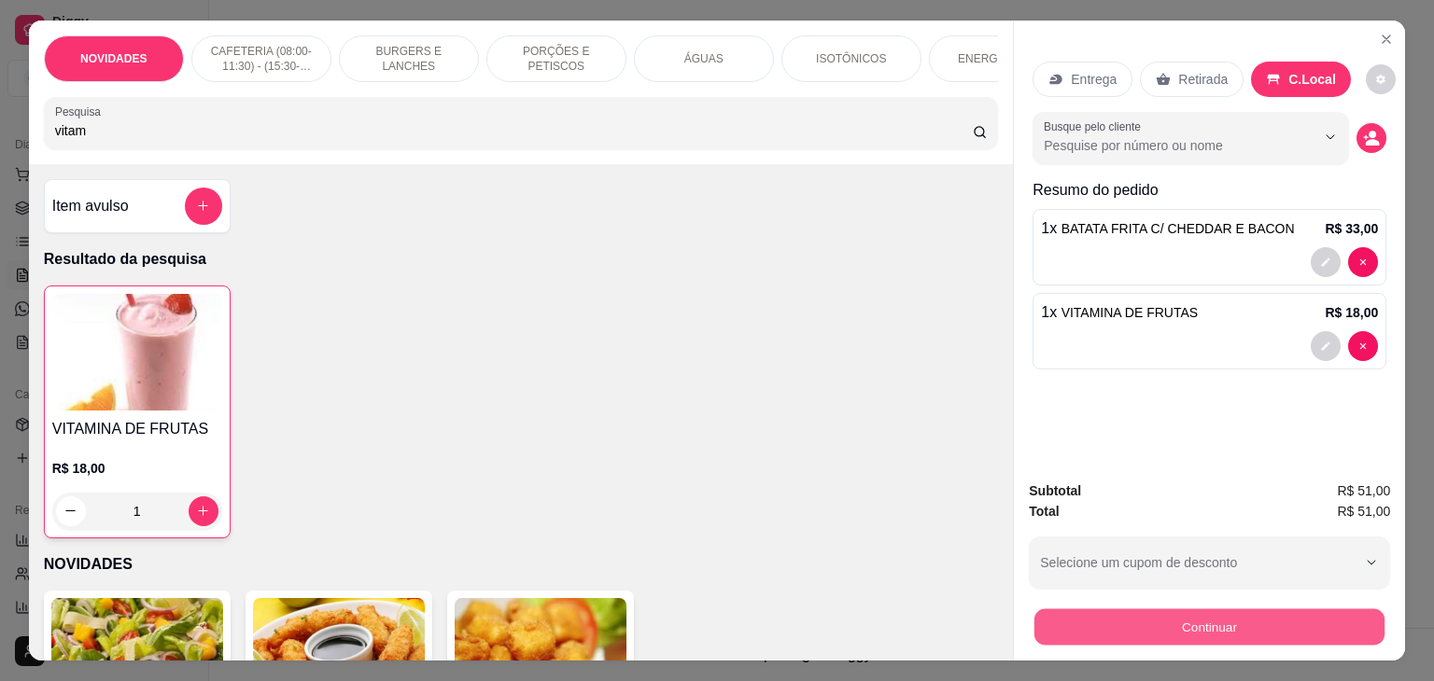
click at [1149, 616] on button "Continuar" at bounding box center [1209, 627] width 350 height 36
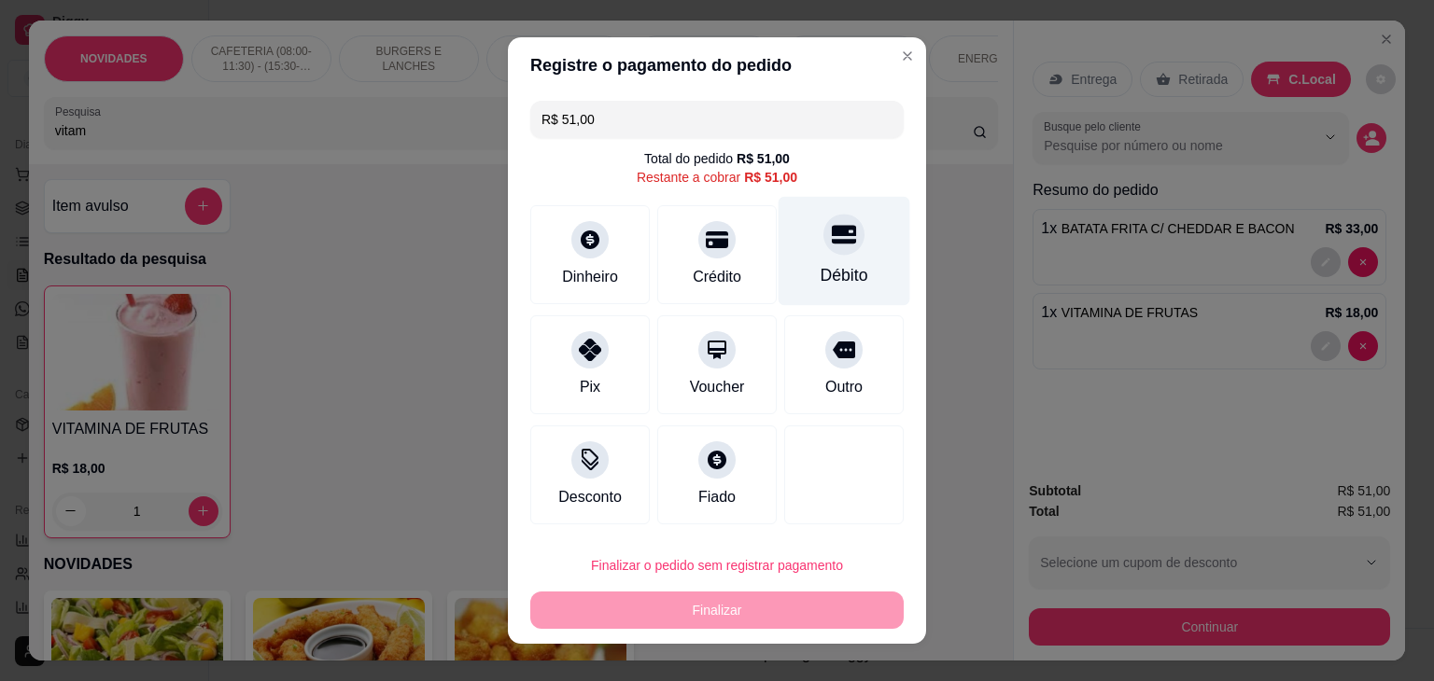
click at [856, 263] on div "Débito" at bounding box center [844, 251] width 132 height 109
type input "R$ 0,00"
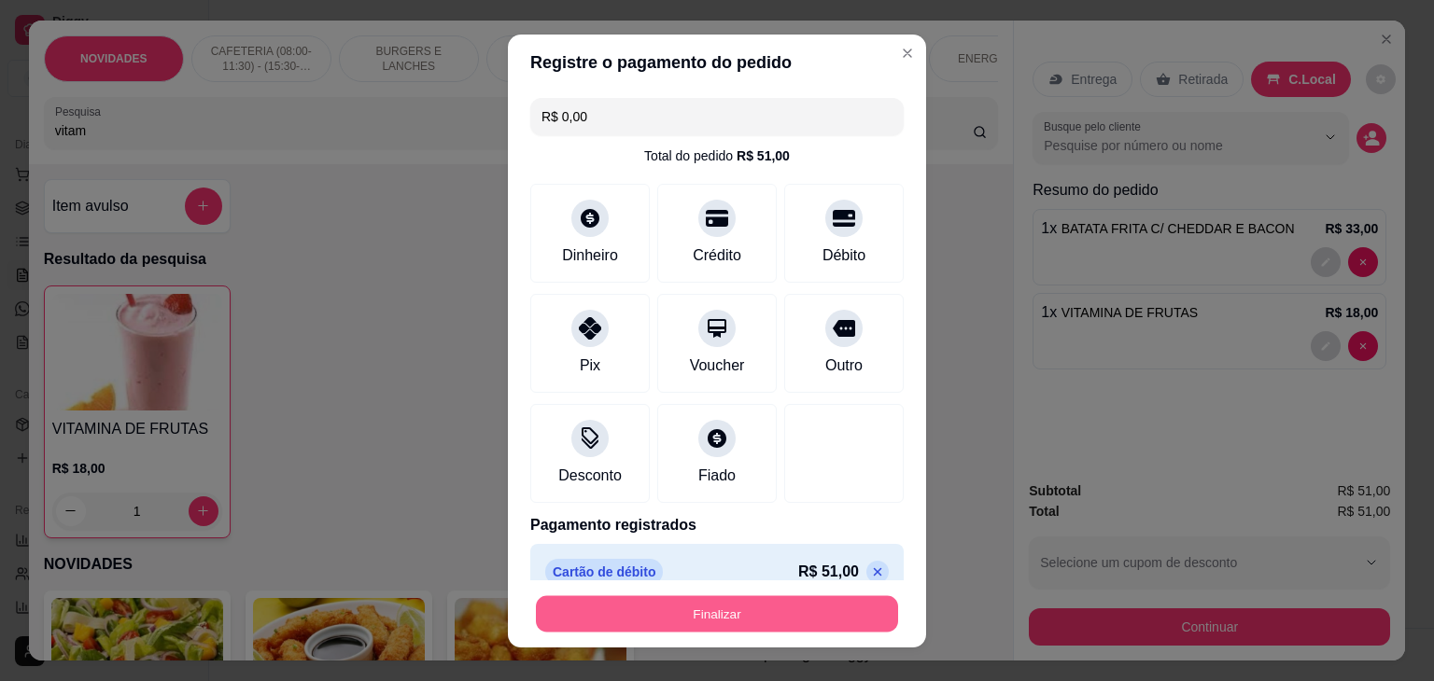
click at [656, 610] on button "Finalizar" at bounding box center [717, 613] width 362 height 36
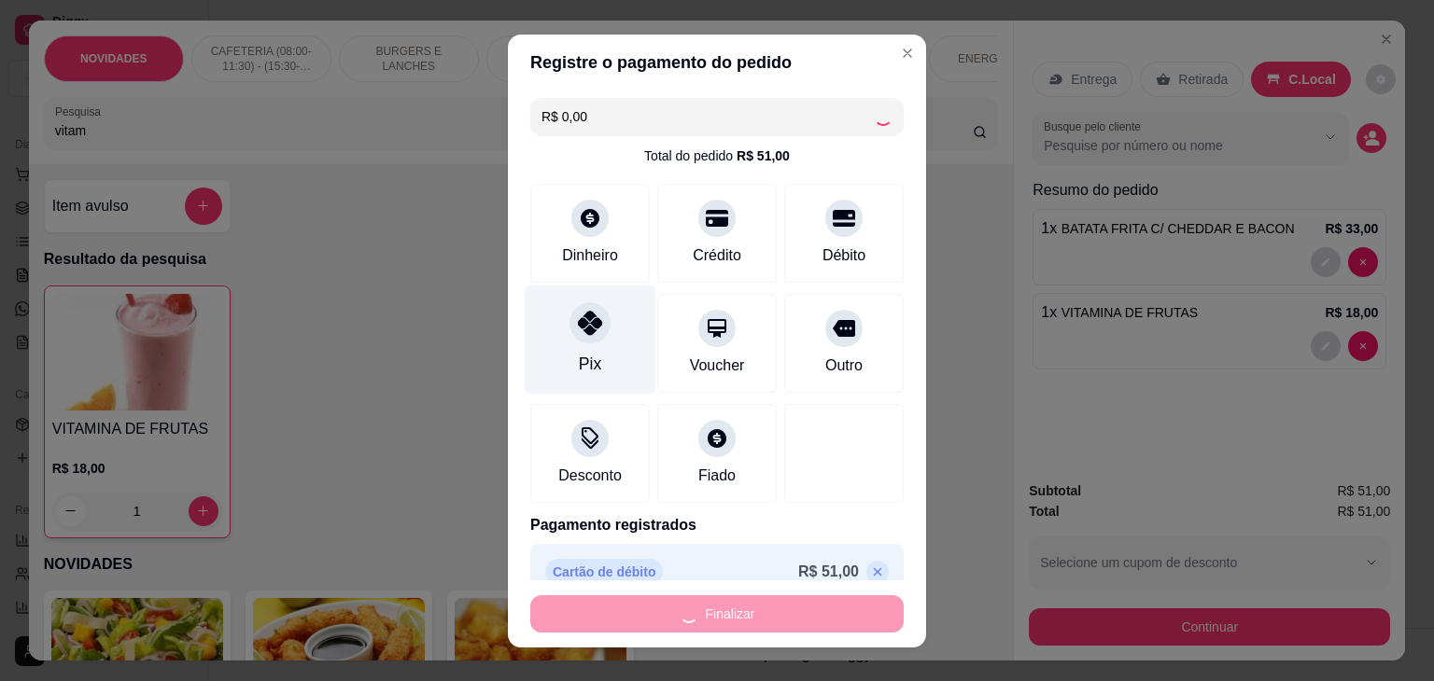
type input "0"
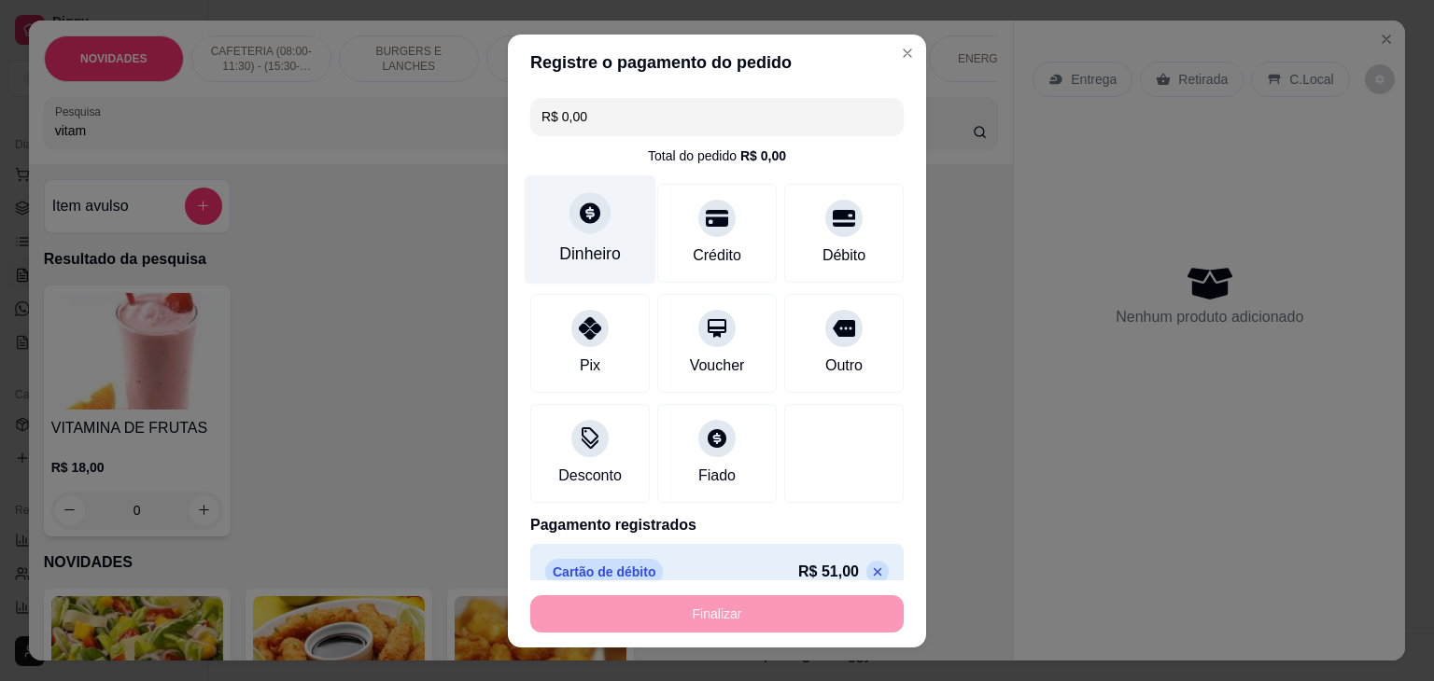
type input "-R$ 51,00"
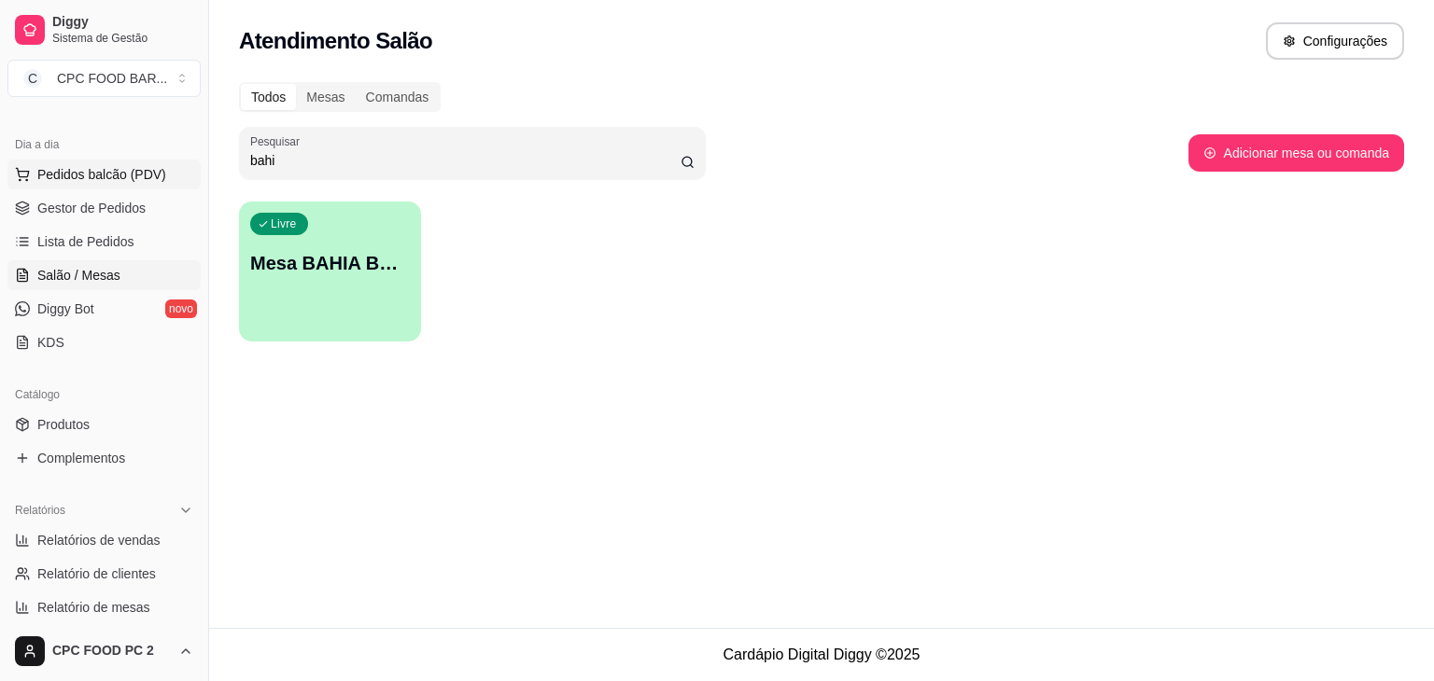
drag, startPoint x: 322, startPoint y: 158, endPoint x: 170, endPoint y: 161, distance: 152.2
click at [170, 161] on div "Diggy Sistema de Gestão C CPC FOOD BAR ... Loja aberta Plano Essencial + Mesas …" at bounding box center [717, 340] width 1434 height 681
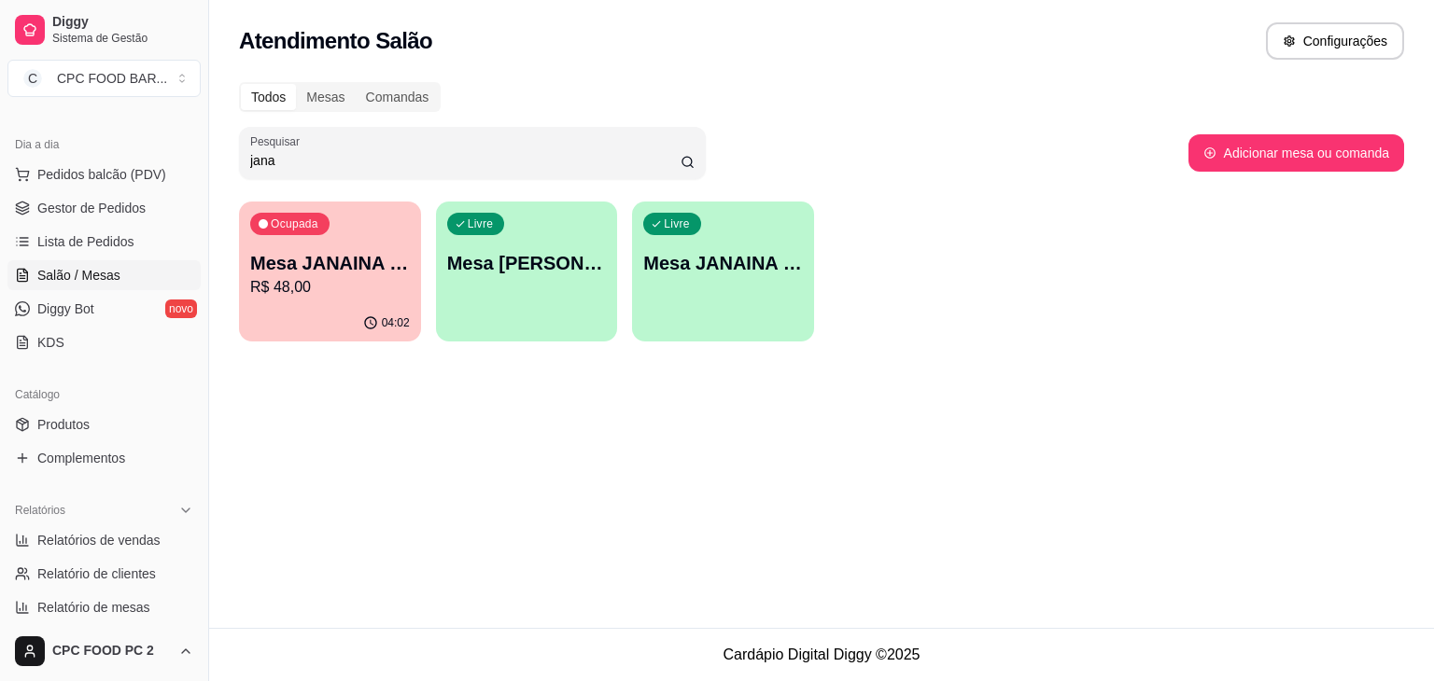
type input "jana"
click at [321, 280] on p "R$ 48,00" at bounding box center [330, 287] width 160 height 22
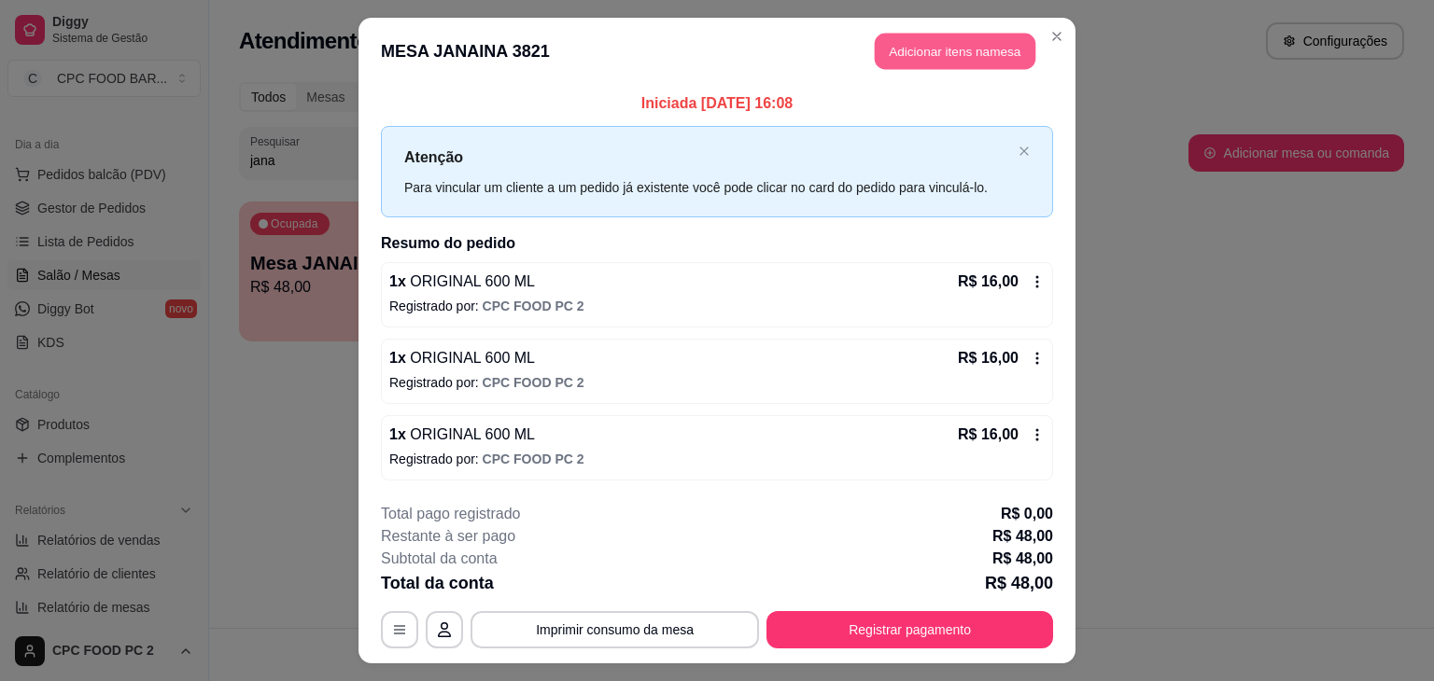
click at [952, 62] on button "Adicionar itens na mesa" at bounding box center [955, 52] width 161 height 36
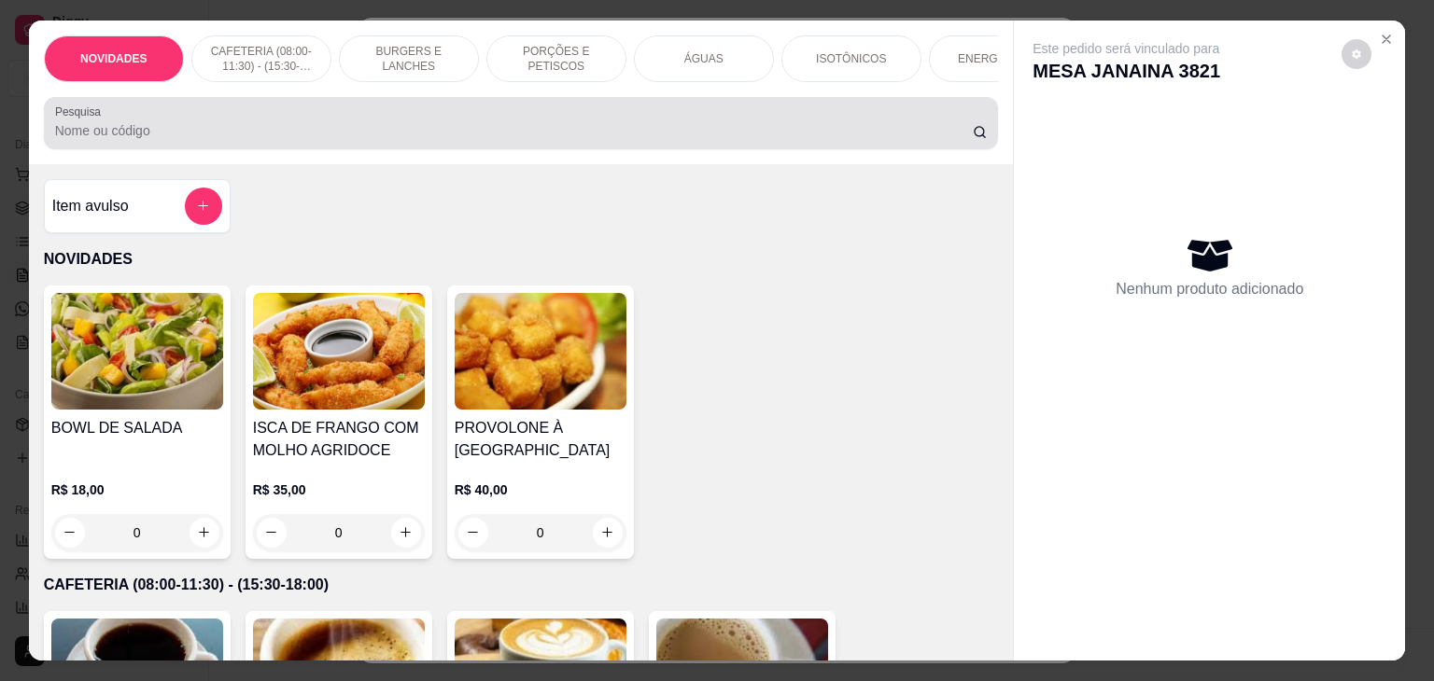
click at [579, 148] on div "Pesquisa" at bounding box center [521, 123] width 955 height 52
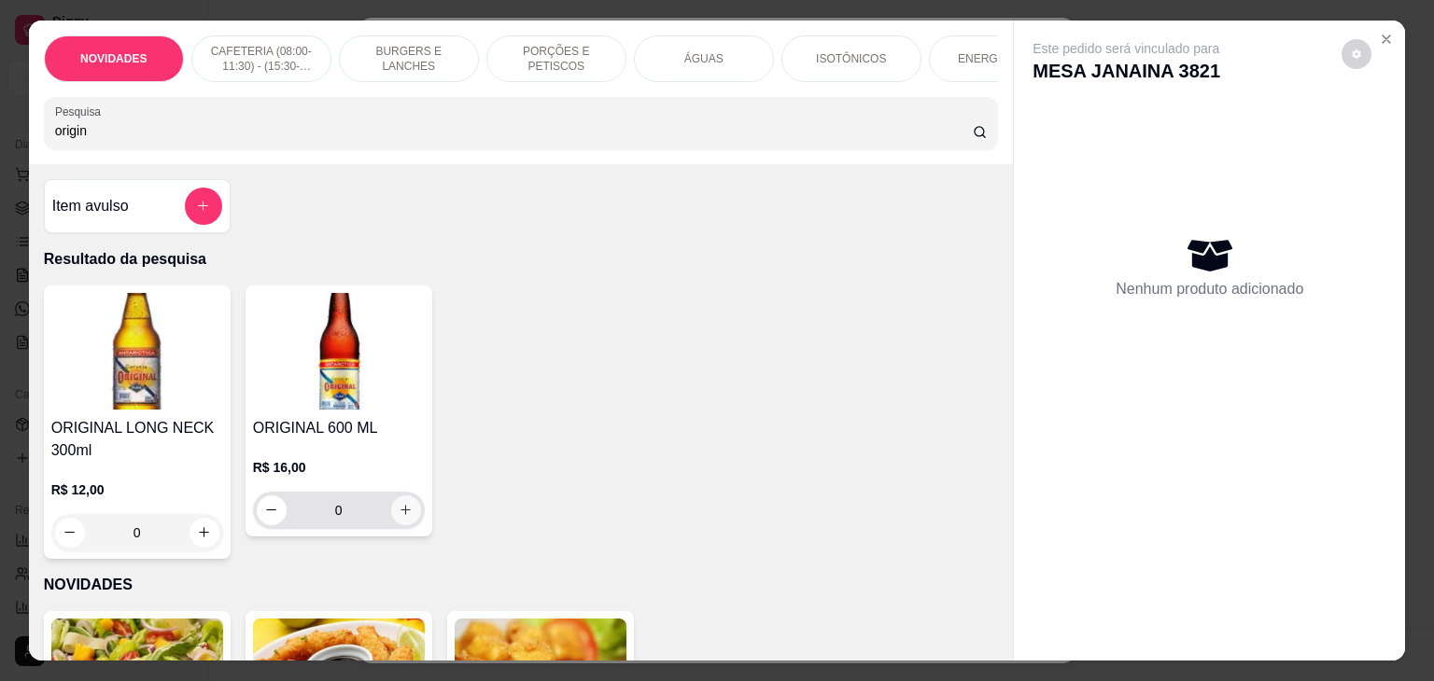
type input "origin"
click at [402, 518] on icon "increase-product-quantity" at bounding box center [406, 511] width 14 height 14
type input "1"
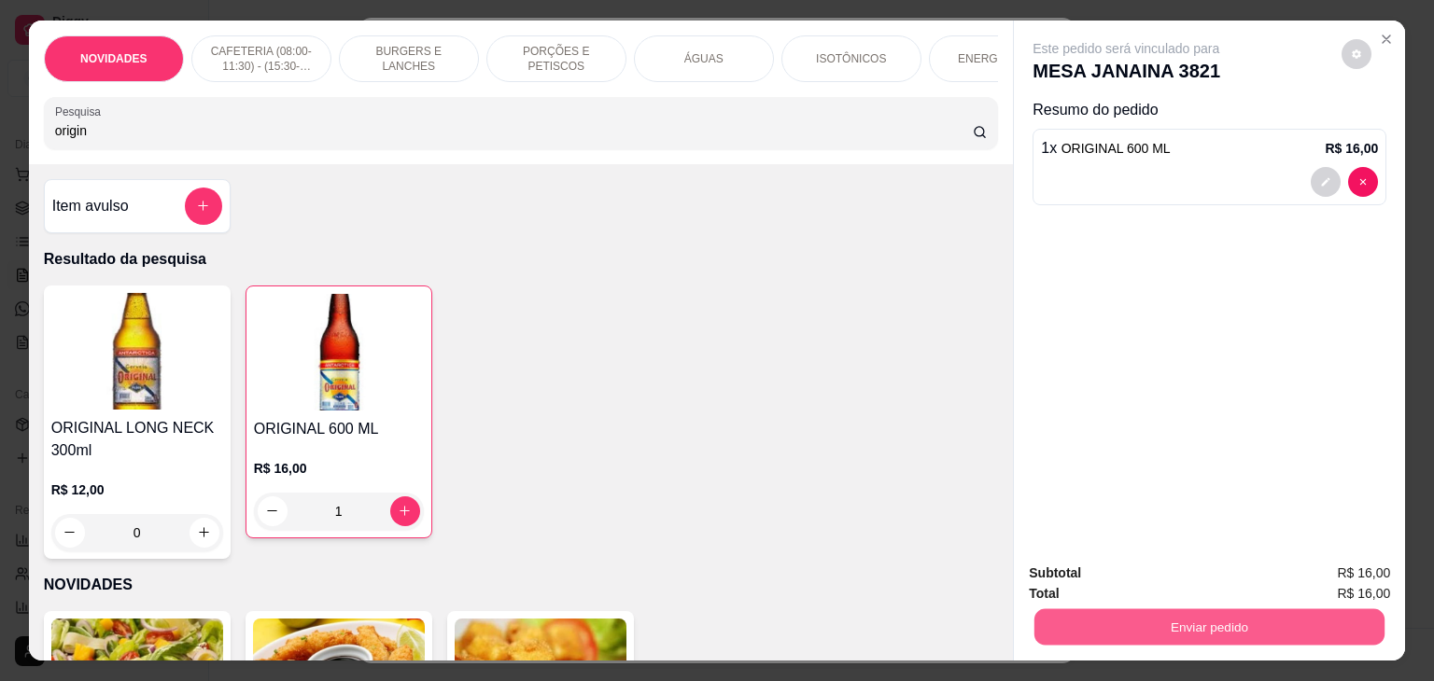
click at [1100, 609] on button "Enviar pedido" at bounding box center [1209, 627] width 350 height 36
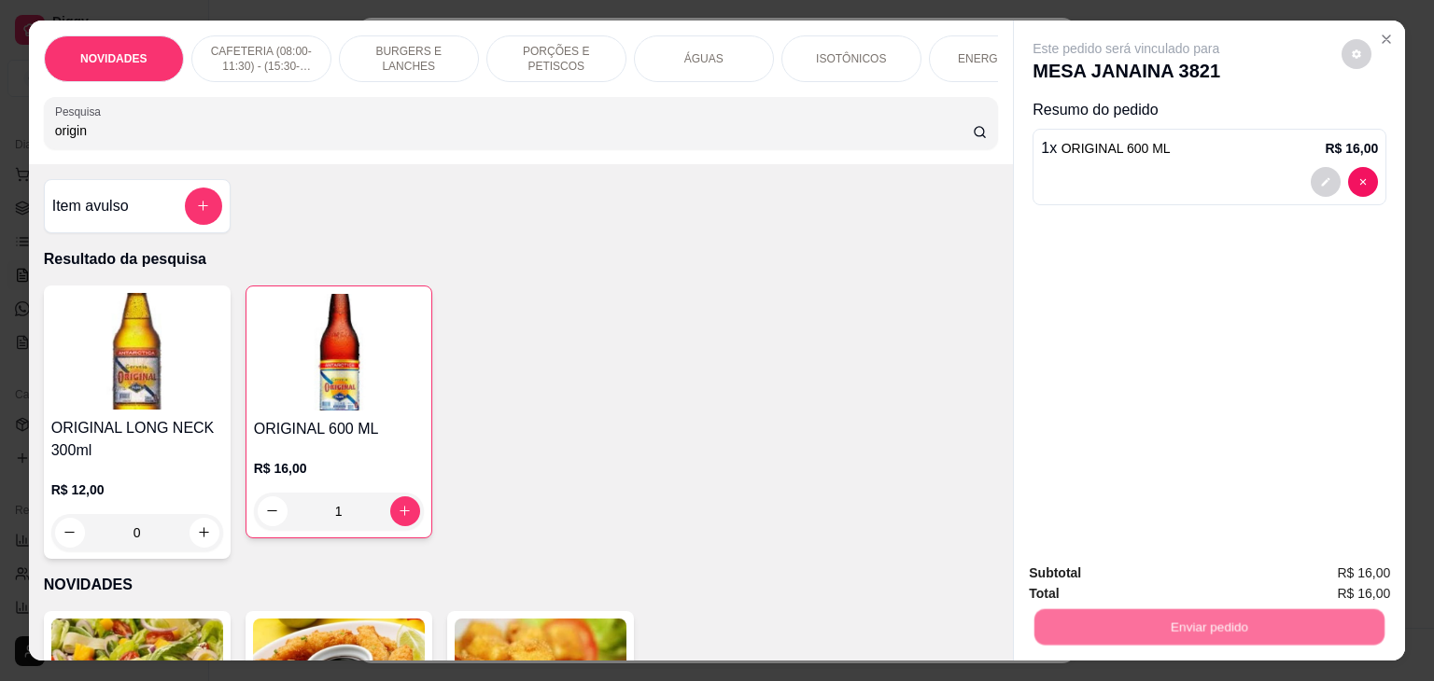
click at [1100, 575] on button "Não registrar e enviar pedido" at bounding box center [1147, 573] width 189 height 35
